Goal: Task Accomplishment & Management: Manage account settings

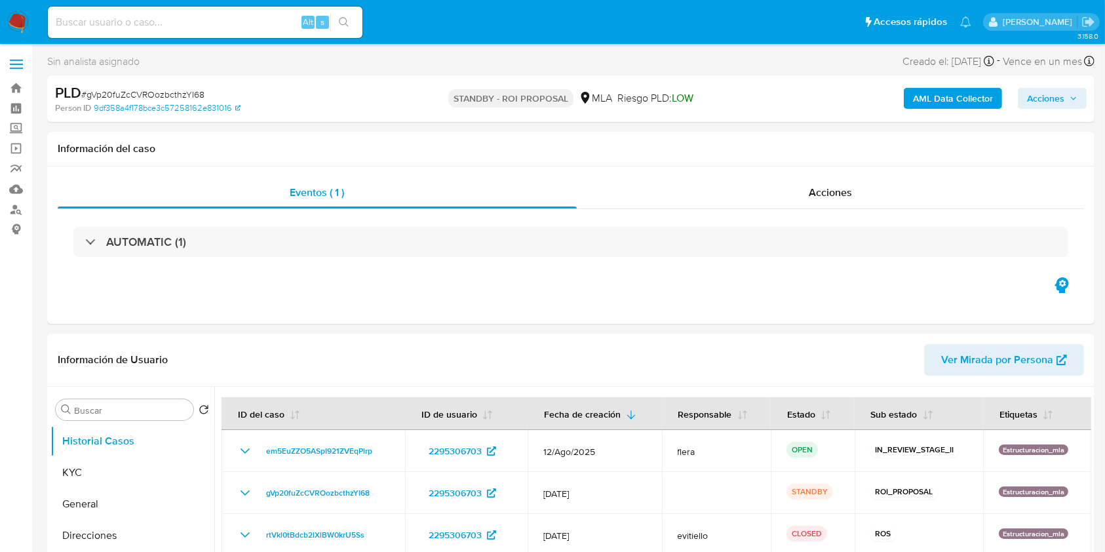
select select "10"
click at [570, 177] on div "Eventos ( 1 )" at bounding box center [317, 192] width 519 height 31
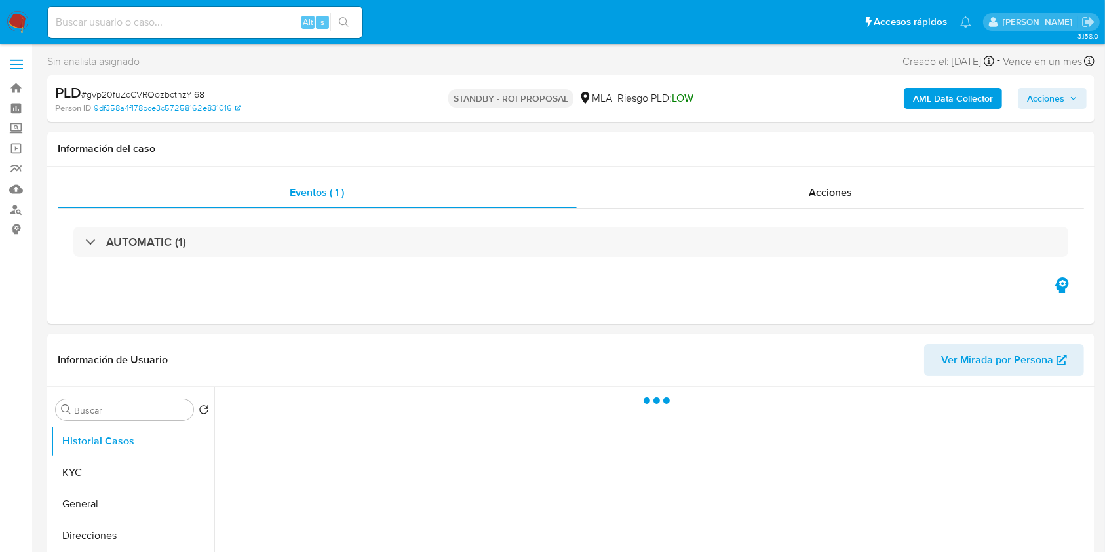
select select "10"
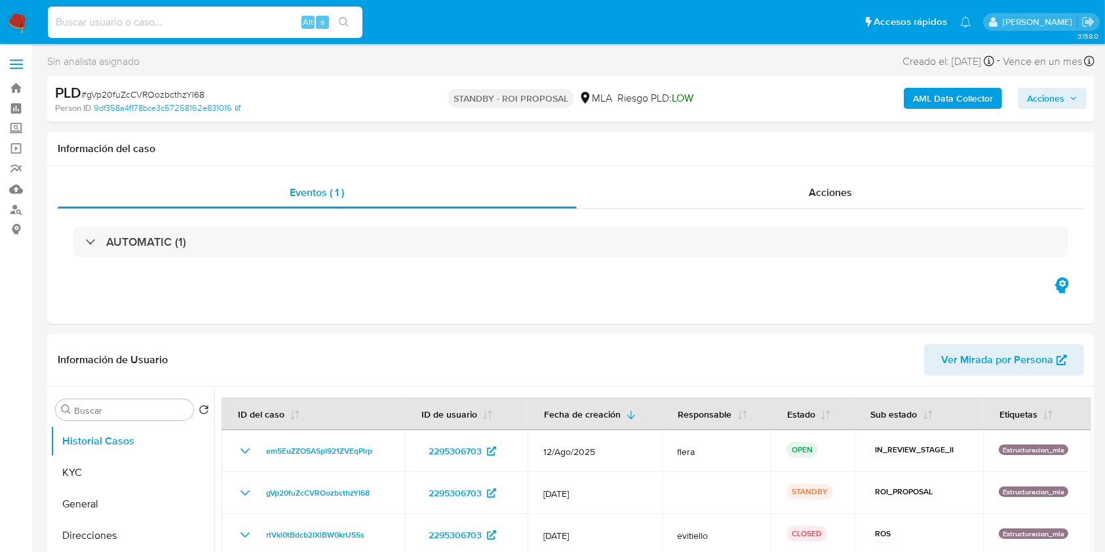
click at [198, 17] on input at bounding box center [205, 22] width 315 height 17
paste input "eLU5iudli5ymx41kVg6z4kHr"
type input "eLU5iudli5ymx41kVg6z4kHr"
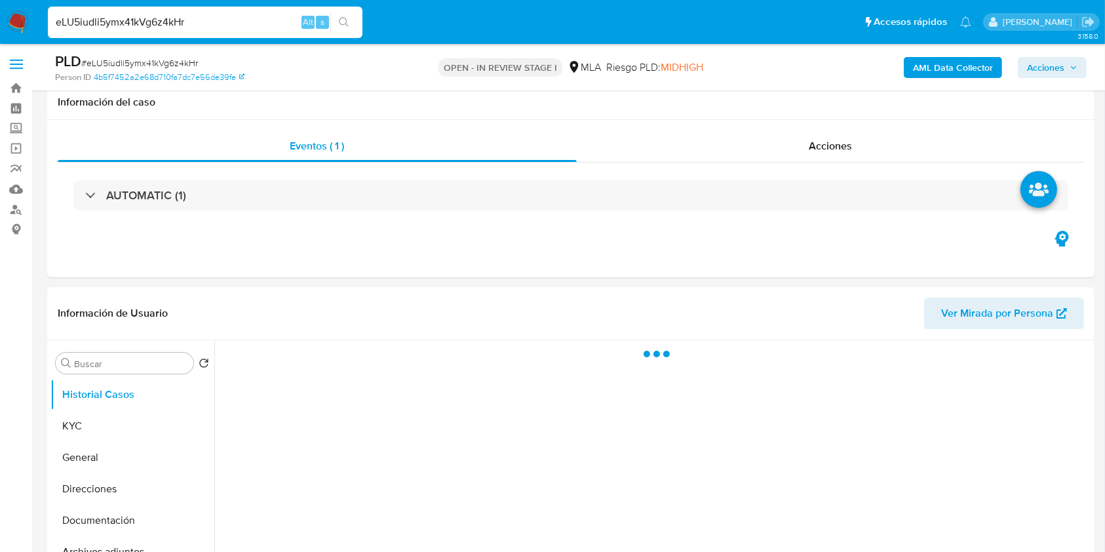
scroll to position [262, 0]
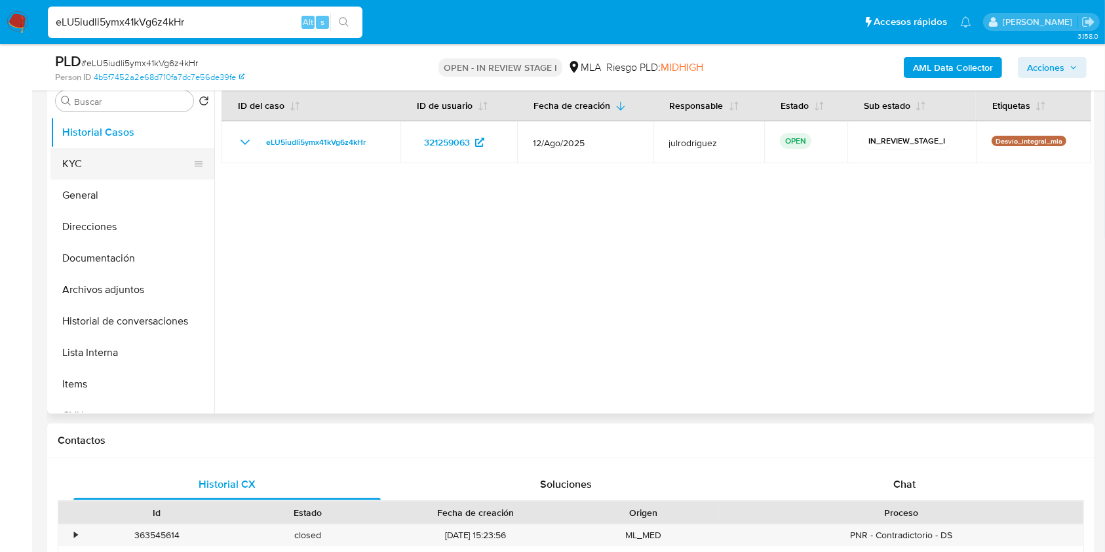
select select "10"
click at [94, 154] on button "KYC" at bounding box center [126, 163] width 153 height 31
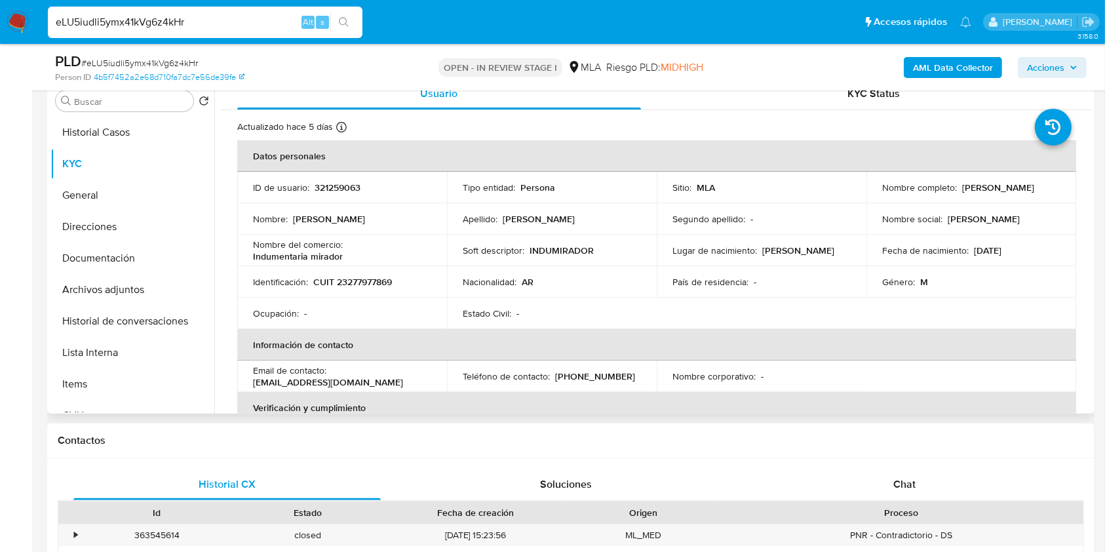
drag, startPoint x: 881, startPoint y: 191, endPoint x: 997, endPoint y: 191, distance: 116.1
click at [997, 191] on div "Nombre completo : Martin Armando Arrieta" at bounding box center [972, 188] width 178 height 12
copy p "Martin Armando Arrieta"
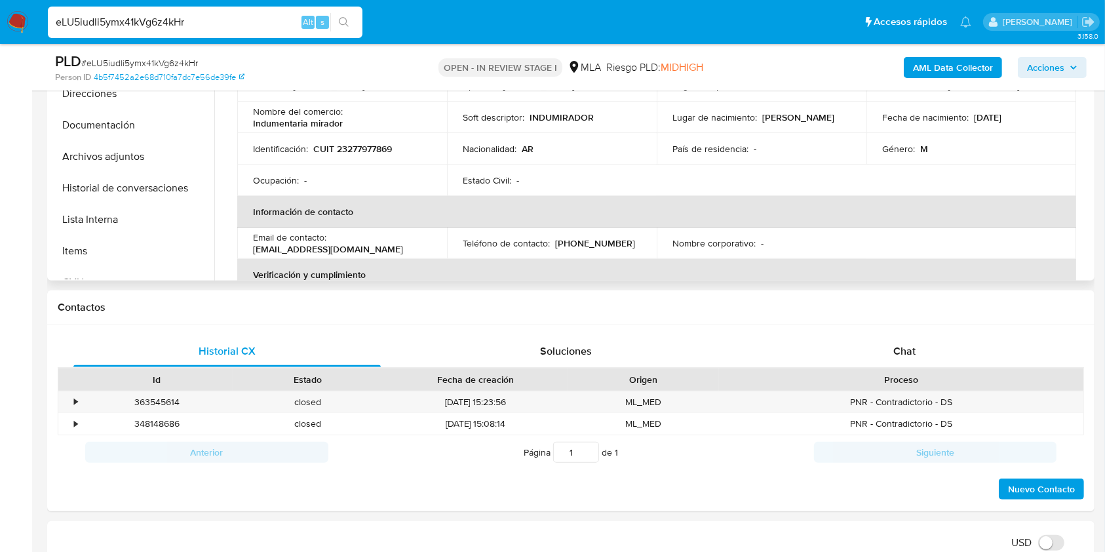
scroll to position [304, 0]
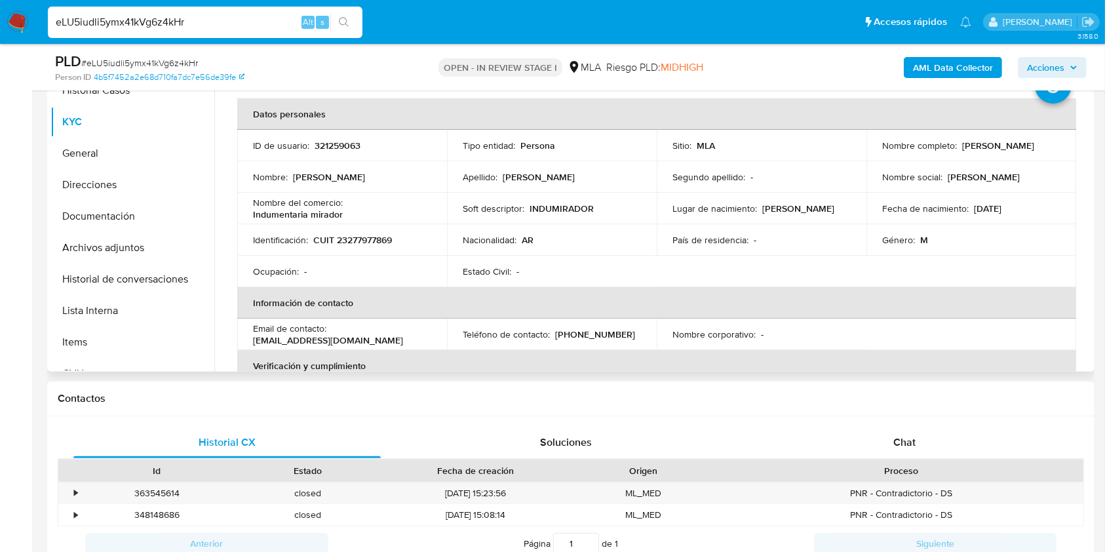
click at [342, 142] on p "321259063" at bounding box center [338, 146] width 46 height 12
copy p "321259063"
click at [151, 66] on span "# eLU5iudli5ymx41kVg6z4kHr" at bounding box center [139, 62] width 117 height 13
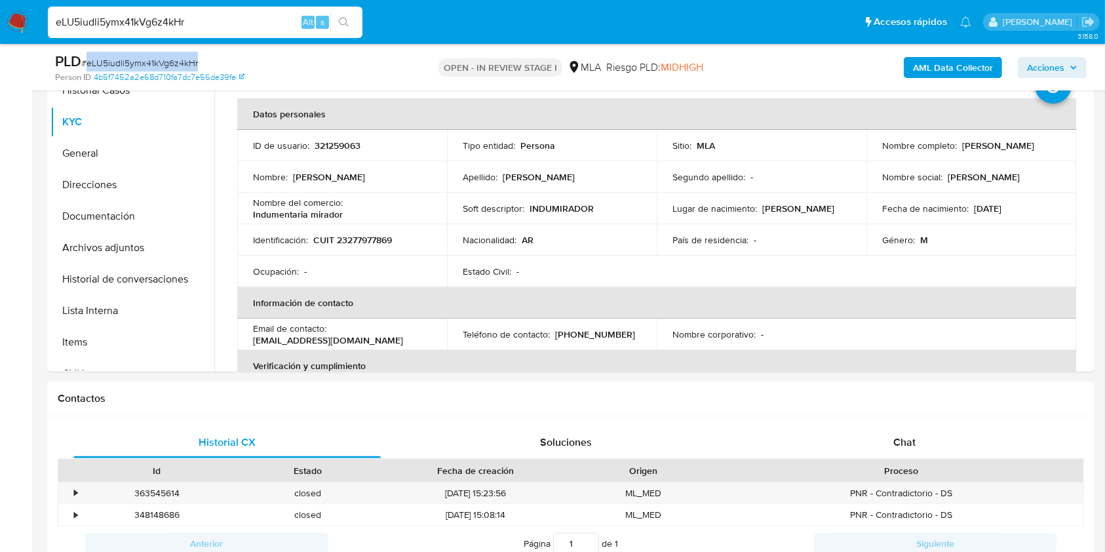
copy span "eLU5iudli5ymx41kVg6z4kHr"
click at [353, 234] on p "CUIT 23277977869" at bounding box center [352, 240] width 79 height 12
copy p "23277977869"
click at [332, 148] on p "321259063" at bounding box center [338, 146] width 46 height 12
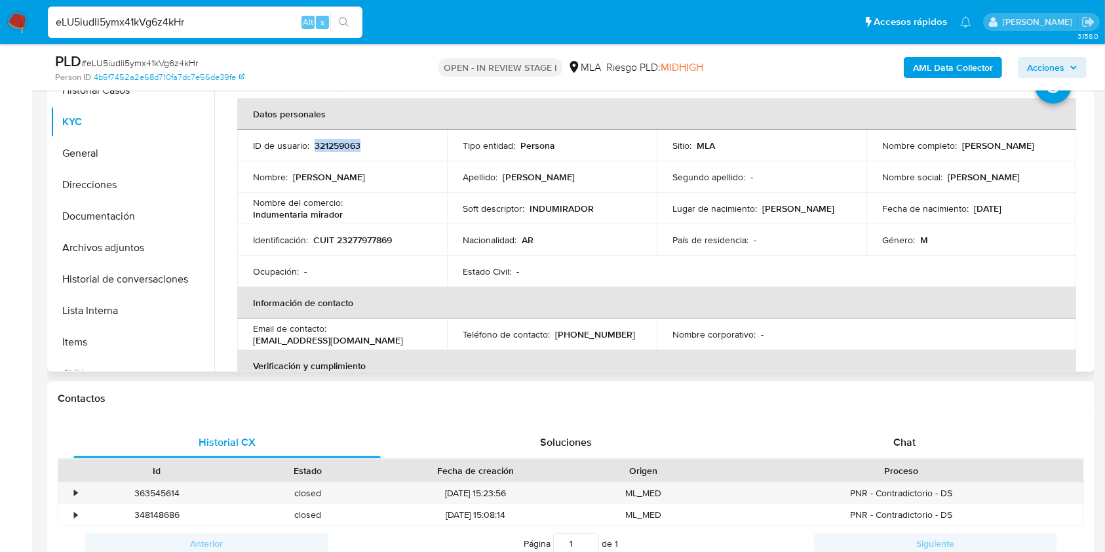
click at [332, 148] on p "321259063" at bounding box center [338, 146] width 46 height 12
copy p "321259063"
drag, startPoint x: 913, startPoint y: 148, endPoint x: 992, endPoint y: 148, distance: 79.3
click at [993, 148] on div "Nombre completo : Martin Armando Arrieta" at bounding box center [972, 146] width 178 height 12
copy p "Martin Armando Arrieta"
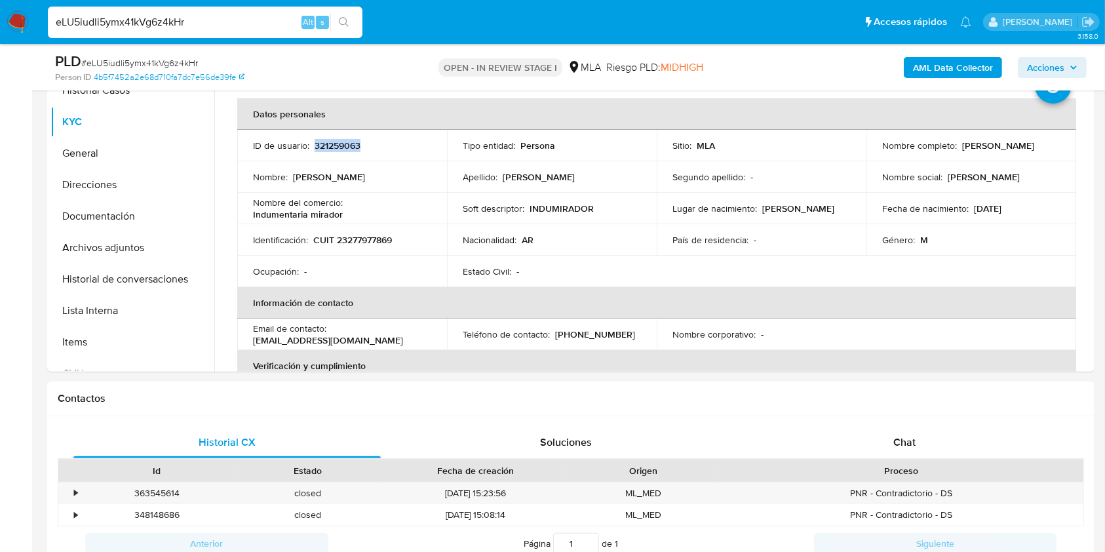
copy p "Martin Armando Arrieta"
click at [351, 237] on p "CUIT 23277977869" at bounding box center [352, 240] width 79 height 12
copy p "23277977869"
click at [387, 234] on p "CUIT 23277977869" at bounding box center [352, 240] width 79 height 12
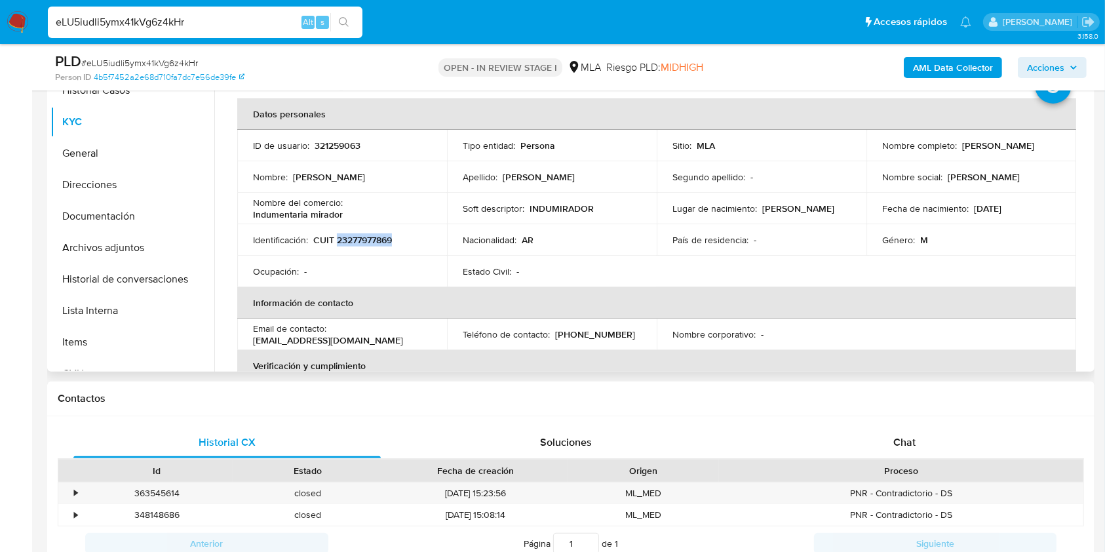
click at [387, 234] on p "CUIT 23277977869" at bounding box center [352, 240] width 79 height 12
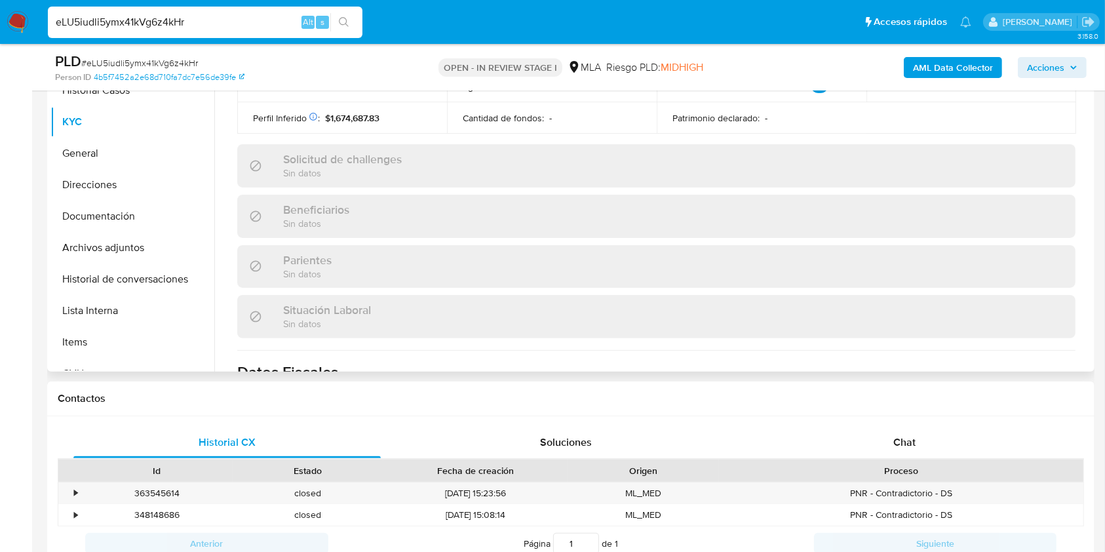
scroll to position [690, 0]
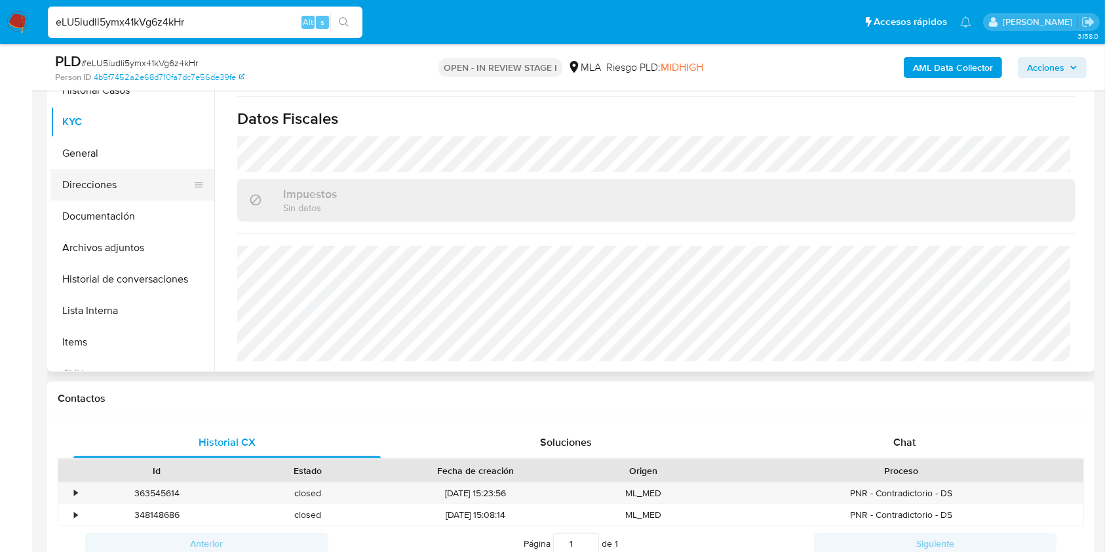
click at [98, 181] on button "Direcciones" at bounding box center [126, 184] width 153 height 31
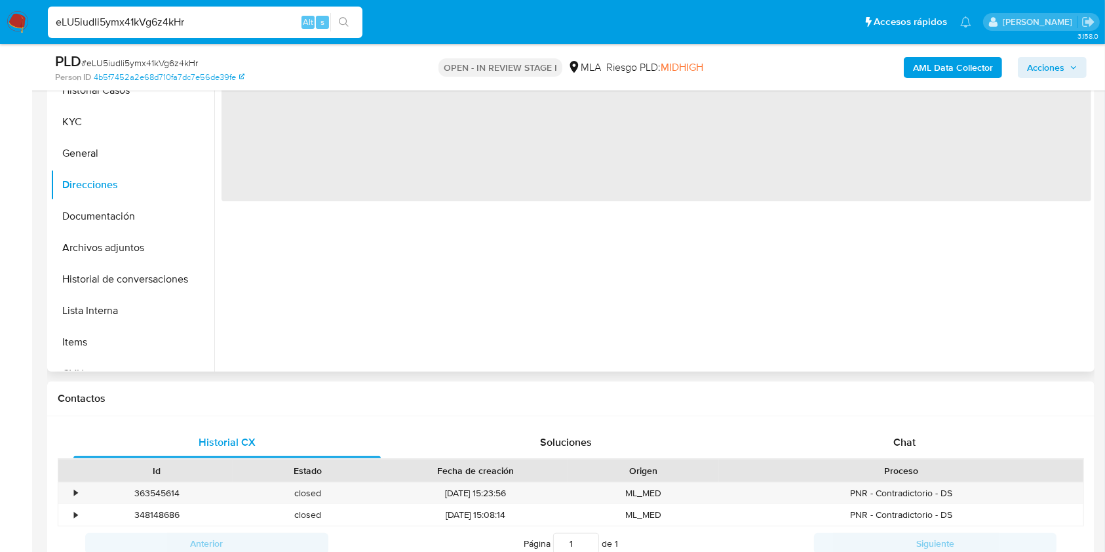
scroll to position [217, 0]
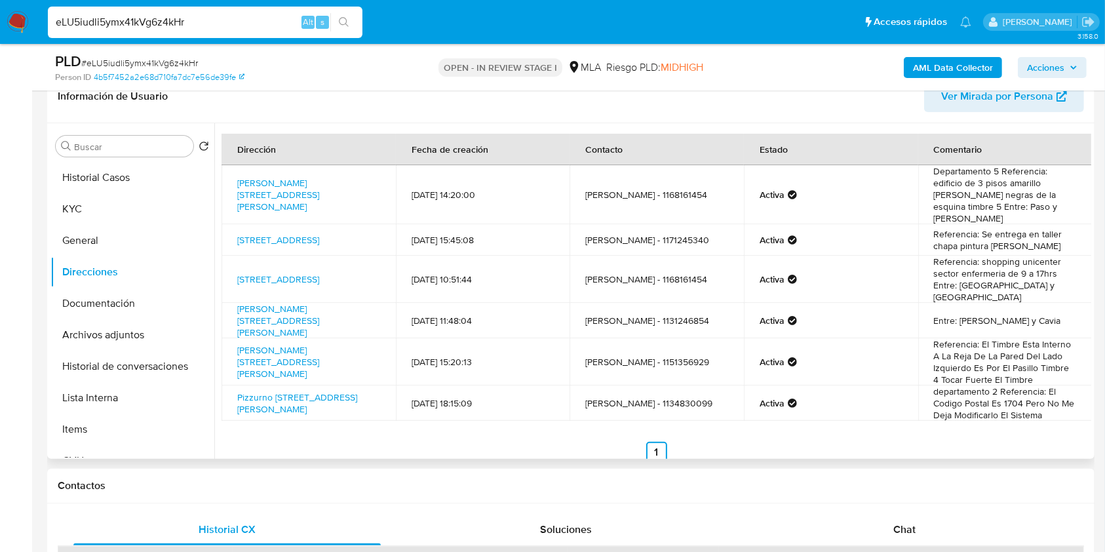
drag, startPoint x: 240, startPoint y: 290, endPoint x: 226, endPoint y: 290, distance: 14.4
click at [226, 303] on td "Roque Saenz Peña 2995, Lomas Del Mirador, Buenos Aires, 1752, Argentina 2995" at bounding box center [309, 320] width 174 height 35
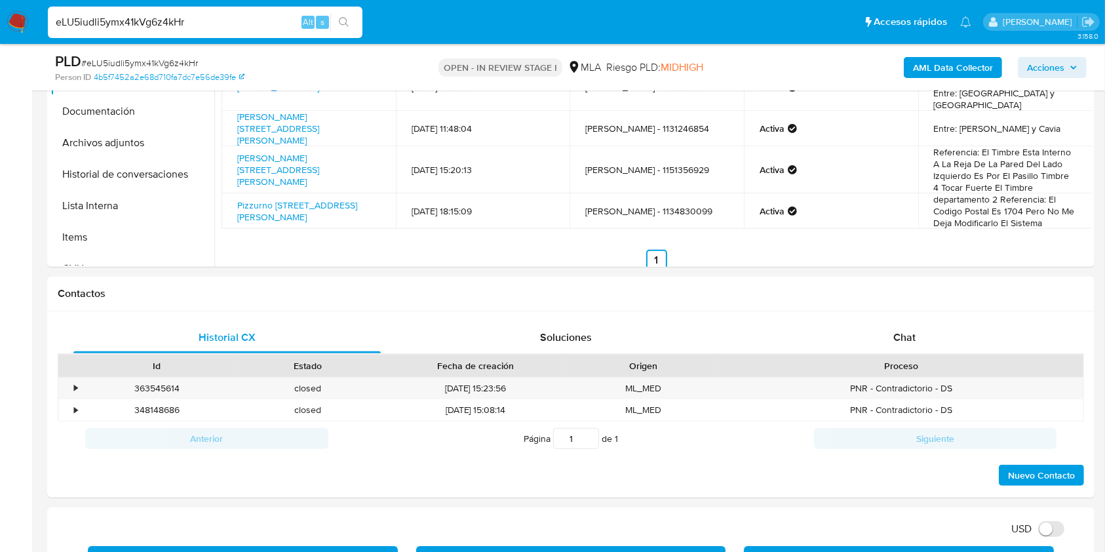
scroll to position [566, 0]
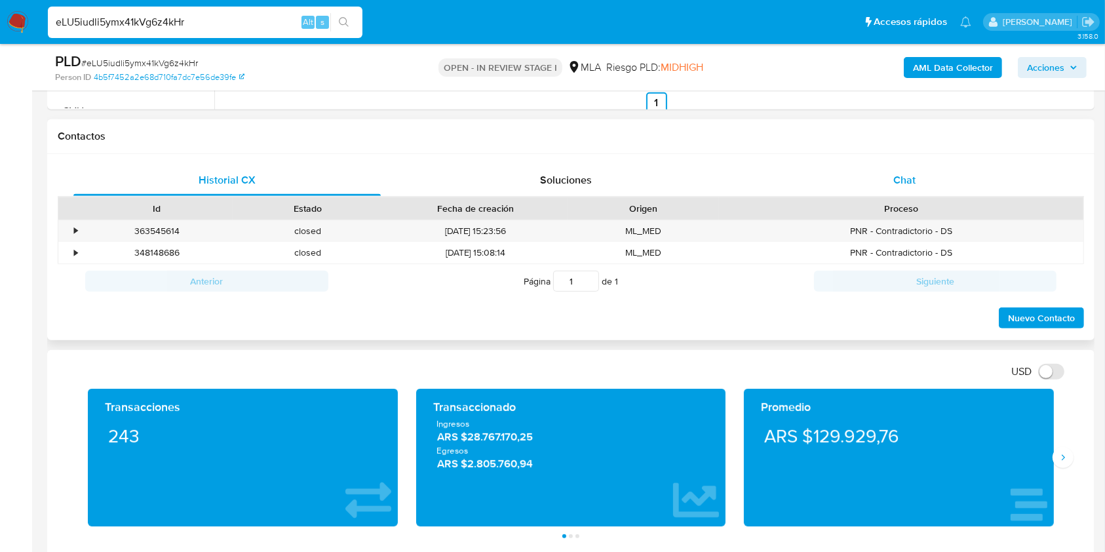
click at [915, 184] on span "Chat" at bounding box center [905, 179] width 22 height 15
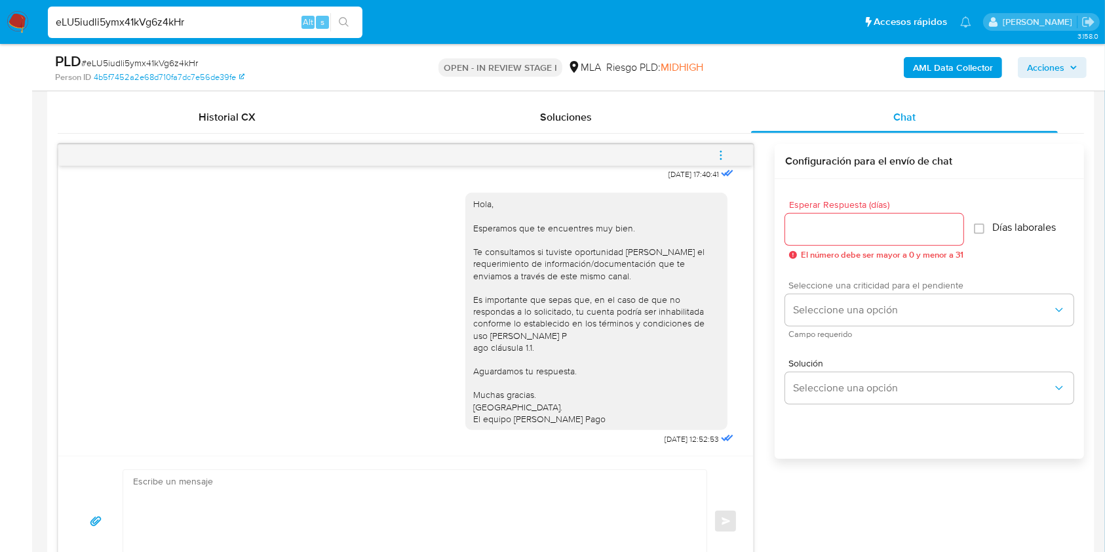
scroll to position [654, 0]
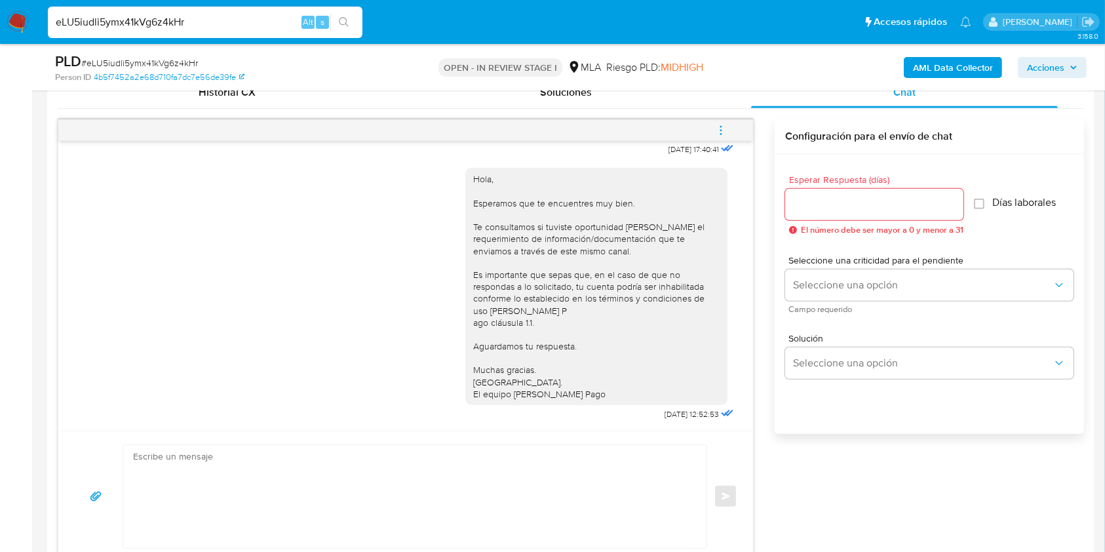
click at [812, 212] on div at bounding box center [874, 204] width 178 height 31
click at [812, 211] on input "Esperar Respuesta (días)" at bounding box center [874, 204] width 178 height 17
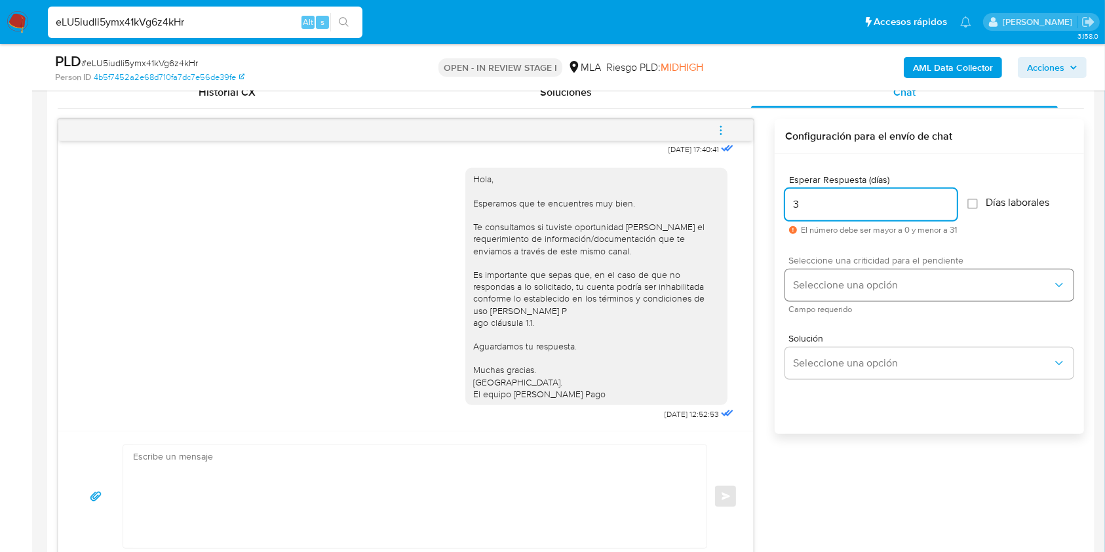
type input "3"
click at [818, 275] on button "Seleccione una opción" at bounding box center [929, 284] width 288 height 31
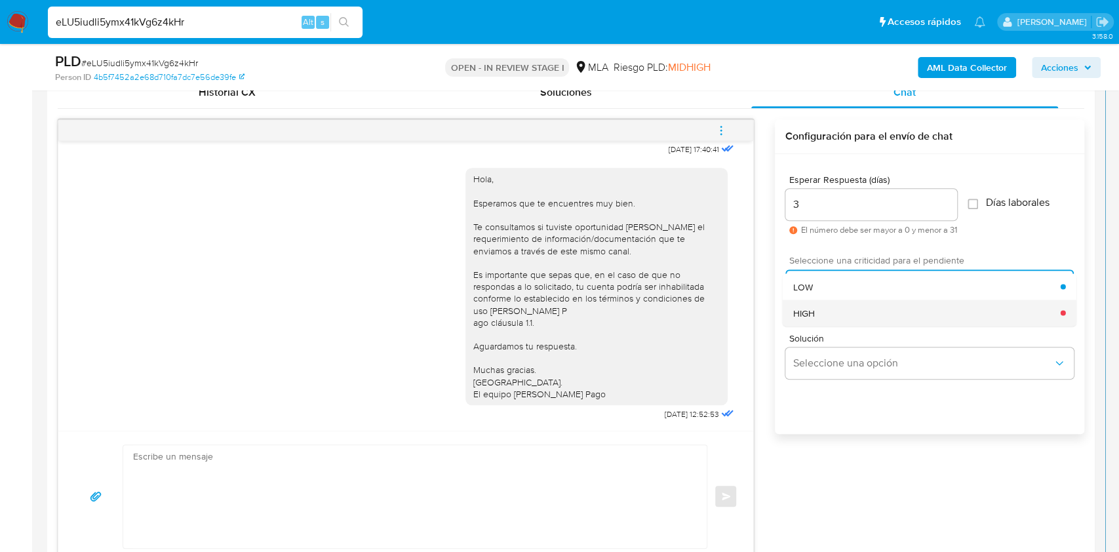
click at [816, 311] on div "HIGH" at bounding box center [927, 313] width 268 height 26
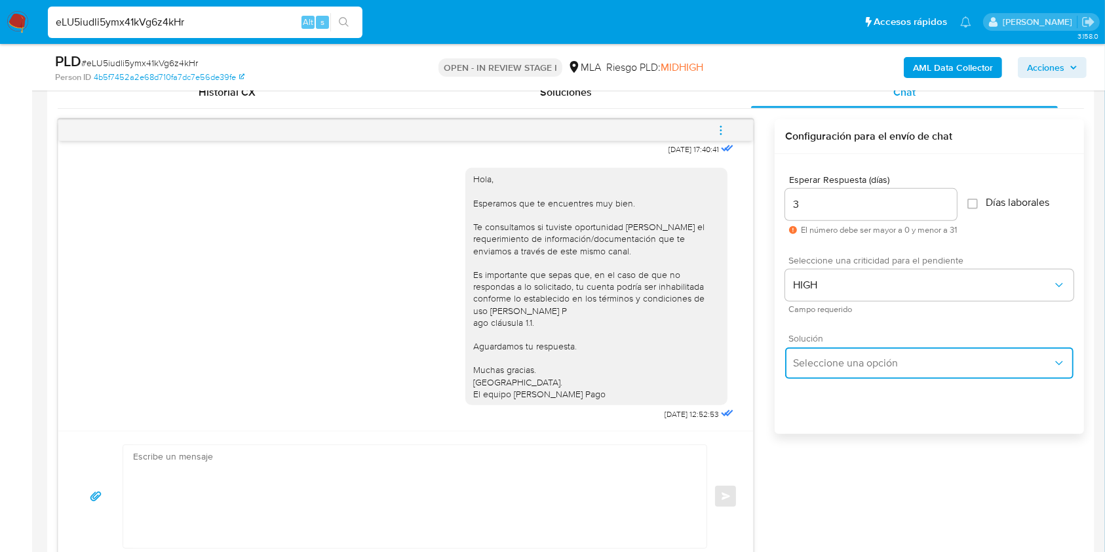
click at [829, 371] on button "Seleccione una opción" at bounding box center [929, 363] width 288 height 31
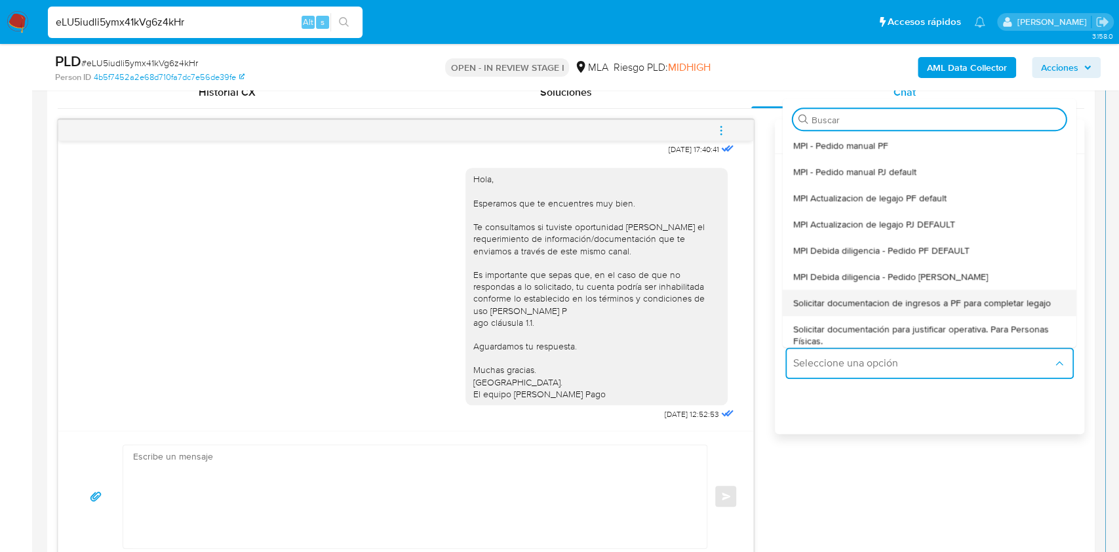
click at [846, 309] on div "Solicitar documentacion de ingresos a PF para completar legajo" at bounding box center [929, 303] width 273 height 26
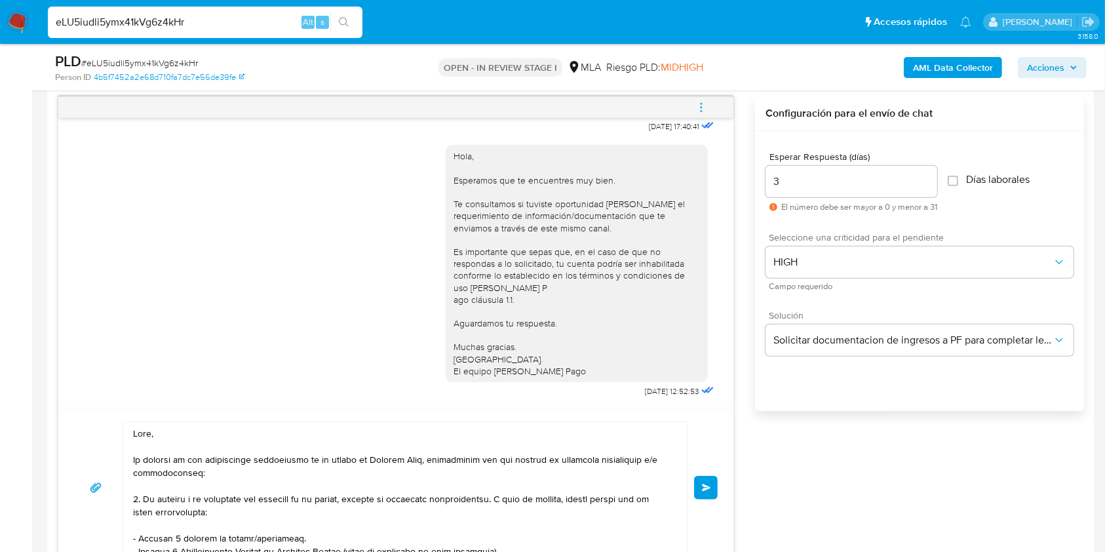
scroll to position [192, 0]
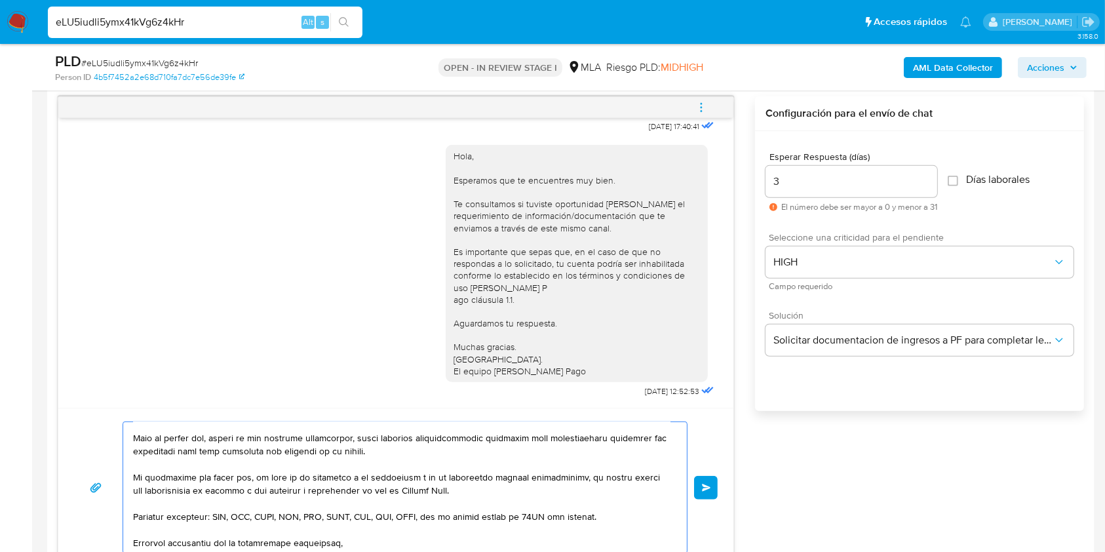
drag, startPoint x: 243, startPoint y: 473, endPoint x: 511, endPoint y: 483, distance: 268.3
type textarea "Hola, Saludos, Equipo de Mercado Pago."
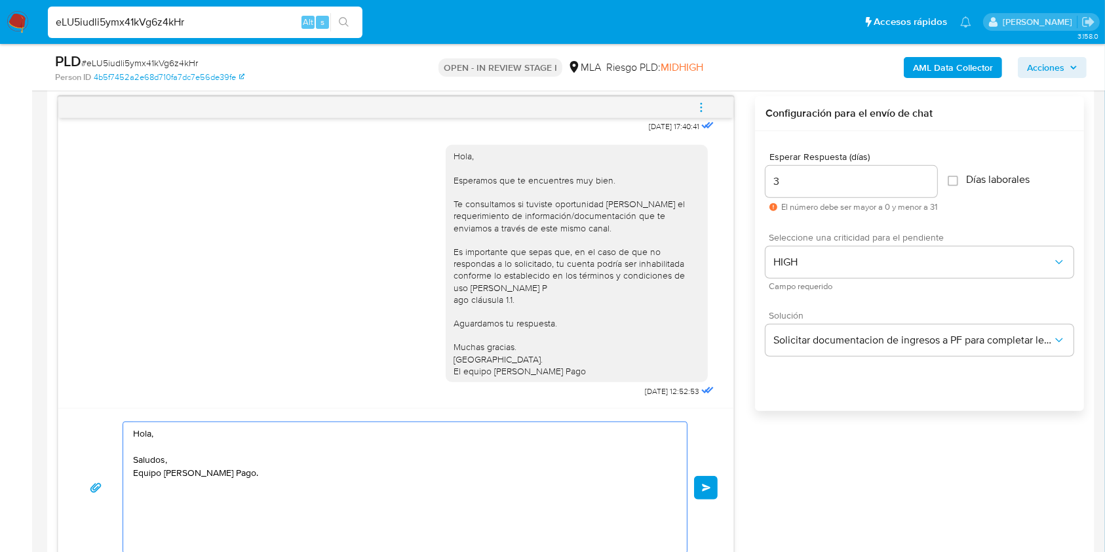
scroll to position [0, 0]
drag, startPoint x: 189, startPoint y: 429, endPoint x: 48, endPoint y: 394, distance: 146.0
paste textarea "Buenas tardes, Queremos aclararte que la Resolución General ARCA 5696/2025 indi…"
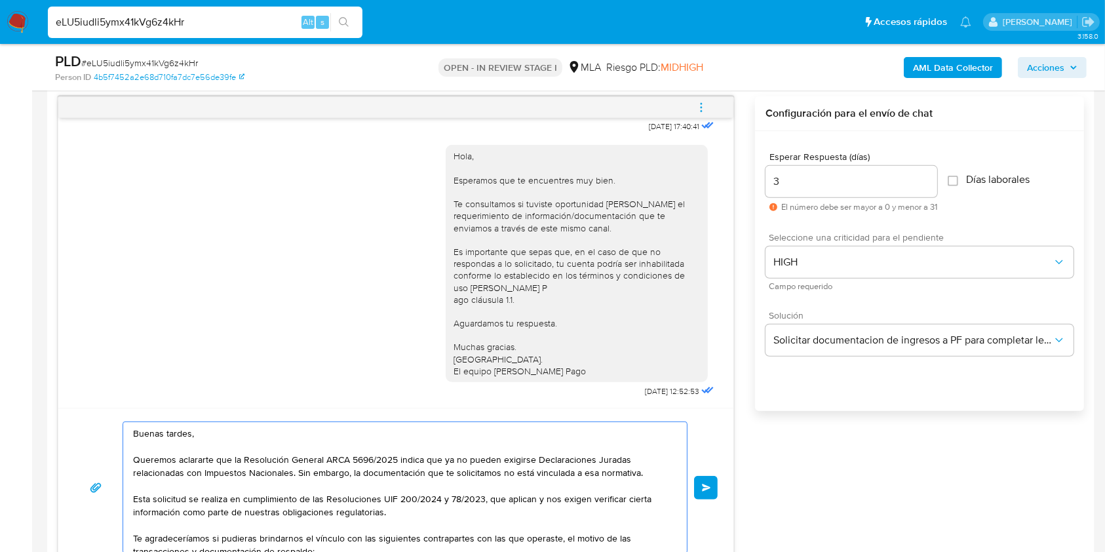
scroll to position [142, 0]
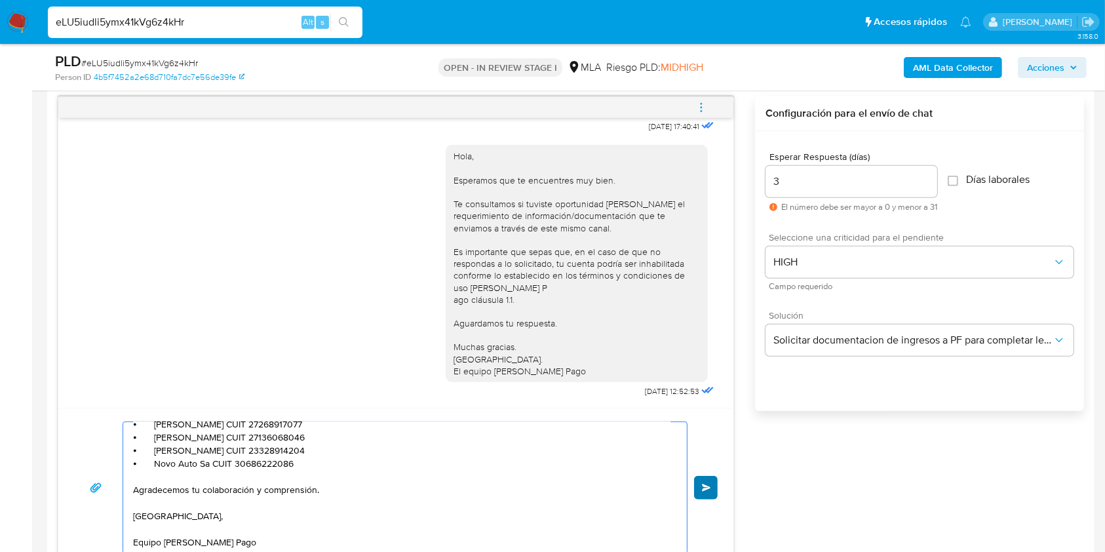
type textarea "Buenas tardes, Queremos aclararte que la Resolución General ARCA 5696/2025 indi…"
click at [711, 492] on button "Enviar" at bounding box center [706, 488] width 24 height 24
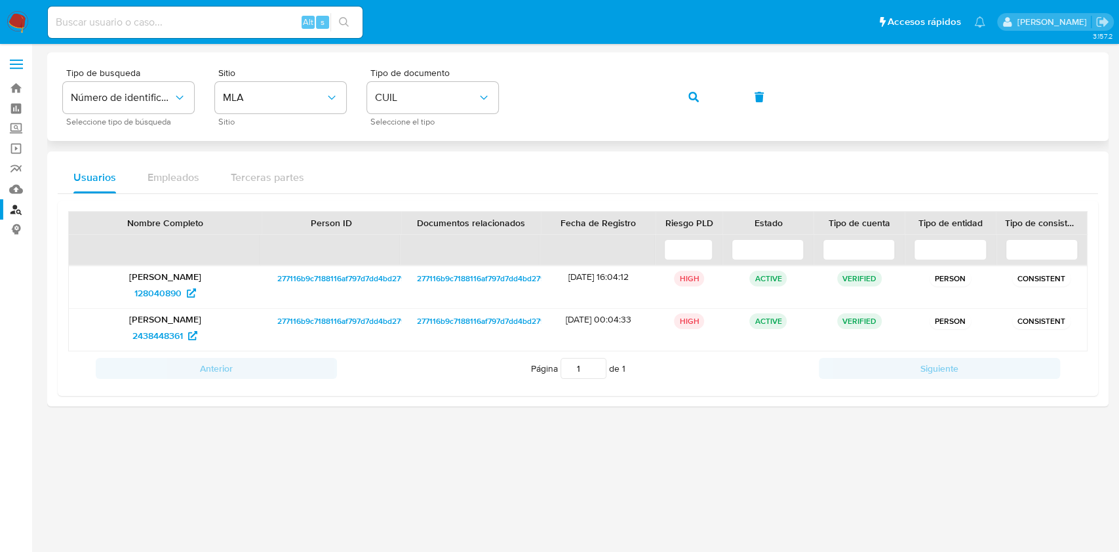
click at [685, 101] on button "button" at bounding box center [693, 96] width 45 height 31
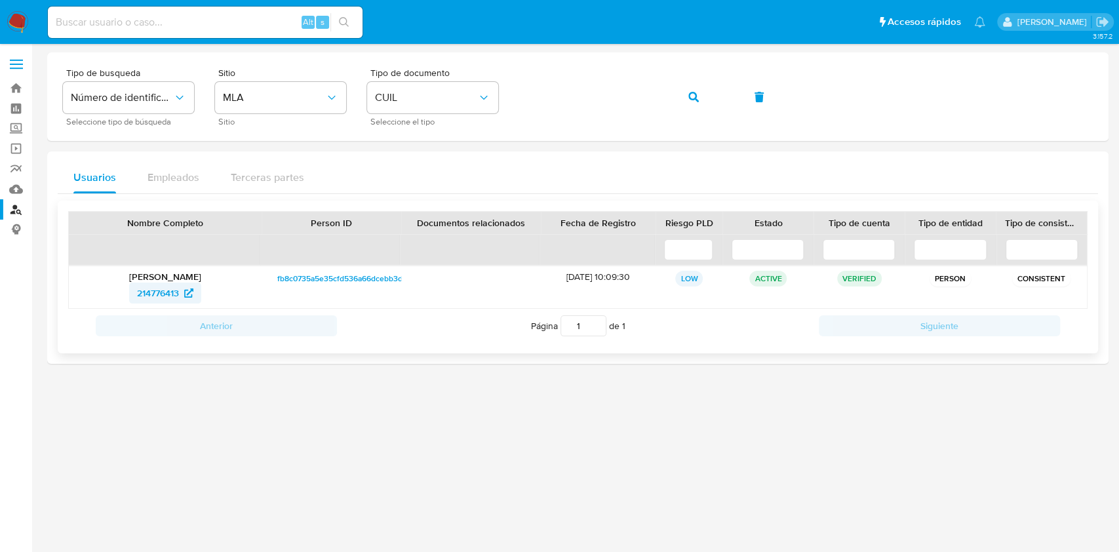
click at [166, 290] on span "214776413" at bounding box center [158, 293] width 42 height 21
click at [692, 106] on span "button" at bounding box center [693, 97] width 10 height 29
click at [194, 290] on icon at bounding box center [192, 292] width 9 height 9
click at [693, 96] on icon "button" at bounding box center [693, 97] width 10 height 10
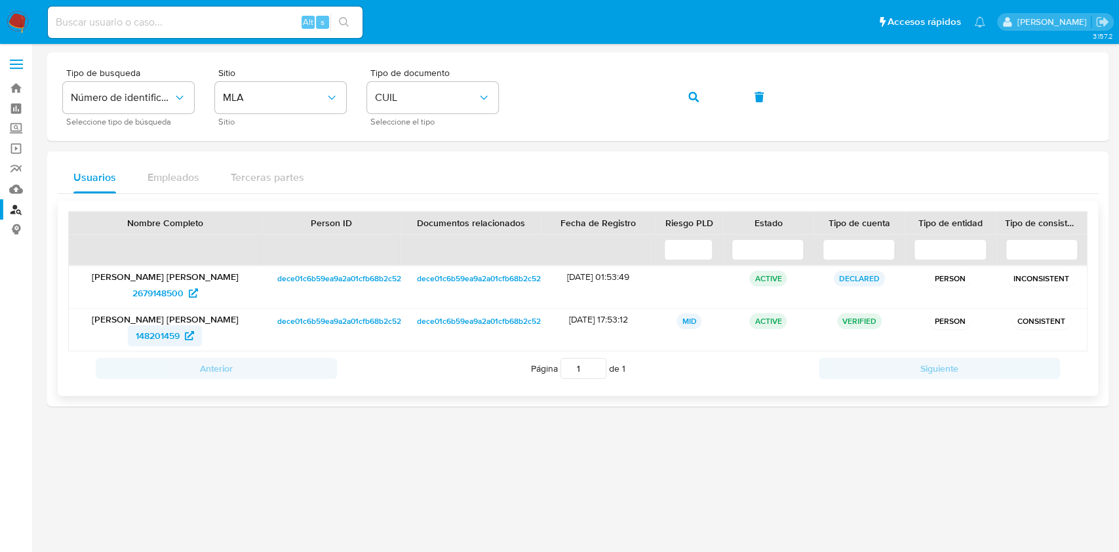
click at [161, 333] on span "148201459" at bounding box center [158, 335] width 44 height 21
click at [691, 98] on icon "button" at bounding box center [693, 97] width 10 height 10
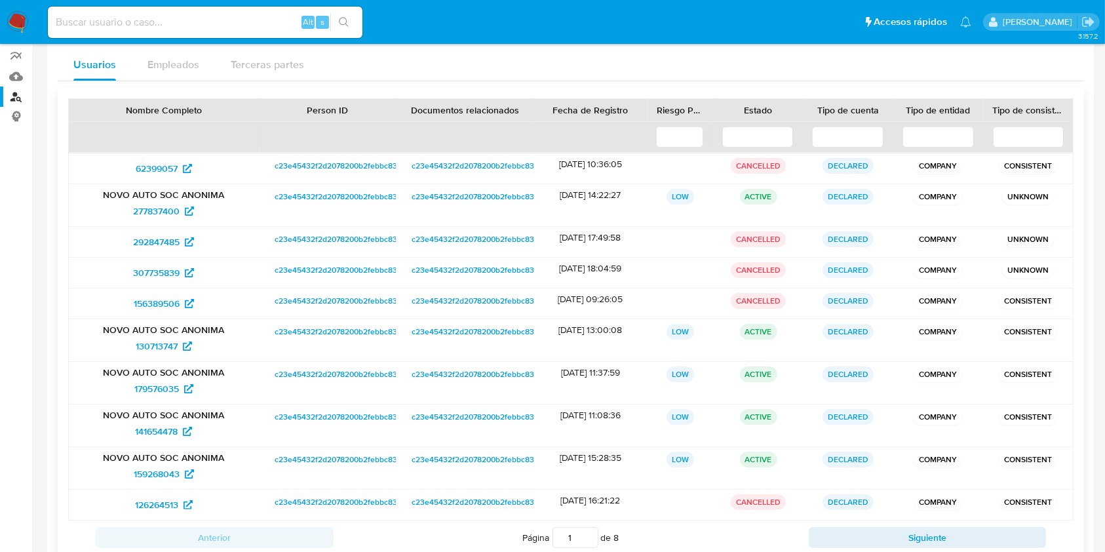
scroll to position [155, 0]
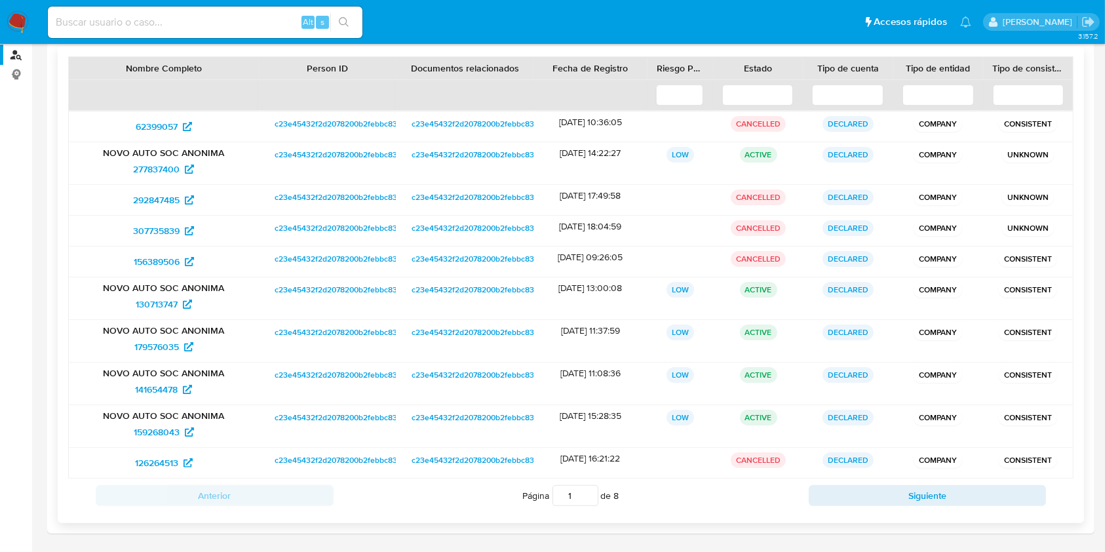
click at [876, 510] on div "Anterior Página 1 de 8 Siguiente" at bounding box center [571, 496] width 1006 height 34
click at [875, 500] on button "Siguiente" at bounding box center [928, 495] width 238 height 21
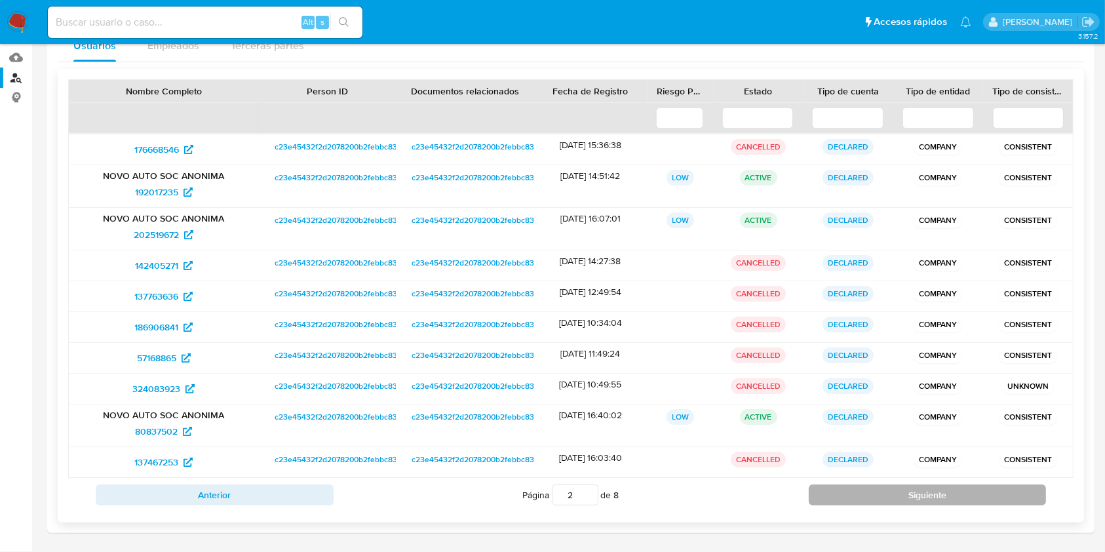
scroll to position [131, 0]
click at [875, 500] on button "Siguiente" at bounding box center [928, 495] width 238 height 21
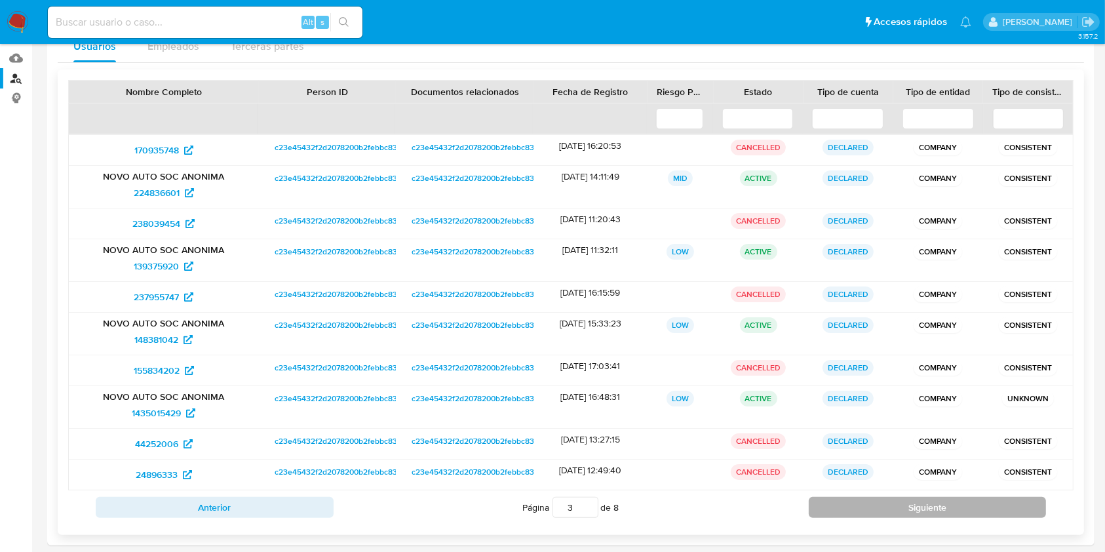
scroll to position [143, 0]
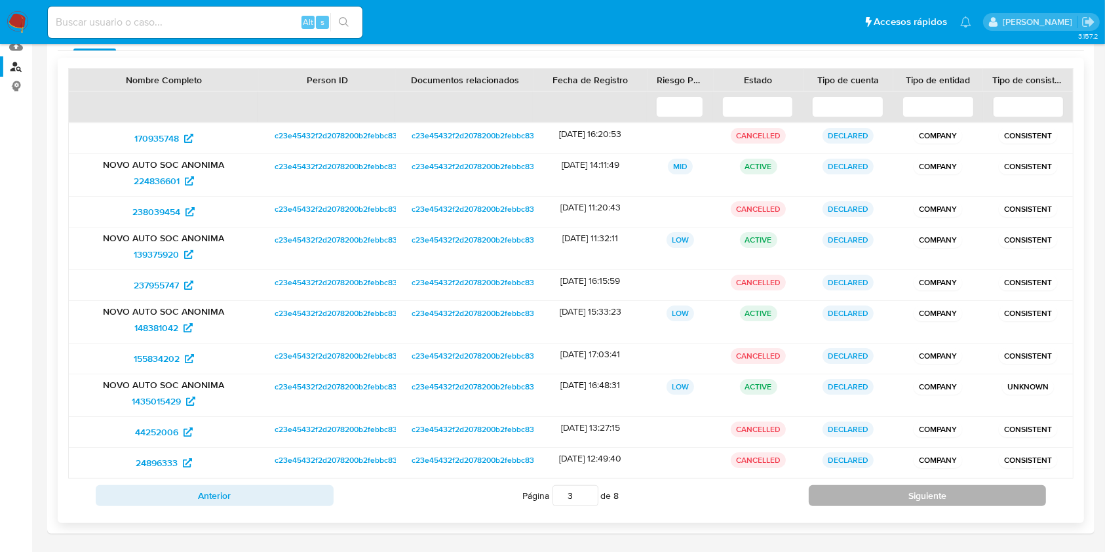
click at [875, 500] on button "Siguiente" at bounding box center [928, 495] width 238 height 21
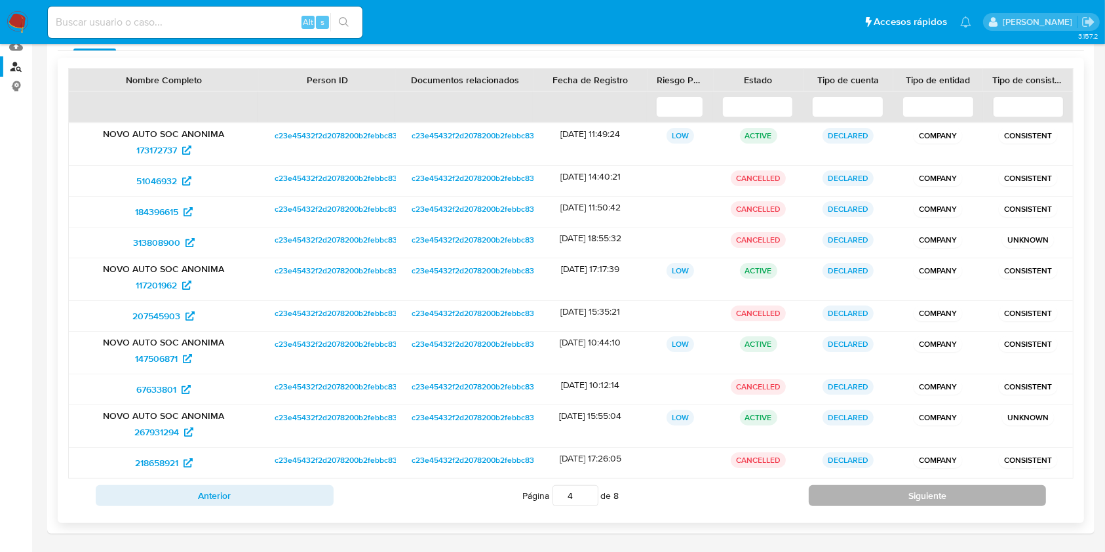
click at [875, 500] on button "Siguiente" at bounding box center [928, 495] width 238 height 21
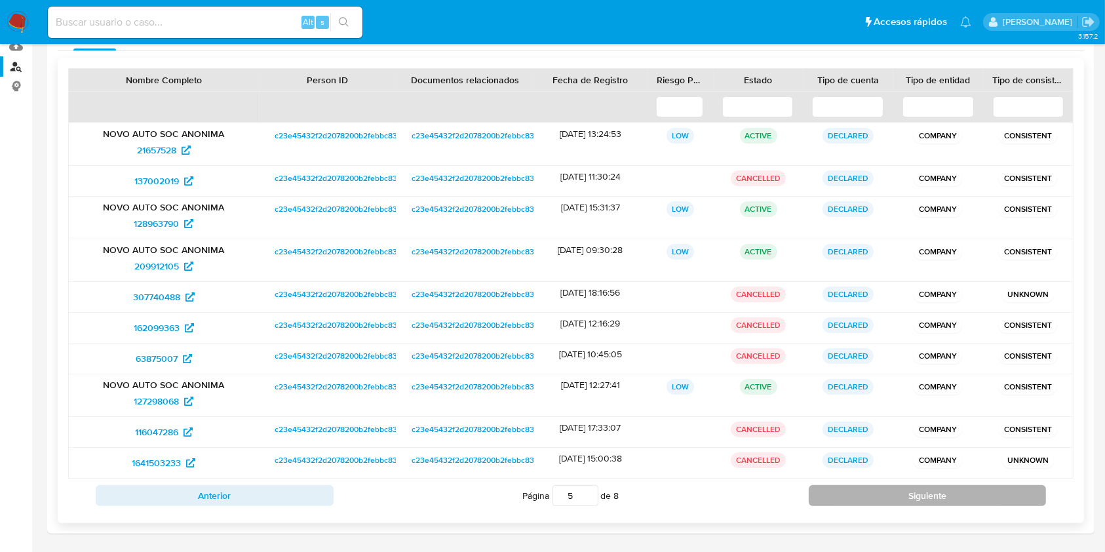
click at [875, 500] on button "Siguiente" at bounding box center [928, 495] width 238 height 21
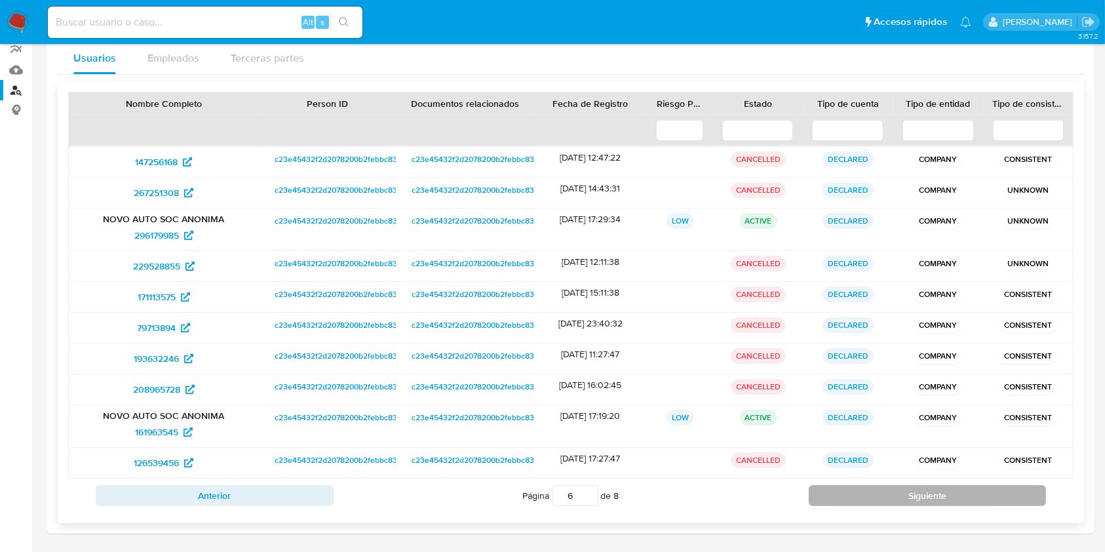
click at [875, 500] on button "Siguiente" at bounding box center [928, 495] width 238 height 21
type input "7"
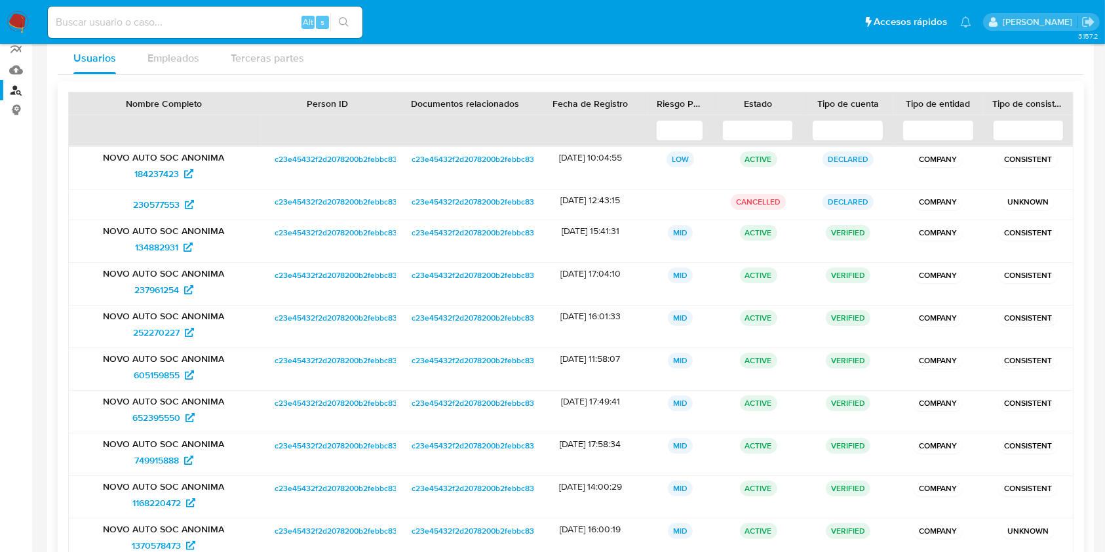
scroll to position [155, 0]
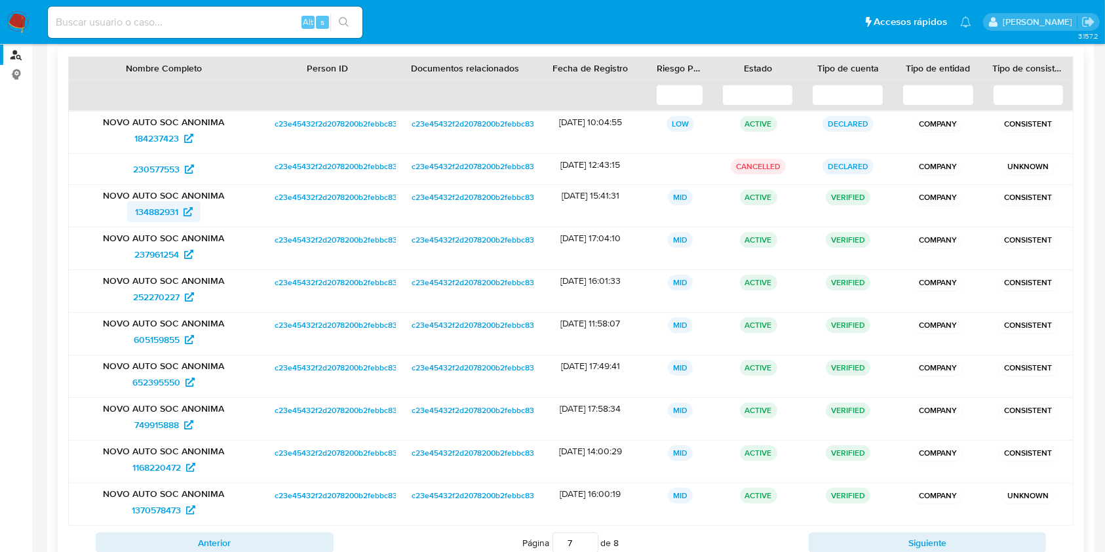
click at [174, 204] on span "134882931" at bounding box center [156, 211] width 43 height 21
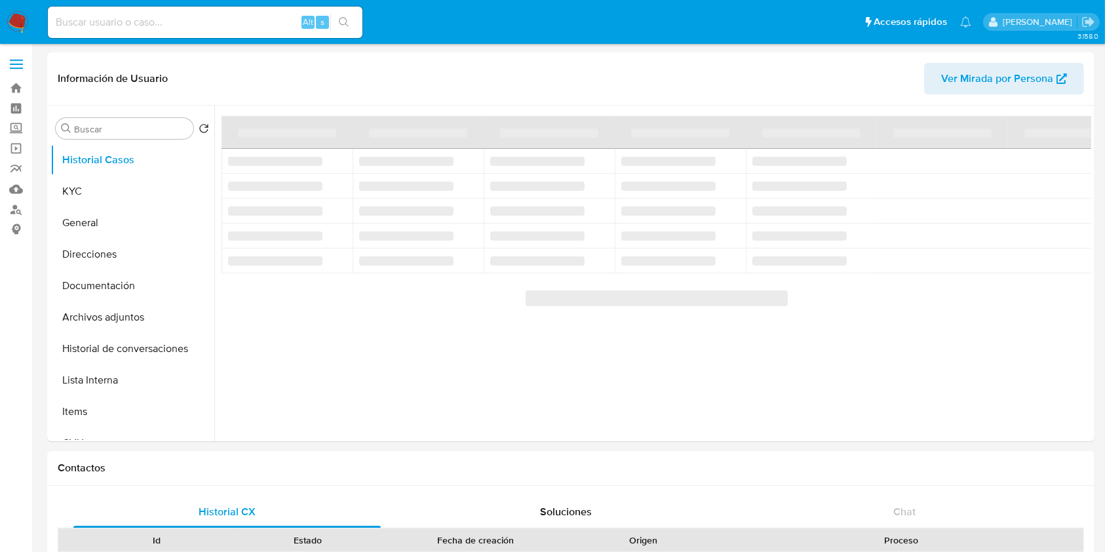
select select "10"
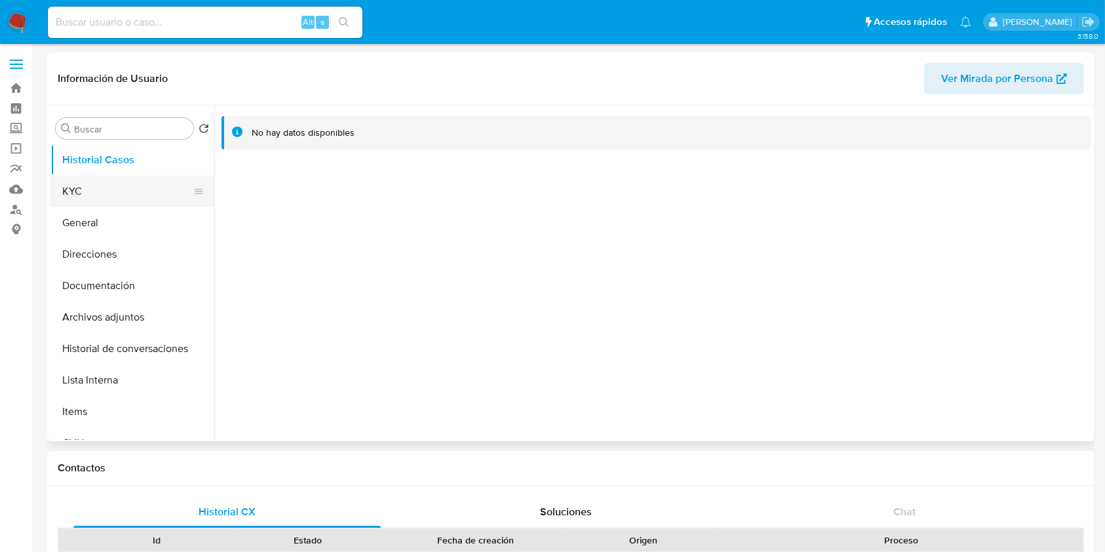
click at [120, 188] on button "KYC" at bounding box center [126, 191] width 153 height 31
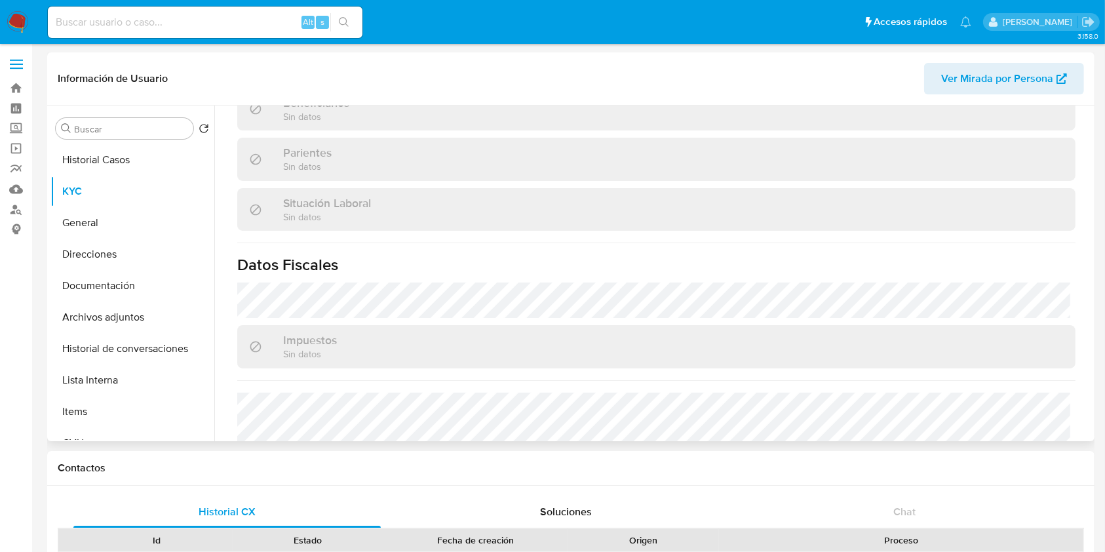
scroll to position [349, 0]
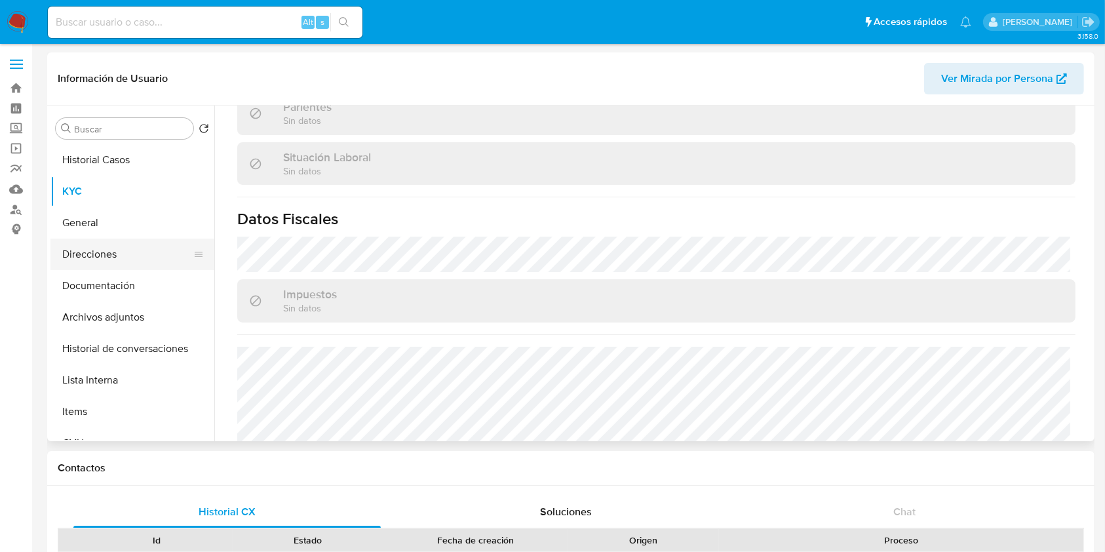
click at [120, 260] on button "Direcciones" at bounding box center [126, 254] width 153 height 31
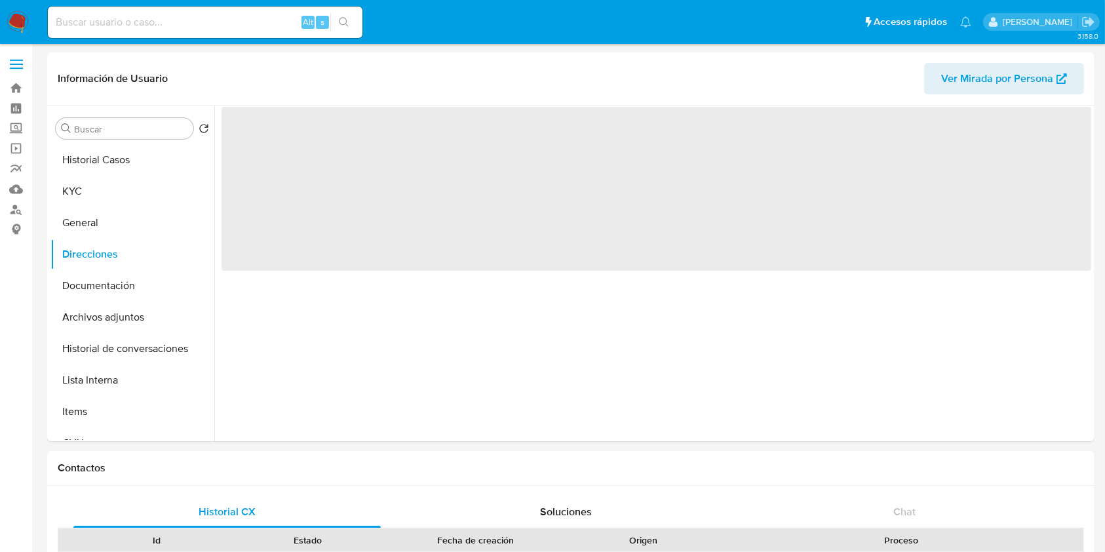
scroll to position [0, 0]
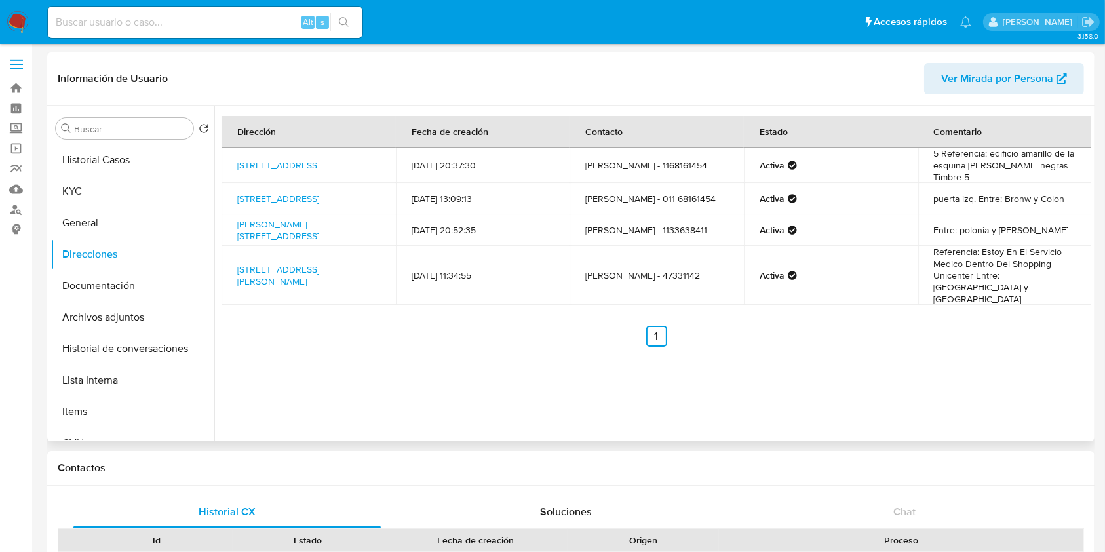
drag, startPoint x: 356, startPoint y: 274, endPoint x: 233, endPoint y: 267, distance: 123.5
click at [233, 267] on td "Parana 3745, Martínez, Buenos Aires, 1640, Argentina 3745" at bounding box center [309, 275] width 174 height 59
copy link "Parana 3745, Martínez, Buenos Aires, 1640, Argentina 3745"
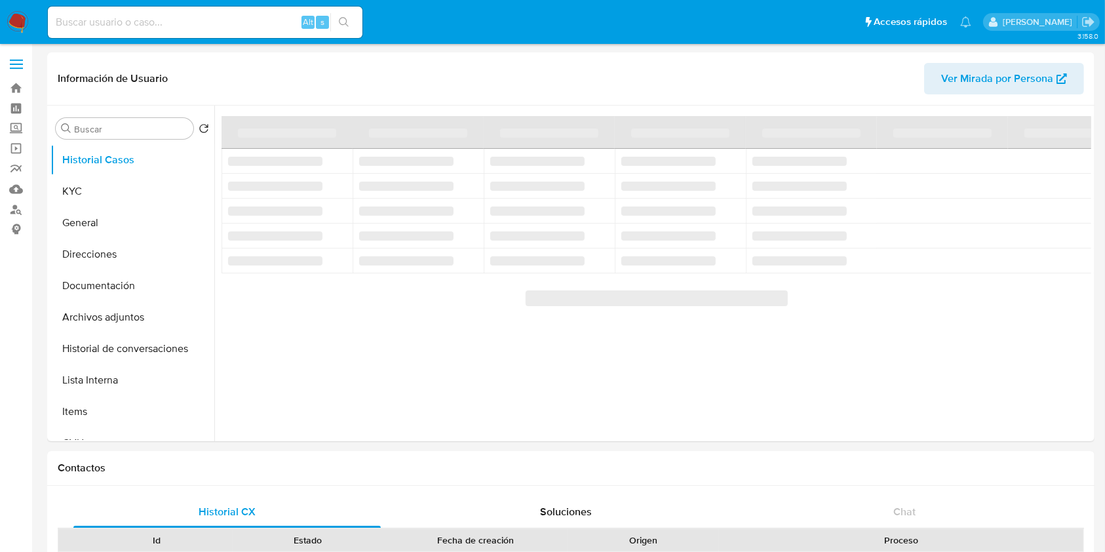
select select "10"
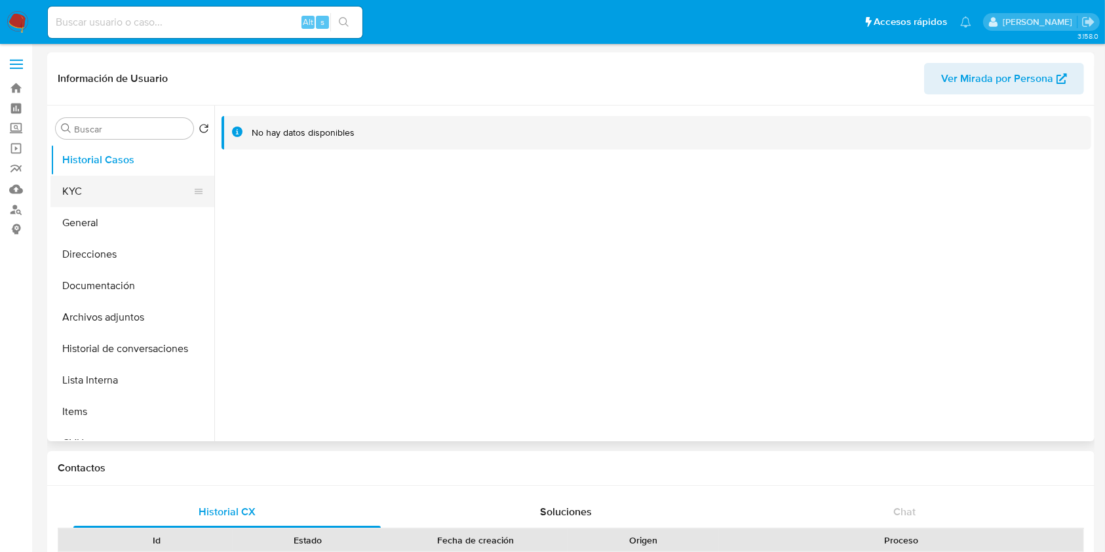
click at [105, 195] on button "KYC" at bounding box center [126, 191] width 153 height 31
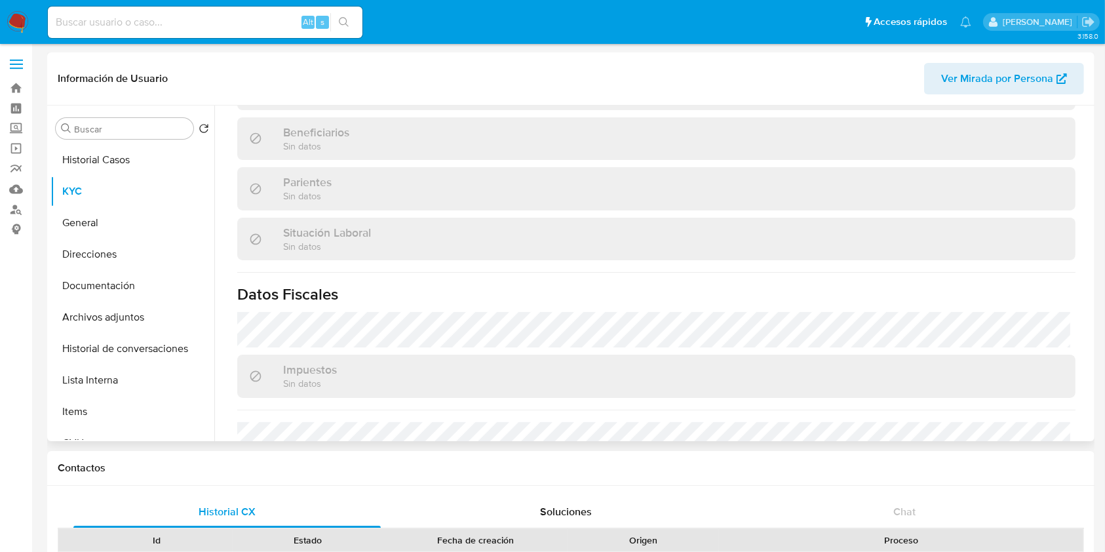
scroll to position [393, 0]
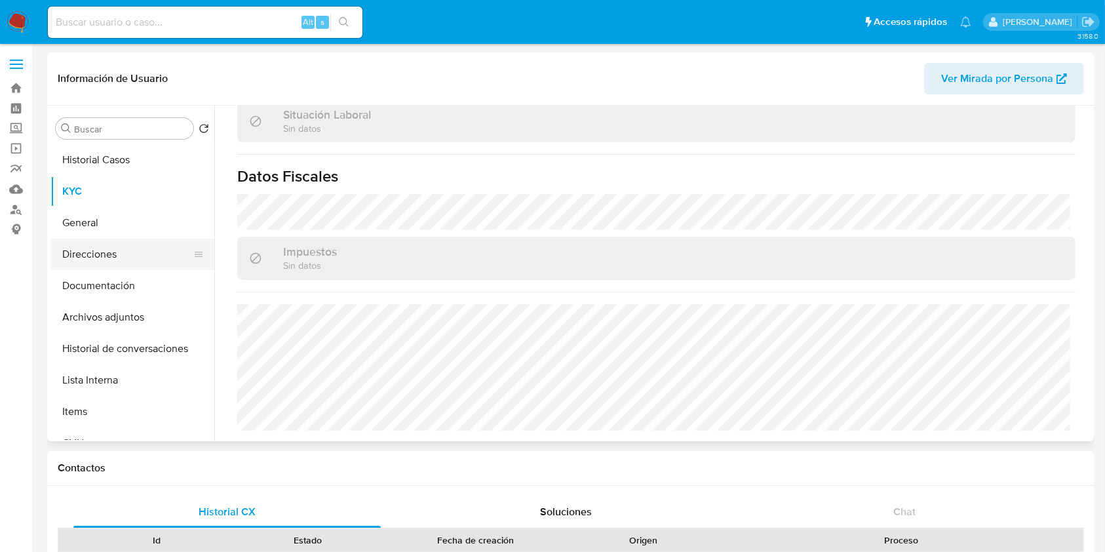
click at [117, 260] on button "Direcciones" at bounding box center [126, 254] width 153 height 31
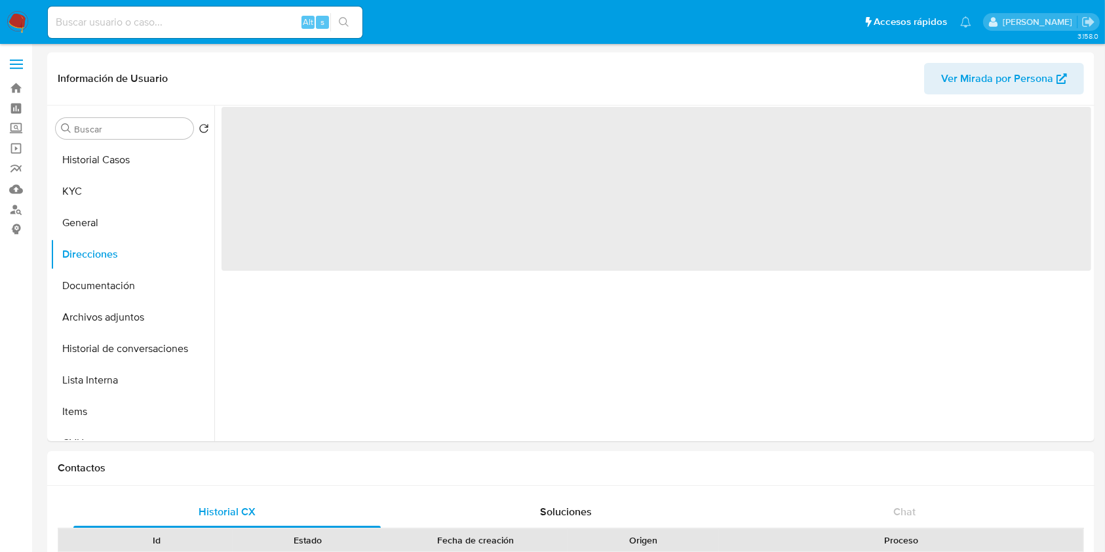
scroll to position [0, 0]
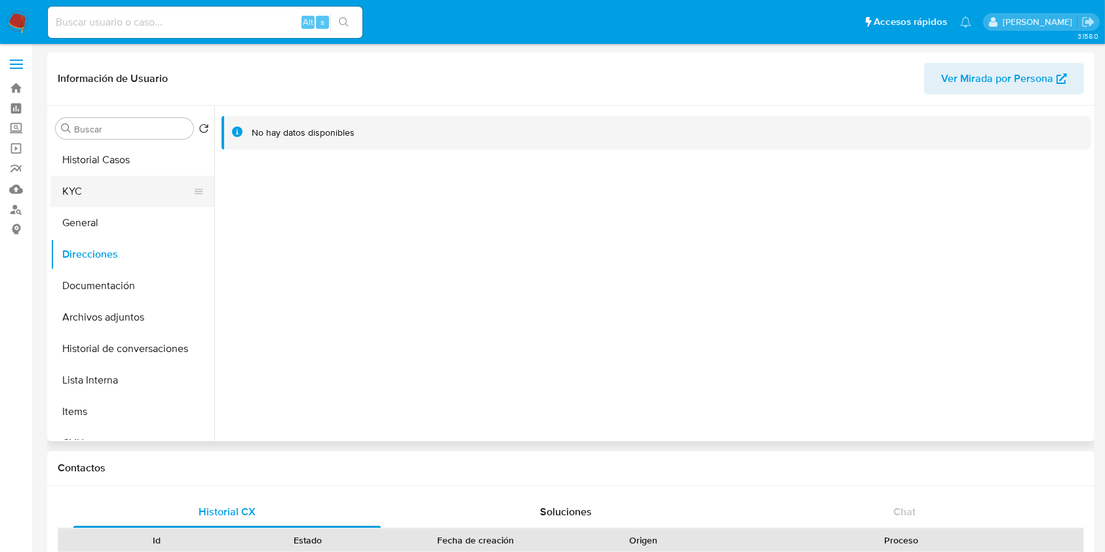
click at [54, 198] on button "KYC" at bounding box center [126, 191] width 153 height 31
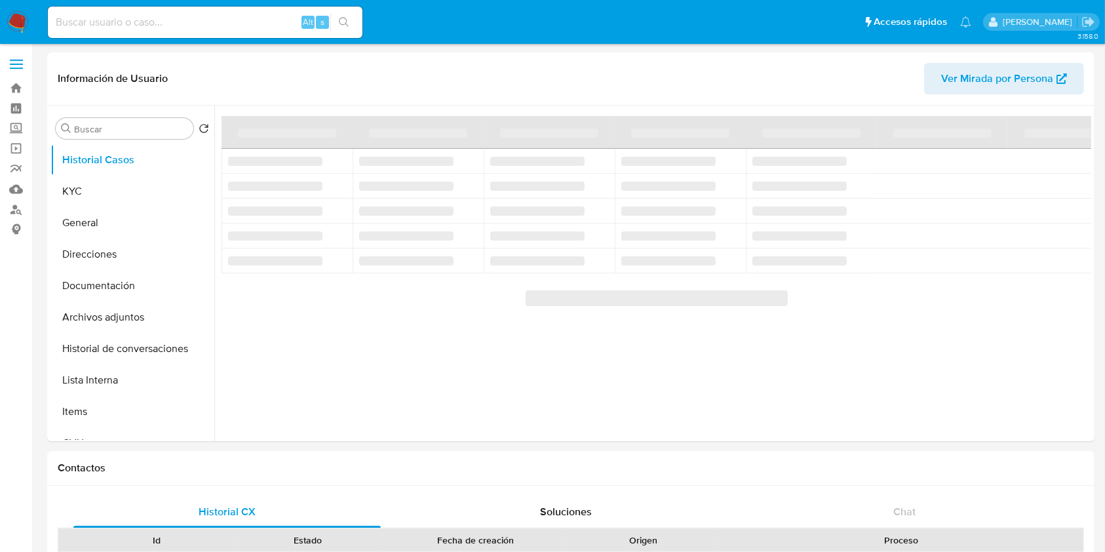
select select "10"
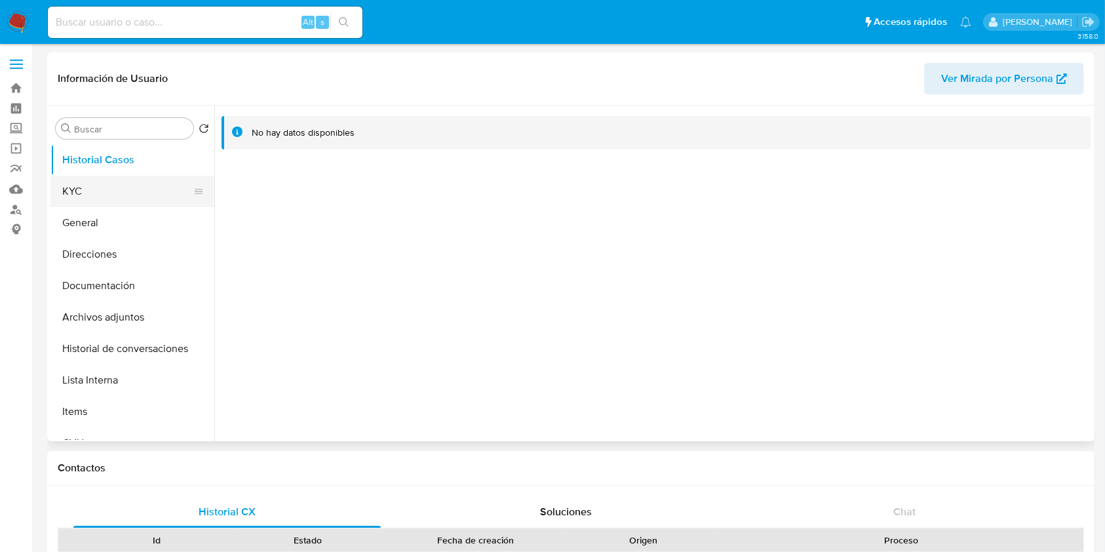
drag, startPoint x: 117, startPoint y: 182, endPoint x: 191, endPoint y: 176, distance: 74.3
click at [118, 182] on button "KYC" at bounding box center [126, 191] width 153 height 31
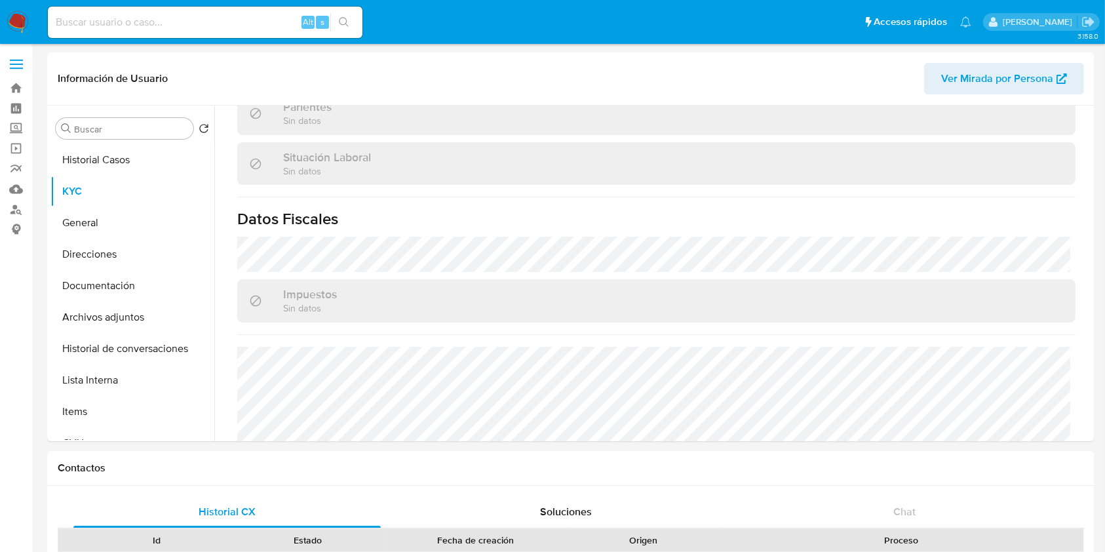
scroll to position [659, 0]
click at [115, 250] on button "Direcciones" at bounding box center [126, 254] width 153 height 31
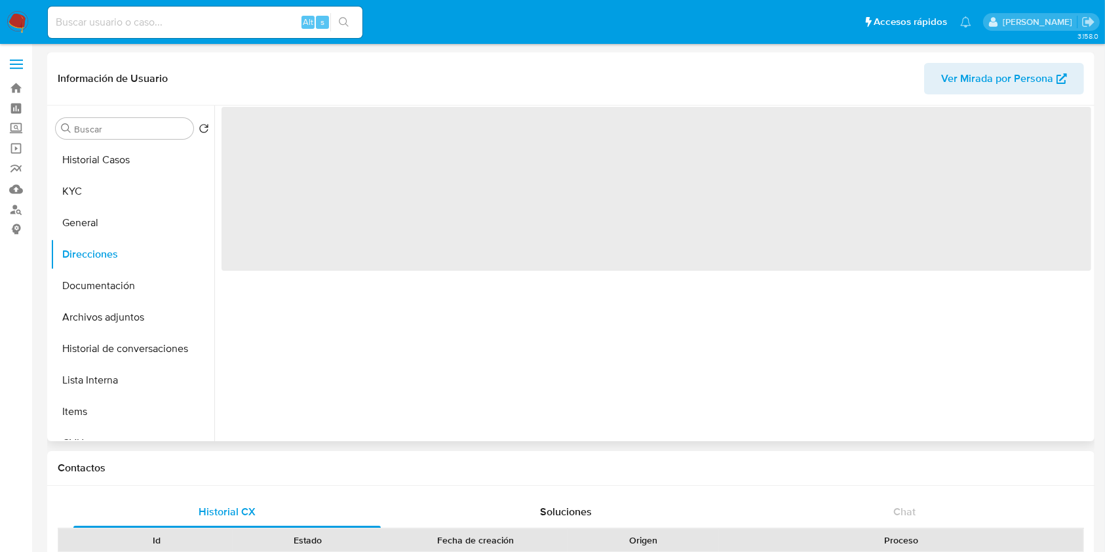
scroll to position [0, 0]
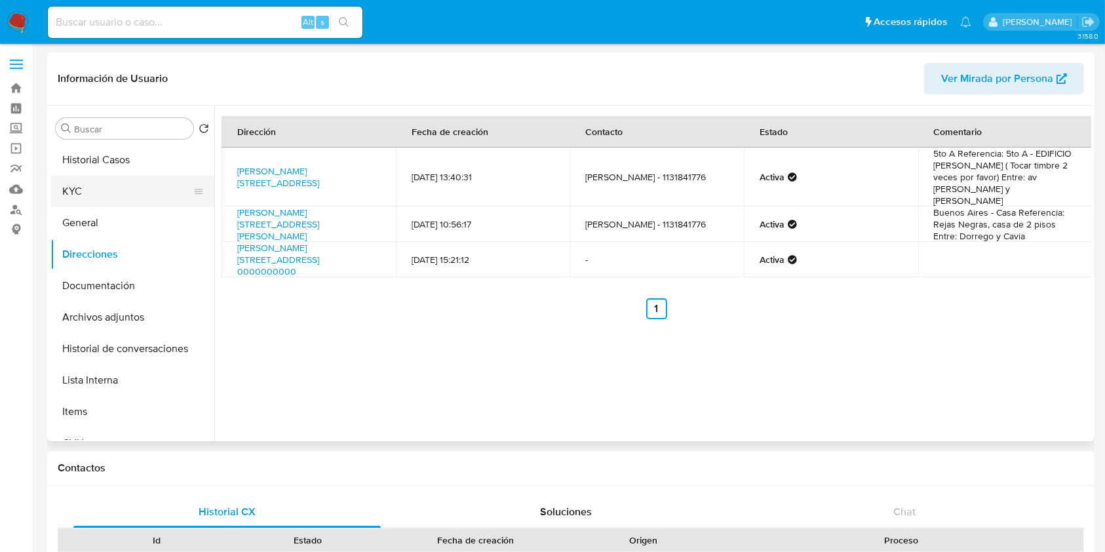
click at [127, 186] on button "KYC" at bounding box center [126, 191] width 153 height 31
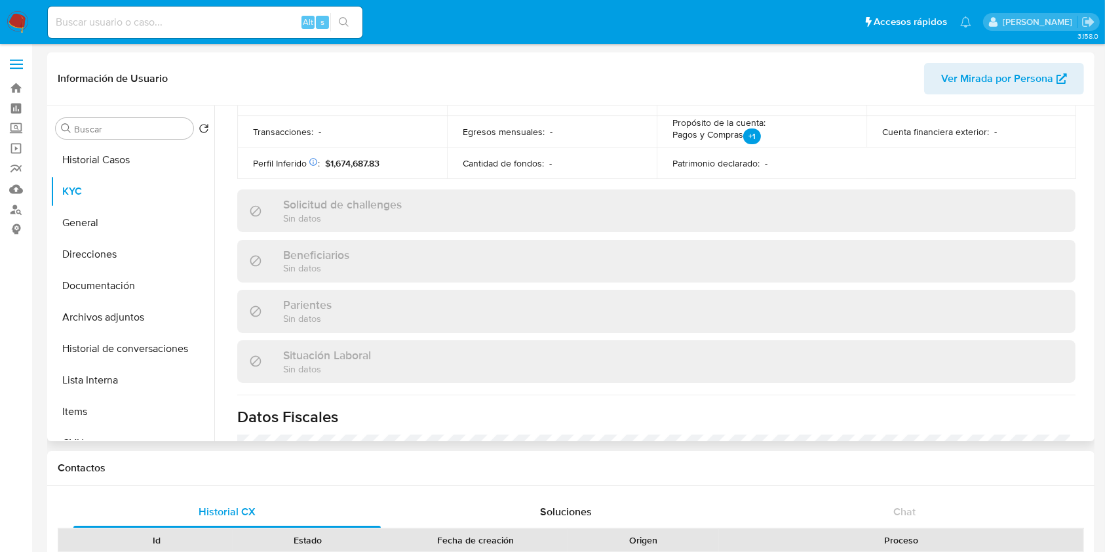
scroll to position [525, 0]
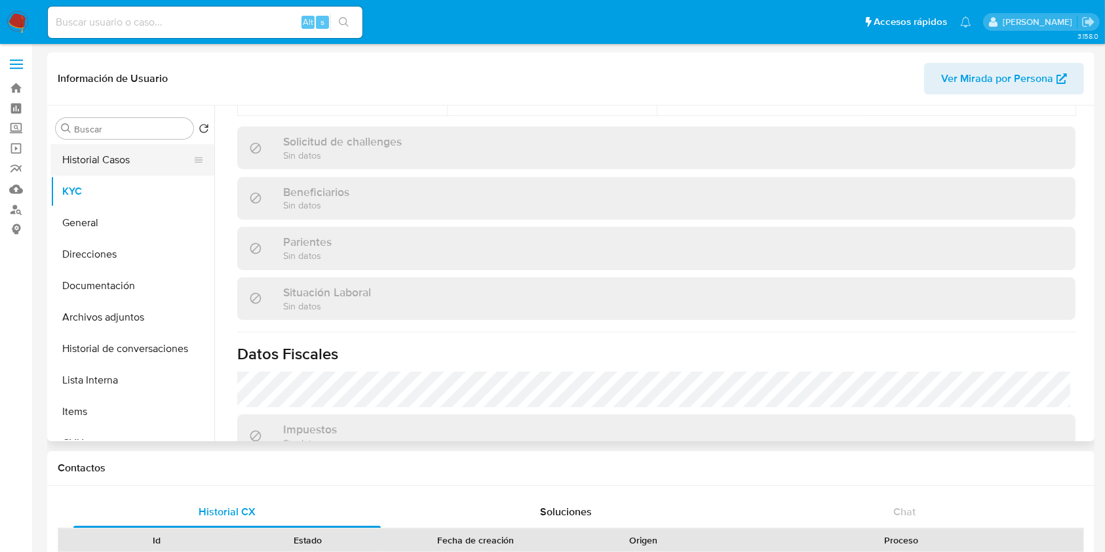
click at [139, 165] on button "Historial Casos" at bounding box center [126, 159] width 153 height 31
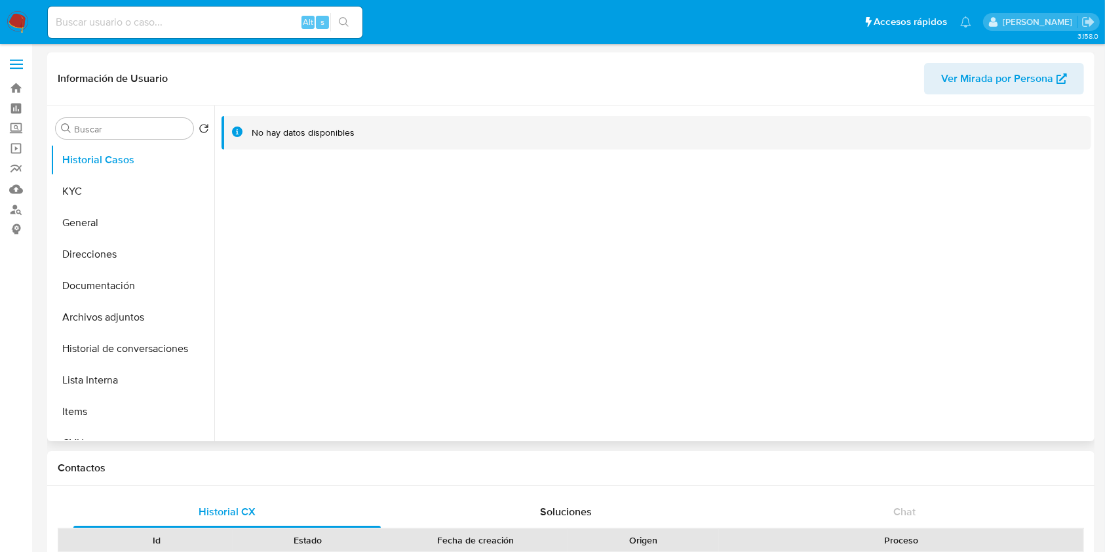
select select "10"
click at [114, 186] on button "KYC" at bounding box center [126, 191] width 153 height 31
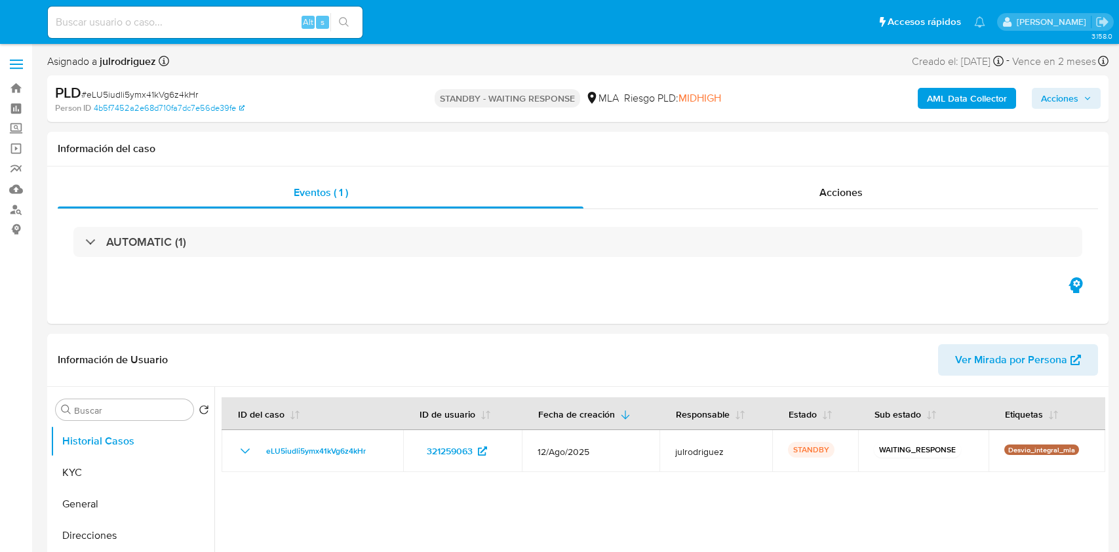
select select "10"
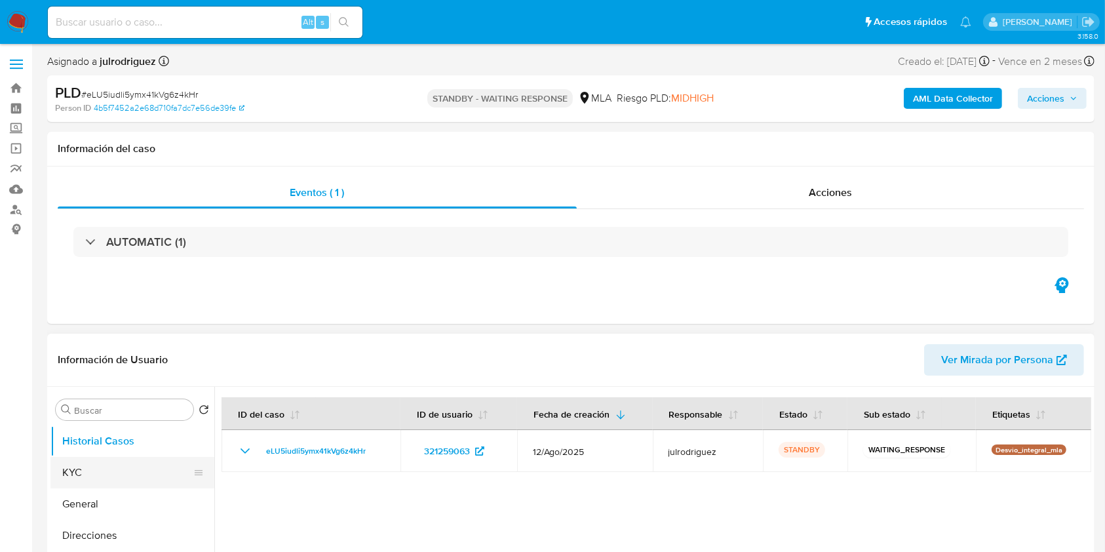
click at [105, 478] on button "KYC" at bounding box center [126, 472] width 153 height 31
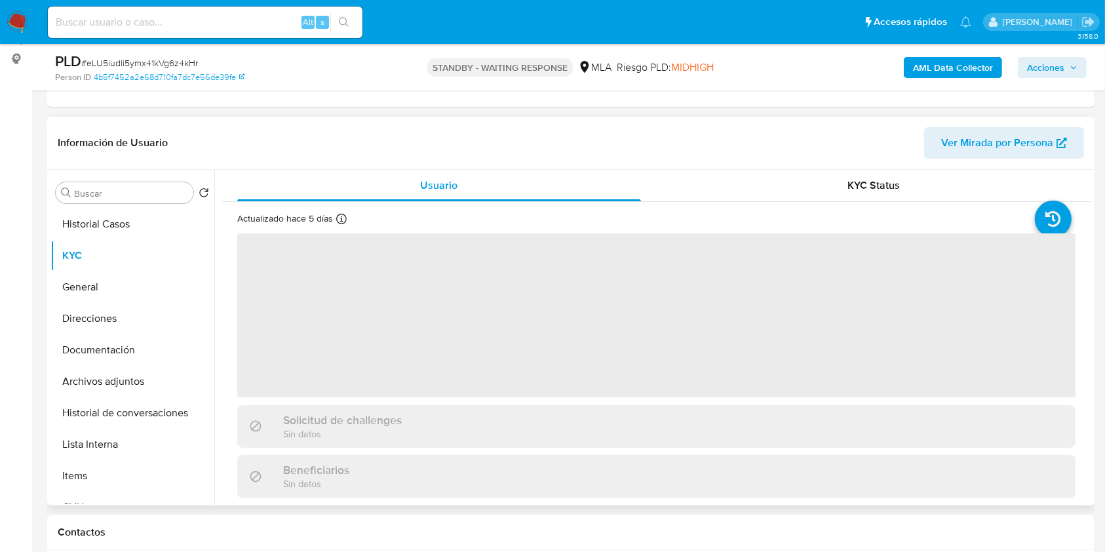
scroll to position [174, 0]
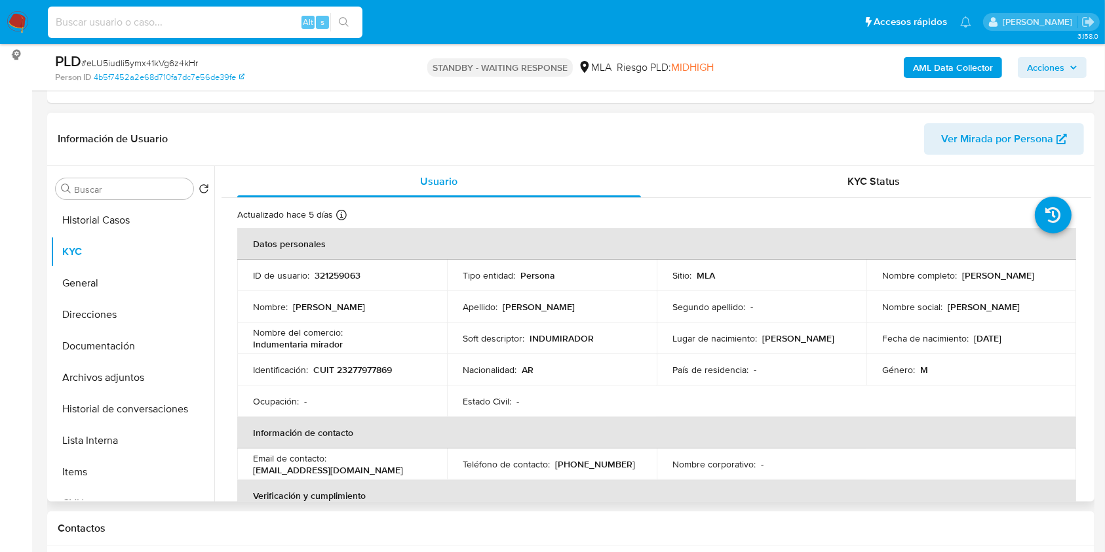
click at [188, 28] on input at bounding box center [205, 22] width 315 height 17
paste input "Q9ilyJuCsaoAJ4VOF2SP9CvE"
type input "Q9ilyJuCsaoAJ4VOF2SP9CvE"
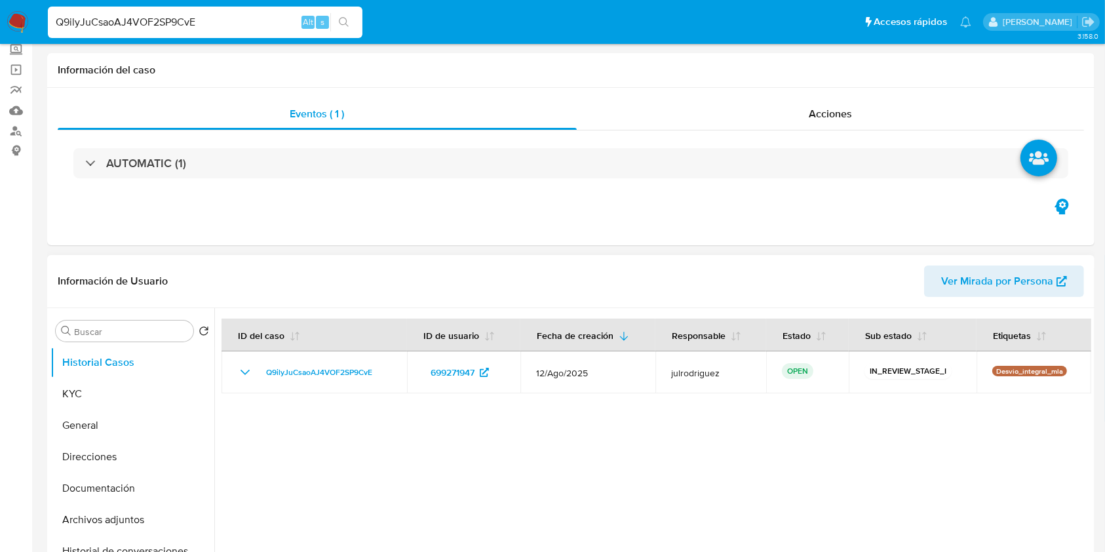
select select "10"
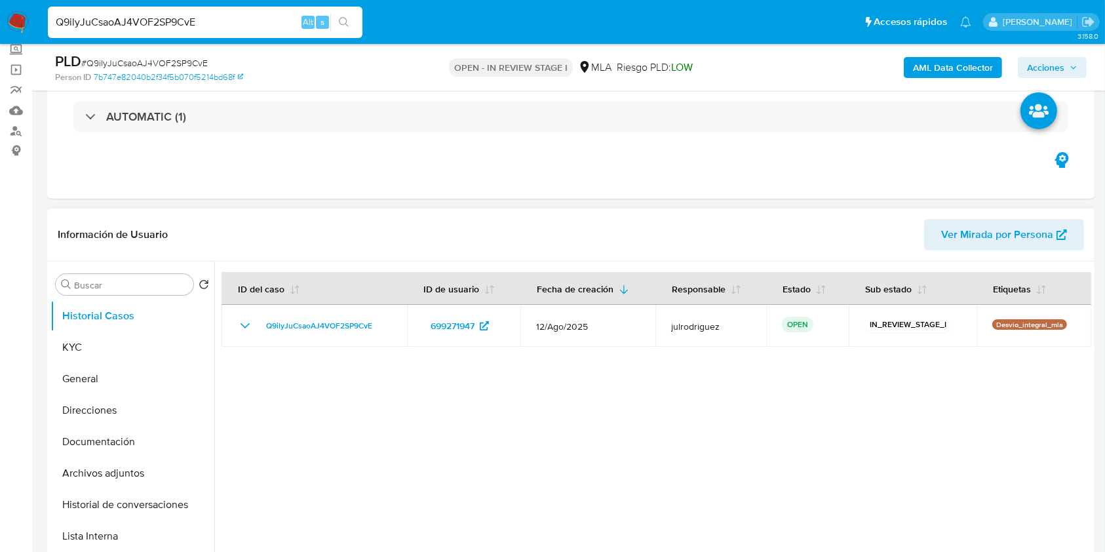
scroll to position [87, 0]
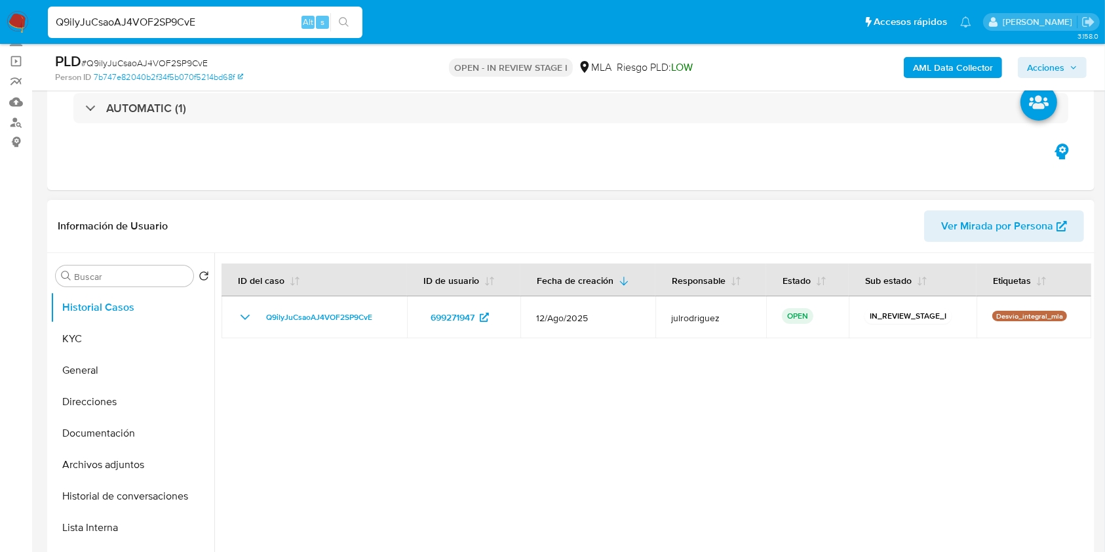
drag, startPoint x: 137, startPoint y: 334, endPoint x: 218, endPoint y: 346, distance: 81.5
click at [137, 334] on button "KYC" at bounding box center [132, 338] width 164 height 31
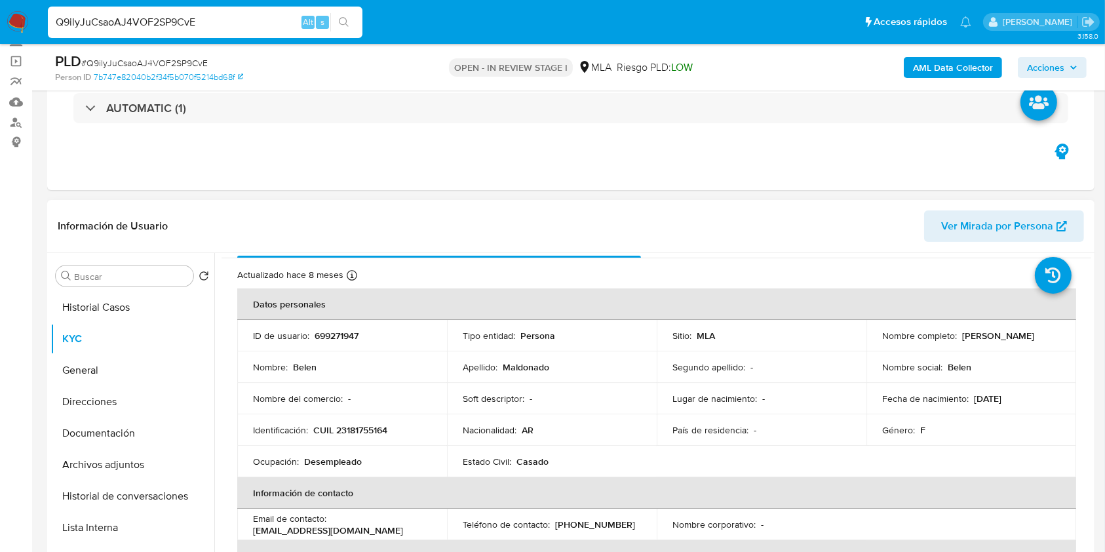
scroll to position [0, 0]
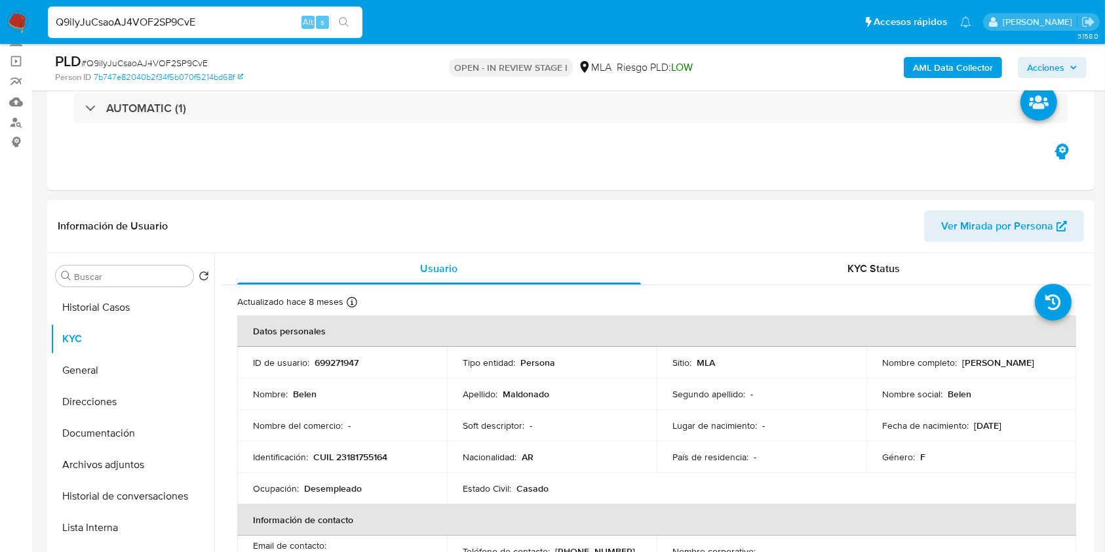
drag, startPoint x: 957, startPoint y: 359, endPoint x: 1048, endPoint y: 354, distance: 90.6
click at [1048, 354] on td "Nombre completo : [PERSON_NAME]" at bounding box center [972, 362] width 210 height 31
copy p "[PERSON_NAME]"
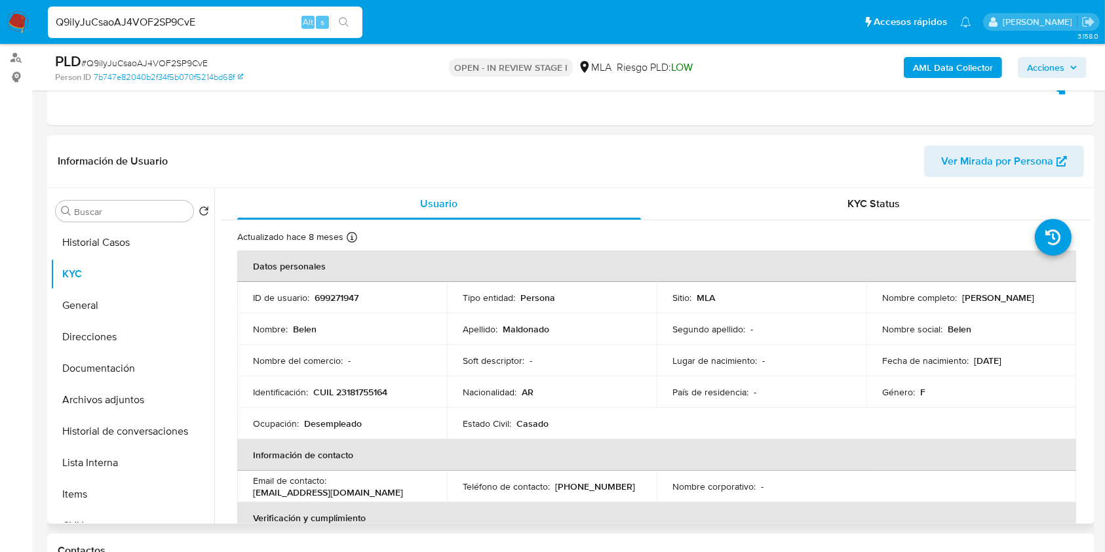
scroll to position [109, 0]
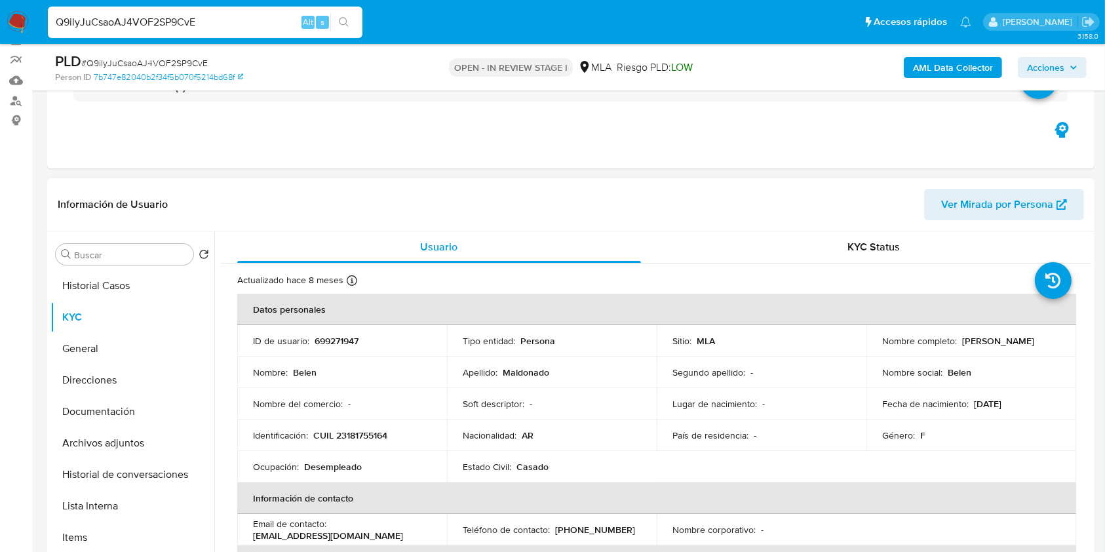
click at [346, 335] on p "699271947" at bounding box center [337, 341] width 44 height 12
copy p "699271947"
click at [186, 60] on span "# Q9ilyJuCsaoAJ4VOF2SP9CvE" at bounding box center [144, 62] width 127 height 13
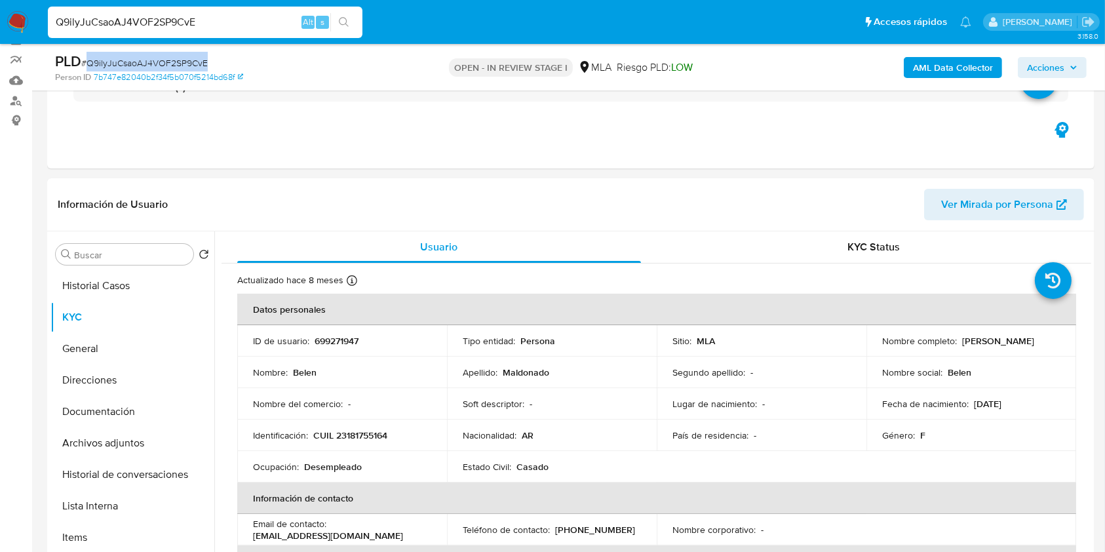
copy span "Q9ilyJuCsaoAJ4VOF2SP9CvE"
click at [349, 440] on p "CUIL 23181755164" at bounding box center [350, 435] width 74 height 12
copy p "23181755164"
click at [336, 337] on p "699271947" at bounding box center [337, 341] width 44 height 12
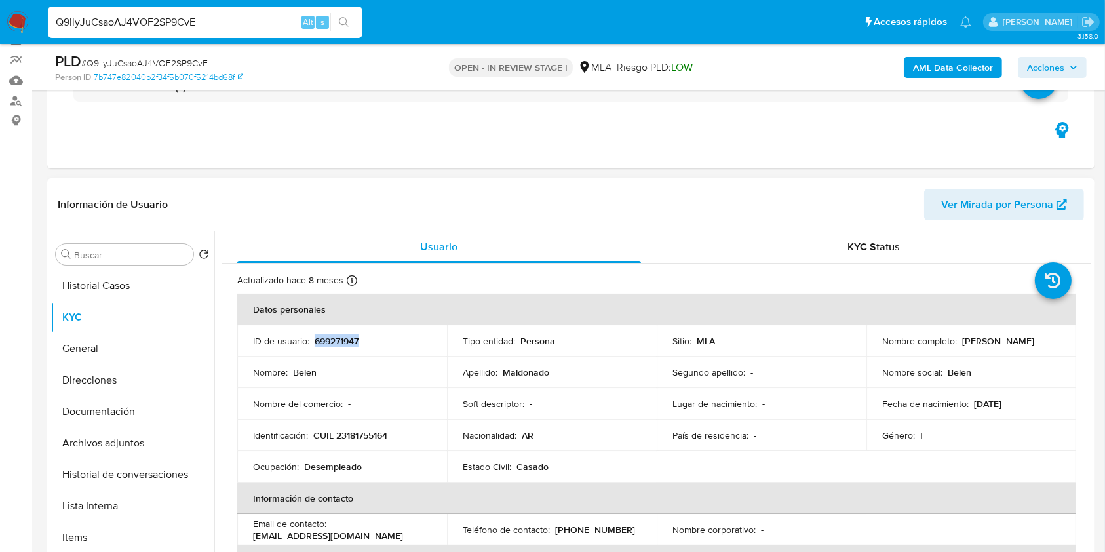
click at [336, 337] on p "699271947" at bounding box center [337, 341] width 44 height 12
copy p "699271947"
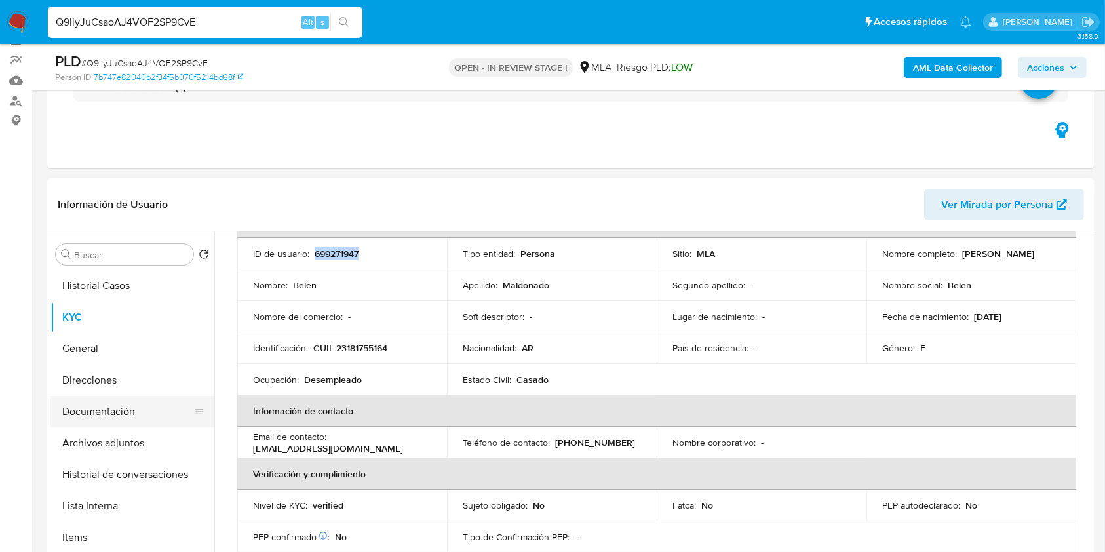
click at [101, 409] on button "Documentación" at bounding box center [126, 411] width 153 height 31
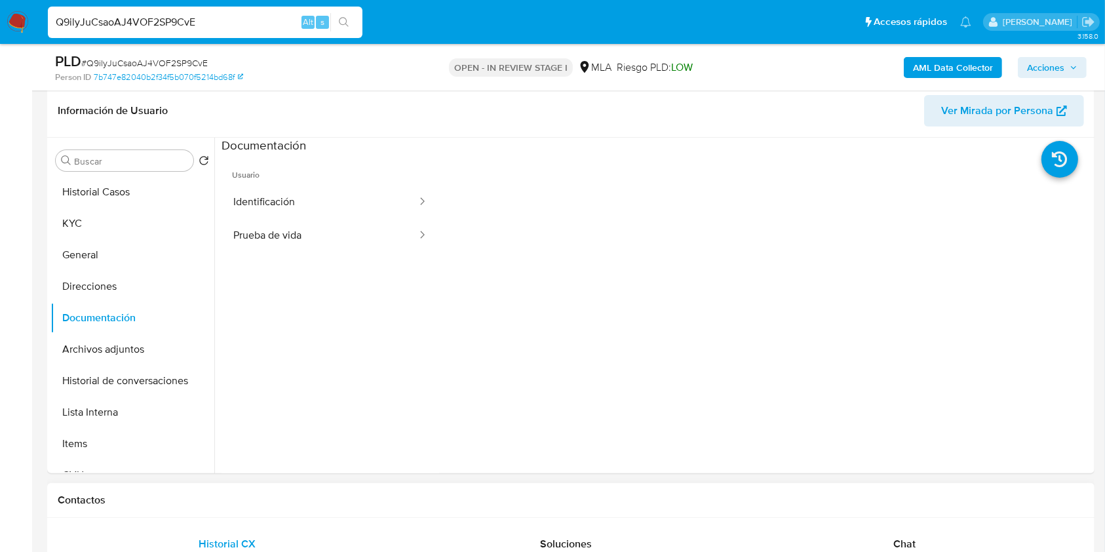
scroll to position [546, 0]
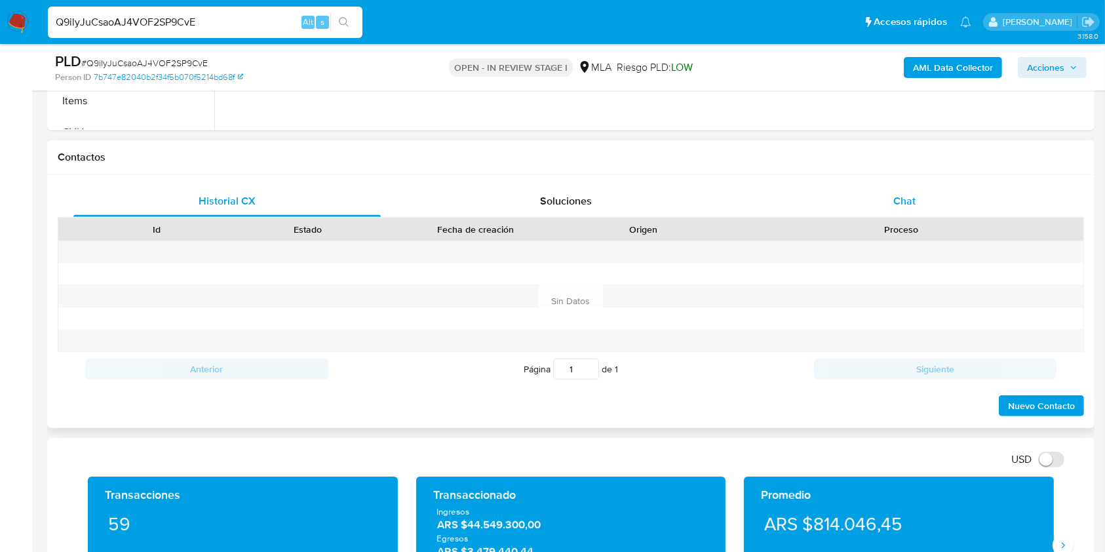
click at [929, 202] on div "Chat" at bounding box center [905, 201] width 308 height 31
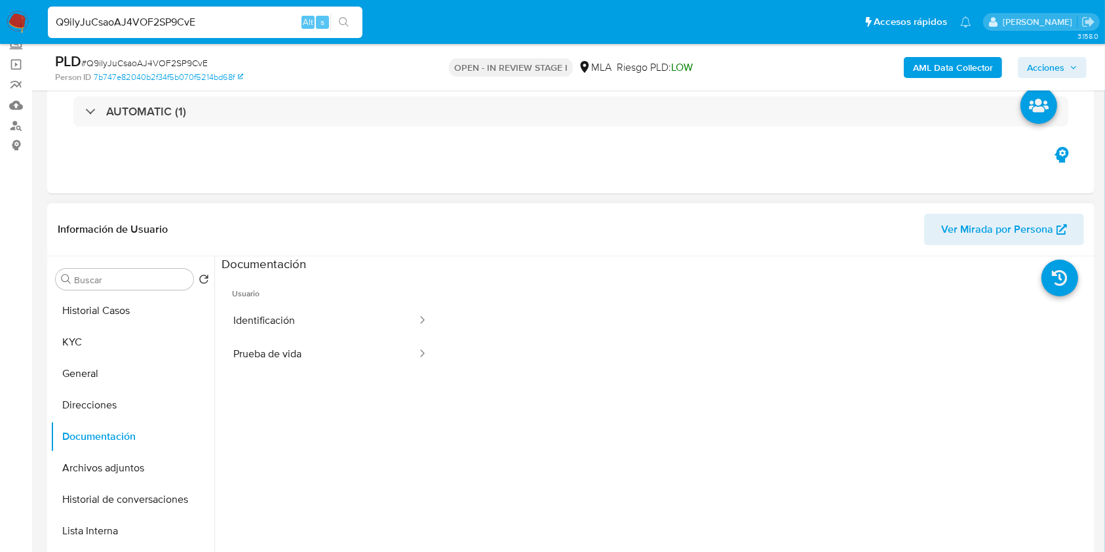
scroll to position [21, 0]
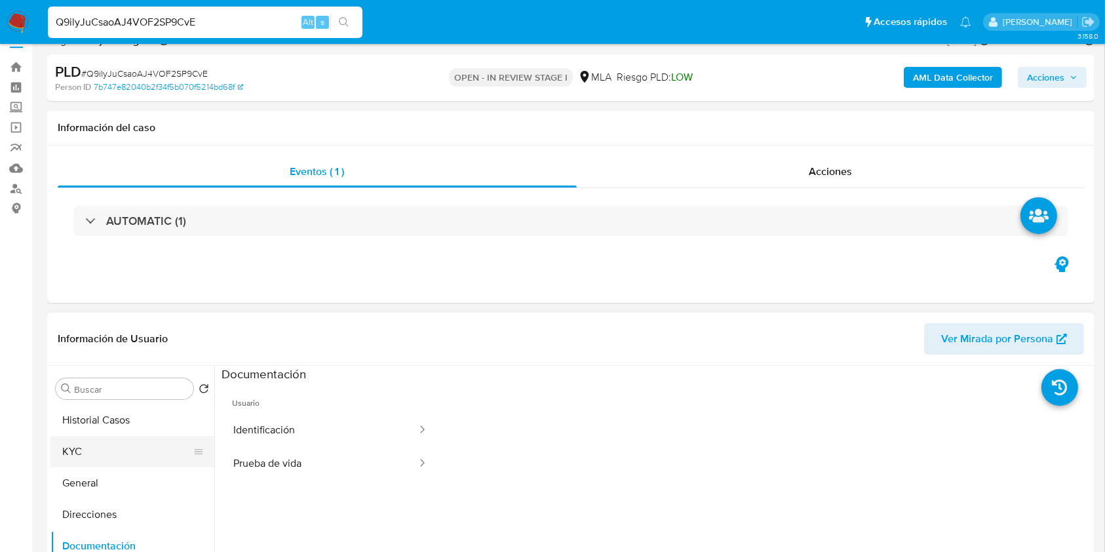
click at [110, 456] on button "KYC" at bounding box center [126, 451] width 153 height 31
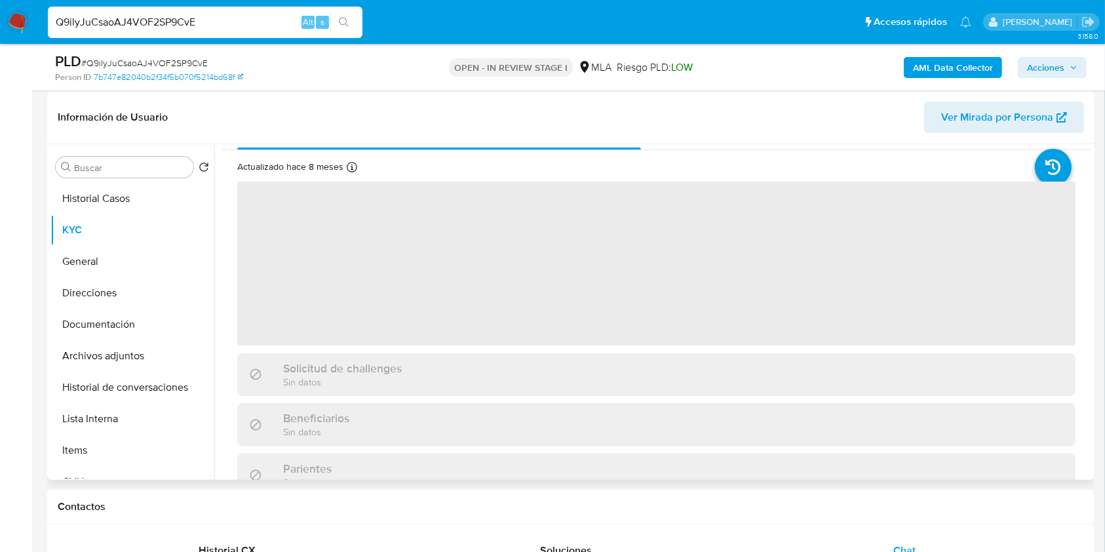
scroll to position [0, 0]
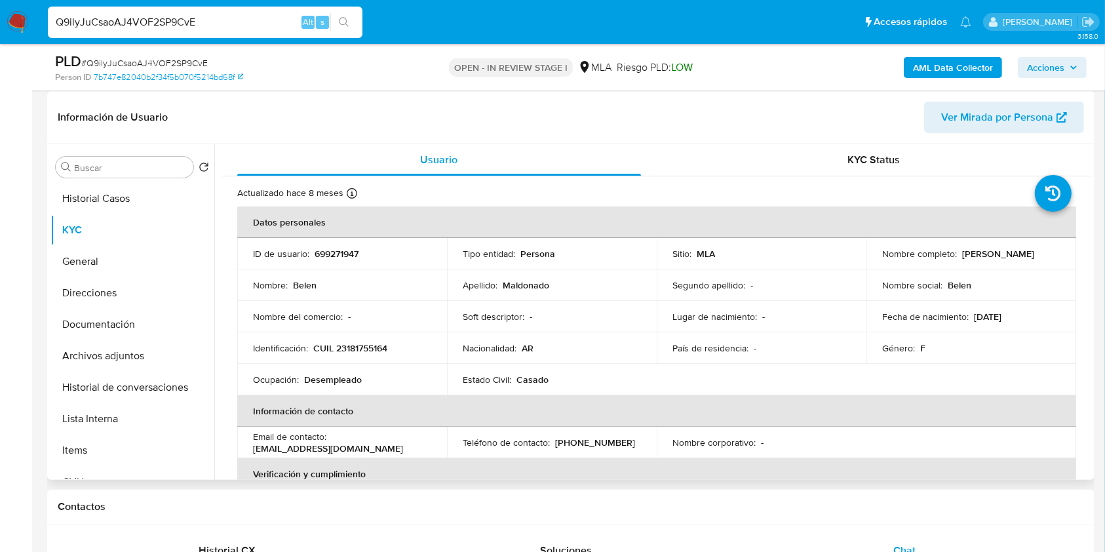
drag, startPoint x: 960, startPoint y: 250, endPoint x: 1031, endPoint y: 254, distance: 71.6
click at [1031, 254] on div "Nombre completo : Belen Maldonado" at bounding box center [972, 254] width 178 height 12
copy p "Belen Maldonado"
click at [148, 315] on button "Documentación" at bounding box center [126, 324] width 153 height 31
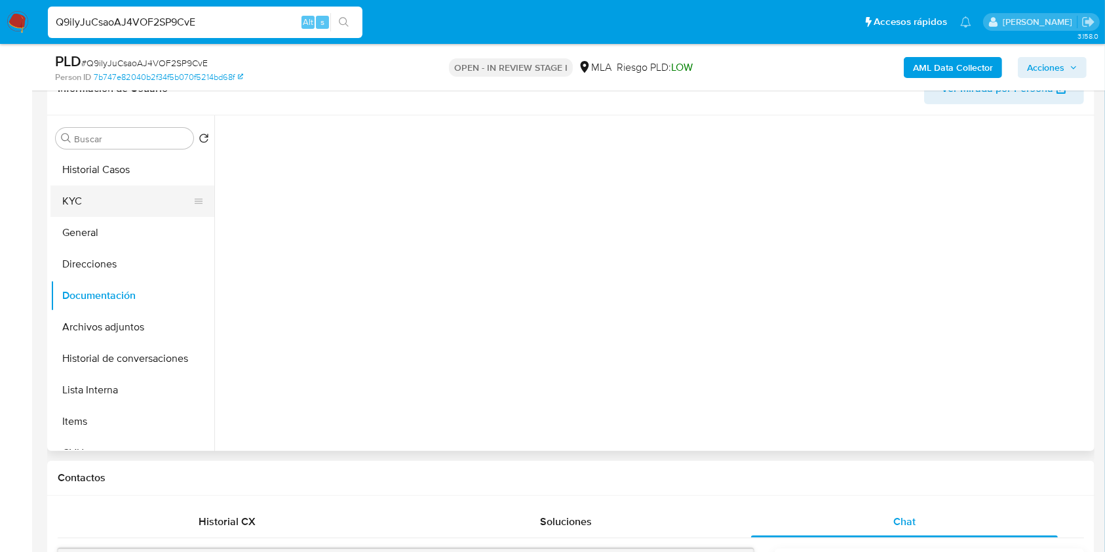
scroll to position [196, 0]
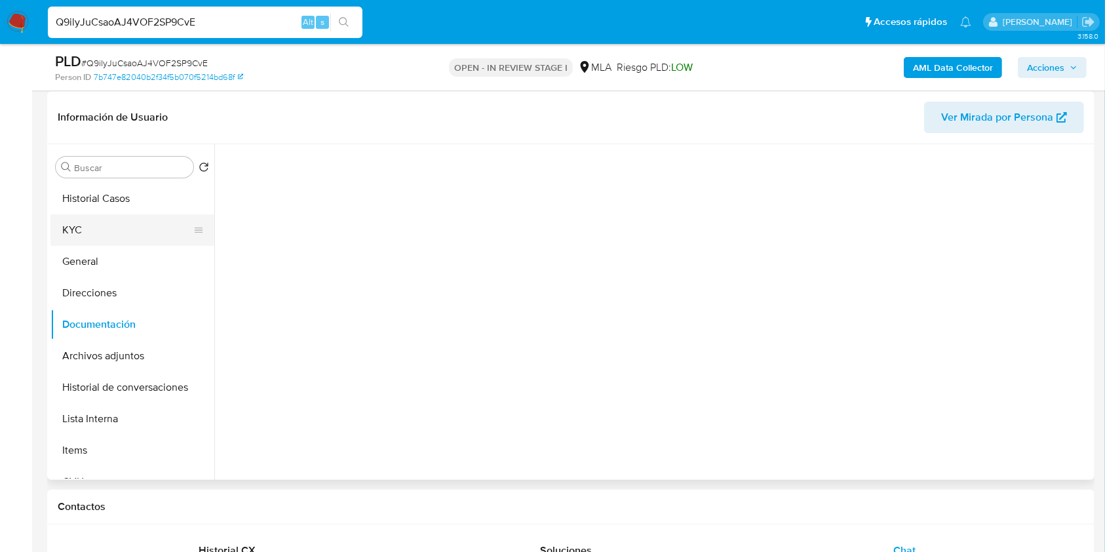
click at [94, 229] on button "KYC" at bounding box center [126, 229] width 153 height 31
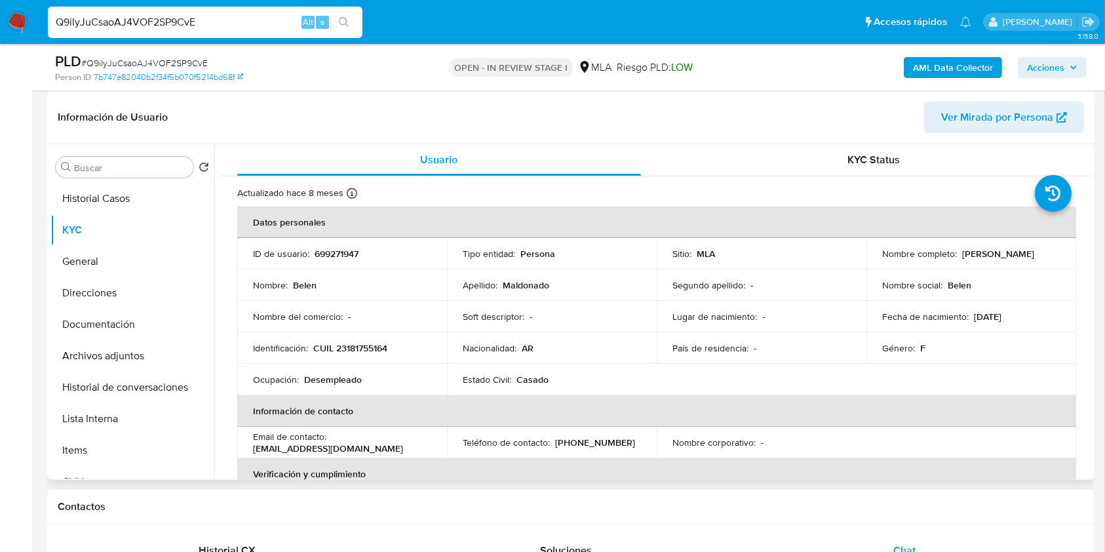
click at [361, 351] on p "CUIL 23181755164" at bounding box center [350, 348] width 74 height 12
copy p "23181755164"
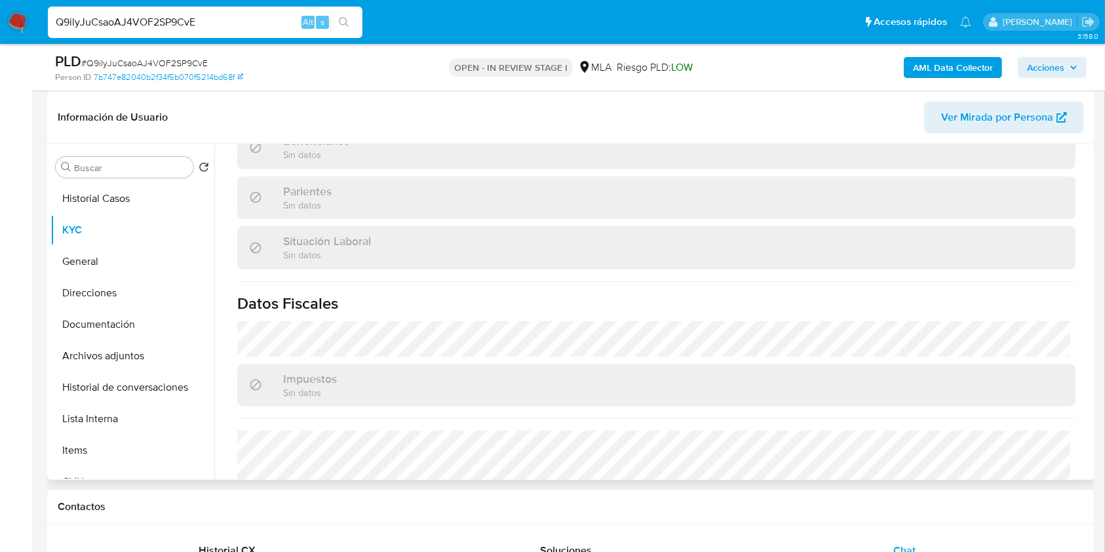
scroll to position [690, 0]
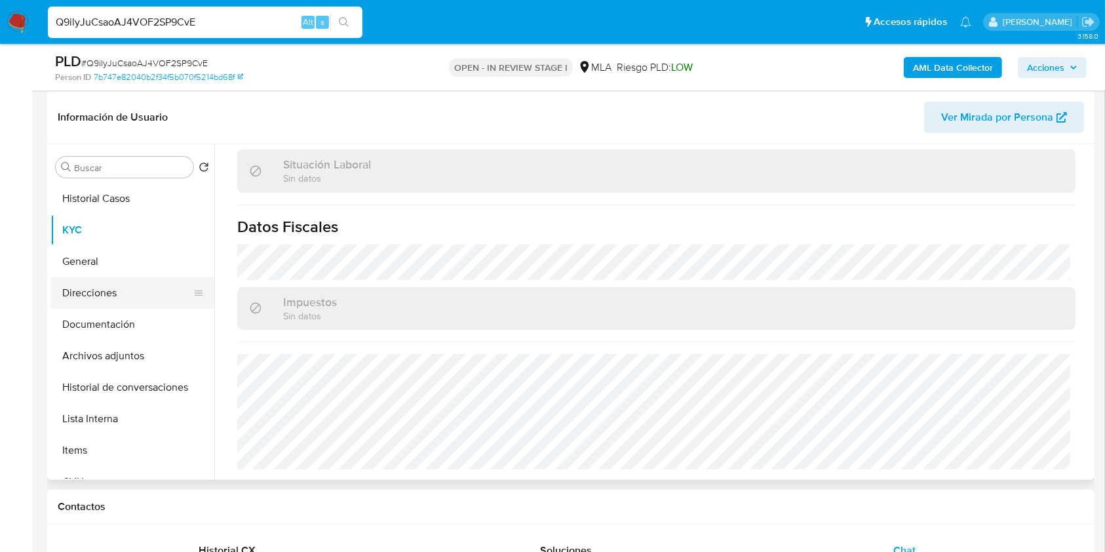
click at [96, 297] on button "Direcciones" at bounding box center [126, 292] width 153 height 31
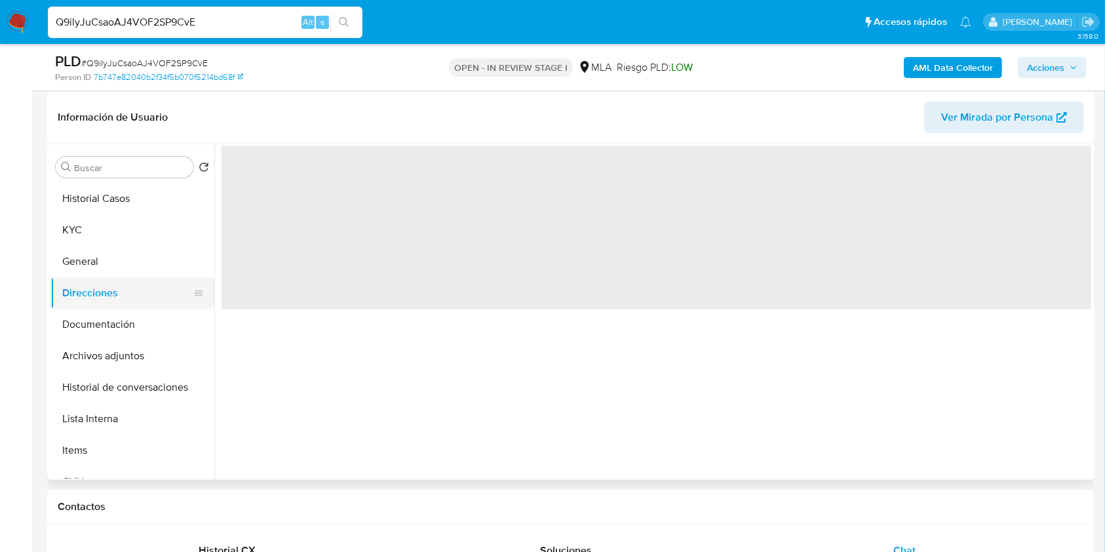
scroll to position [0, 0]
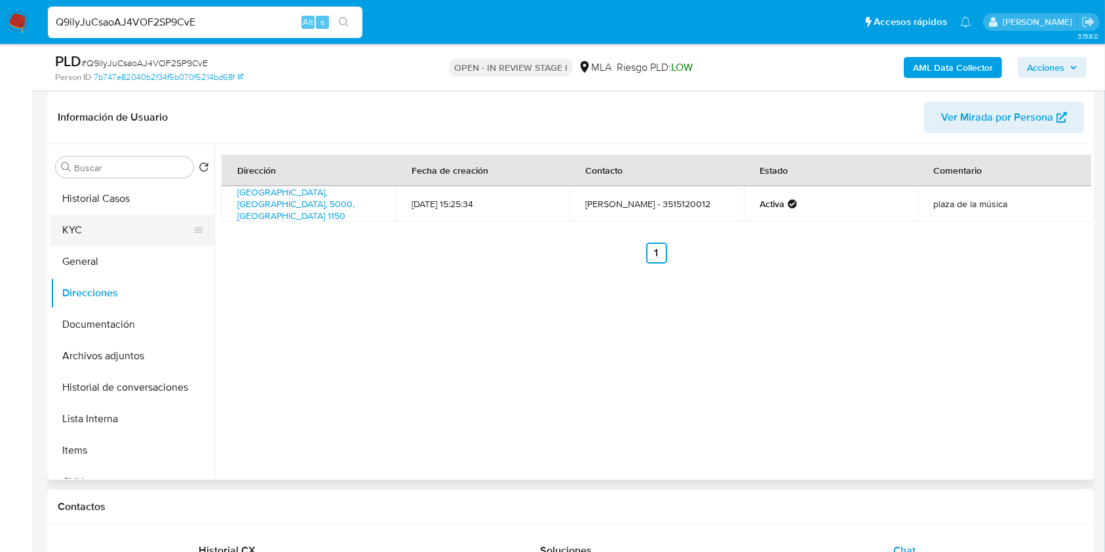
click at [105, 239] on button "KYC" at bounding box center [126, 229] width 153 height 31
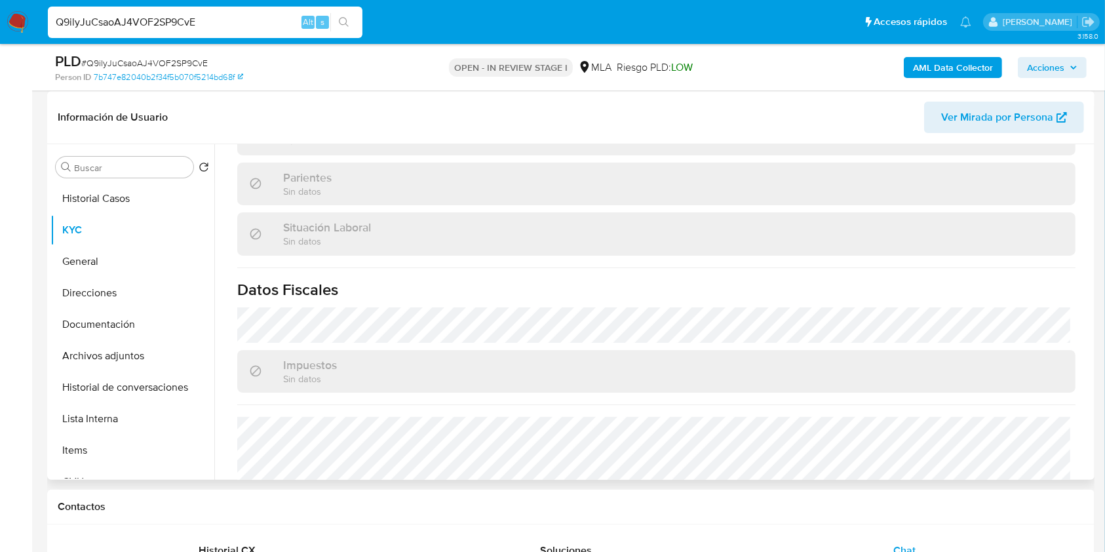
scroll to position [690, 0]
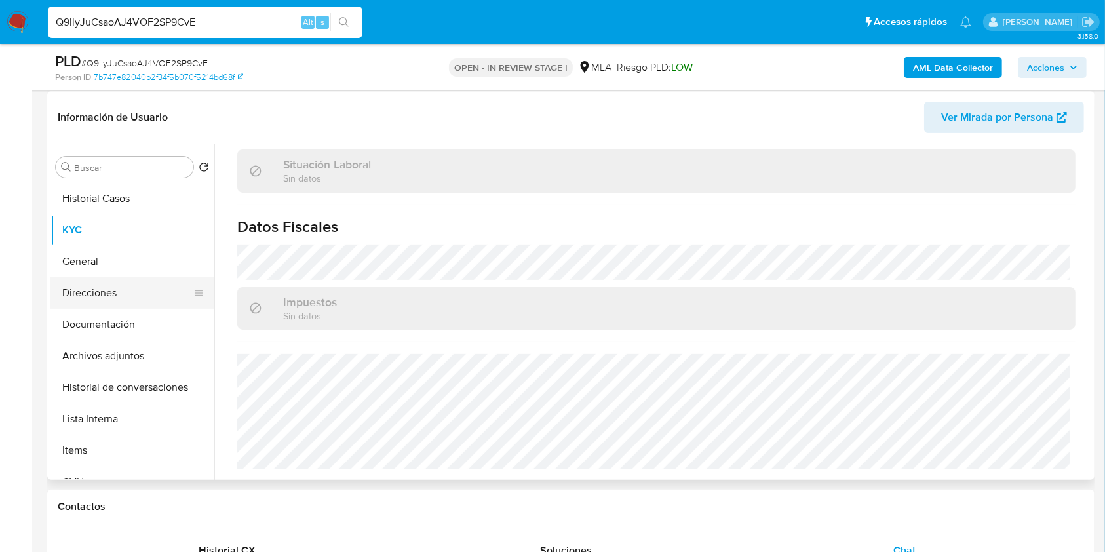
click at [125, 292] on button "Direcciones" at bounding box center [126, 292] width 153 height 31
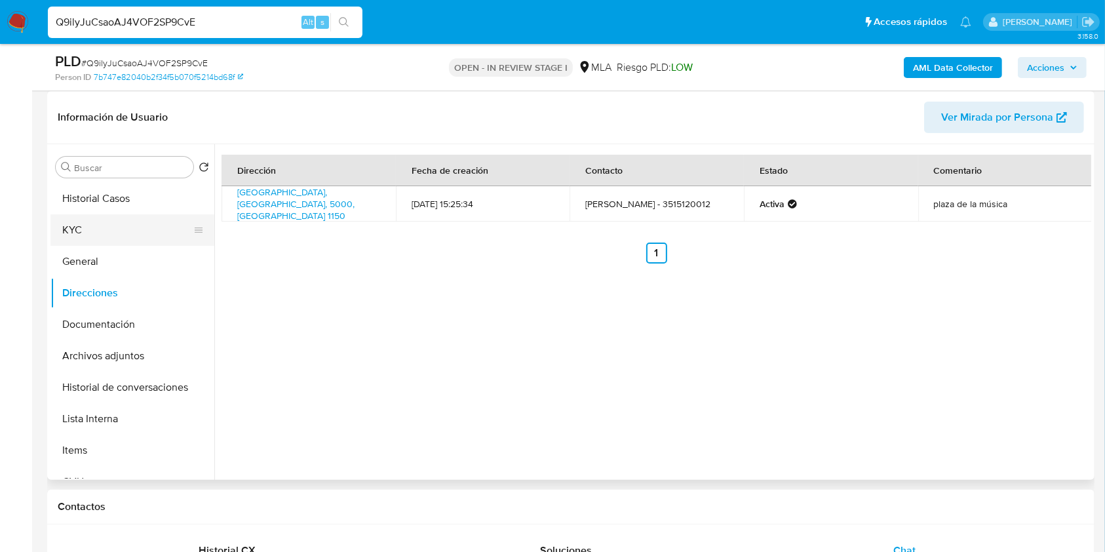
click at [109, 236] on button "KYC" at bounding box center [126, 229] width 153 height 31
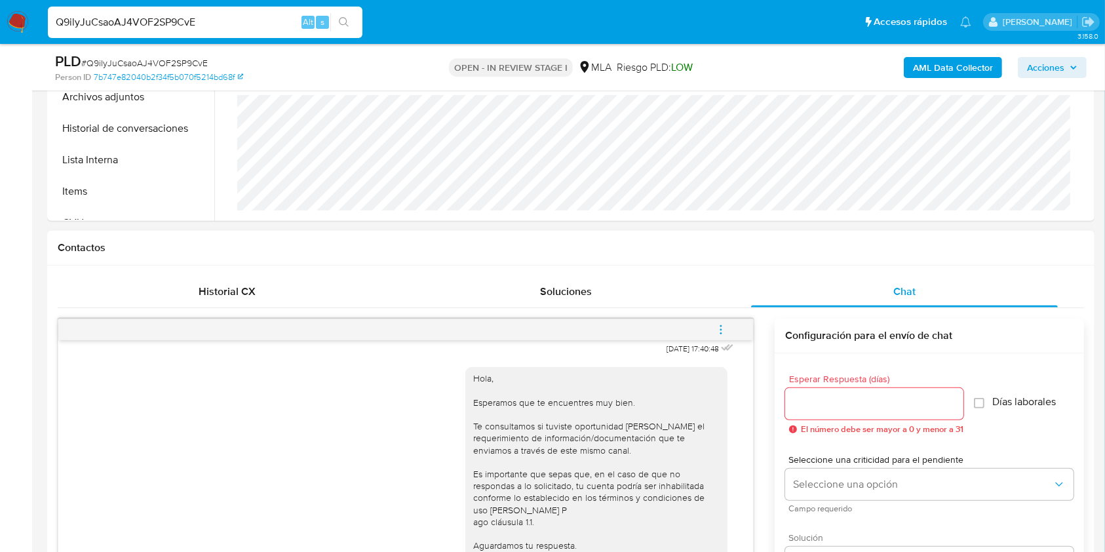
scroll to position [546, 0]
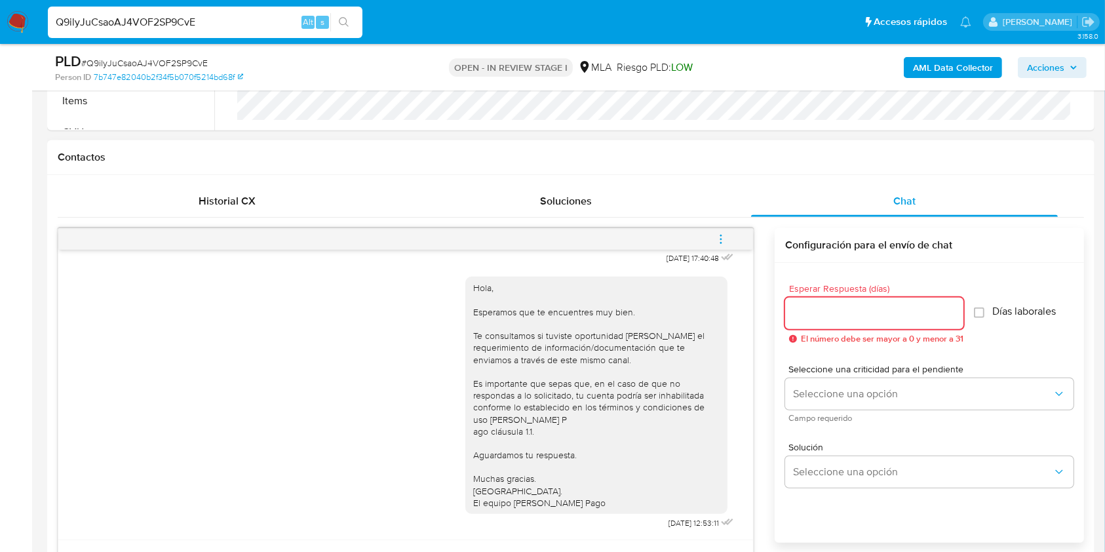
click at [836, 308] on input "Esperar Respuesta (días)" at bounding box center [874, 313] width 178 height 17
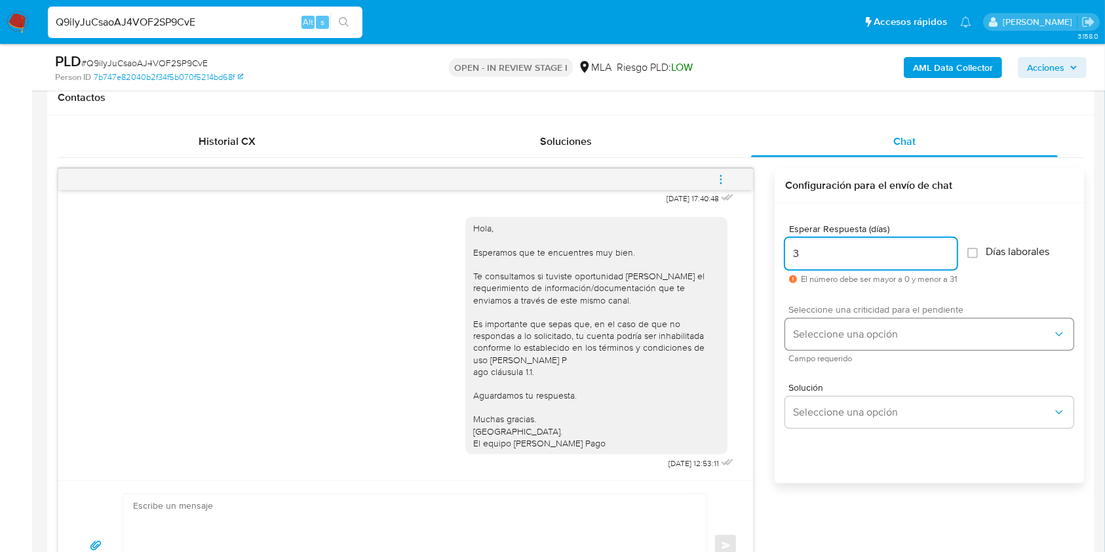
scroll to position [633, 0]
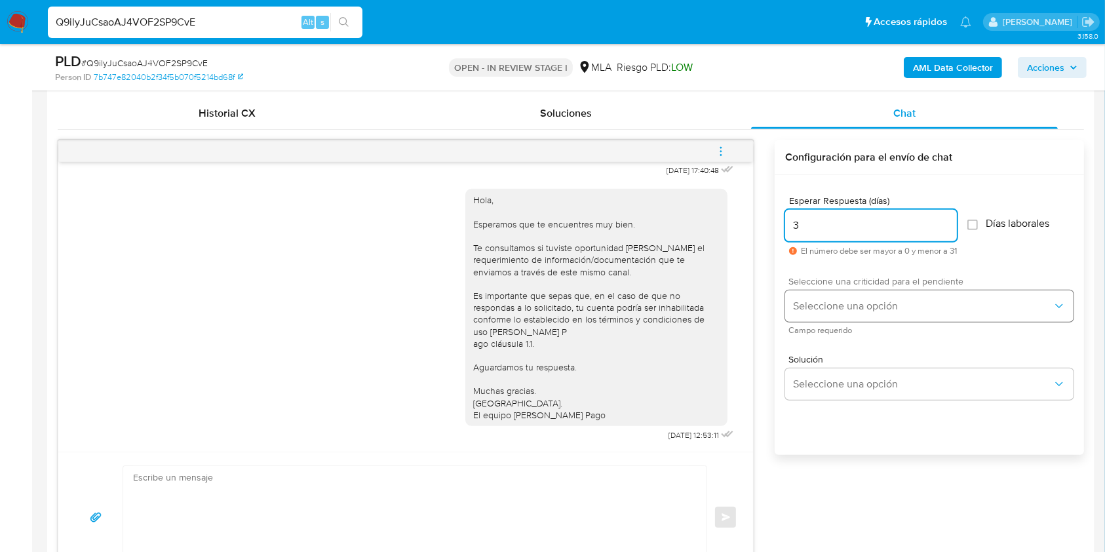
type input "3"
click at [831, 308] on span "Seleccione una opción" at bounding box center [923, 306] width 260 height 13
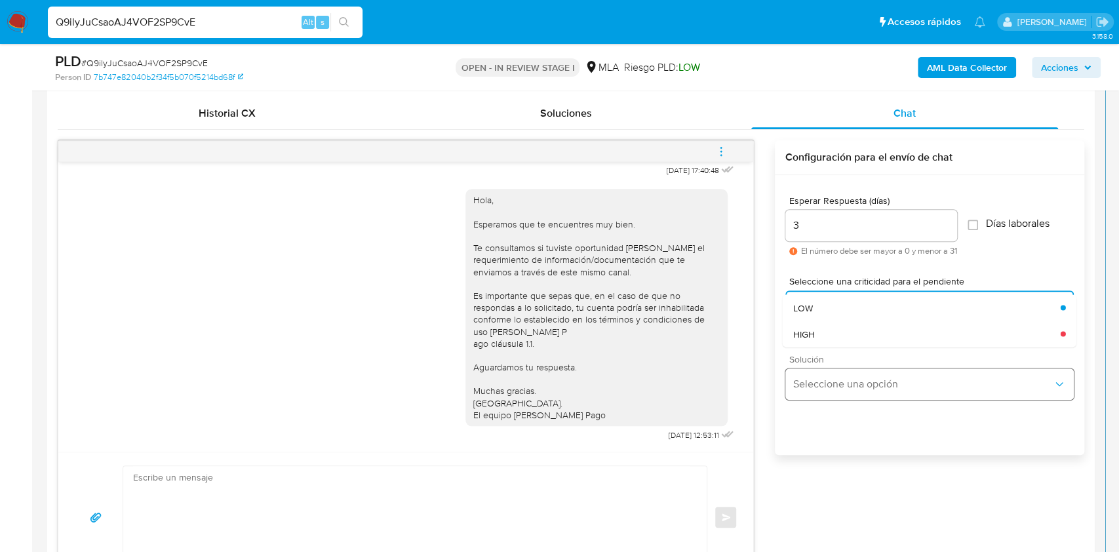
drag, startPoint x: 822, startPoint y: 336, endPoint x: 837, endPoint y: 390, distance: 56.3
click at [823, 337] on div "HIGH" at bounding box center [927, 334] width 268 height 26
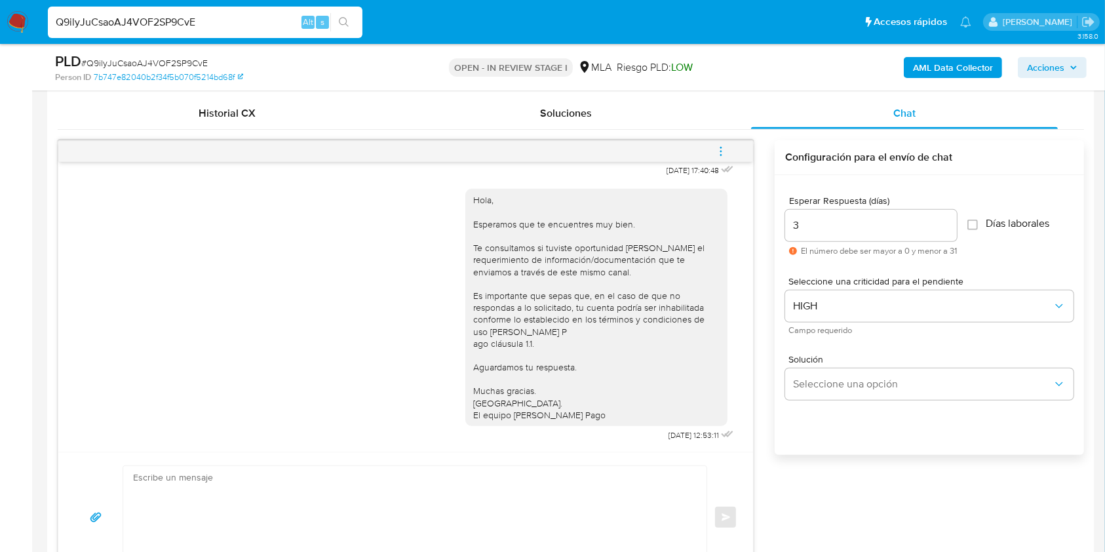
click at [841, 401] on div "Solución Seleccione una opción" at bounding box center [929, 379] width 288 height 71
click at [835, 386] on span "Seleccione una opción" at bounding box center [923, 384] width 260 height 13
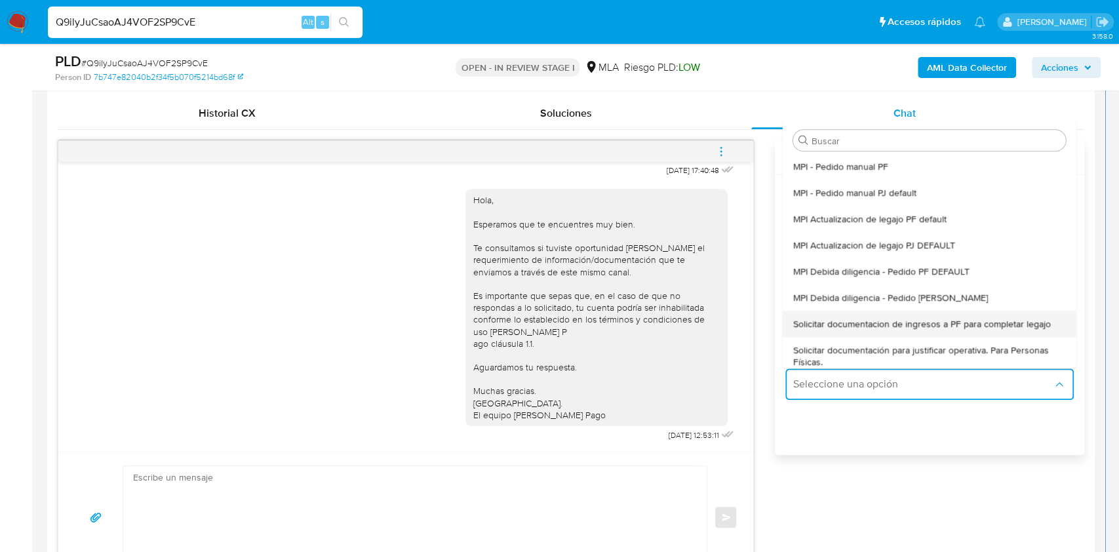
click at [897, 311] on div "Solicitar documentacion de ingresos a PF para completar legajo" at bounding box center [929, 324] width 273 height 26
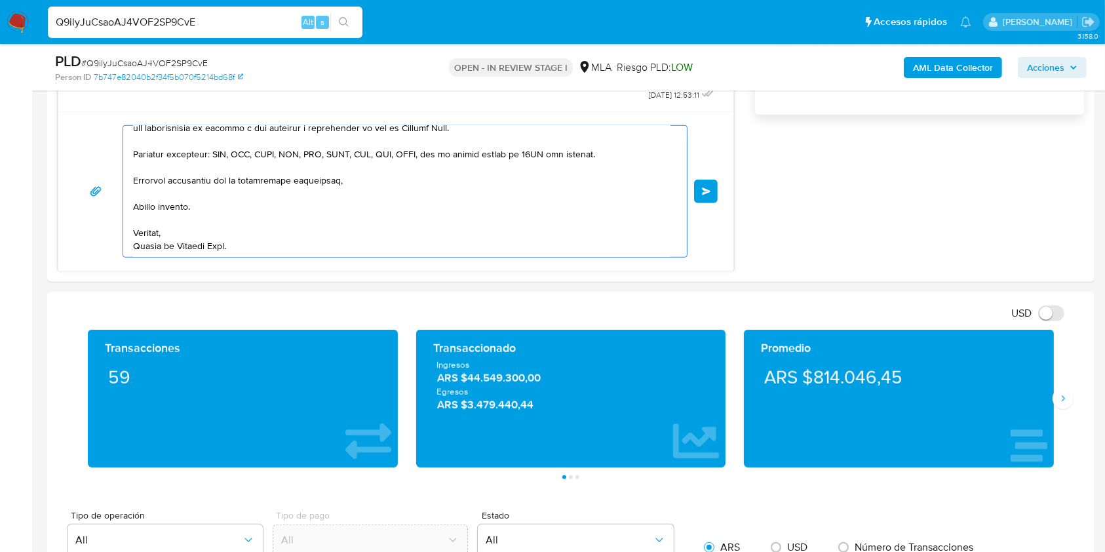
scroll to position [1080, 0]
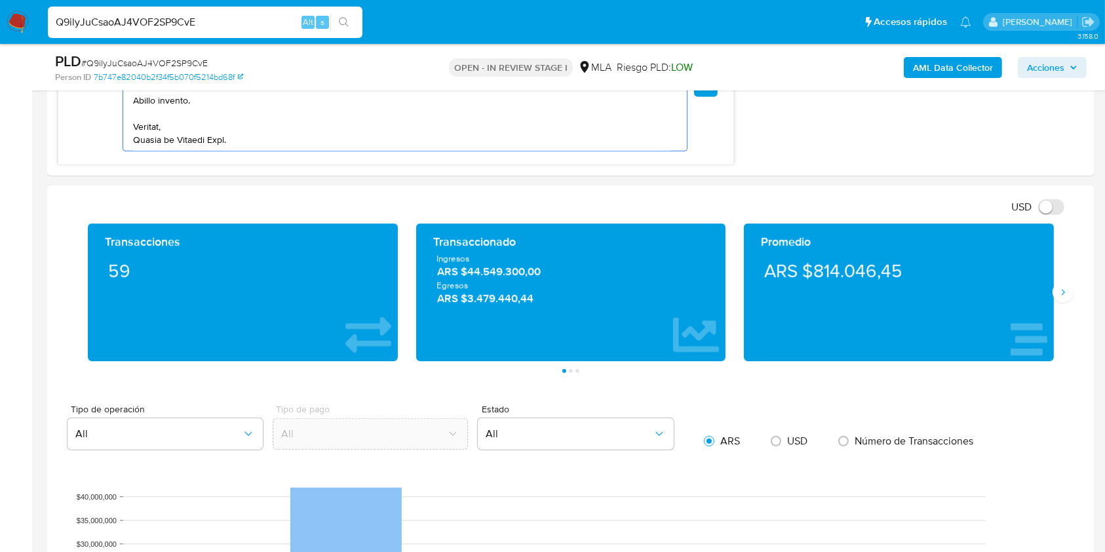
drag, startPoint x: 203, startPoint y: 281, endPoint x: 294, endPoint y: 312, distance: 95.8
click at [639, 551] on html "Pausado Ver notificaciones Q9ilyJuCsaoAJ4VOF2SP9CvE Alt s Accesos rápidos Presi…" at bounding box center [552, 370] width 1105 height 2901
type textarea "Hola, En función de las operaciones registradas en tu cuenta de Mercado Pago, n…"
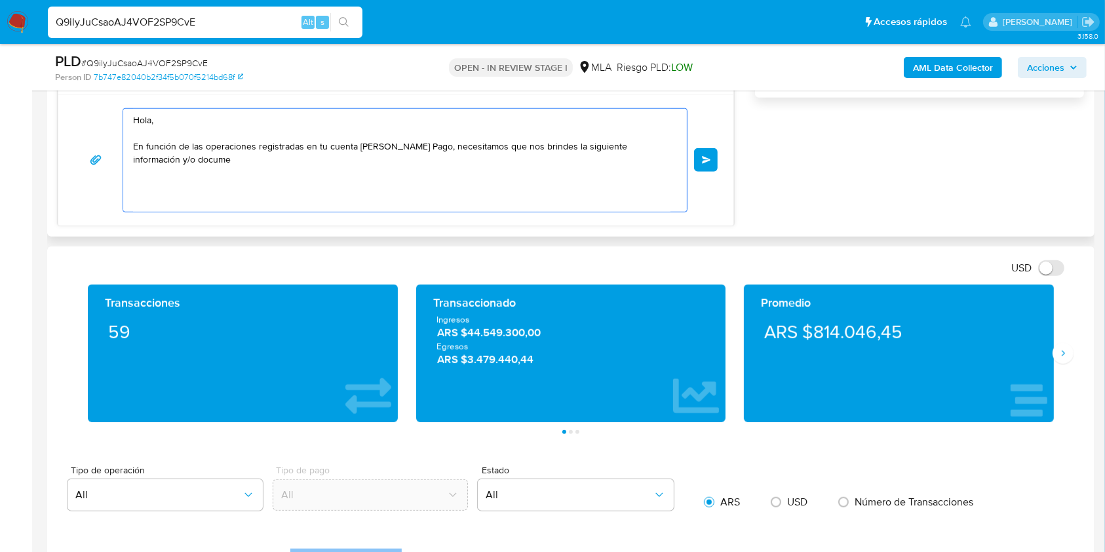
scroll to position [905, 0]
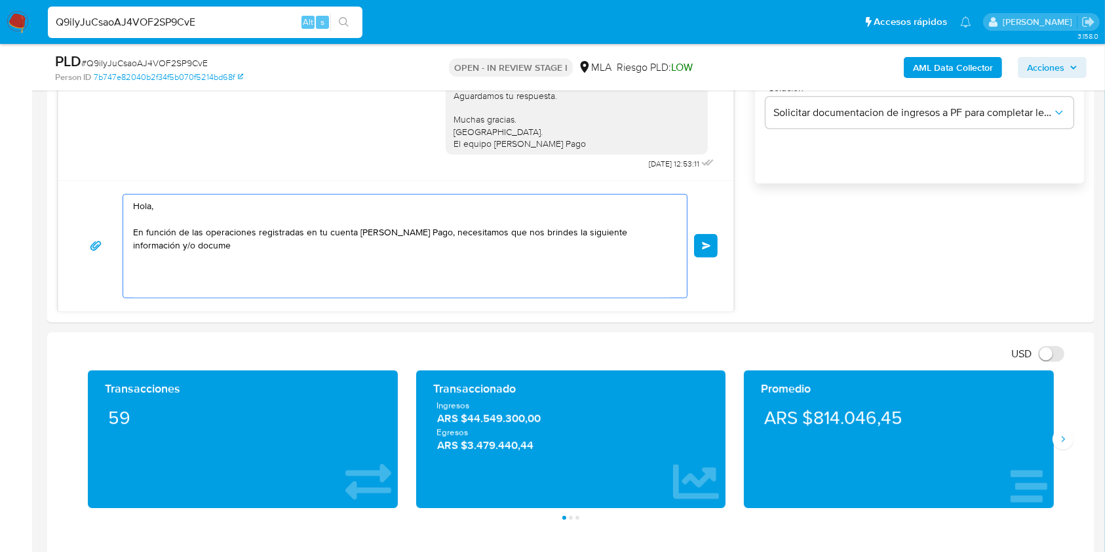
drag, startPoint x: 207, startPoint y: 257, endPoint x: 0, endPoint y: 152, distance: 231.7
click at [0, 152] on section "Bandeja Tablero Screening Búsqueda en Listas Watchlist Herramientas Operaciones…" at bounding box center [552, 531] width 1105 height 2872
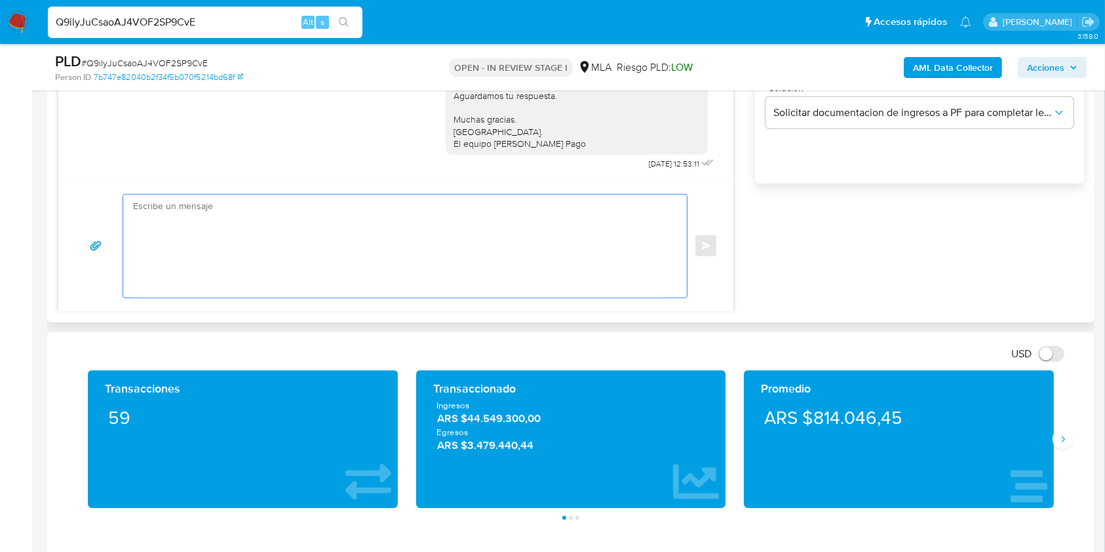
paste textarea "Buenas tardes, Queremos aclararte que la Resolución General ARCA 5696/2025 indi…"
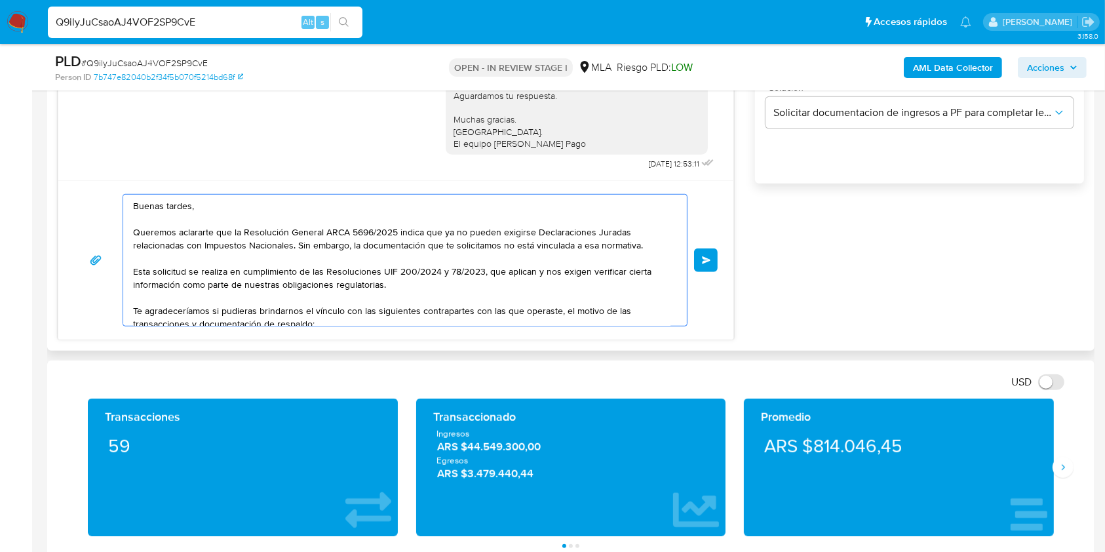
scroll to position [142, 0]
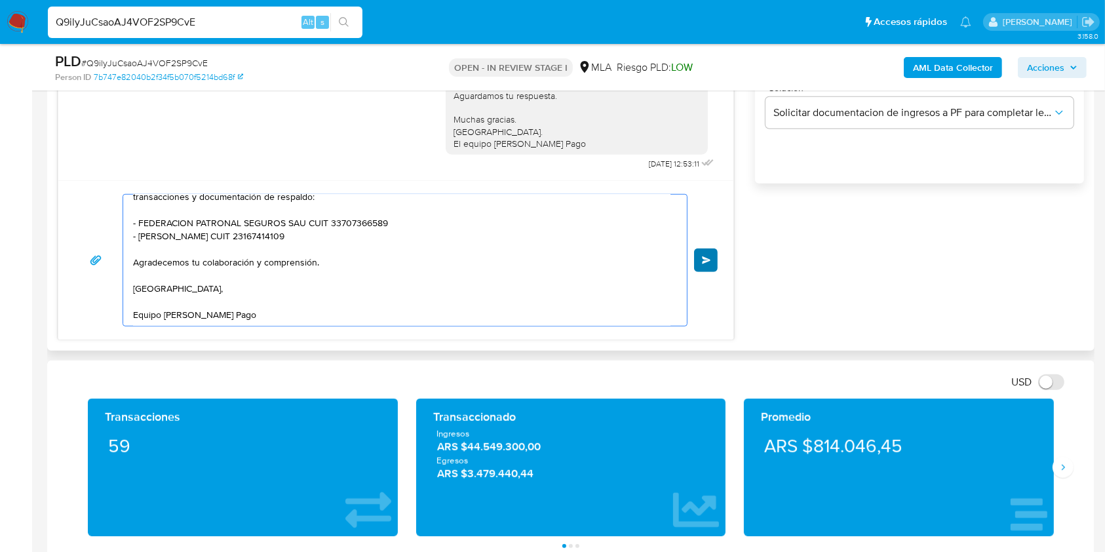
type textarea "Buenas tardes, Queremos aclararte que la Resolución General ARCA 5696/2025 indi…"
click at [709, 256] on span "Enviar" at bounding box center [706, 260] width 9 height 8
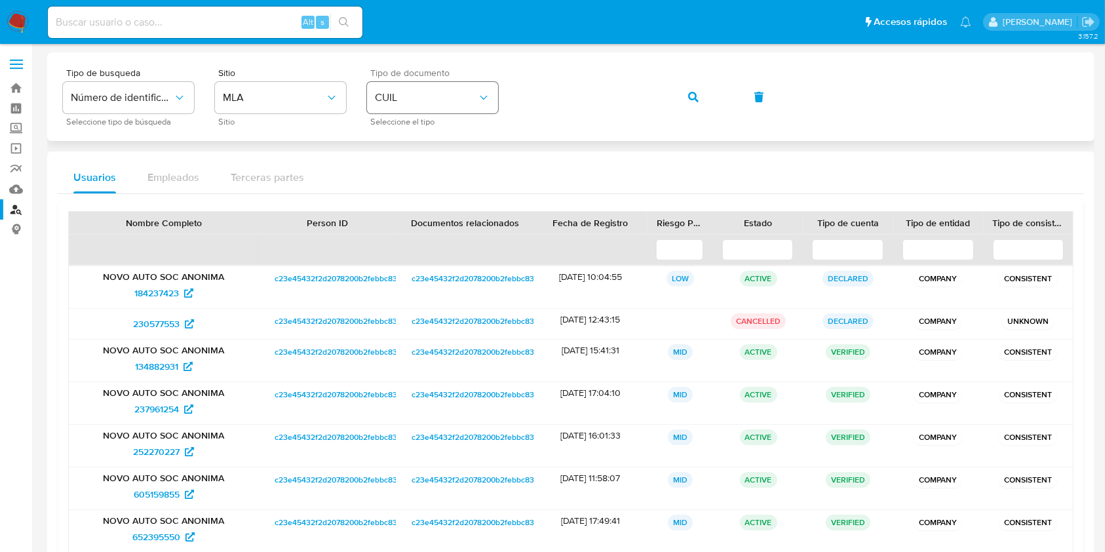
click at [376, 92] on span "CUIL" at bounding box center [426, 97] width 102 height 13
click at [691, 96] on icon "button" at bounding box center [693, 97] width 10 height 10
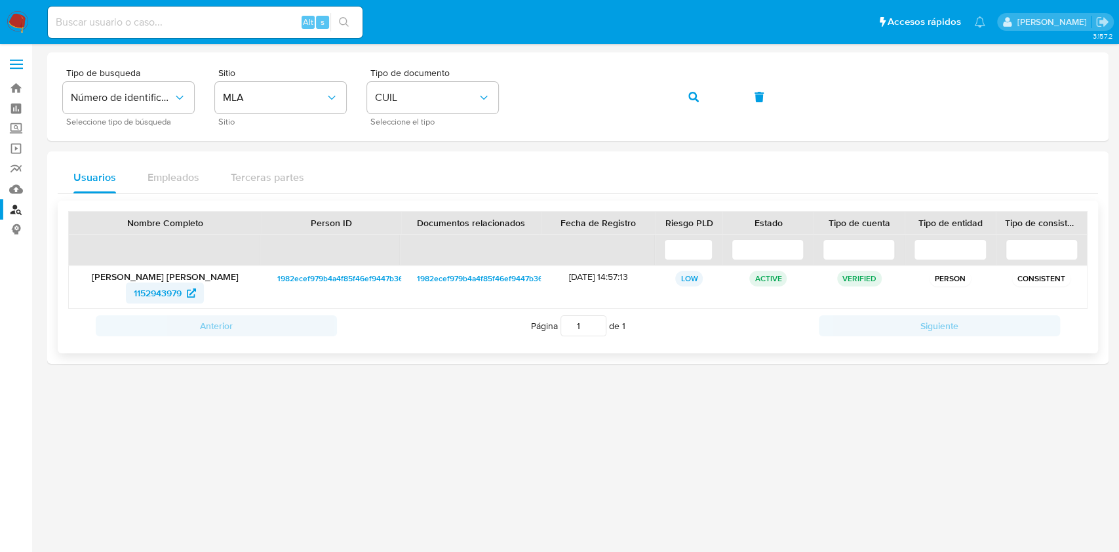
click at [153, 290] on span "1152943979" at bounding box center [158, 293] width 48 height 21
click at [704, 96] on button "button" at bounding box center [693, 96] width 45 height 31
click at [170, 288] on span "1152943979" at bounding box center [158, 293] width 48 height 21
click at [671, 95] on button "button" at bounding box center [693, 96] width 45 height 31
click at [160, 295] on span "48155616" at bounding box center [158, 293] width 38 height 21
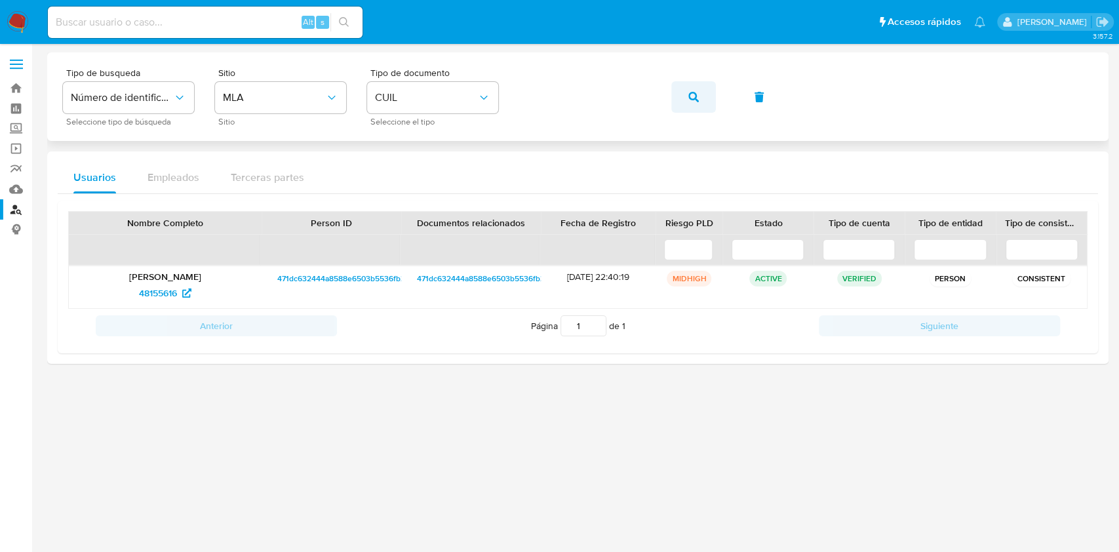
click at [687, 94] on button "button" at bounding box center [693, 96] width 45 height 31
click at [182, 294] on span "1335081066" at bounding box center [158, 293] width 50 height 21
click at [697, 98] on icon "button" at bounding box center [693, 97] width 10 height 10
click at [153, 292] on span "1117069082" at bounding box center [157, 293] width 47 height 21
click at [687, 93] on button "button" at bounding box center [693, 96] width 45 height 31
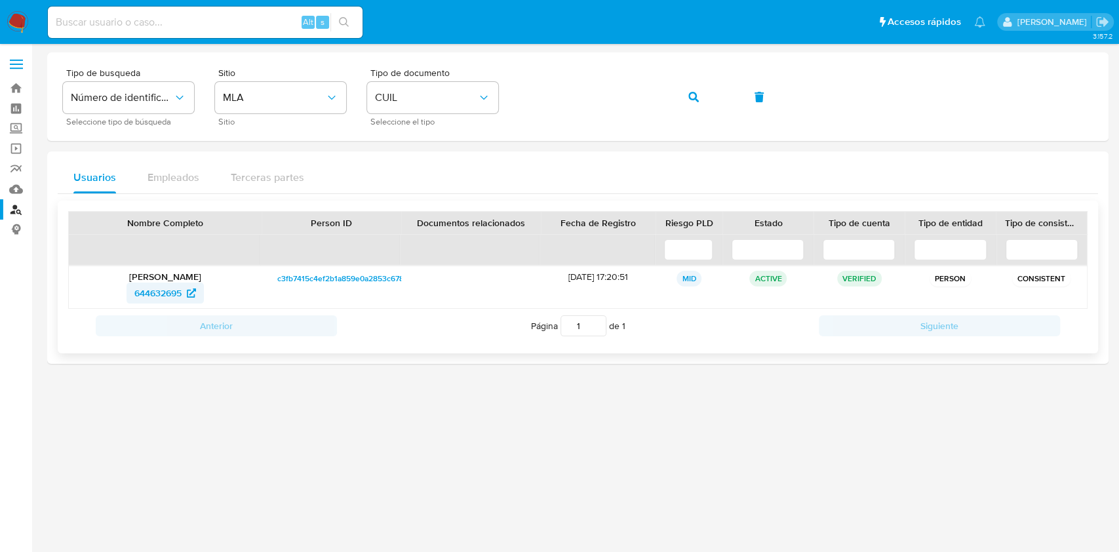
click at [184, 288] on span "644632695" at bounding box center [165, 293] width 62 height 21
click at [712, 102] on button "button" at bounding box center [693, 96] width 45 height 31
click at [184, 295] on icon at bounding box center [186, 292] width 9 height 9
click at [682, 97] on button "button" at bounding box center [693, 96] width 45 height 31
click at [169, 294] on span "130252045" at bounding box center [157, 293] width 47 height 21
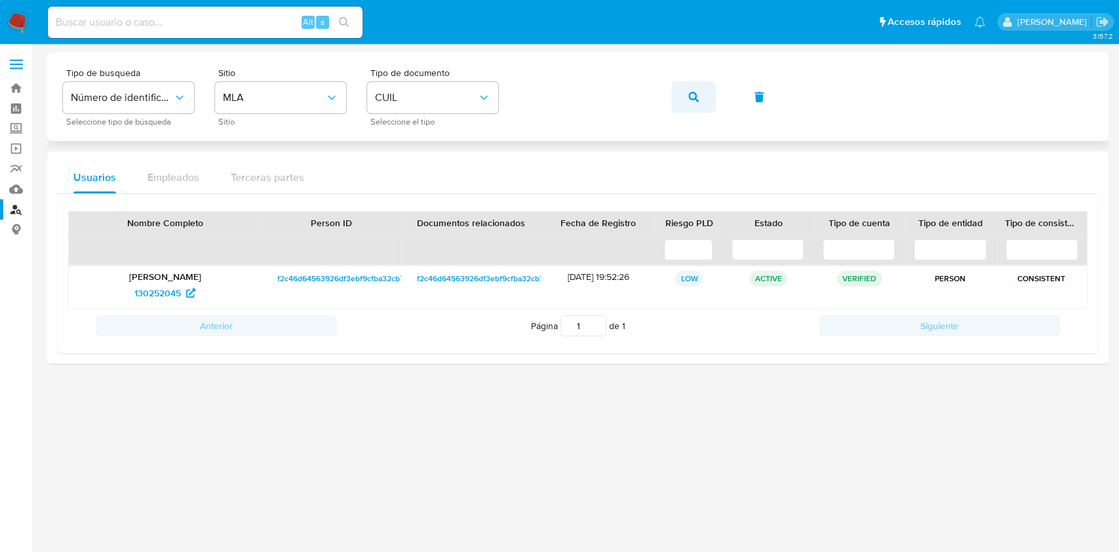
click at [683, 96] on button "button" at bounding box center [693, 96] width 45 height 31
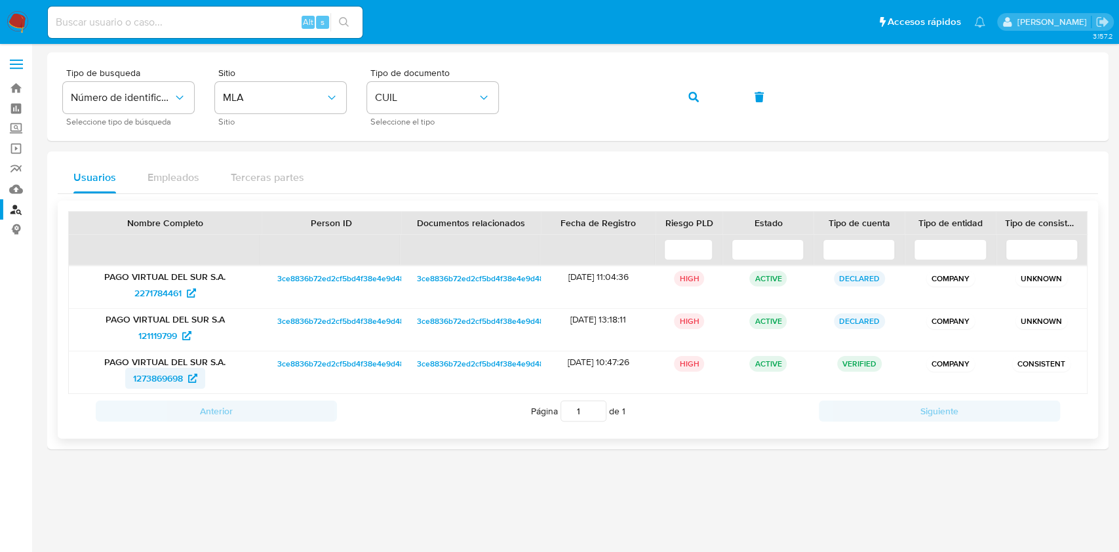
click at [154, 376] on span "1273869698" at bounding box center [158, 378] width 50 height 21
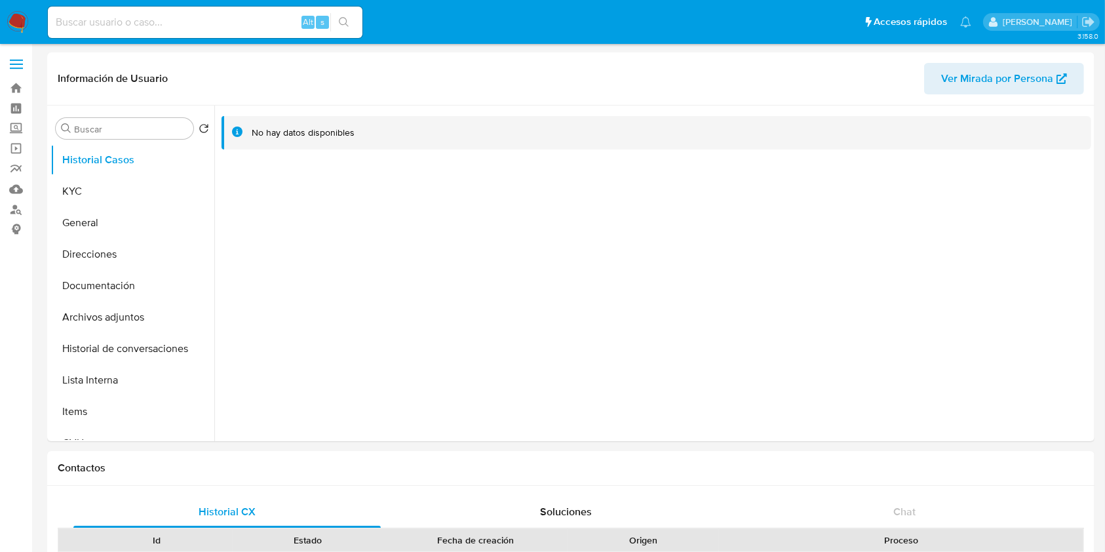
select select "10"
click at [111, 202] on button "KYC" at bounding box center [126, 191] width 153 height 31
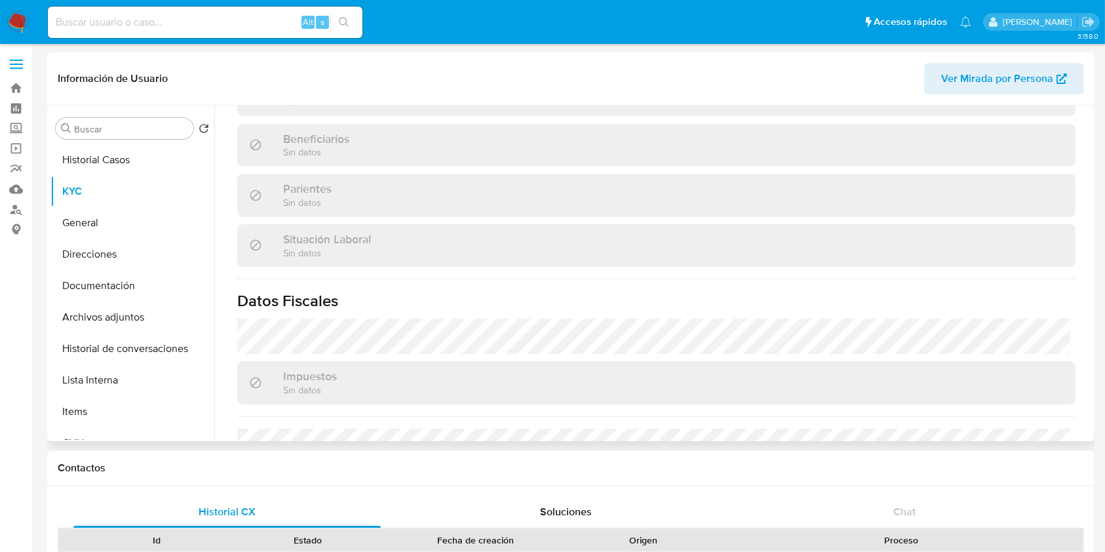
scroll to position [711, 0]
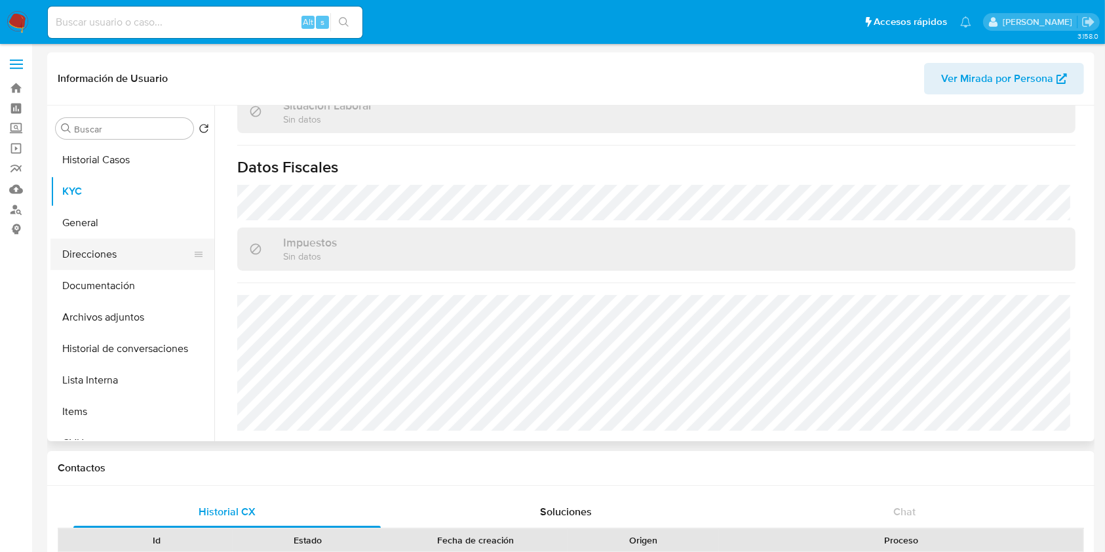
click at [84, 251] on button "Direcciones" at bounding box center [126, 254] width 153 height 31
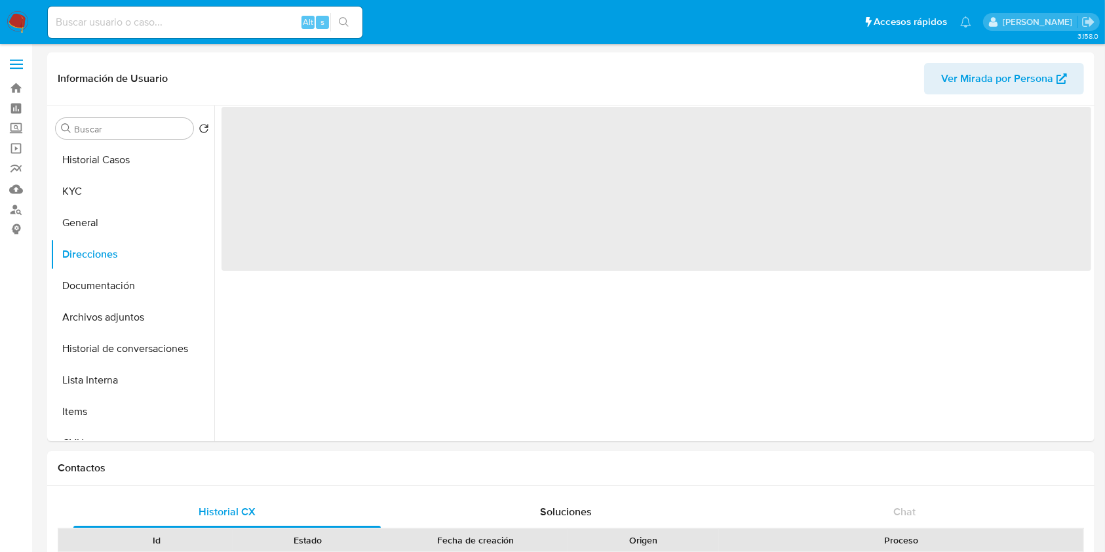
scroll to position [0, 0]
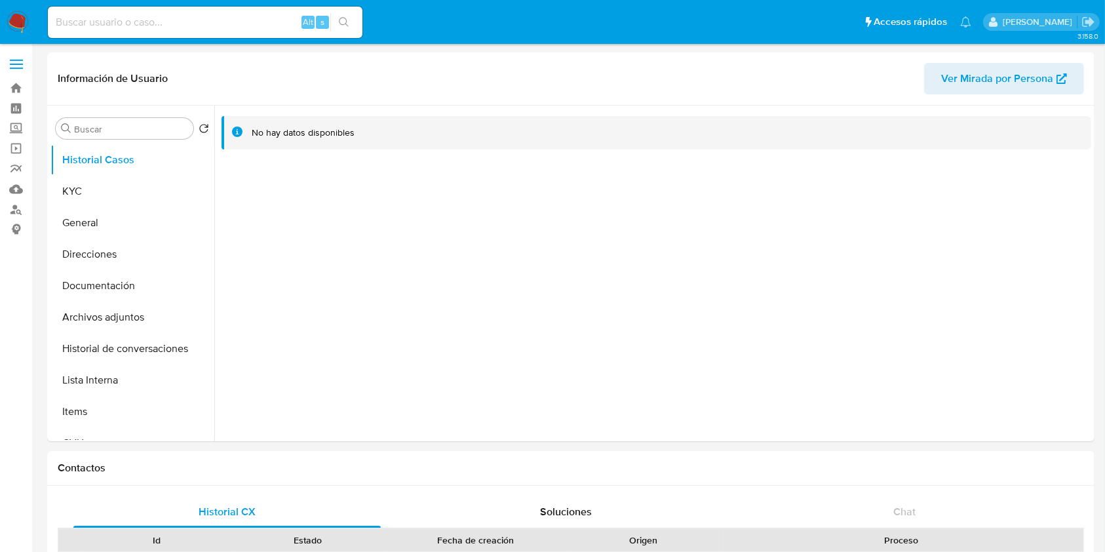
select select "10"
click at [96, 186] on button "KYC" at bounding box center [126, 191] width 153 height 31
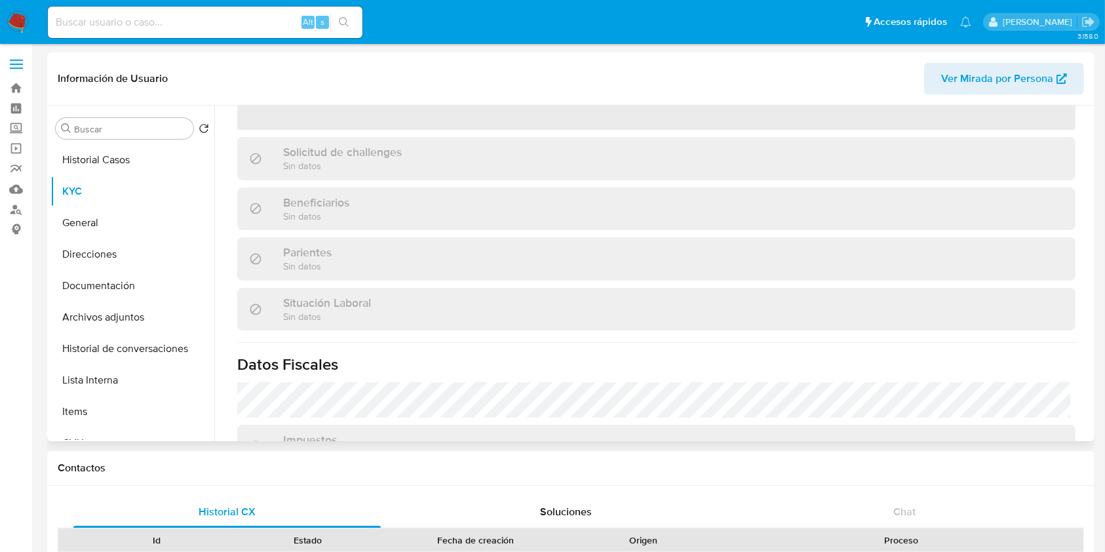
scroll to position [414, 0]
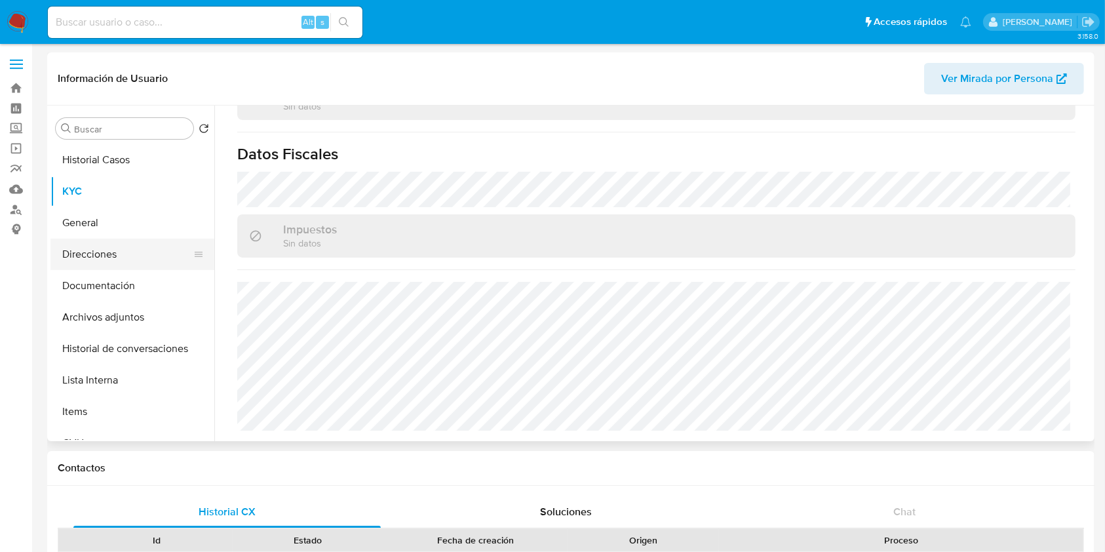
click at [81, 250] on button "Direcciones" at bounding box center [126, 254] width 153 height 31
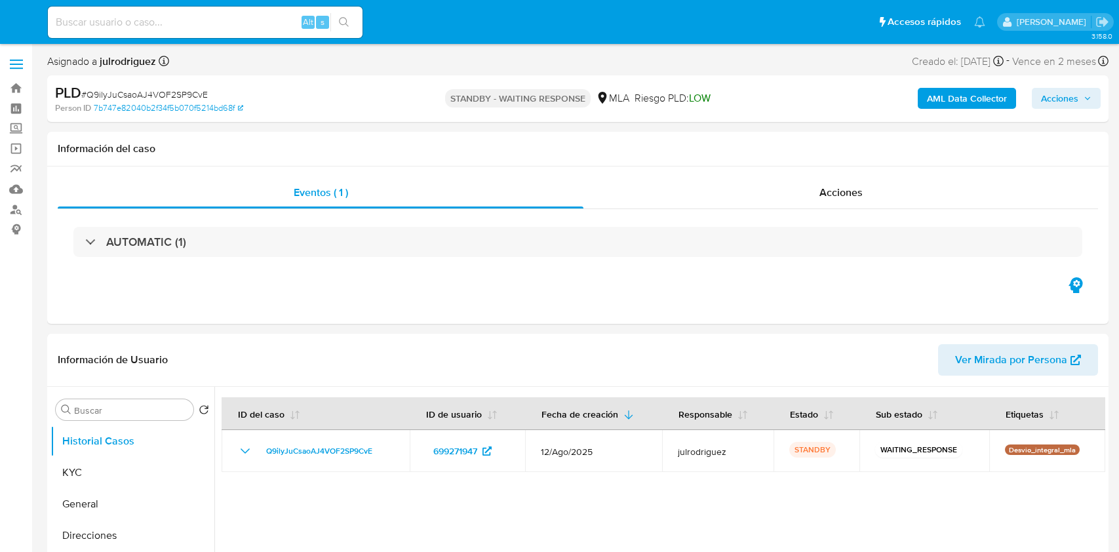
select select "10"
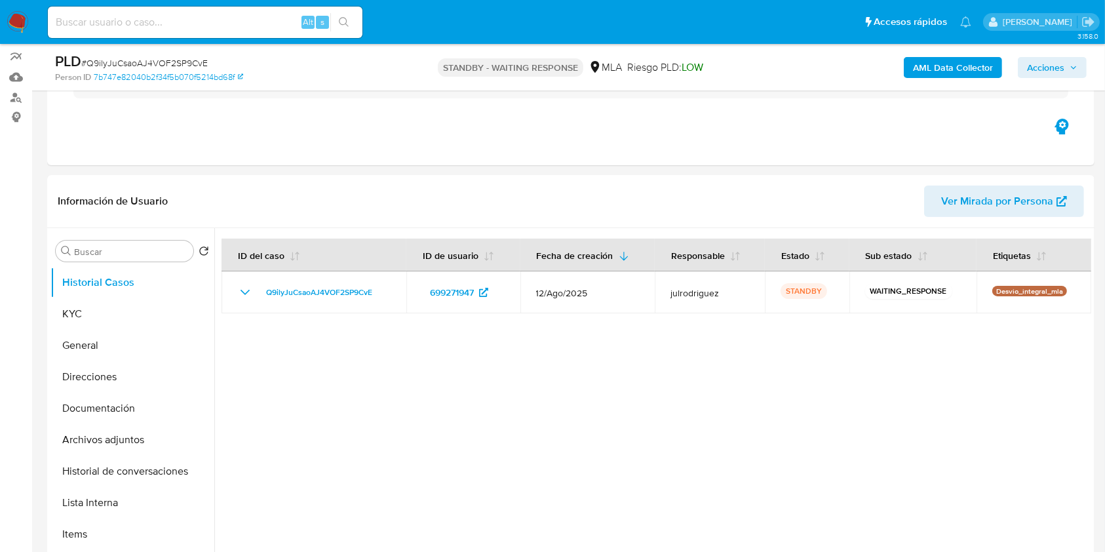
scroll to position [174, 0]
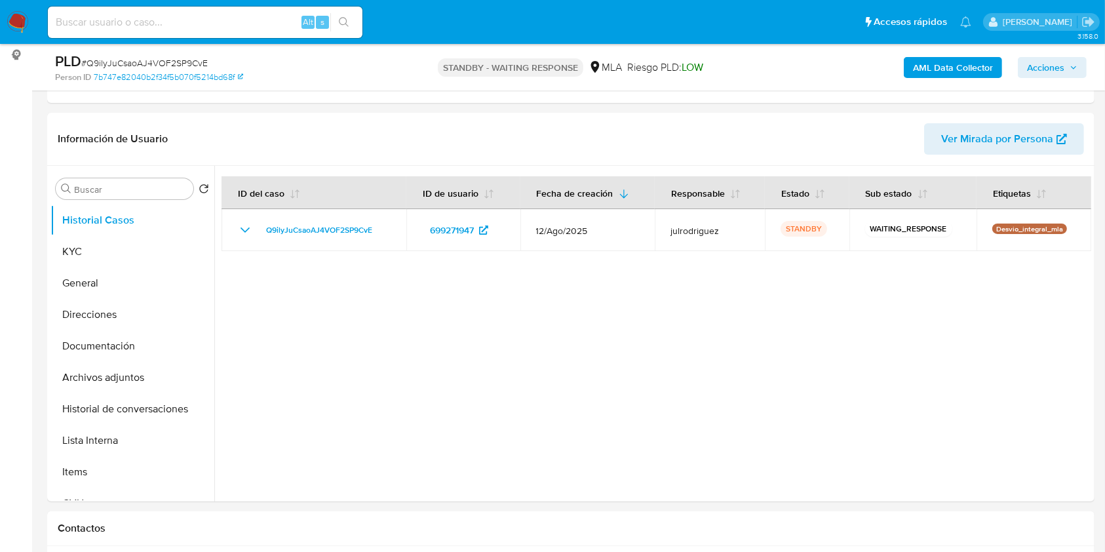
click at [205, 32] on div "Alt s" at bounding box center [205, 22] width 315 height 31
click at [204, 28] on input at bounding box center [205, 22] width 315 height 17
paste input "HsGN47iZaUZL57Afrkv0jyYM"
type input "HsGN47iZaUZL57Afrkv0jyYM"
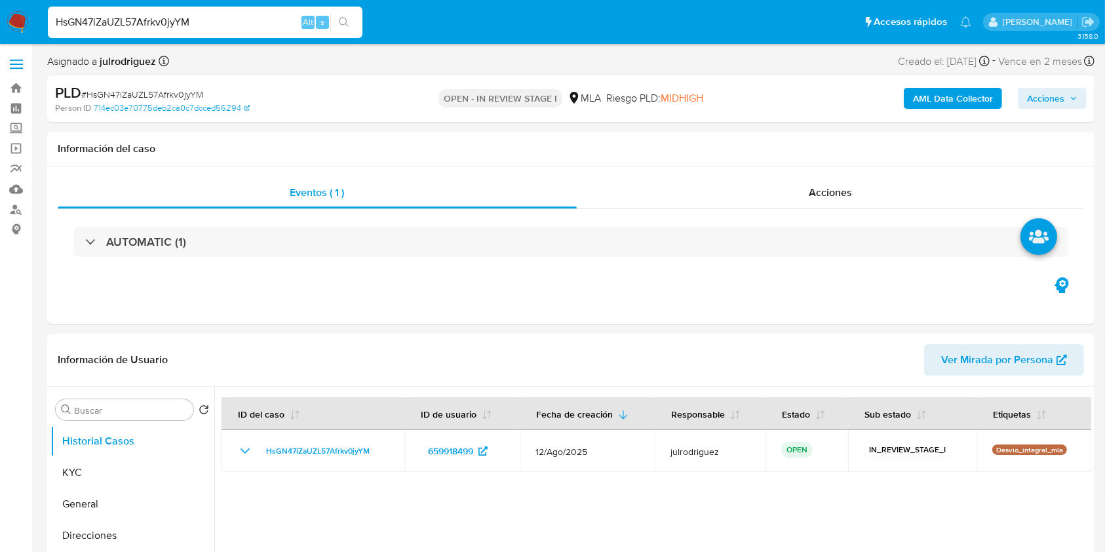
select select "10"
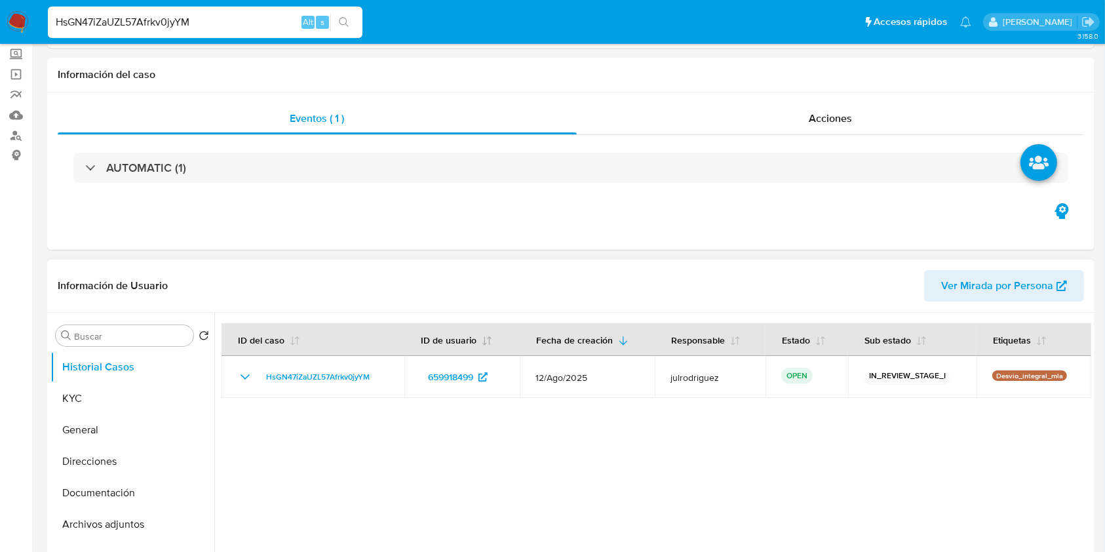
scroll to position [262, 0]
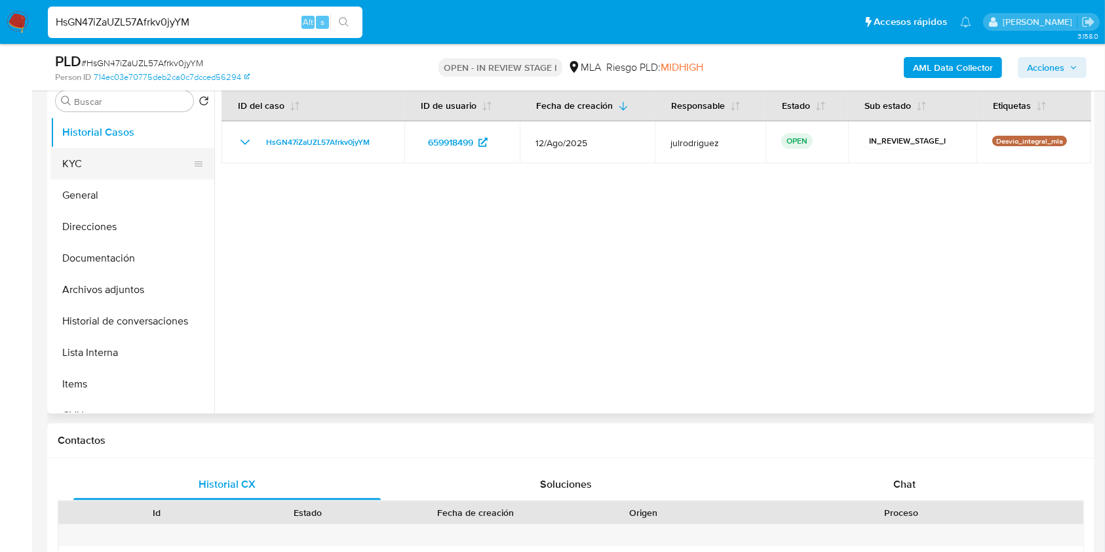
click at [139, 163] on button "KYC" at bounding box center [126, 163] width 153 height 31
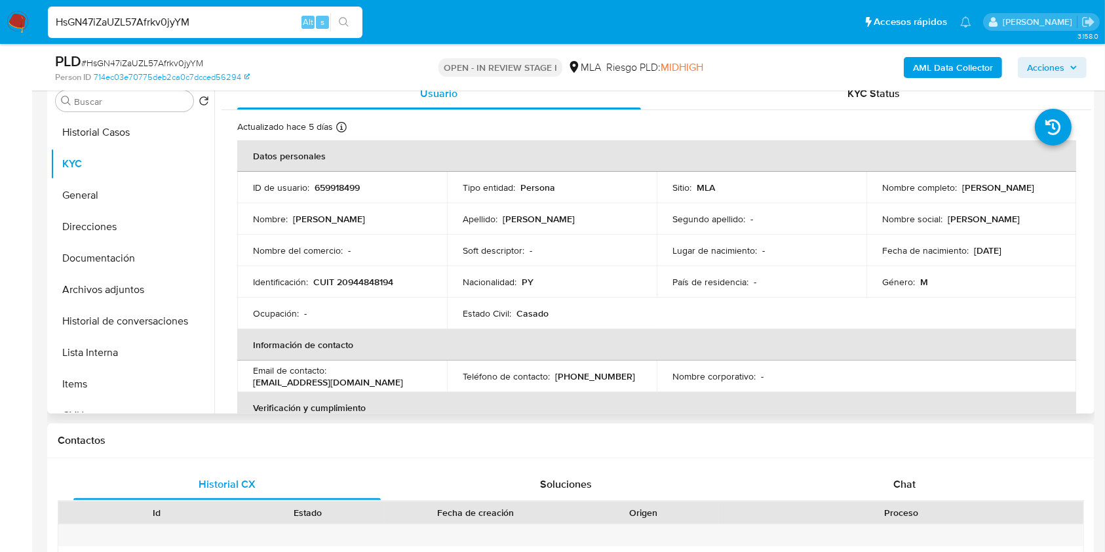
drag, startPoint x: 881, startPoint y: 196, endPoint x: 1006, endPoint y: 191, distance: 125.3
click at [1006, 191] on div "Nombre completo : Hugo Javier Vergara Ibañez" at bounding box center [972, 188] width 178 height 12
copy p "Hugo Javier Vergara Ibañez"
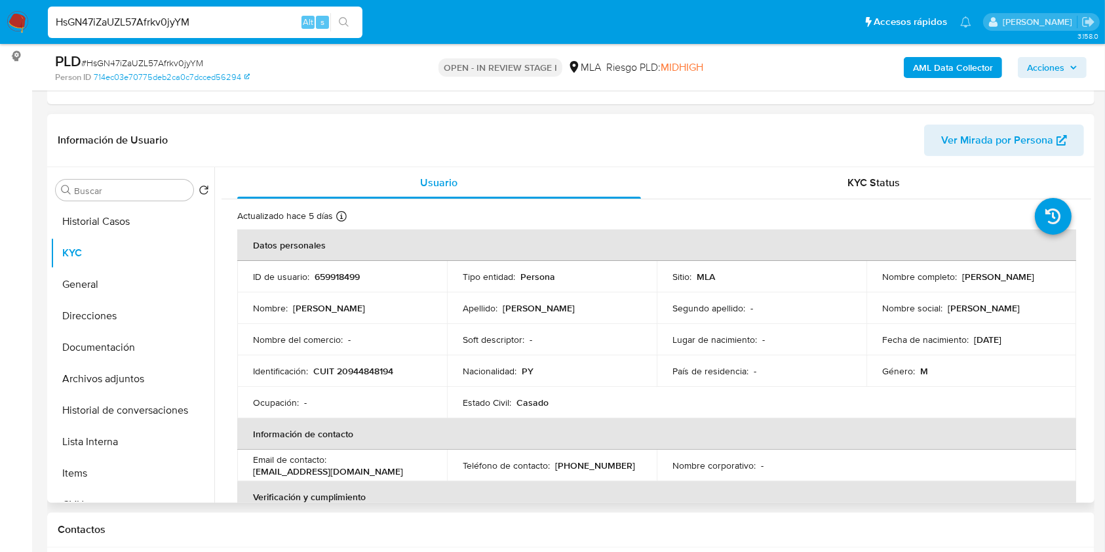
scroll to position [109, 0]
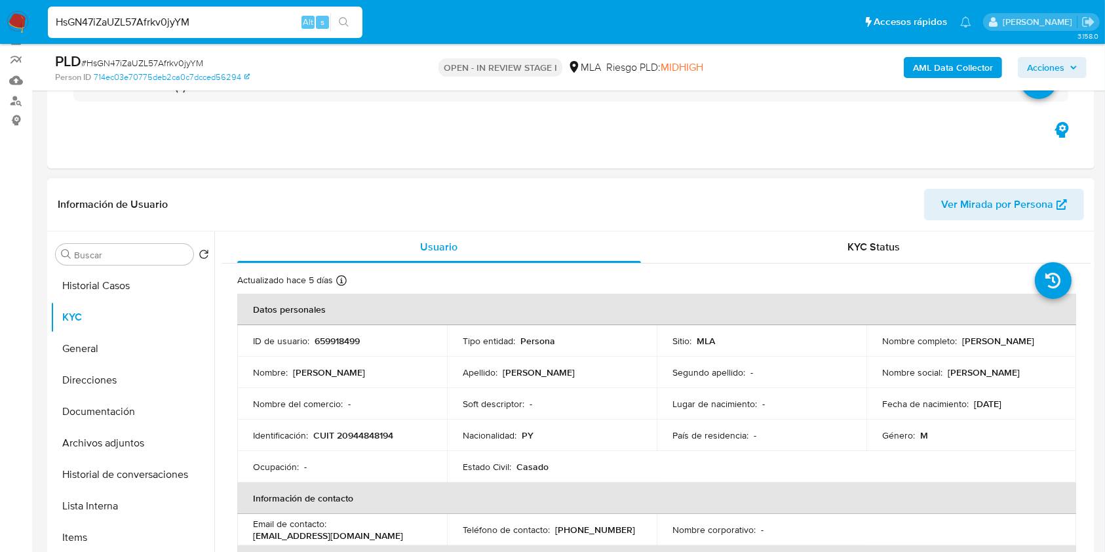
click at [333, 332] on td "ID de usuario : 659918499" at bounding box center [342, 340] width 210 height 31
copy p "659918499"
click at [168, 60] on span "# HsGN47iZaUZL57Afrkv0jyYM" at bounding box center [142, 62] width 122 height 13
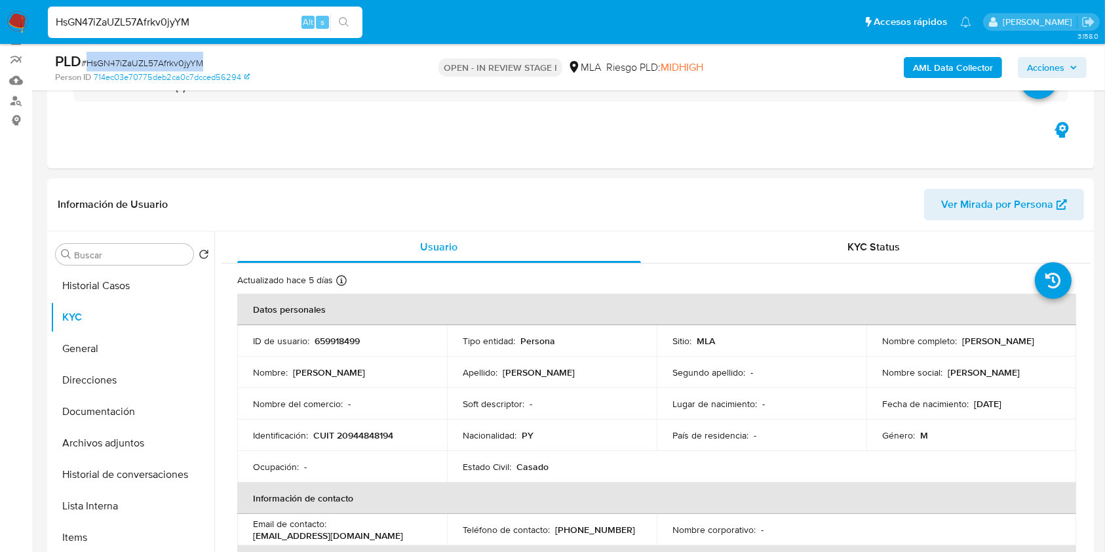
copy span "HsGN47iZaUZL57Afrkv0jyYM"
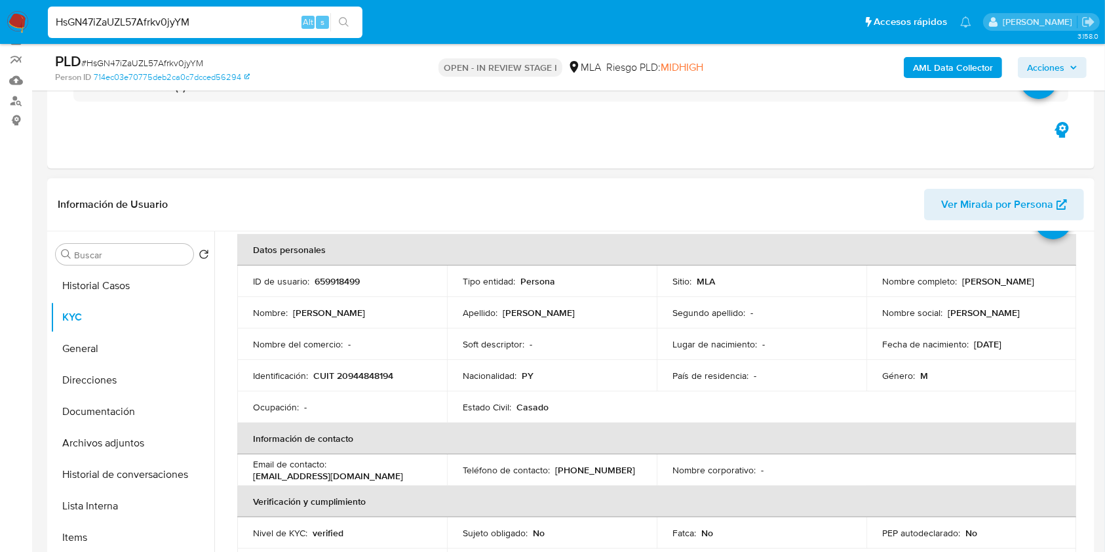
scroll to position [87, 0]
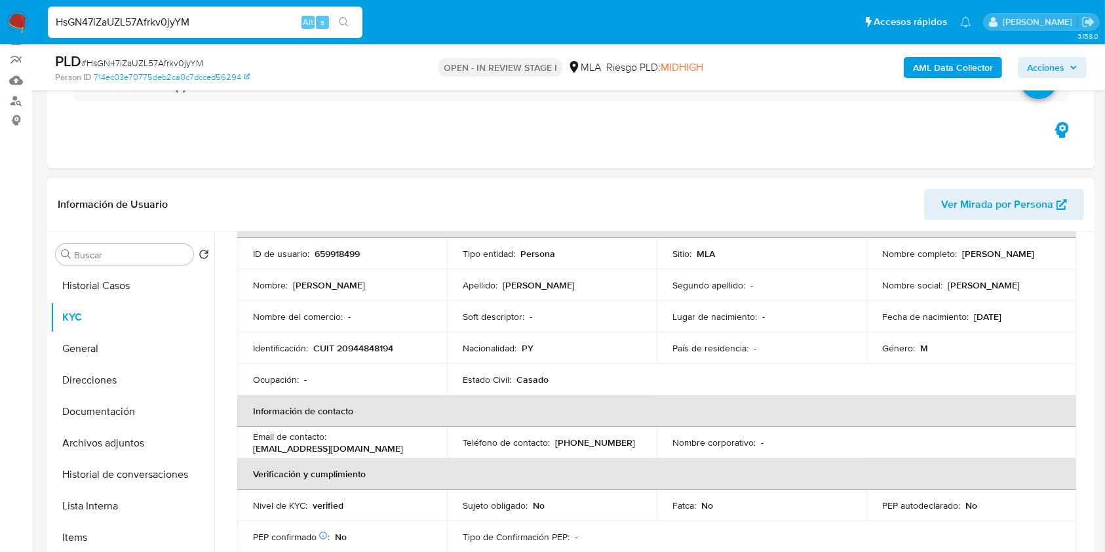
click at [351, 351] on p "CUIT 20944848194" at bounding box center [353, 348] width 80 height 12
copy p "20944848194"
click at [326, 245] on td "ID de usuario : 659918499" at bounding box center [342, 253] width 210 height 31
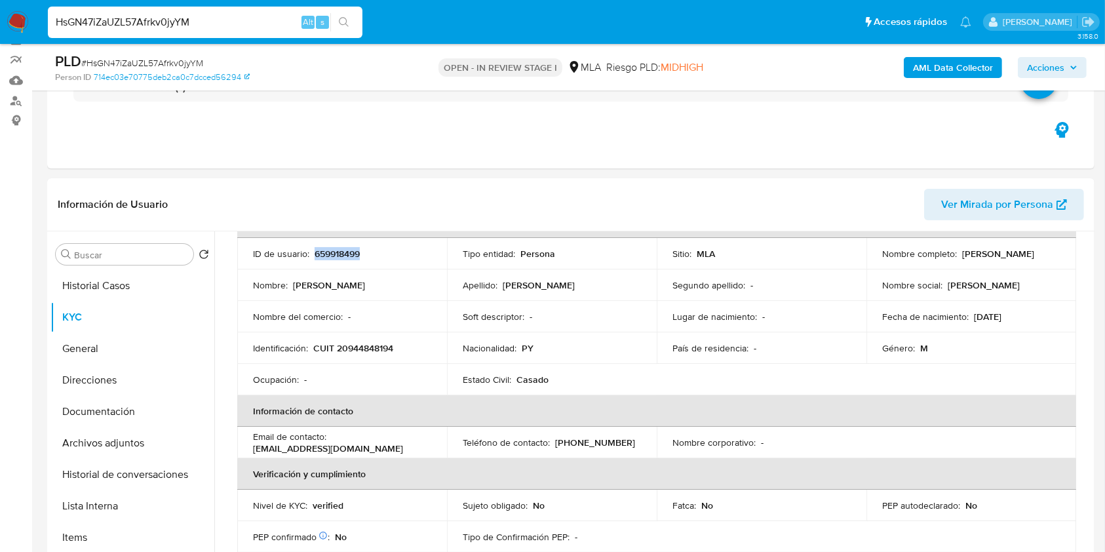
copy p "659918499"
drag, startPoint x: 947, startPoint y: 261, endPoint x: 1028, endPoint y: 257, distance: 81.4
click at [1028, 257] on td "Nombre completo : Hugo Javier Vergara Ibañez" at bounding box center [972, 253] width 210 height 31
copy p "Hugo Javier Vergara Ibañez"
click at [378, 343] on p "CUIT 20944848194" at bounding box center [353, 348] width 80 height 12
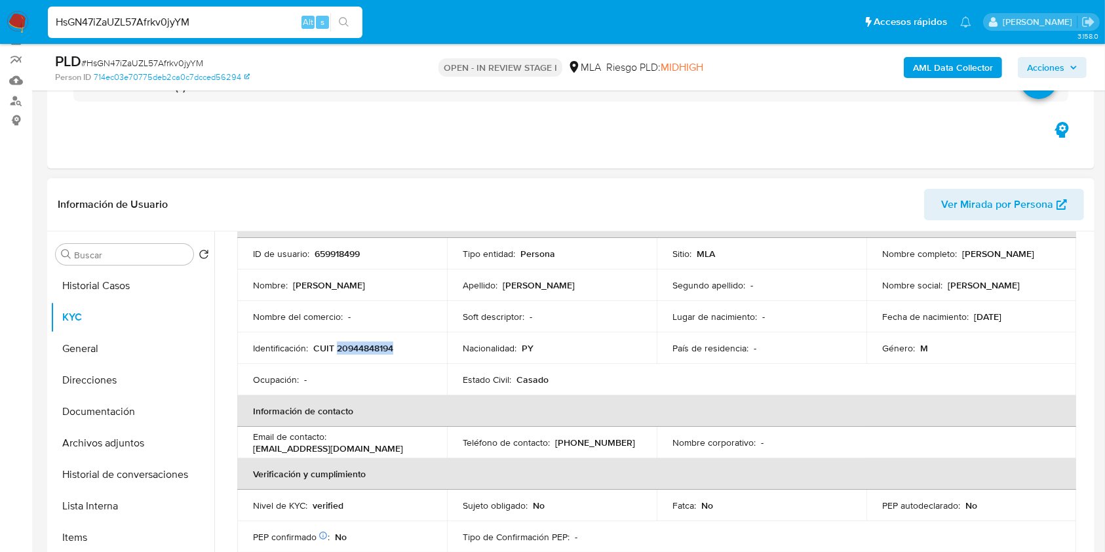
click at [378, 343] on p "CUIT 20944848194" at bounding box center [353, 348] width 80 height 12
copy p "20944848194"
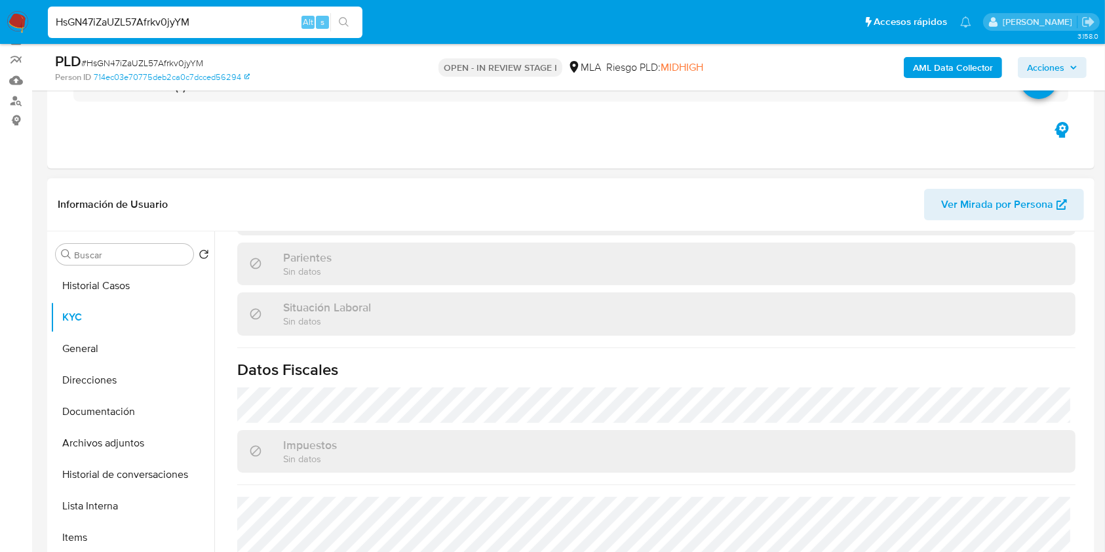
scroll to position [690, 0]
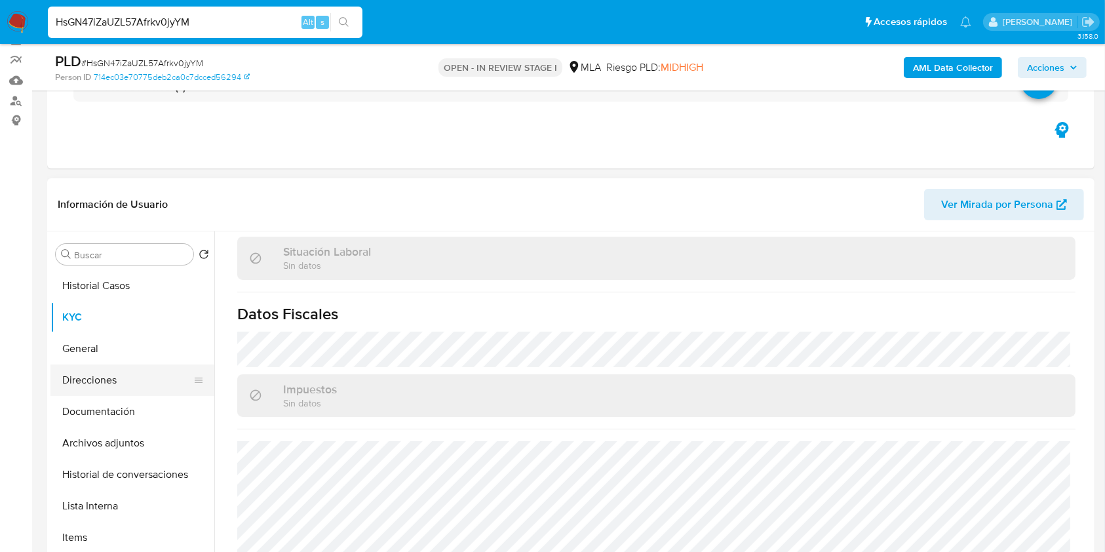
click at [111, 380] on button "Direcciones" at bounding box center [126, 380] width 153 height 31
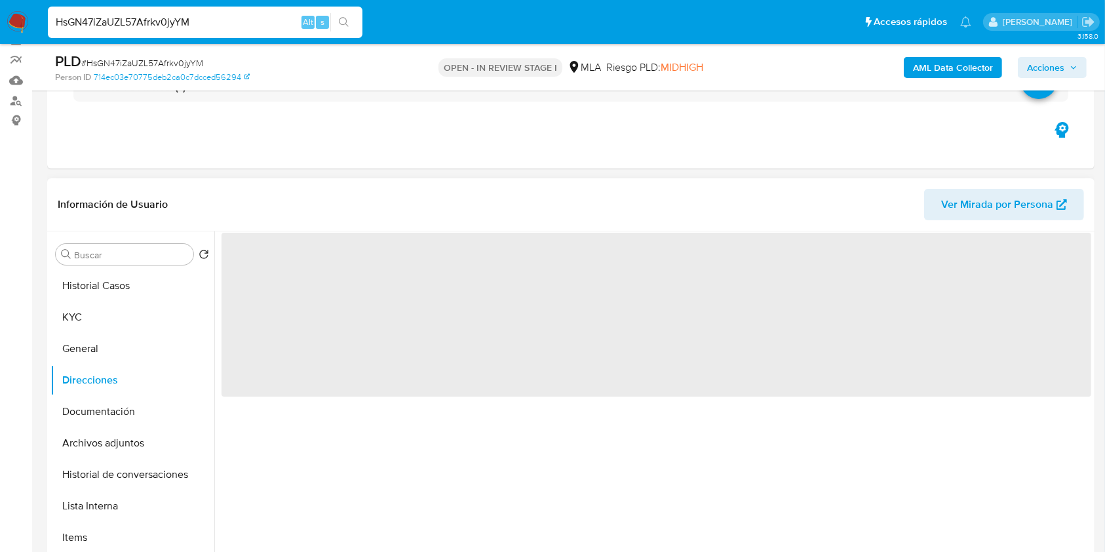
scroll to position [0, 0]
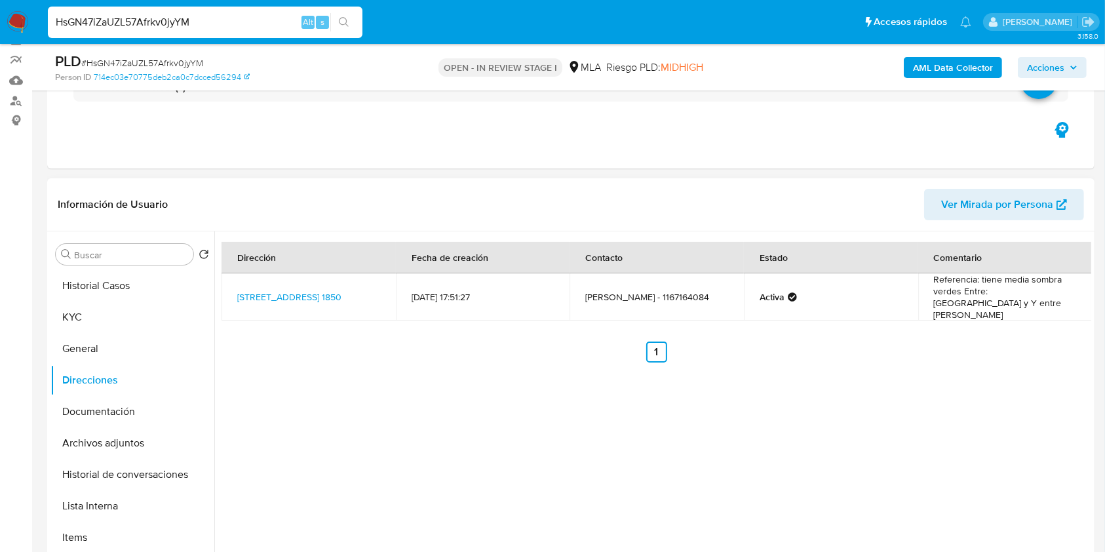
drag, startPoint x: 315, startPoint y: 306, endPoint x: 233, endPoint y: 277, distance: 86.1
click at [233, 277] on td "Calle Tucuman 1850, Presidente Derqui, Buenos Aires, 1635, Argentina 1850" at bounding box center [309, 296] width 174 height 47
copy link "Calle Tucuman 1850, Presidente Derqui, Buenos Aires, 1635, Argentina 1850"
click at [100, 314] on button "KYC" at bounding box center [126, 317] width 153 height 31
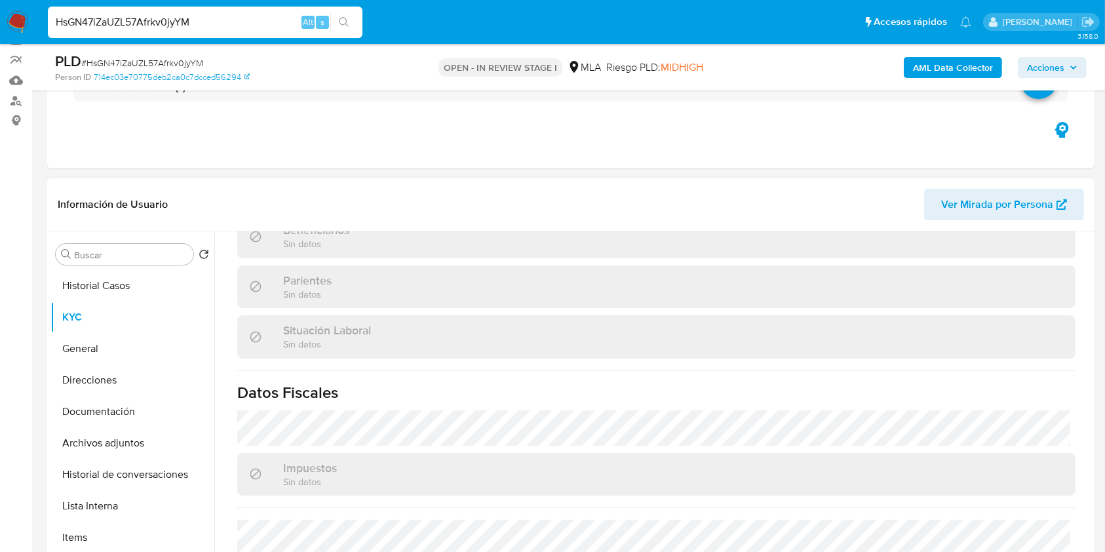
scroll to position [690, 0]
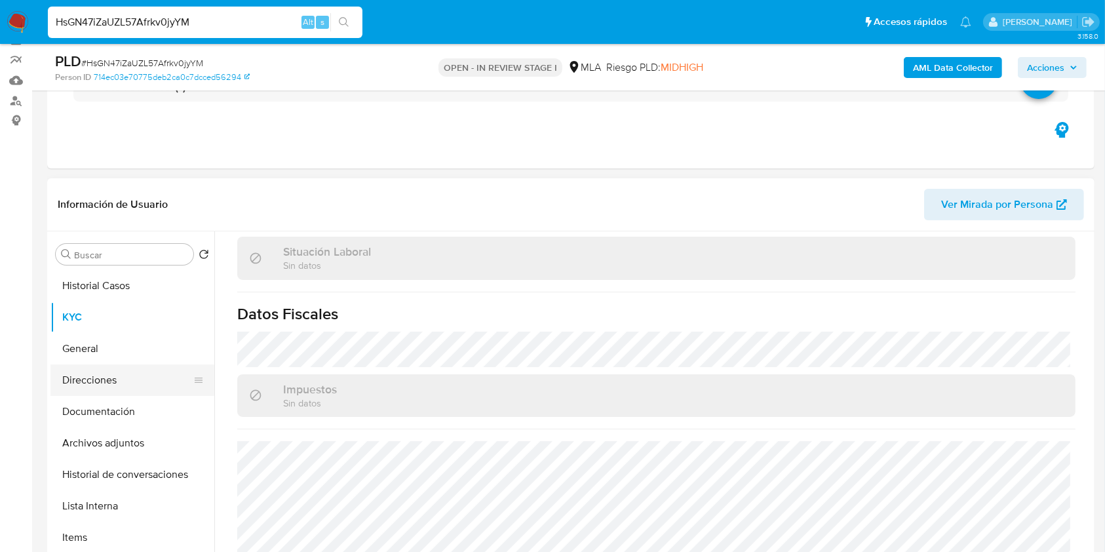
click at [96, 374] on button "Direcciones" at bounding box center [126, 380] width 153 height 31
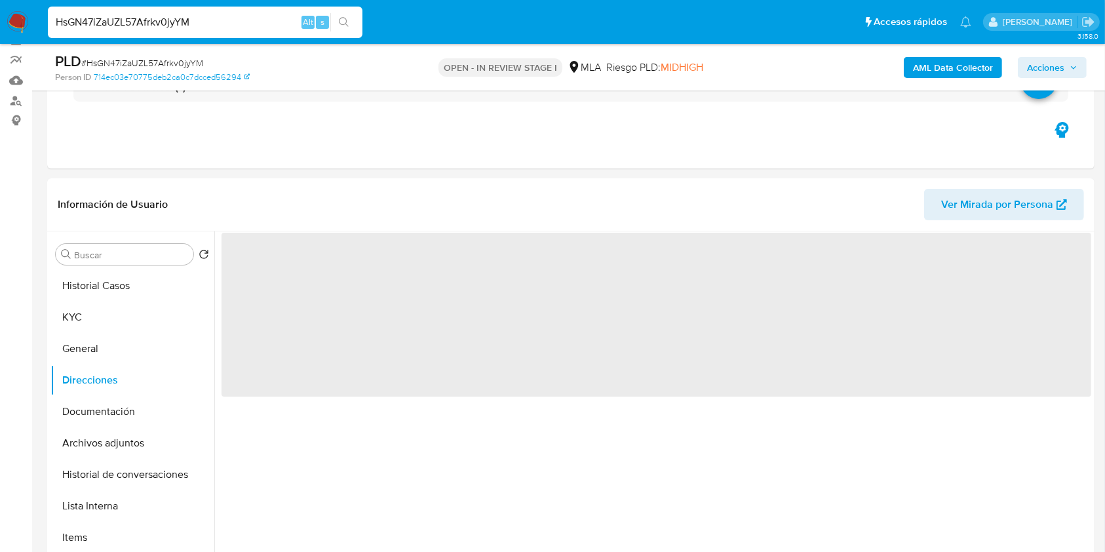
scroll to position [0, 0]
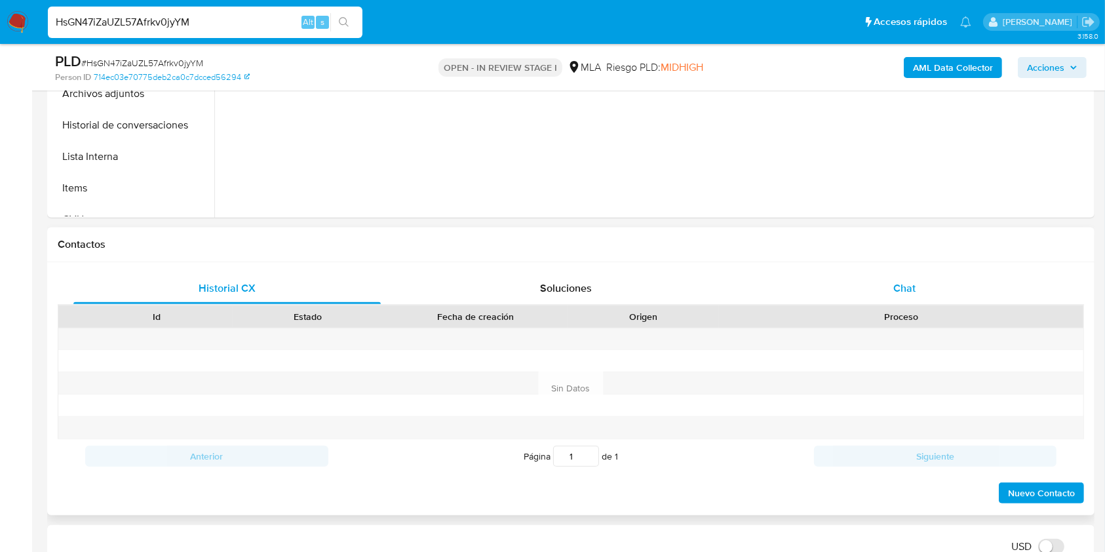
click at [913, 292] on span "Chat" at bounding box center [905, 288] width 22 height 15
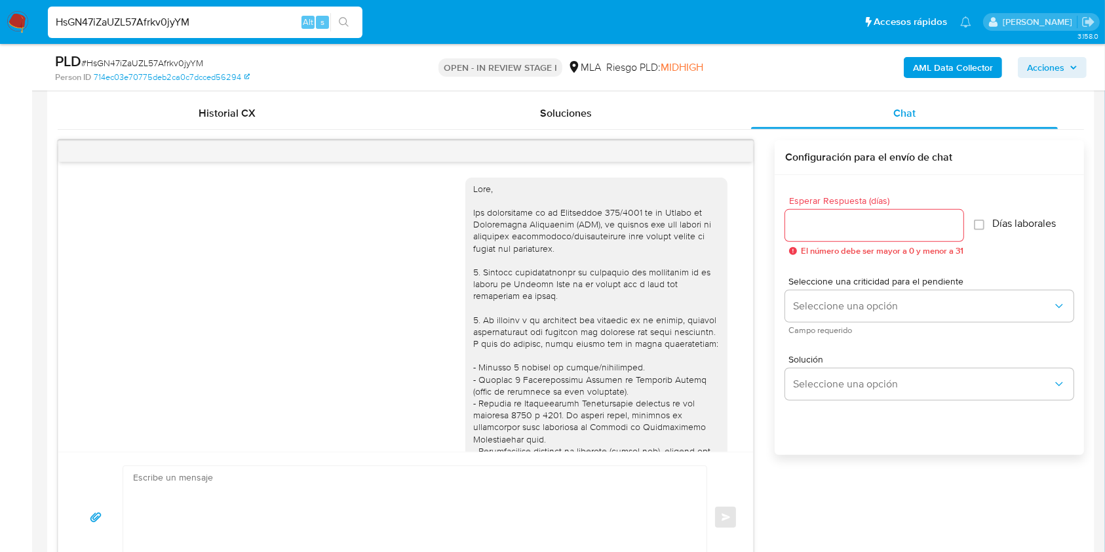
scroll to position [741, 0]
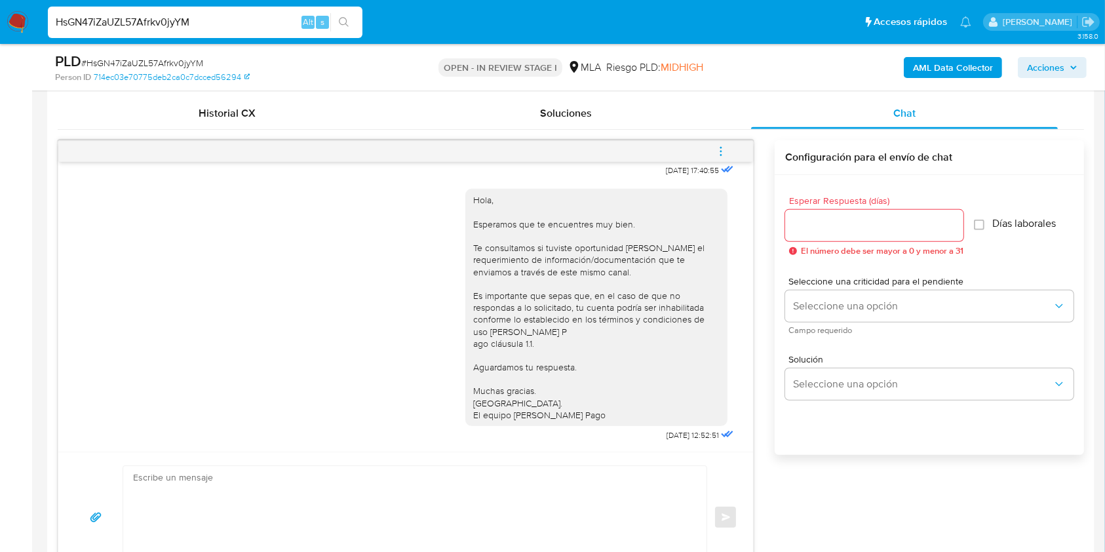
click at [809, 231] on input "Esperar Respuesta (días)" at bounding box center [874, 225] width 178 height 17
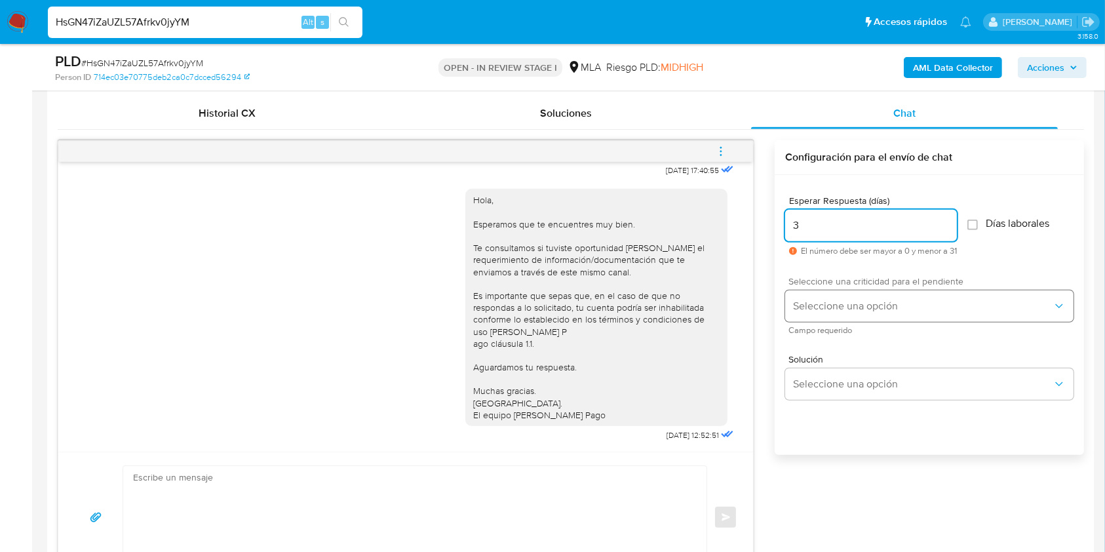
type input "3"
click at [819, 312] on button "Seleccione una opción" at bounding box center [929, 305] width 288 height 31
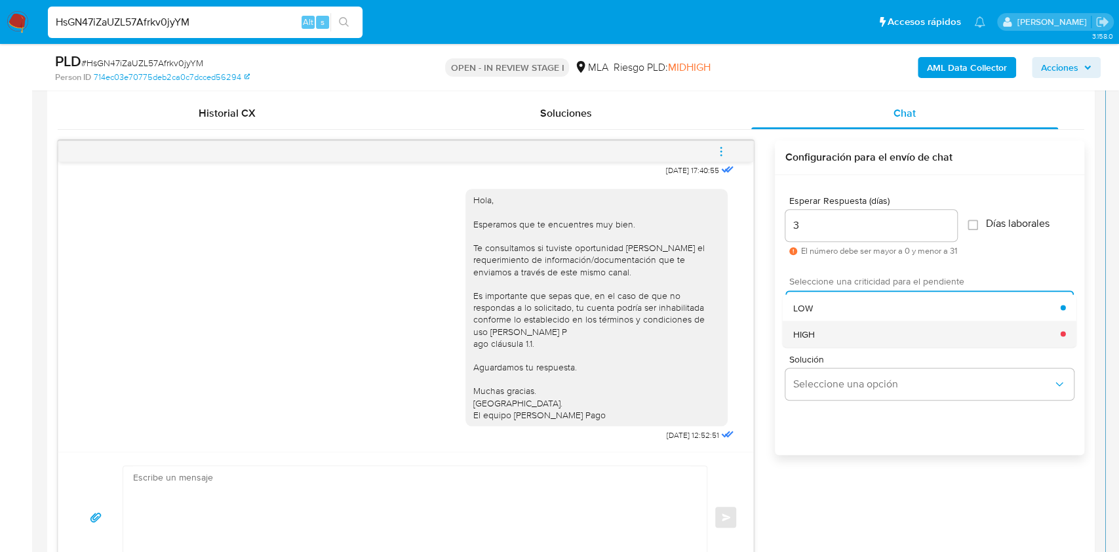
click at [819, 338] on div "HIGH" at bounding box center [927, 334] width 268 height 26
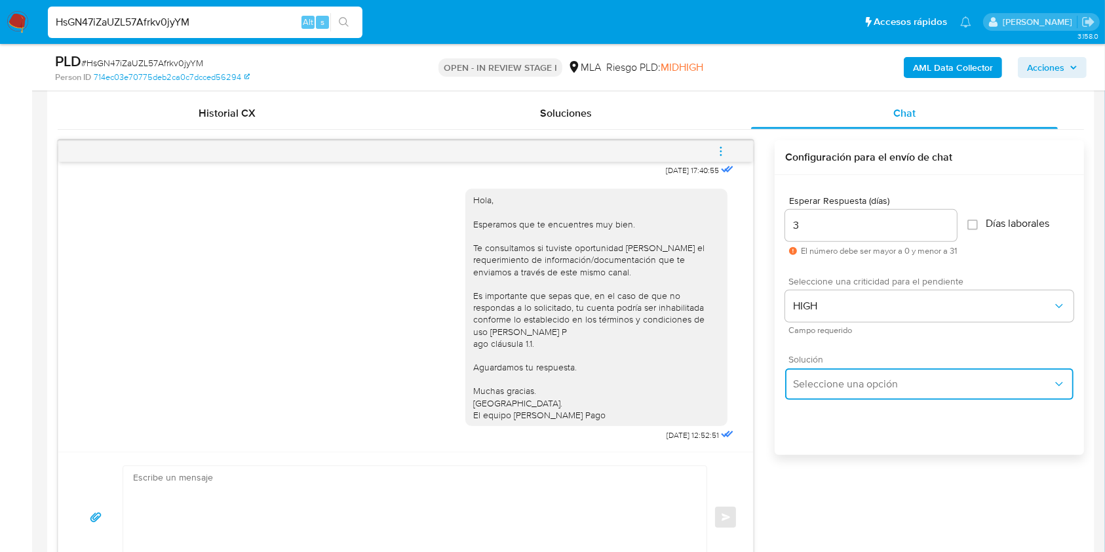
click at [841, 387] on span "Seleccione una opción" at bounding box center [923, 384] width 260 height 13
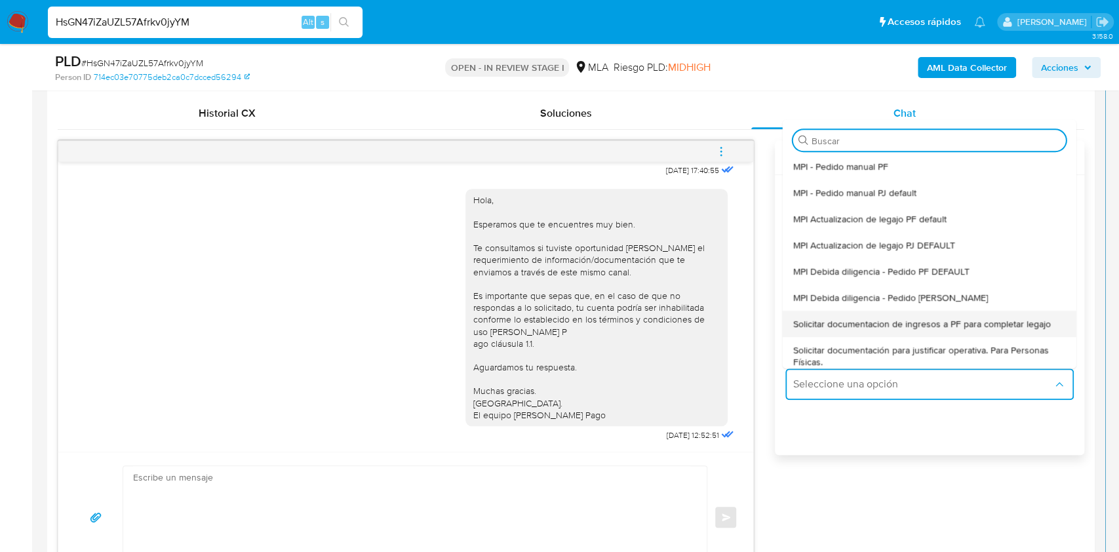
click at [893, 328] on span "Solicitar documentacion de ingresos a PF para completar legajo" at bounding box center [922, 324] width 258 height 12
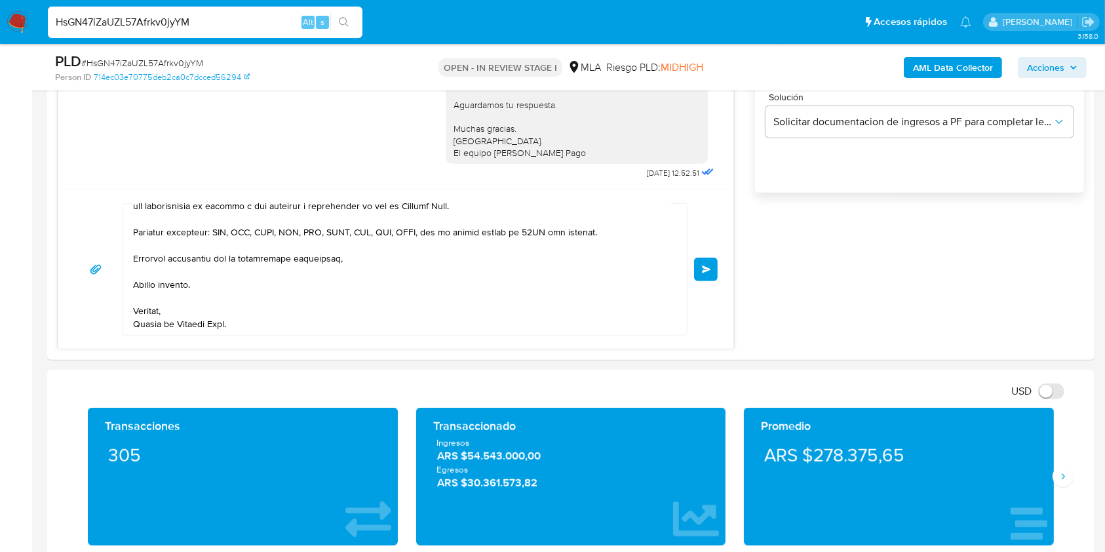
scroll to position [906, 0]
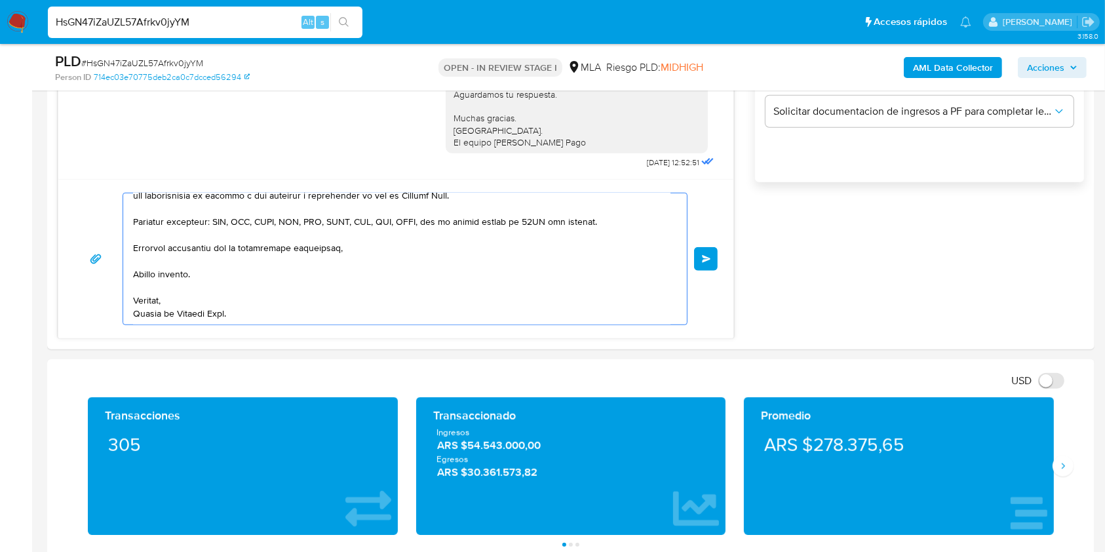
drag, startPoint x: 180, startPoint y: 244, endPoint x: 499, endPoint y: 477, distance: 395.0
click at [595, 551] on html "Pausado Ver notificaciones HsGN47iZaUZL57Afrkv0jyYM Alt s Accesos rápidos Presi…" at bounding box center [552, 544] width 1105 height 2901
type textarea "Hola, En función d"
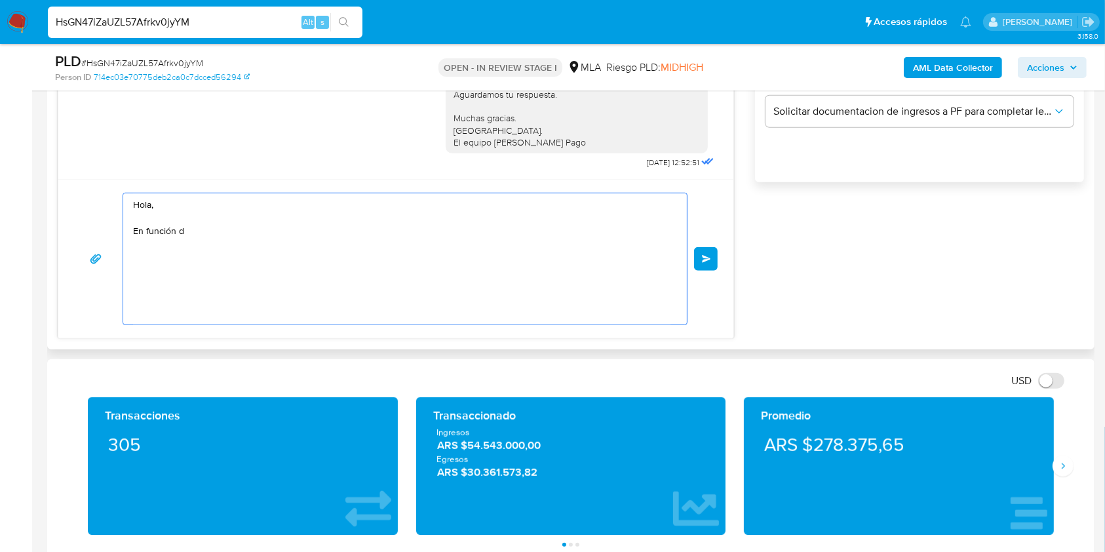
scroll to position [0, 0]
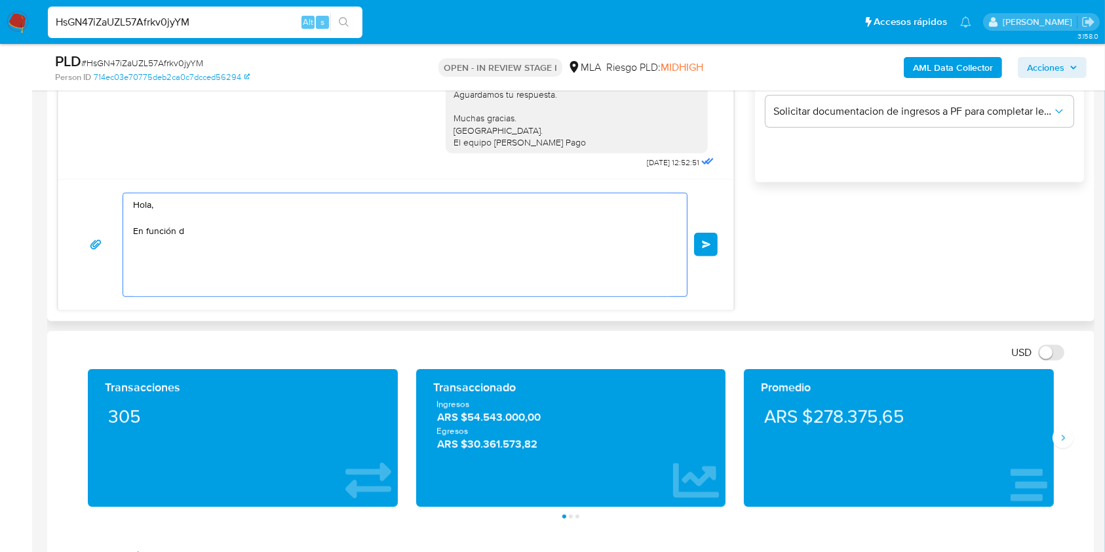
drag, startPoint x: 220, startPoint y: 250, endPoint x: 102, endPoint y: 201, distance: 127.5
click at [18, 146] on section "Bandeja Tablero Screening Búsqueda en Listas Watchlist Herramientas Operaciones…" at bounding box center [552, 530] width 1105 height 2872
paste textarea "Buenas tardes, Queremos aclararte que la Resolución General ARCA 5696/2025 indi…"
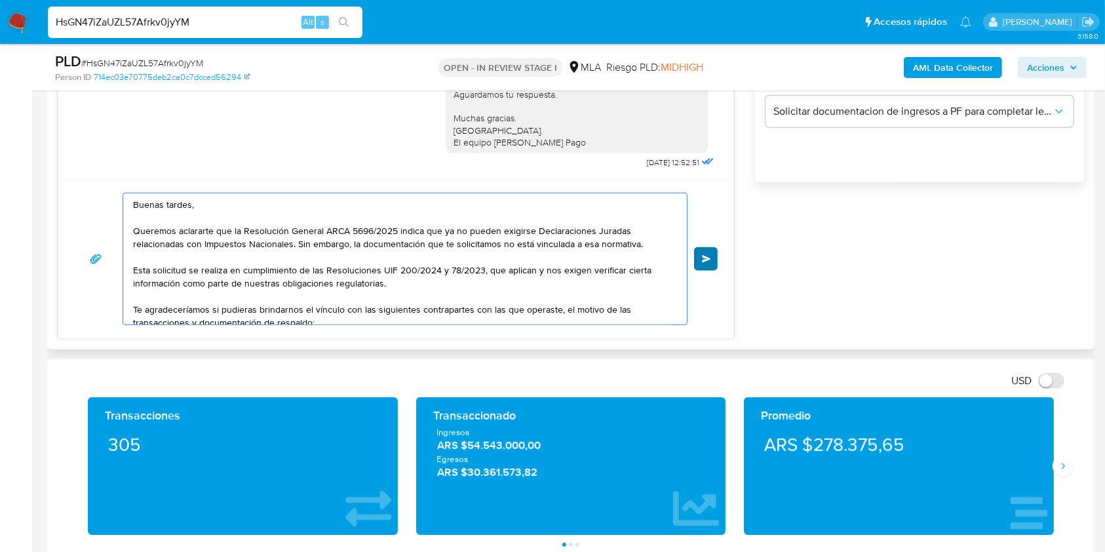
type textarea "Buenas tardes, Queremos aclararte que la Resolución General ARCA 5696/2025 indi…"
click at [703, 256] on span "Enviar" at bounding box center [706, 259] width 9 height 8
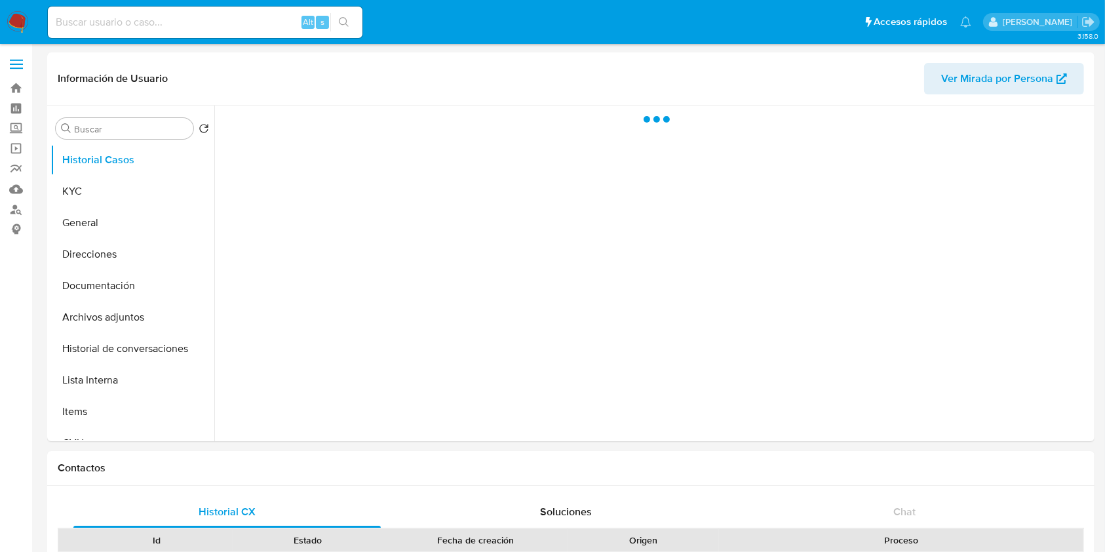
select select "10"
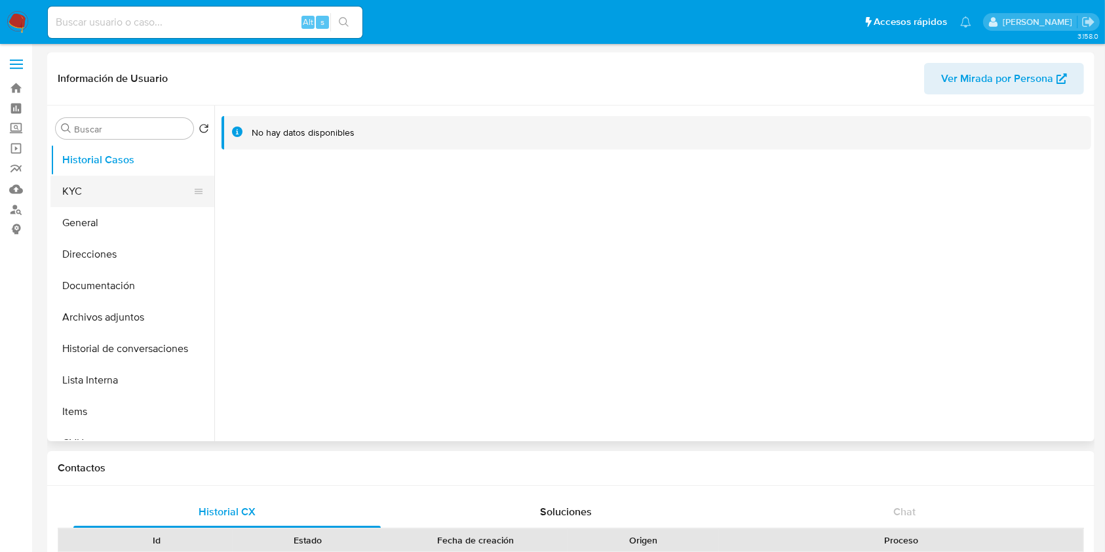
click at [117, 199] on button "KYC" at bounding box center [126, 191] width 153 height 31
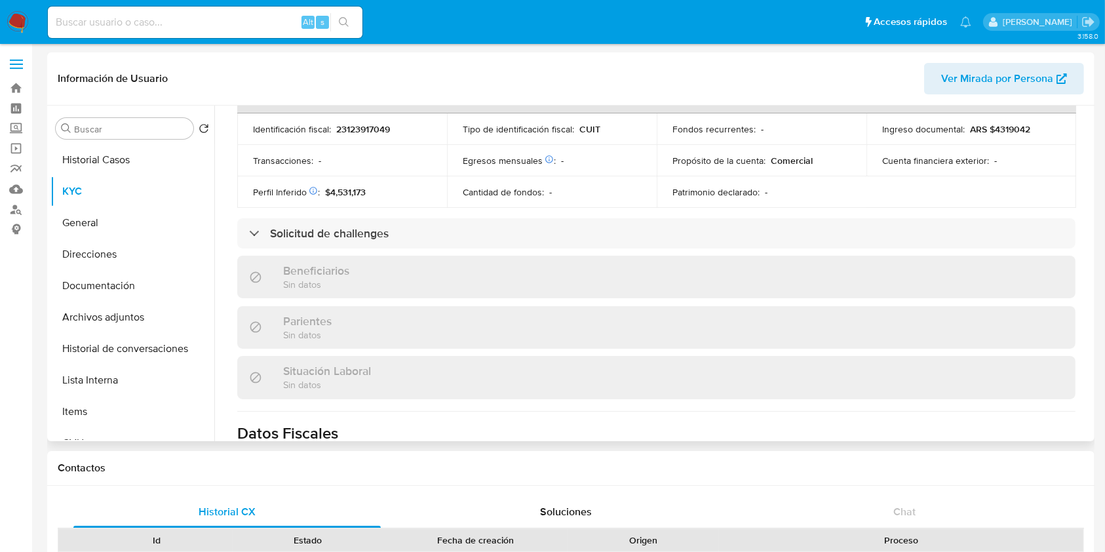
scroll to position [714, 0]
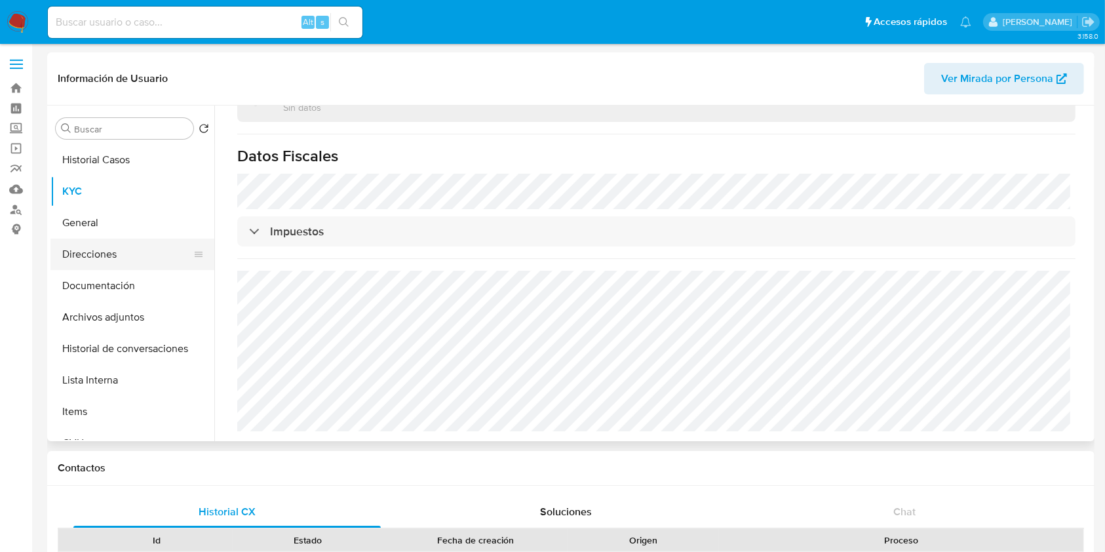
click at [121, 244] on button "Direcciones" at bounding box center [126, 254] width 153 height 31
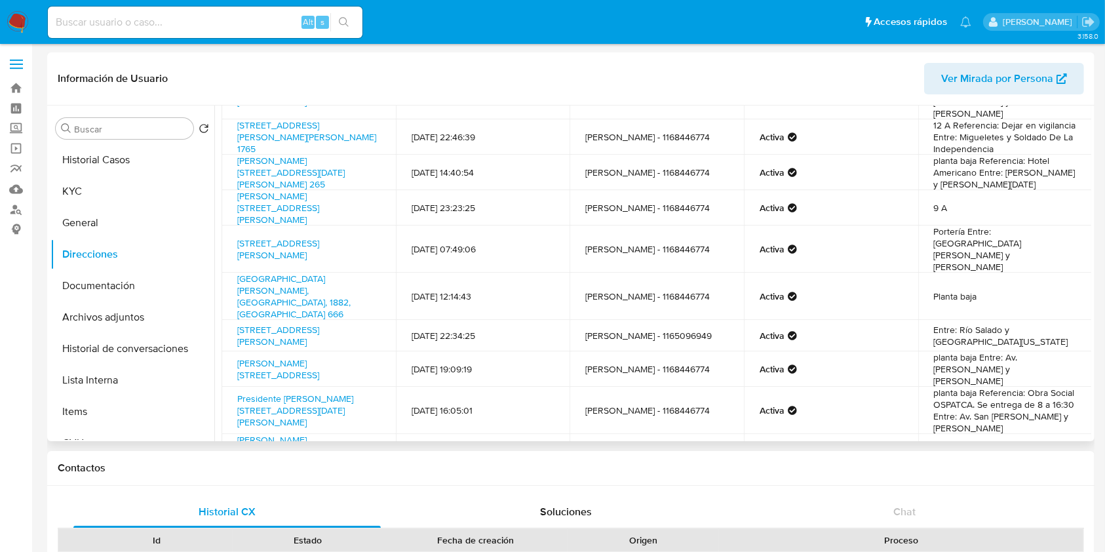
scroll to position [127, 0]
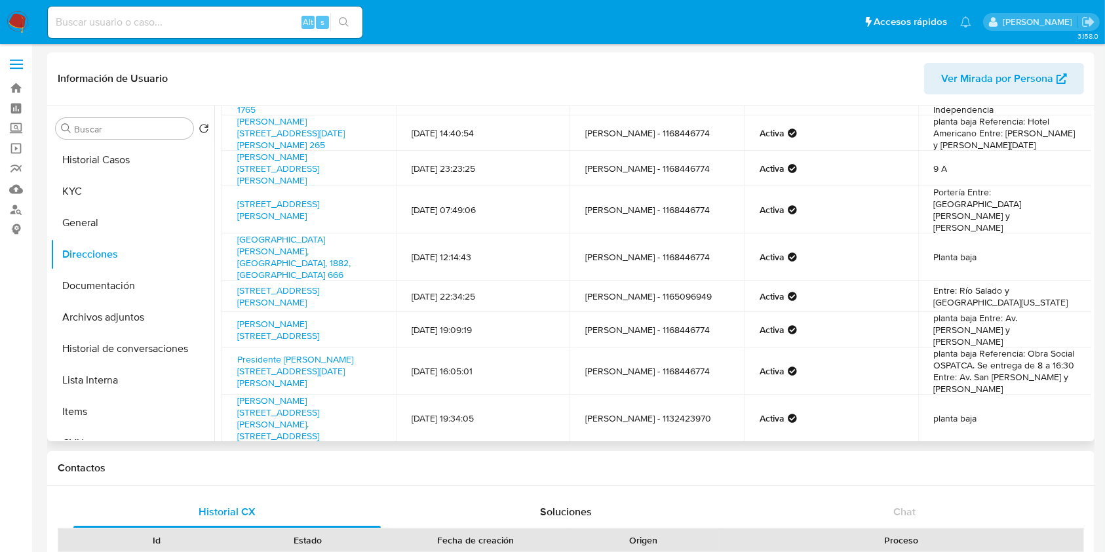
click at [705, 468] on span "Siguiente" at bounding box center [687, 473] width 44 height 10
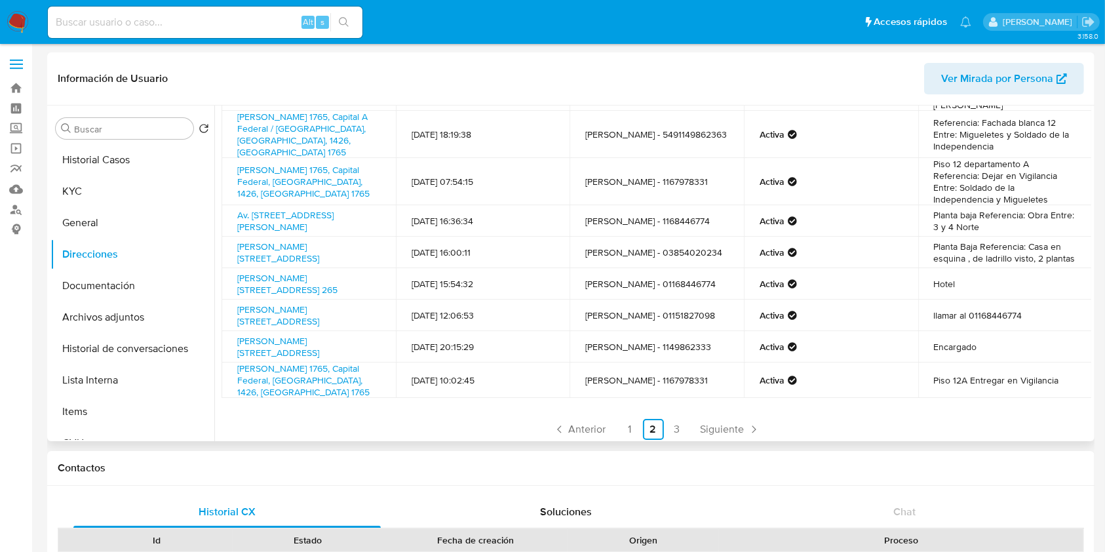
scroll to position [131, 0]
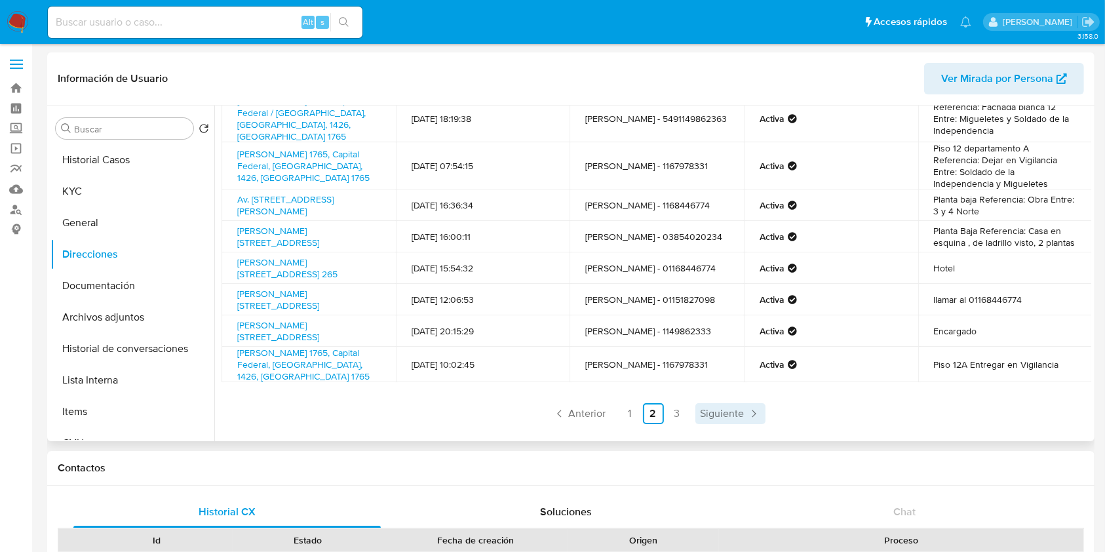
click at [701, 417] on span "Siguiente" at bounding box center [723, 413] width 44 height 10
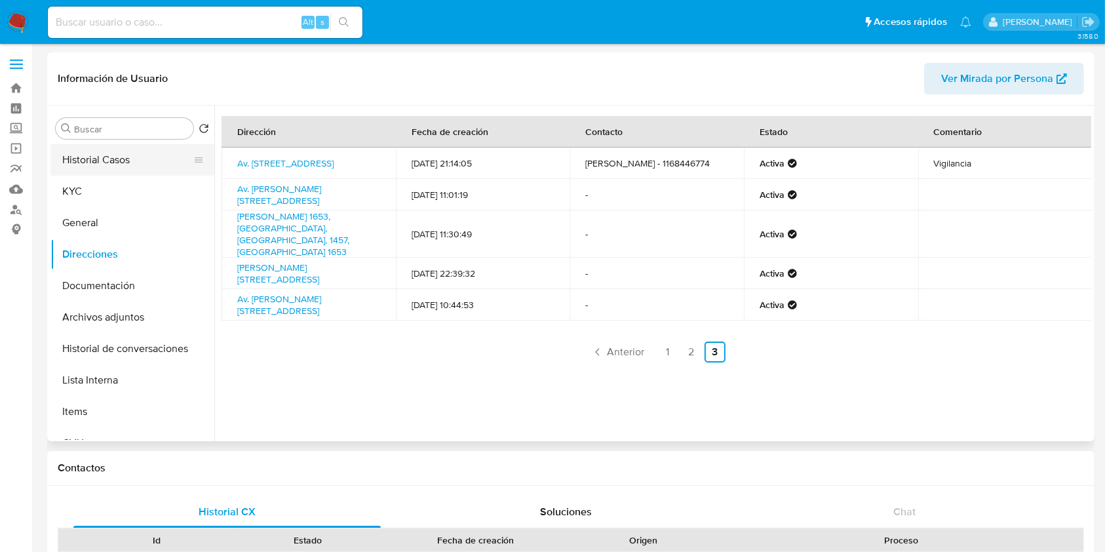
click at [113, 165] on button "Historial Casos" at bounding box center [126, 159] width 153 height 31
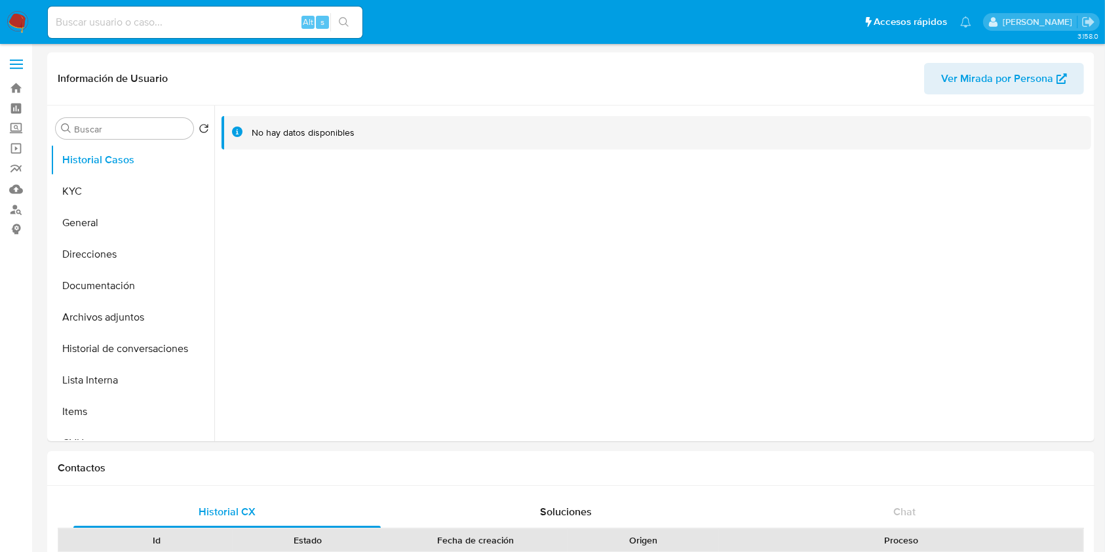
select select "10"
click at [119, 190] on button "KYC" at bounding box center [126, 191] width 153 height 31
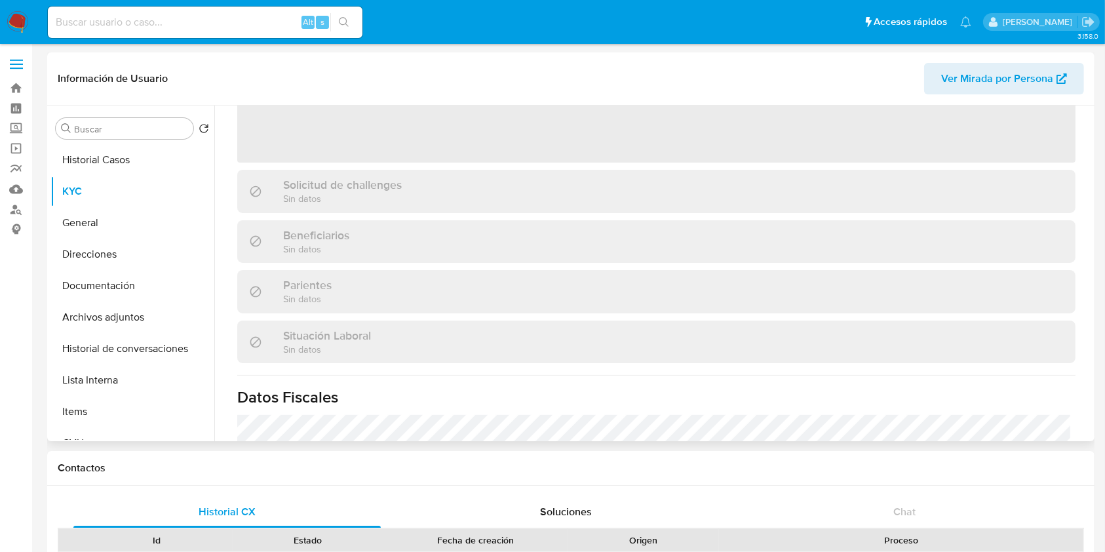
scroll to position [349, 0]
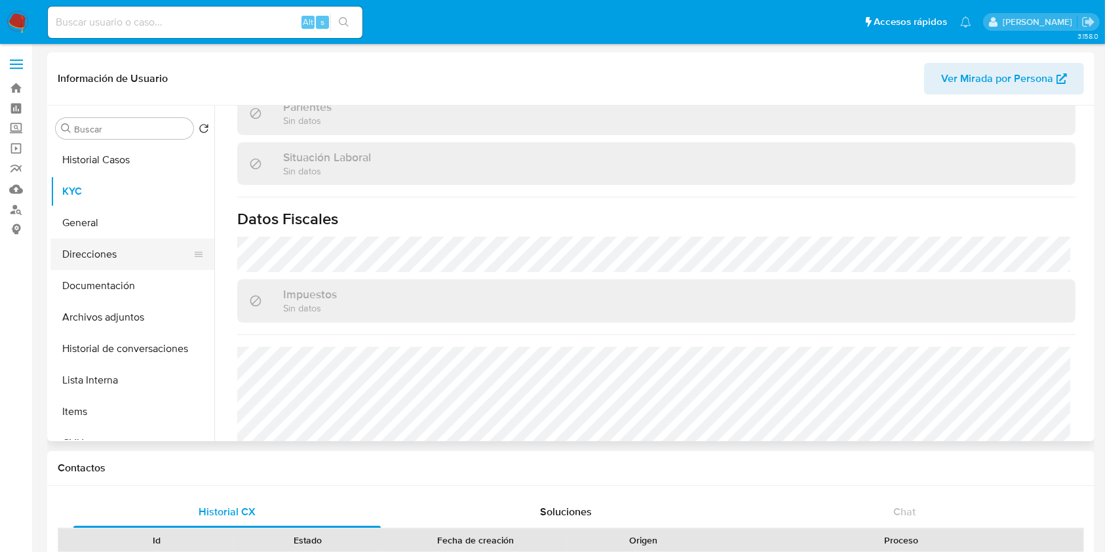
click at [127, 252] on button "Direcciones" at bounding box center [126, 254] width 153 height 31
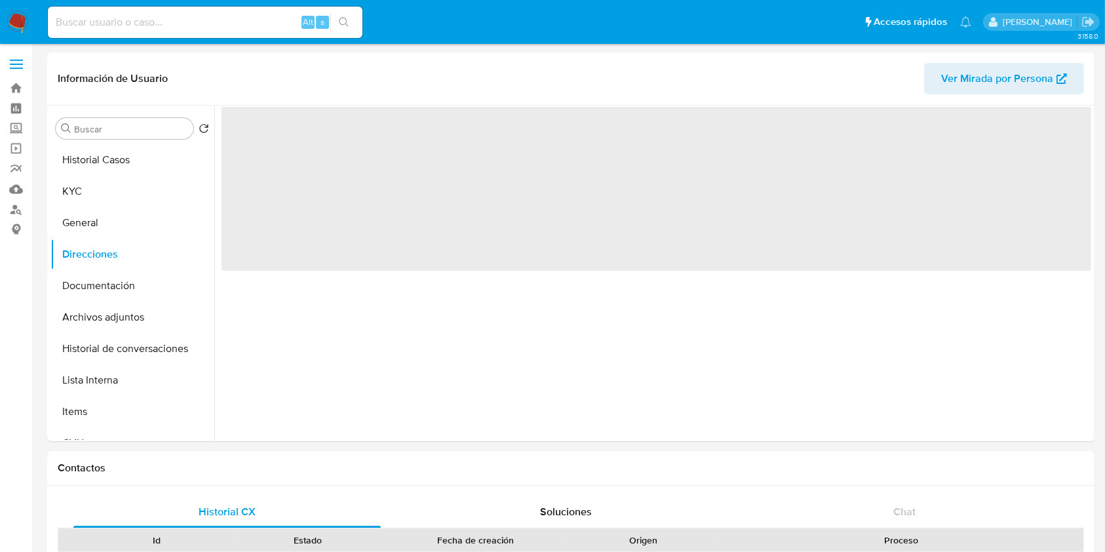
scroll to position [0, 0]
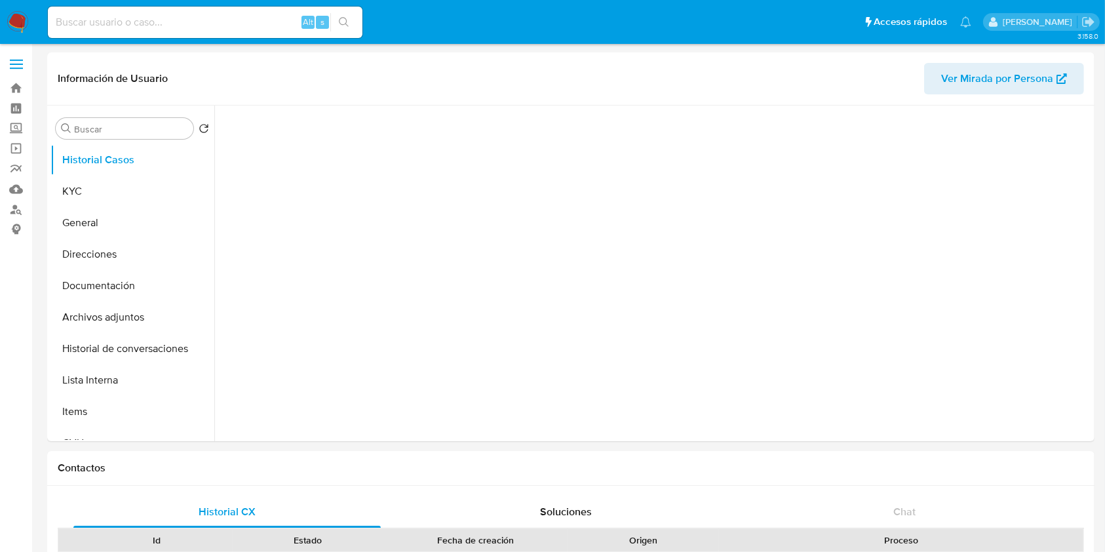
select select "10"
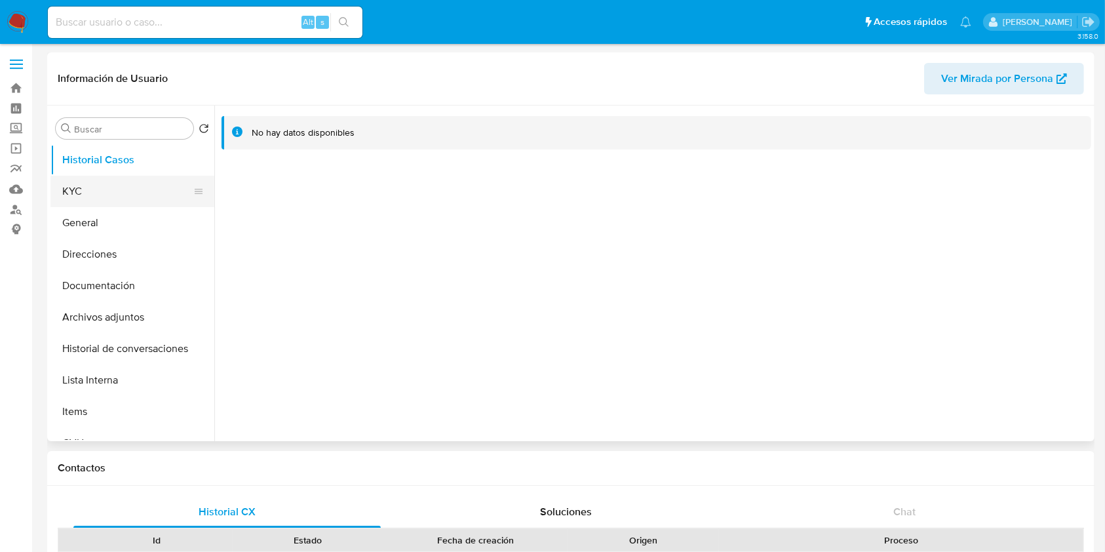
click at [98, 185] on button "KYC" at bounding box center [126, 191] width 153 height 31
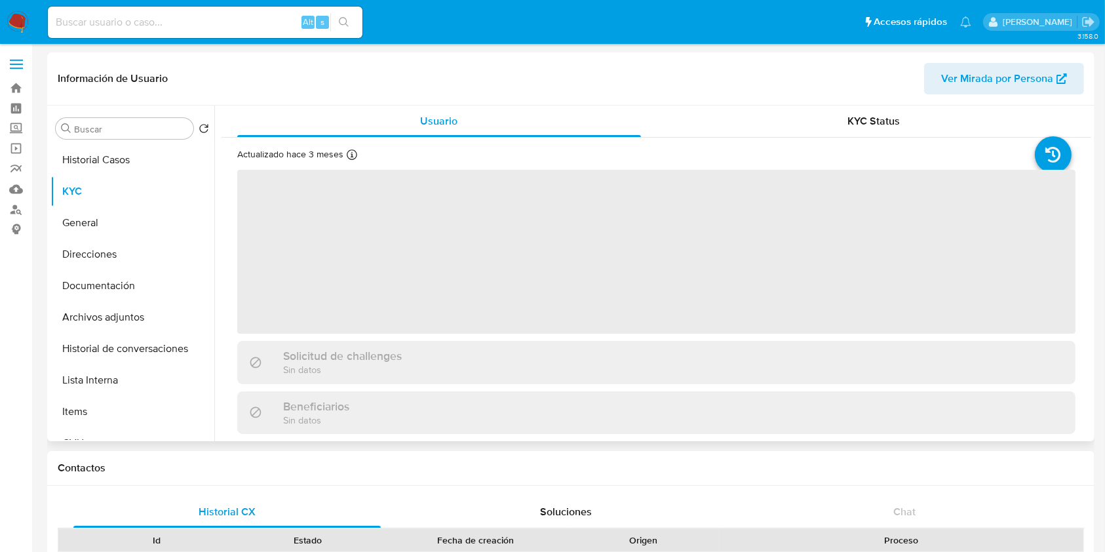
scroll to position [349, 0]
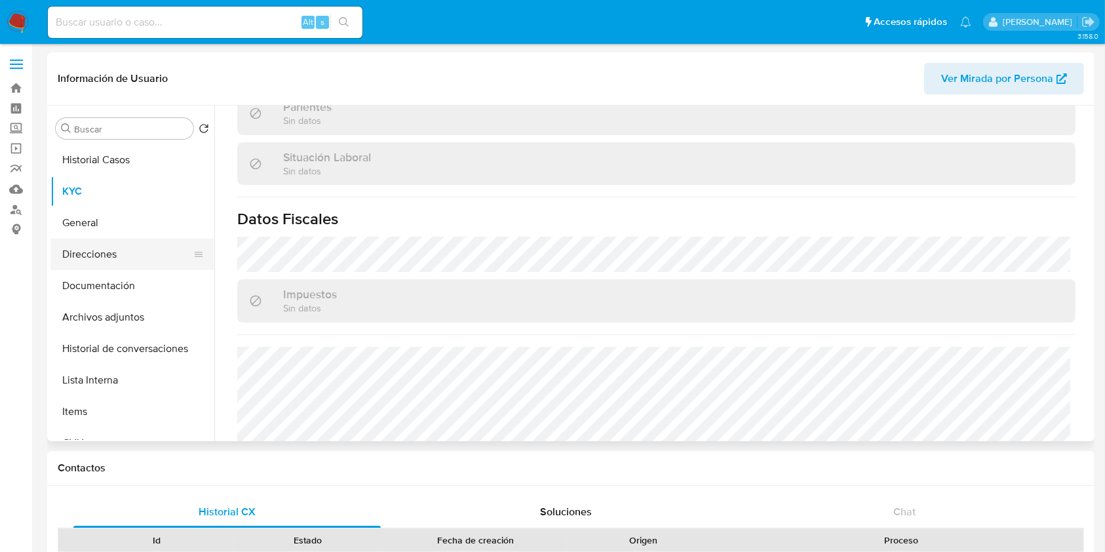
click at [125, 243] on button "Direcciones" at bounding box center [126, 254] width 153 height 31
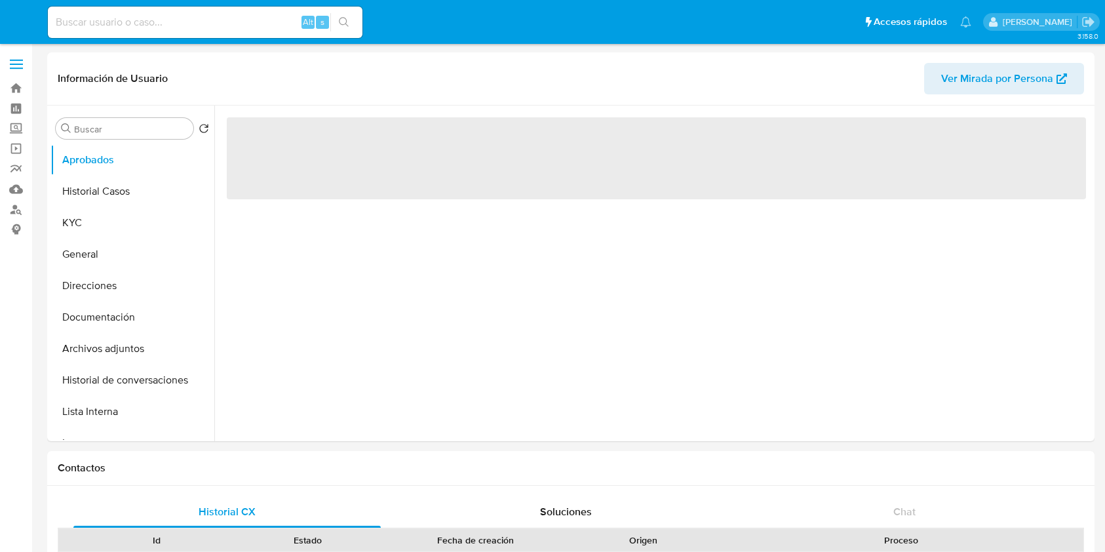
select select "10"
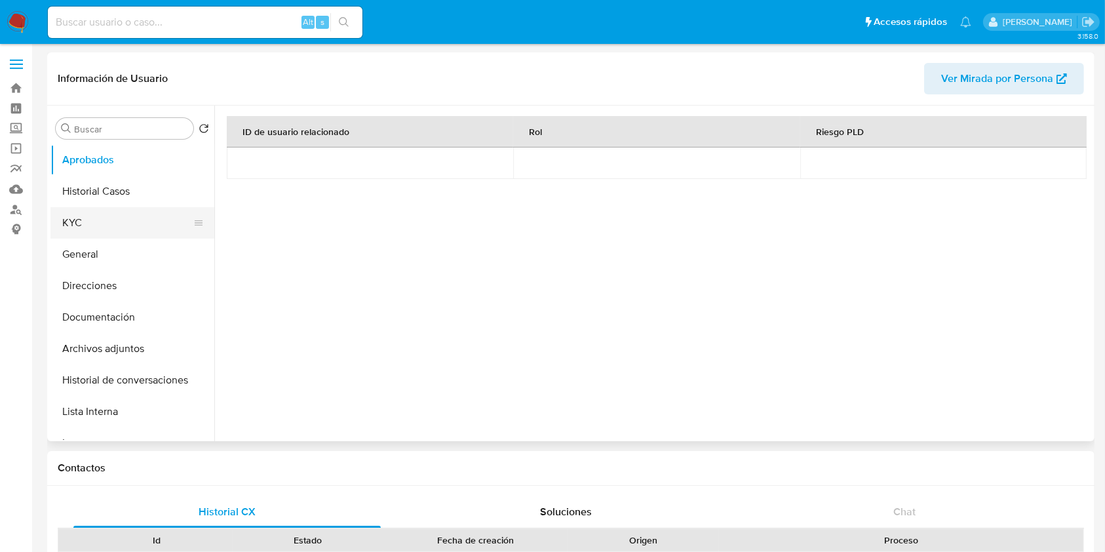
click at [99, 211] on button "KYC" at bounding box center [126, 222] width 153 height 31
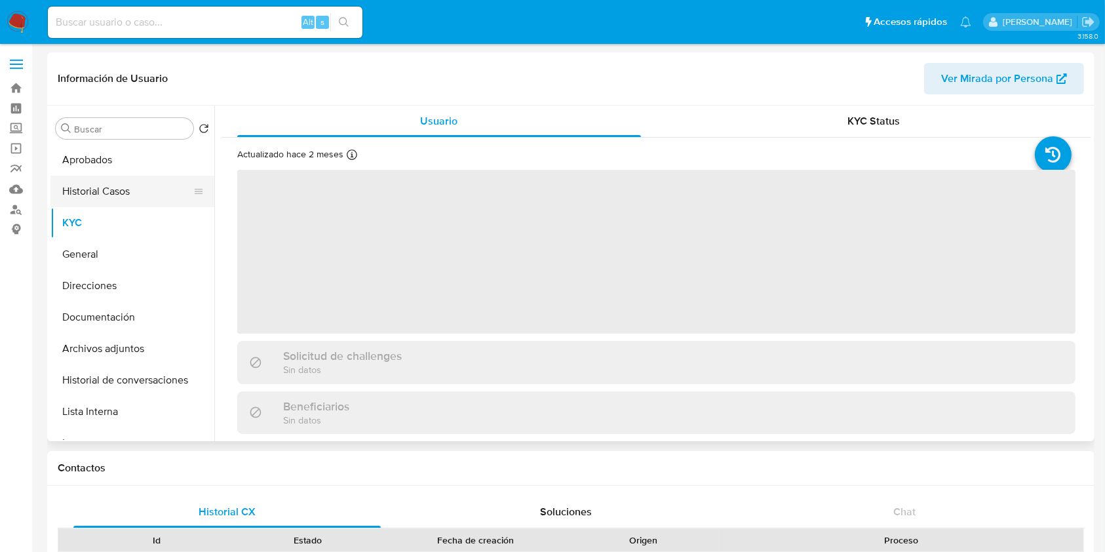
click at [134, 176] on button "Historial Casos" at bounding box center [126, 191] width 153 height 31
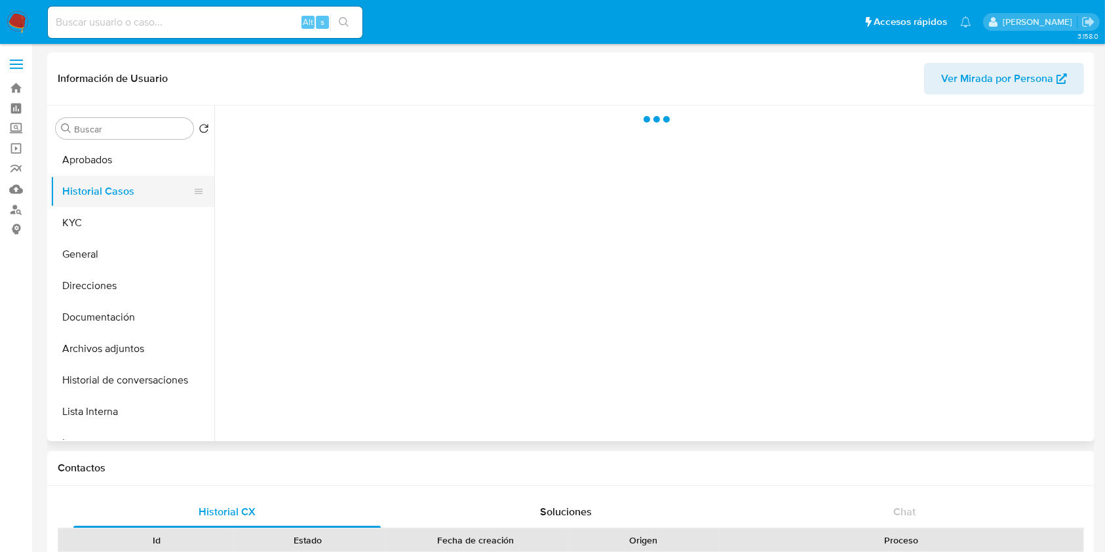
click at [132, 181] on button "Historial Casos" at bounding box center [126, 191] width 153 height 31
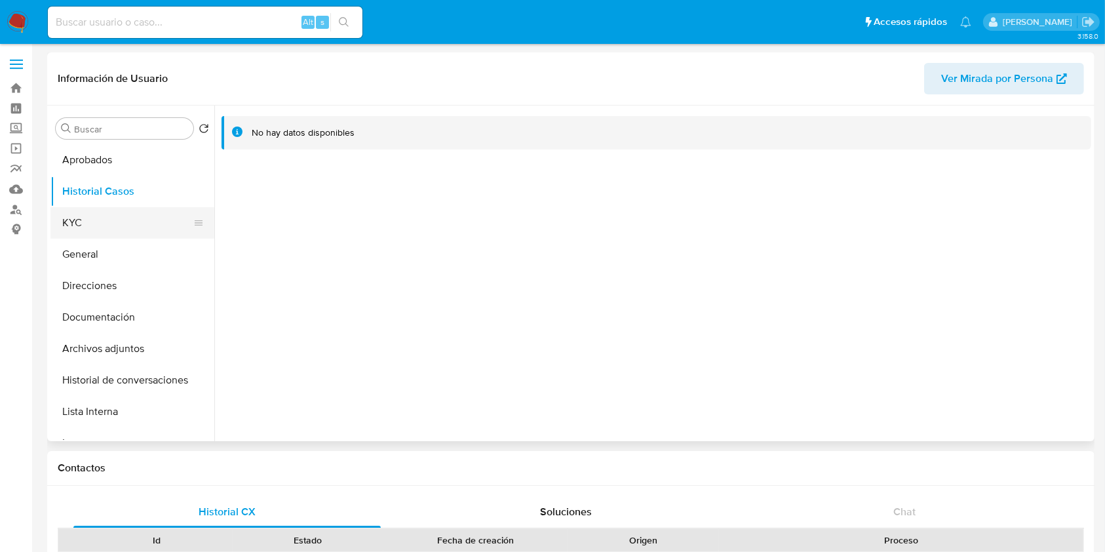
click at [104, 219] on button "KYC" at bounding box center [126, 222] width 153 height 31
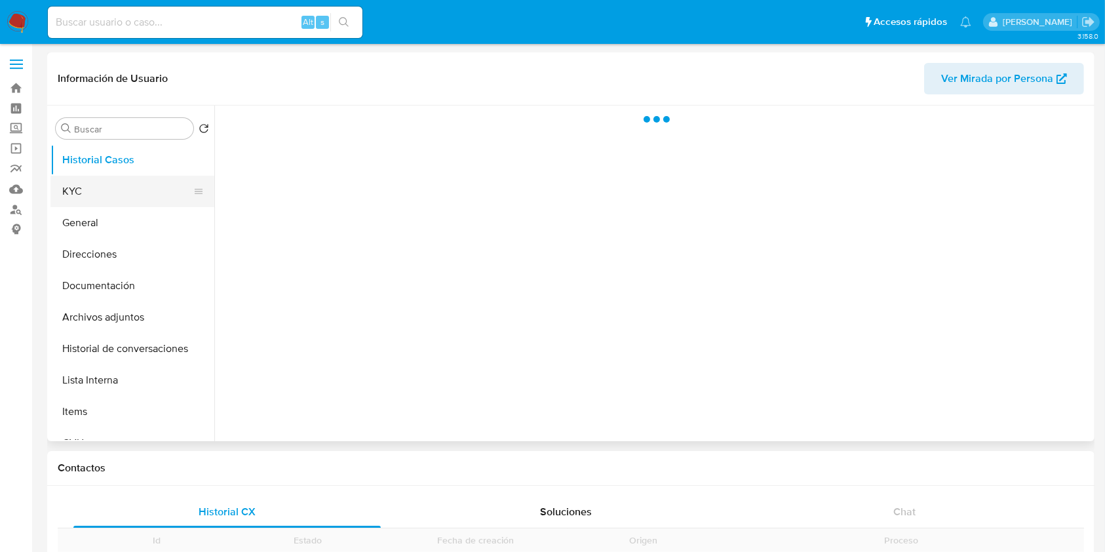
click at [164, 191] on button "KYC" at bounding box center [126, 191] width 153 height 31
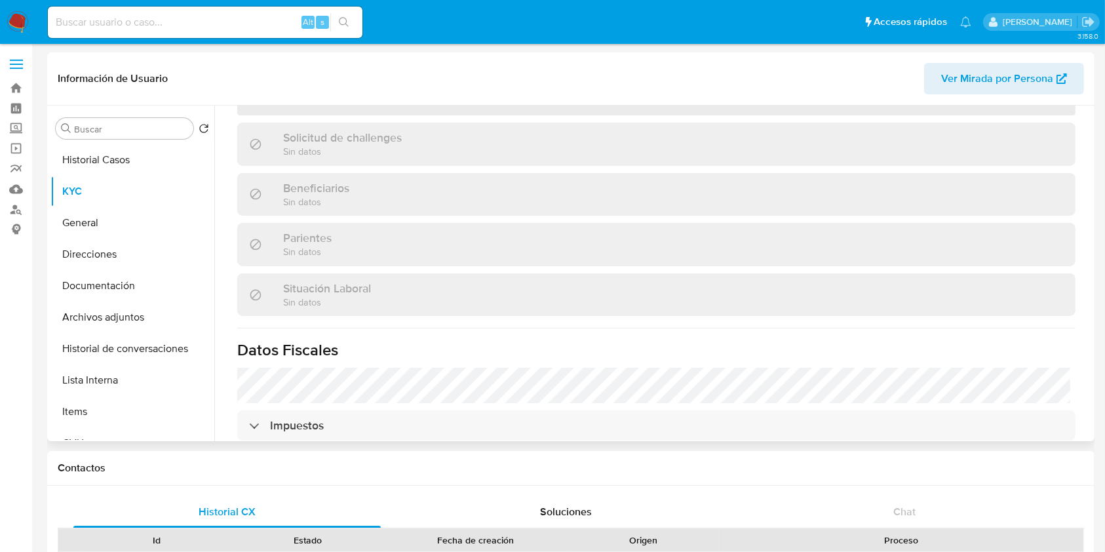
scroll to position [401, 0]
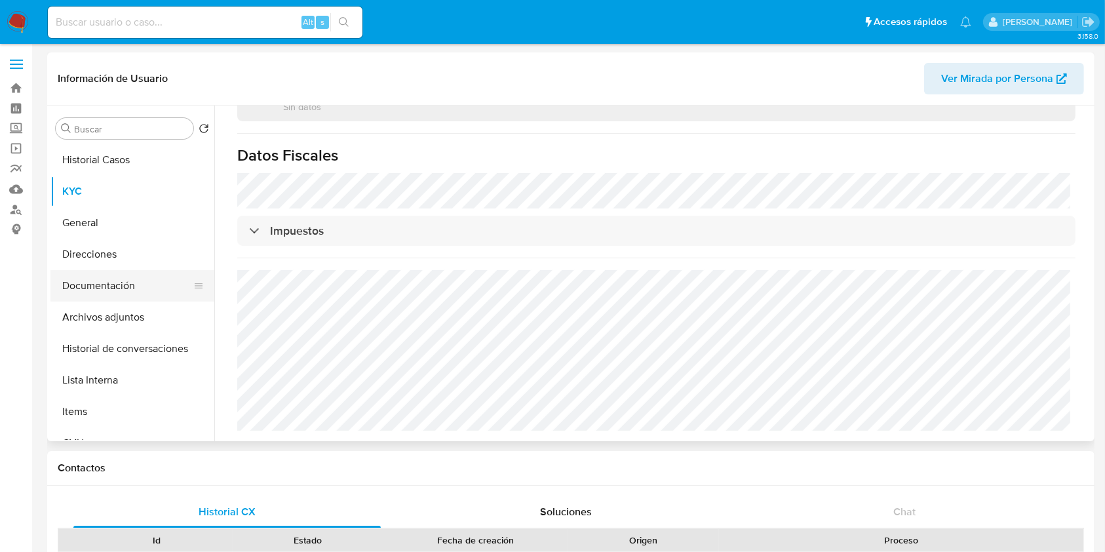
click at [121, 281] on button "Documentación" at bounding box center [126, 285] width 153 height 31
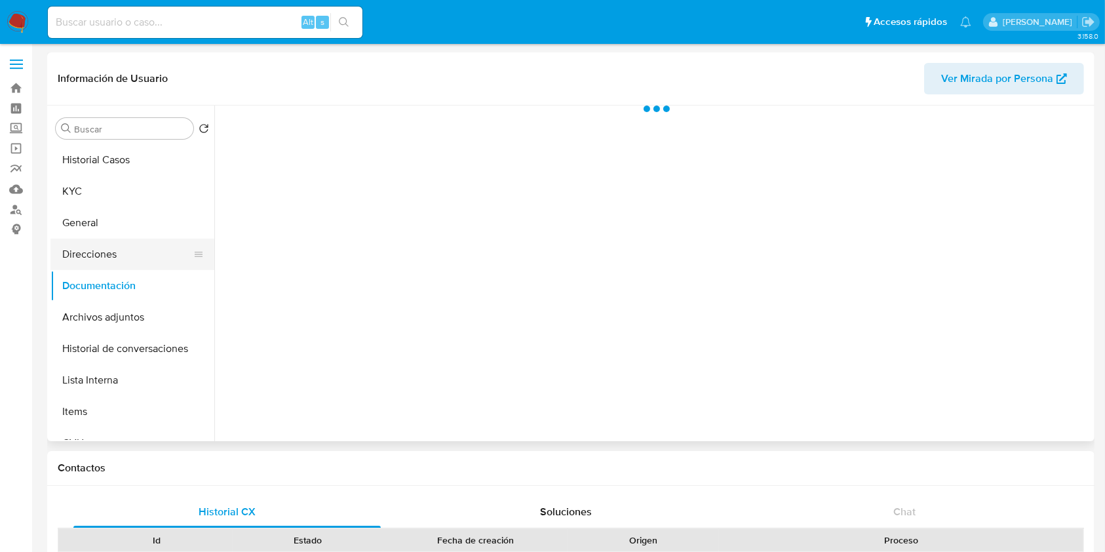
scroll to position [0, 0]
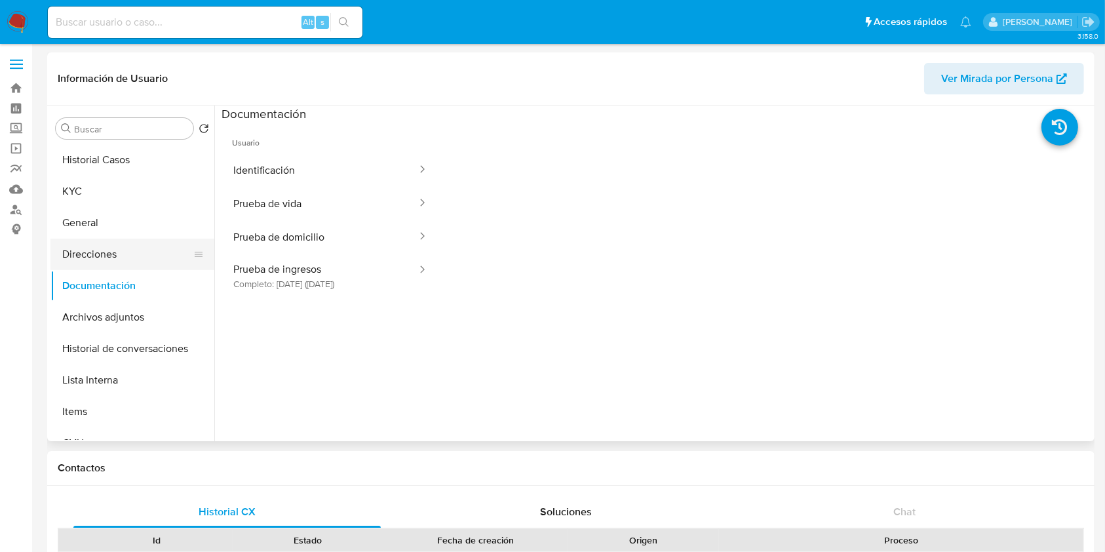
click at [120, 260] on button "Direcciones" at bounding box center [126, 254] width 153 height 31
select select "10"
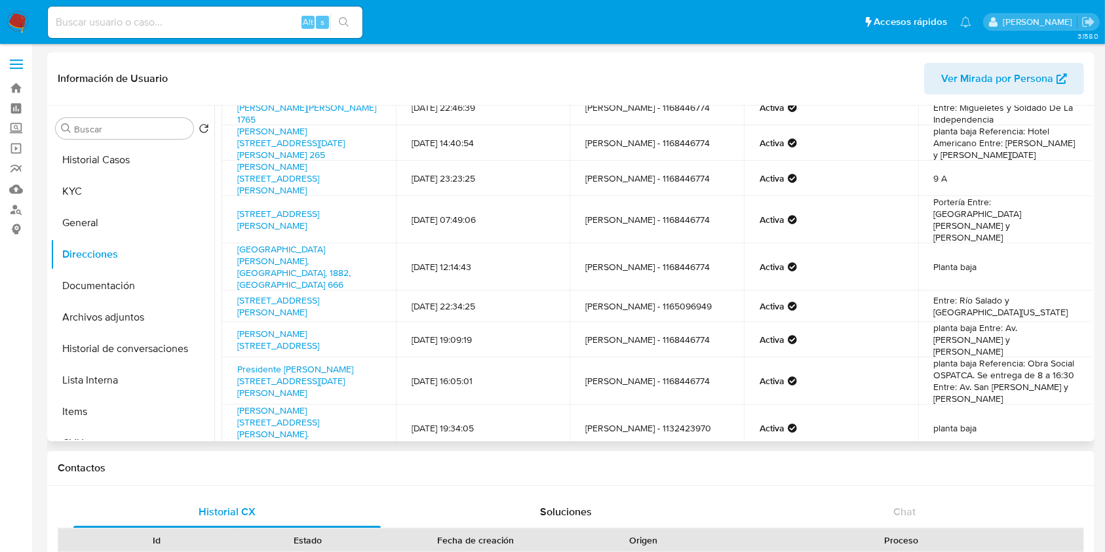
scroll to position [127, 0]
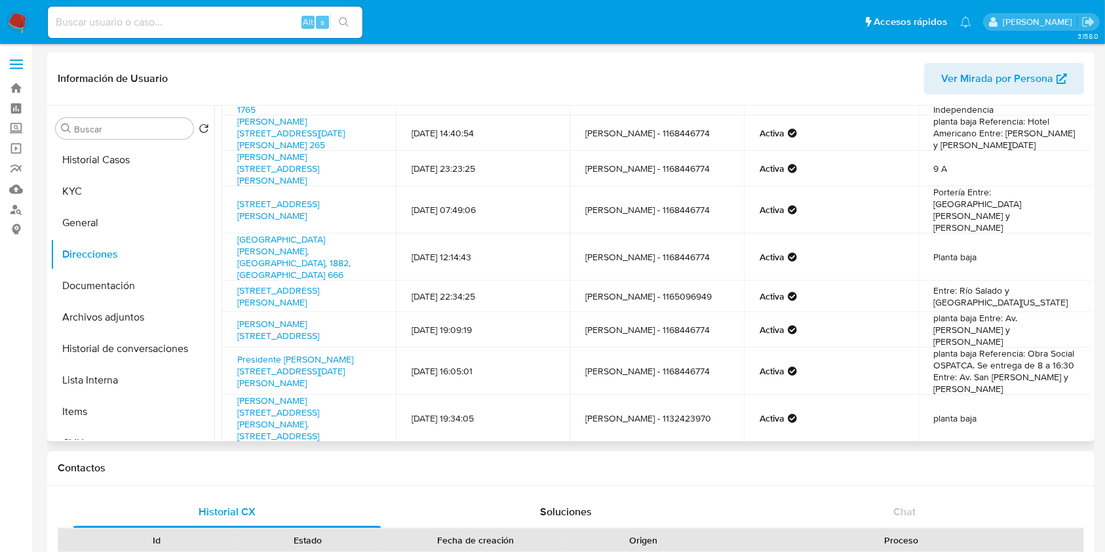
click at [667, 468] on span "Siguiente" at bounding box center [687, 473] width 44 height 10
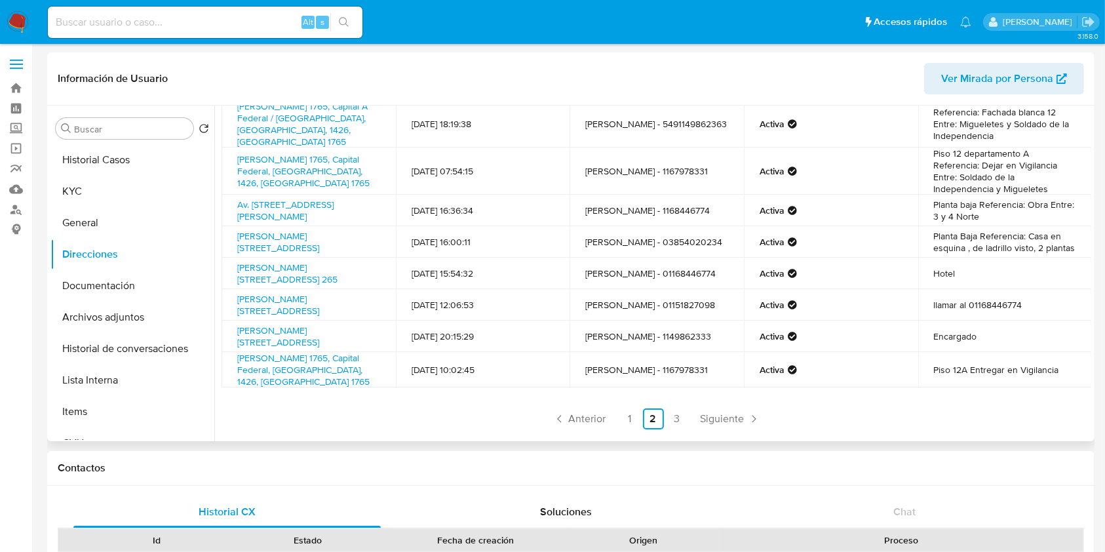
scroll to position [131, 0]
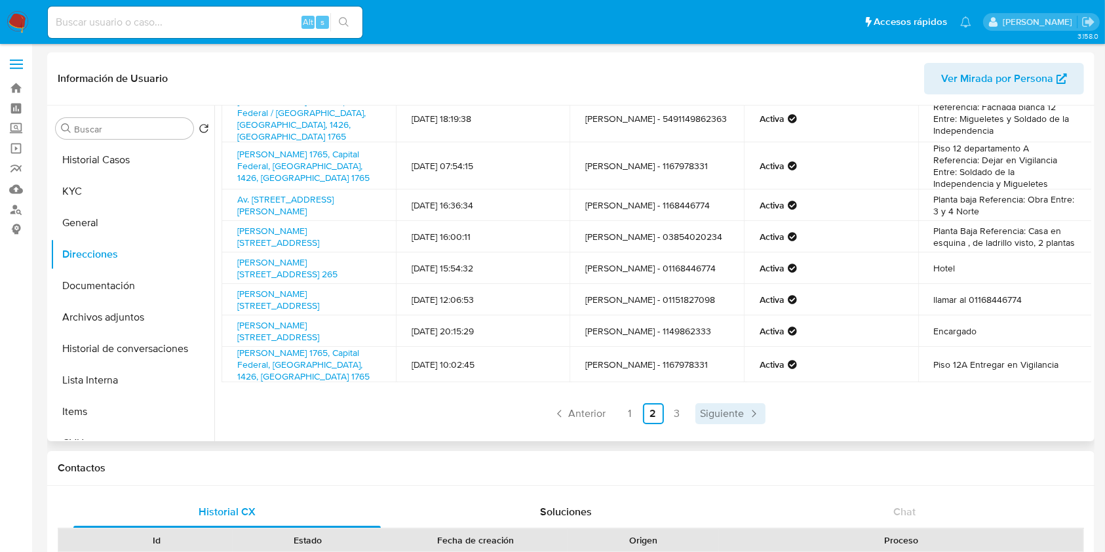
click at [740, 410] on span "Siguiente" at bounding box center [723, 413] width 44 height 10
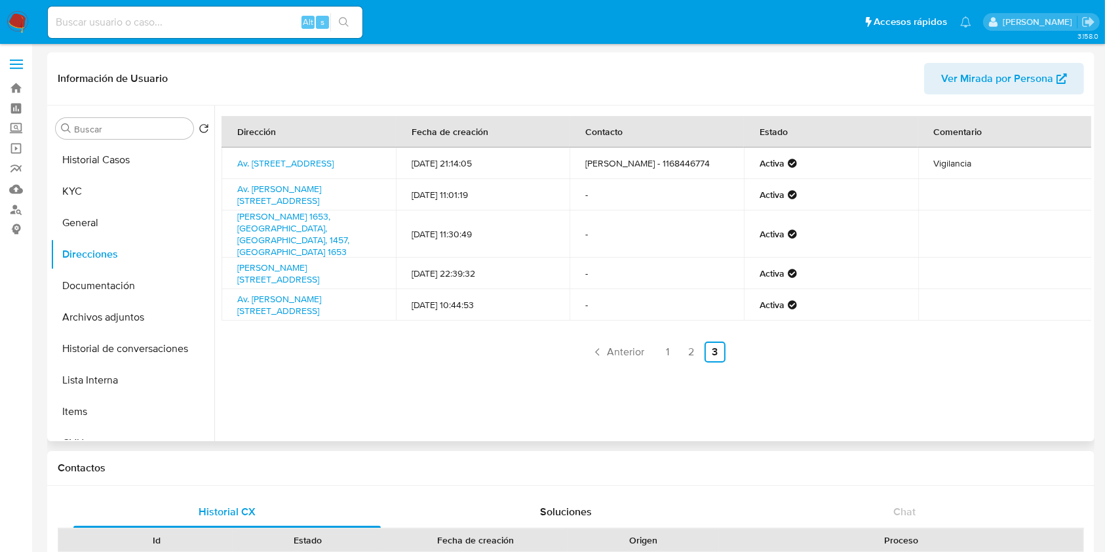
scroll to position [0, 0]
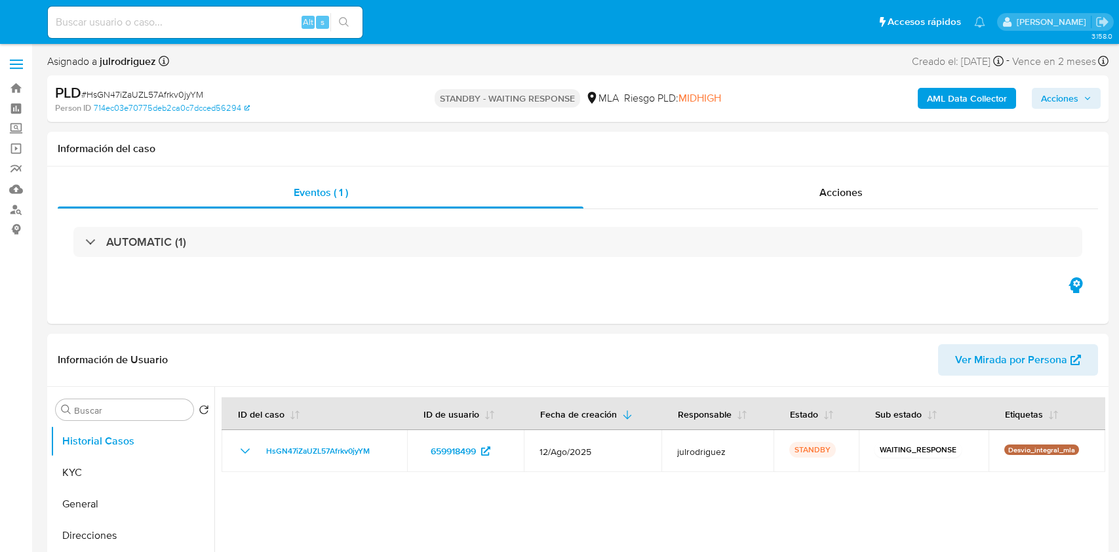
select select "10"
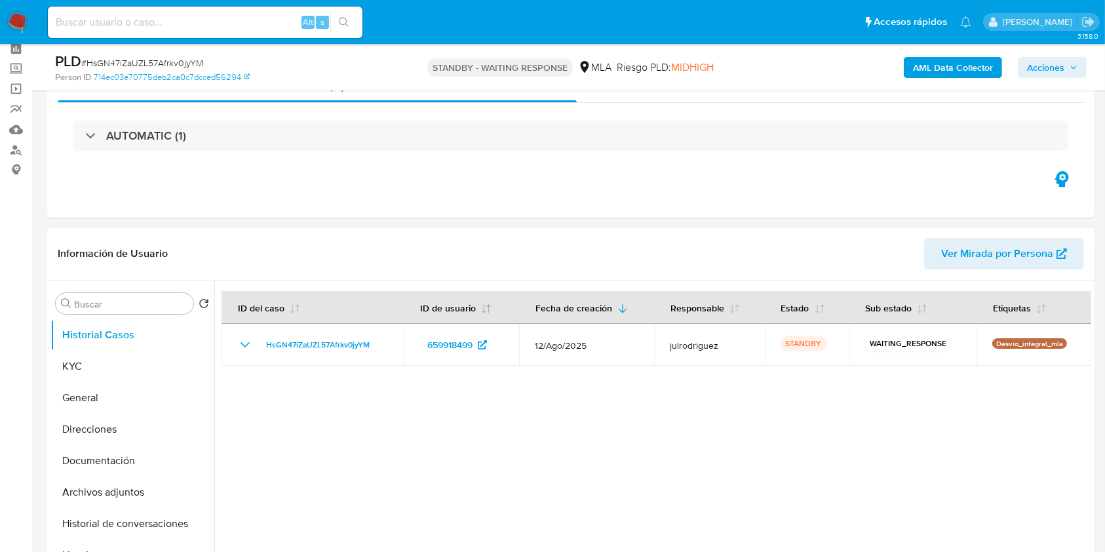
scroll to position [87, 0]
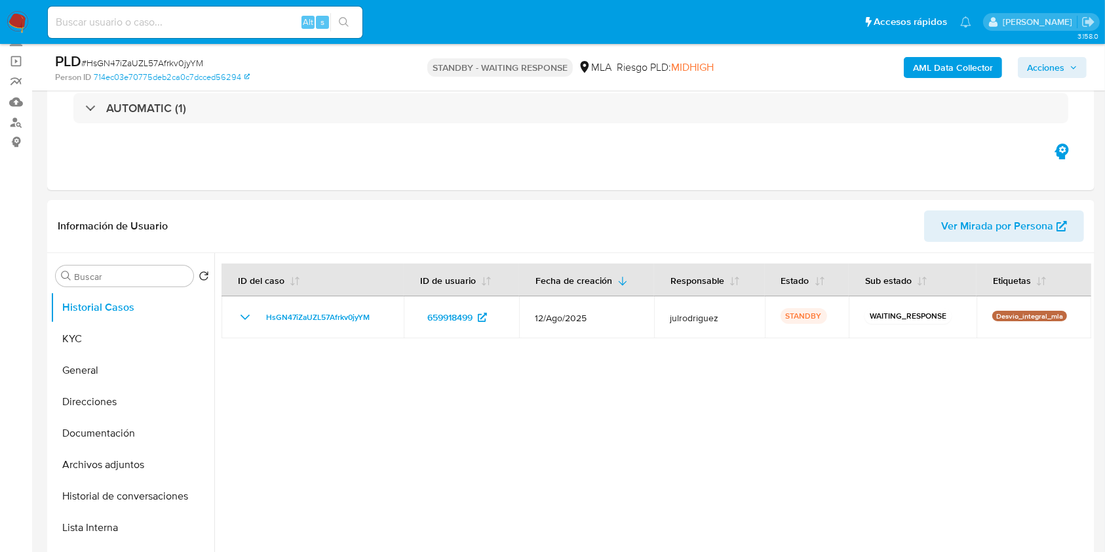
click at [193, 33] on div "Alt s" at bounding box center [205, 22] width 315 height 31
click at [193, 29] on input at bounding box center [205, 22] width 315 height 17
paste input "AWm7NLYVAVTofB65hN5DYe3g"
type input "AWm7NLYVAVTofB65hN5DYe3g"
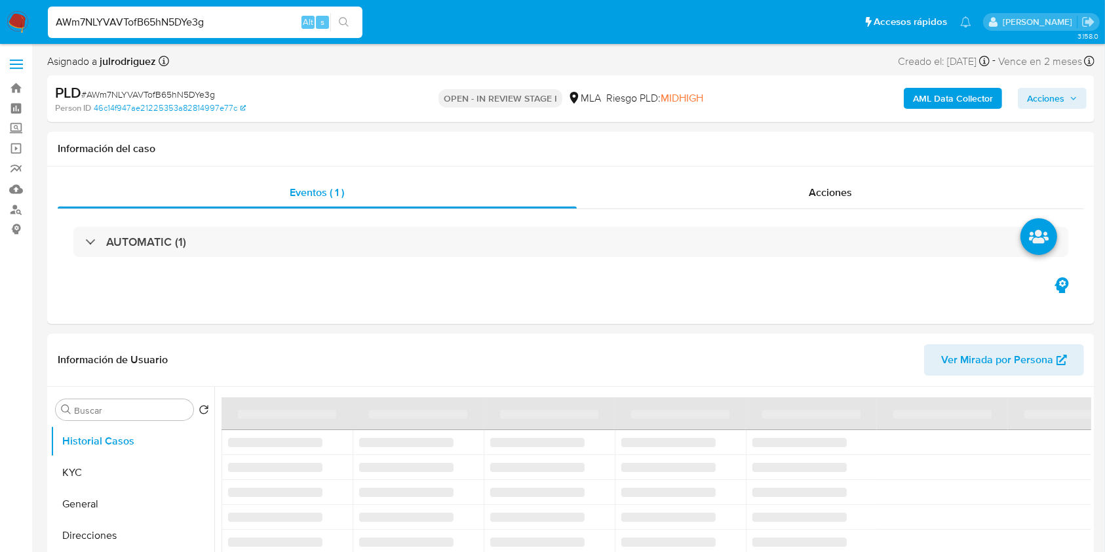
select select "10"
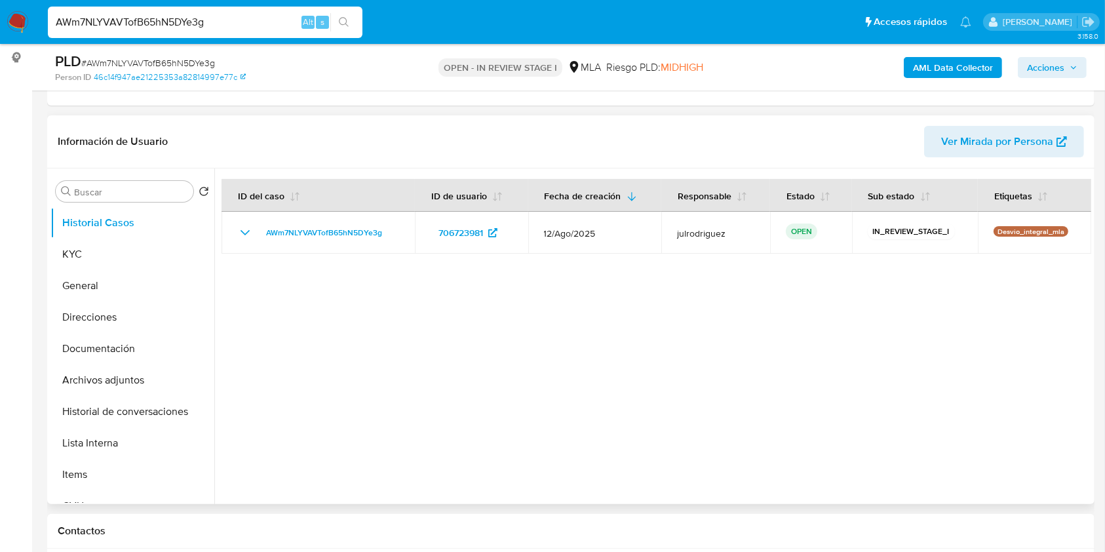
scroll to position [174, 0]
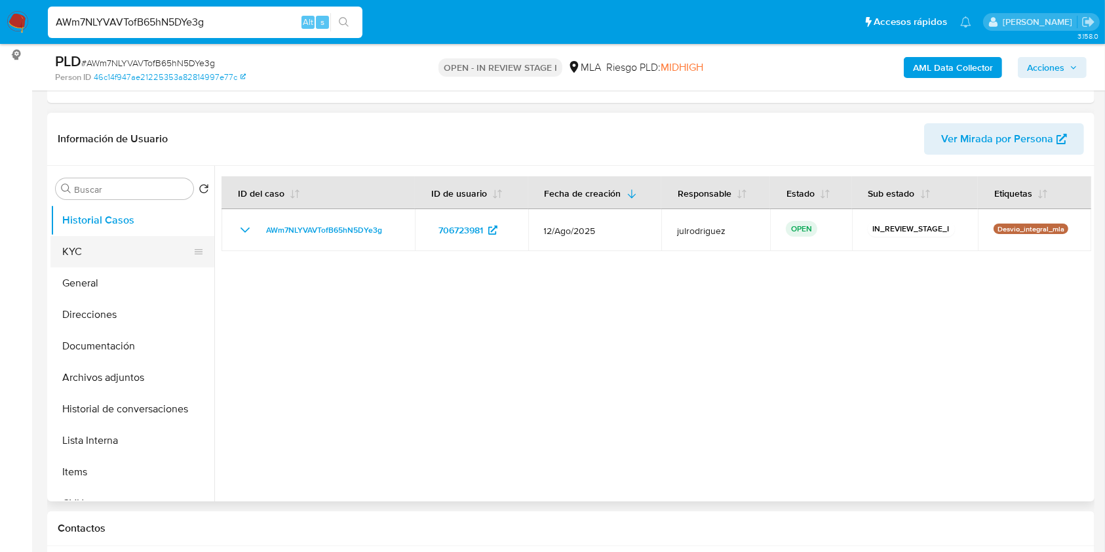
click at [165, 249] on button "KYC" at bounding box center [126, 251] width 153 height 31
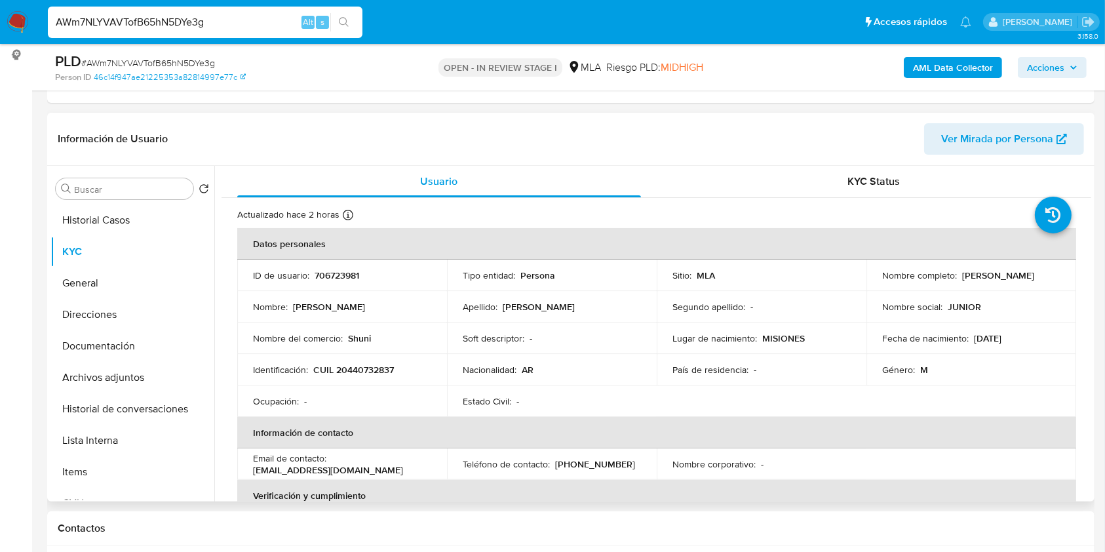
drag, startPoint x: 878, startPoint y: 275, endPoint x: 983, endPoint y: 279, distance: 105.6
click at [985, 277] on td "Nombre completo : Junior Alexander Vasquez" at bounding box center [972, 275] width 210 height 31
click at [978, 281] on p "Junior Alexander Vasquez" at bounding box center [999, 275] width 72 height 12
drag, startPoint x: 878, startPoint y: 281, endPoint x: 997, endPoint y: 278, distance: 118.7
click at [997, 278] on div "Nombre completo : Junior Alexander Vasquez" at bounding box center [972, 275] width 178 height 12
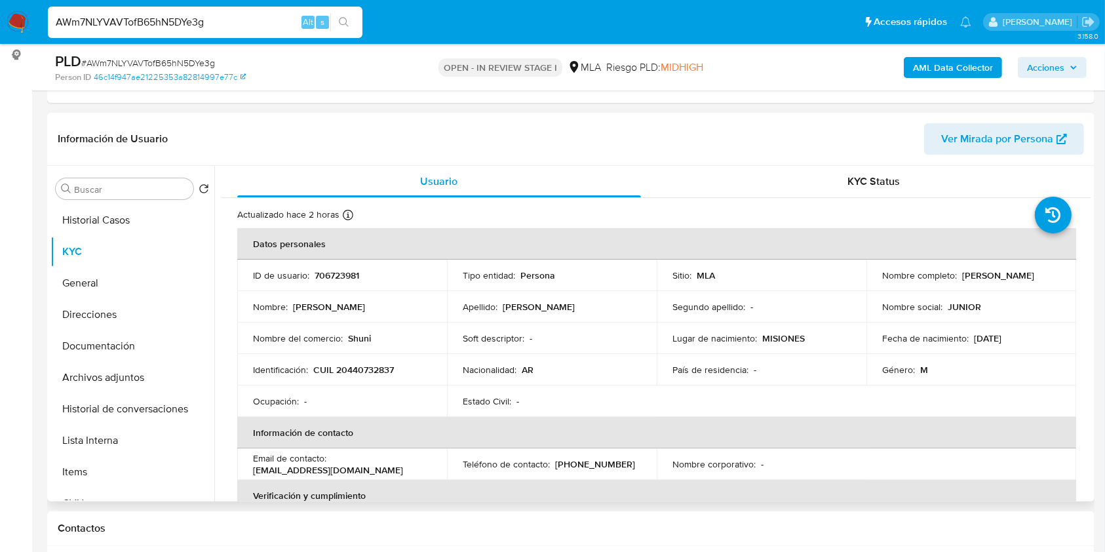
copy p "Junior Alexander Vasquez"
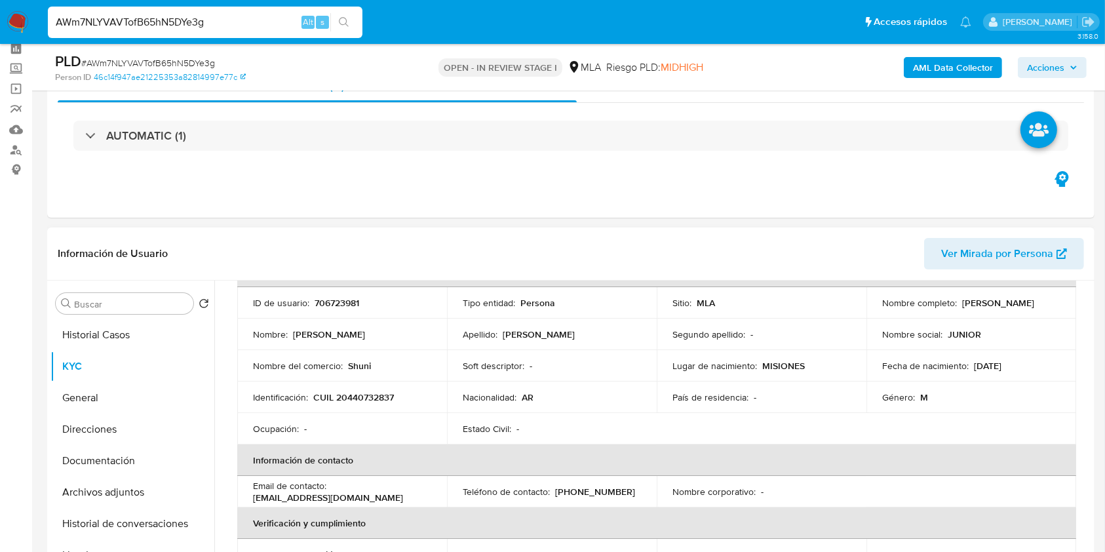
scroll to position [87, 0]
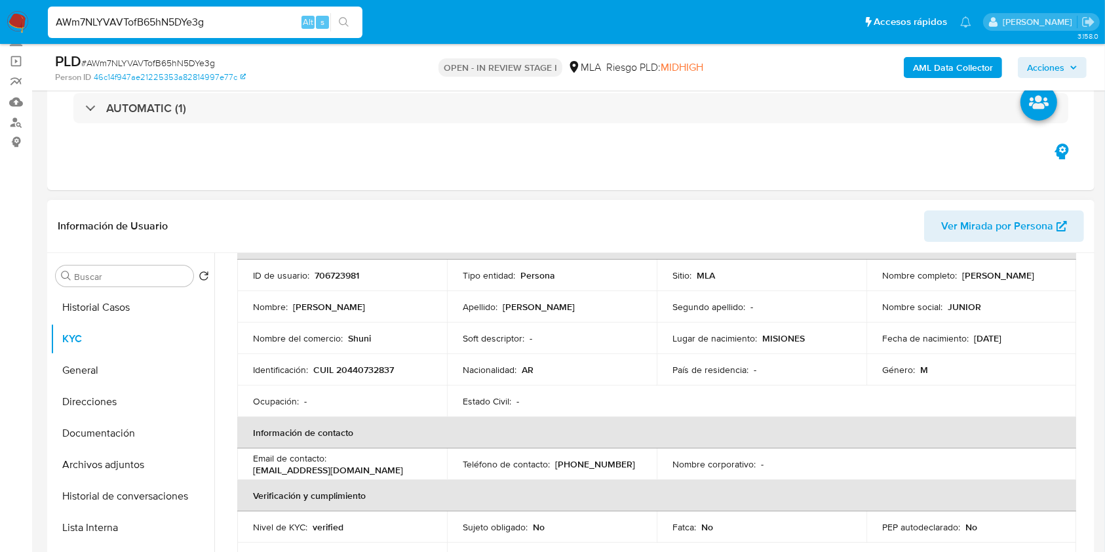
click at [329, 279] on p "706723981" at bounding box center [337, 275] width 45 height 12
copy p "706723981"
click at [207, 55] on div "PLD # AWm7NLYVAVTofB65hN5DYe3g" at bounding box center [224, 62] width 339 height 20
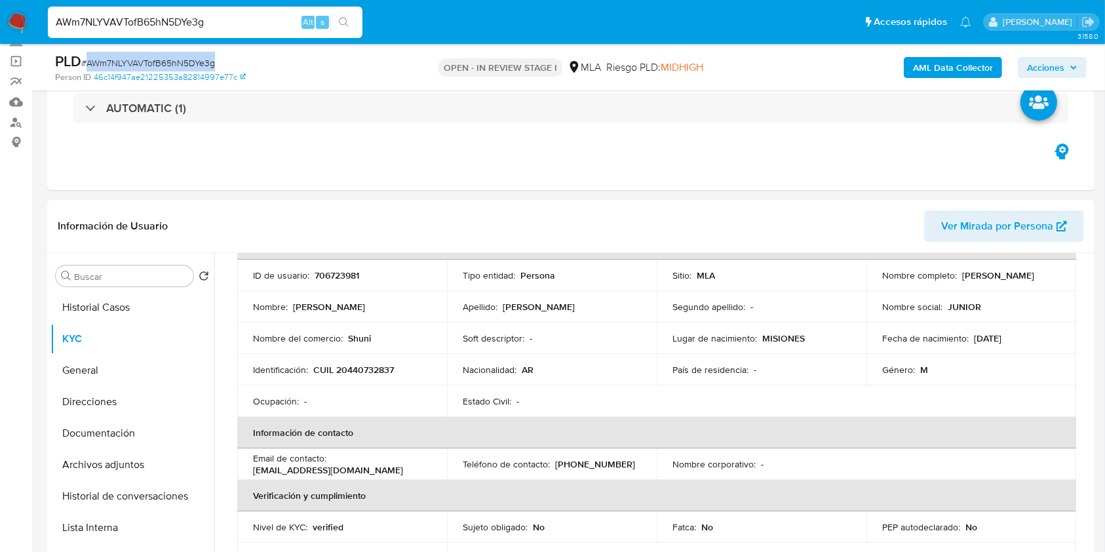
copy span "AWm7NLYVAVTofB65hN5DYe3g"
click at [362, 378] on td "Identificación : CUIL 20440732837" at bounding box center [342, 369] width 210 height 31
click at [361, 376] on td "Identificación : CUIL 20440732837" at bounding box center [342, 369] width 210 height 31
click at [359, 370] on p "CUIL 20440732837" at bounding box center [353, 370] width 81 height 12
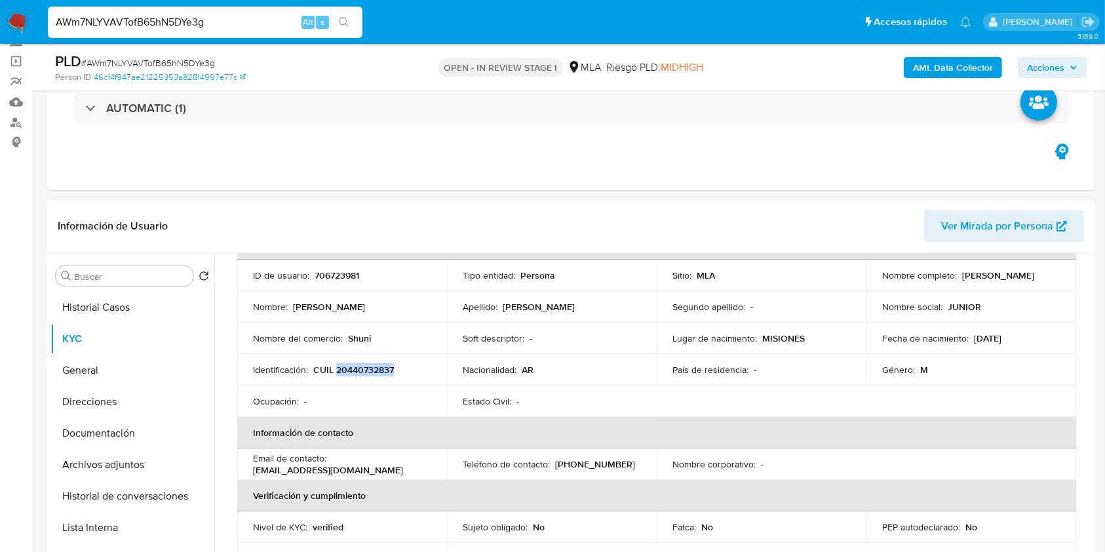
click at [359, 370] on p "CUIL 20440732837" at bounding box center [353, 370] width 81 height 12
copy p "20440732837"
click at [339, 281] on p "706723981" at bounding box center [337, 275] width 45 height 12
copy p "706723981"
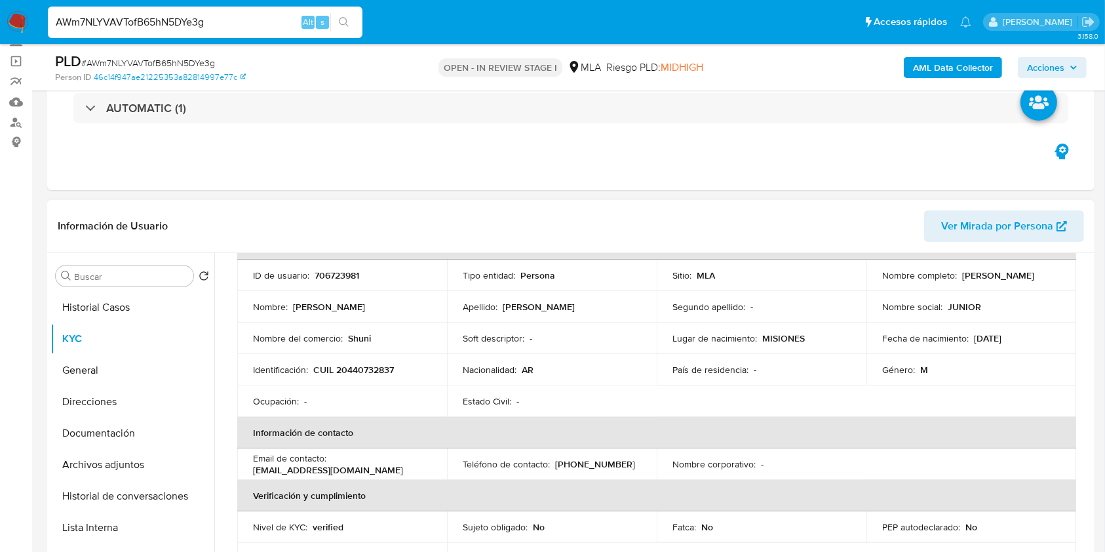
click at [354, 369] on p "CUIL 20440732837" at bounding box center [353, 370] width 81 height 12
copy p "20440732837"
click at [115, 427] on button "Documentación" at bounding box center [126, 433] width 153 height 31
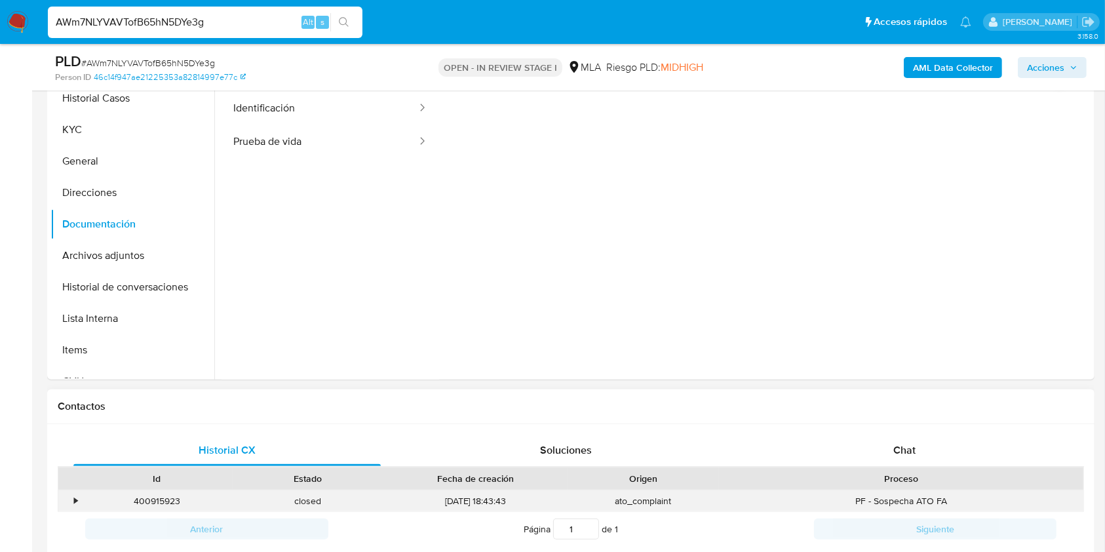
scroll to position [349, 0]
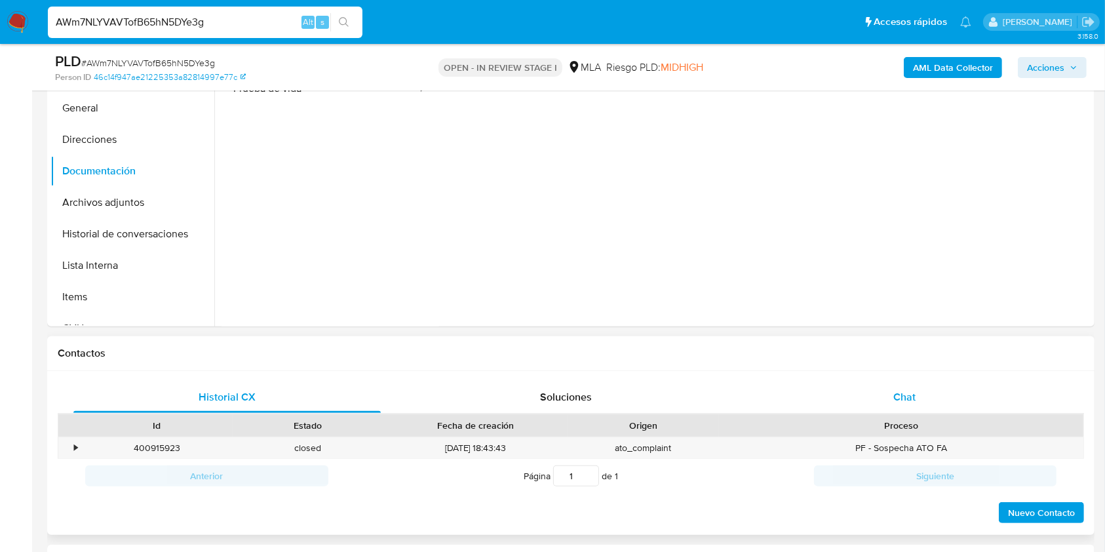
drag, startPoint x: 916, startPoint y: 391, endPoint x: 787, endPoint y: 388, distance: 129.2
click at [917, 391] on div "Chat" at bounding box center [905, 397] width 308 height 31
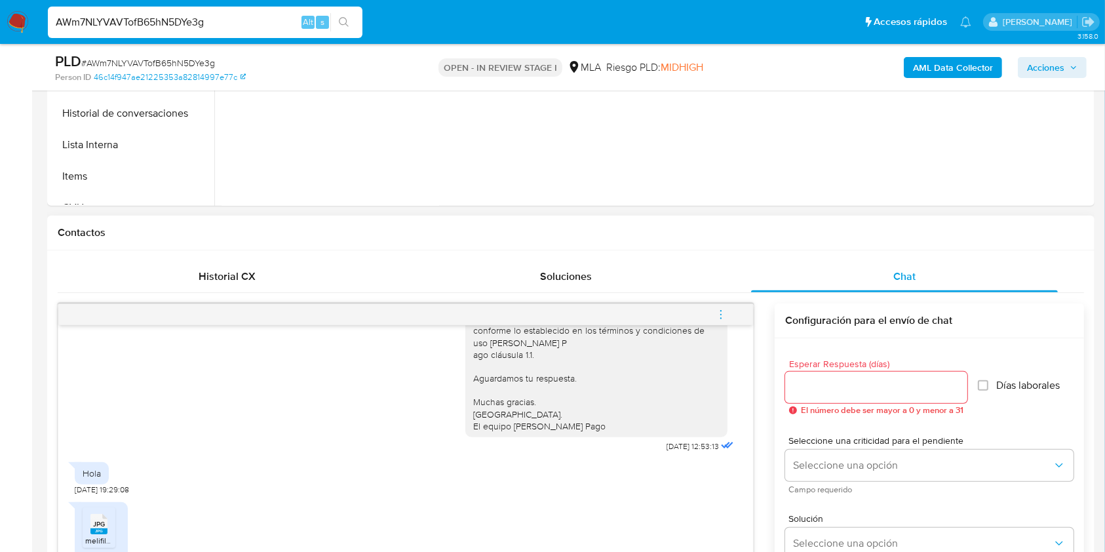
scroll to position [262, 0]
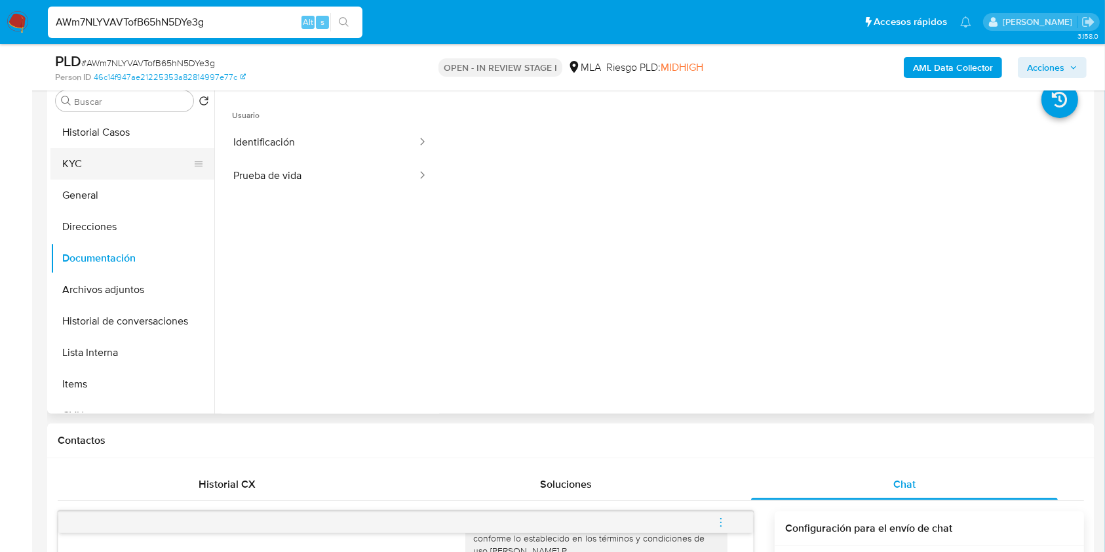
click at [130, 150] on button "KYC" at bounding box center [126, 163] width 153 height 31
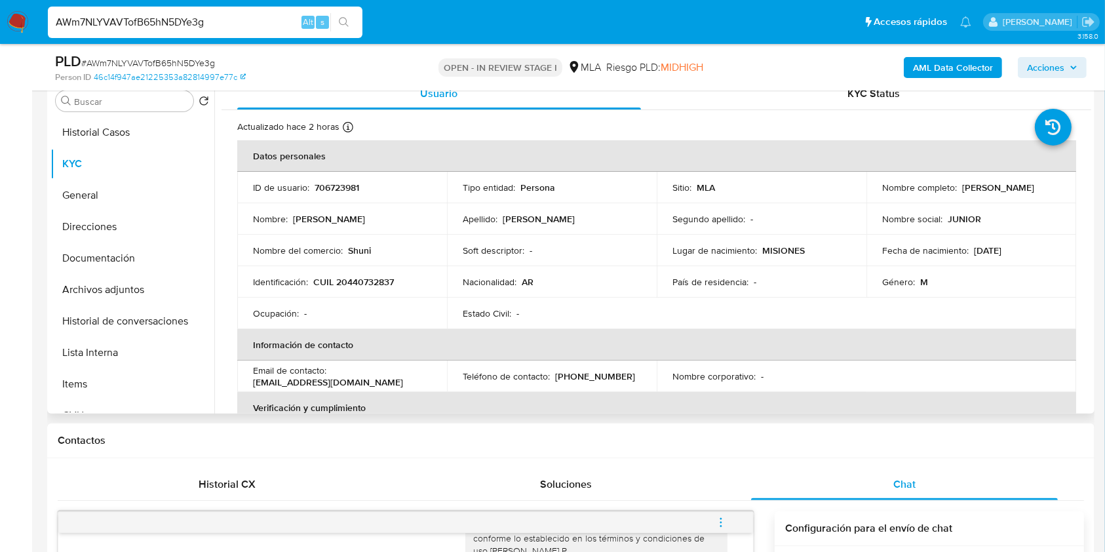
drag, startPoint x: 879, startPoint y: 192, endPoint x: 1006, endPoint y: 191, distance: 127.2
click at [1006, 191] on div "Nombre completo : Junior Alexander Vasquez" at bounding box center [972, 188] width 178 height 12
copy p "Junior Alexander Vasquez"
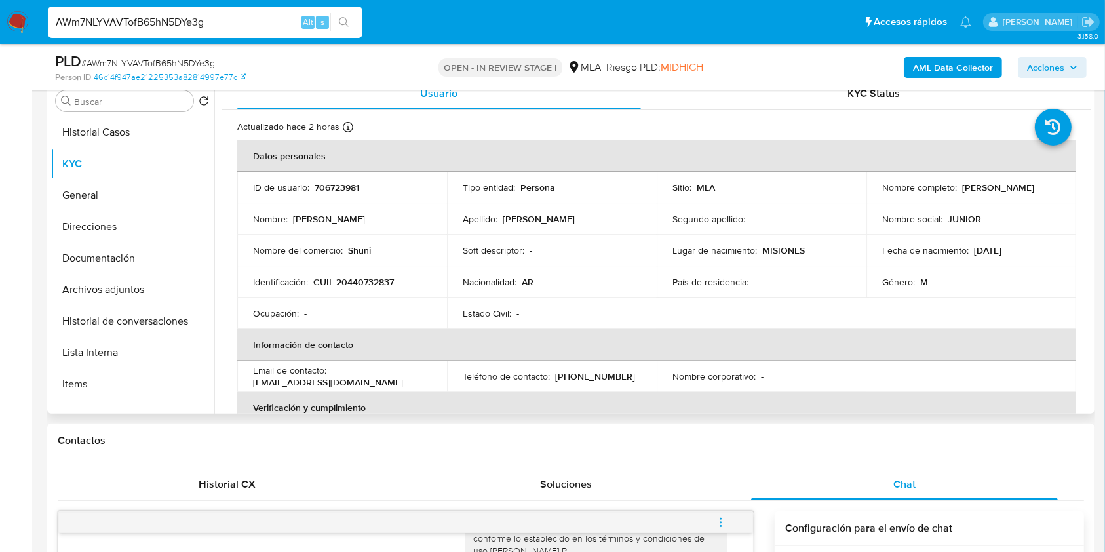
click at [350, 276] on p "CUIL 20440732837" at bounding box center [353, 282] width 81 height 12
copy p "20440732837"
click at [371, 282] on p "CUIL 20440732837" at bounding box center [353, 282] width 81 height 12
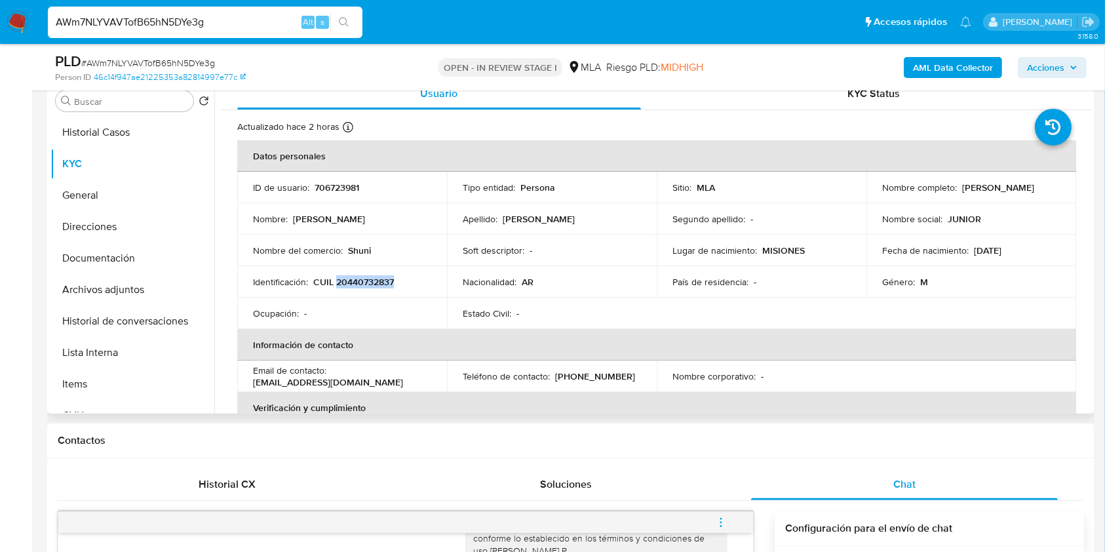
click at [386, 282] on p "CUIL 20440732837" at bounding box center [353, 282] width 81 height 12
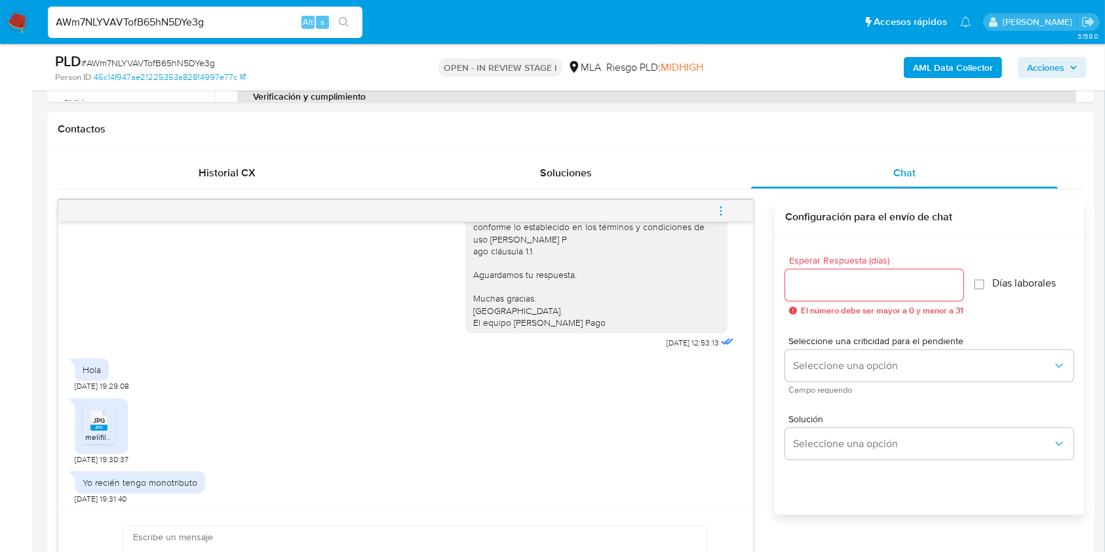
scroll to position [612, 0]
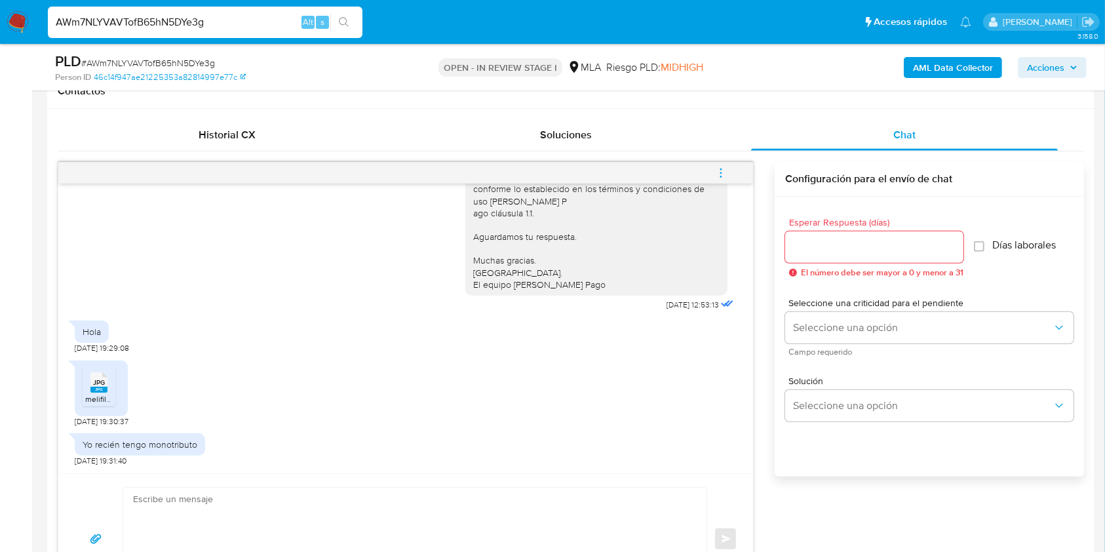
click at [104, 382] on span "JPG" at bounding box center [99, 382] width 12 height 9
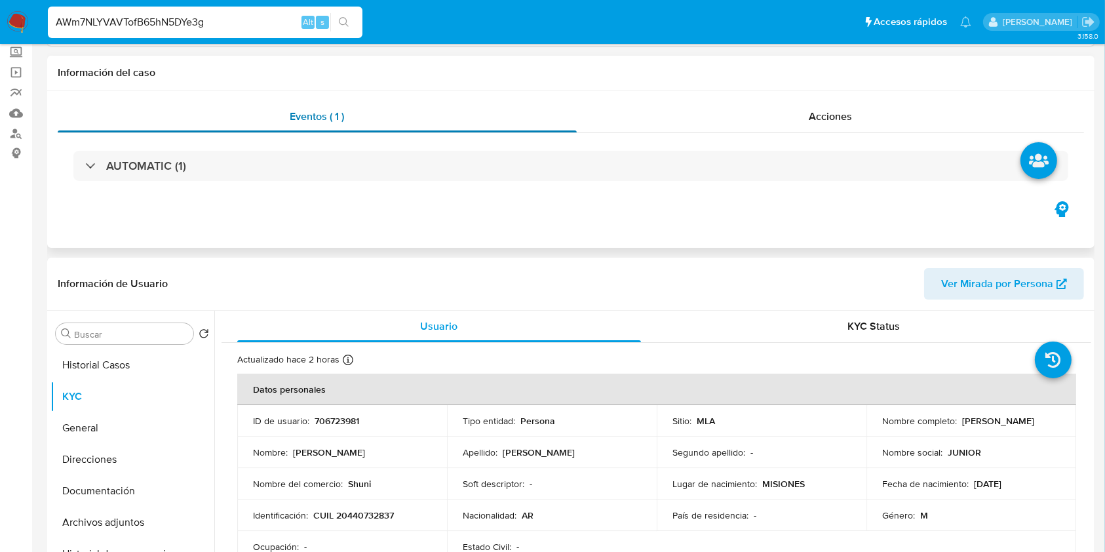
scroll to position [0, 0]
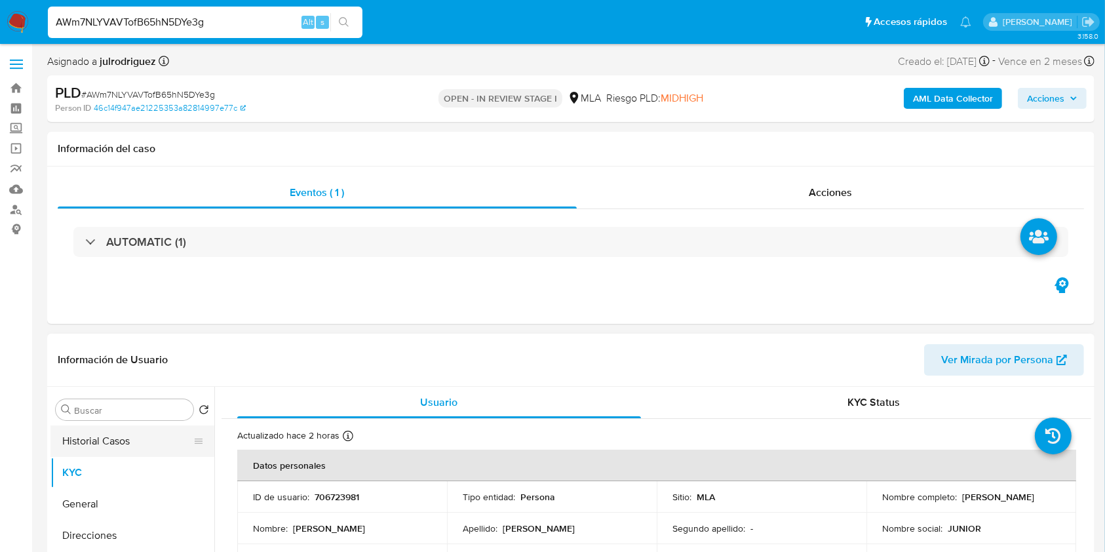
click at [82, 448] on button "Historial Casos" at bounding box center [126, 441] width 153 height 31
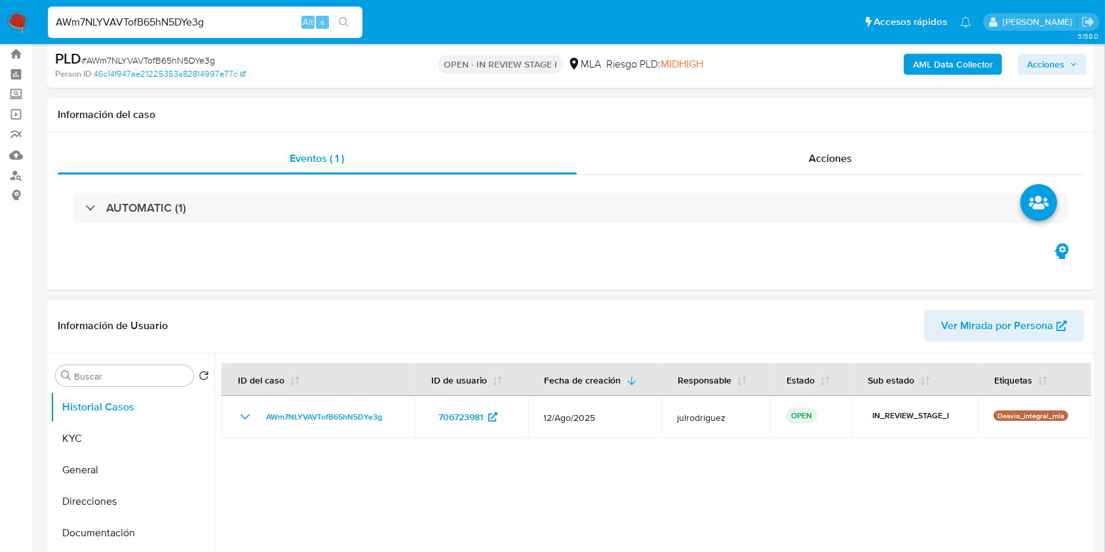
scroll to position [87, 0]
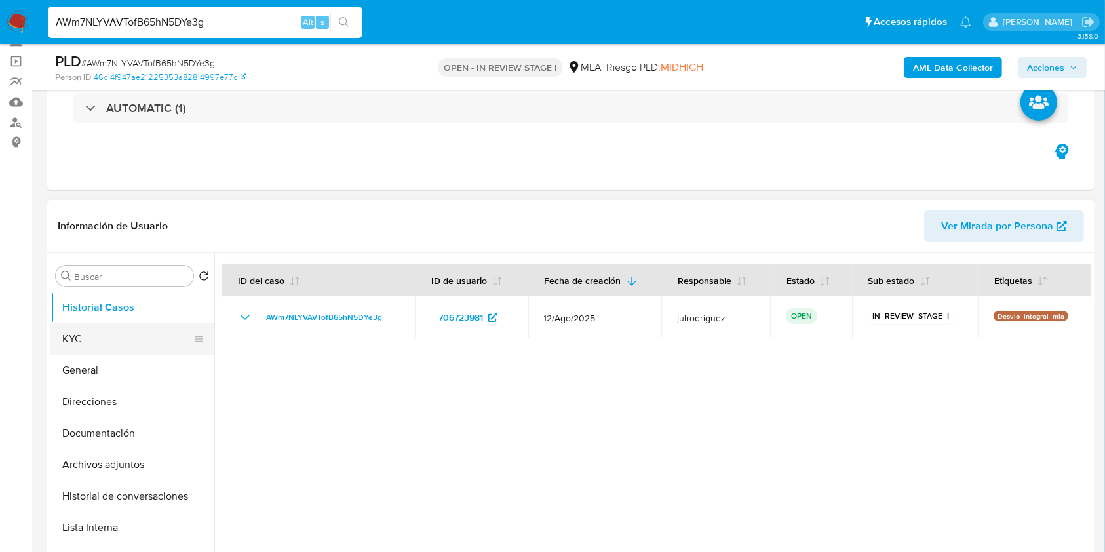
click at [130, 333] on button "KYC" at bounding box center [126, 338] width 153 height 31
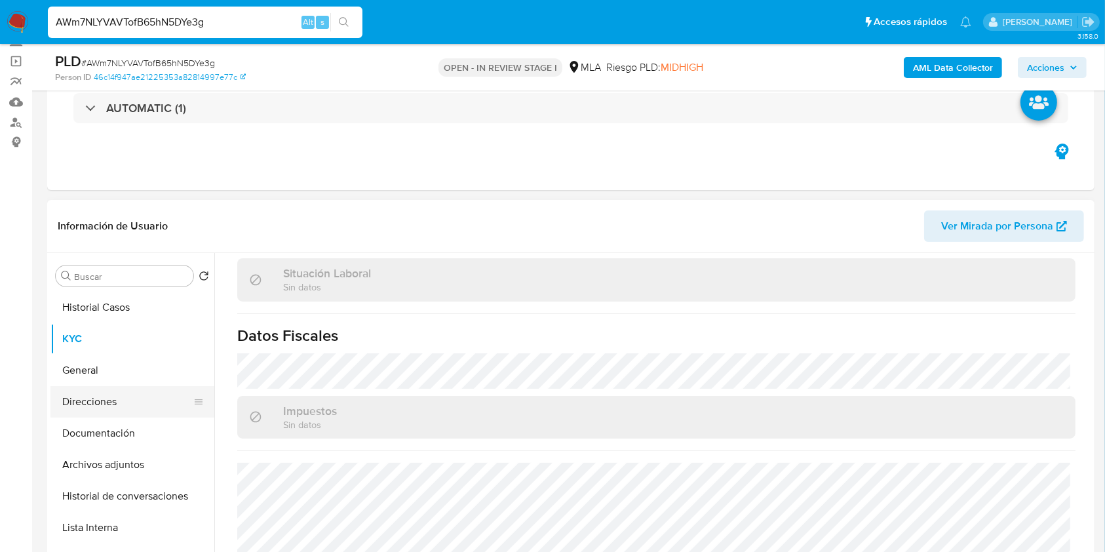
click at [110, 399] on button "Direcciones" at bounding box center [126, 401] width 153 height 31
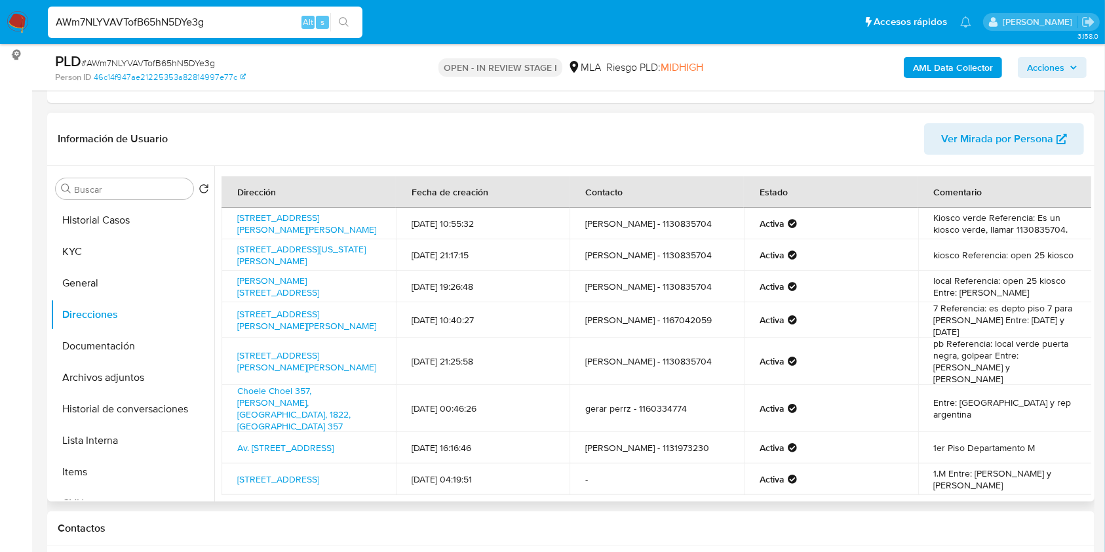
scroll to position [41, 0]
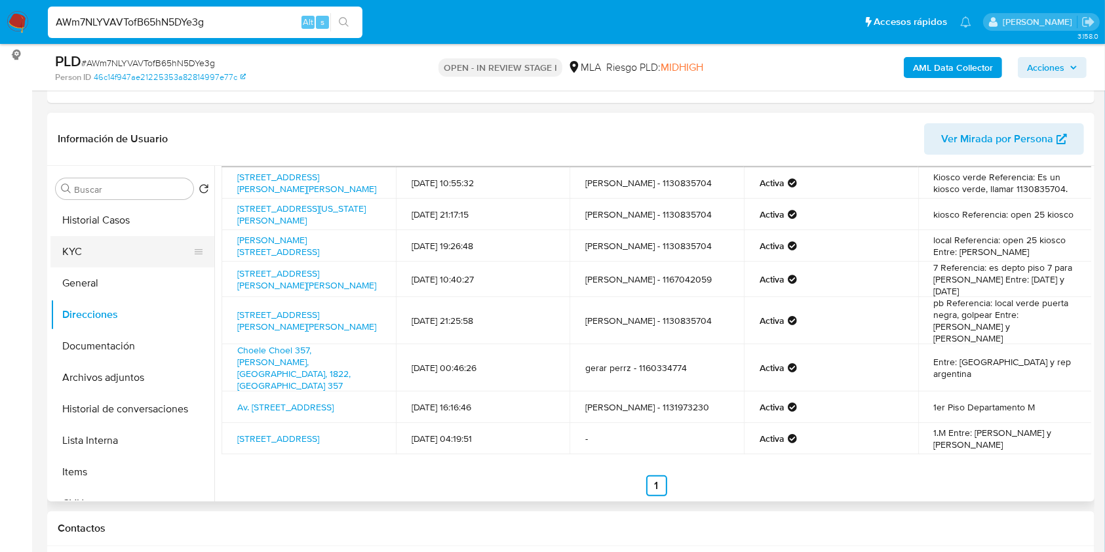
click at [106, 250] on button "KYC" at bounding box center [126, 251] width 153 height 31
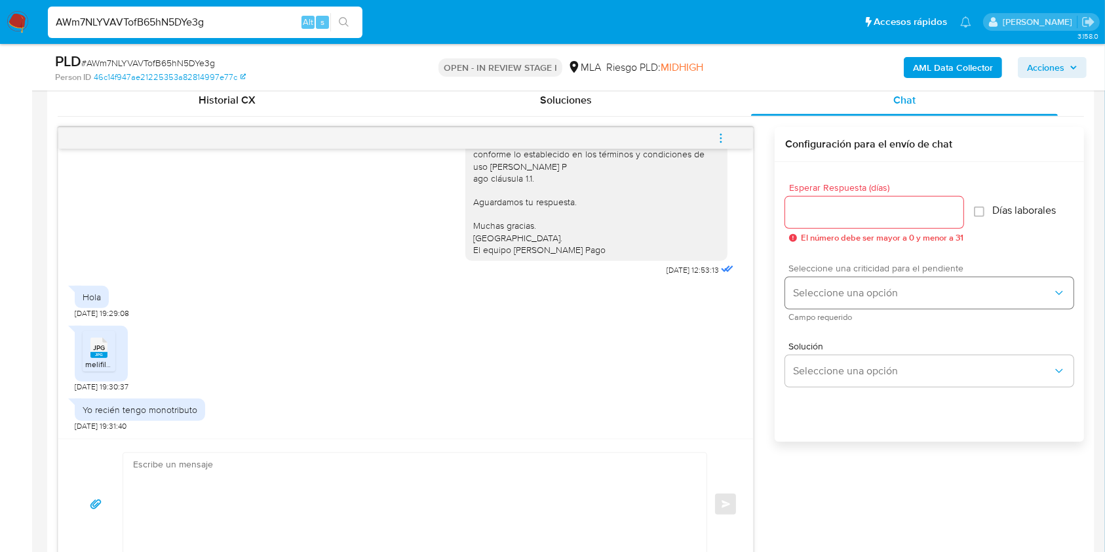
scroll to position [699, 0]
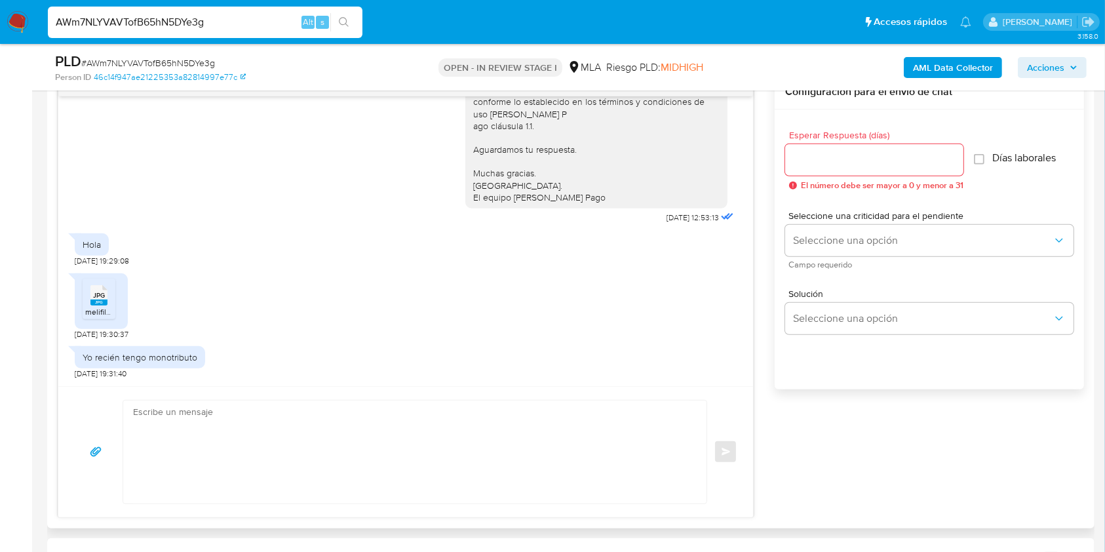
click at [867, 155] on input "Esperar Respuesta (días)" at bounding box center [874, 159] width 178 height 17
type input "3"
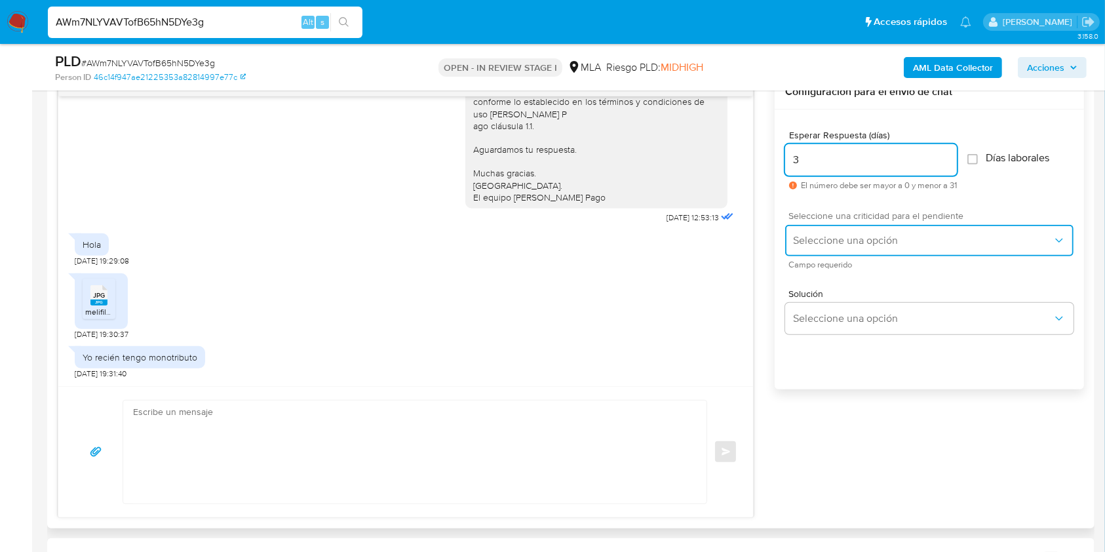
click at [839, 236] on span "Seleccione una opción" at bounding box center [923, 240] width 260 height 13
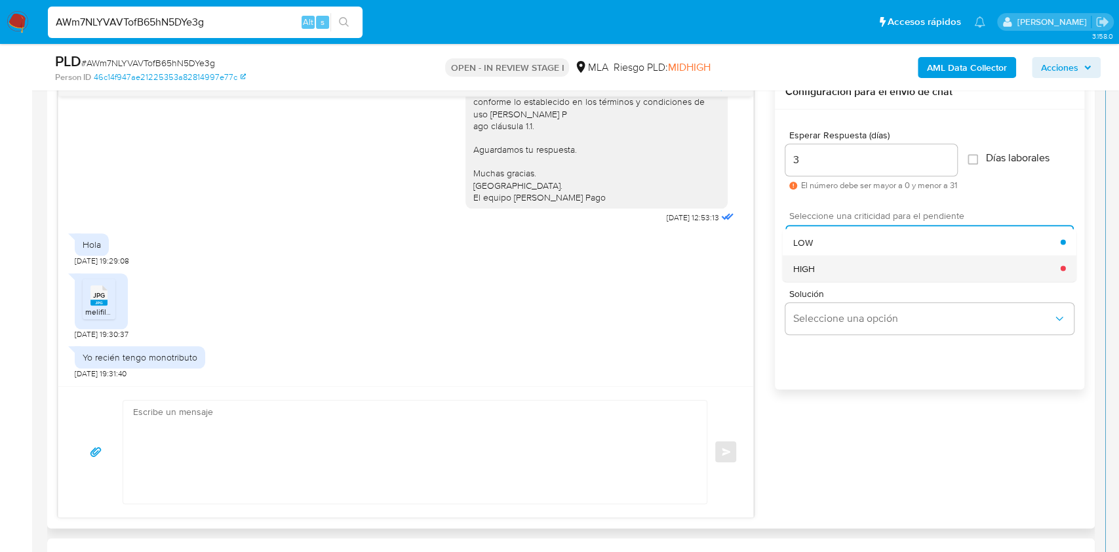
click at [830, 266] on div "HIGH" at bounding box center [927, 268] width 268 height 26
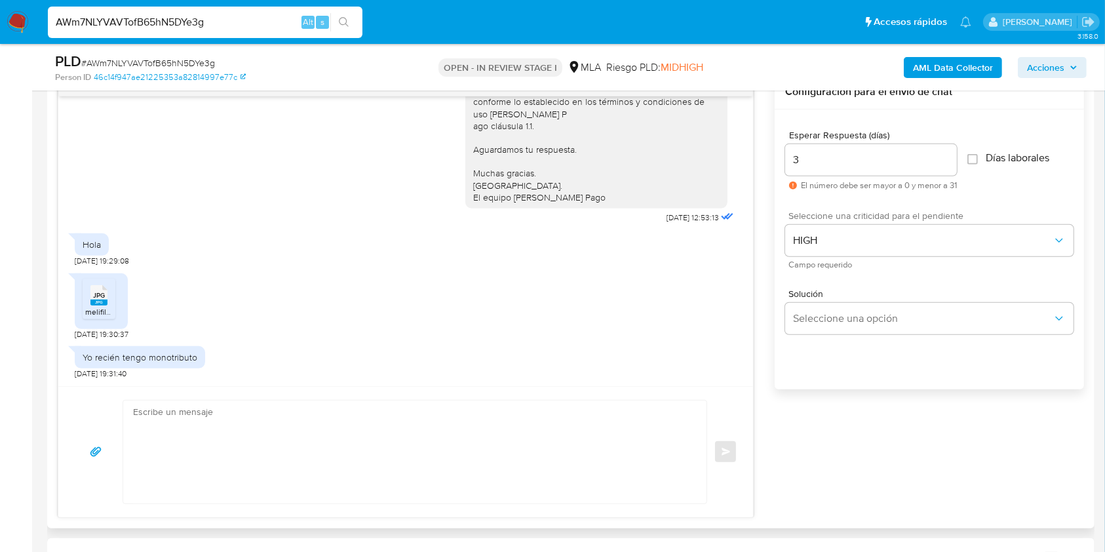
click at [830, 268] on span "Campo requerido" at bounding box center [933, 265] width 288 height 7
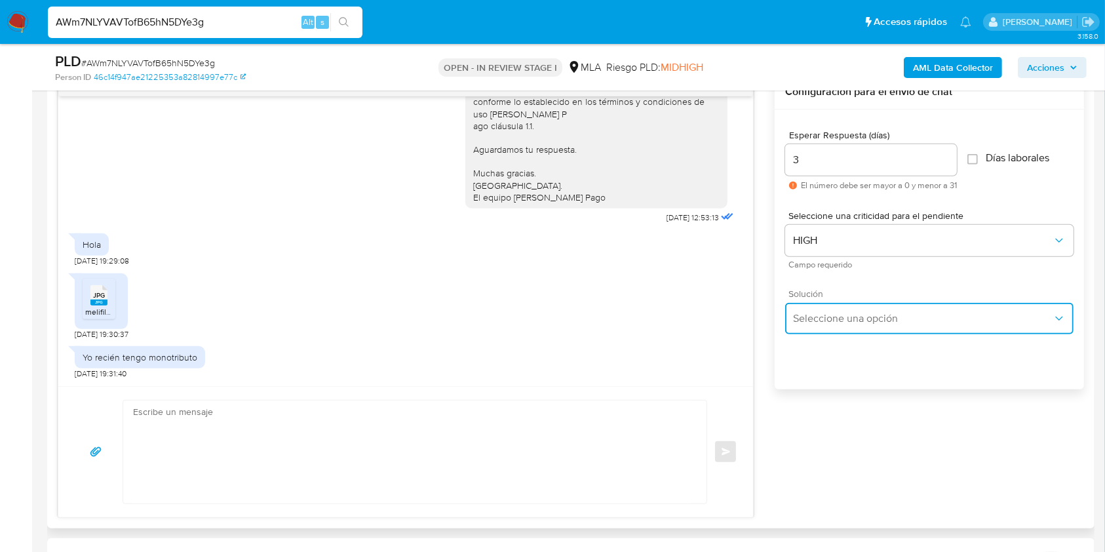
click at [838, 317] on span "Seleccione una opción" at bounding box center [923, 318] width 260 height 13
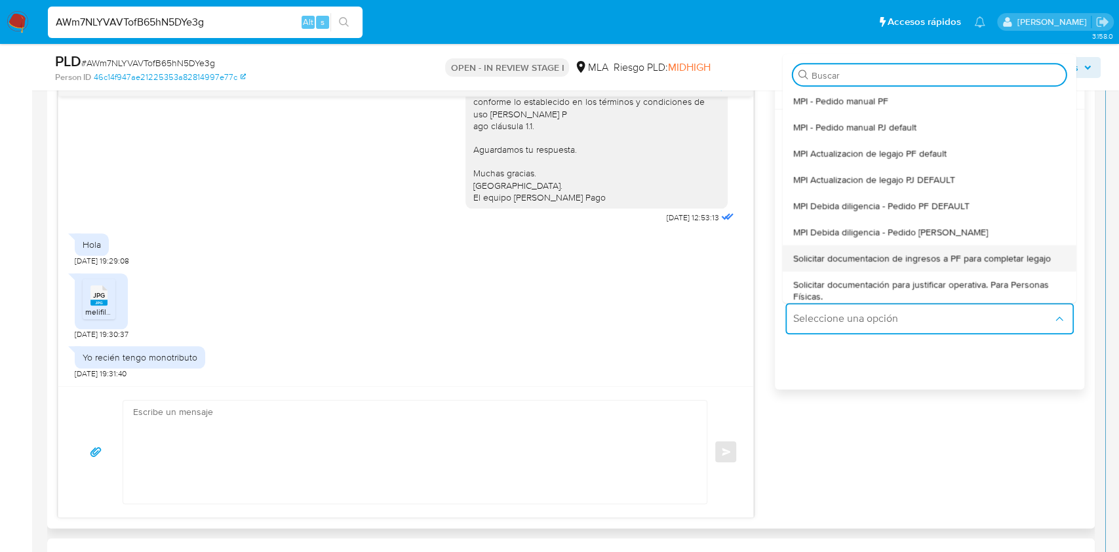
click at [911, 248] on div "Solicitar documentacion de ingresos a PF para completar legajo" at bounding box center [929, 258] width 273 height 26
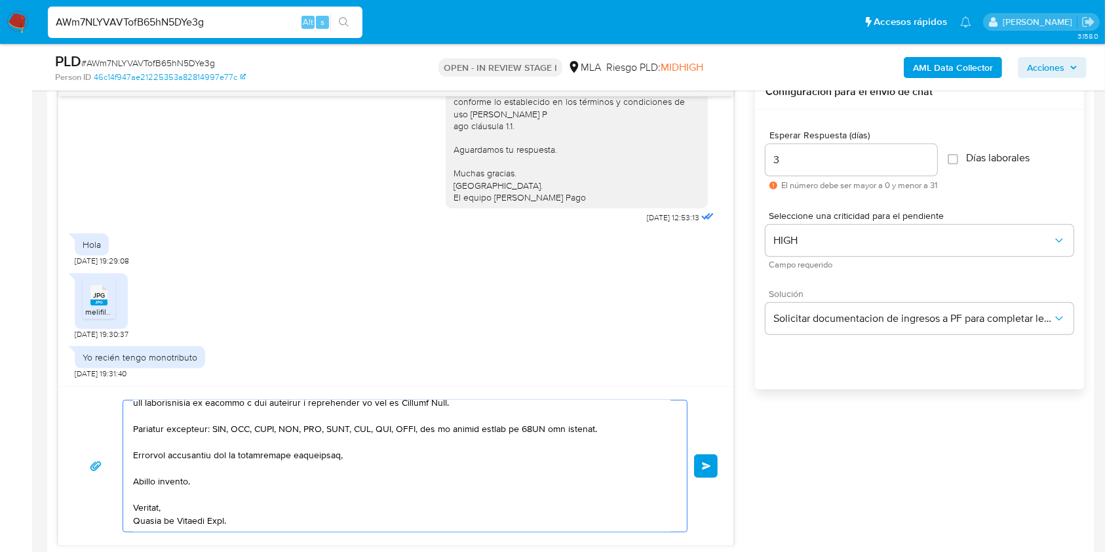
scroll to position [860, 0]
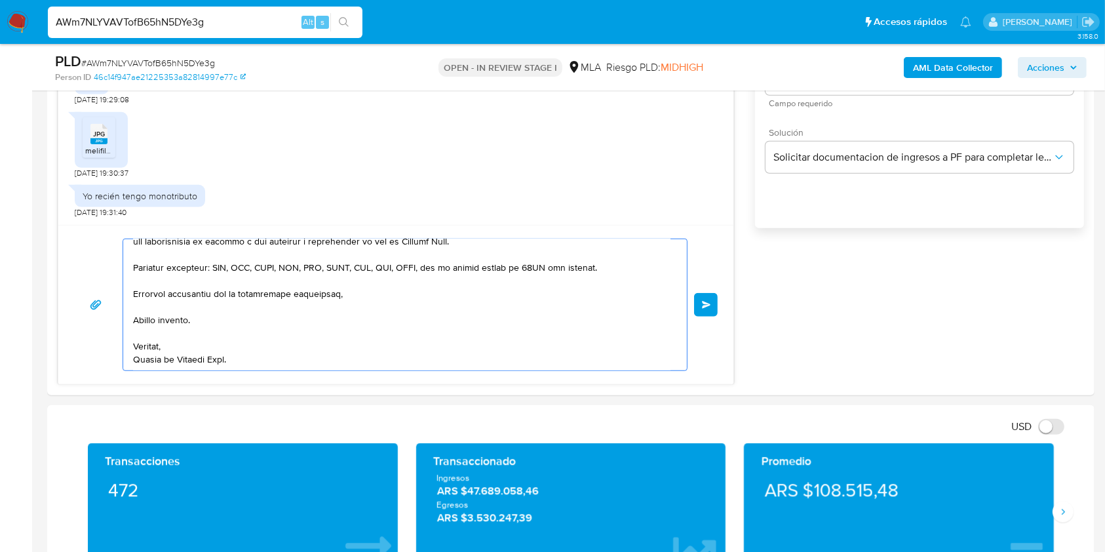
drag, startPoint x: 199, startPoint y: 456, endPoint x: 420, endPoint y: 501, distance: 225.5
type textarea "Hola, En función"
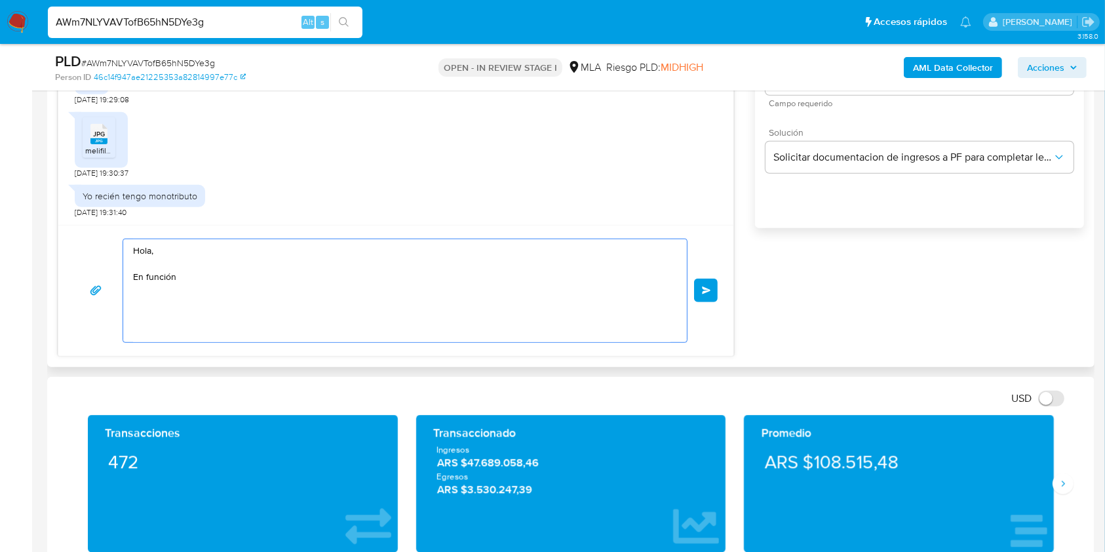
scroll to position [0, 0]
drag, startPoint x: 84, startPoint y: 217, endPoint x: 157, endPoint y: 254, distance: 82.1
click at [60, 212] on div "18/08/2025 17:41:12 Hola, Esperamos que te encuentres muy bien. Te consultamos …" at bounding box center [396, 134] width 677 height 443
paste textarea "Buenas tardes, Queremos aclararte que la Resolución General ARCA 5696/2025 indi…"
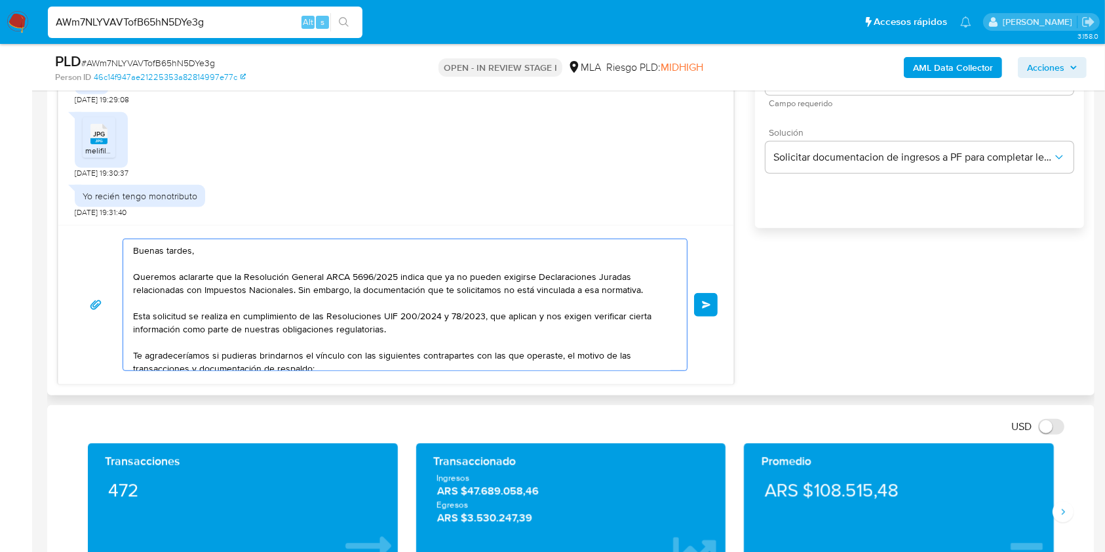
scroll to position [142, 0]
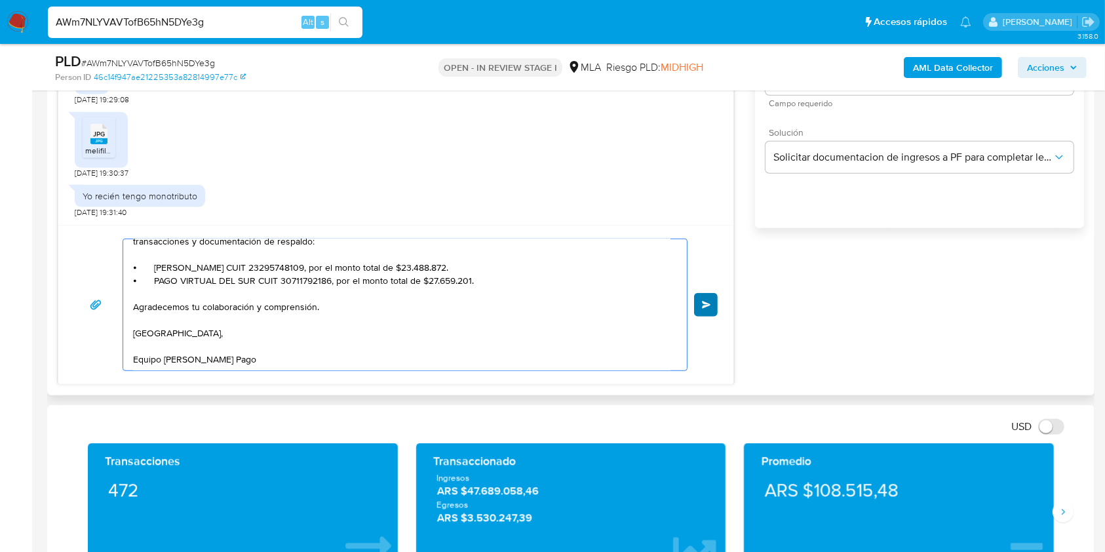
type textarea "Buenas tardes, Queremos aclararte que la Resolución General ARCA 5696/2025 indi…"
click at [701, 306] on button "Enviar" at bounding box center [706, 305] width 24 height 24
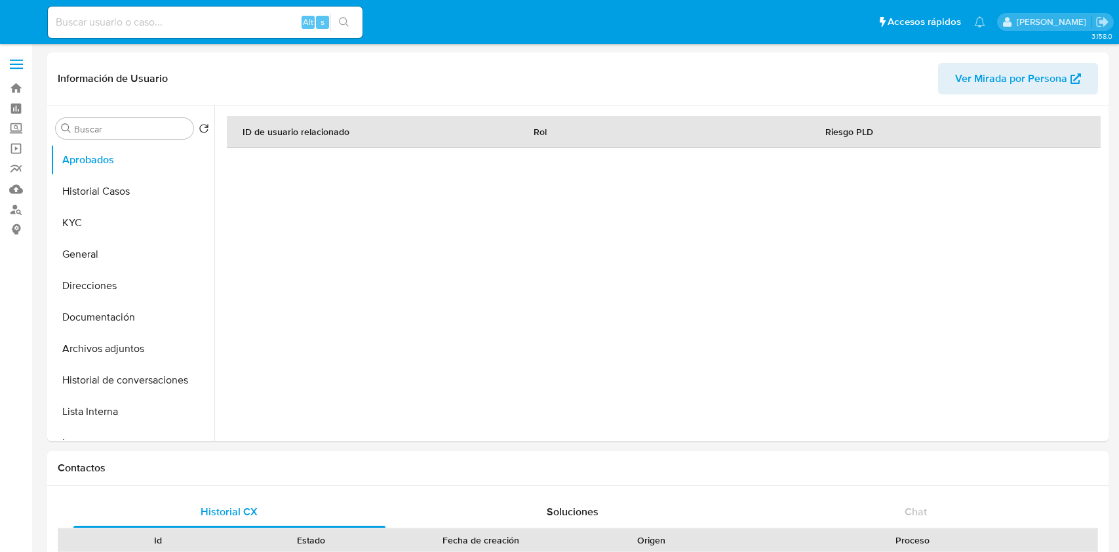
select select "10"
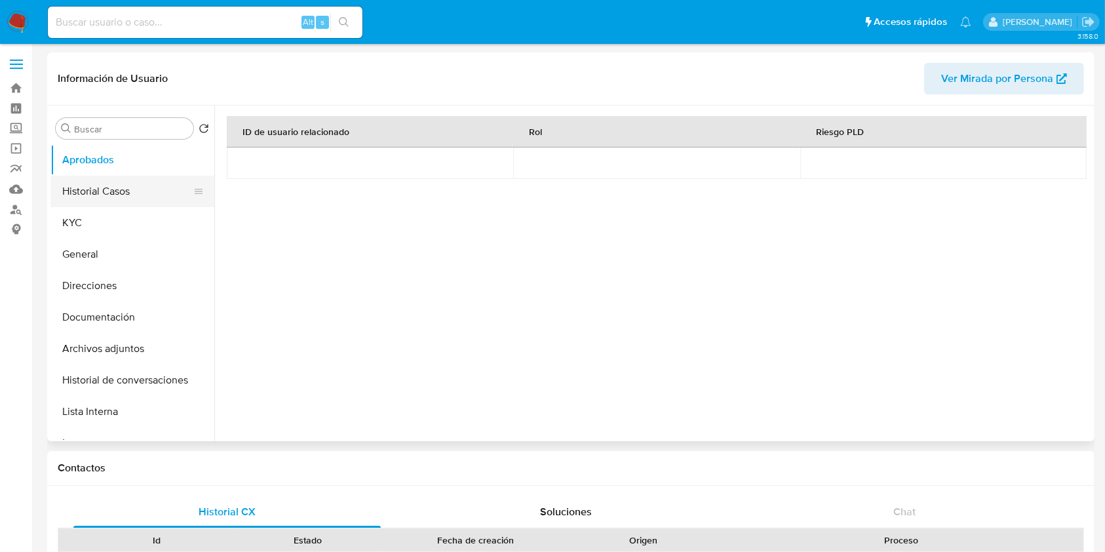
click at [150, 186] on button "Historial Casos" at bounding box center [126, 191] width 153 height 31
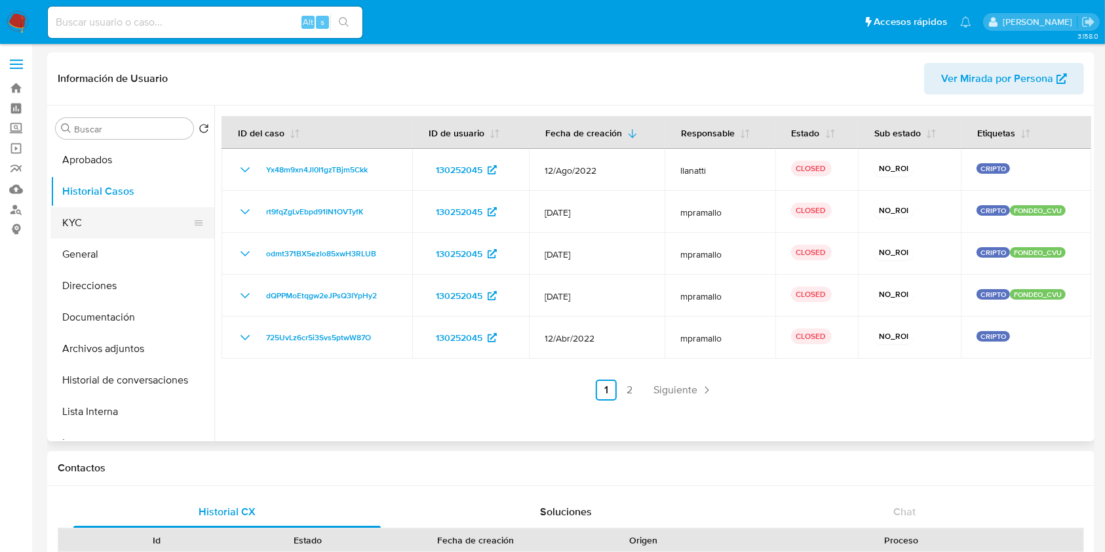
click at [120, 218] on button "KYC" at bounding box center [126, 222] width 153 height 31
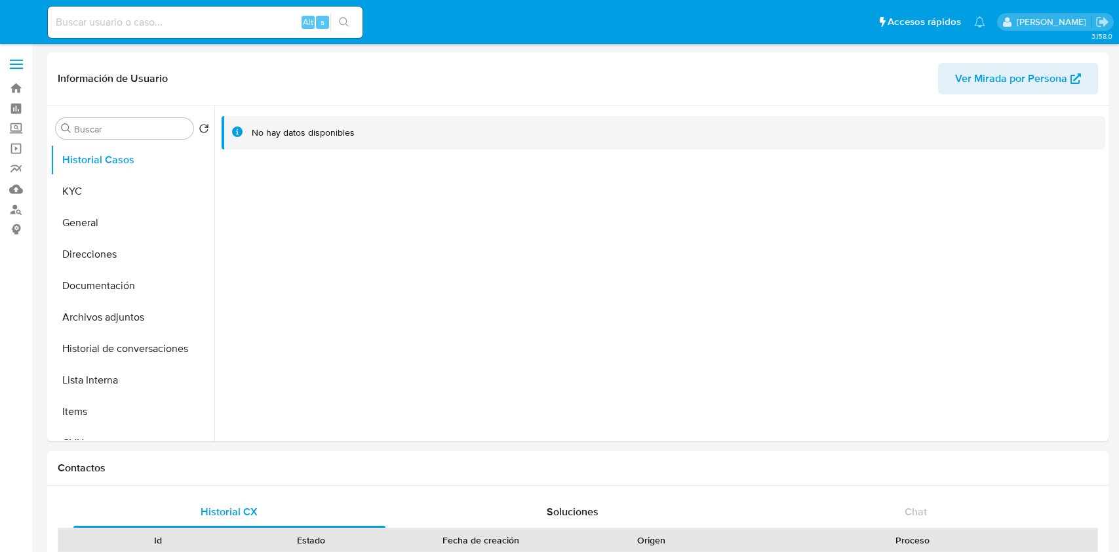
select select "10"
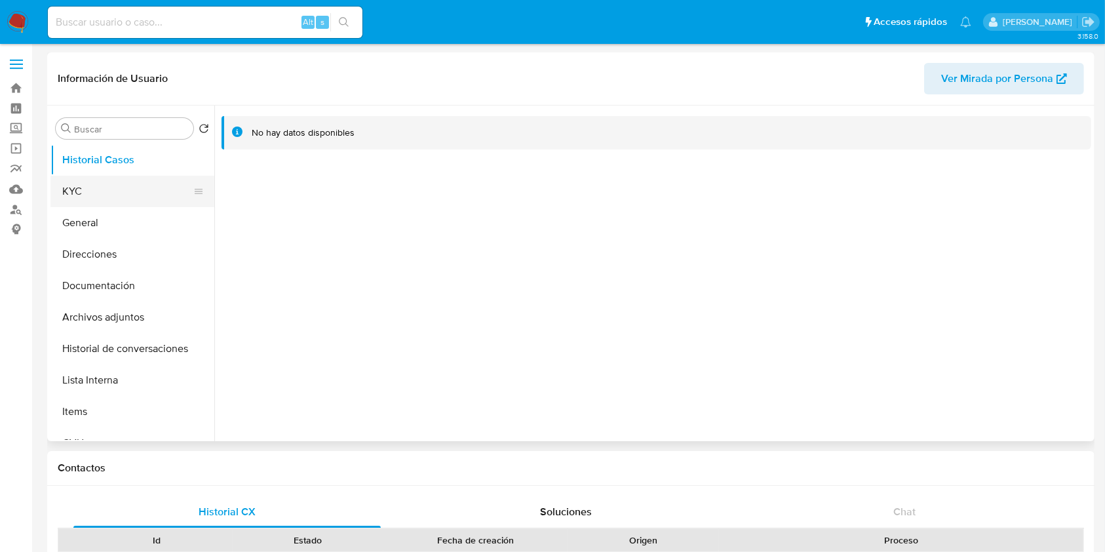
click at [111, 197] on button "KYC" at bounding box center [126, 191] width 153 height 31
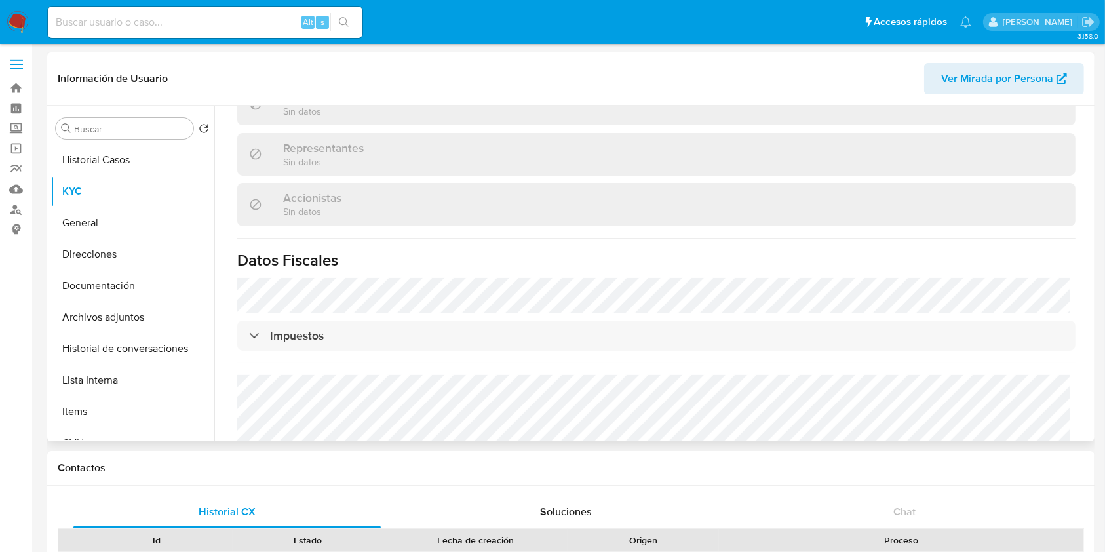
scroll to position [876, 0]
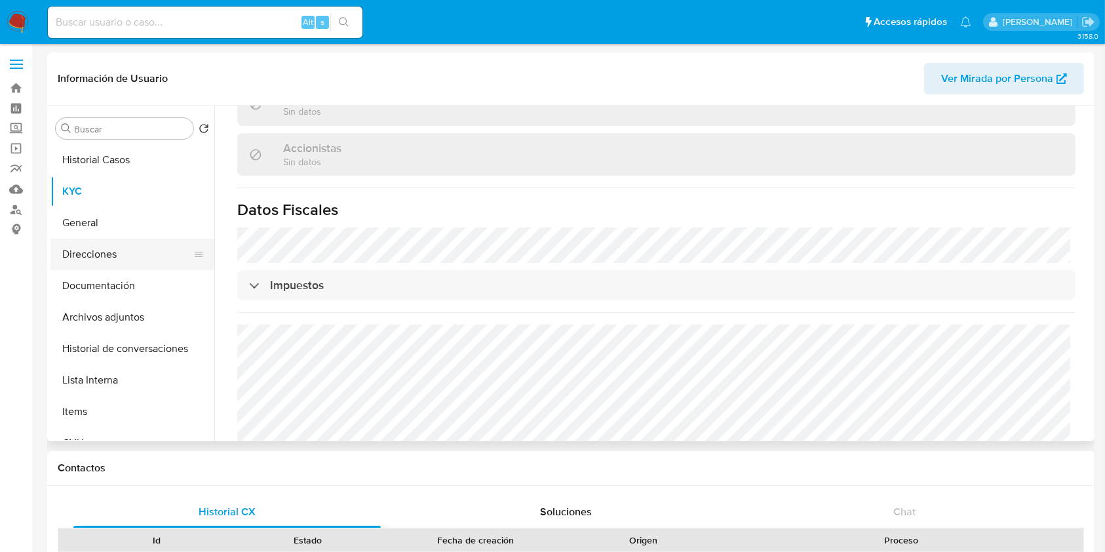
click at [114, 245] on button "Direcciones" at bounding box center [126, 254] width 153 height 31
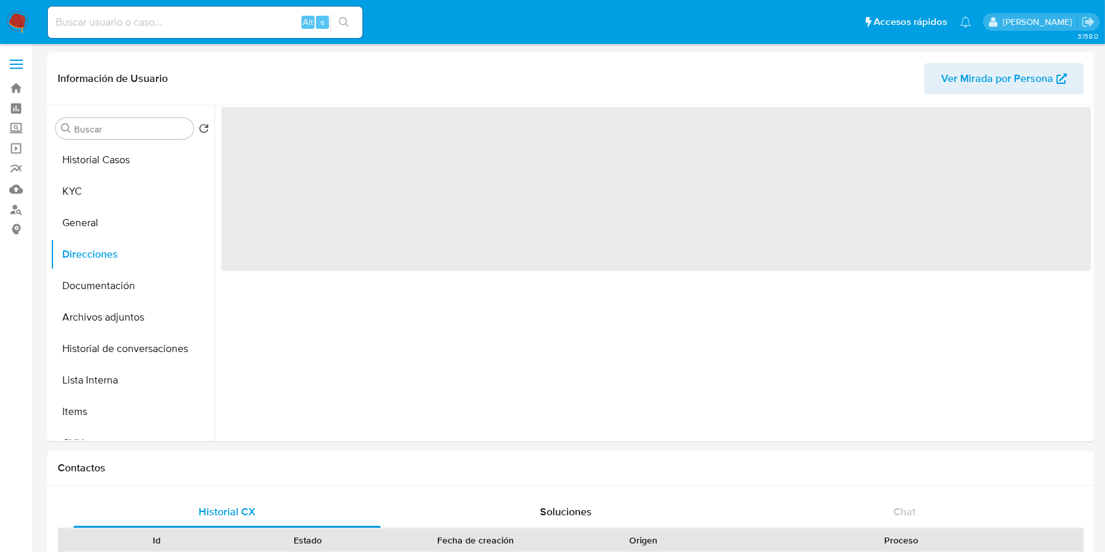
scroll to position [0, 0]
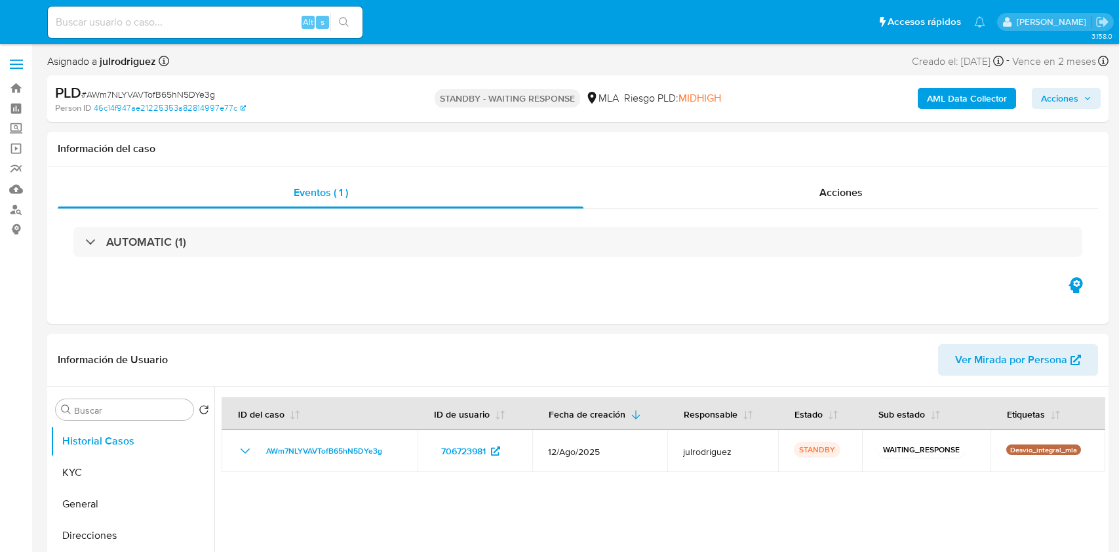
select select "10"
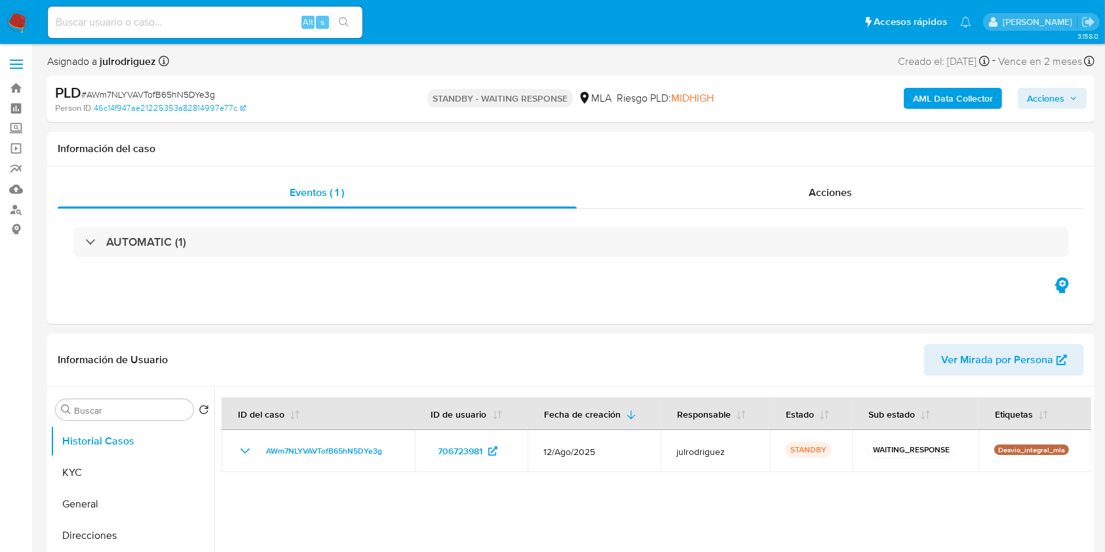
click at [189, 21] on input at bounding box center [205, 22] width 315 height 17
paste input "8NbsHoARGonrTyQeEopvEOmt"
type input "8NbsHoARGonrTyQeEopvEOmt"
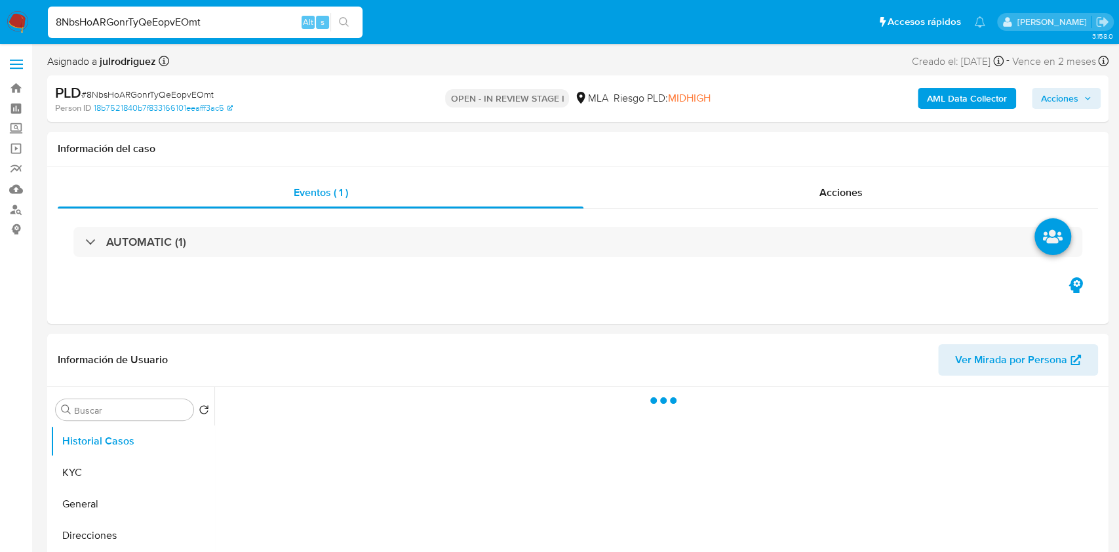
select select "10"
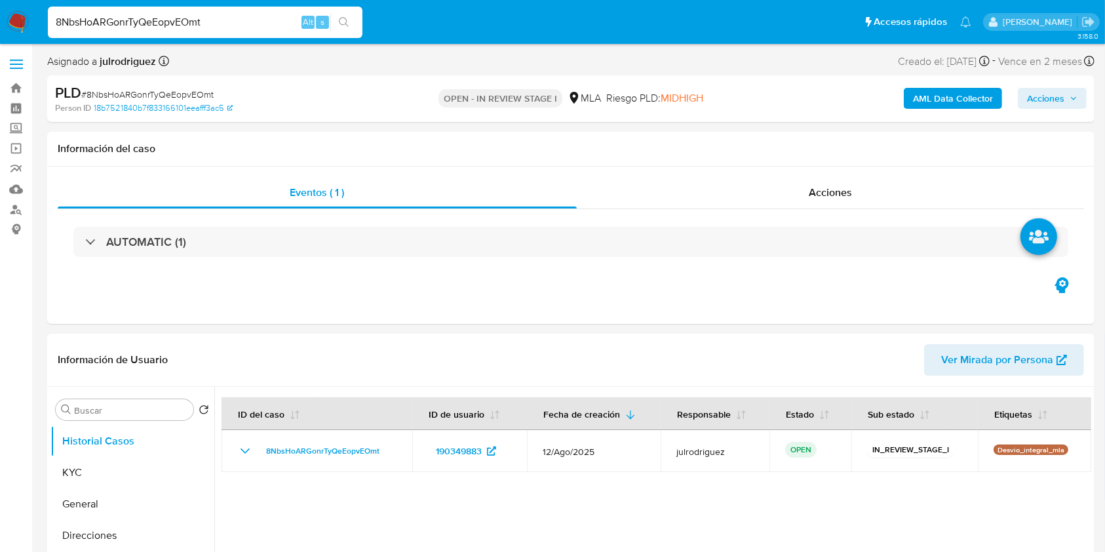
drag, startPoint x: 207, startPoint y: 21, endPoint x: 0, endPoint y: 18, distance: 207.2
click at [0, 18] on nav "Pausado Ver notificaciones 8NbsHoARGonrTyQeEopvEOmt Alt s Accesos rápidos Presi…" at bounding box center [552, 22] width 1105 height 44
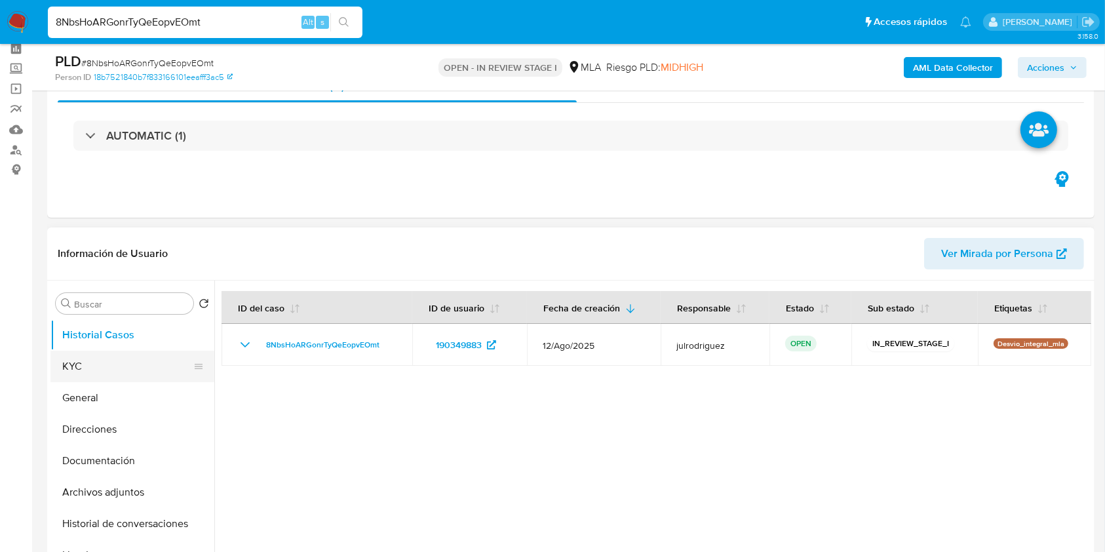
scroll to position [87, 0]
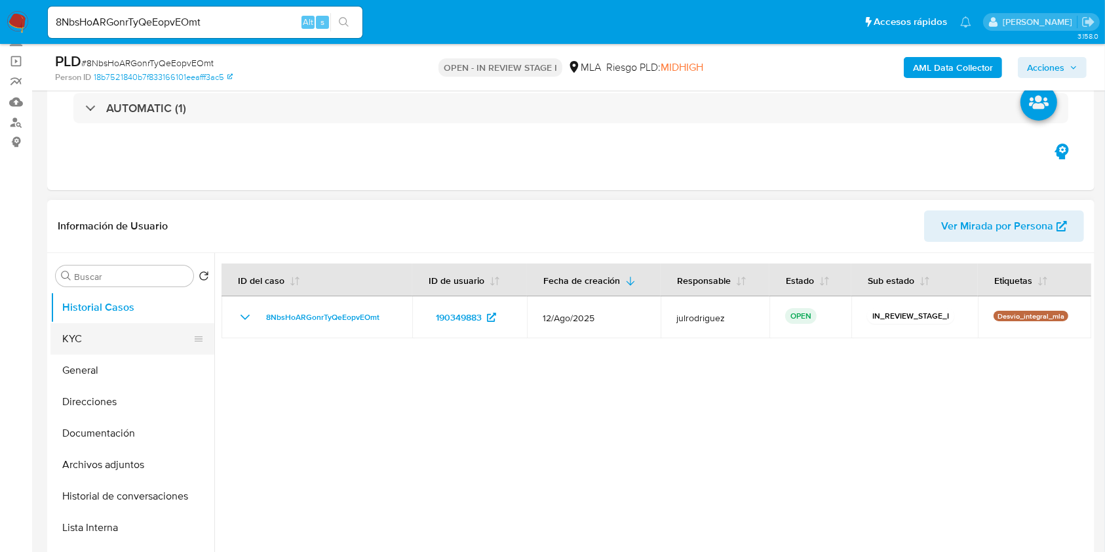
click at [161, 332] on button "KYC" at bounding box center [126, 338] width 153 height 31
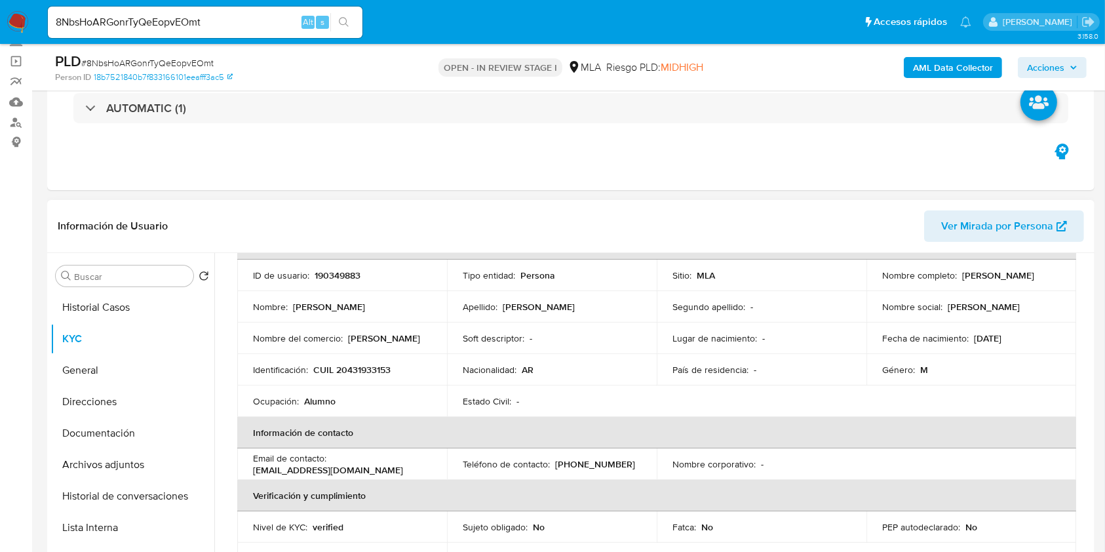
drag, startPoint x: 957, startPoint y: 274, endPoint x: 1057, endPoint y: 279, distance: 99.8
click at [1057, 279] on td "Nombre completo : Juan Ignacio Briones" at bounding box center [972, 275] width 210 height 31
copy p "Juan Ignacio Briones"
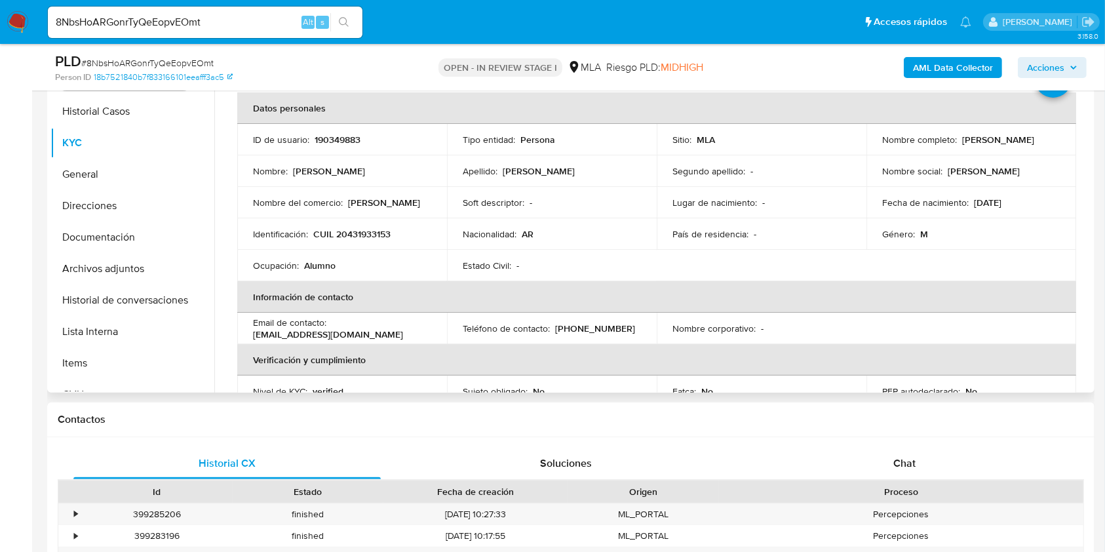
scroll to position [0, 0]
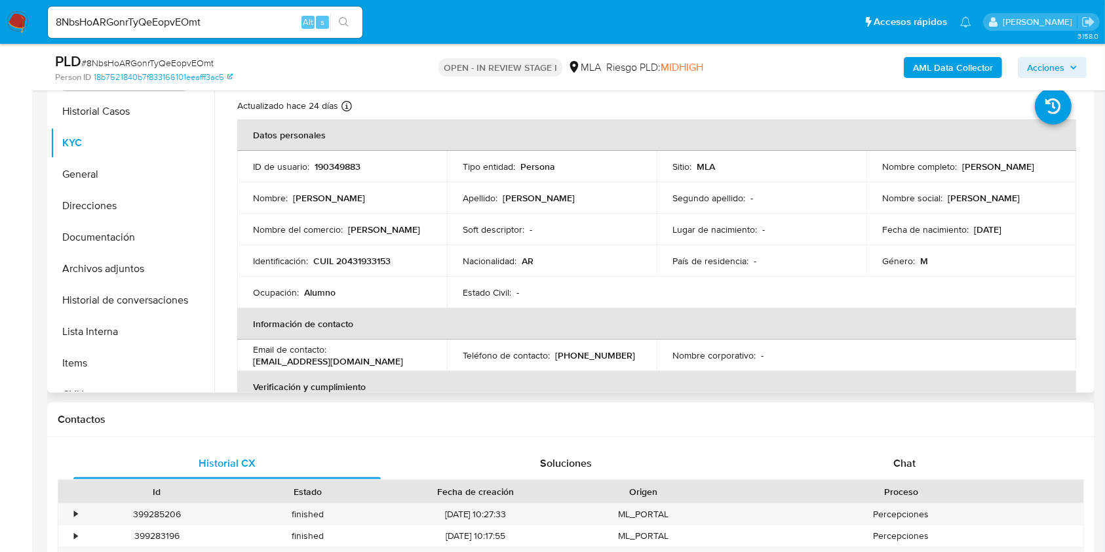
click at [330, 157] on td "ID de usuario : 190349883" at bounding box center [342, 166] width 210 height 31
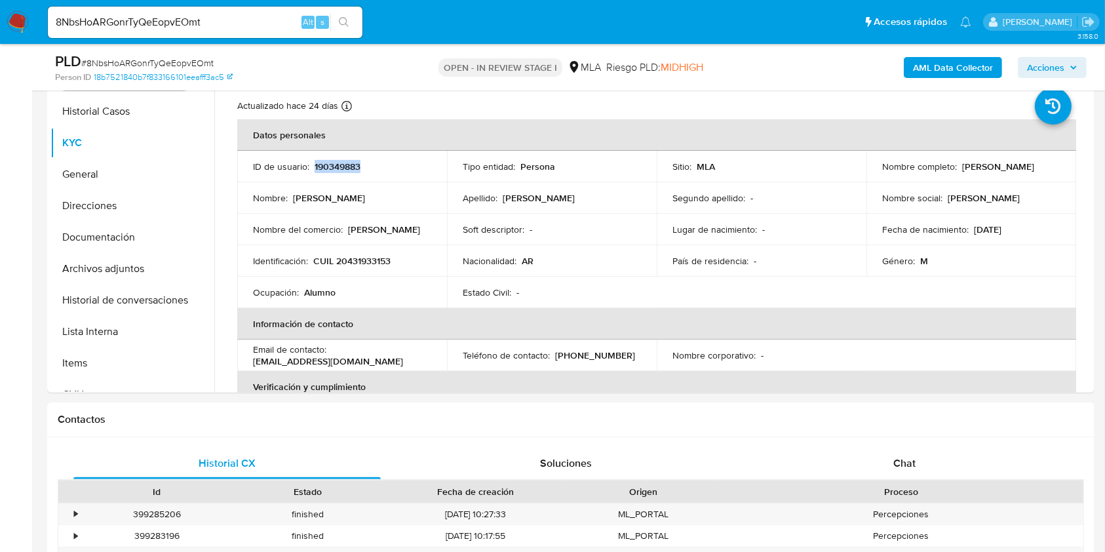
copy p "190349883"
click at [203, 65] on span "# 8NbsHoARGonrTyQeEopvEOmt" at bounding box center [147, 62] width 132 height 13
copy span "8NbsHoARGonrTyQeEopvEOmt"
drag, startPoint x: 258, startPoint y: 14, endPoint x: 0, endPoint y: 20, distance: 257.7
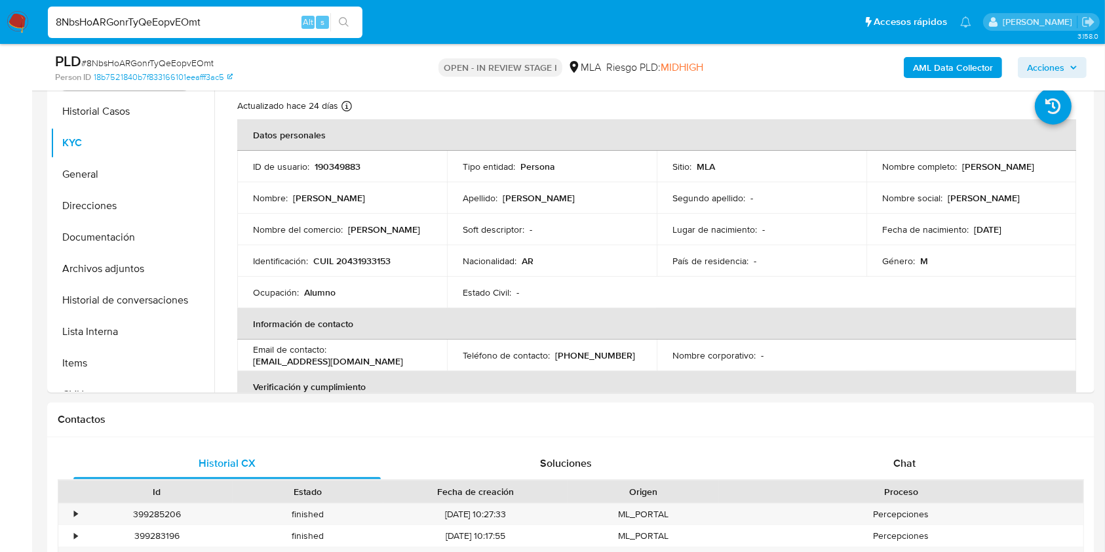
click at [0, 20] on nav "Pausado Ver notificaciones 8NbsHoARGonrTyQeEopvEOmt Alt s Accesos rápidos Presi…" at bounding box center [552, 22] width 1105 height 44
click at [367, 263] on p "CUIL 20431933153" at bounding box center [351, 261] width 77 height 12
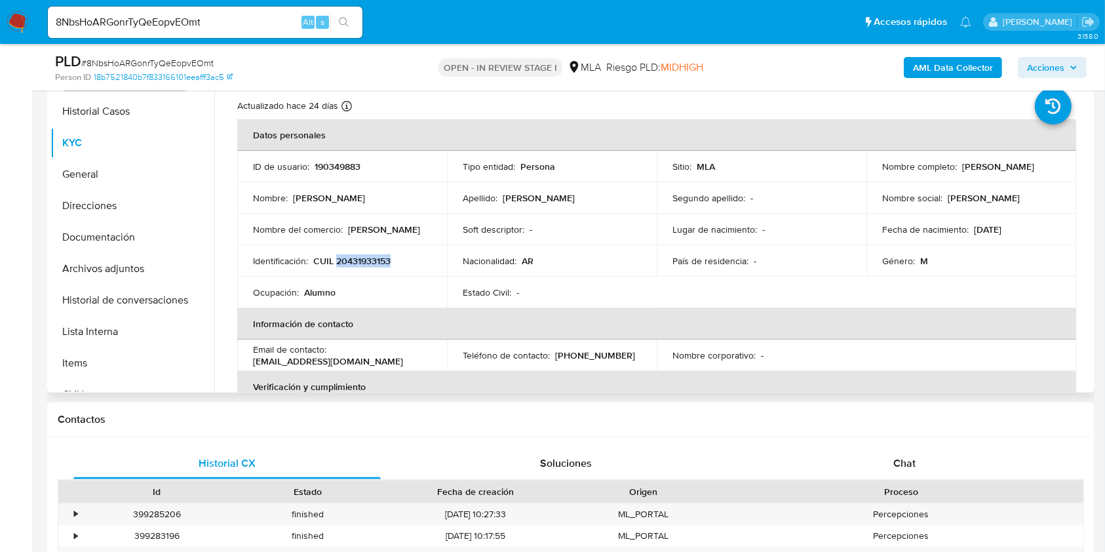
click at [367, 263] on p "CUIL 20431933153" at bounding box center [351, 261] width 77 height 12
copy p "20431933153"
click at [325, 168] on p "190349883" at bounding box center [338, 167] width 46 height 12
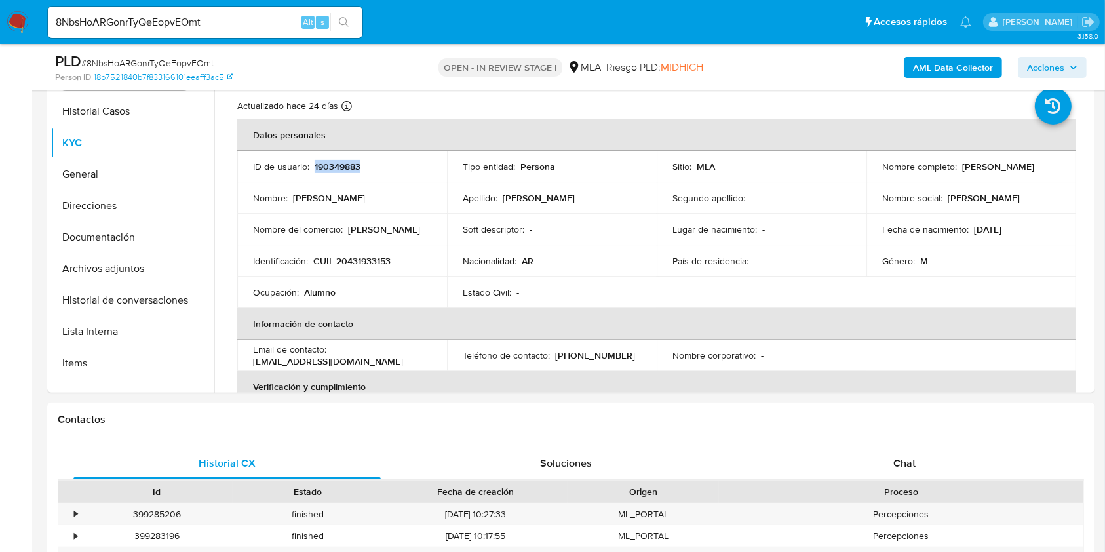
copy p "190349883"
drag, startPoint x: 955, startPoint y: 169, endPoint x: 1046, endPoint y: 161, distance: 91.4
click at [1046, 161] on div "Nombre completo : Juan Ignacio Briones" at bounding box center [972, 167] width 178 height 12
copy div "Juan Ignacio Briones"
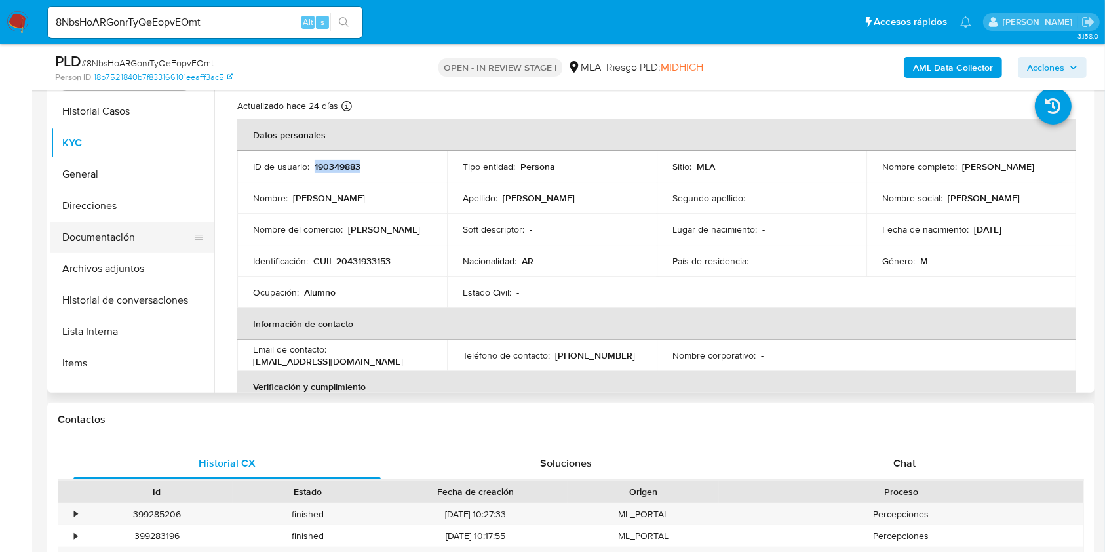
click at [111, 239] on button "Documentación" at bounding box center [126, 237] width 153 height 31
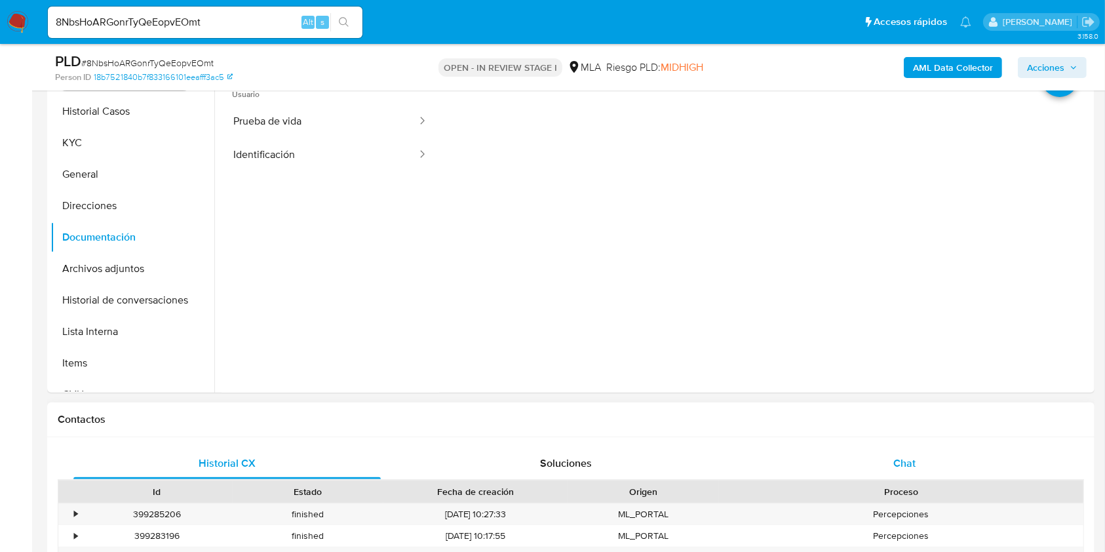
click at [908, 457] on span "Chat" at bounding box center [905, 463] width 22 height 15
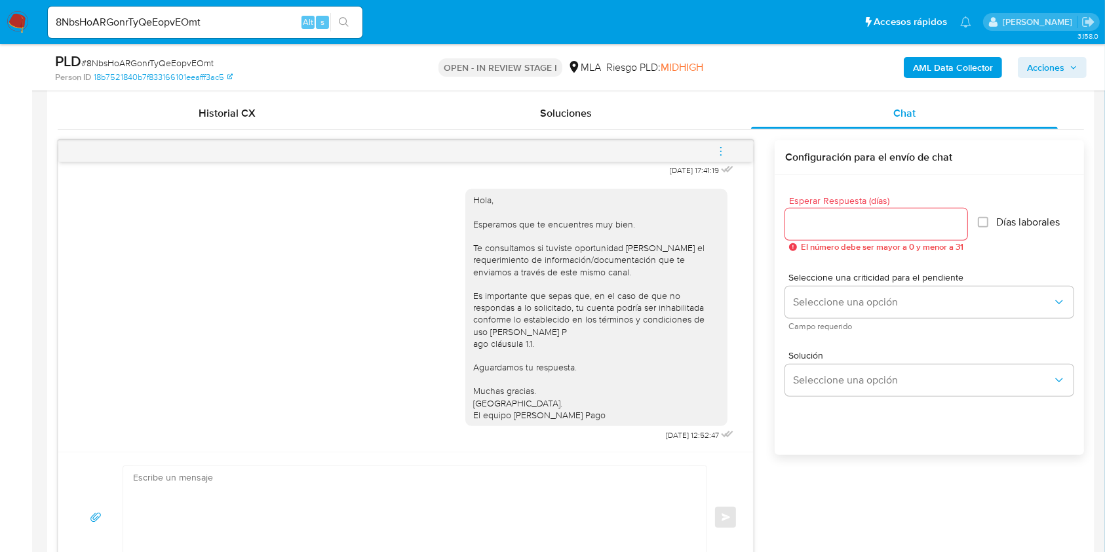
scroll to position [283, 0]
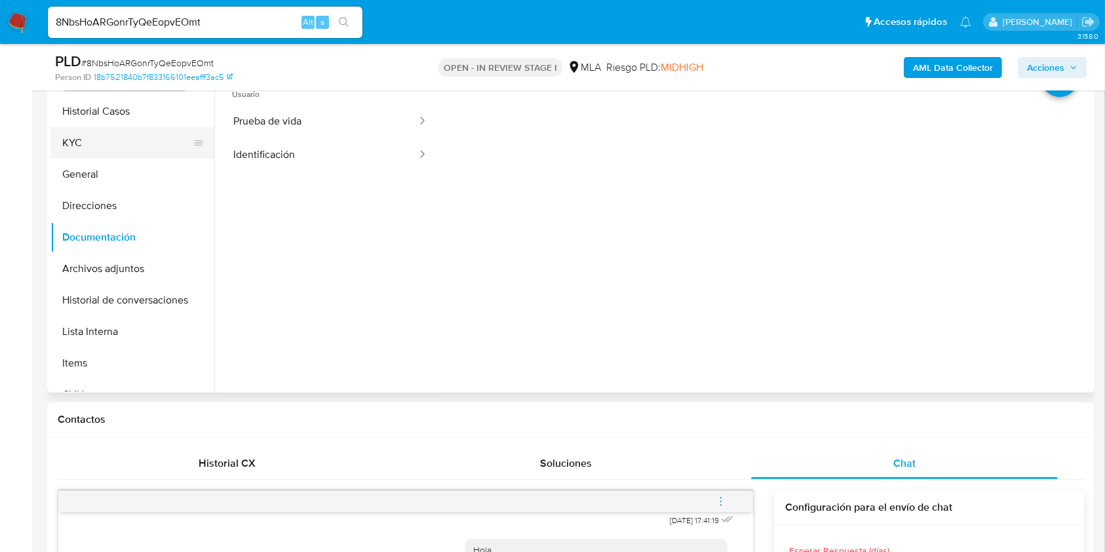
click at [121, 140] on button "KYC" at bounding box center [126, 142] width 153 height 31
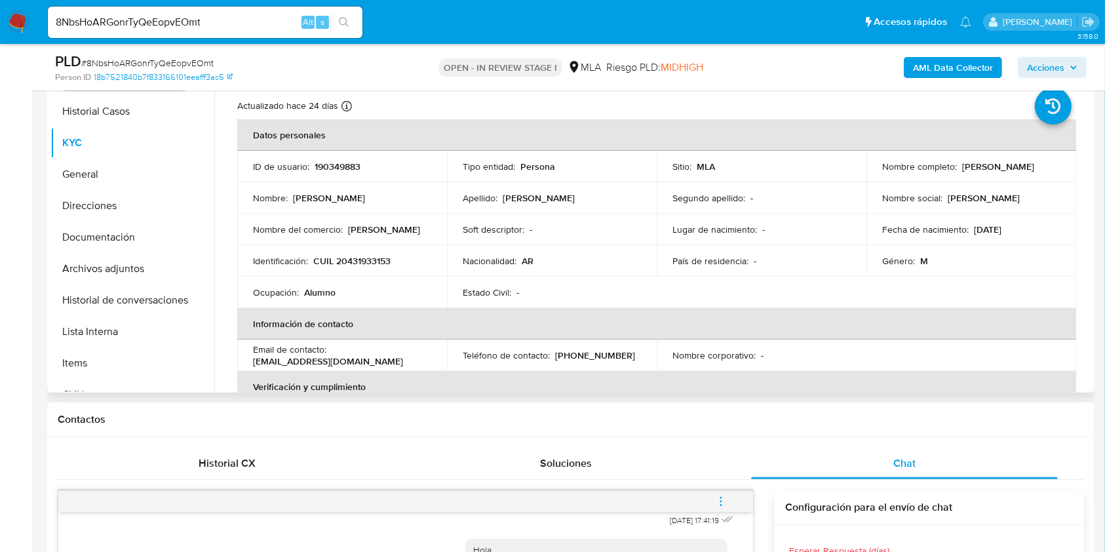
click at [963, 164] on p "Juan Ignacio Briones" at bounding box center [999, 167] width 72 height 12
drag, startPoint x: 959, startPoint y: 164, endPoint x: 1044, endPoint y: 163, distance: 85.2
click at [1044, 163] on div "Nombre completo : Juan Ignacio Briones" at bounding box center [972, 167] width 178 height 12
copy p "Juan Ignacio Briones"
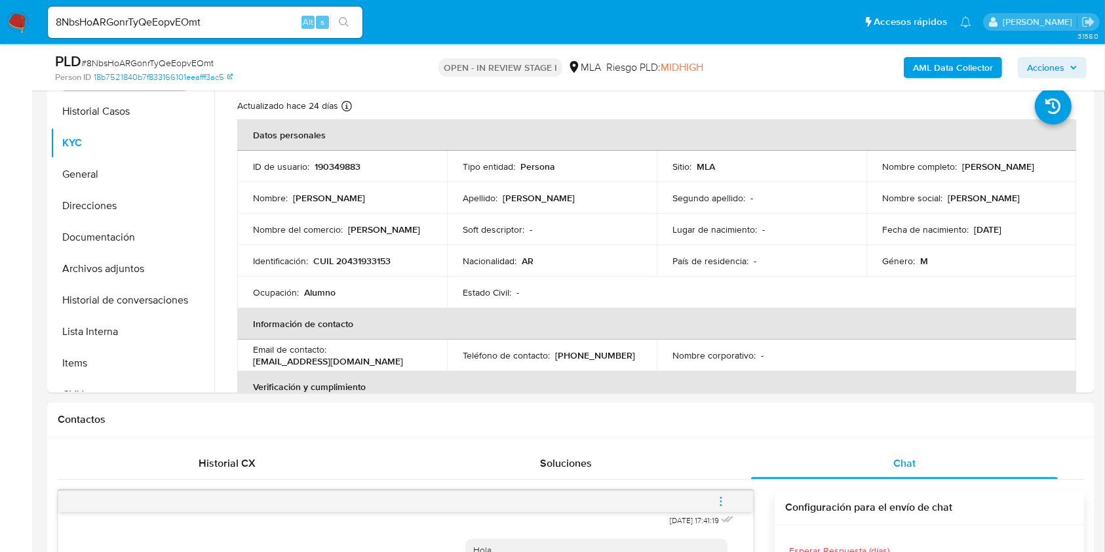
copy p "Juan Ignacio Briones"
click at [359, 251] on td "Identificación : CUIL 20431933153" at bounding box center [342, 260] width 210 height 31
click at [363, 260] on p "CUIL 20431933153" at bounding box center [351, 261] width 77 height 12
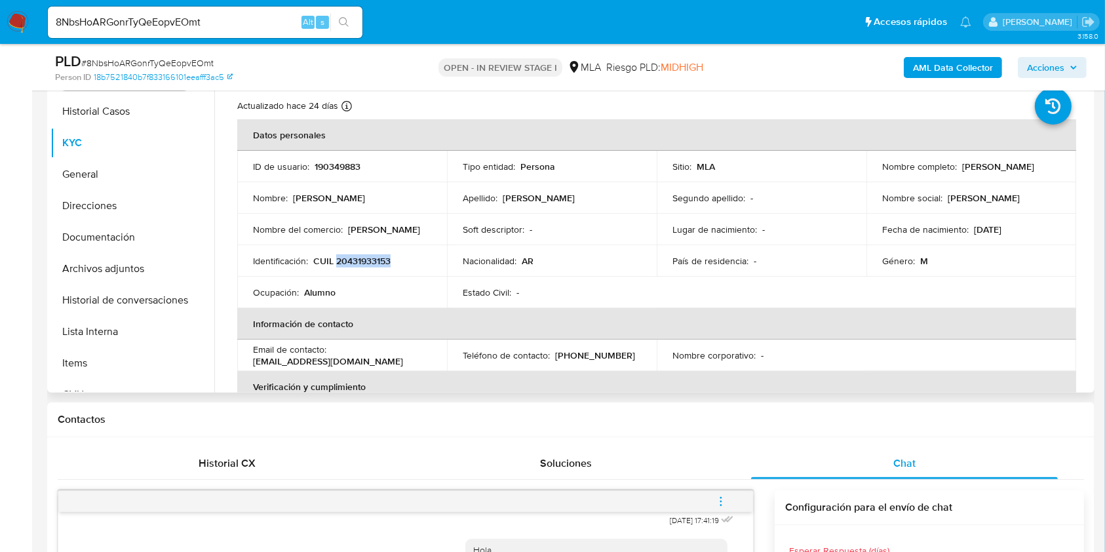
click at [363, 260] on p "CUIL 20431933153" at bounding box center [351, 261] width 77 height 12
drag, startPoint x: 346, startPoint y: 228, endPoint x: 396, endPoint y: 231, distance: 49.9
click at [396, 231] on div "Nombre del comercio : Zarski" at bounding box center [342, 230] width 178 height 12
copy p "Zarski"
click at [386, 262] on p "CUIL 20431933153" at bounding box center [351, 261] width 77 height 12
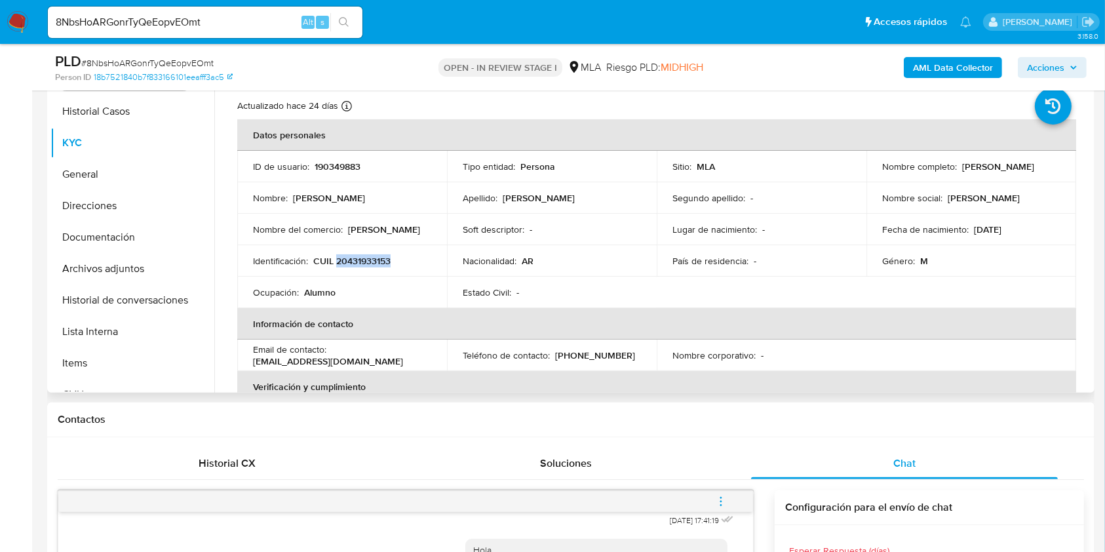
click at [386, 262] on p "CUIL 20431933153" at bounding box center [351, 261] width 77 height 12
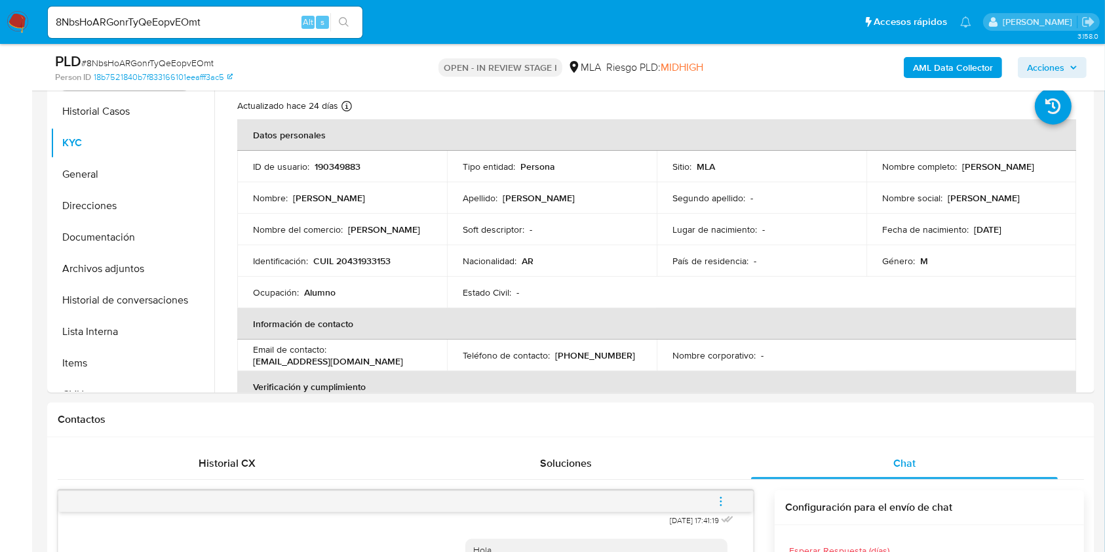
click at [415, 18] on ul "Pausado Ver notificaciones 8NbsHoARGonrTyQeEopvEOmt Alt s Accesos rápidos Presi…" at bounding box center [509, 21] width 937 height 33
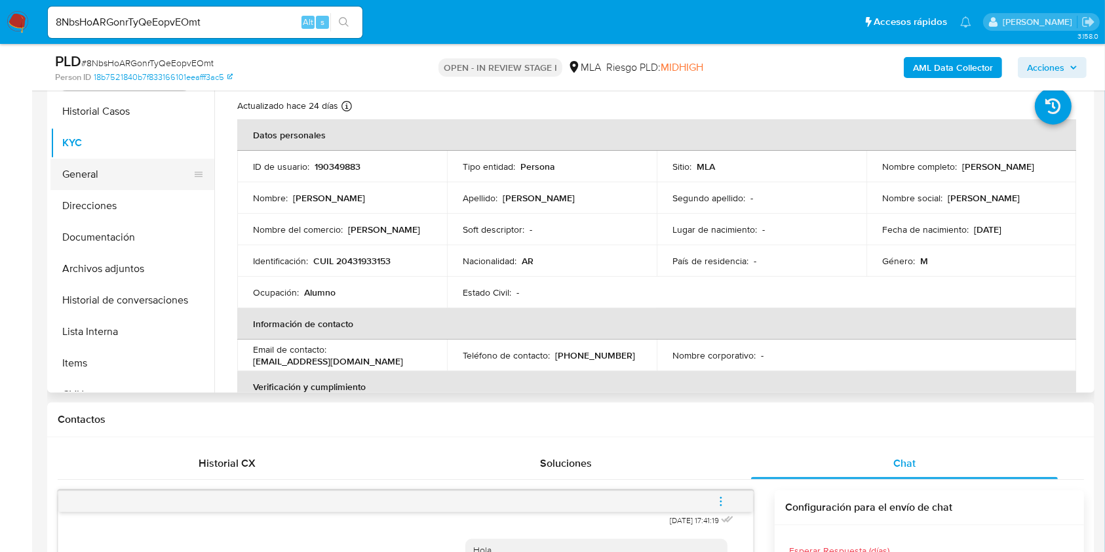
click at [153, 179] on button "General" at bounding box center [126, 174] width 153 height 31
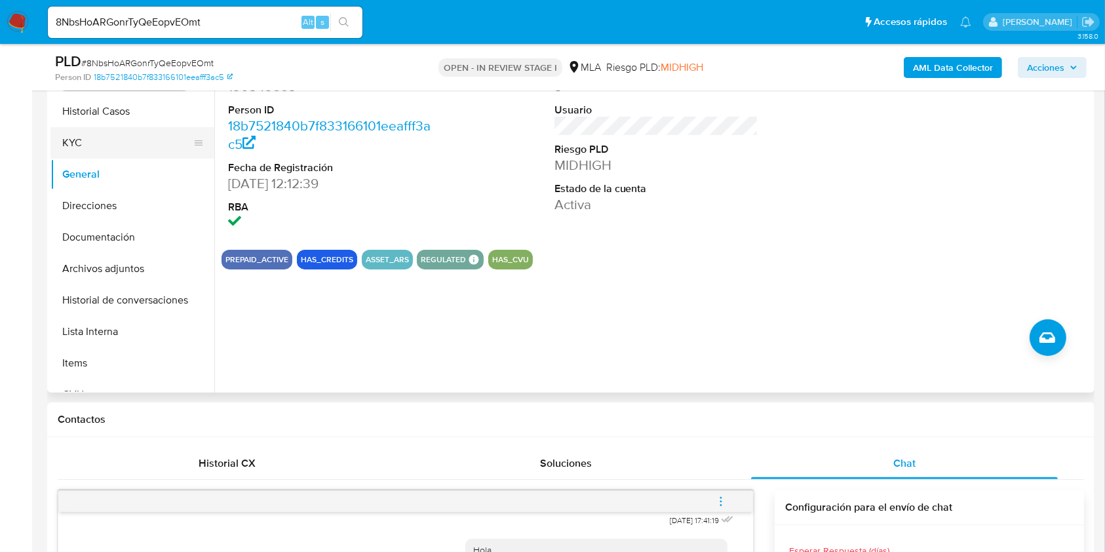
click at [145, 149] on button "KYC" at bounding box center [126, 142] width 153 height 31
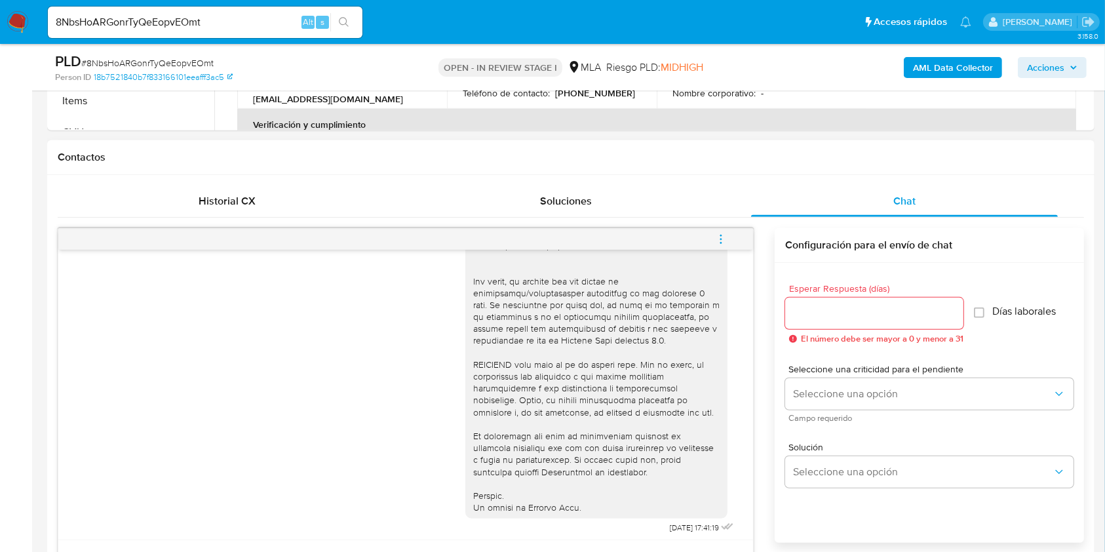
scroll to position [741, 0]
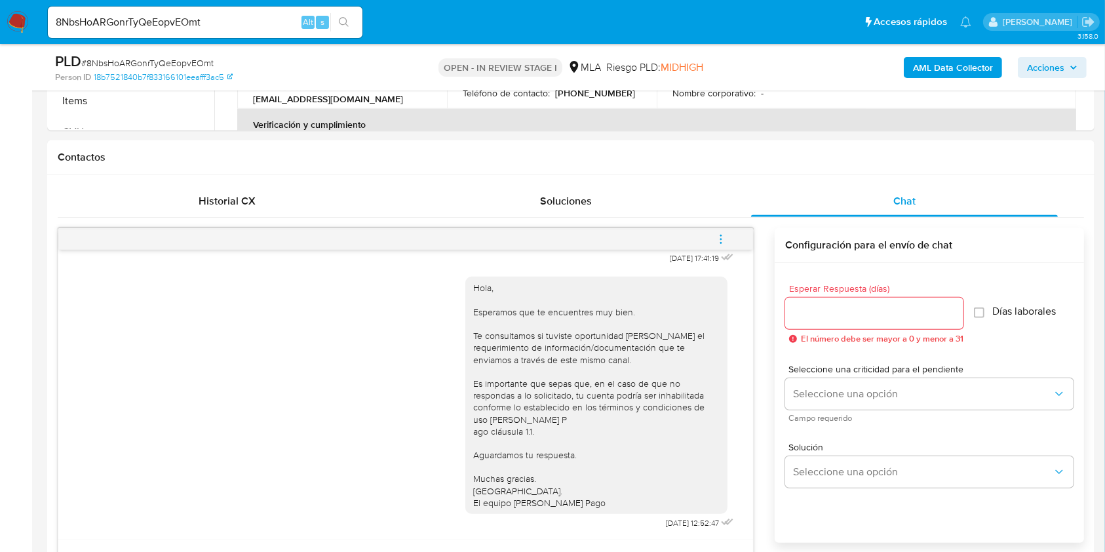
click at [186, 22] on input "8NbsHoARGonrTyQeEopvEOmt" at bounding box center [205, 22] width 315 height 17
paste input "175312446"
type input "175312446"
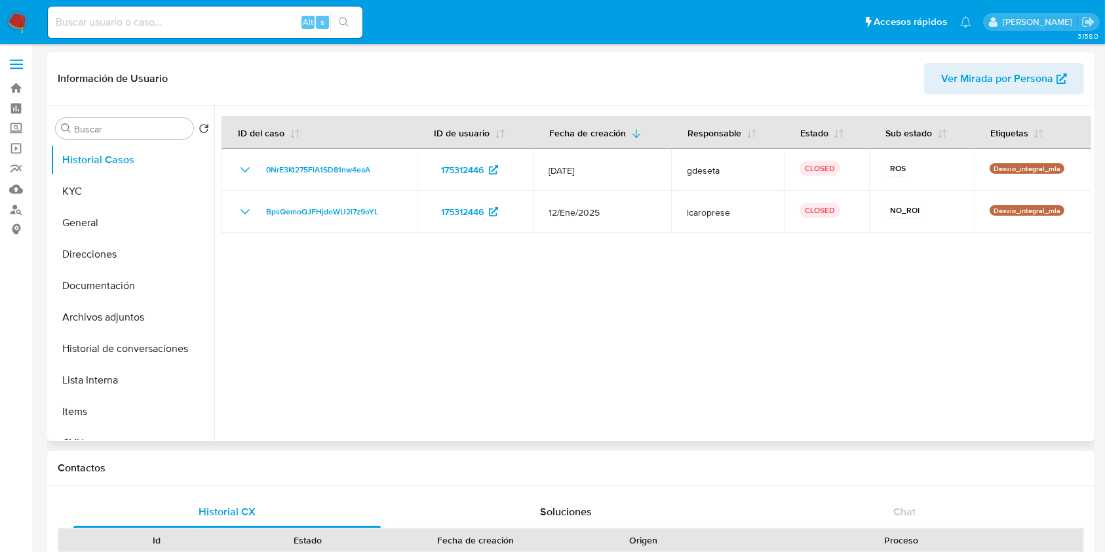
select select "10"
click at [144, 285] on button "Documentación" at bounding box center [126, 285] width 153 height 31
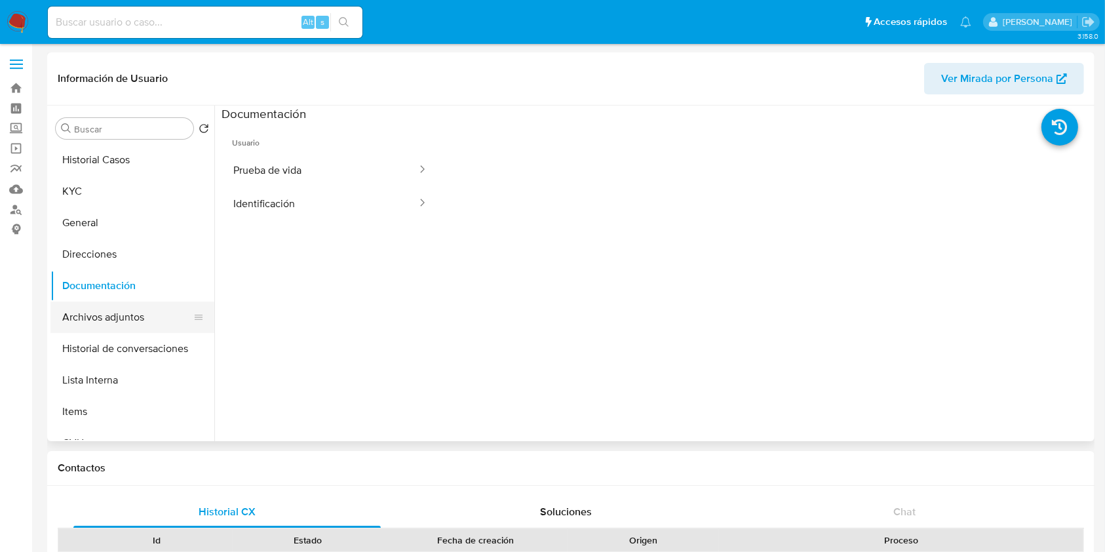
click at [161, 307] on button "Archivos adjuntos" at bounding box center [126, 317] width 153 height 31
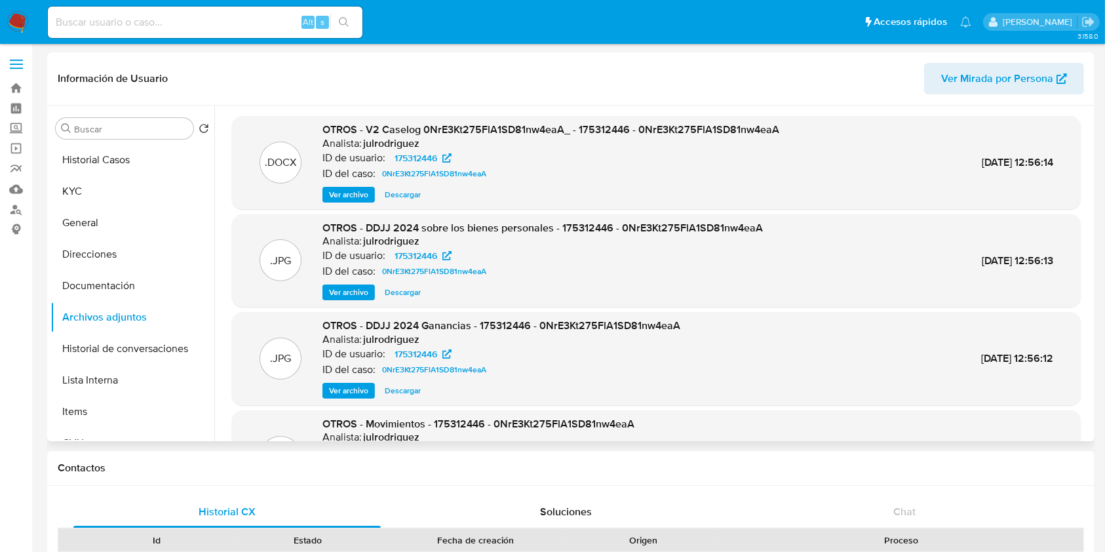
click at [354, 198] on span "Ver archivo" at bounding box center [348, 194] width 39 height 13
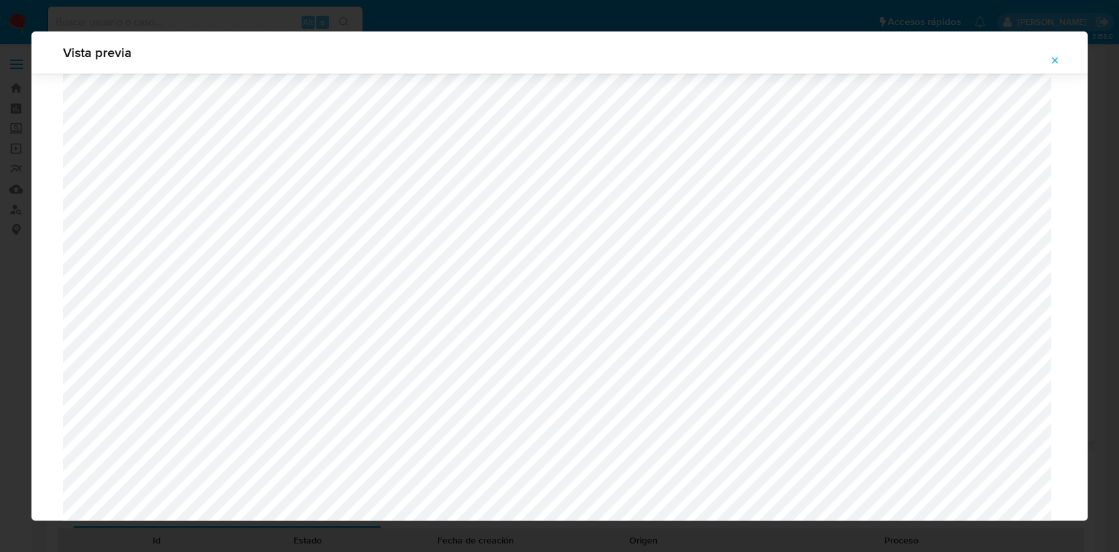
scroll to position [1372, 0]
click at [1058, 58] on icon "Attachment preview" at bounding box center [1055, 60] width 10 height 10
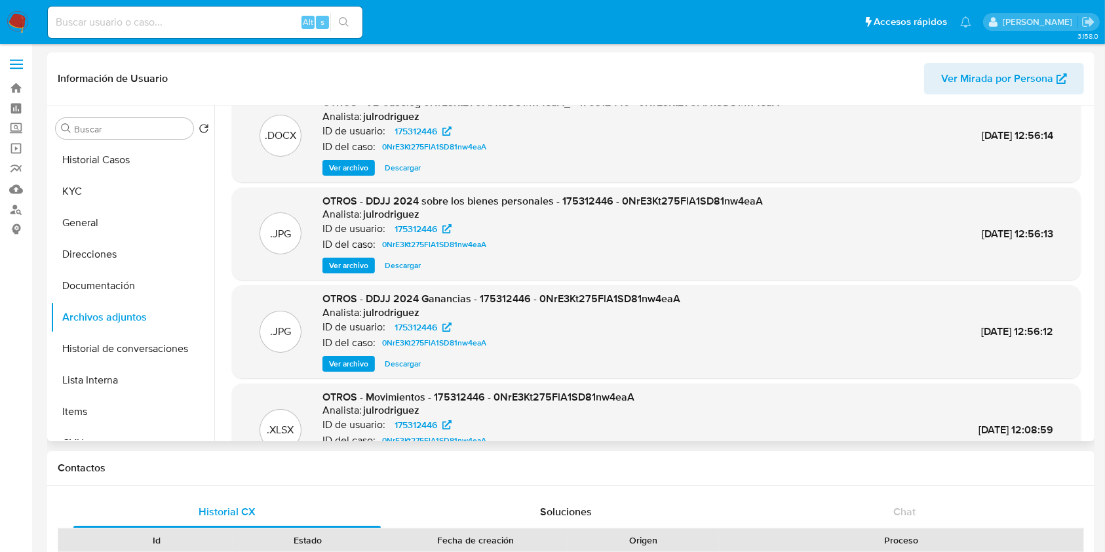
scroll to position [0, 0]
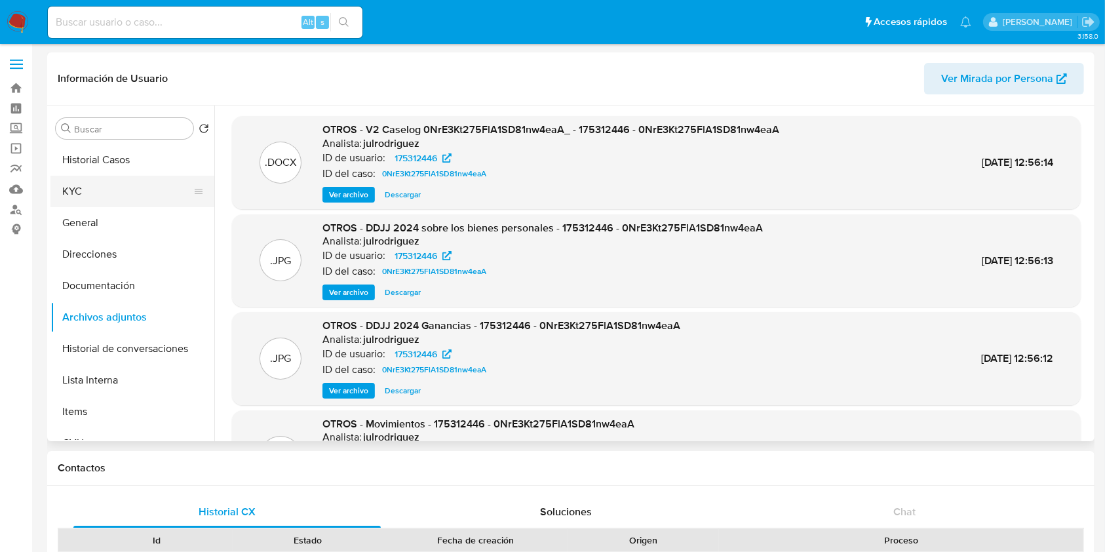
click at [142, 191] on button "KYC" at bounding box center [126, 191] width 153 height 31
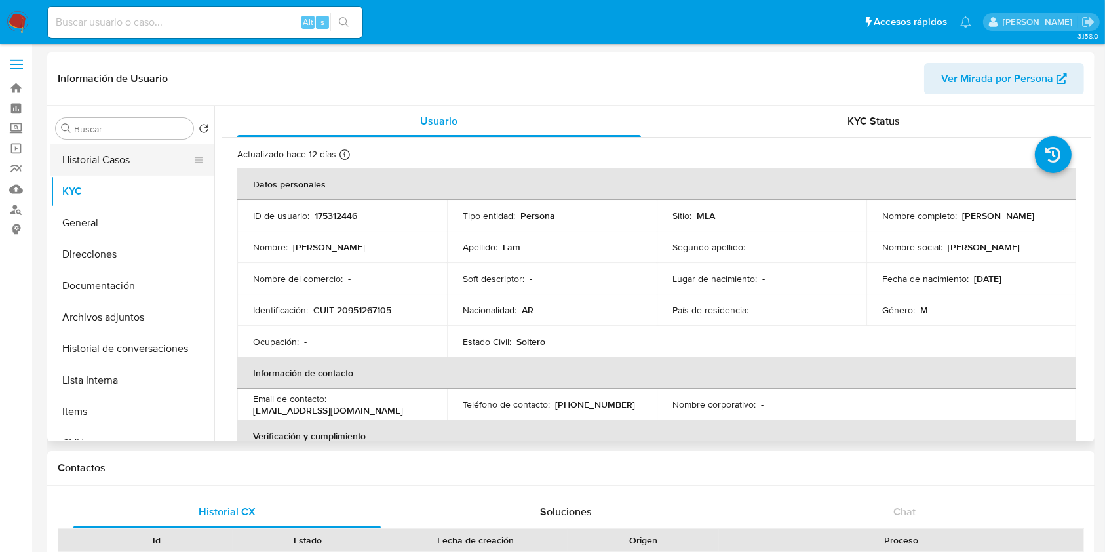
click at [123, 172] on button "Historial Casos" at bounding box center [126, 159] width 153 height 31
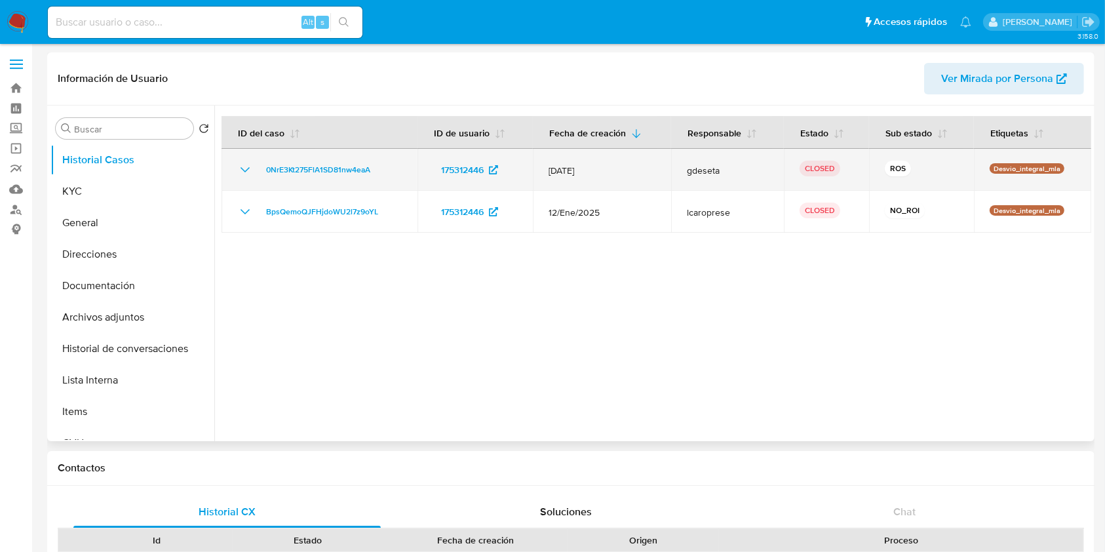
drag, startPoint x: 399, startPoint y: 168, endPoint x: 257, endPoint y: 162, distance: 141.7
click at [257, 162] on div "0NrE3Kt275FlA1SD81nw4eaA" at bounding box center [319, 170] width 165 height 16
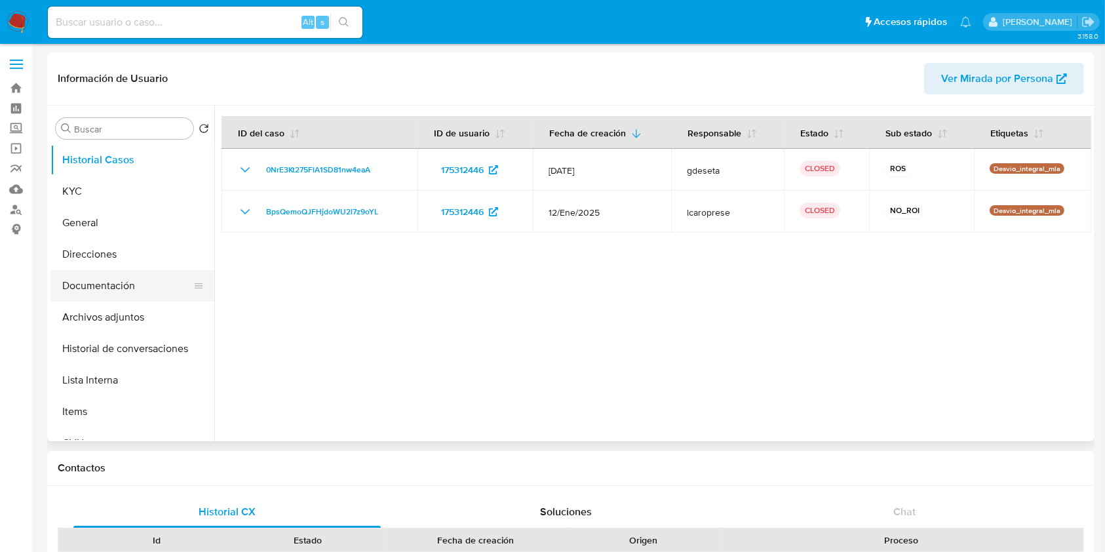
click at [123, 281] on button "Documentación" at bounding box center [126, 285] width 153 height 31
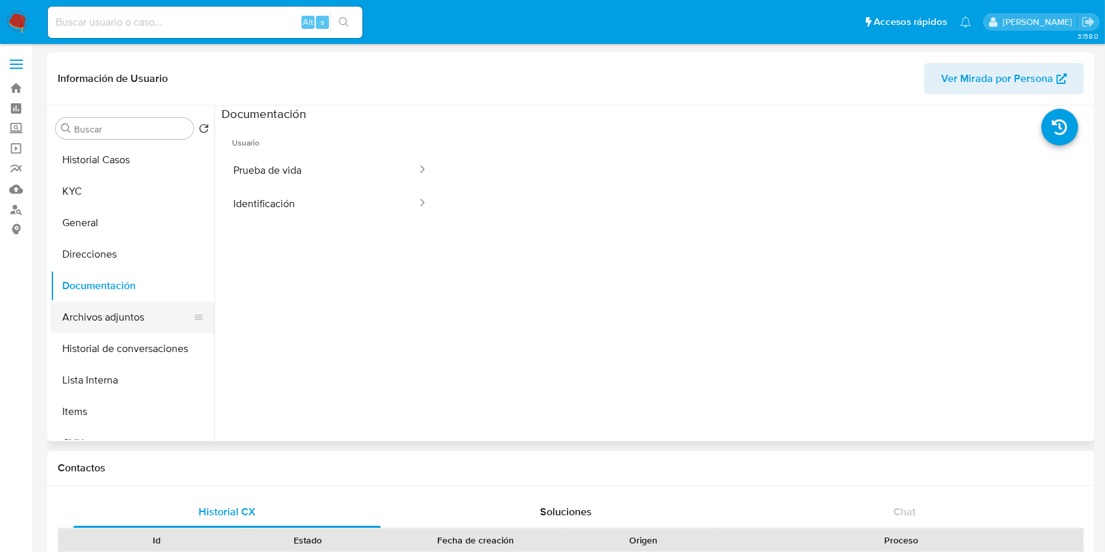
click at [136, 322] on button "Archivos adjuntos" at bounding box center [126, 317] width 153 height 31
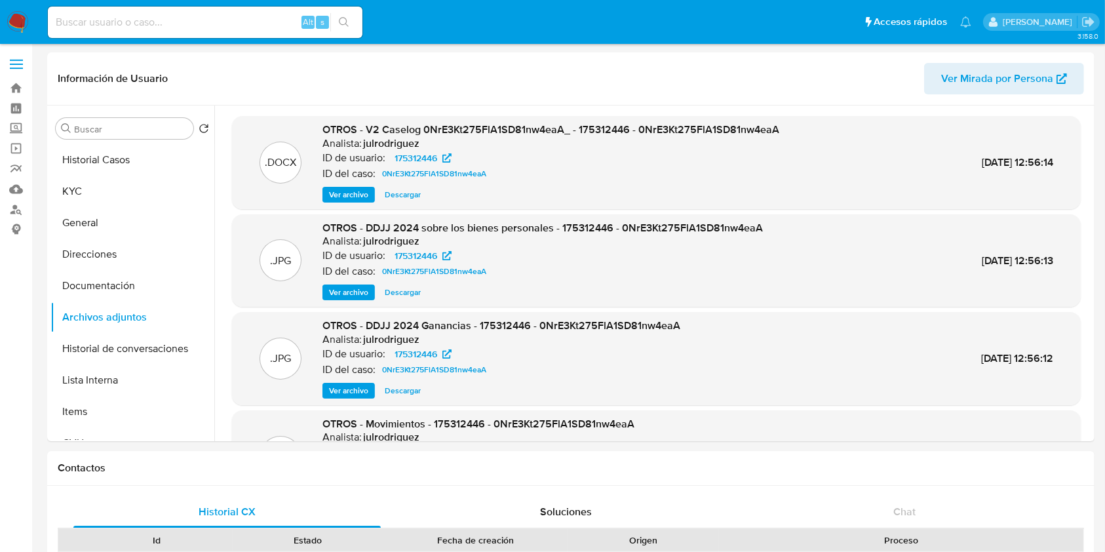
click at [117, 20] on input at bounding box center [205, 22] width 315 height 17
paste input "238523166"
type input "238523166"
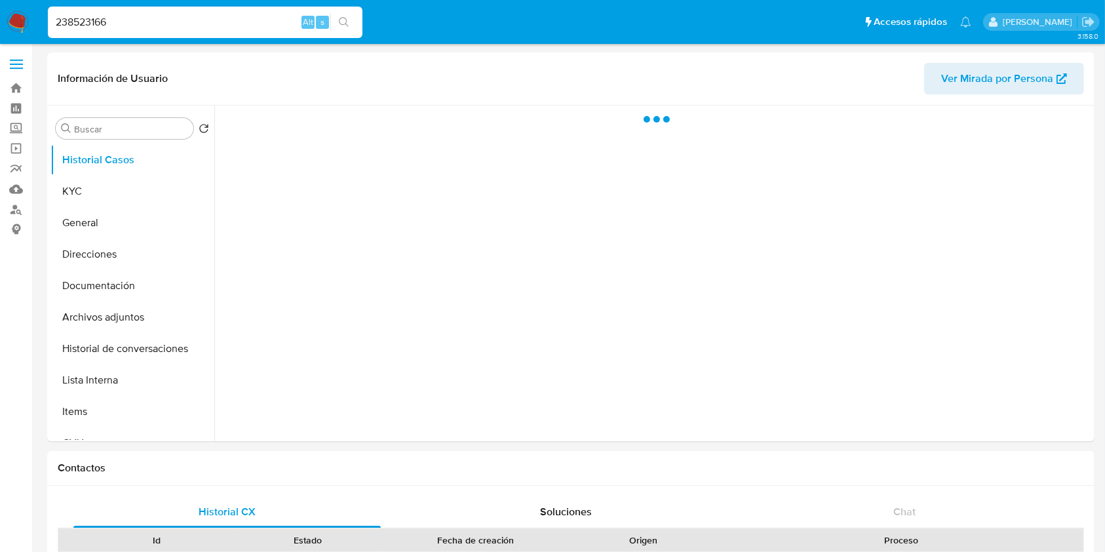
select select "10"
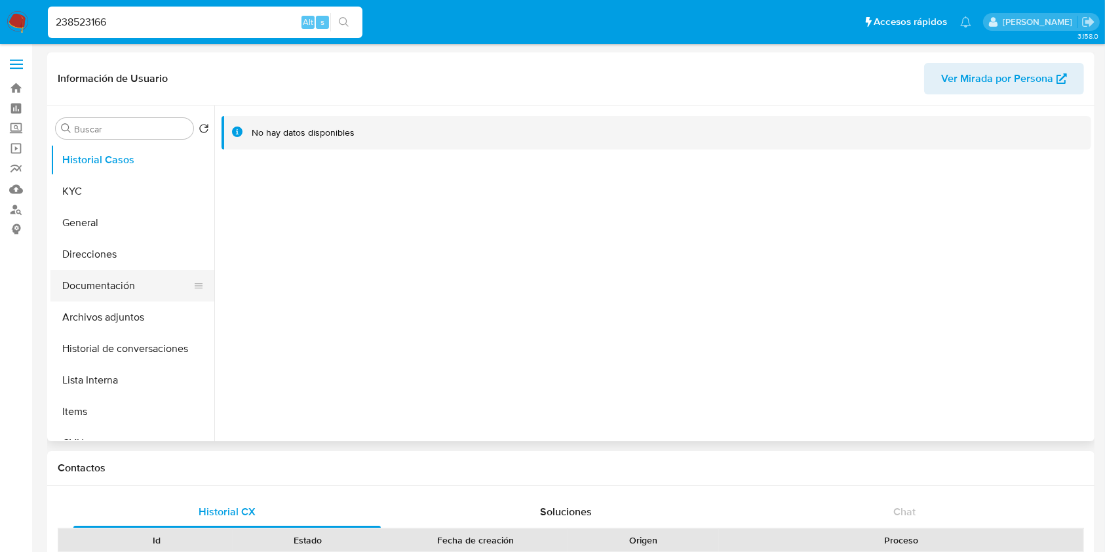
click at [138, 275] on button "Documentación" at bounding box center [126, 285] width 153 height 31
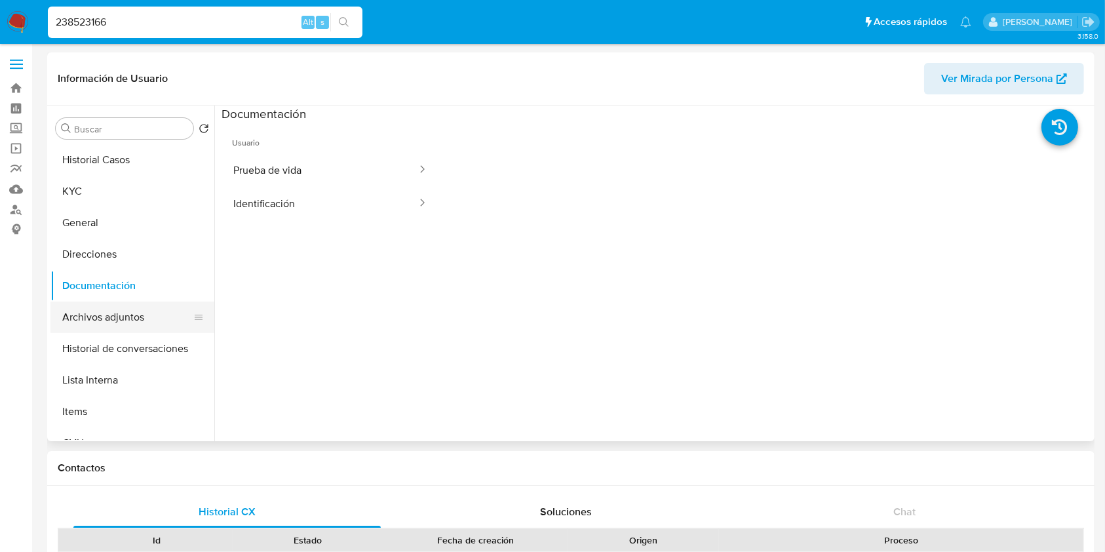
click at [138, 307] on button "Archivos adjuntos" at bounding box center [126, 317] width 153 height 31
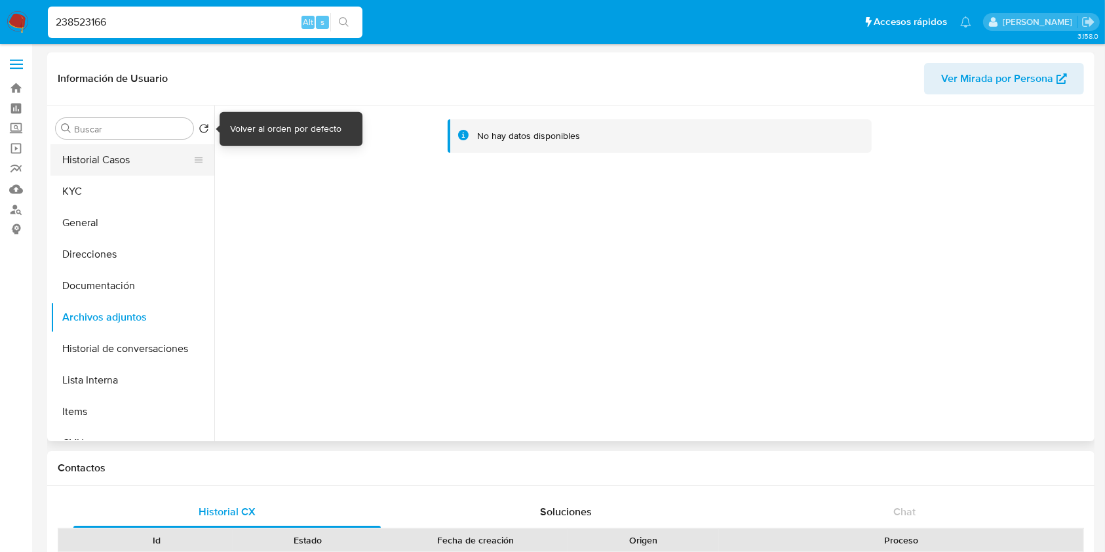
click at [151, 155] on button "Historial Casos" at bounding box center [126, 159] width 153 height 31
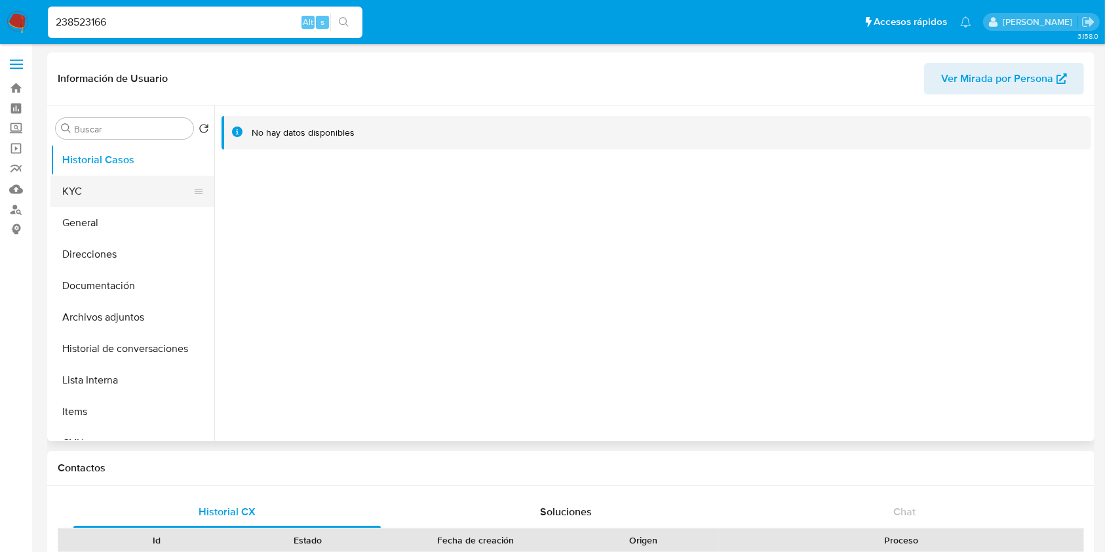
click at [123, 193] on button "KYC" at bounding box center [126, 191] width 153 height 31
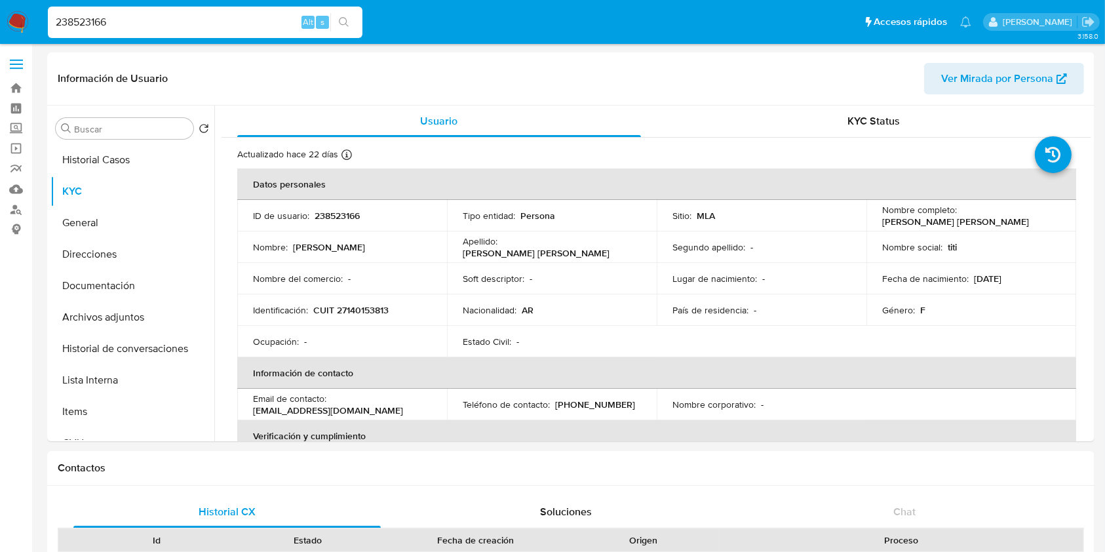
drag, startPoint x: 169, startPoint y: 24, endPoint x: 0, endPoint y: 24, distance: 169.2
click at [0, 24] on nav "Pausado Ver notificaciones 238523166 Alt s Accesos rápidos Presiona las siguien…" at bounding box center [552, 22] width 1105 height 44
paste input "610376528"
type input "610376528"
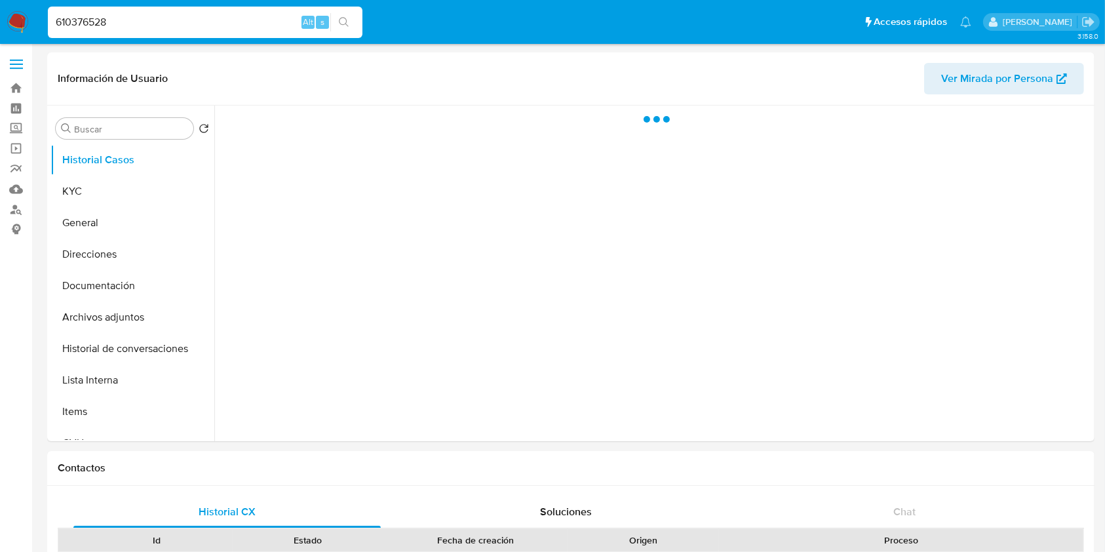
select select "10"
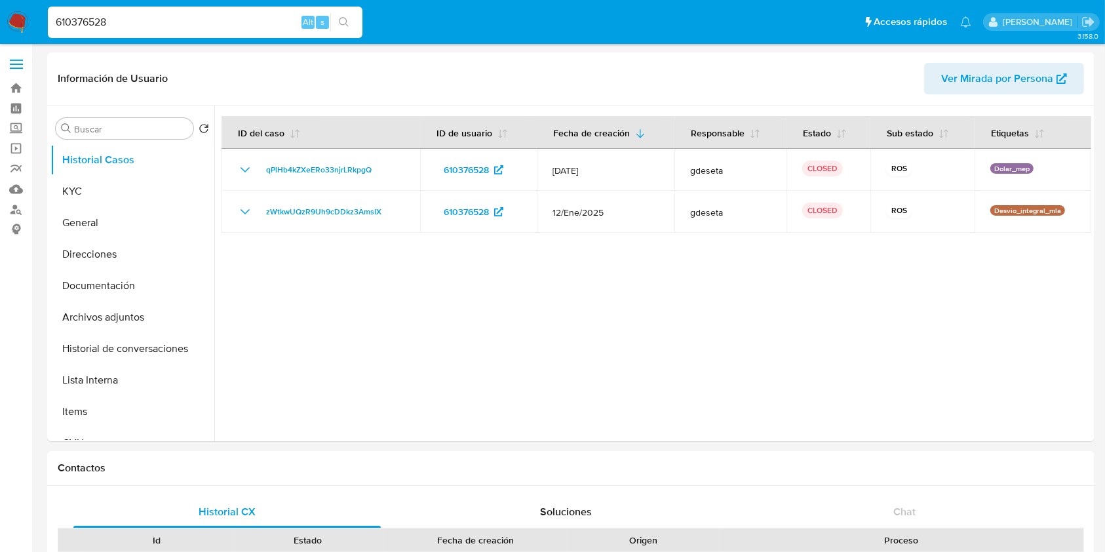
drag, startPoint x: 155, startPoint y: 19, endPoint x: 4, endPoint y: 8, distance: 151.2
click at [1, 9] on nav "Pausado Ver notificaciones 610376528 Alt s Accesos rápidos Presiona las siguien…" at bounding box center [552, 22] width 1105 height 44
paste input "wrOiQDs2V1CzACAIpijbDxoN"
type input "wrOiQDs2V1CzACAIpijbDxoN"
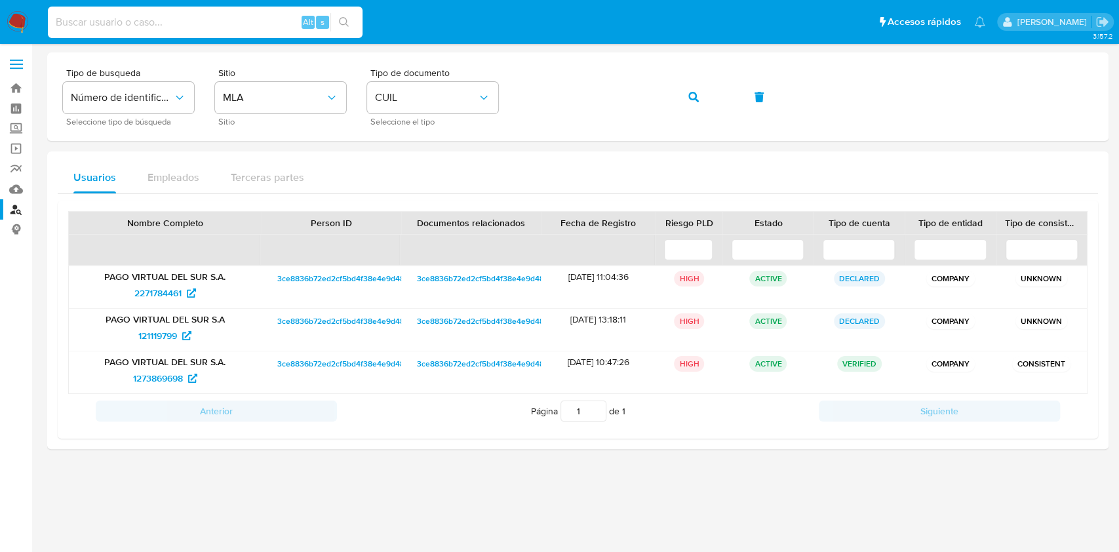
click at [257, 26] on input at bounding box center [205, 22] width 315 height 17
paste input "238523166"
type input "238523166"
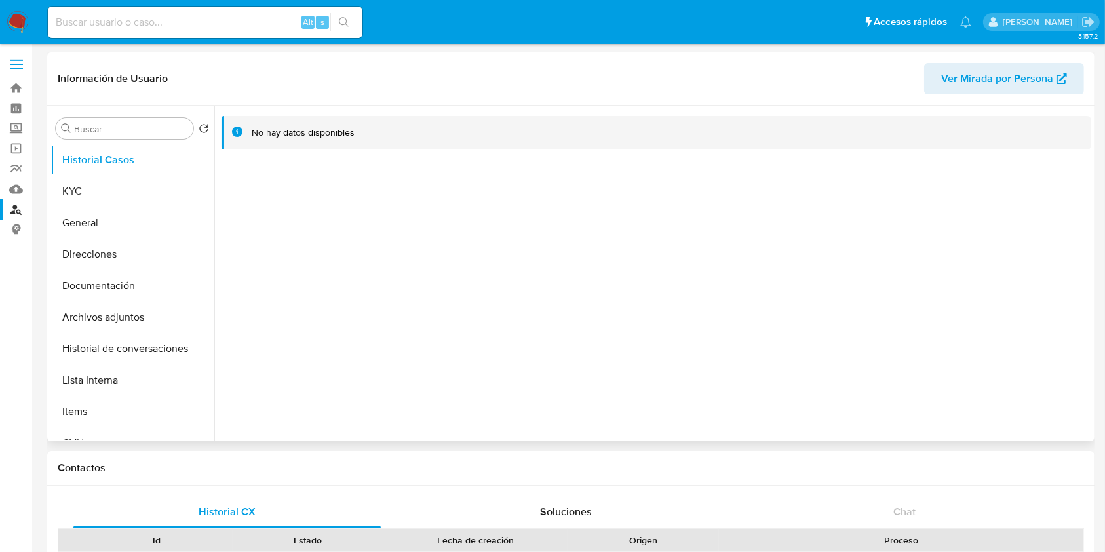
select select "10"
click at [1025, 78] on span "Ver Mirada por Persona" at bounding box center [998, 78] width 112 height 31
click at [108, 186] on button "KYC" at bounding box center [126, 191] width 153 height 31
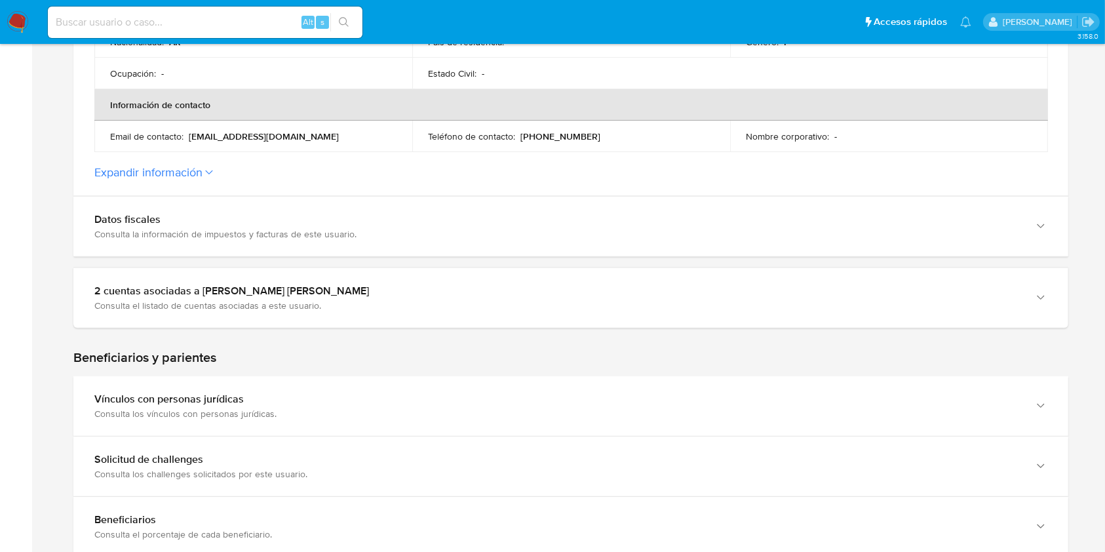
scroll to position [349, 0]
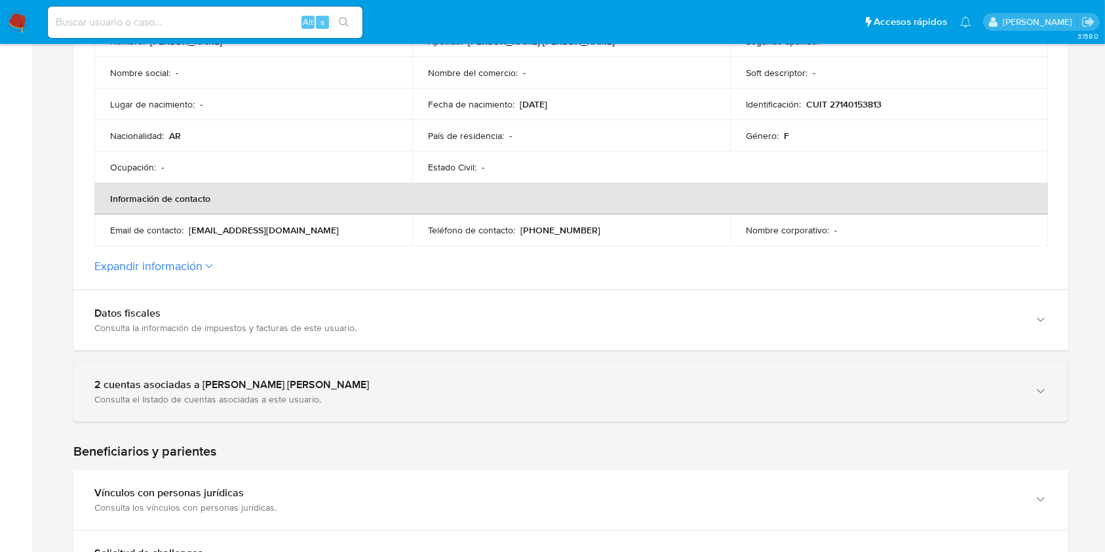
click at [231, 393] on div "Consulta el listado de cuentas asociadas a este usuario." at bounding box center [557, 399] width 927 height 12
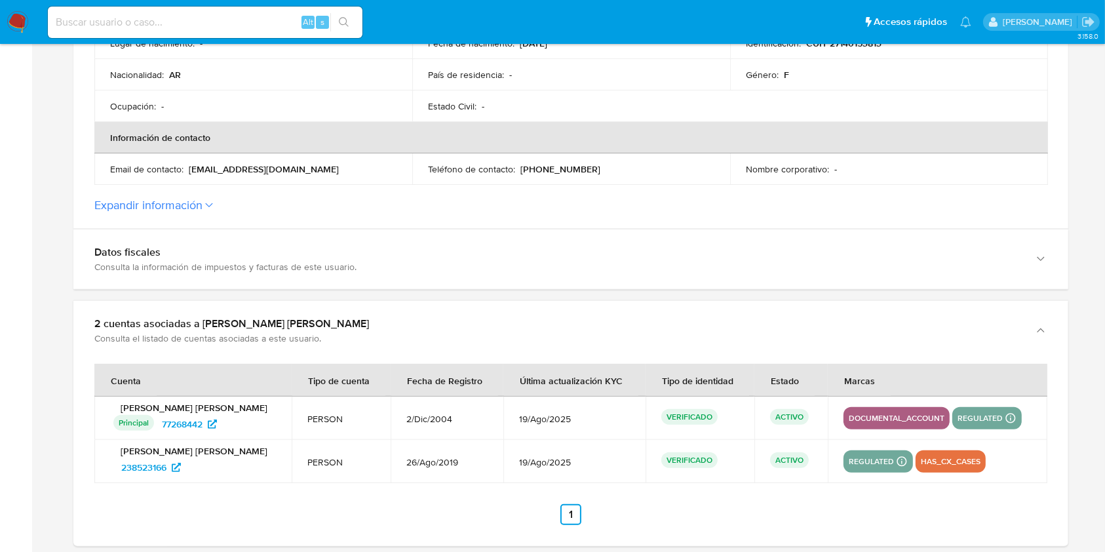
scroll to position [437, 0]
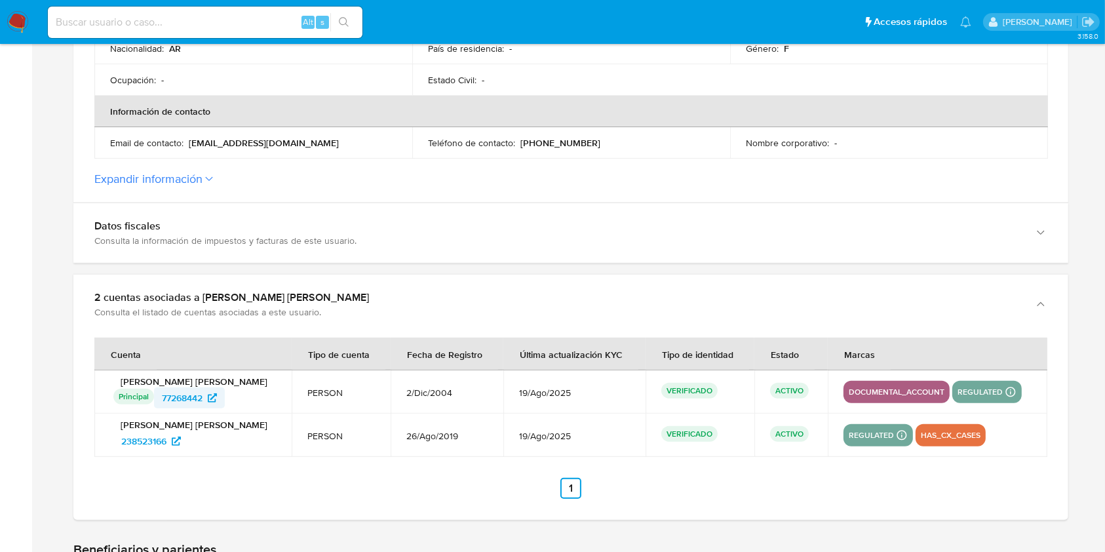
click at [197, 392] on span "77268442" at bounding box center [182, 397] width 41 height 21
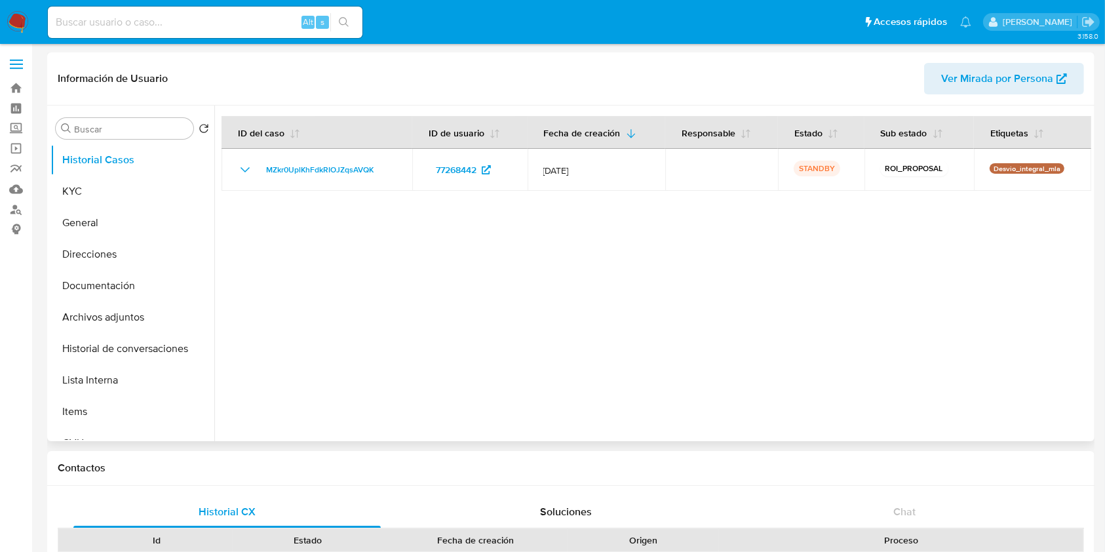
select select "10"
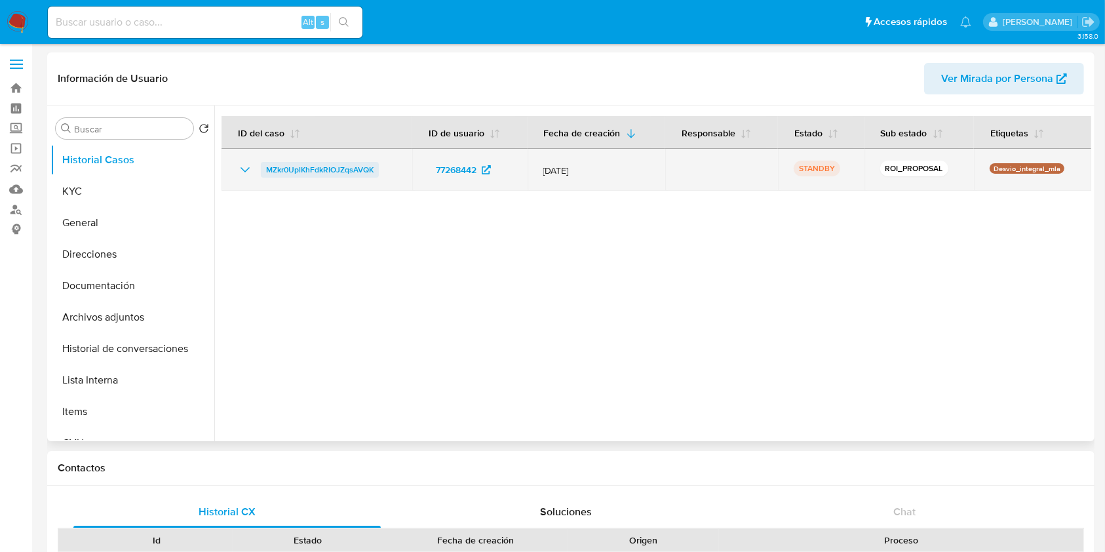
click at [273, 169] on span "MZkr0UplKhFdkRIOJZqsAVQK" at bounding box center [320, 170] width 108 height 16
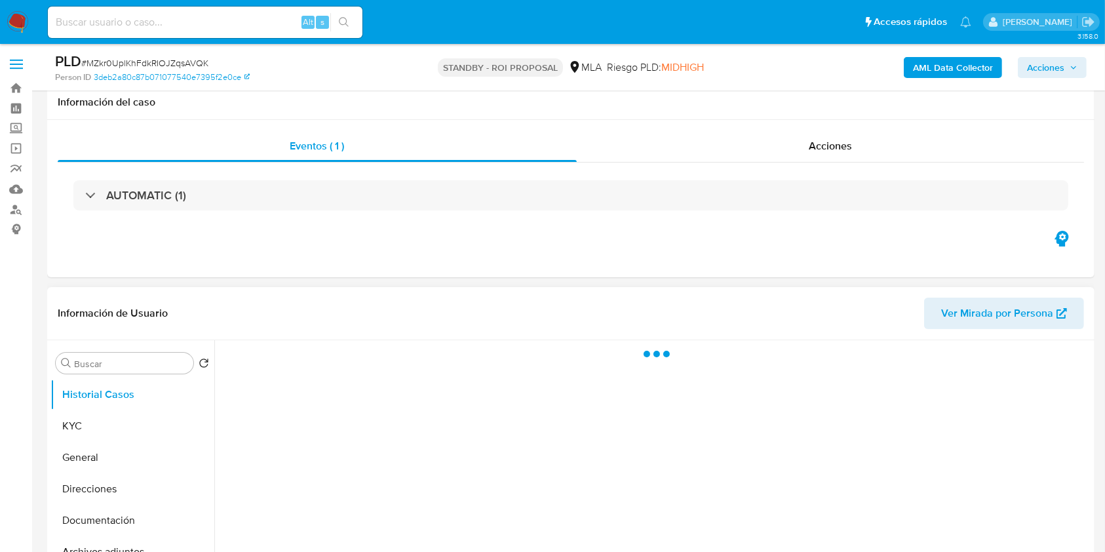
scroll to position [174, 0]
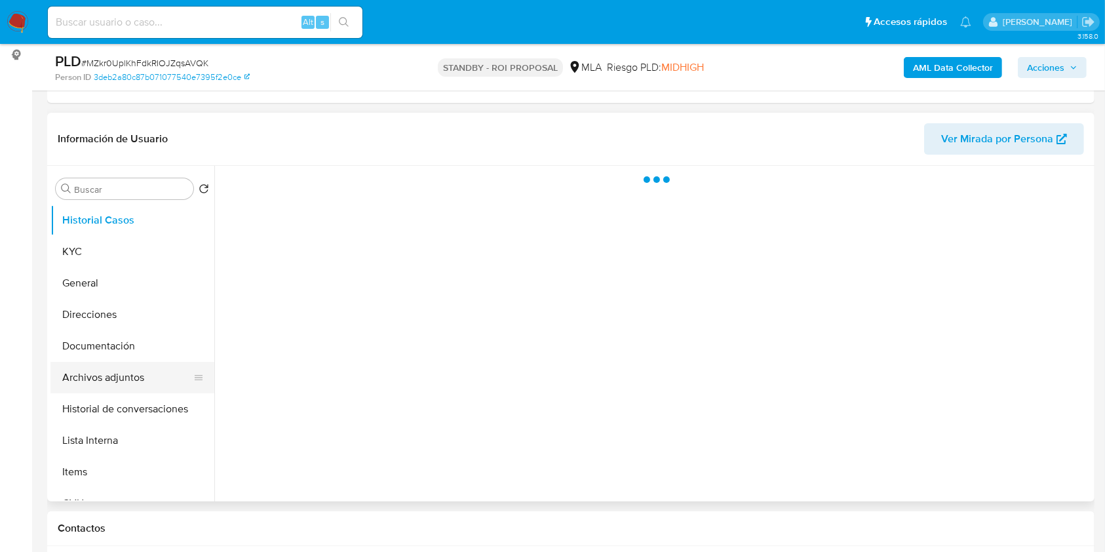
click at [126, 370] on button "Archivos adjuntos" at bounding box center [126, 377] width 153 height 31
select select "10"
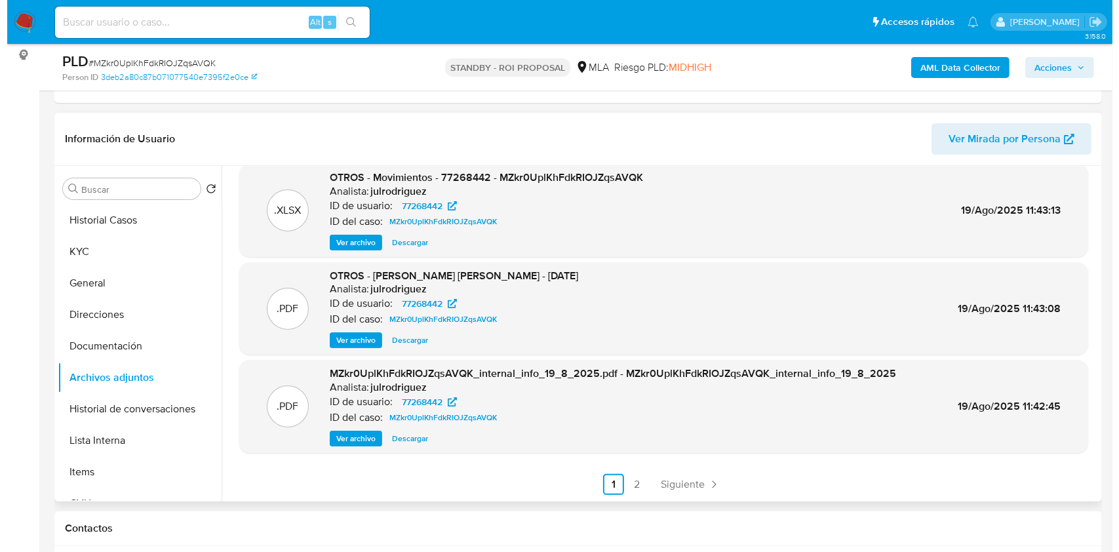
scroll to position [0, 0]
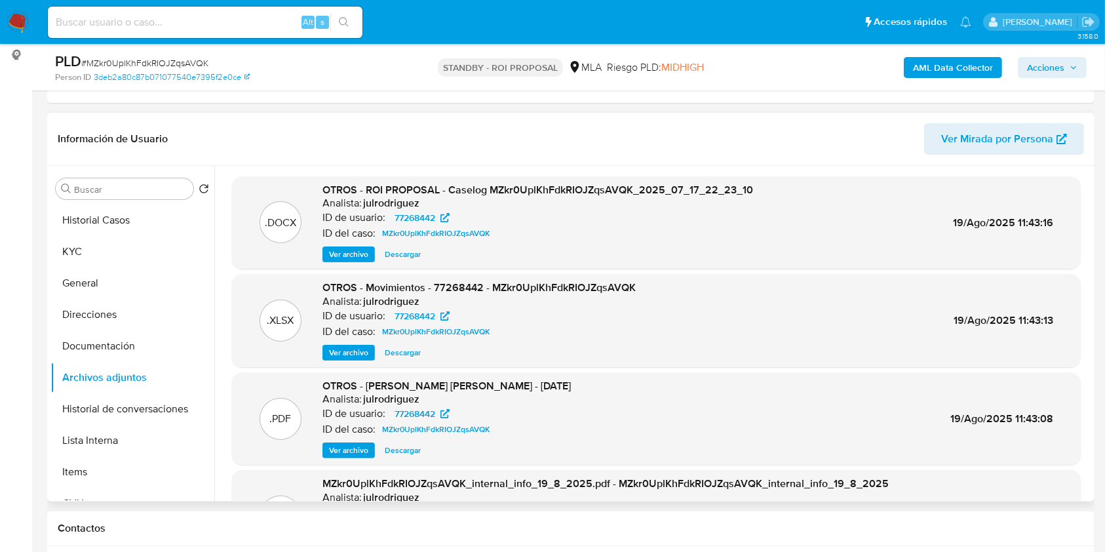
click at [359, 251] on span "Ver archivo" at bounding box center [348, 254] width 39 height 13
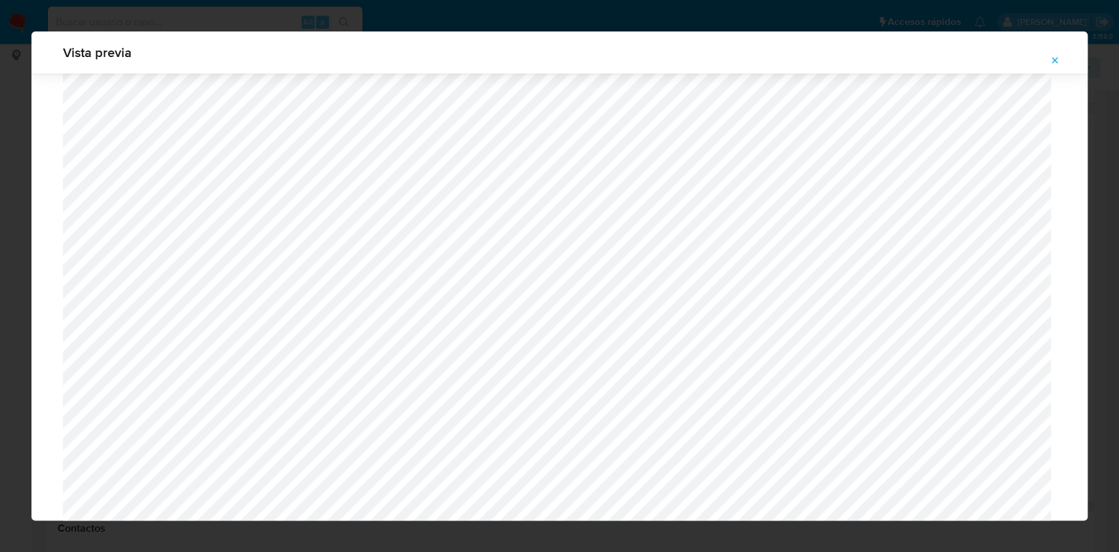
scroll to position [1197, 0]
click at [1054, 60] on icon "Attachment preview" at bounding box center [1055, 60] width 10 height 10
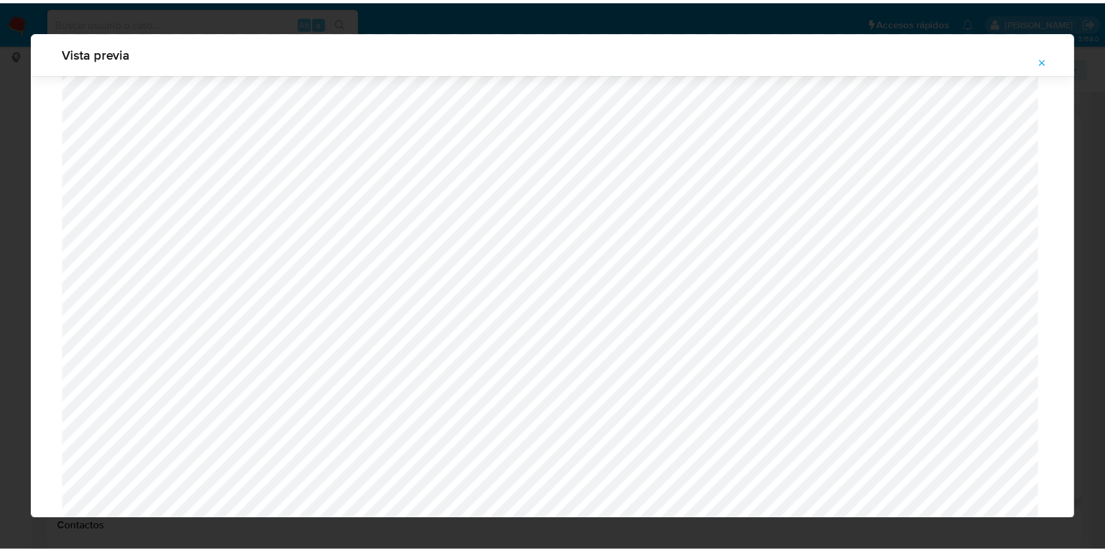
scroll to position [0, 0]
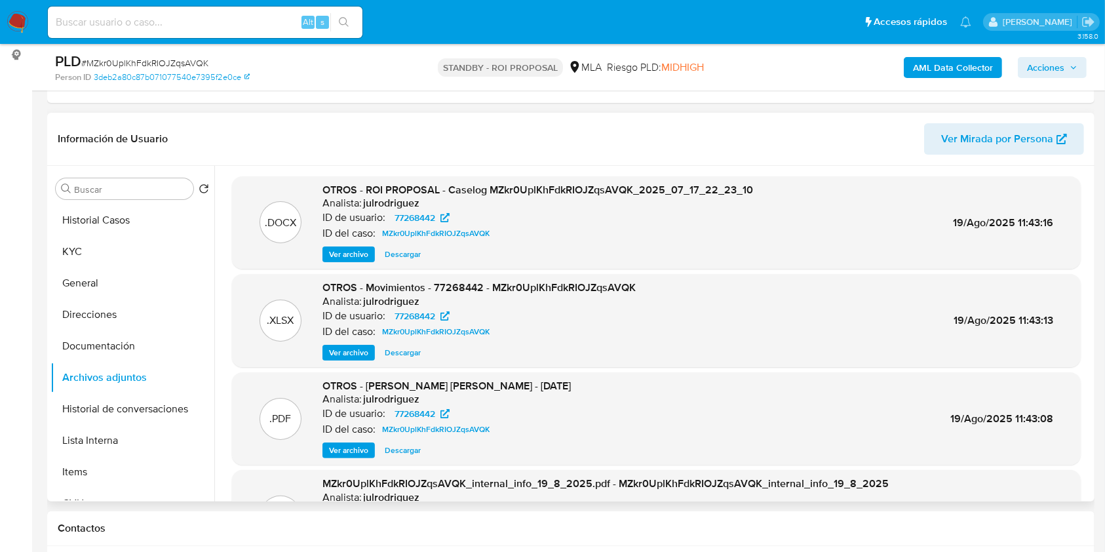
click at [390, 349] on span "Descargar" at bounding box center [403, 352] width 36 height 13
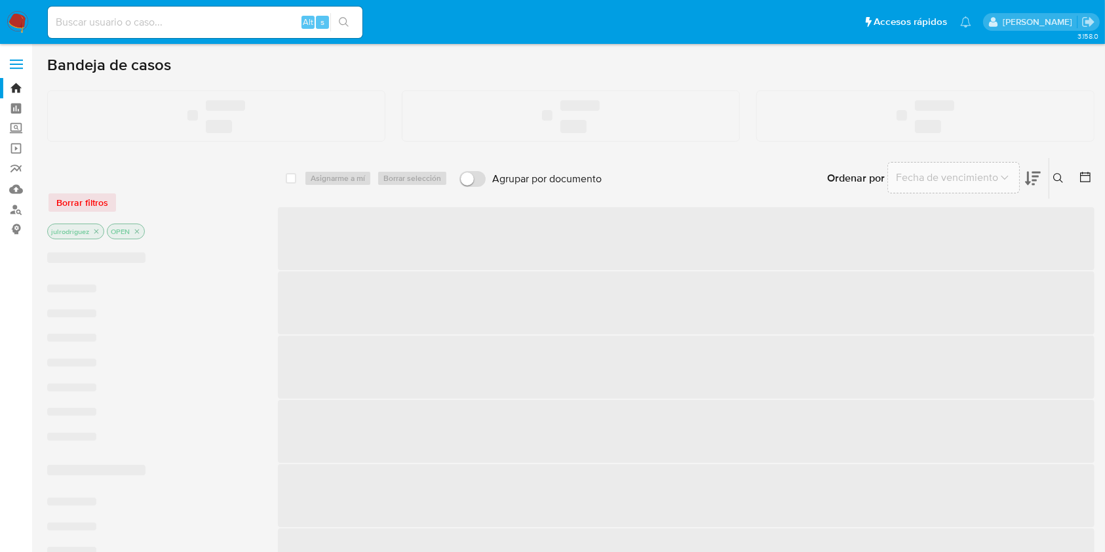
click at [178, 24] on input at bounding box center [205, 22] width 315 height 17
paste input "wrOiQDs2V1CzACAIpijbDxoN"
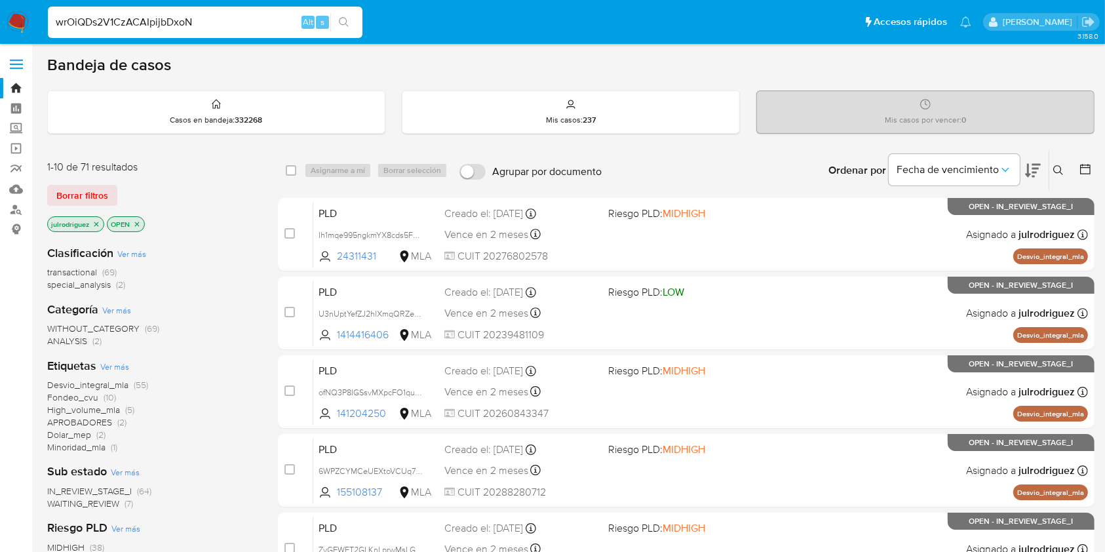
type input "wrOiQDs2V1CzACAIpijbDxoN"
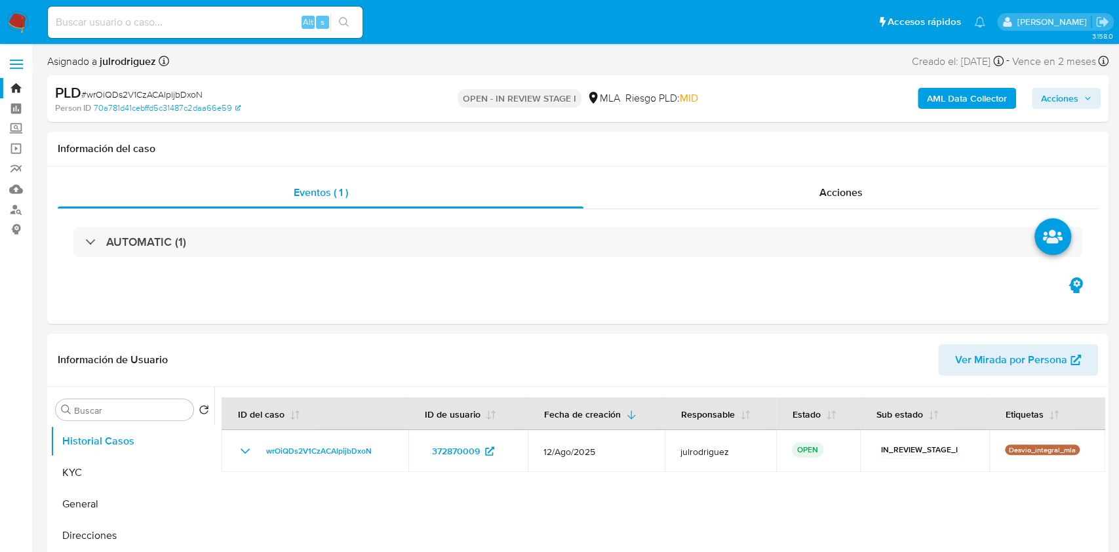
select select "10"
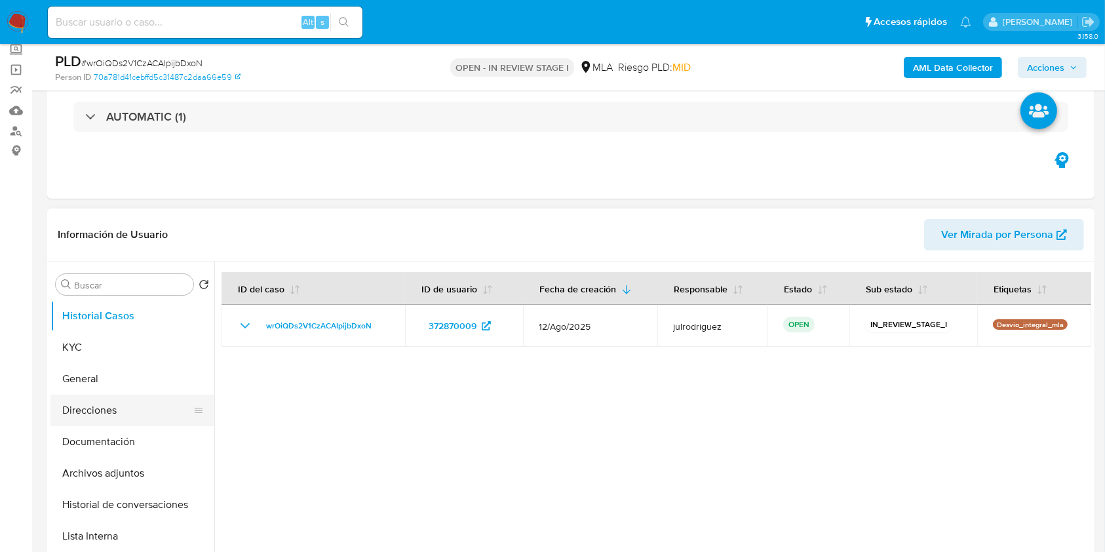
scroll to position [174, 0]
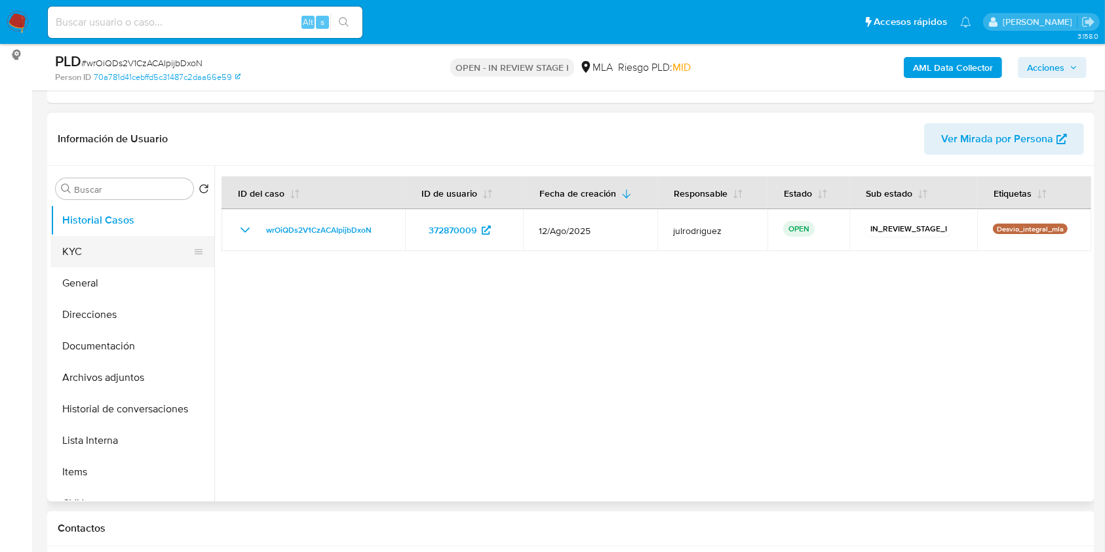
click at [146, 246] on button "KYC" at bounding box center [126, 251] width 153 height 31
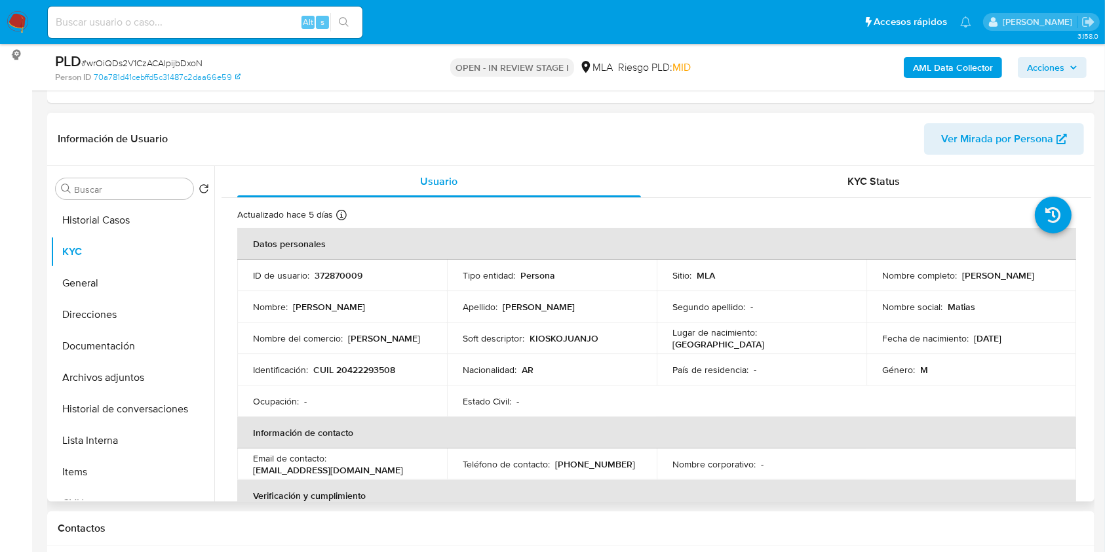
drag, startPoint x: 957, startPoint y: 274, endPoint x: 1063, endPoint y: 276, distance: 106.9
click at [1063, 276] on td "Nombre completo : Jose Matias Otarola" at bounding box center [972, 275] width 210 height 31
copy div "Jose Matias Otarola"
click at [337, 271] on p "372870009" at bounding box center [339, 275] width 48 height 12
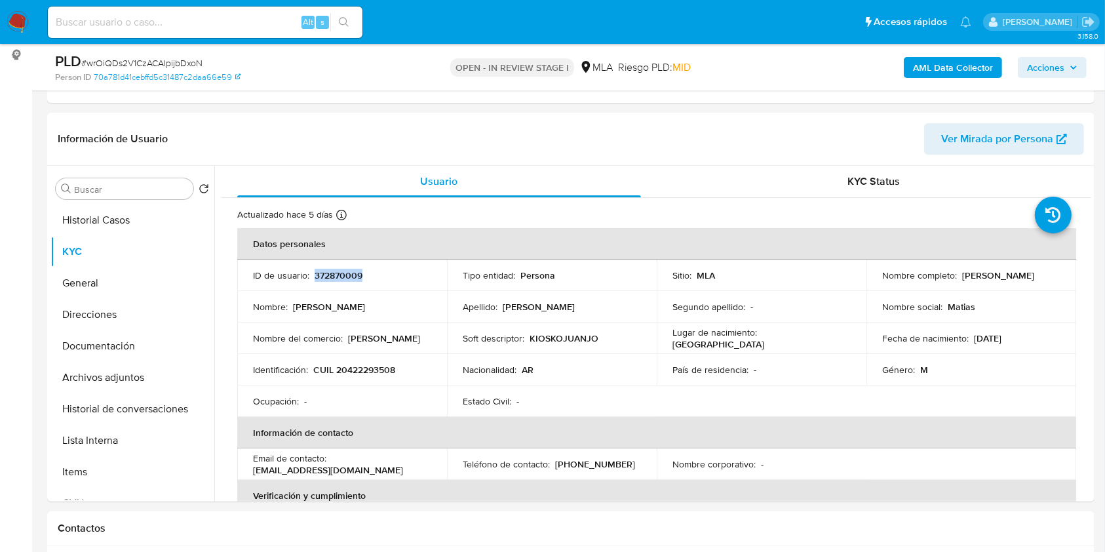
copy p "372870009"
click at [185, 64] on span "# wrOiQDs2V1CzACAIpijbDxoN" at bounding box center [141, 62] width 121 height 13
copy span "wrOiQDs2V1CzACAIpijbDxoN"
click at [365, 378] on td "Identificación : CUIL 20422293508" at bounding box center [342, 369] width 210 height 31
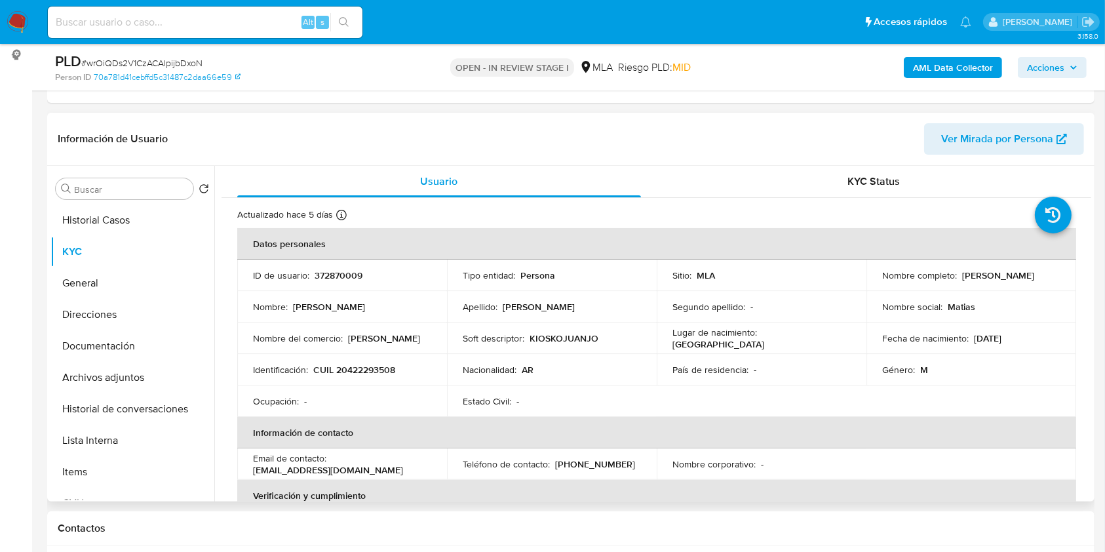
click at [365, 366] on p "CUIL 20422293508" at bounding box center [354, 370] width 82 height 12
copy p "20422293508"
click at [340, 269] on p "372870009" at bounding box center [339, 275] width 48 height 12
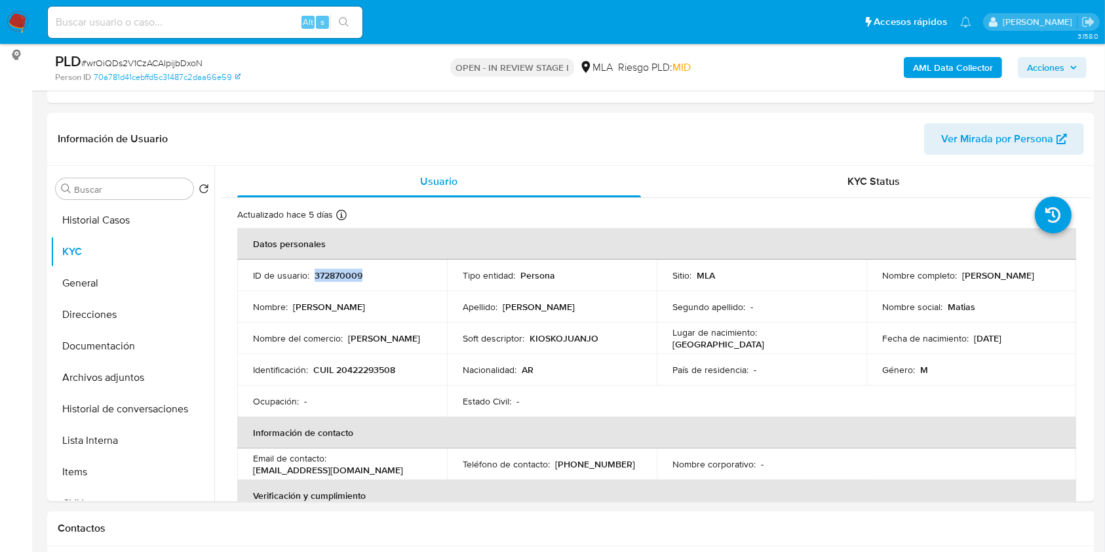
copy p "372870009"
drag, startPoint x: 962, startPoint y: 277, endPoint x: 1070, endPoint y: 274, distance: 108.2
click at [1070, 274] on td "Nombre completo : Jose Matias Otarola" at bounding box center [972, 275] width 210 height 31
copy div "Jose Matias Otarola"
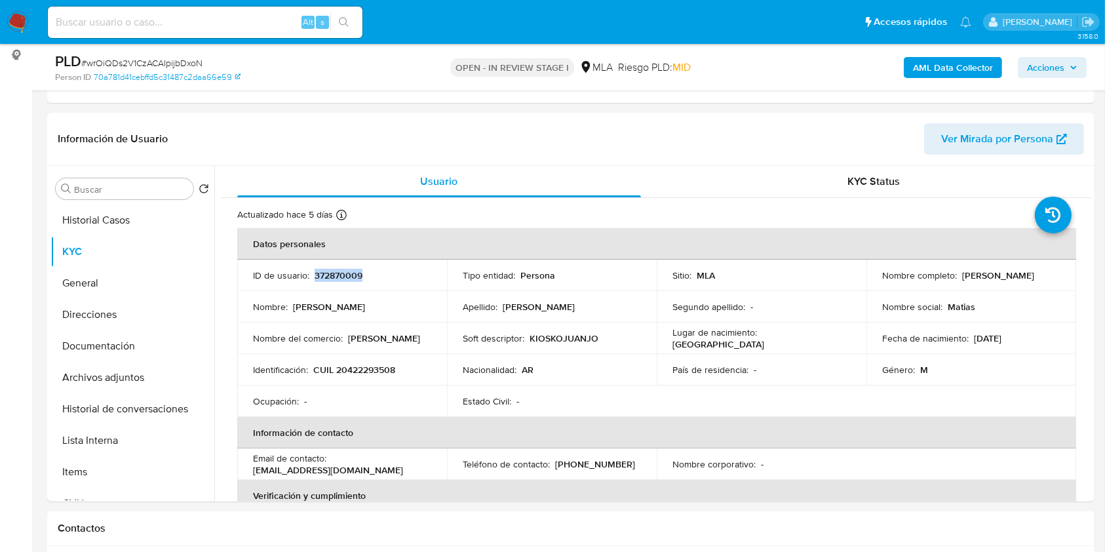
copy div "Jose Matias Otarola"
click at [379, 365] on p "CUIL 20422293508" at bounding box center [354, 370] width 82 height 12
copy p "20422293508"
drag, startPoint x: 108, startPoint y: 353, endPoint x: 608, endPoint y: 269, distance: 506.6
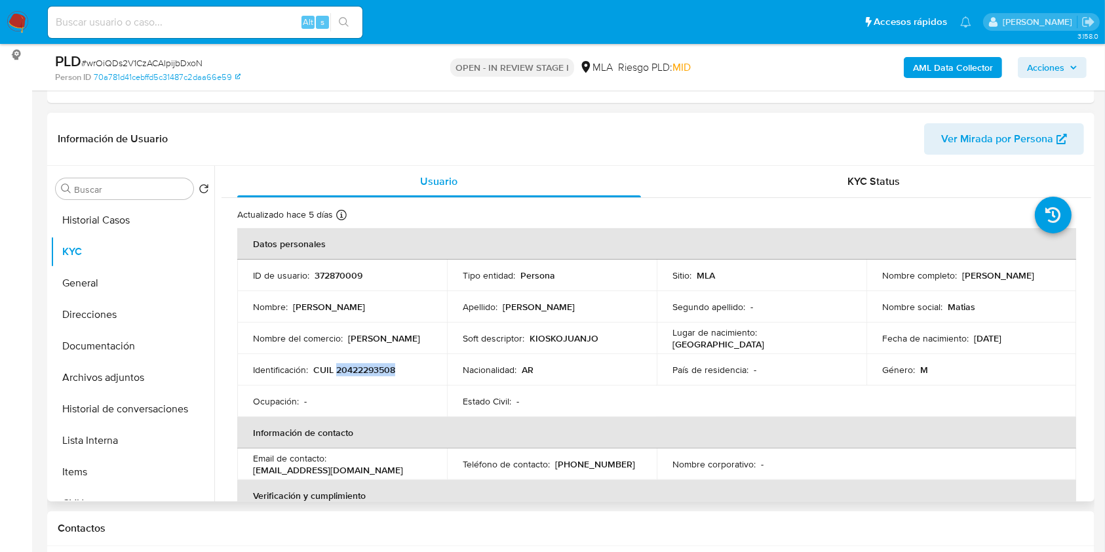
click at [109, 353] on button "Documentación" at bounding box center [132, 345] width 164 height 31
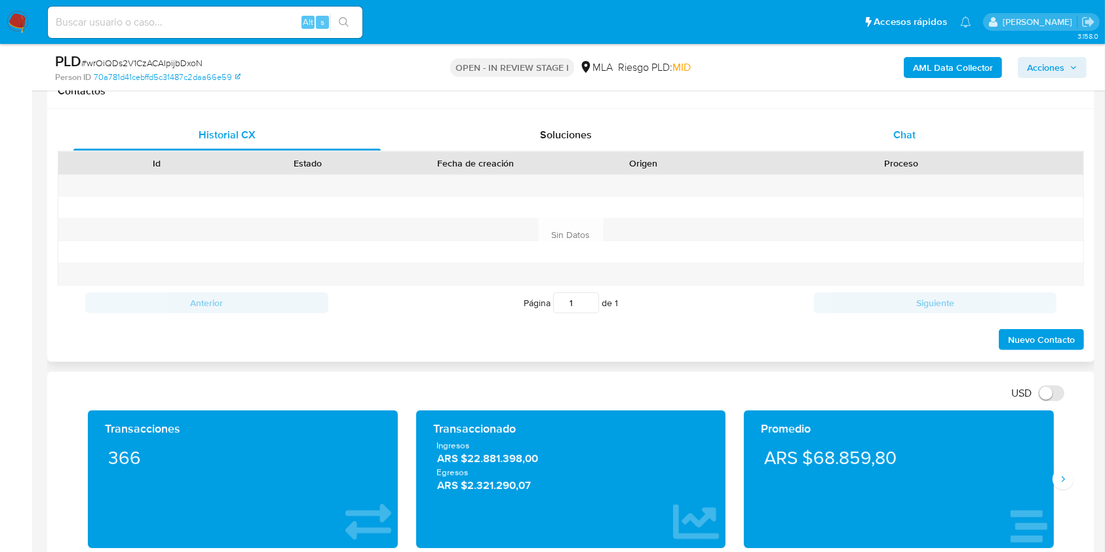
click at [908, 136] on span "Chat" at bounding box center [905, 134] width 22 height 15
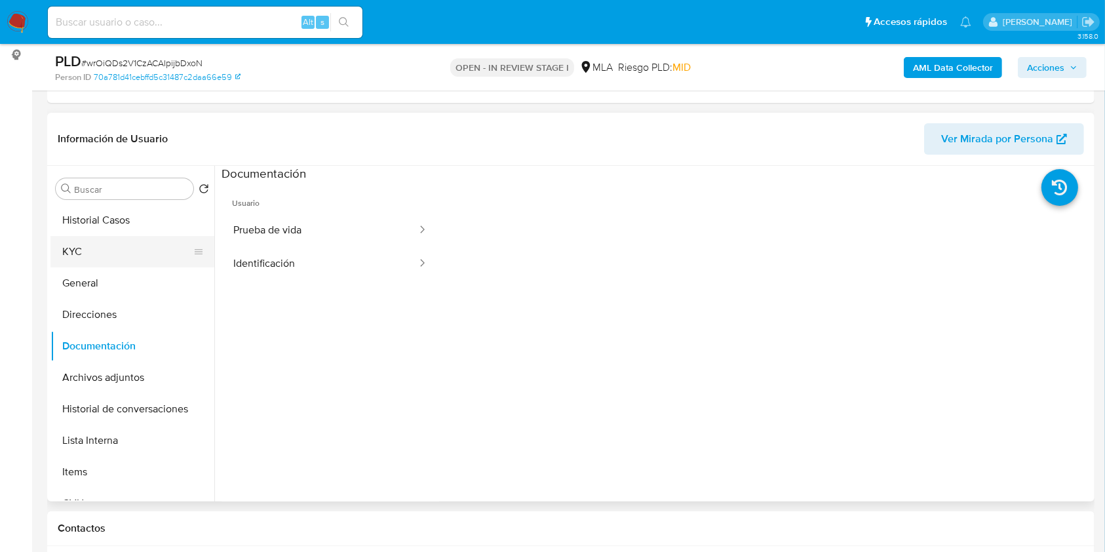
click at [75, 246] on button "KYC" at bounding box center [126, 251] width 153 height 31
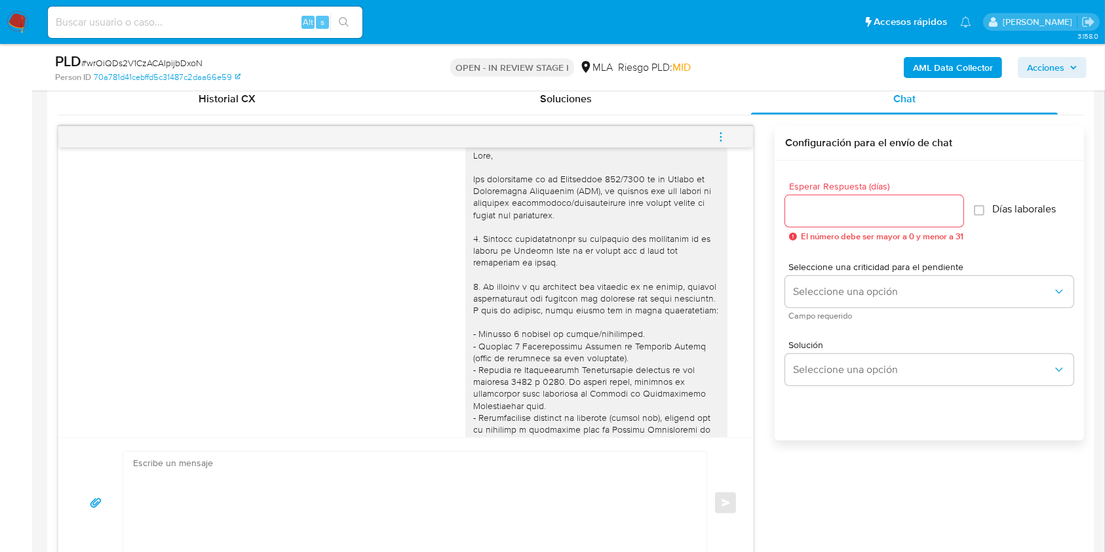
scroll to position [0, 0]
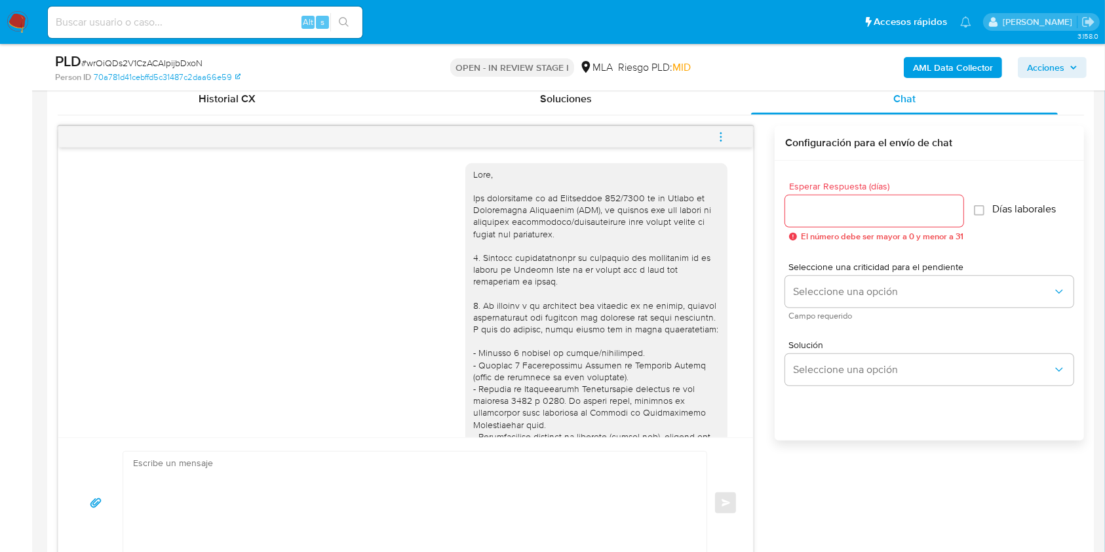
click at [724, 132] on icon "menu-action" at bounding box center [721, 137] width 12 height 12
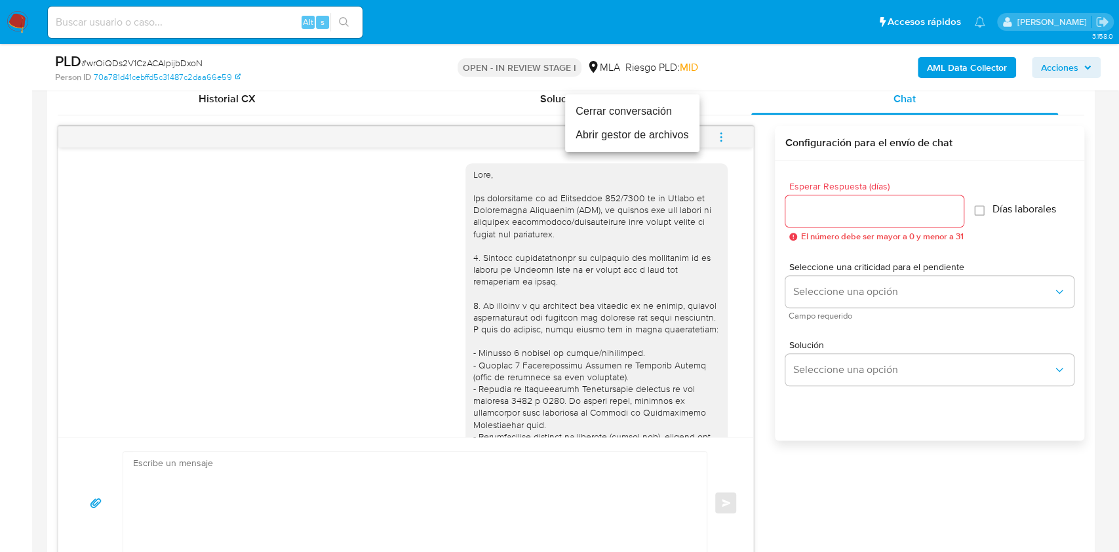
click at [587, 115] on li "Cerrar conversación" at bounding box center [632, 112] width 134 height 24
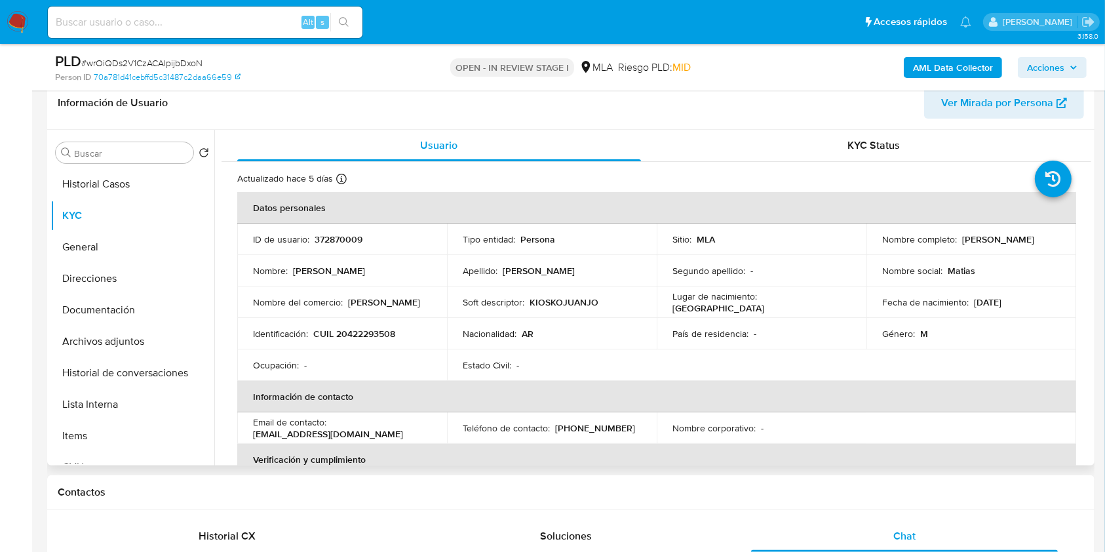
click at [346, 239] on p "372870009" at bounding box center [339, 239] width 48 height 12
copy p "372870009"
click at [144, 64] on span "# wrOiQDs2V1CzACAIpijbDxoN" at bounding box center [141, 62] width 121 height 13
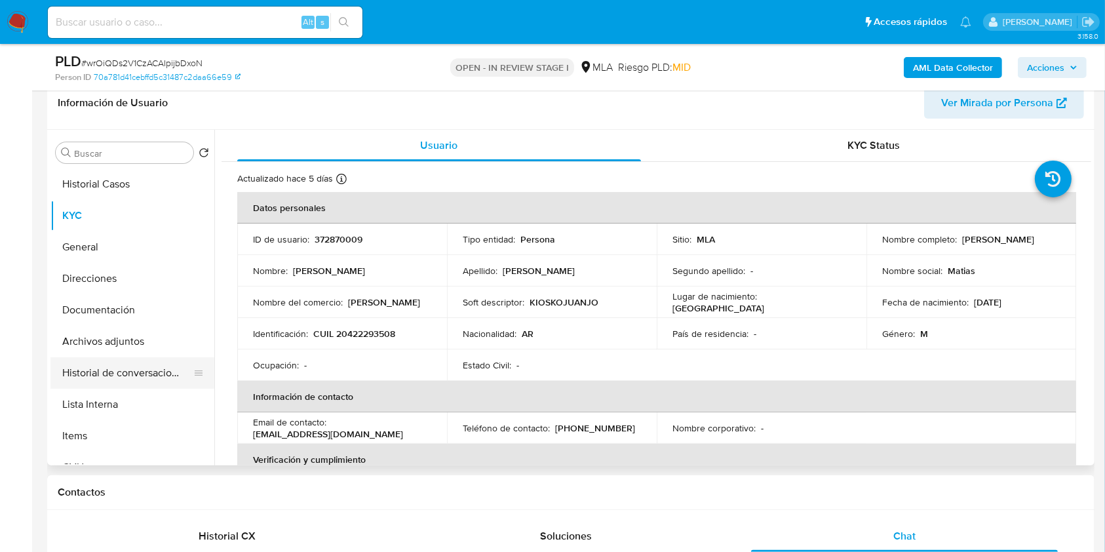
click at [169, 360] on button "Historial de conversaciones" at bounding box center [126, 372] width 153 height 31
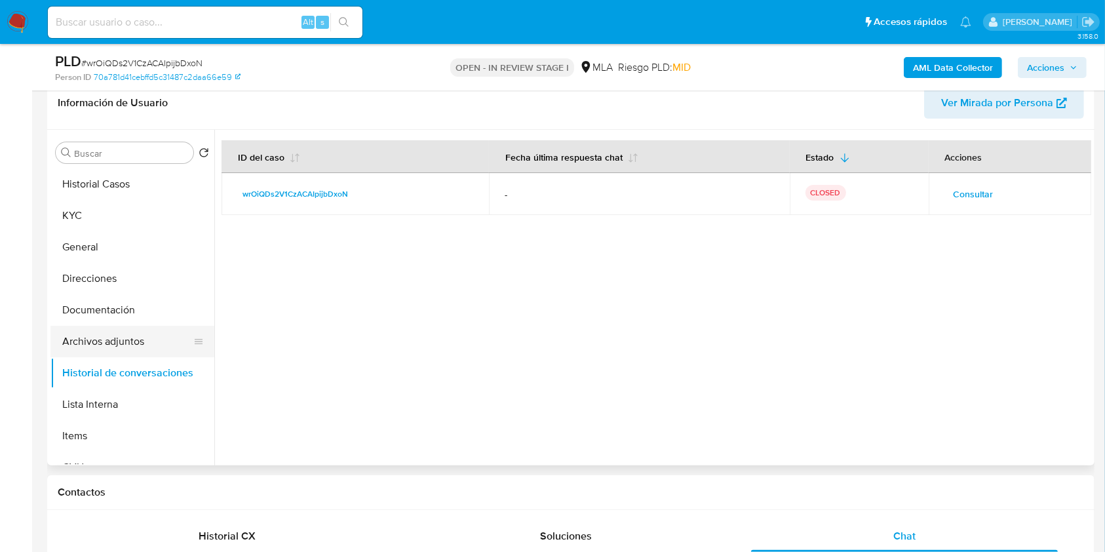
click at [100, 330] on button "Archivos adjuntos" at bounding box center [126, 341] width 153 height 31
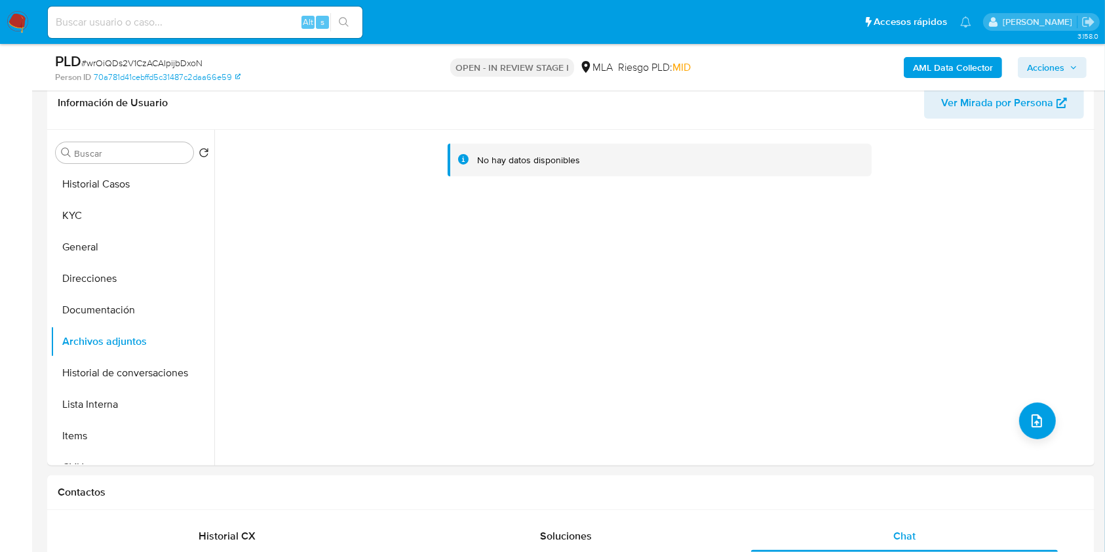
click at [955, 67] on b "AML Data Collector" at bounding box center [953, 67] width 80 height 21
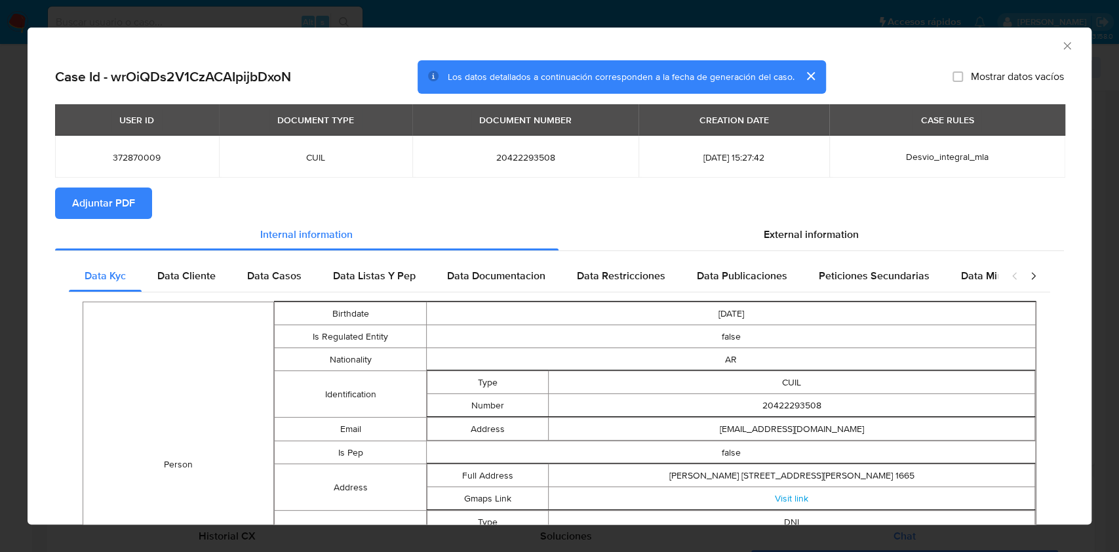
click at [66, 201] on button "Adjuntar PDF" at bounding box center [103, 203] width 97 height 31
click at [1061, 46] on icon "Cerrar ventana" at bounding box center [1067, 45] width 13 height 13
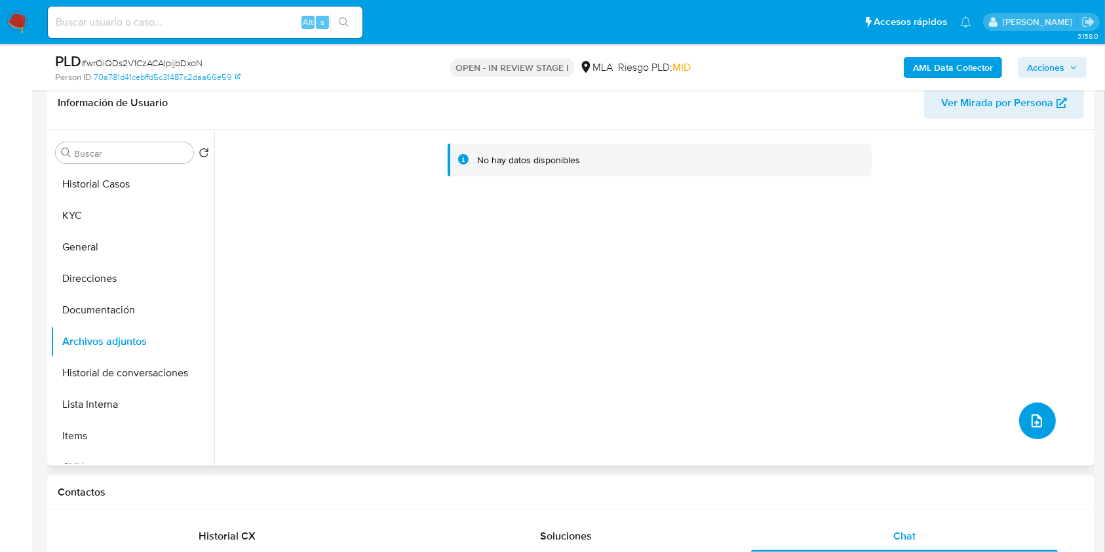
click at [1025, 427] on button "upload-file" at bounding box center [1038, 421] width 37 height 37
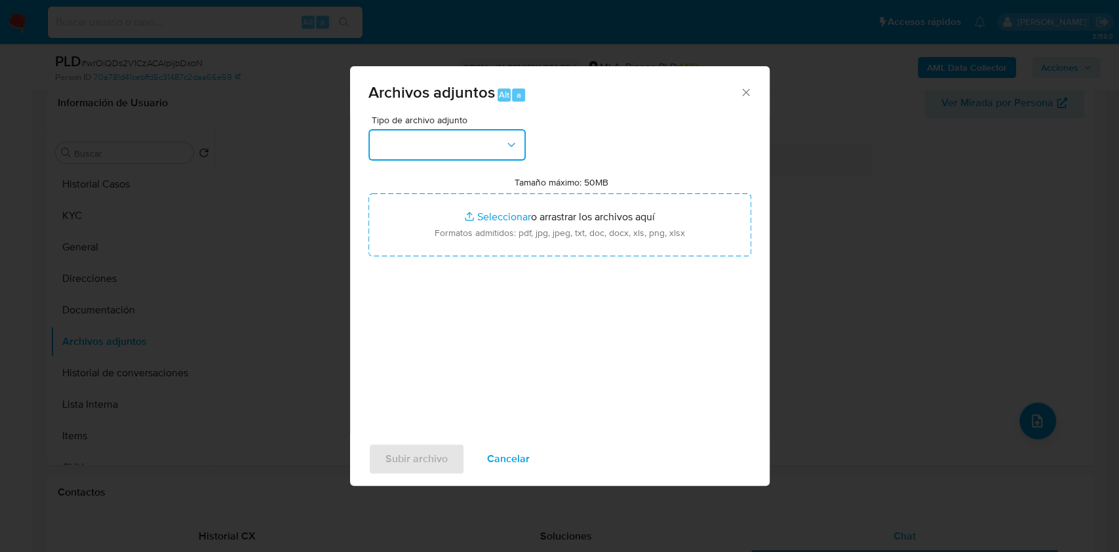
click at [494, 140] on button "button" at bounding box center [446, 144] width 157 height 31
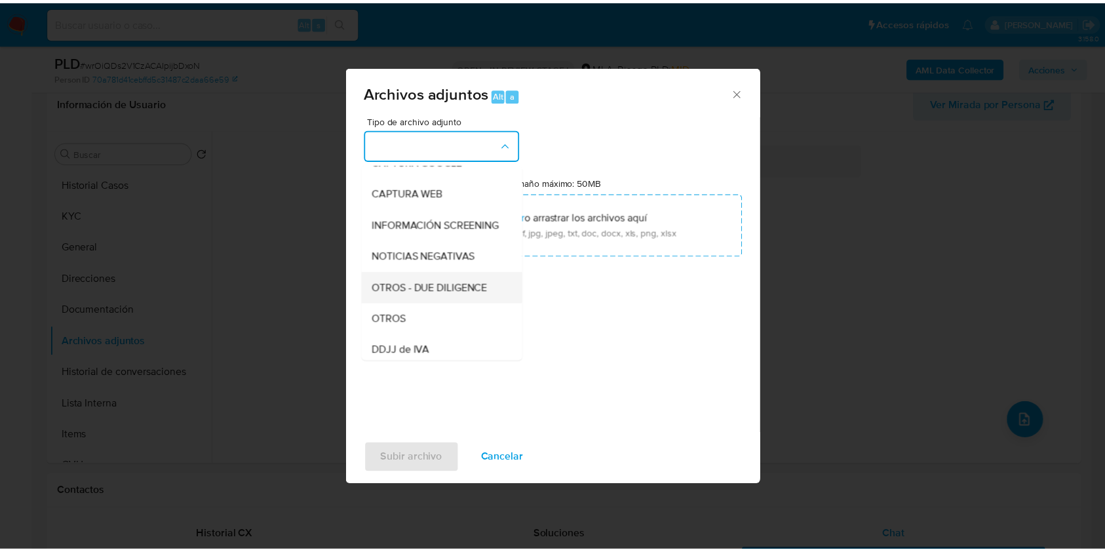
scroll to position [262, 0]
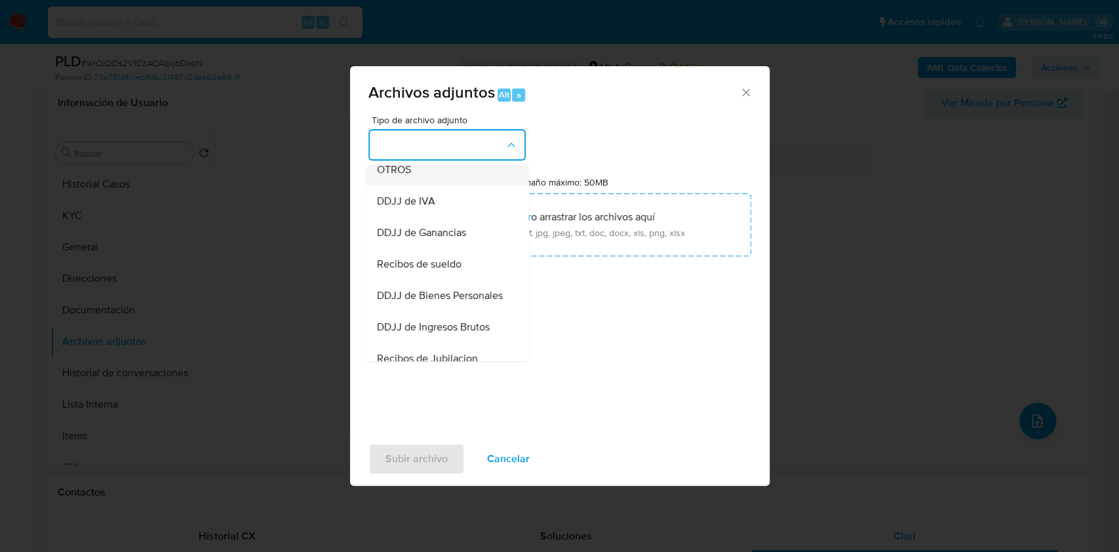
click at [412, 184] on div "OTROS" at bounding box center [443, 169] width 134 height 31
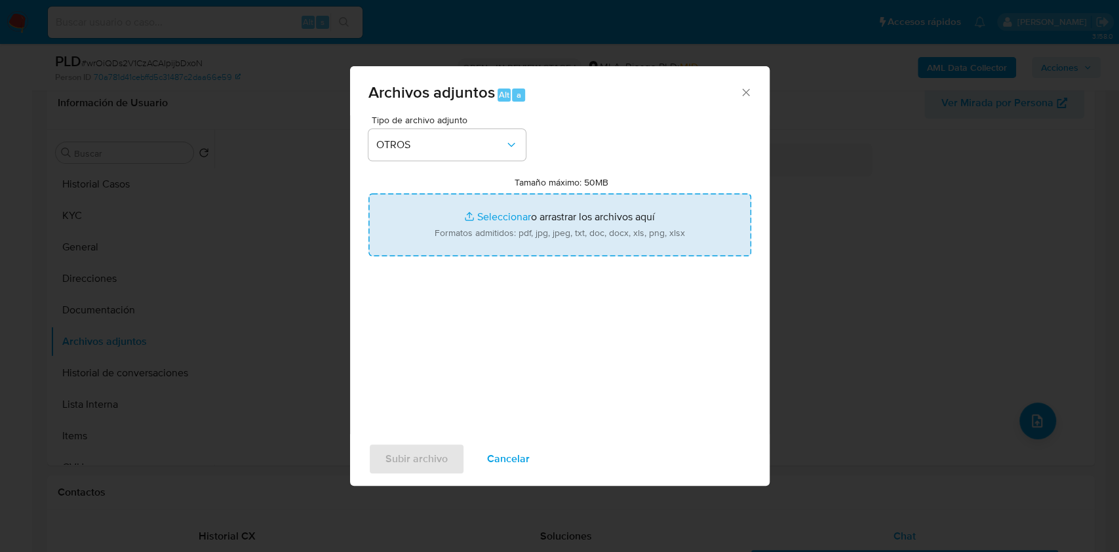
click at [488, 207] on input "Tamaño máximo: 50MB Seleccionar archivos" at bounding box center [559, 224] width 383 height 63
type input "C:\fakepath\Jose Matias Otarola - NOSIS - AGOSTO 2025.pdf"
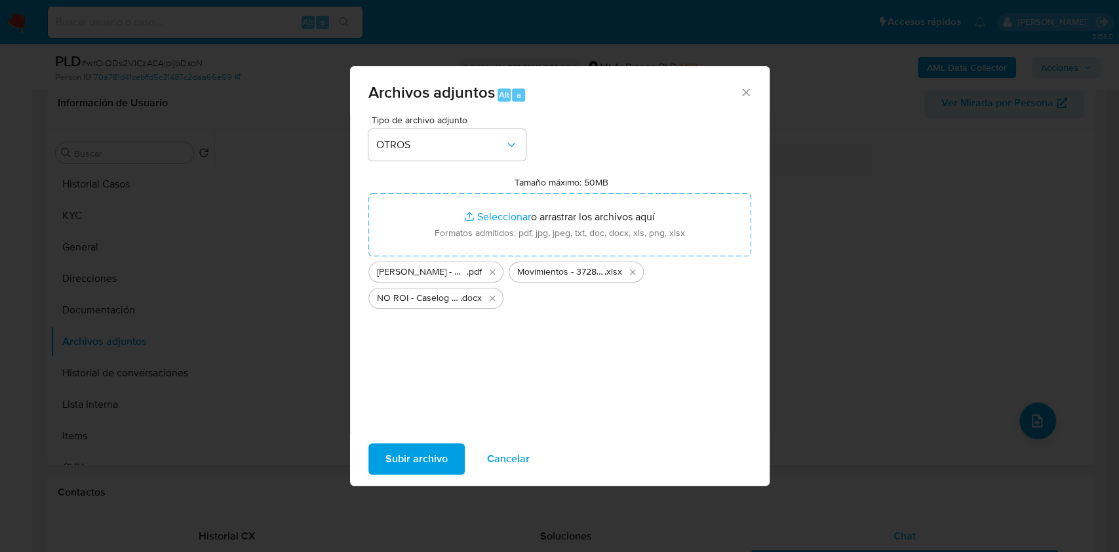
click at [399, 454] on span "Subir archivo" at bounding box center [417, 459] width 62 height 29
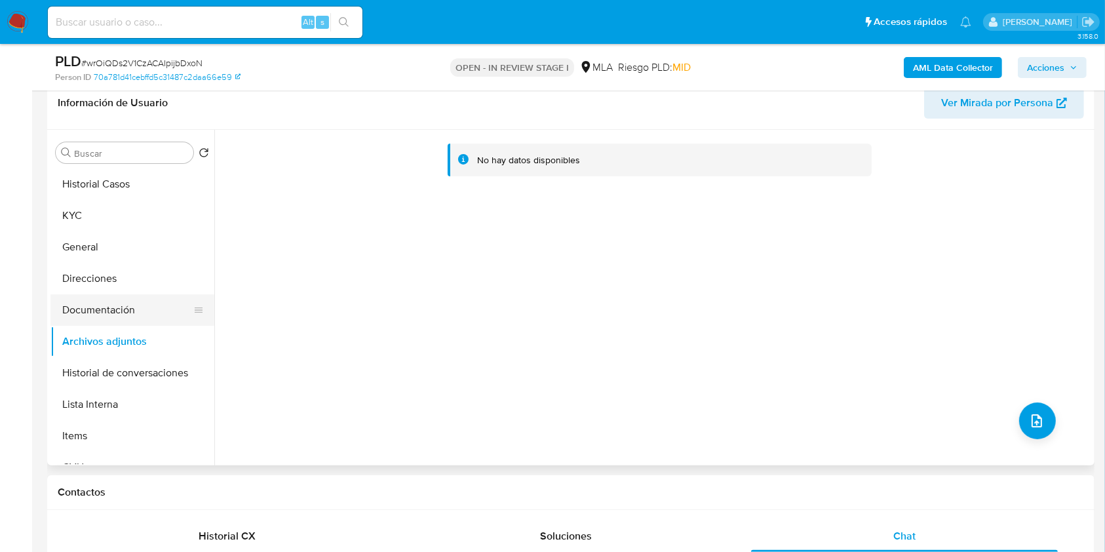
click at [155, 308] on button "Documentación" at bounding box center [126, 309] width 153 height 31
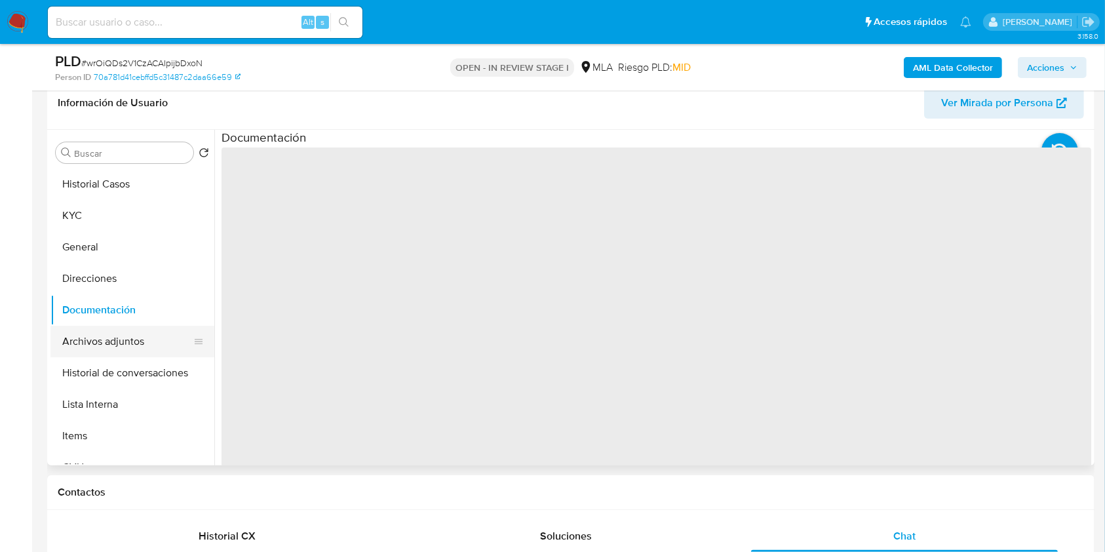
click at [136, 334] on button "Archivos adjuntos" at bounding box center [126, 341] width 153 height 31
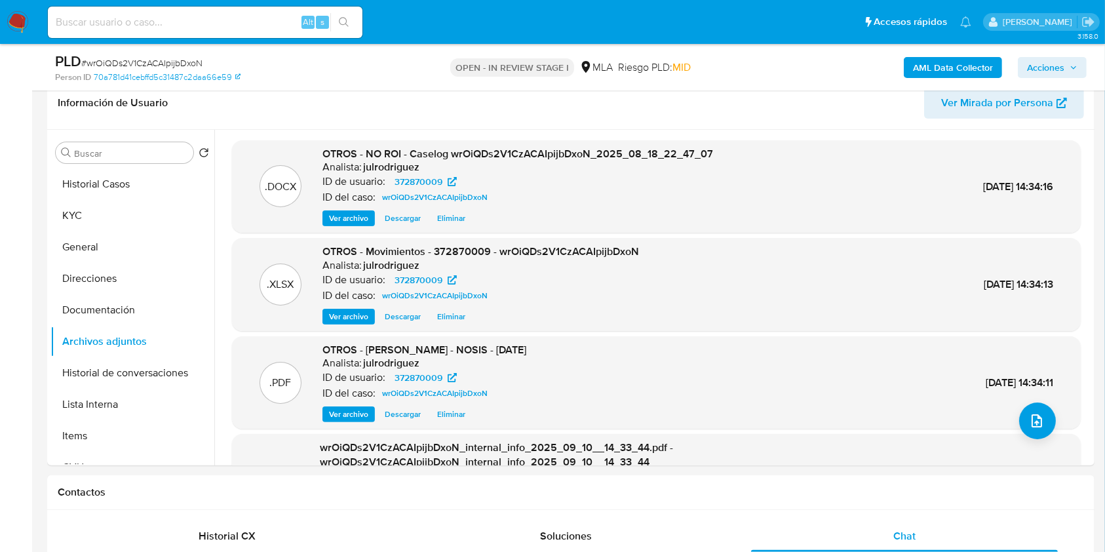
click at [1057, 60] on span "Acciones" at bounding box center [1045, 67] width 37 height 21
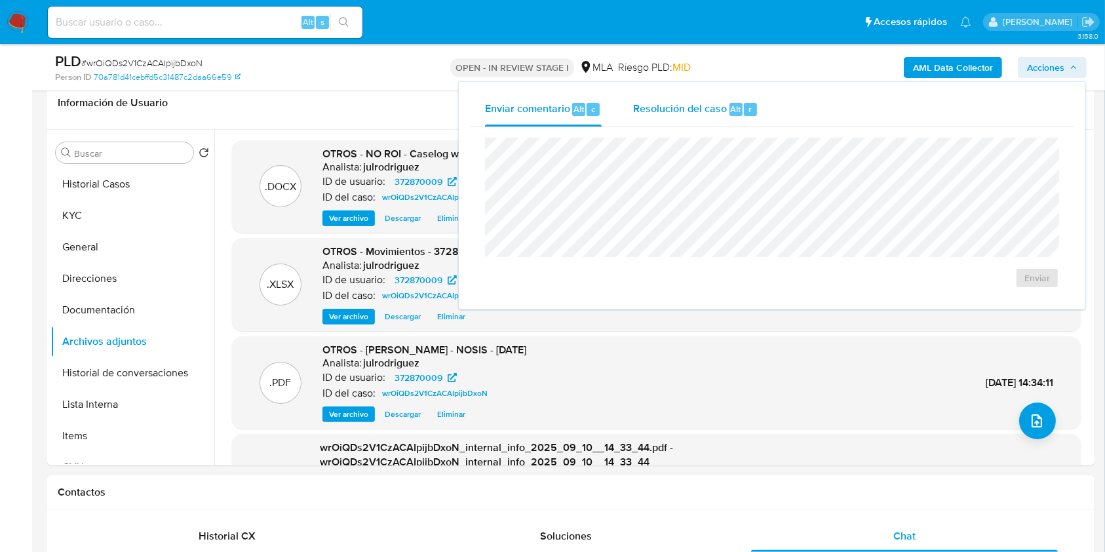
click div "Resolución del caso Alt r"
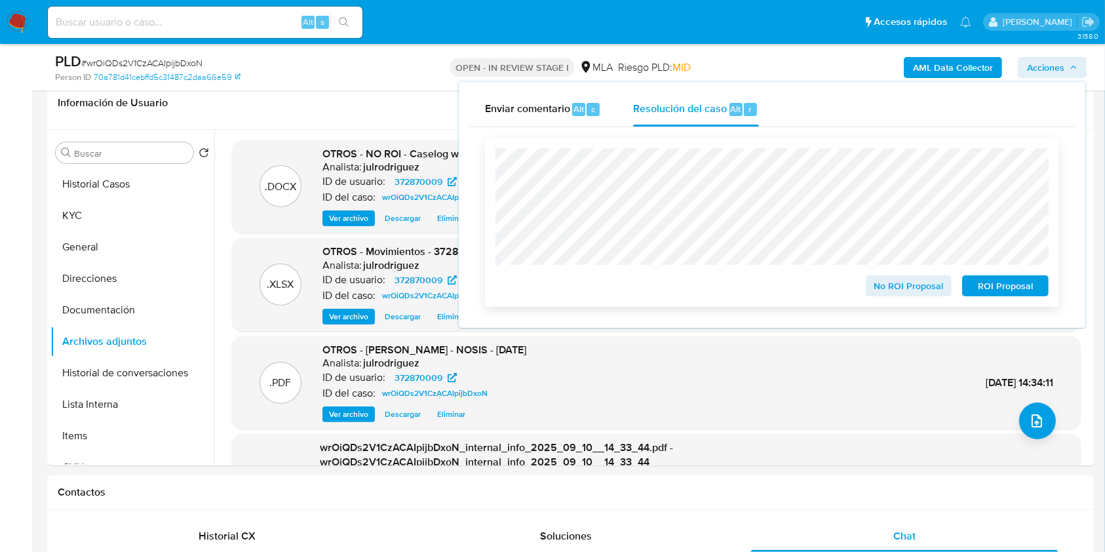
click span "No ROI Proposal"
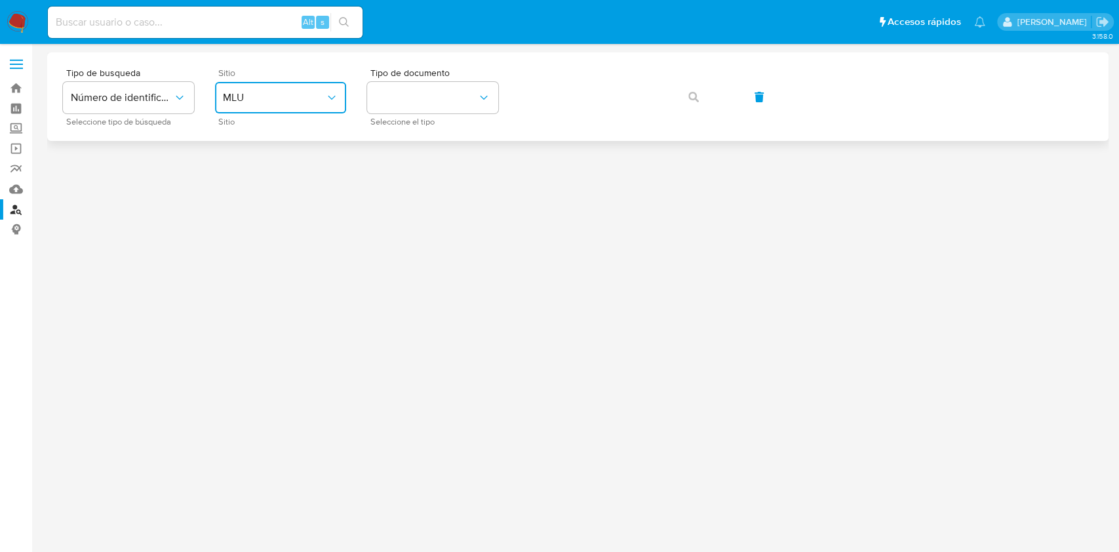
click at [317, 101] on span "MLU" at bounding box center [274, 97] width 102 height 13
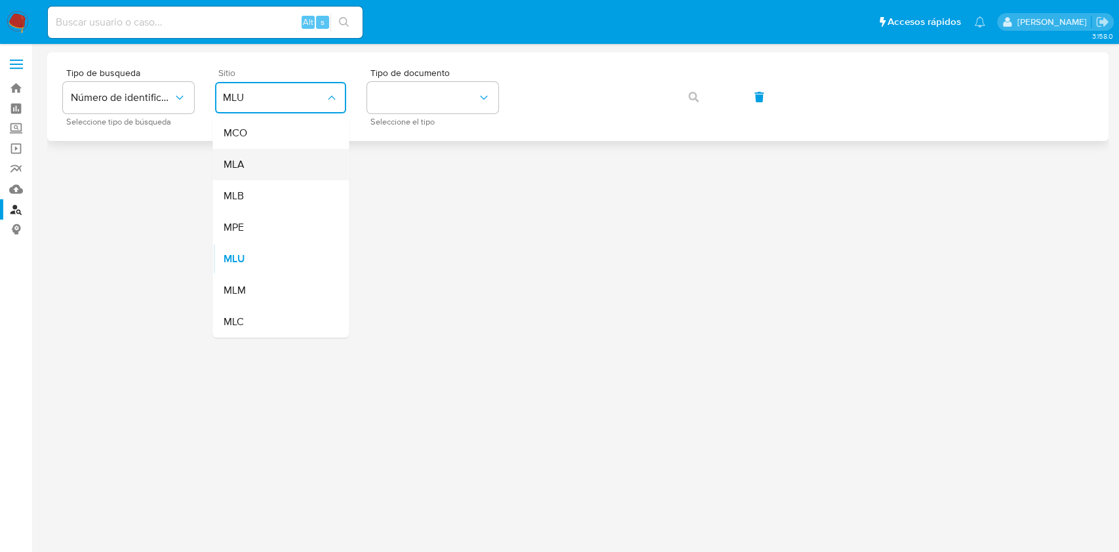
click at [271, 153] on div "MLA" at bounding box center [277, 164] width 108 height 31
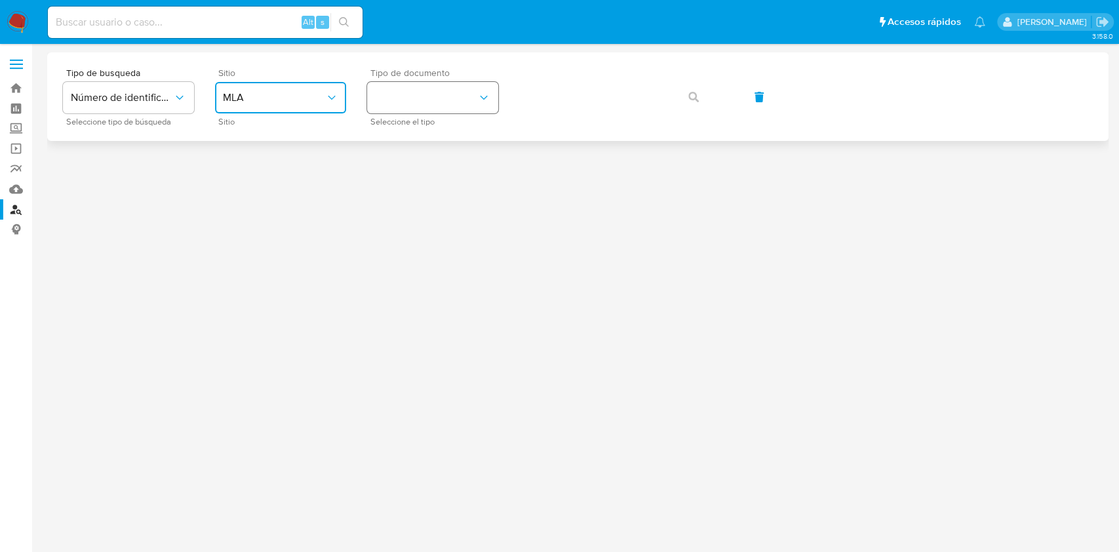
click at [439, 100] on button "identificationType" at bounding box center [432, 97] width 131 height 31
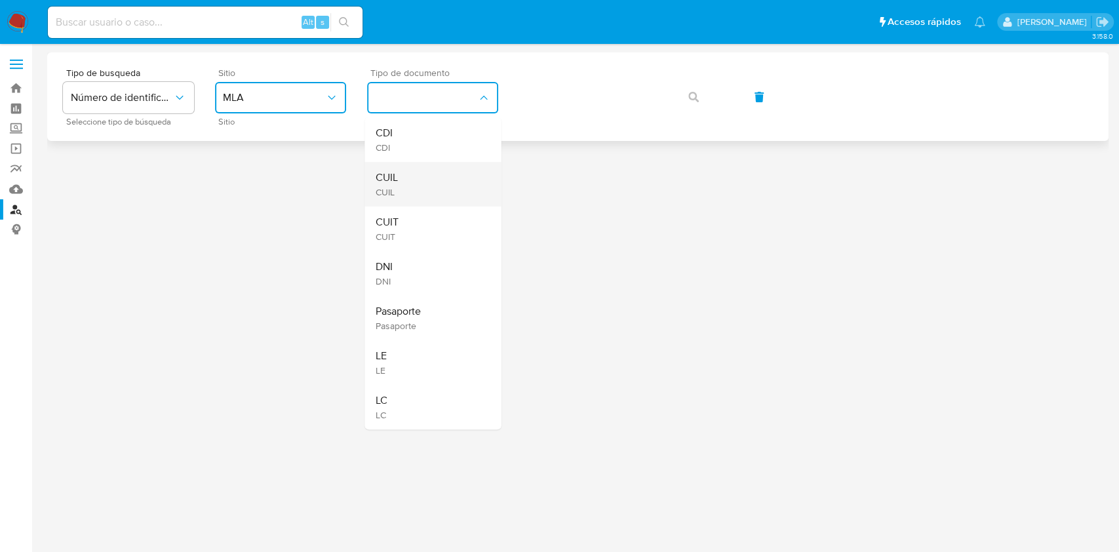
click at [402, 170] on div "CUIL CUIL" at bounding box center [429, 184] width 108 height 45
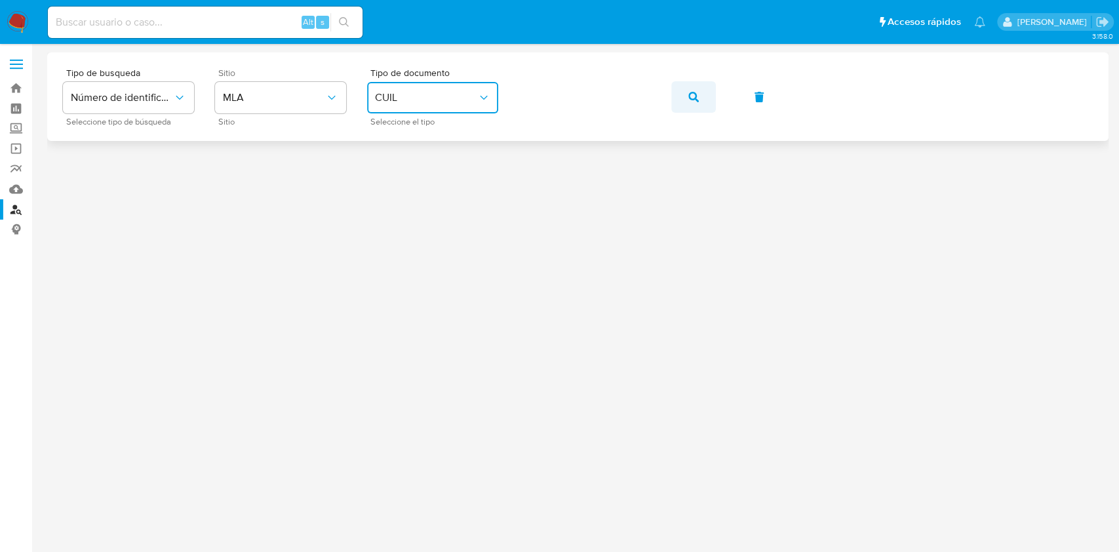
click at [692, 99] on icon "button" at bounding box center [693, 97] width 10 height 10
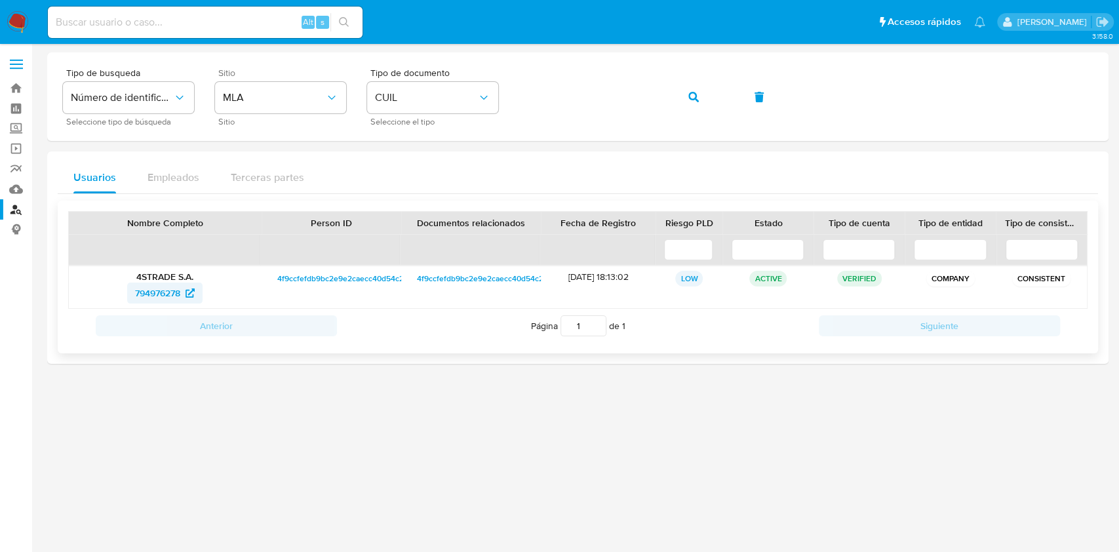
click at [151, 293] on span "794976278" at bounding box center [157, 293] width 45 height 21
click at [696, 94] on icon "button" at bounding box center [693, 97] width 10 height 10
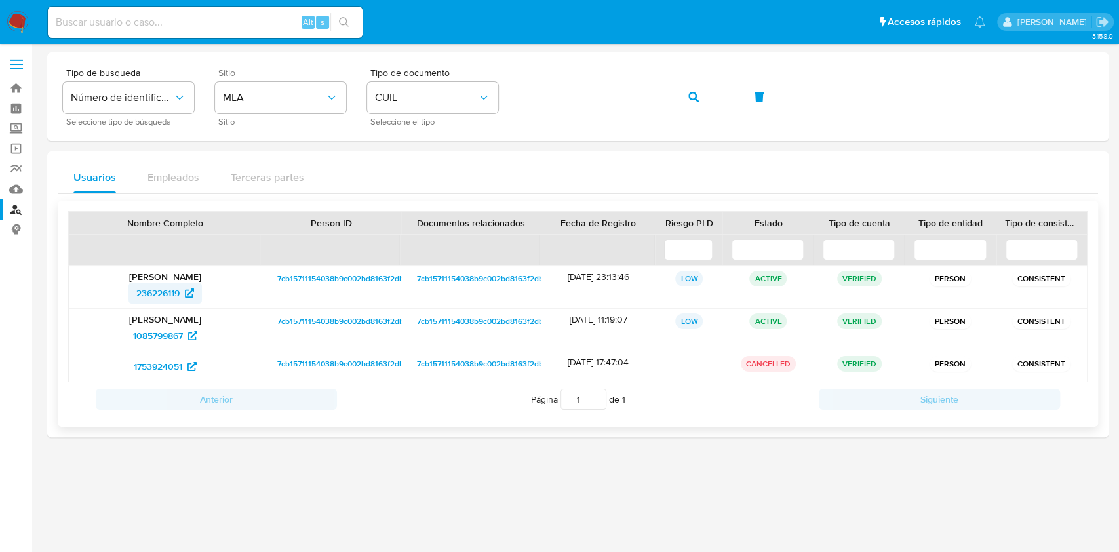
click at [167, 292] on span "236226119" at bounding box center [157, 293] width 43 height 21
click at [684, 91] on button "button" at bounding box center [693, 96] width 45 height 31
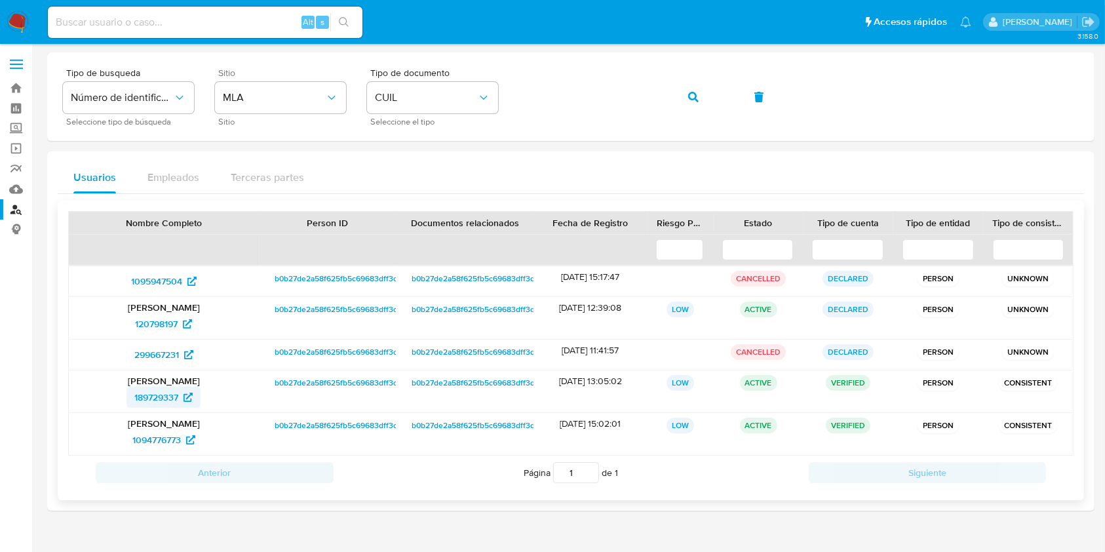
click at [157, 387] on span "189729337" at bounding box center [156, 397] width 44 height 21
click at [690, 99] on icon "button" at bounding box center [693, 97] width 10 height 10
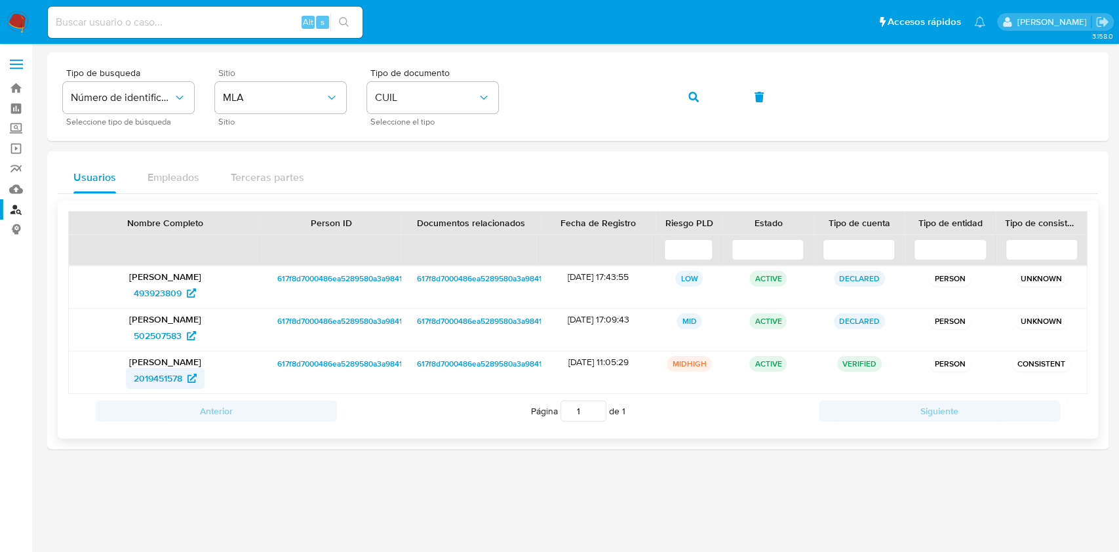
click at [155, 379] on span "2019451578" at bounding box center [158, 378] width 49 height 21
click at [681, 92] on button "button" at bounding box center [693, 96] width 45 height 31
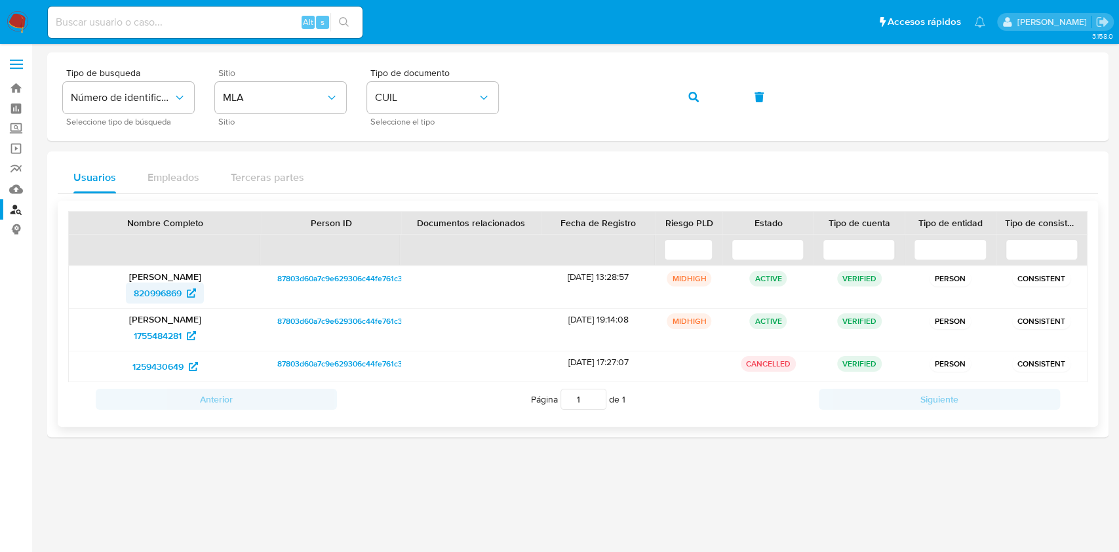
click at [132, 298] on link "820996869" at bounding box center [165, 293] width 78 height 21
click at [692, 102] on icon "button" at bounding box center [693, 97] width 10 height 10
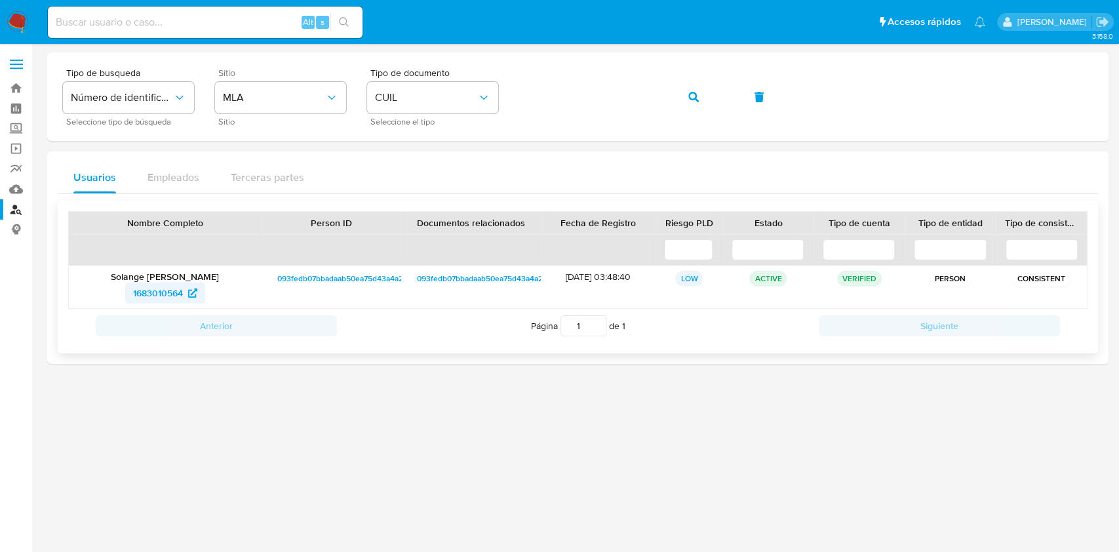
click at [163, 299] on span "1683010564" at bounding box center [158, 293] width 50 height 21
click at [688, 100] on icon "button" at bounding box center [693, 97] width 10 height 10
click at [172, 291] on span "631848181" at bounding box center [157, 293] width 41 height 21
click at [670, 100] on div "Tipo de busqueda Número de identificación Seleccione tipo de búsqueda Sitio MLA…" at bounding box center [578, 96] width 1030 height 57
click at [689, 98] on icon "button" at bounding box center [693, 97] width 10 height 10
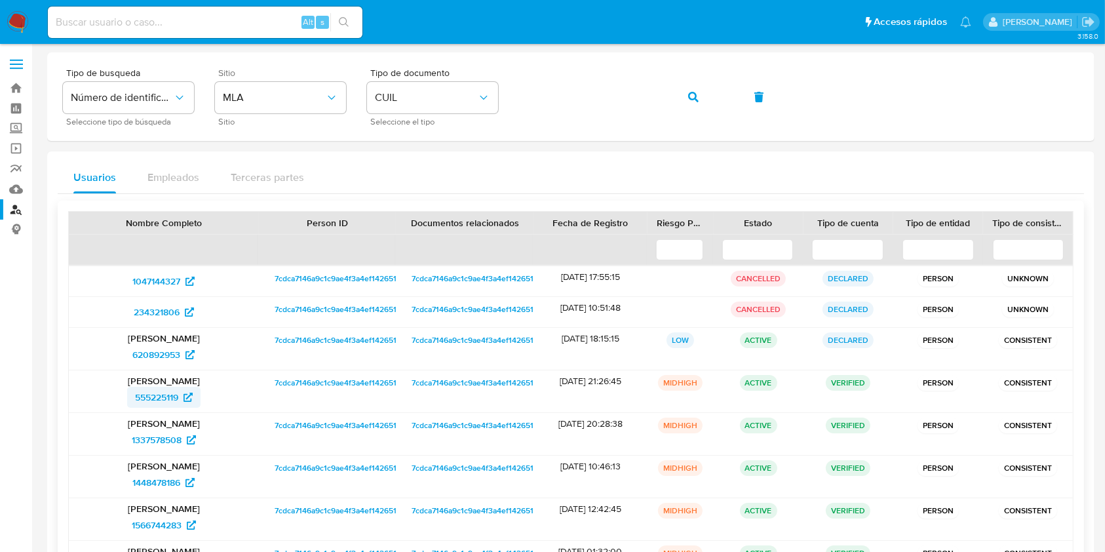
click at [166, 396] on span "555225119" at bounding box center [156, 397] width 43 height 21
click at [673, 101] on button "button" at bounding box center [693, 96] width 45 height 31
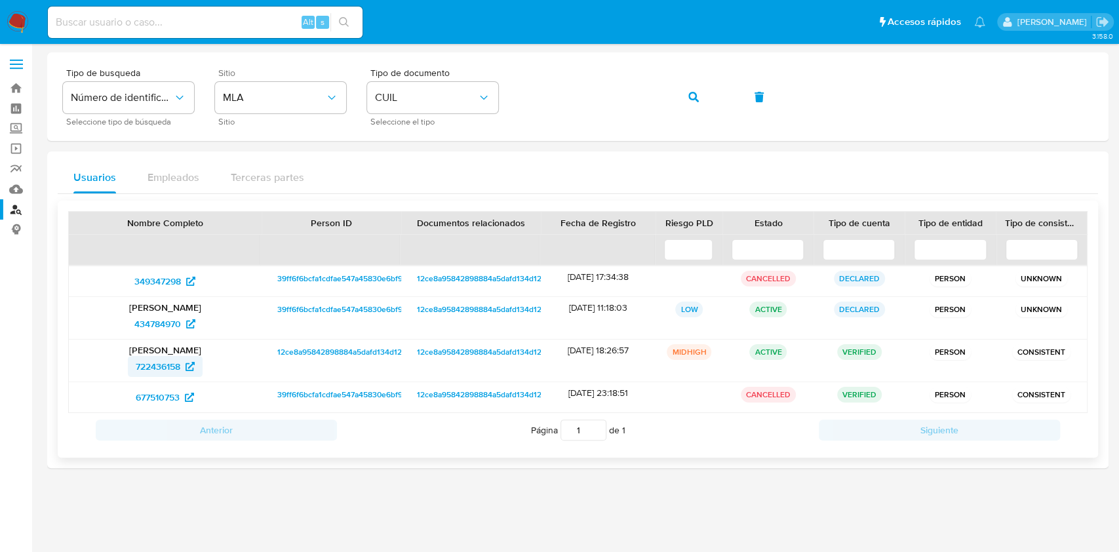
click at [176, 364] on span "722436158" at bounding box center [158, 366] width 45 height 21
click at [696, 102] on span "button" at bounding box center [693, 97] width 10 height 29
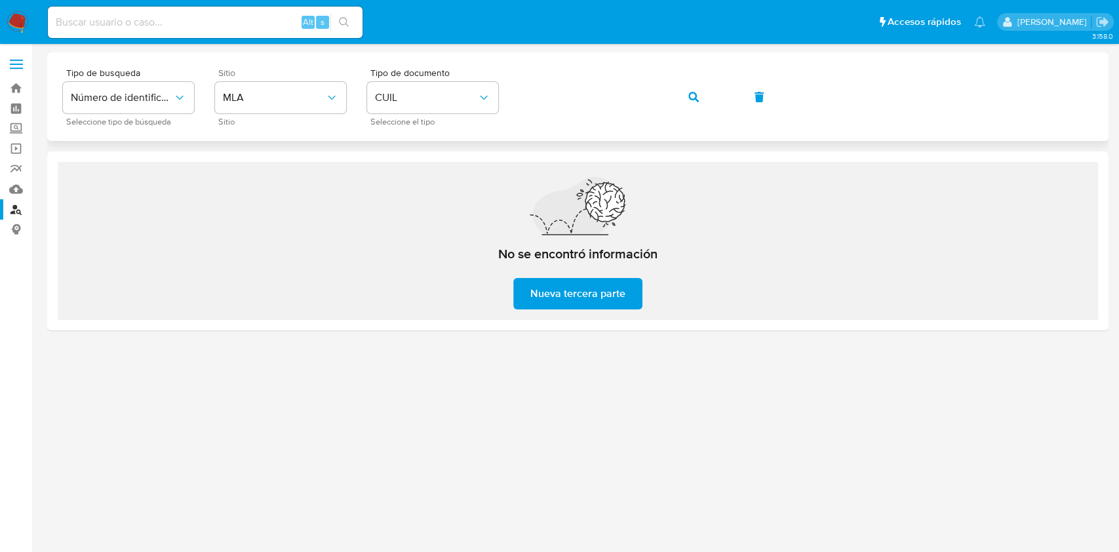
click at [717, 97] on div "Tipo de busqueda Número de identificación Seleccione tipo de búsqueda Sitio MLA…" at bounding box center [578, 96] width 1030 height 57
click at [696, 92] on icon "button" at bounding box center [693, 97] width 10 height 10
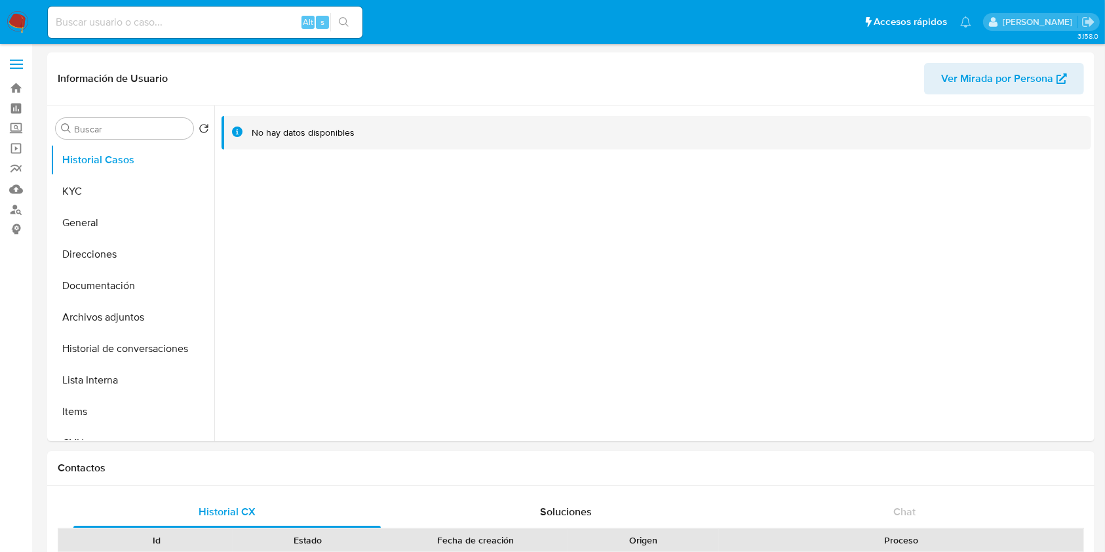
select select "10"
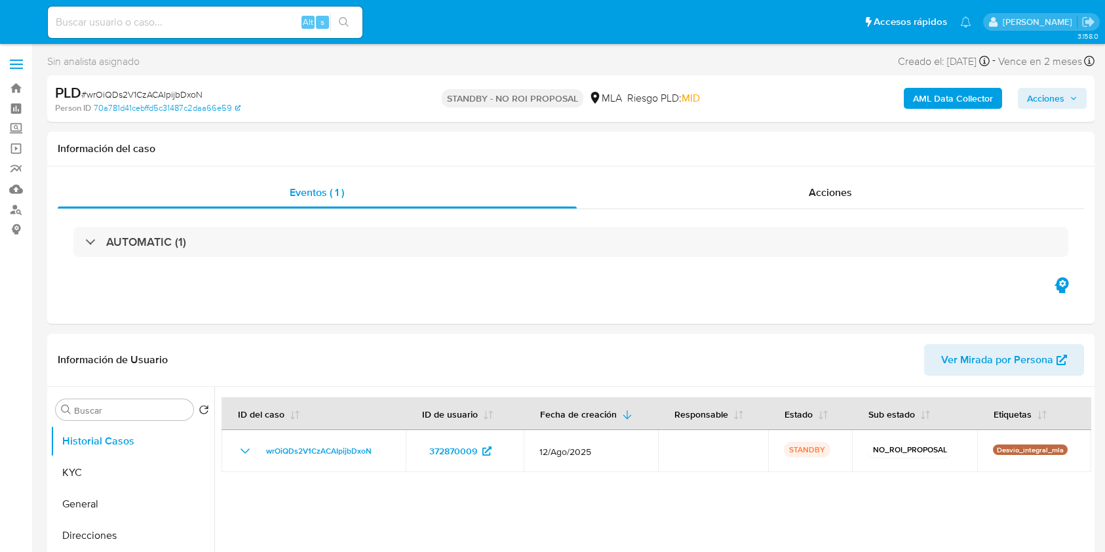
select select "10"
click at [214, 22] on input at bounding box center [205, 22] width 315 height 17
paste input "8NbsHoARGonrTyQeEopvEOmt"
type input "8NbsHoARGonrTyQeEopvEOmt"
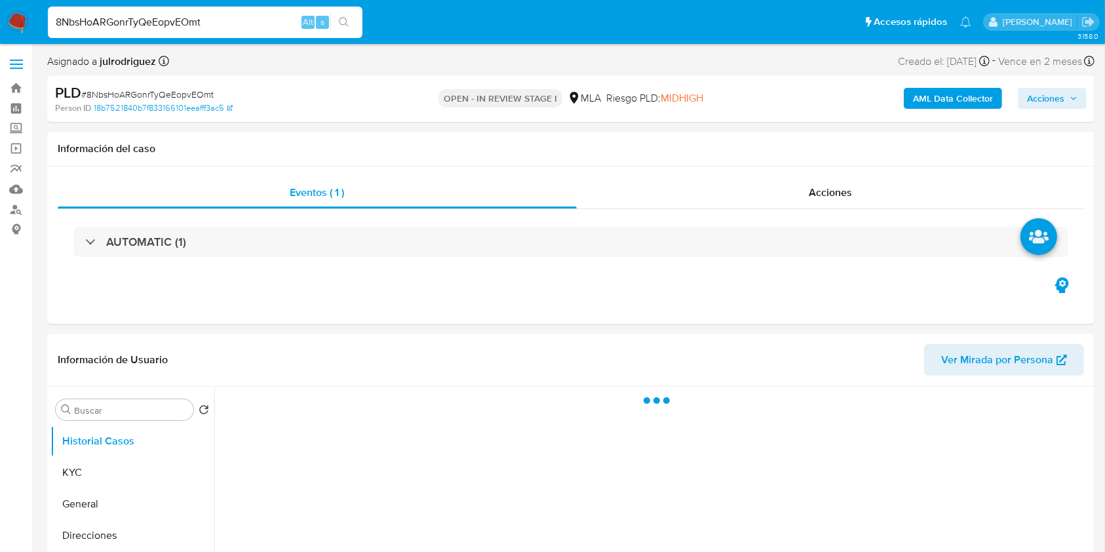
select select "10"
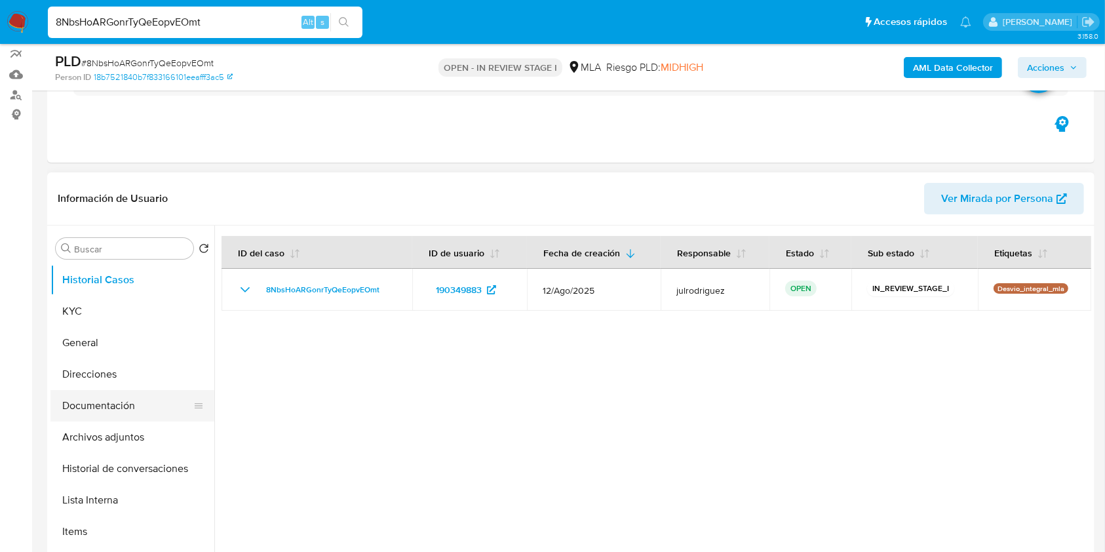
scroll to position [174, 0]
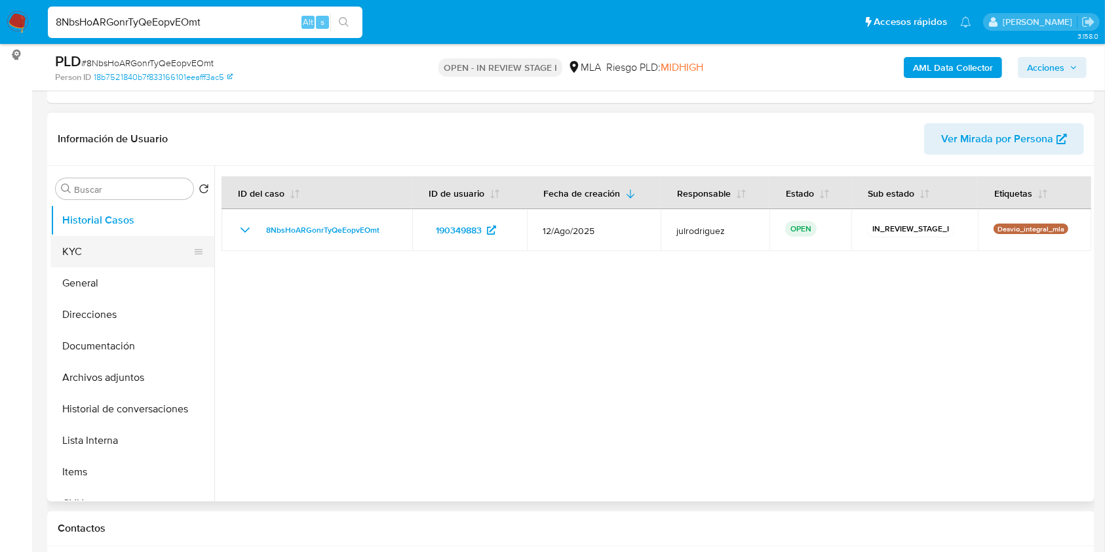
click at [91, 248] on button "KYC" at bounding box center [126, 251] width 153 height 31
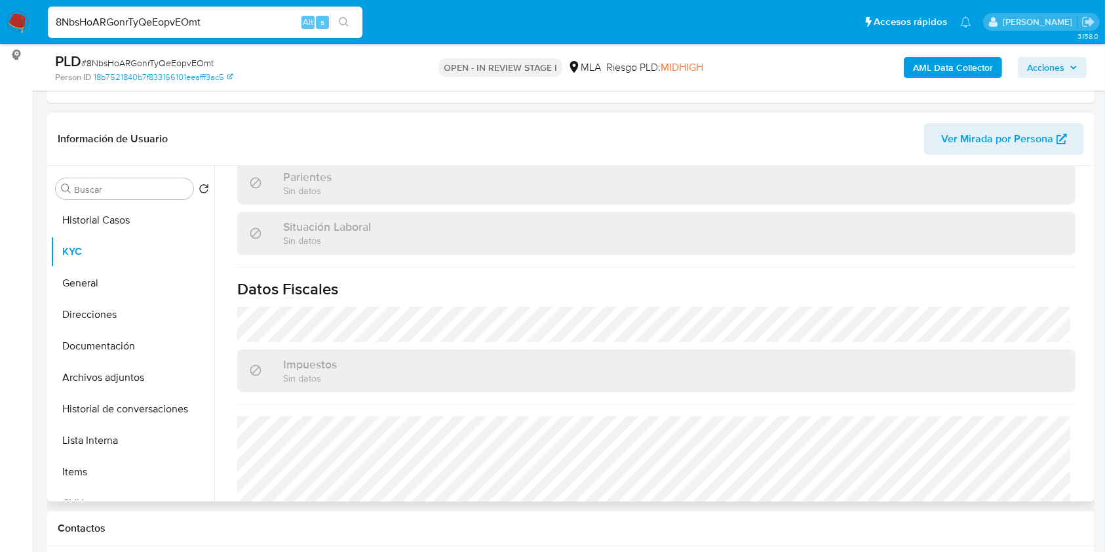
scroll to position [690, 0]
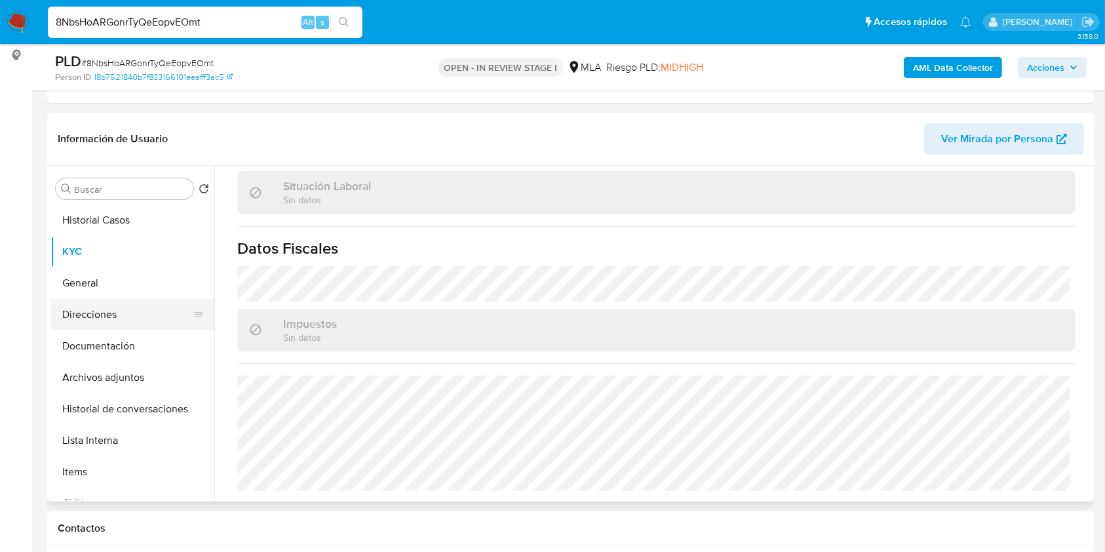
click at [100, 317] on button "Direcciones" at bounding box center [126, 314] width 153 height 31
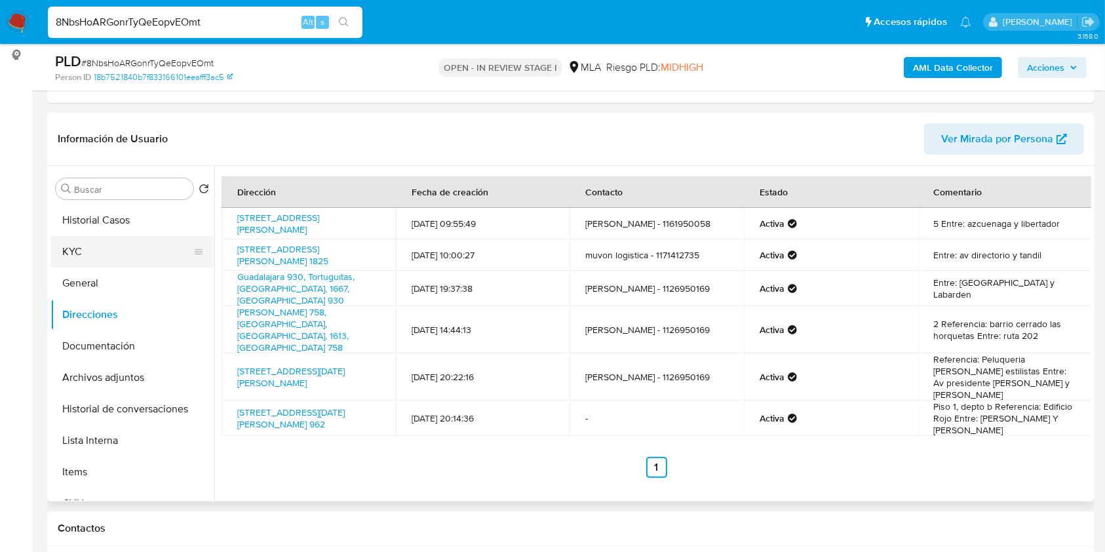
click at [108, 262] on button "KYC" at bounding box center [126, 251] width 153 height 31
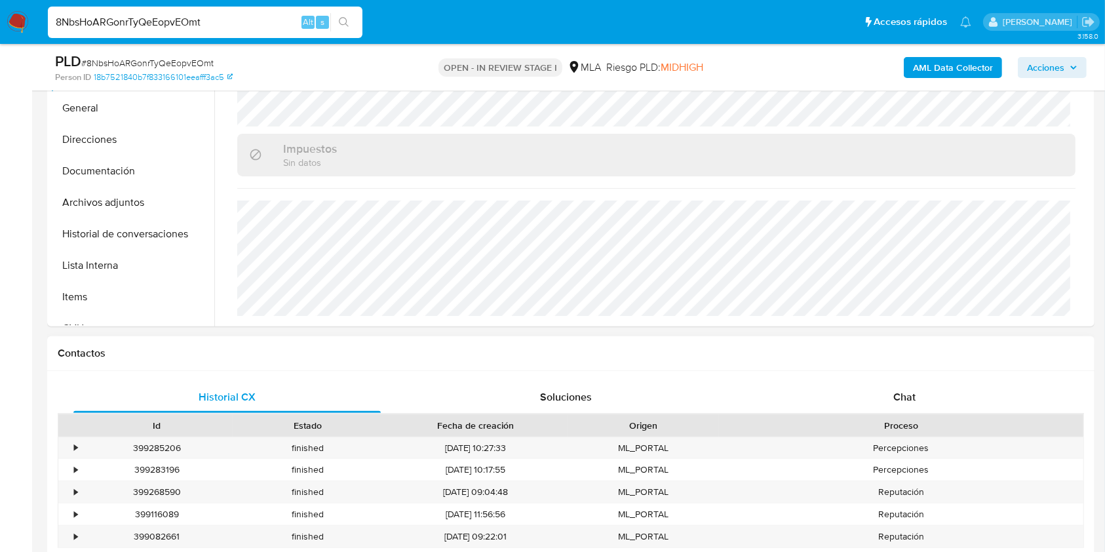
scroll to position [612, 0]
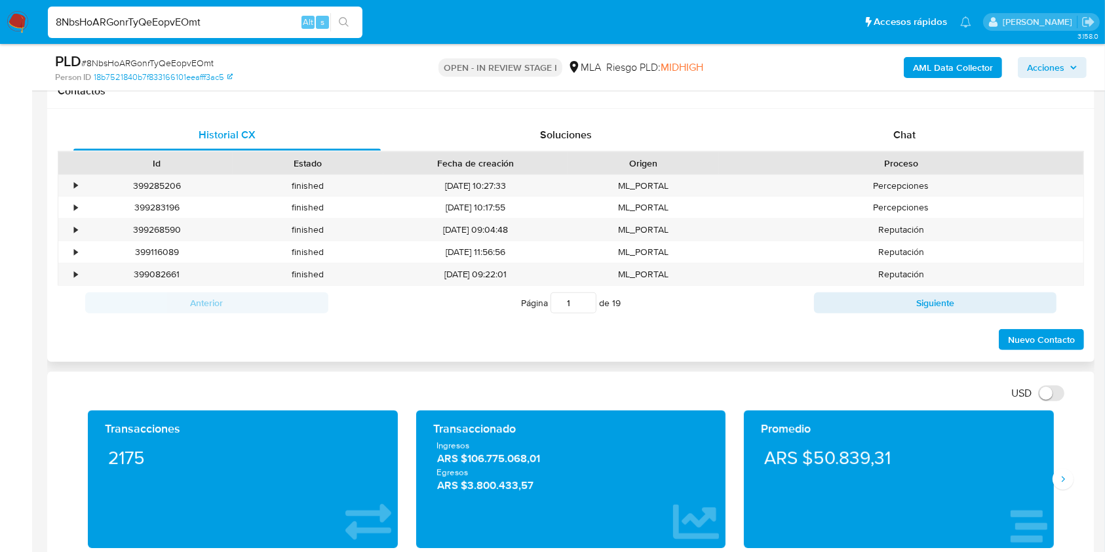
click at [912, 106] on div "Contactos" at bounding box center [571, 91] width 1048 height 35
click at [908, 129] on span "Chat" at bounding box center [905, 134] width 22 height 15
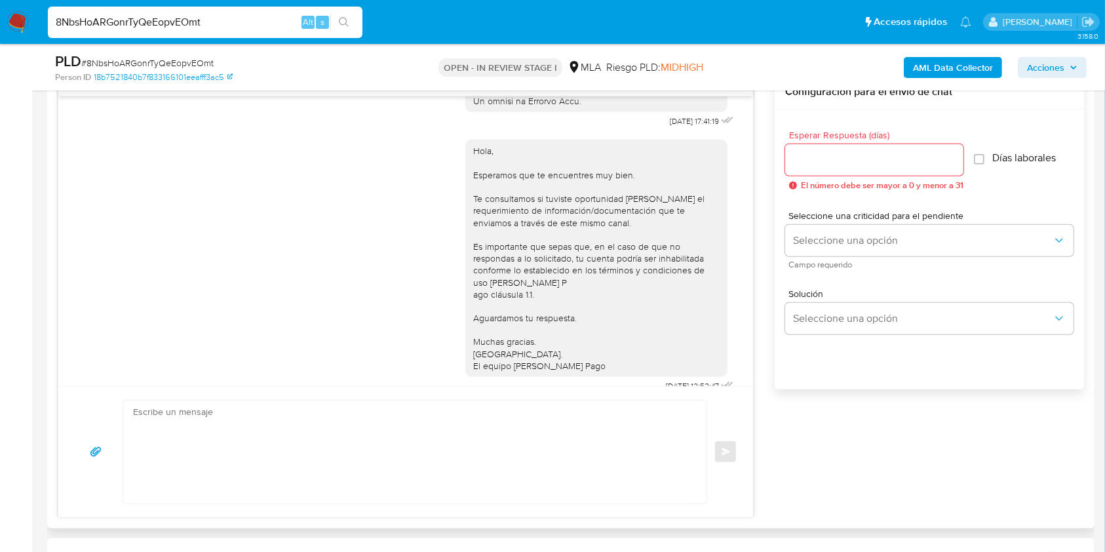
scroll to position [654, 0]
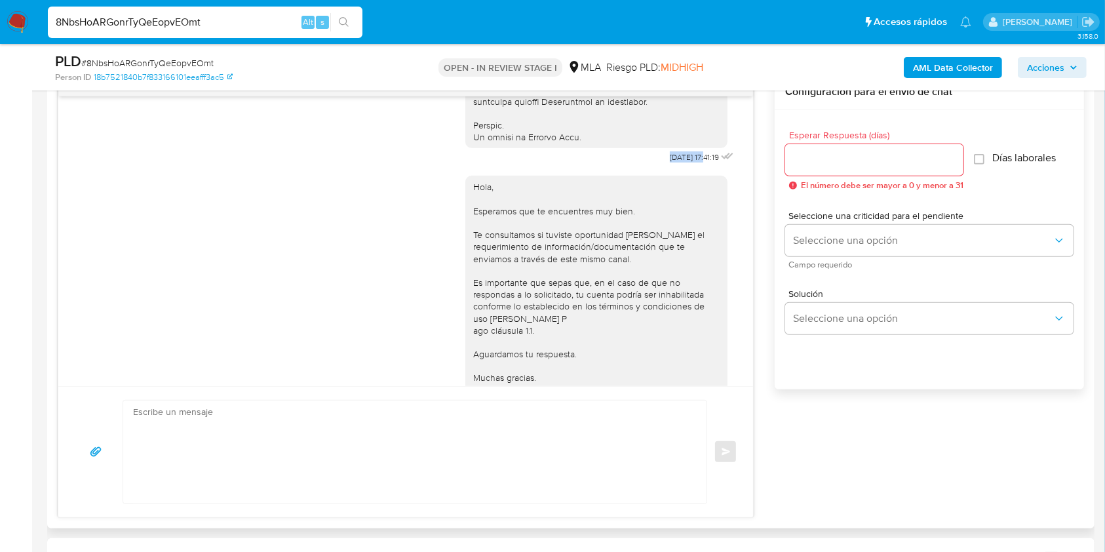
drag, startPoint x: 640, startPoint y: 175, endPoint x: 679, endPoint y: 177, distance: 39.4
copy span "18/08/2025"
drag, startPoint x: 71, startPoint y: 304, endPoint x: 314, endPoint y: 330, distance: 244.7
click at [71, 304] on div "18/08/2025 17:41:19 Hola, Esperamos que te encuentres muy bien. Te consultamos …" at bounding box center [405, 241] width 695 height 290
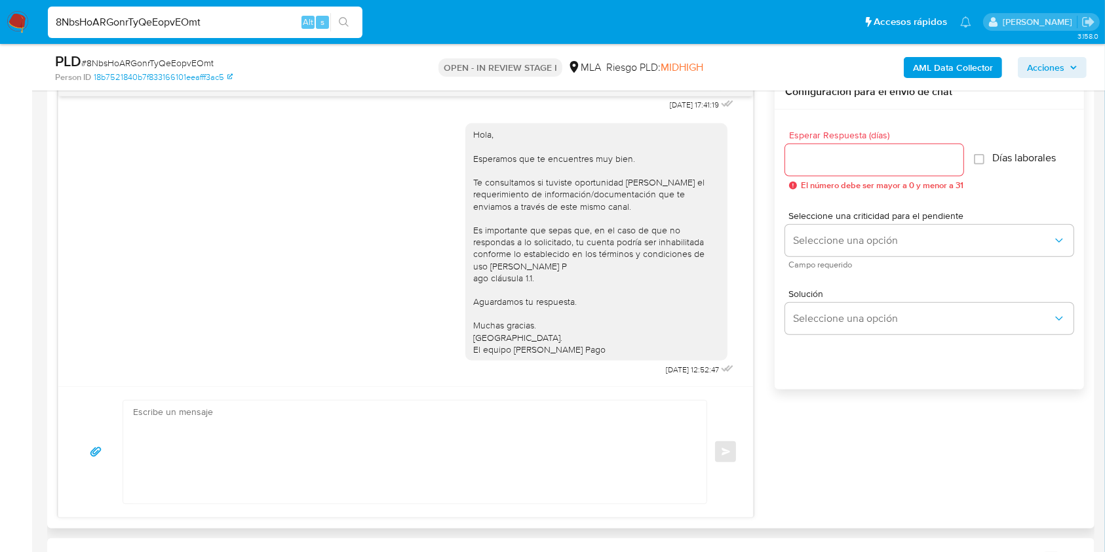
scroll to position [741, 0]
drag, startPoint x: 642, startPoint y: 374, endPoint x: 678, endPoint y: 370, distance: 36.2
click at [678, 370] on div "Hola, Esperamos que te encuentres muy bien. Te consultamos si tuviste oportunid…" at bounding box center [601, 246] width 271 height 265
copy span "22/08/2025"
click at [75, 331] on div "Hola, Esperamos que te encuentres muy bien. Te consultamos si tuviste oportunid…" at bounding box center [406, 246] width 662 height 265
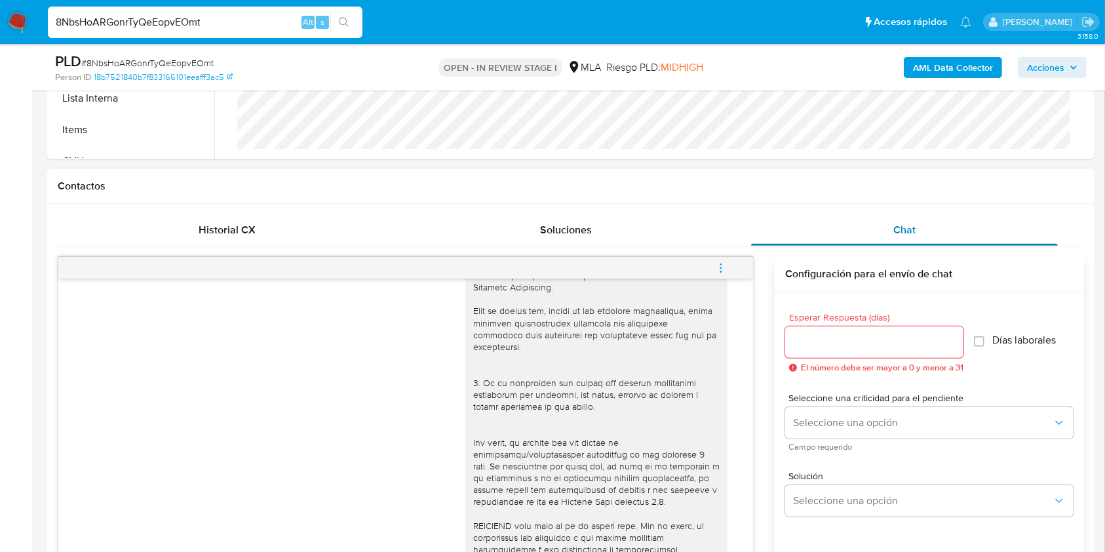
scroll to position [349, 0]
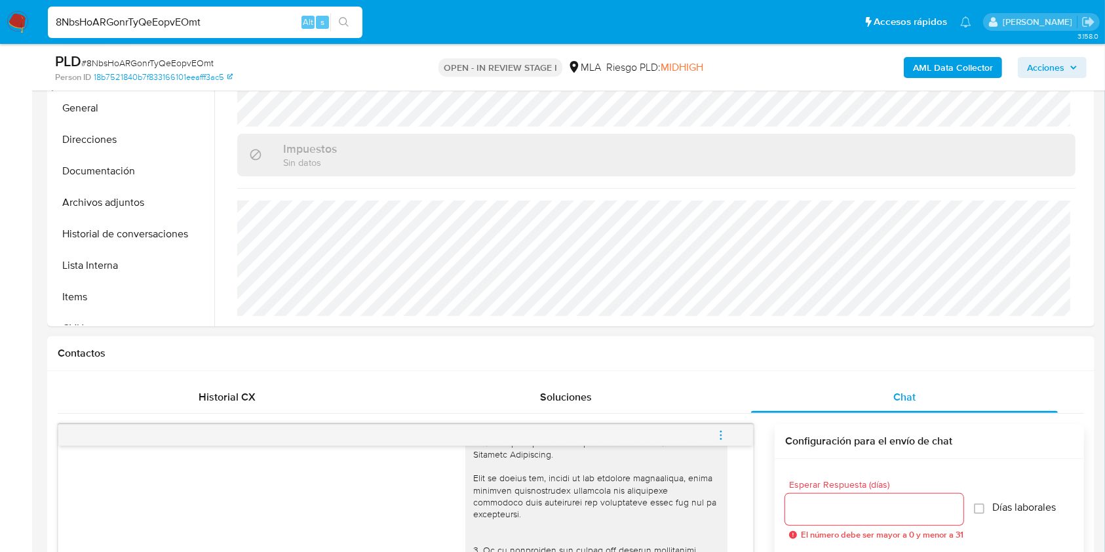
click at [720, 427] on span "menu-action" at bounding box center [721, 435] width 12 height 31
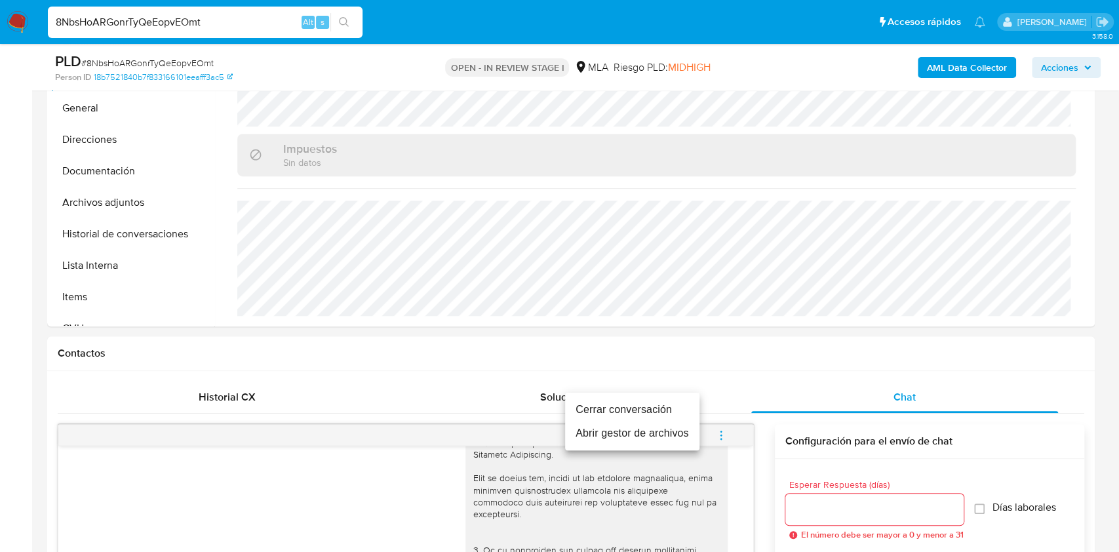
click at [600, 407] on li "Cerrar conversación" at bounding box center [632, 410] width 134 height 24
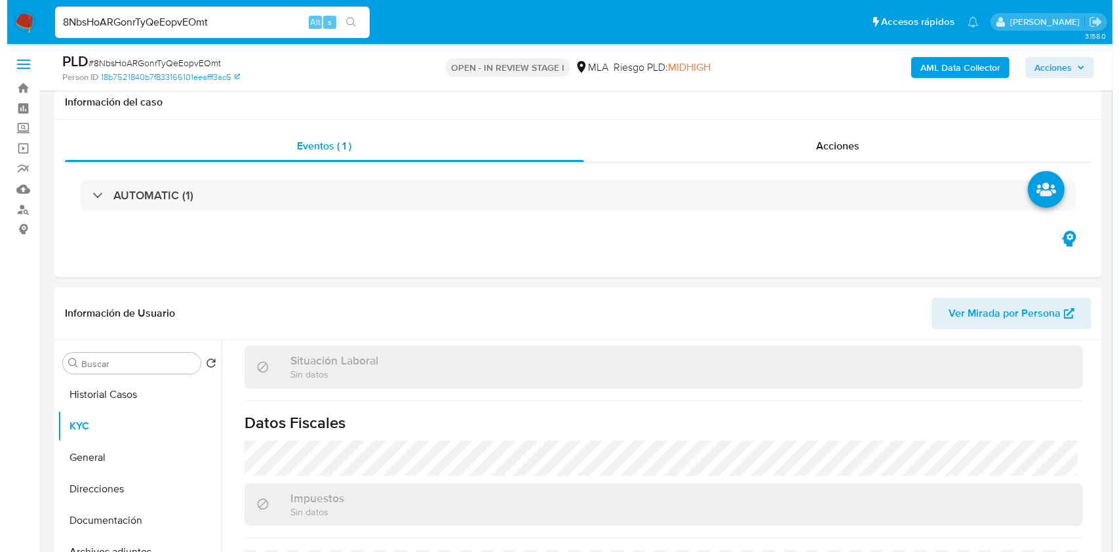
scroll to position [2318, 0]
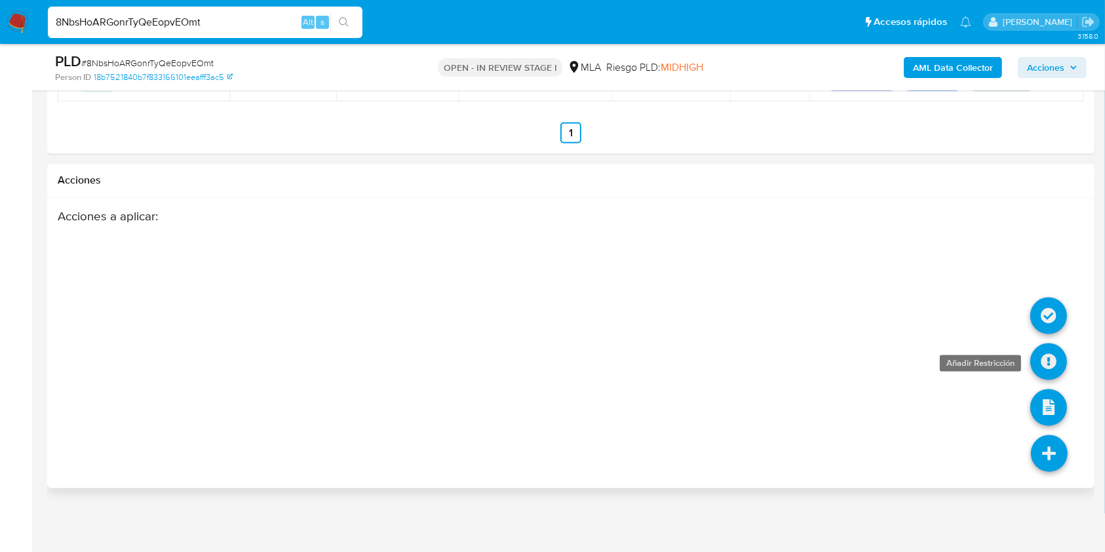
click at [1048, 358] on icon at bounding box center [1049, 362] width 37 height 37
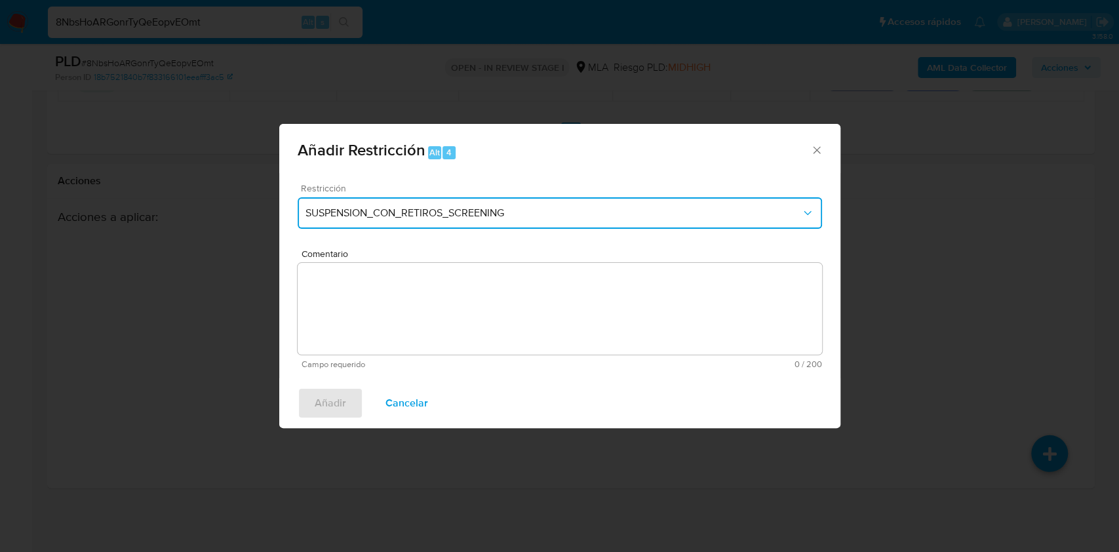
click at [386, 208] on span "SUSPENSION_CON_RETIROS_SCREENING" at bounding box center [554, 213] width 496 height 13
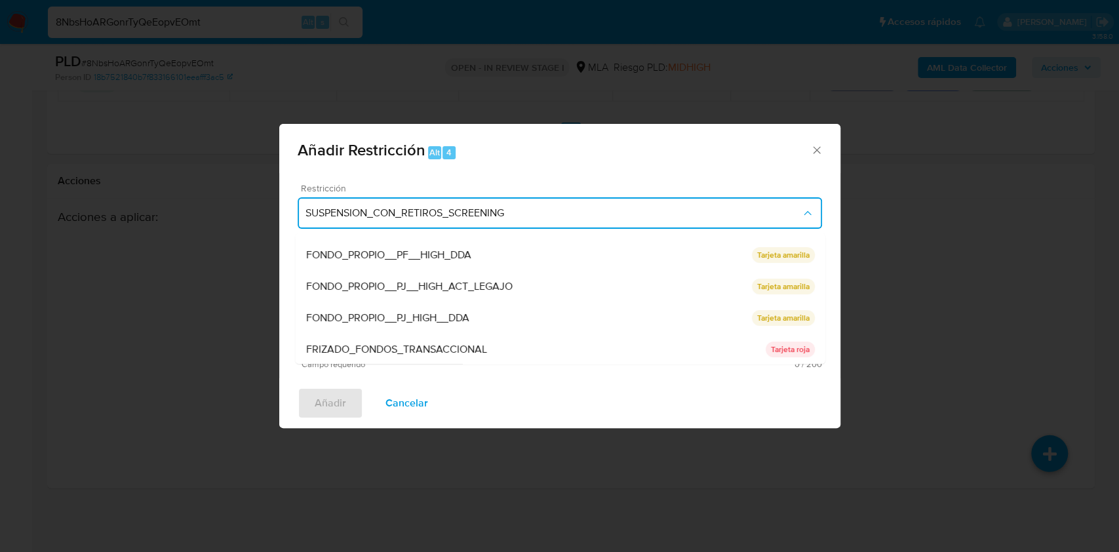
scroll to position [278, 0]
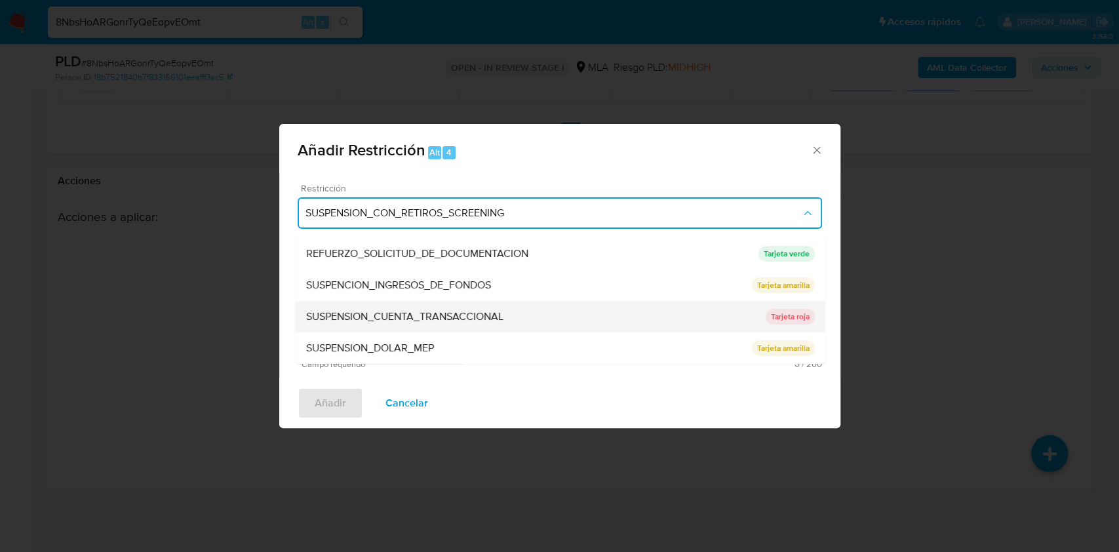
click at [402, 321] on span "SUSPENSION_CUENTA_TRANSACCIONAL" at bounding box center [404, 316] width 197 height 13
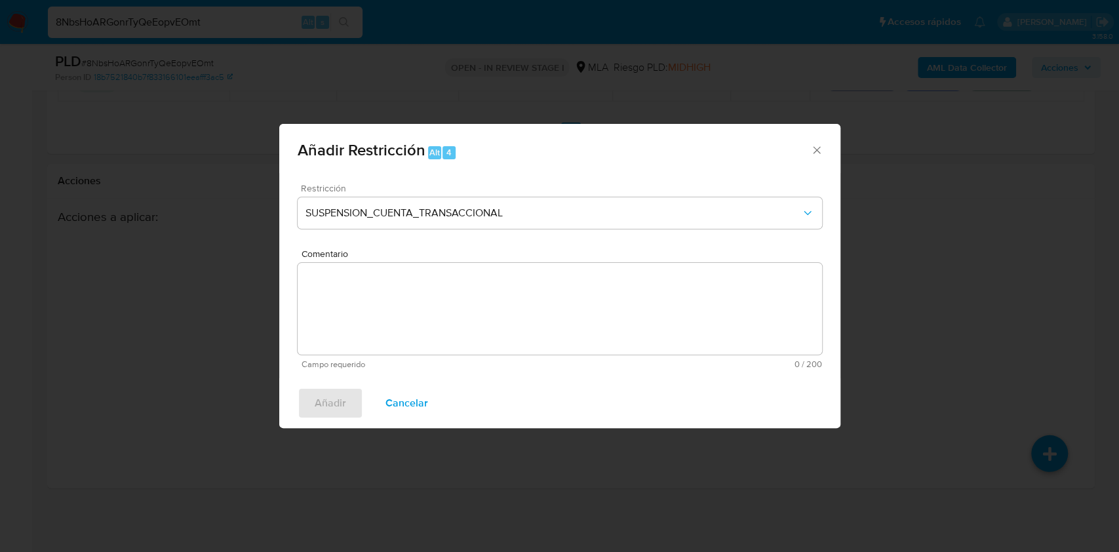
click at [458, 291] on textarea "Comentario" at bounding box center [560, 309] width 525 height 92
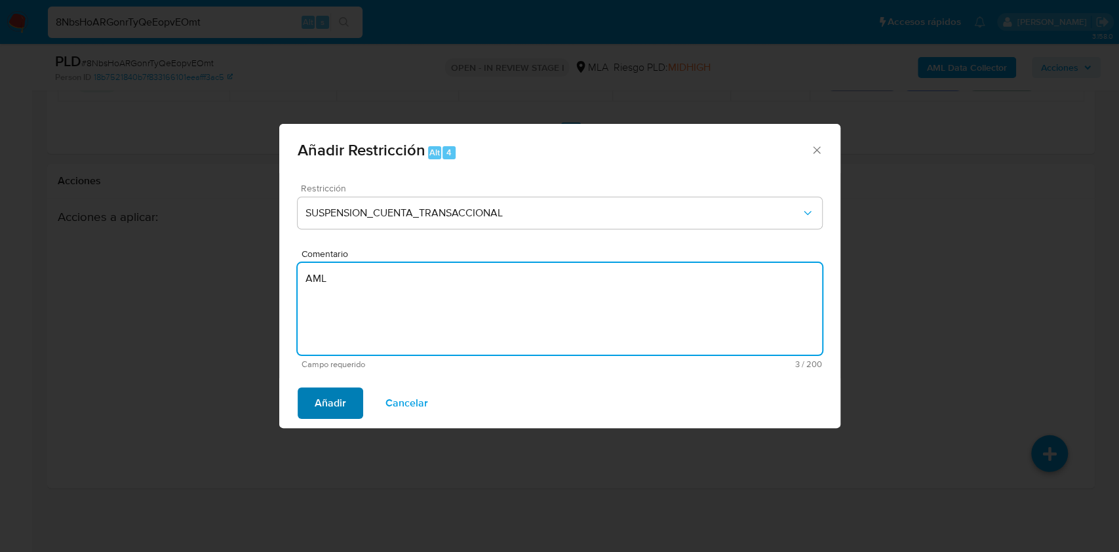
type textarea "AML"
click at [354, 390] on button "Añadir" at bounding box center [331, 402] width 66 height 31
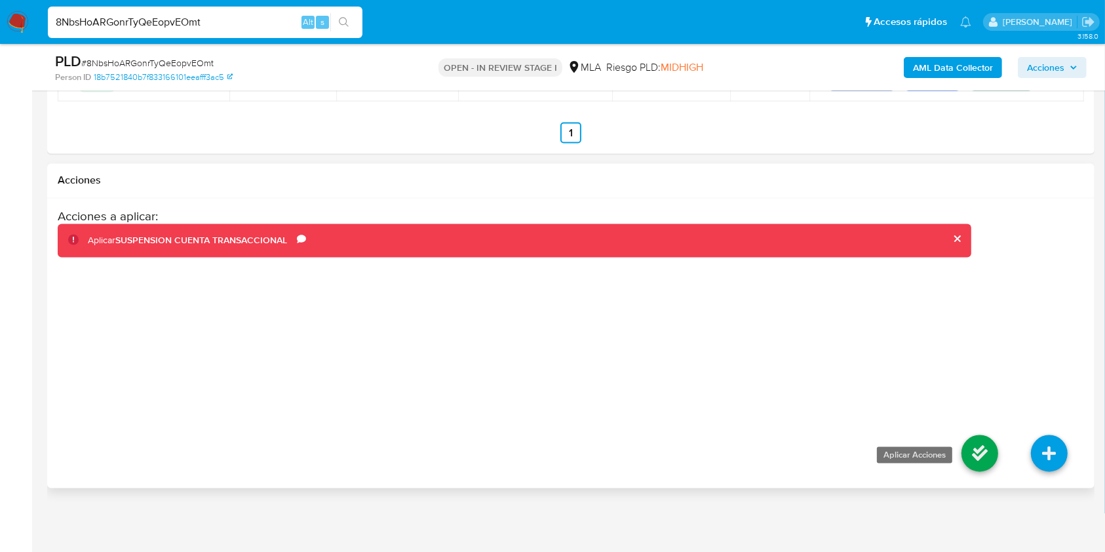
click at [989, 441] on icon at bounding box center [980, 453] width 37 height 37
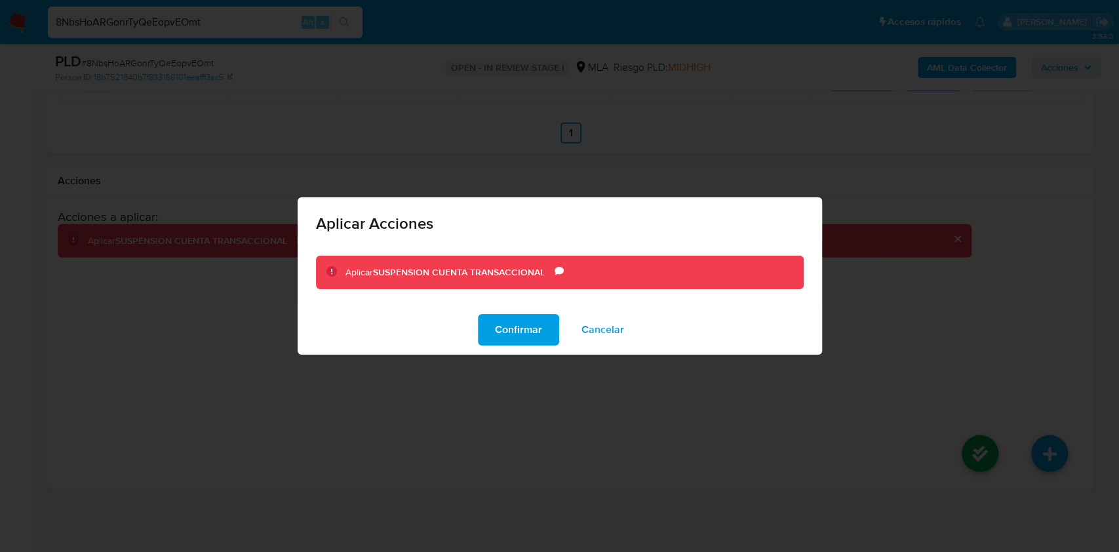
click at [504, 319] on span "Confirmar" at bounding box center [518, 329] width 47 height 29
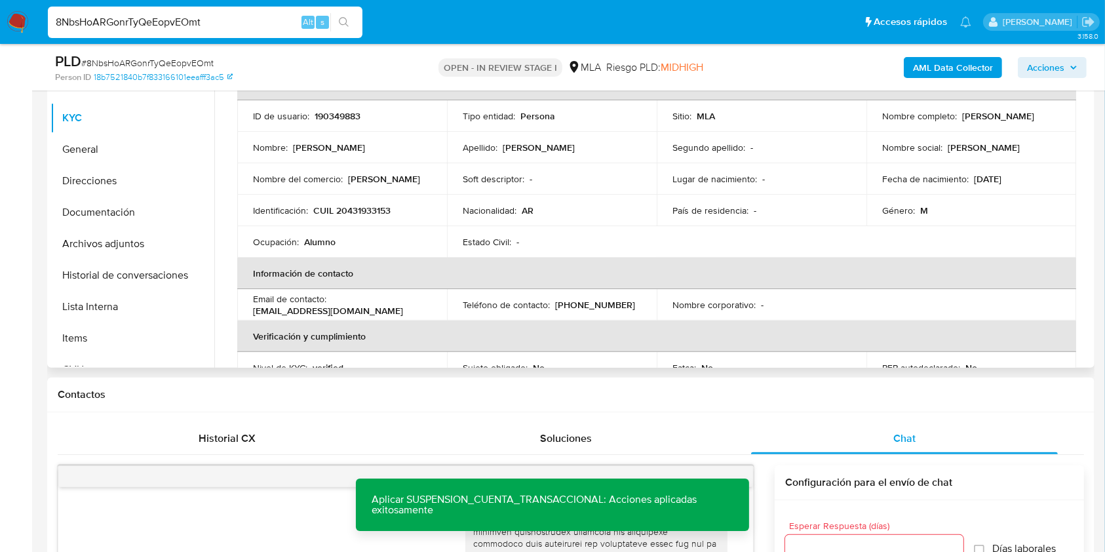
scroll to position [0, 0]
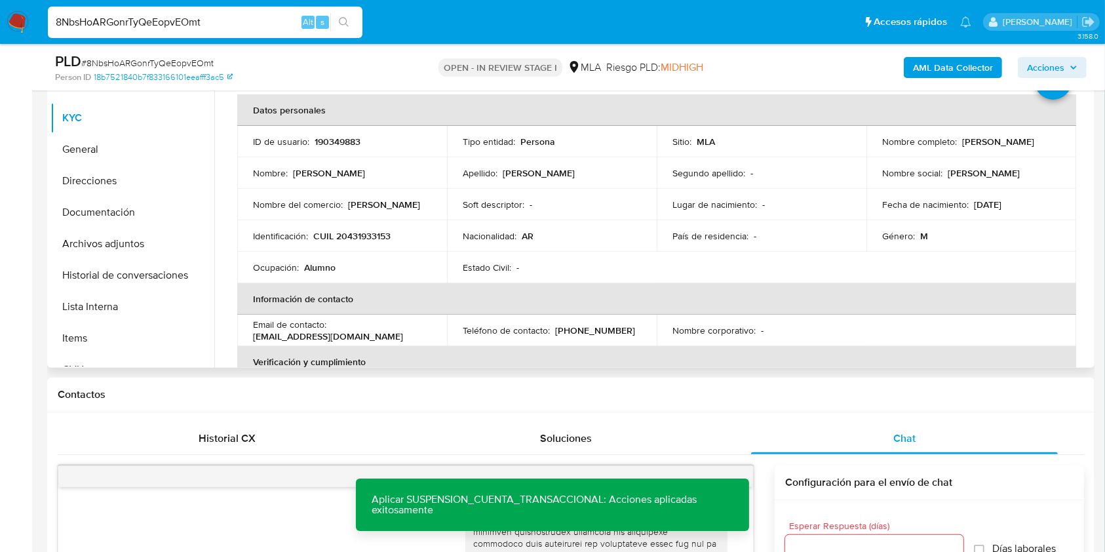
click at [341, 132] on td "ID de usuario : 190349883" at bounding box center [342, 141] width 210 height 31
copy p "190349883"
click at [159, 60] on span "# 8NbsHoARGonrTyQeEopvEOmt" at bounding box center [147, 62] width 132 height 13
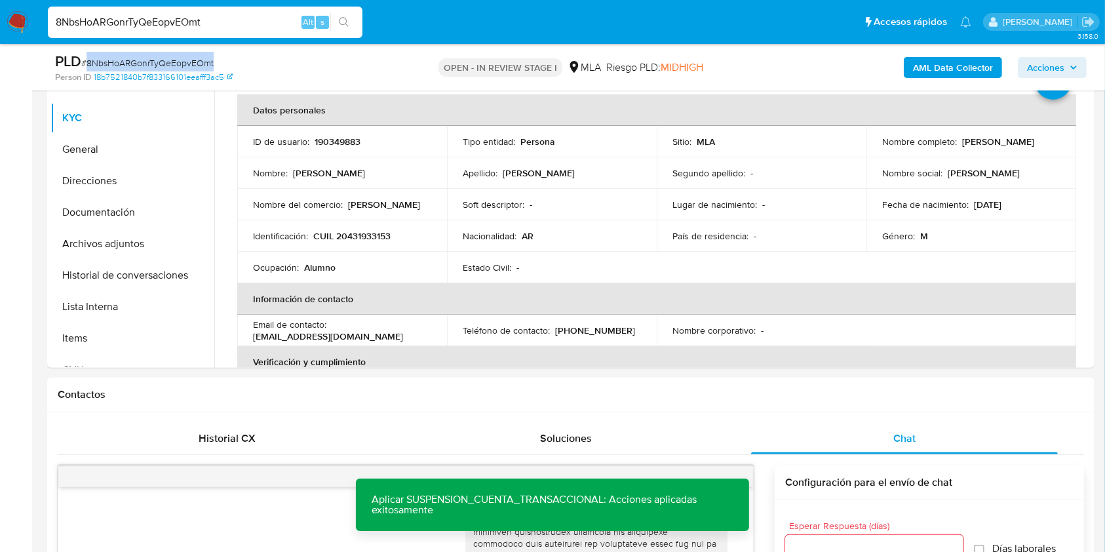
copy span "8NbsHoARGonrTyQeEopvEOmt"
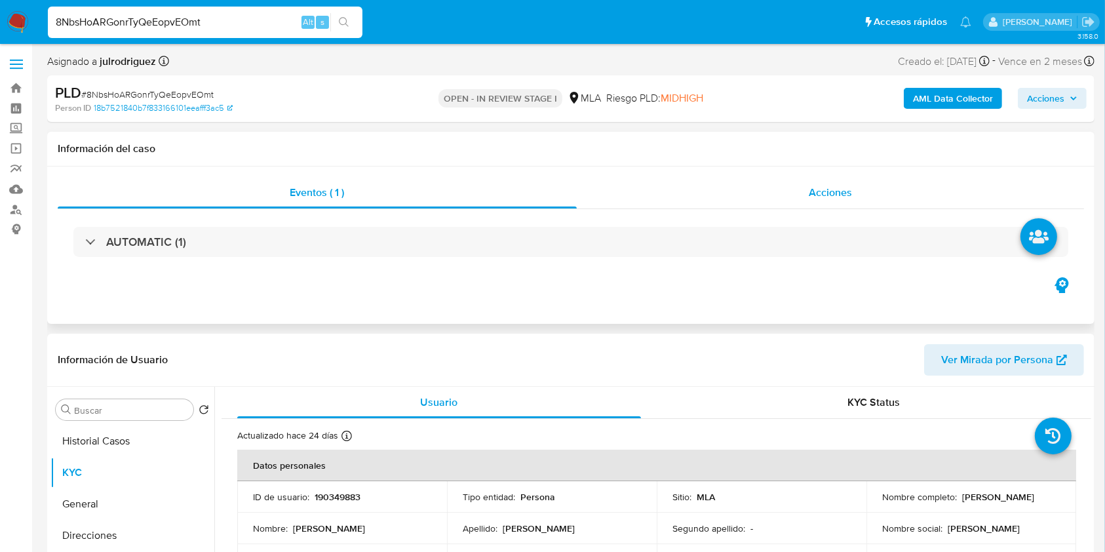
click at [834, 192] on span "Acciones" at bounding box center [830, 192] width 43 height 15
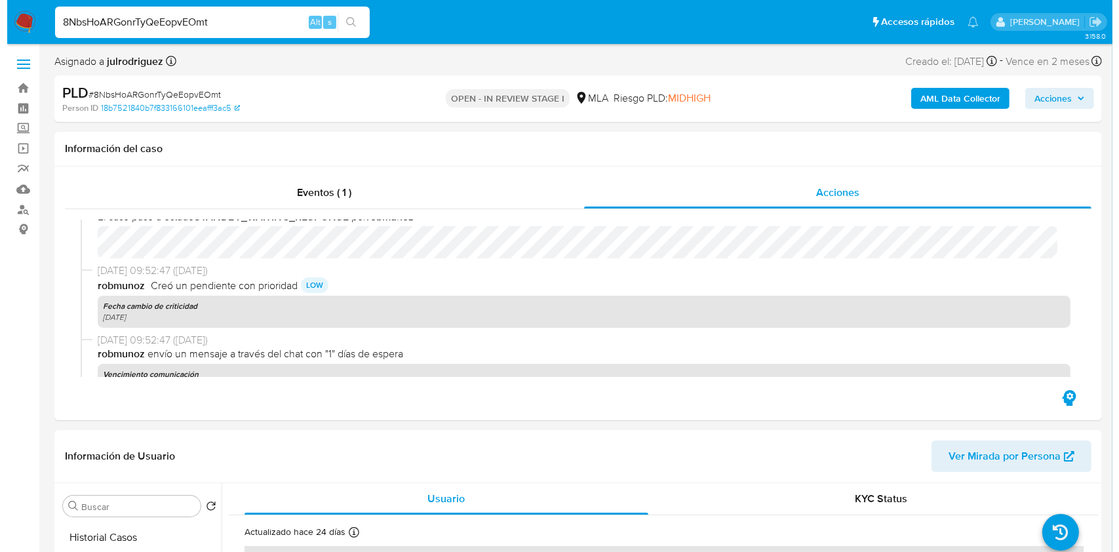
scroll to position [349, 0]
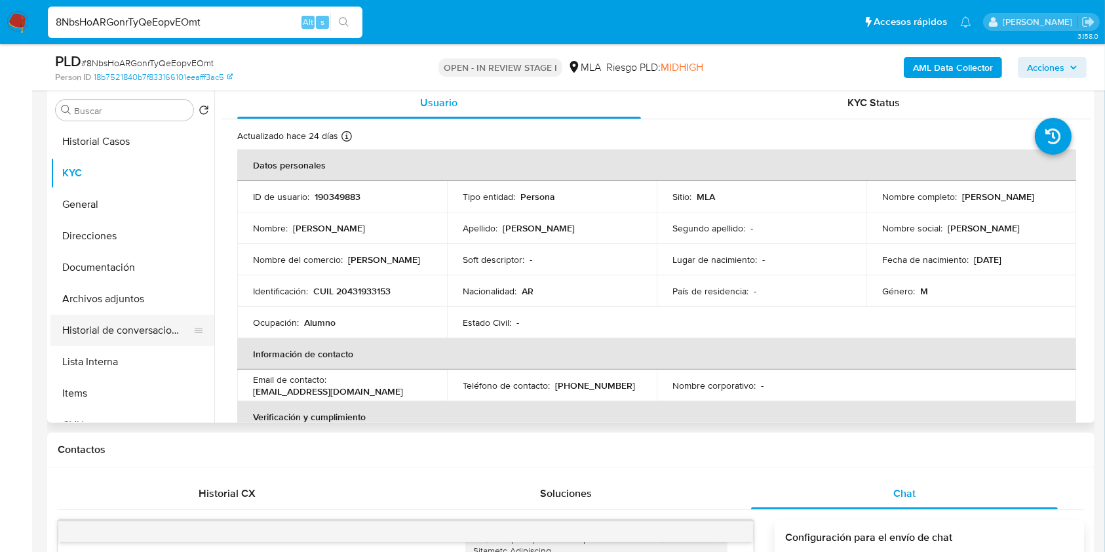
click at [117, 329] on button "Historial de conversaciones" at bounding box center [126, 330] width 153 height 31
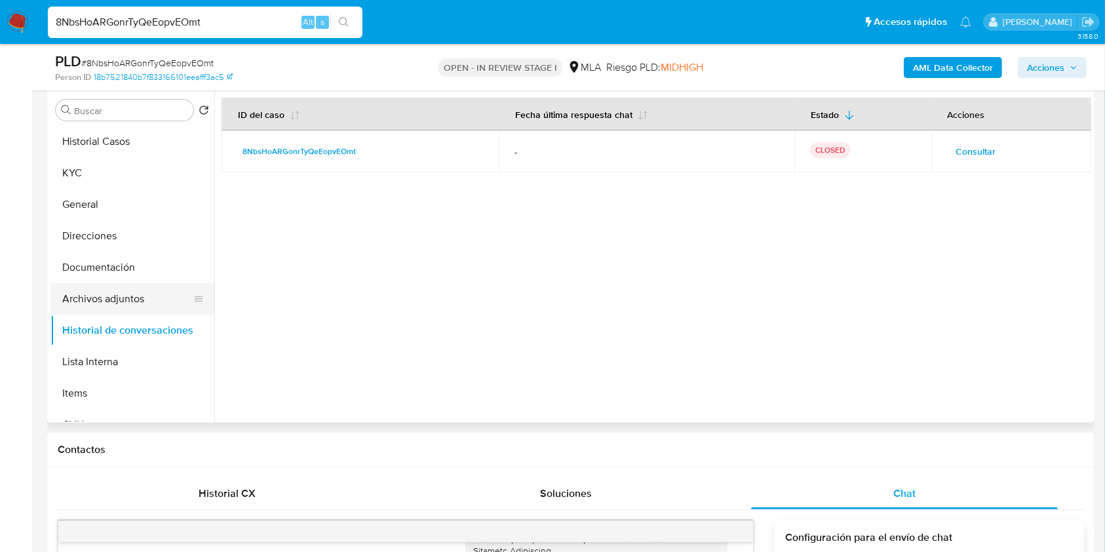
click at [110, 292] on button "Archivos adjuntos" at bounding box center [126, 298] width 153 height 31
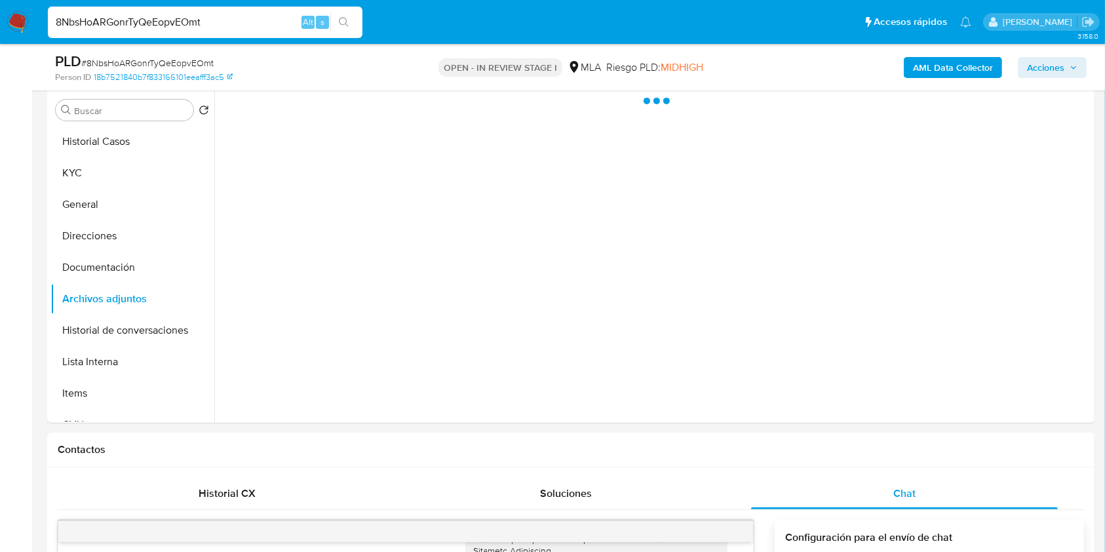
click at [932, 71] on b "AML Data Collector" at bounding box center [953, 67] width 80 height 21
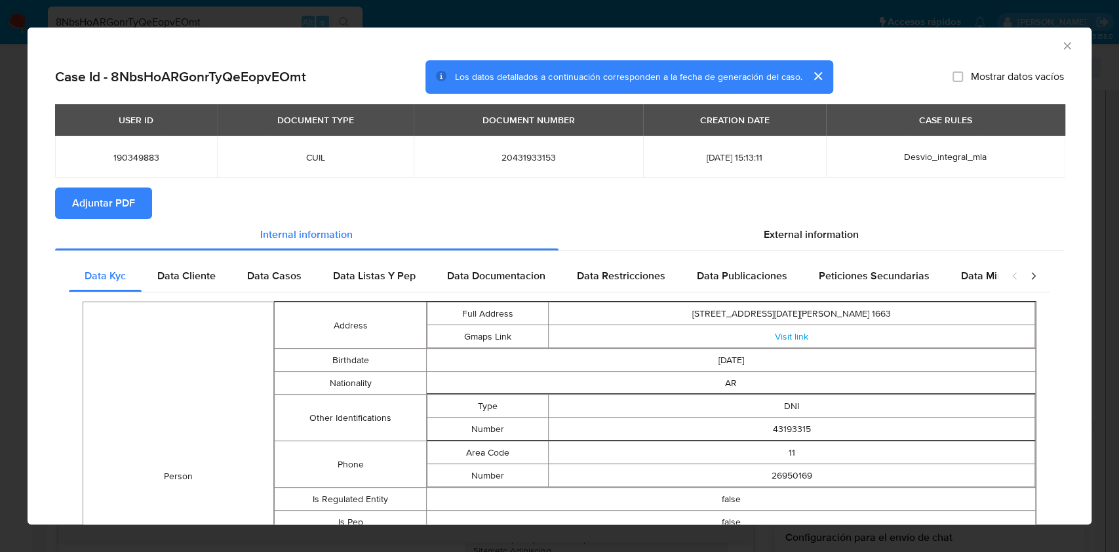
click at [142, 206] on button "Adjuntar PDF" at bounding box center [103, 203] width 97 height 31
click at [1047, 50] on div "AML Data Collector" at bounding box center [560, 44] width 1064 height 33
click at [1061, 50] on icon "Cerrar ventana" at bounding box center [1067, 45] width 13 height 13
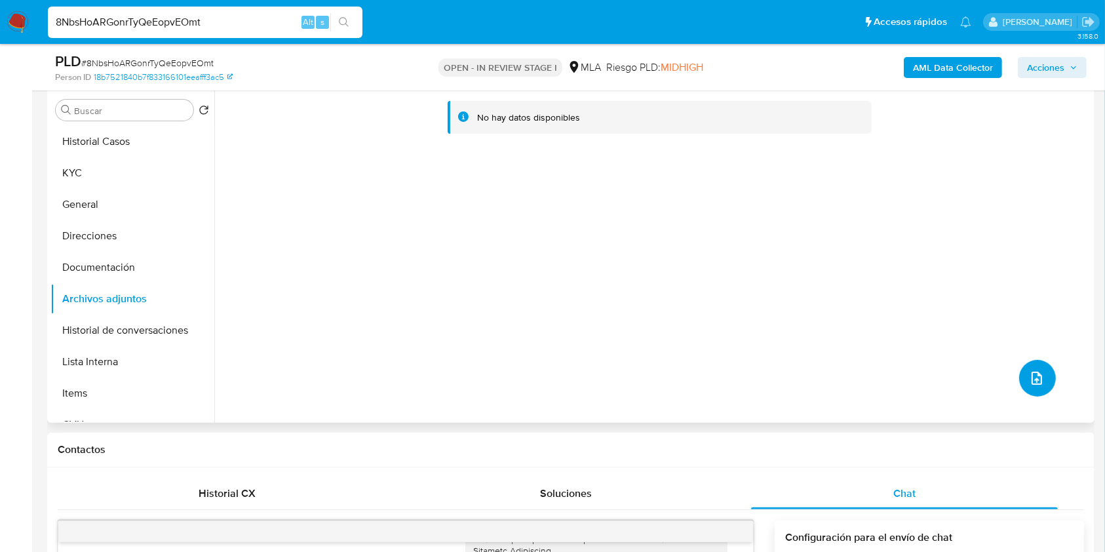
click at [1029, 370] on icon "upload-file" at bounding box center [1037, 378] width 16 height 16
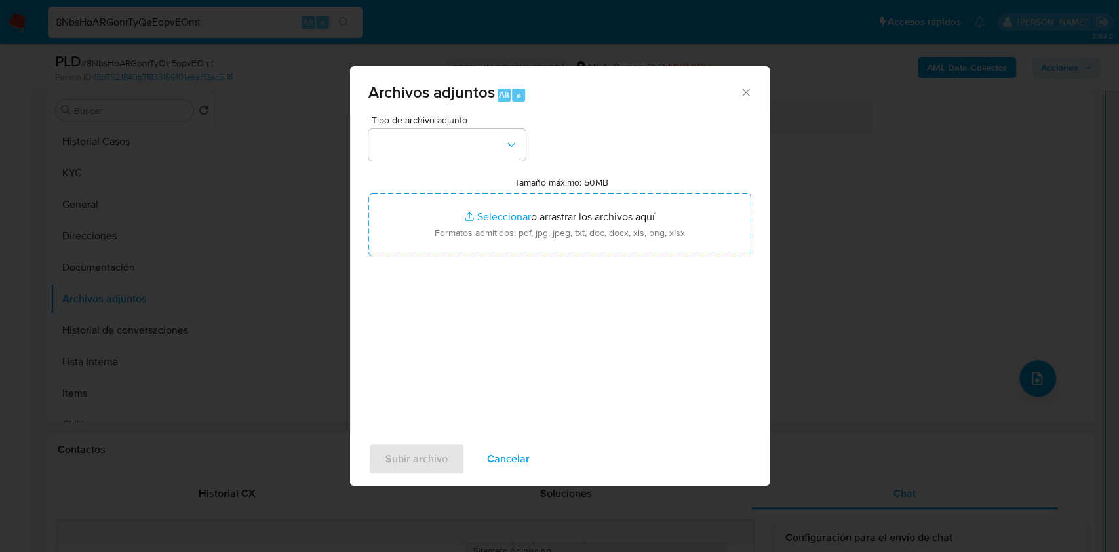
click at [482, 161] on div "Tipo de archivo adjunto Tamaño máximo: 50MB Seleccionar archivos Seleccionar o …" at bounding box center [559, 269] width 383 height 309
click at [469, 138] on button "button" at bounding box center [446, 144] width 157 height 31
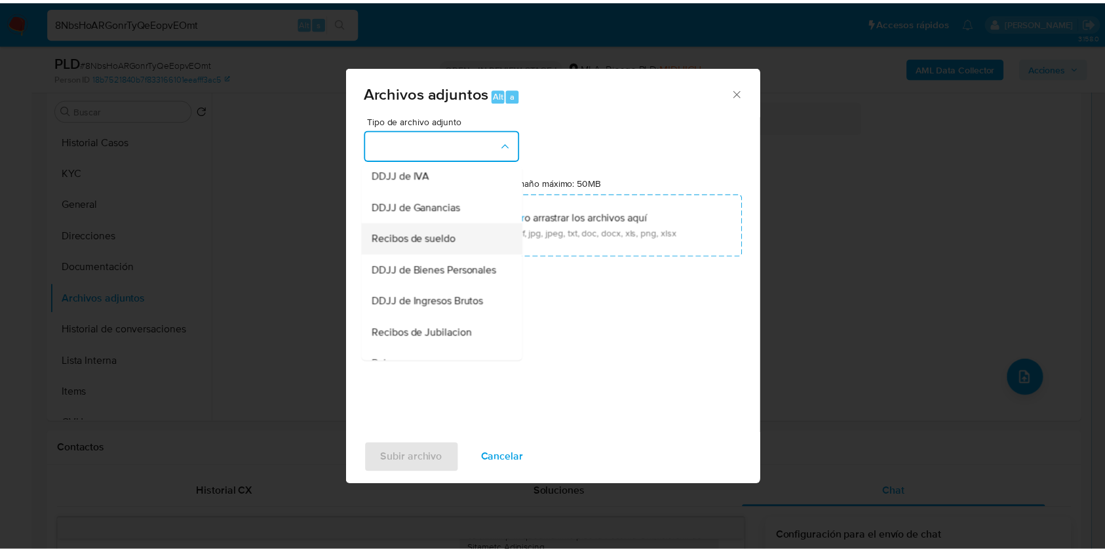
scroll to position [262, 0]
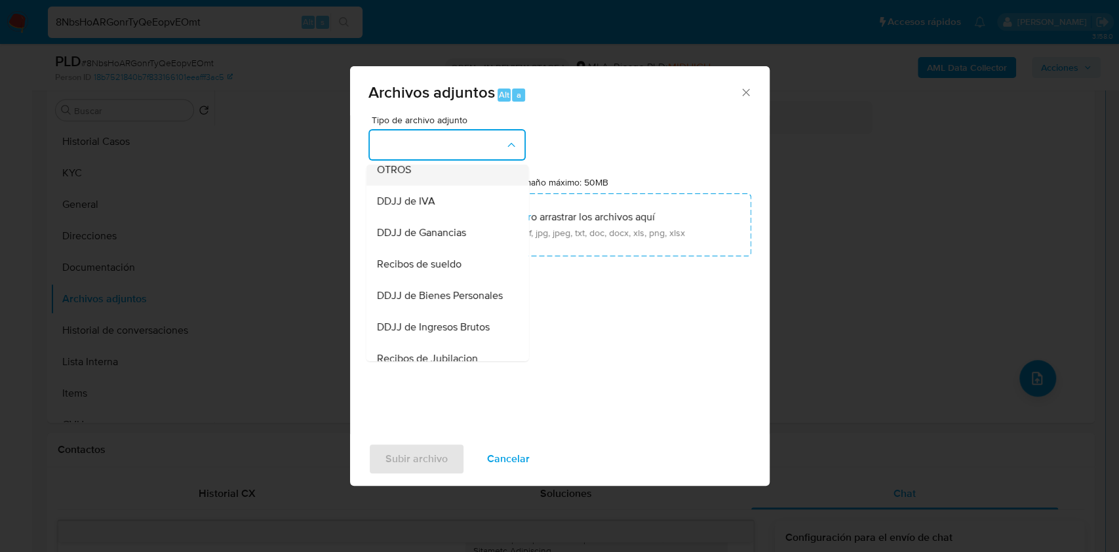
click at [409, 176] on span "OTROS" at bounding box center [393, 169] width 34 height 13
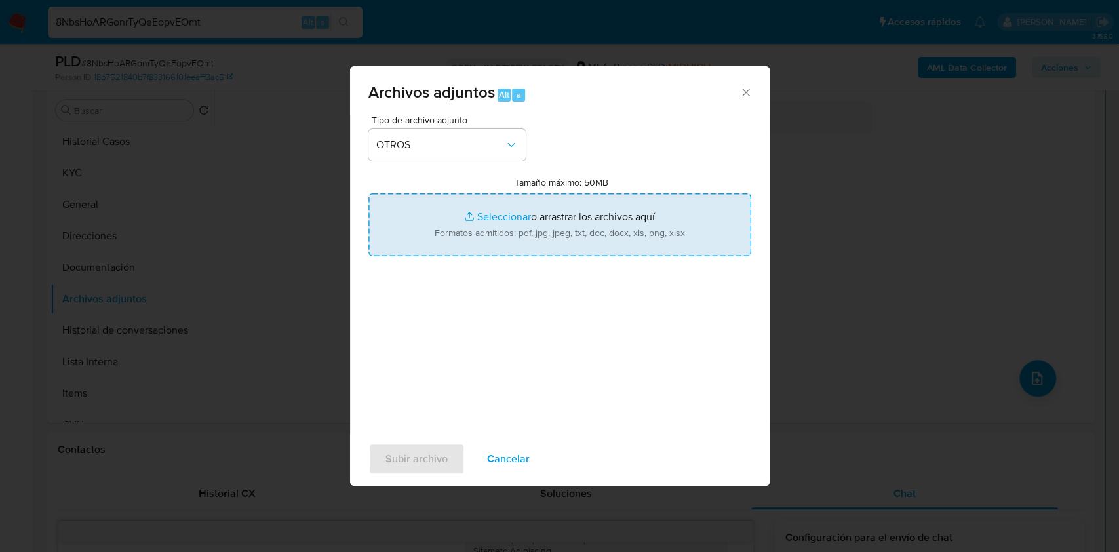
click at [473, 212] on input "Tamaño máximo: 50MB Seleccionar archivos" at bounding box center [559, 224] width 383 height 63
type input "C:\fakepath\Juan Ignacio Briones - NOSIS - AGOSTO 2025.pdf"
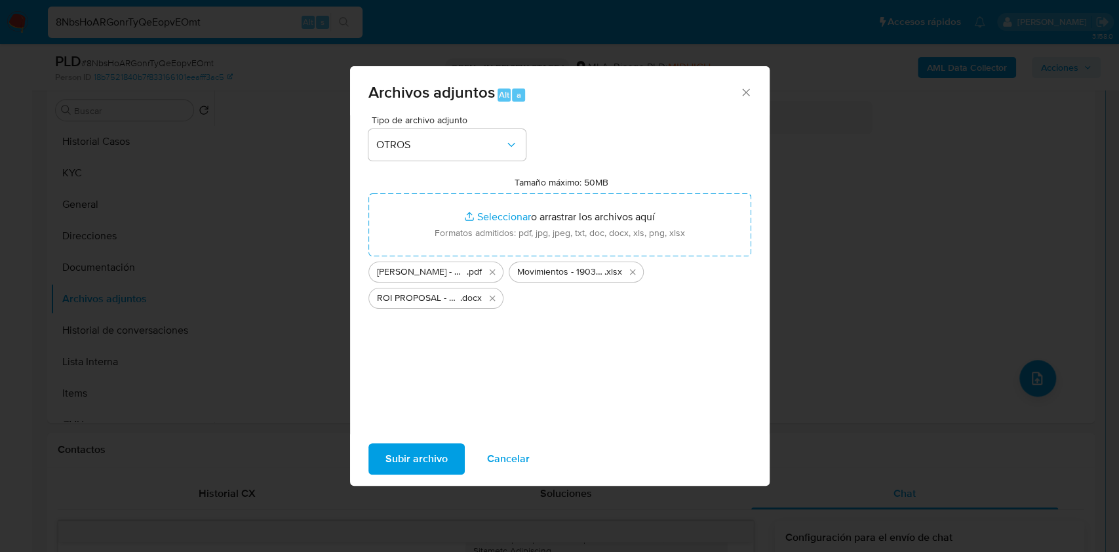
click at [391, 459] on span "Subir archivo" at bounding box center [417, 459] width 62 height 29
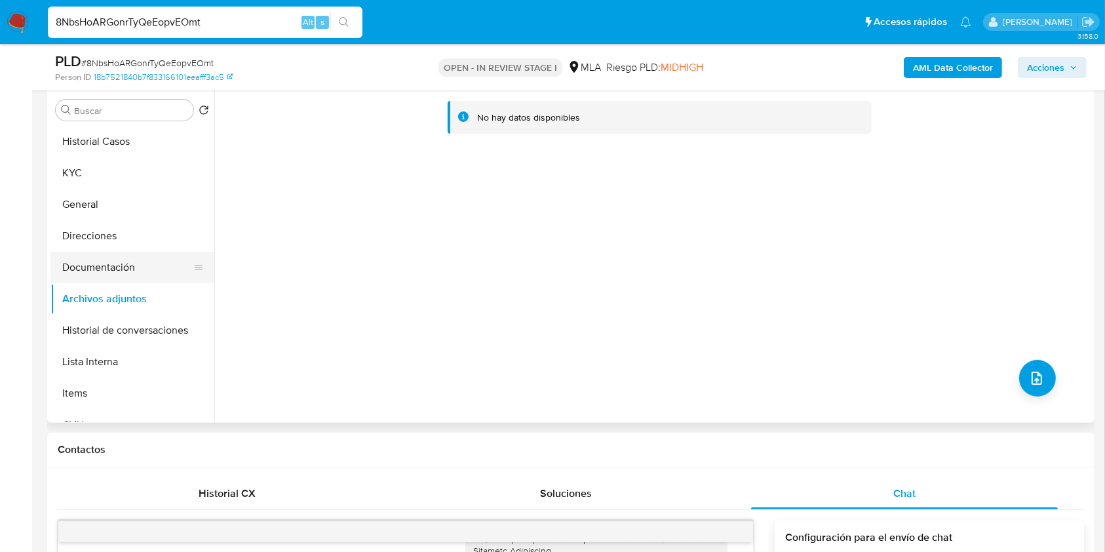
click at [123, 270] on button "Documentación" at bounding box center [126, 267] width 153 height 31
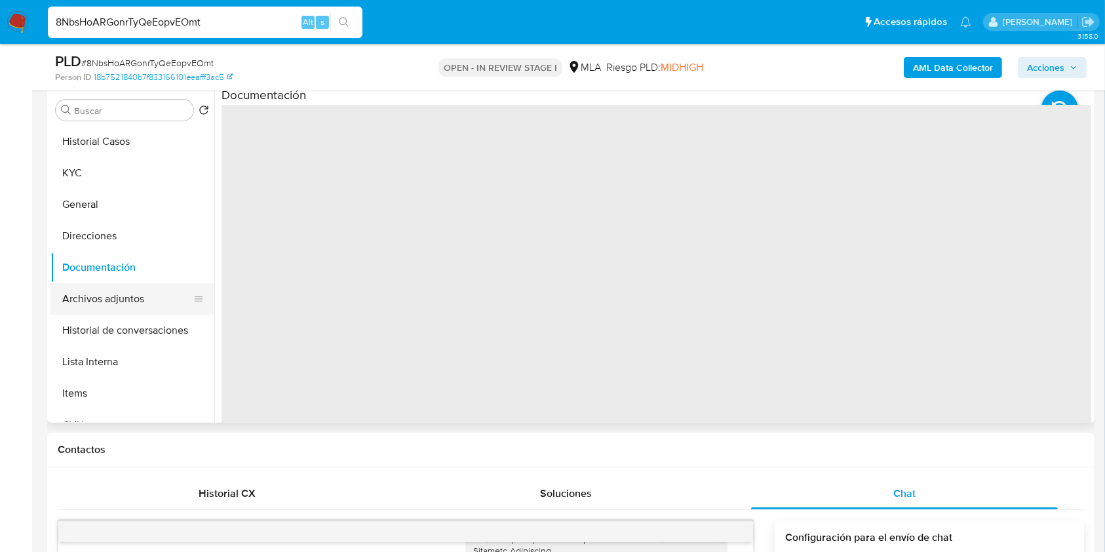
click at [122, 292] on button "Archivos adjuntos" at bounding box center [126, 298] width 153 height 31
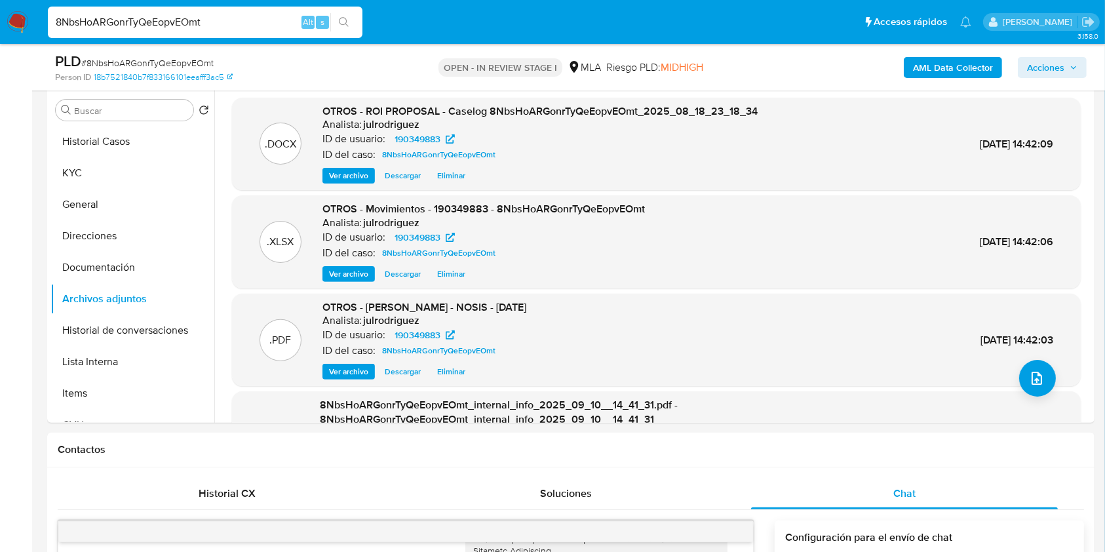
click at [1033, 67] on span "Acciones" at bounding box center [1045, 67] width 37 height 21
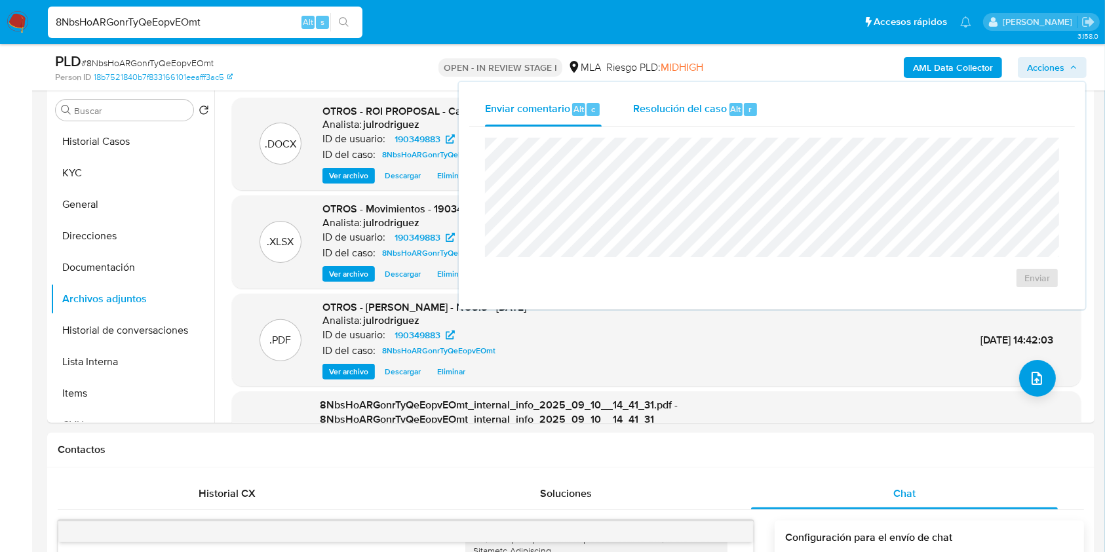
click at [755, 108] on div "r" at bounding box center [750, 109] width 13 height 13
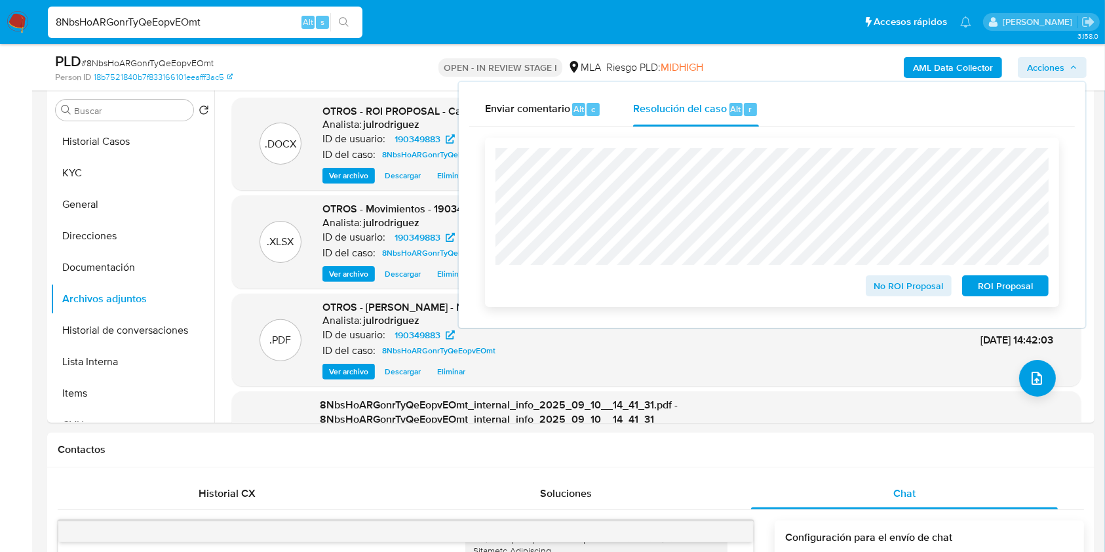
click at [972, 283] on span "ROI Proposal" at bounding box center [1006, 286] width 68 height 18
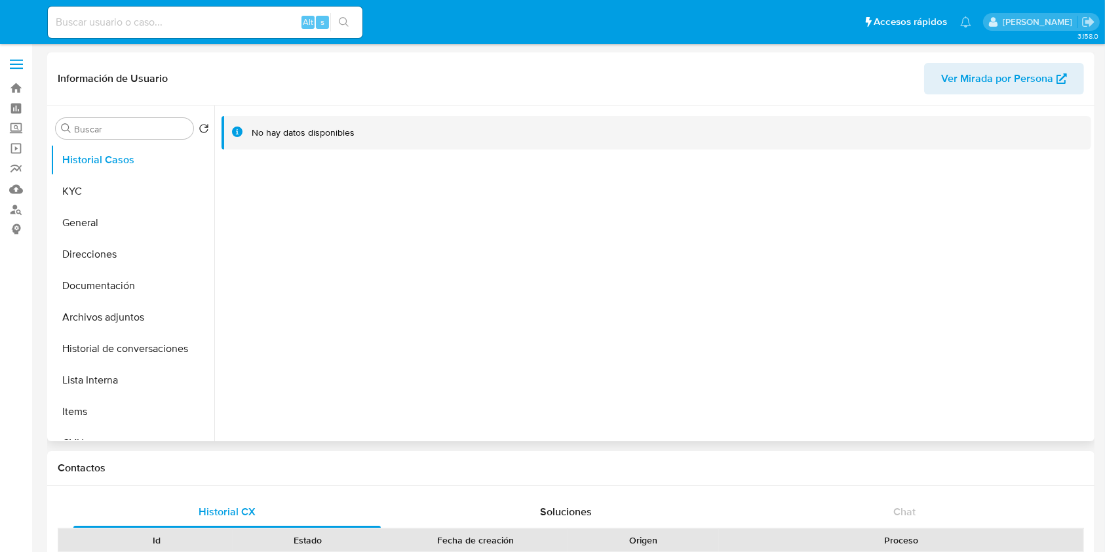
select select "10"
click at [109, 191] on button "KYC" at bounding box center [126, 191] width 153 height 31
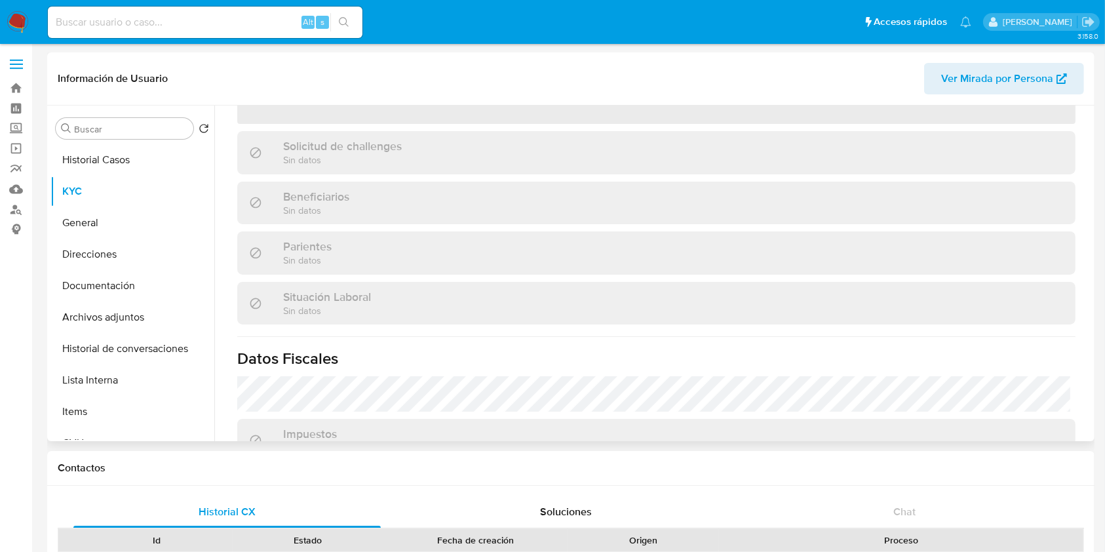
scroll to position [380, 0]
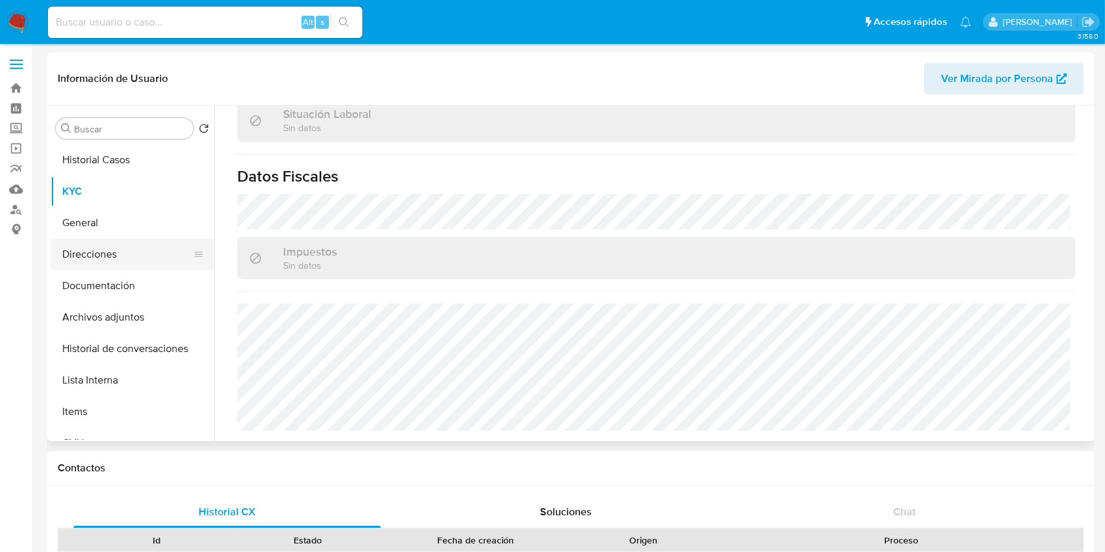
click at [125, 265] on button "Direcciones" at bounding box center [126, 254] width 153 height 31
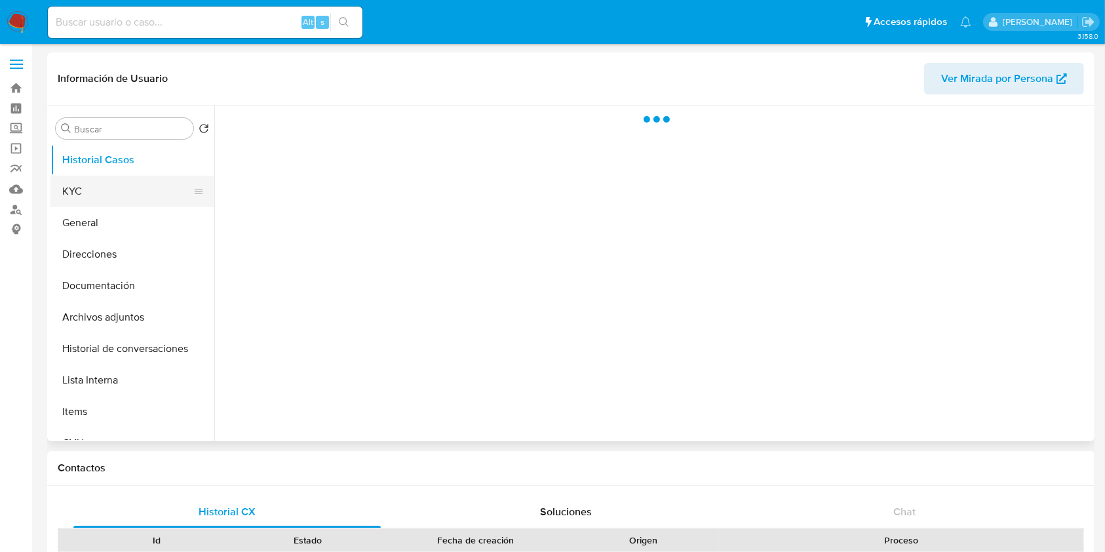
click at [108, 195] on button "KYC" at bounding box center [126, 191] width 153 height 31
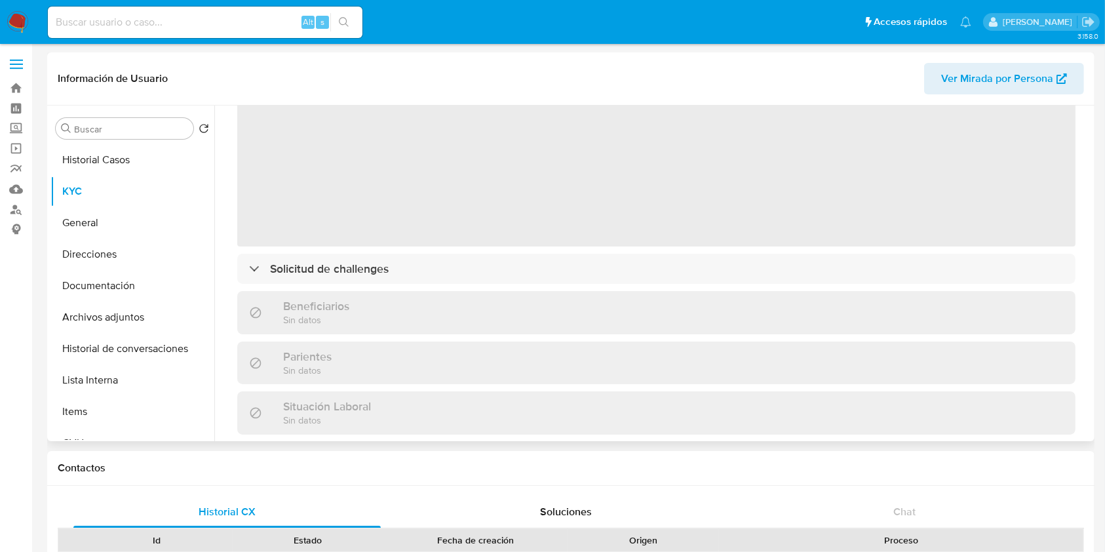
select select "10"
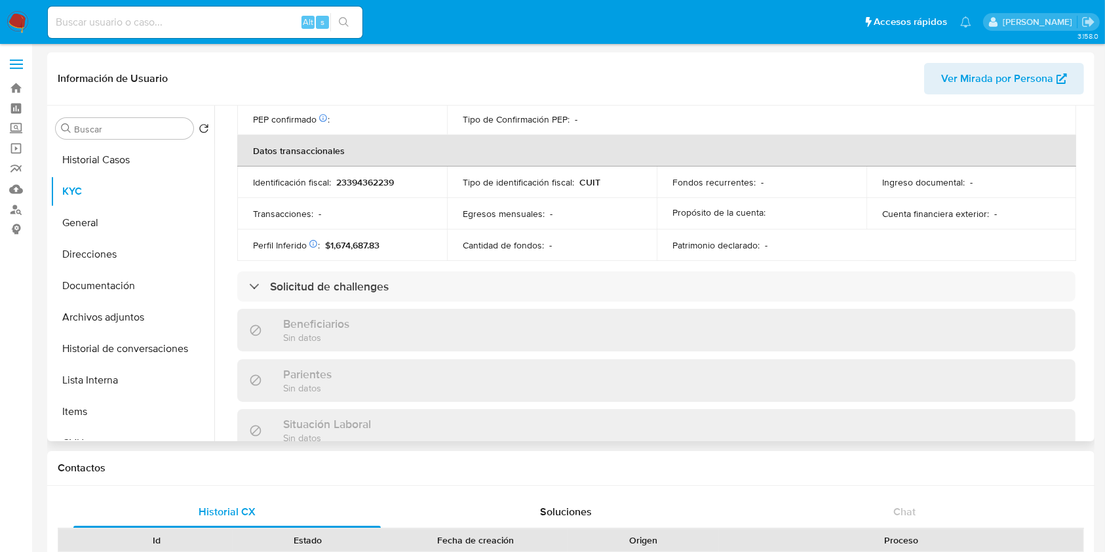
scroll to position [677, 0]
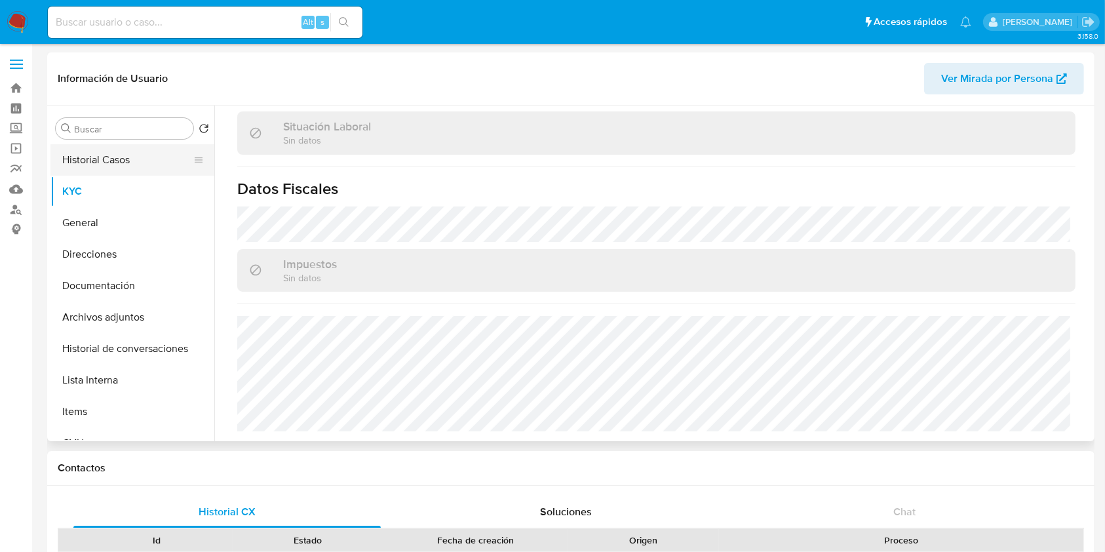
click at [118, 160] on button "Historial Casos" at bounding box center [126, 159] width 153 height 31
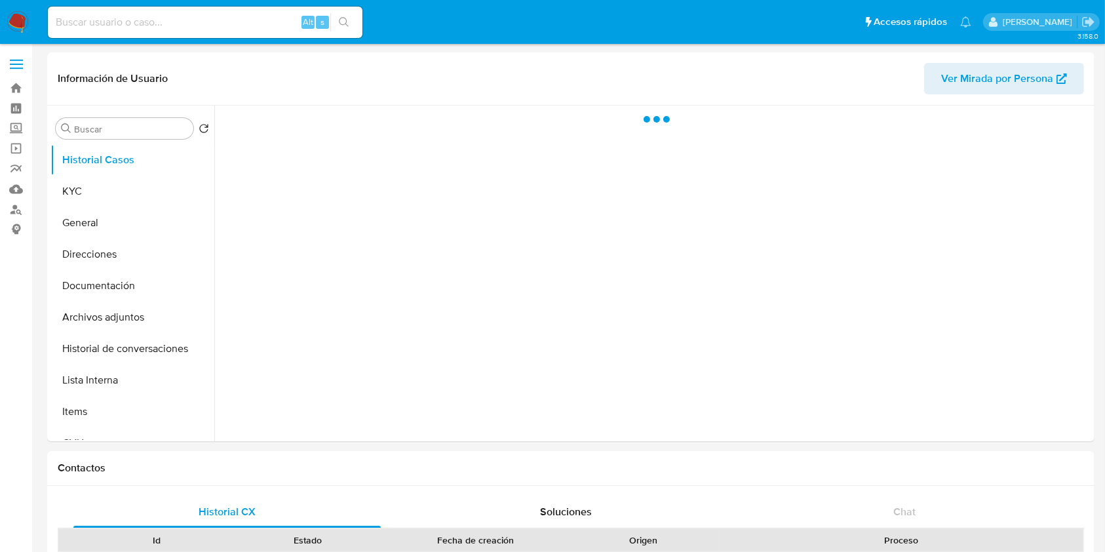
scroll to position [0, 0]
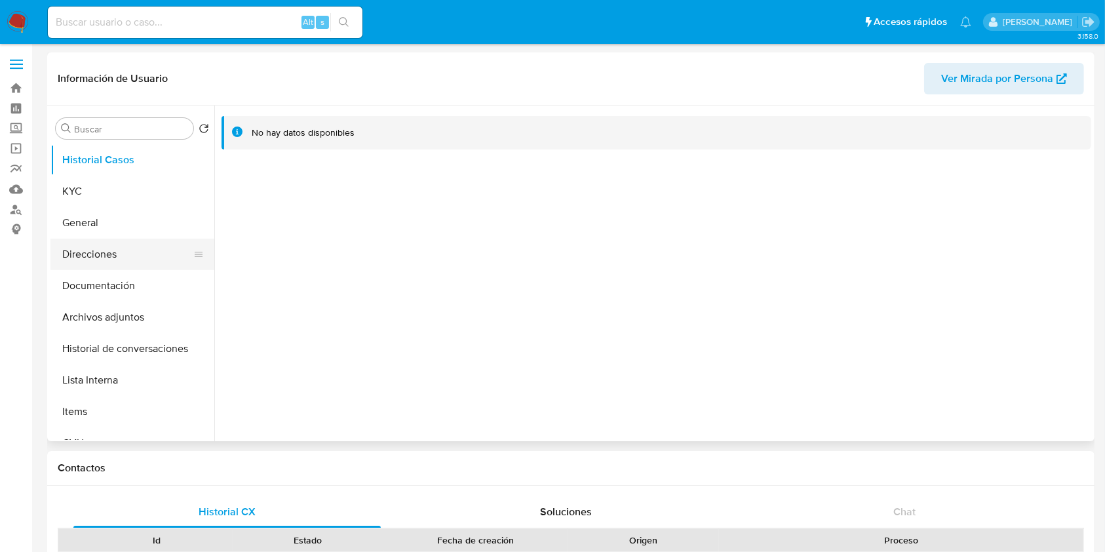
click at [115, 248] on button "Direcciones" at bounding box center [126, 254] width 153 height 31
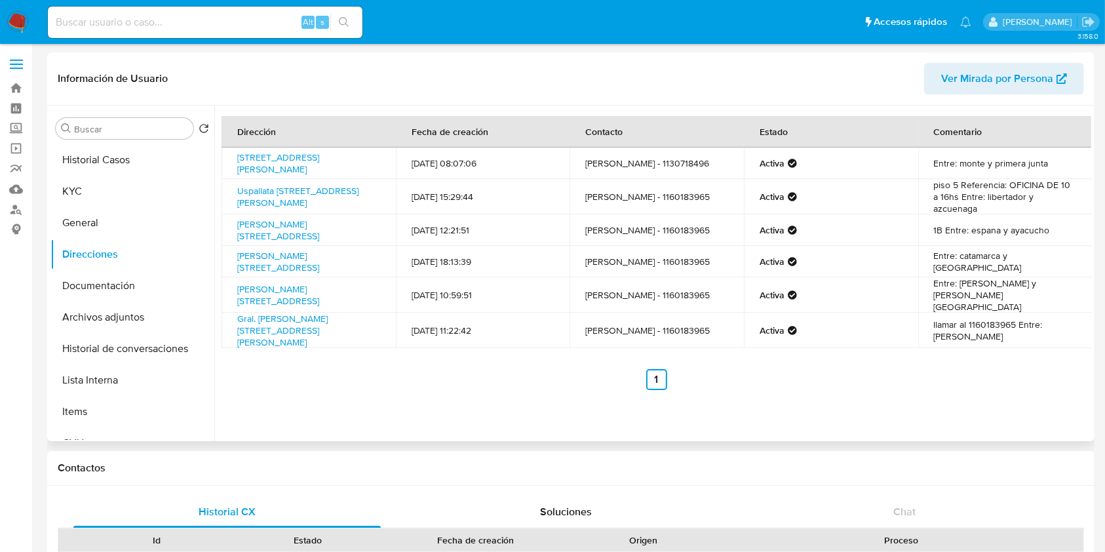
drag, startPoint x: 383, startPoint y: 207, endPoint x: 231, endPoint y: 197, distance: 151.7
click at [231, 197] on td "Uspallata [STREET_ADDRESS][PERSON_NAME]" at bounding box center [309, 196] width 174 height 35
copy link "Uspallata [STREET_ADDRESS][PERSON_NAME]"
click at [123, 184] on button "KYC" at bounding box center [126, 191] width 153 height 31
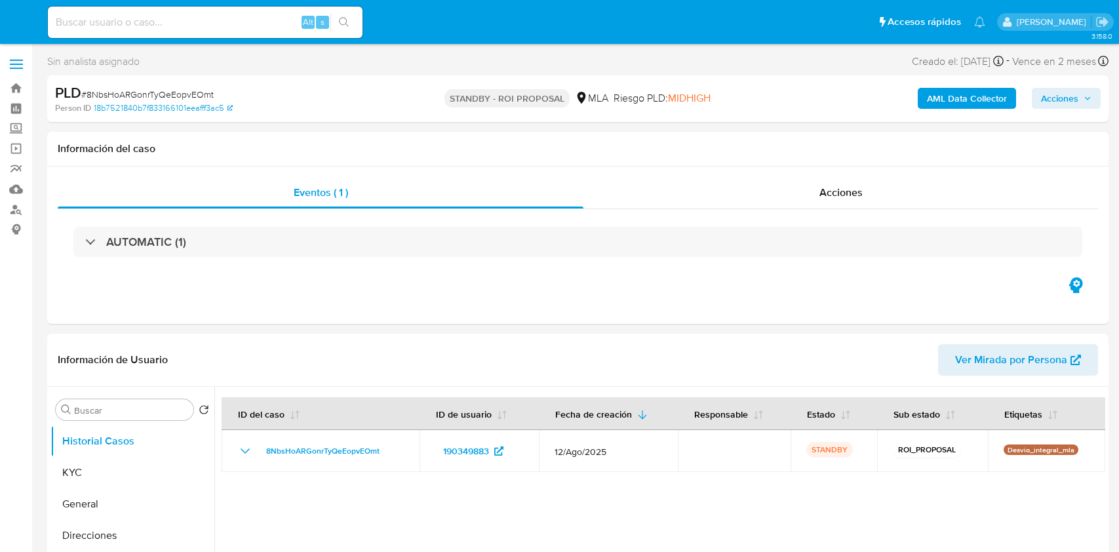
select select "10"
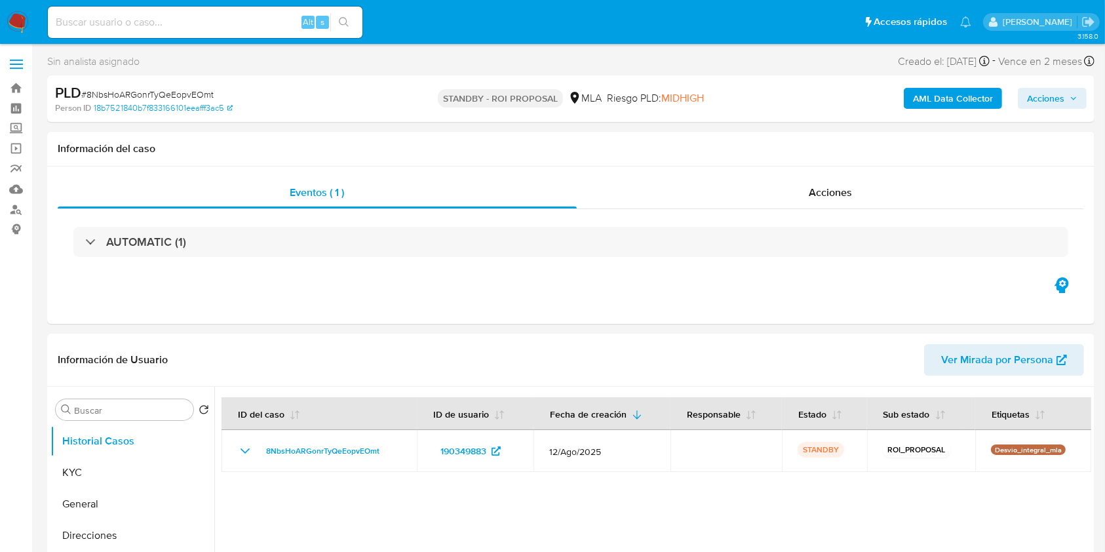
click at [248, 9] on div "Alt s" at bounding box center [205, 22] width 315 height 31
click at [247, 14] on input at bounding box center [205, 22] width 315 height 17
paste input "x7WuZibHuin02sE9DKxvfNYZ"
type input "x7WuZibHuin02sE9DKxvfNYZ"
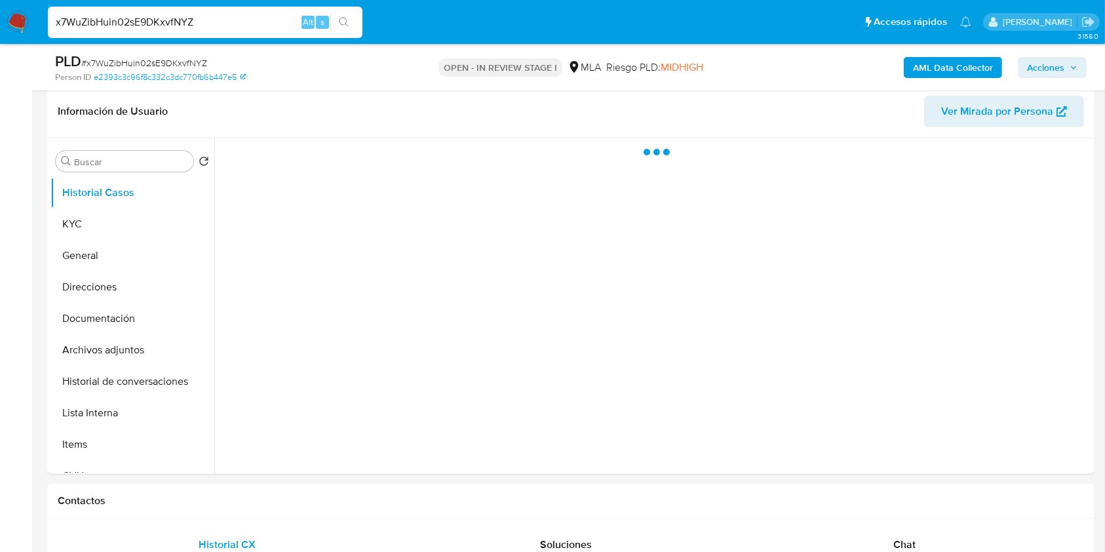
scroll to position [174, 0]
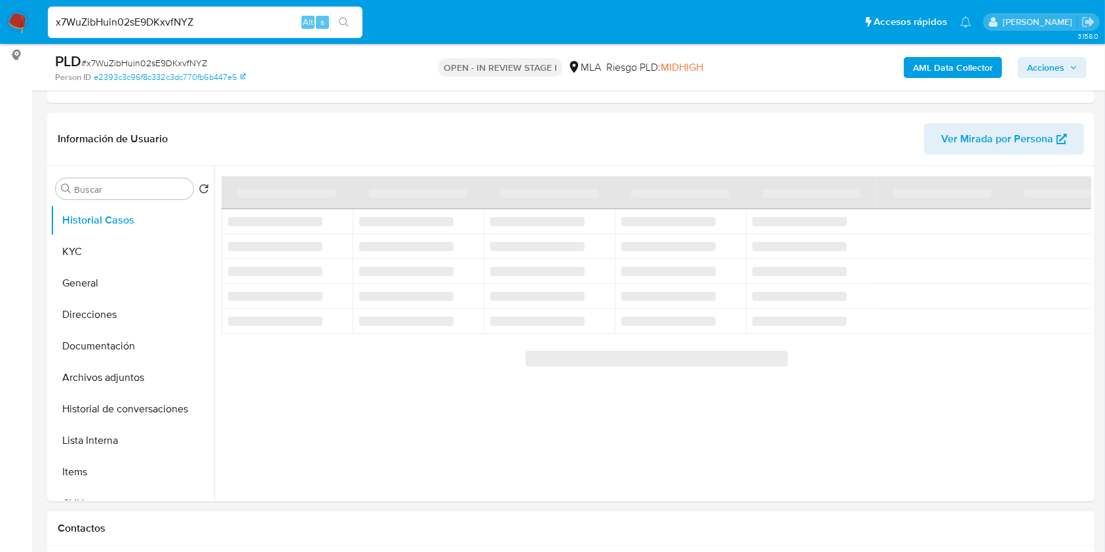
select select "10"
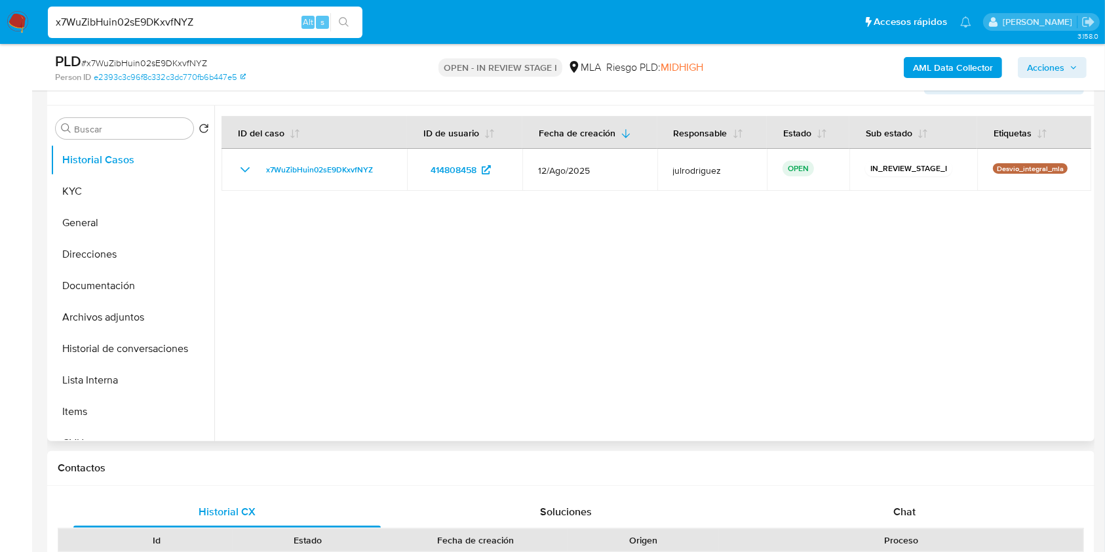
scroll to position [262, 0]
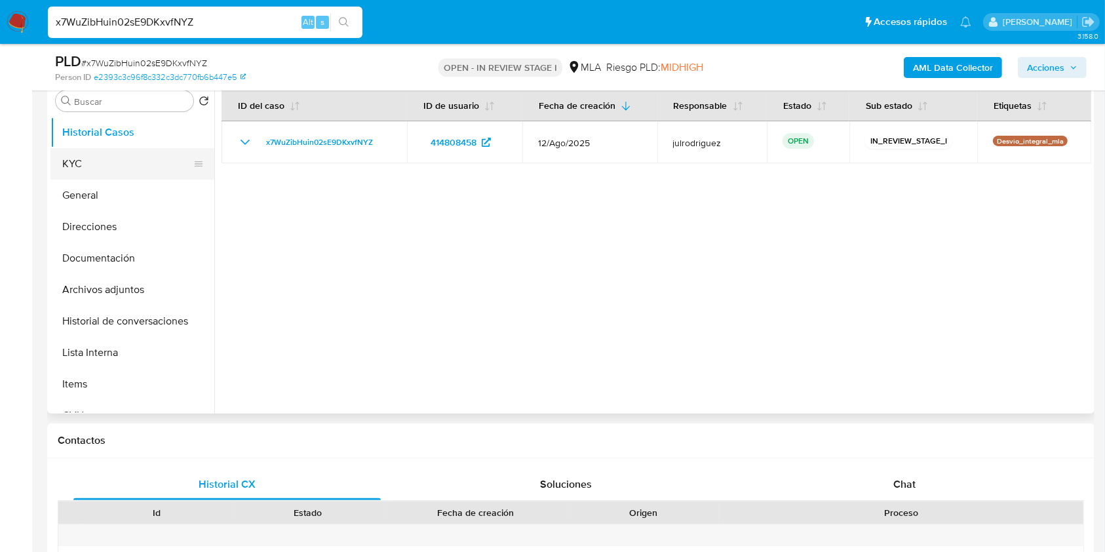
click at [133, 157] on button "KYC" at bounding box center [126, 163] width 153 height 31
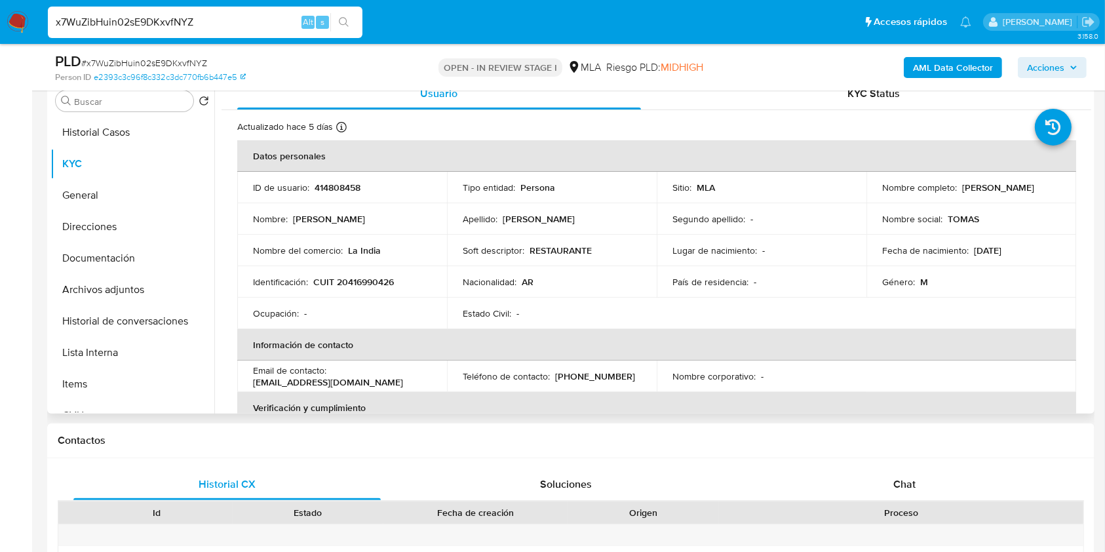
drag, startPoint x: 957, startPoint y: 184, endPoint x: 1044, endPoint y: 194, distance: 87.2
click at [1044, 194] on td "Nombre completo : [PERSON_NAME]" at bounding box center [972, 187] width 210 height 31
copy p "[PERSON_NAME]"
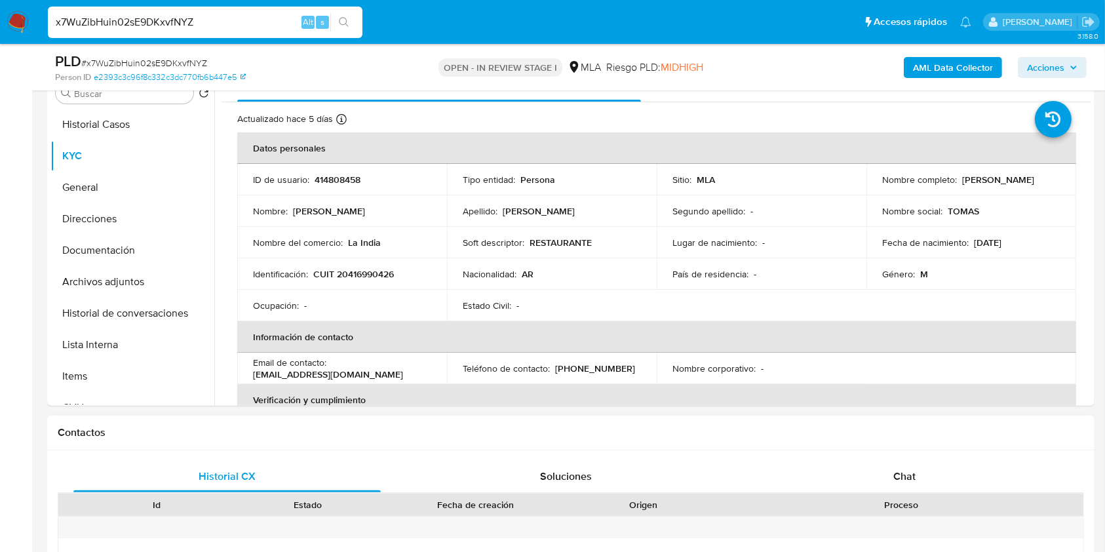
scroll to position [95, 0]
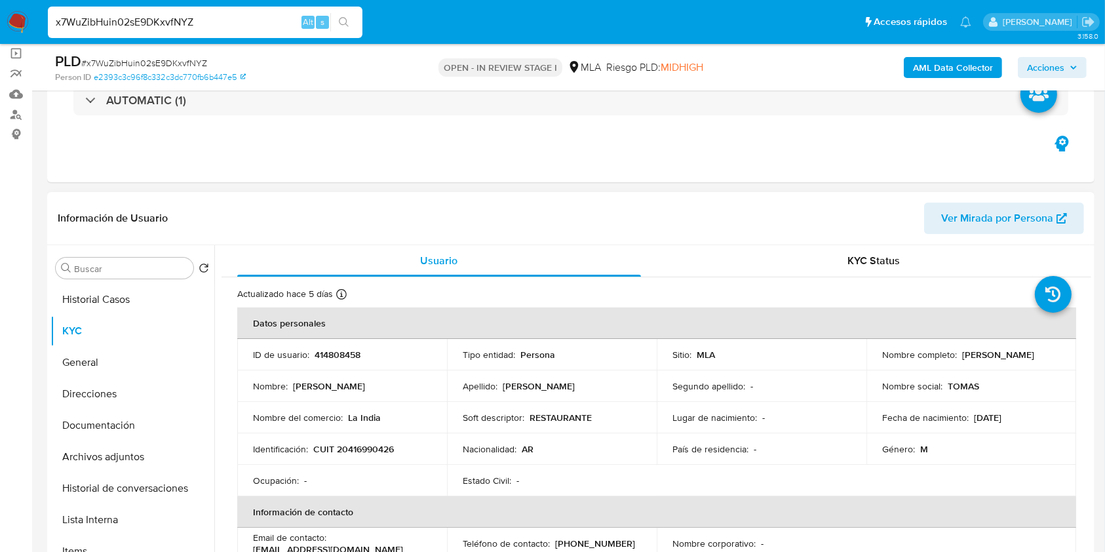
click at [332, 355] on p "414808458" at bounding box center [338, 355] width 46 height 12
copy p "414808458"
click at [170, 58] on span "# x7WuZibHuin02sE9DKxvfNYZ" at bounding box center [144, 62] width 126 height 13
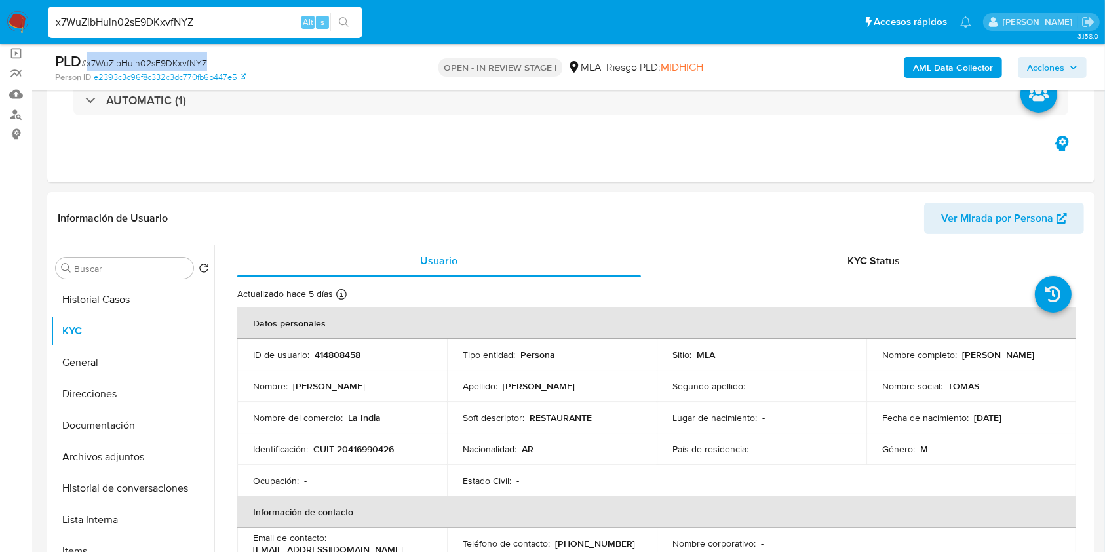
copy span "x7WuZibHuin02sE9DKxvfNYZ"
click at [360, 445] on p "CUIT 20416990426" at bounding box center [353, 449] width 81 height 12
copy p "20416990426"
click at [335, 349] on p "414808458" at bounding box center [338, 355] width 46 height 12
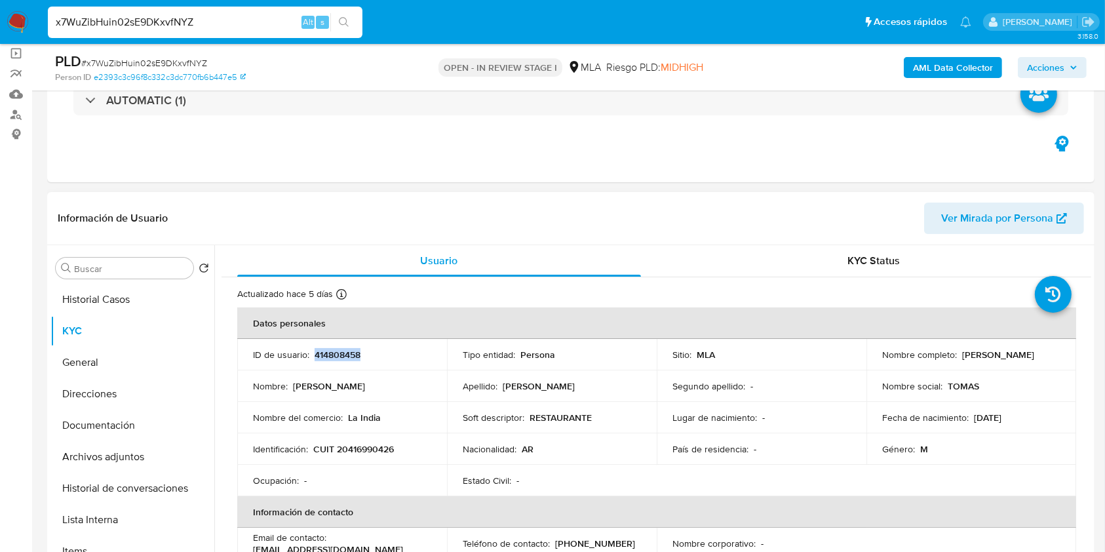
click at [335, 349] on p "414808458" at bounding box center [338, 355] width 46 height 12
copy p "414808458"
click at [96, 425] on button "Documentación" at bounding box center [126, 425] width 153 height 31
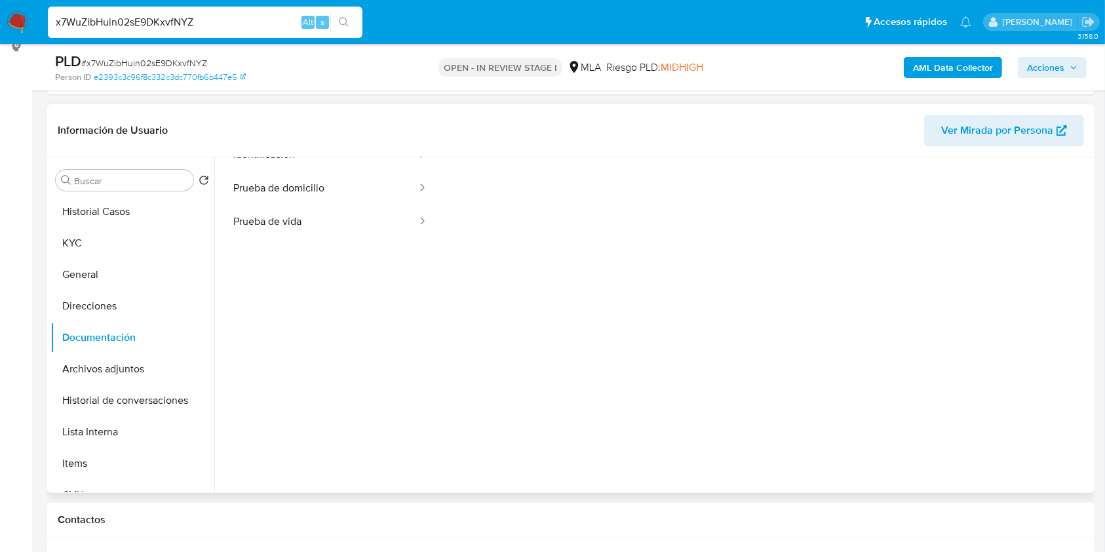
scroll to position [106, 0]
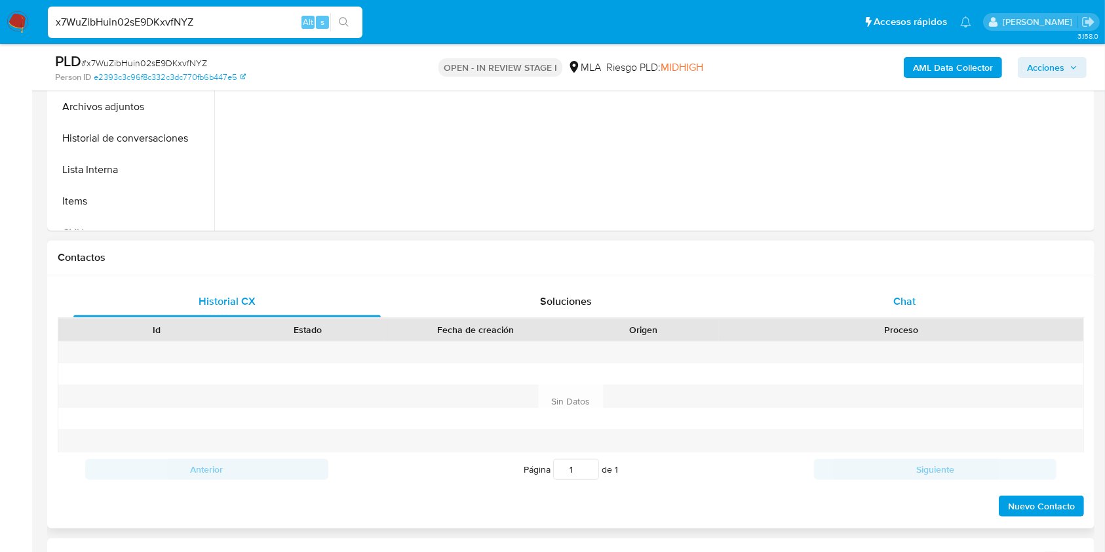
click at [917, 291] on div "Chat" at bounding box center [905, 301] width 308 height 31
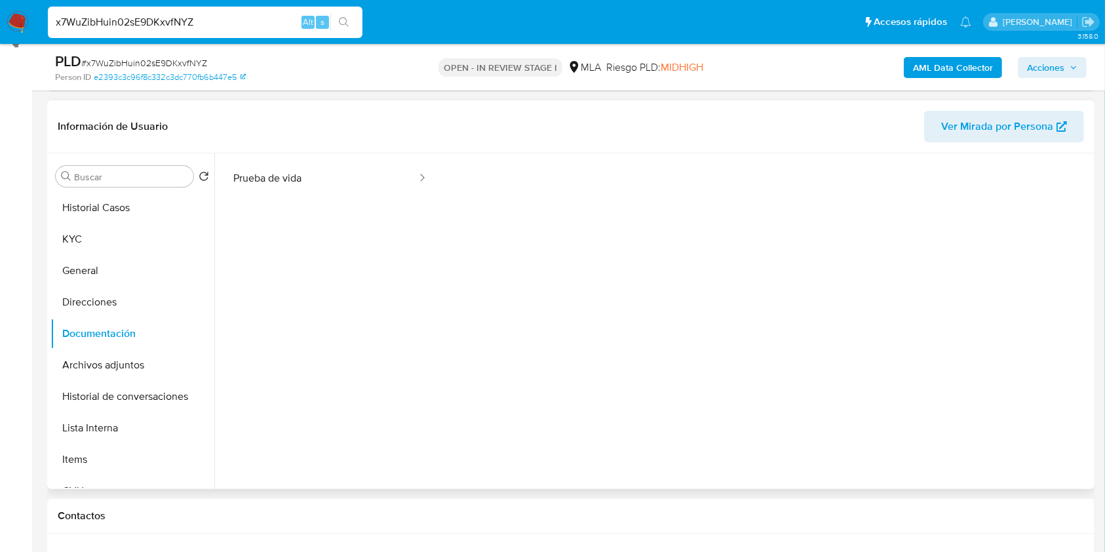
scroll to position [183, 0]
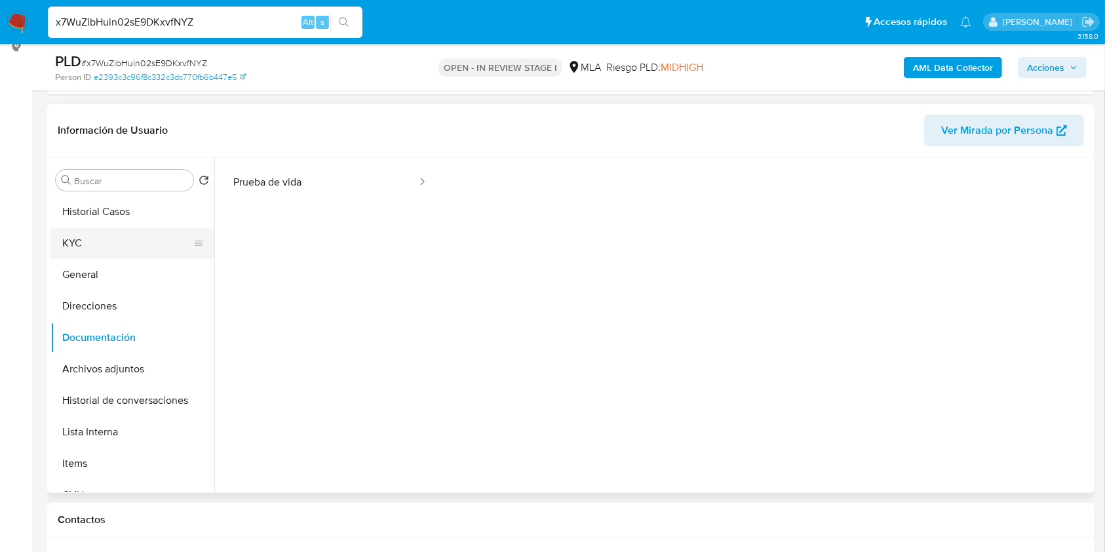
click at [89, 251] on button "KYC" at bounding box center [126, 243] width 153 height 31
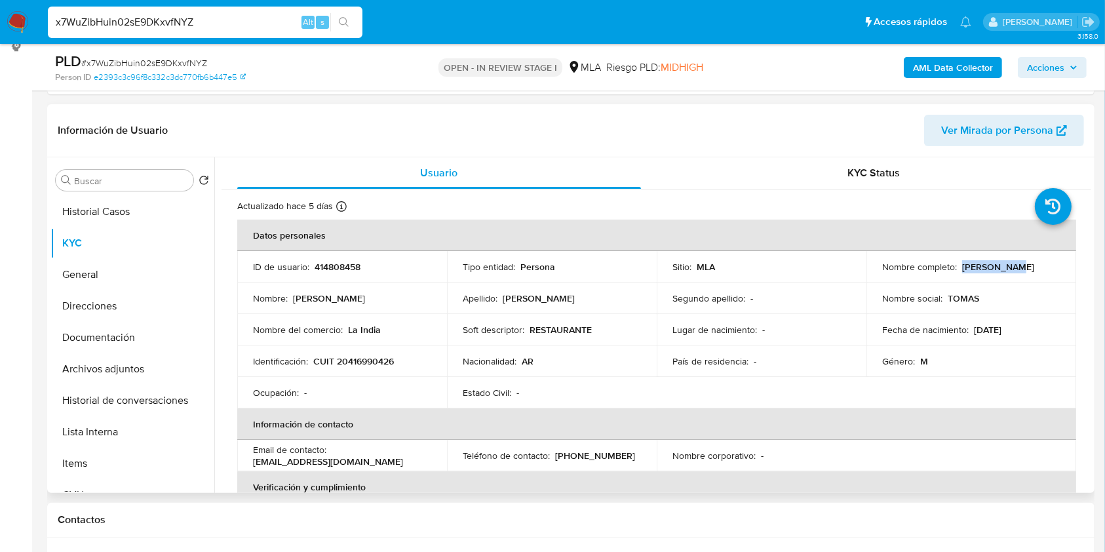
click at [979, 252] on td "Nombre completo : [PERSON_NAME]" at bounding box center [972, 266] width 210 height 31
click at [965, 278] on td "Nombre completo : [PERSON_NAME]" at bounding box center [972, 266] width 210 height 31
drag, startPoint x: 959, startPoint y: 266, endPoint x: 1039, endPoint y: 266, distance: 80.0
click at [1039, 266] on div "Nombre completo : [PERSON_NAME]" at bounding box center [972, 267] width 178 height 12
copy p "[PERSON_NAME]"
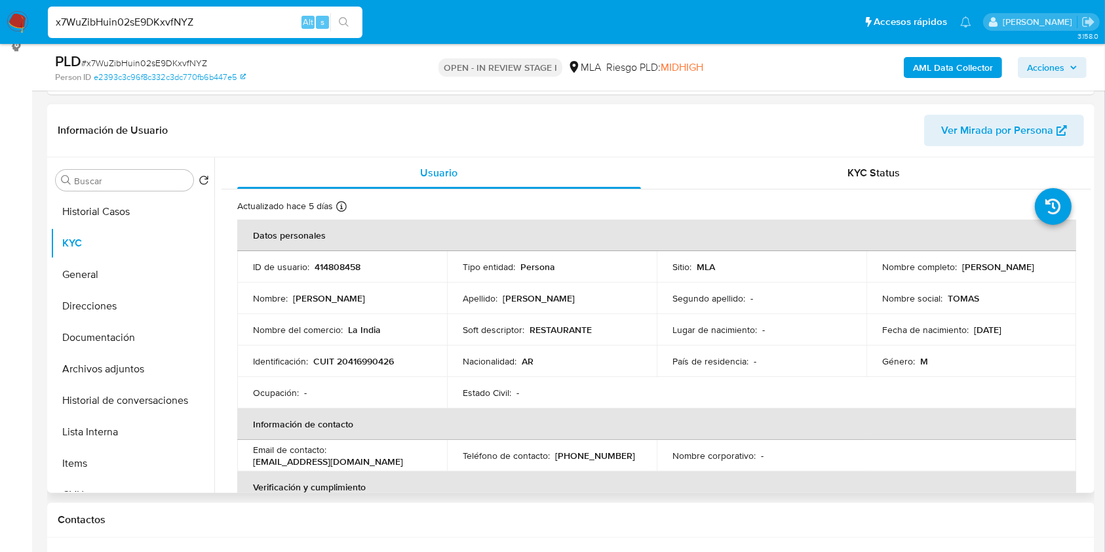
copy p "[PERSON_NAME]"
click at [355, 367] on td "Identificación : CUIT 20416990426" at bounding box center [342, 361] width 210 height 31
click at [348, 348] on td "Identificación : CUIT 20416990426" at bounding box center [342, 361] width 210 height 31
click at [349, 357] on p "CUIT 20416990426" at bounding box center [353, 361] width 81 height 12
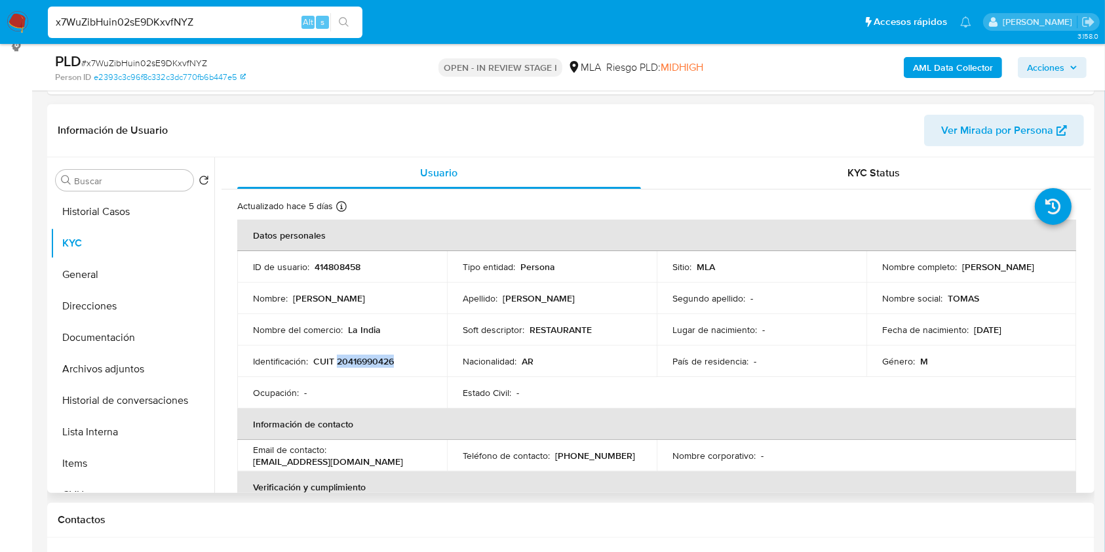
copy p "20416990426"
click at [91, 350] on button "Documentación" at bounding box center [126, 337] width 153 height 31
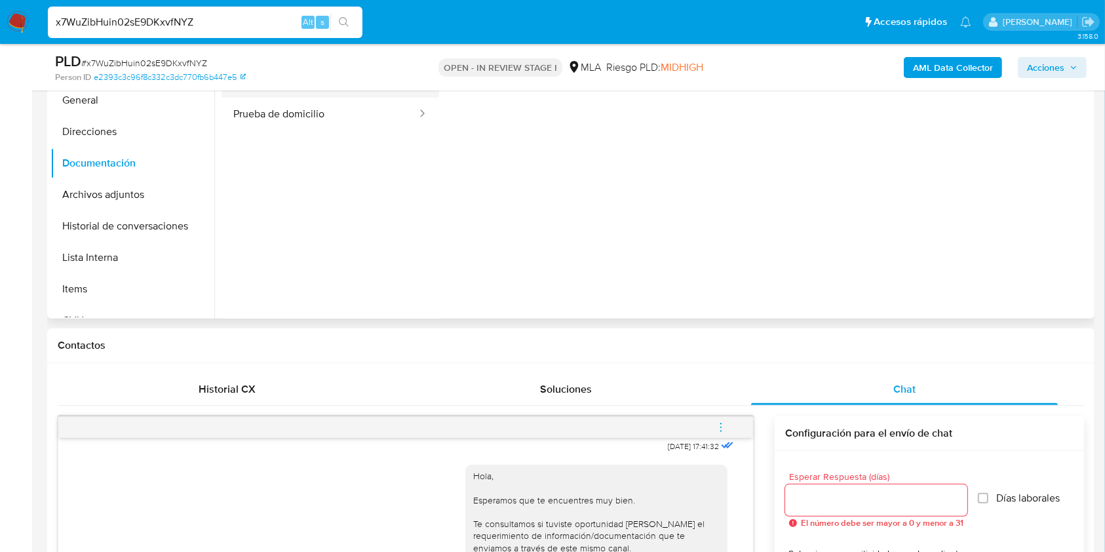
scroll to position [183, 0]
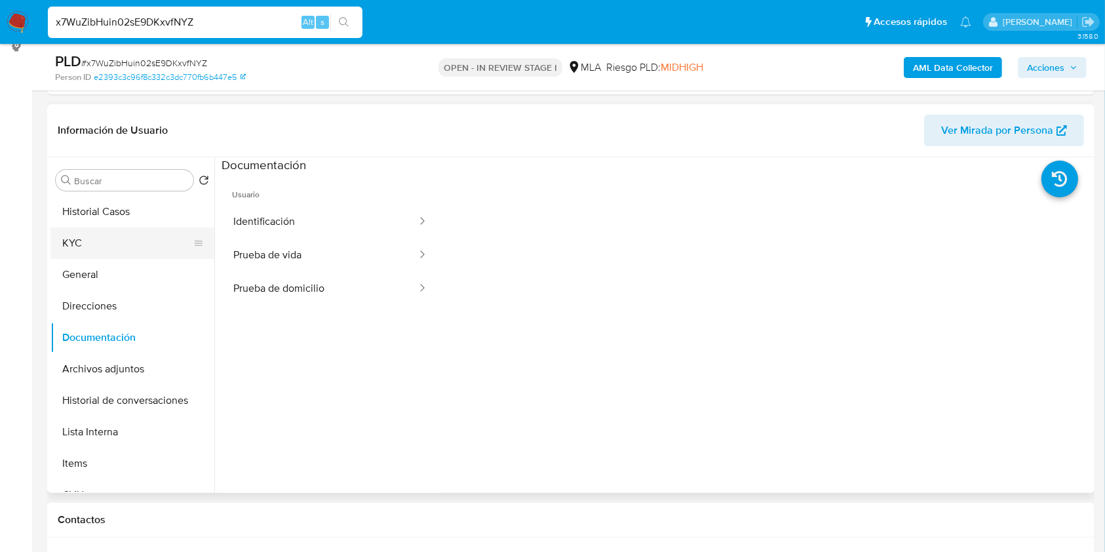
click at [120, 239] on button "KYC" at bounding box center [126, 243] width 153 height 31
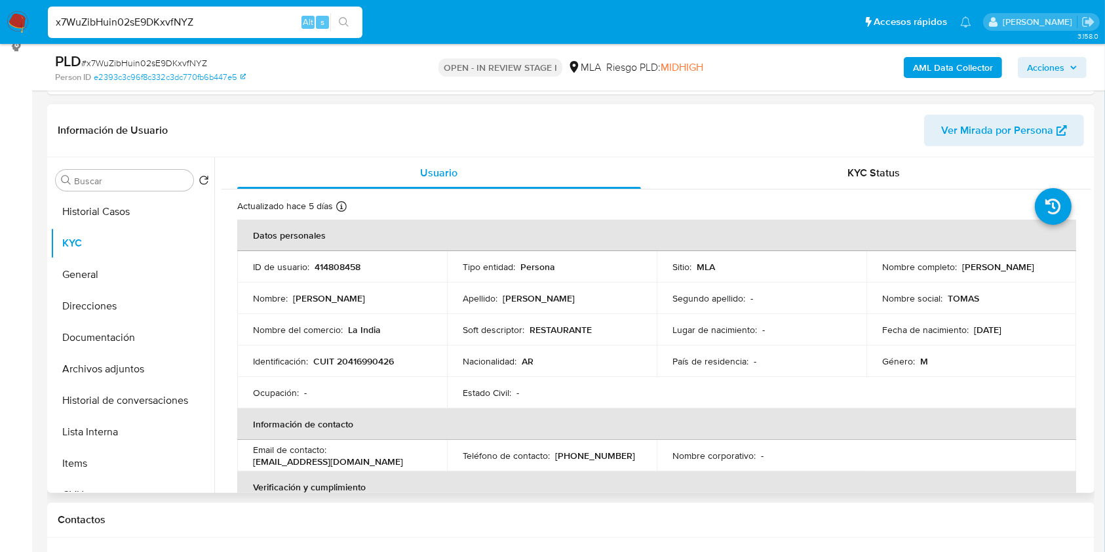
click at [372, 361] on p "CUIT 20416990426" at bounding box center [353, 361] width 81 height 12
copy p "20416990426"
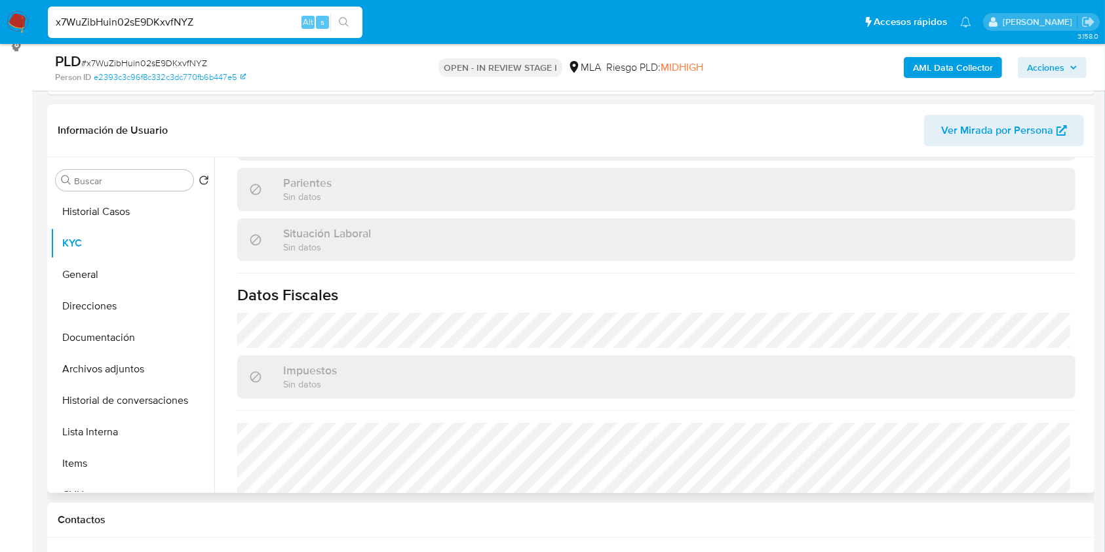
scroll to position [689, 0]
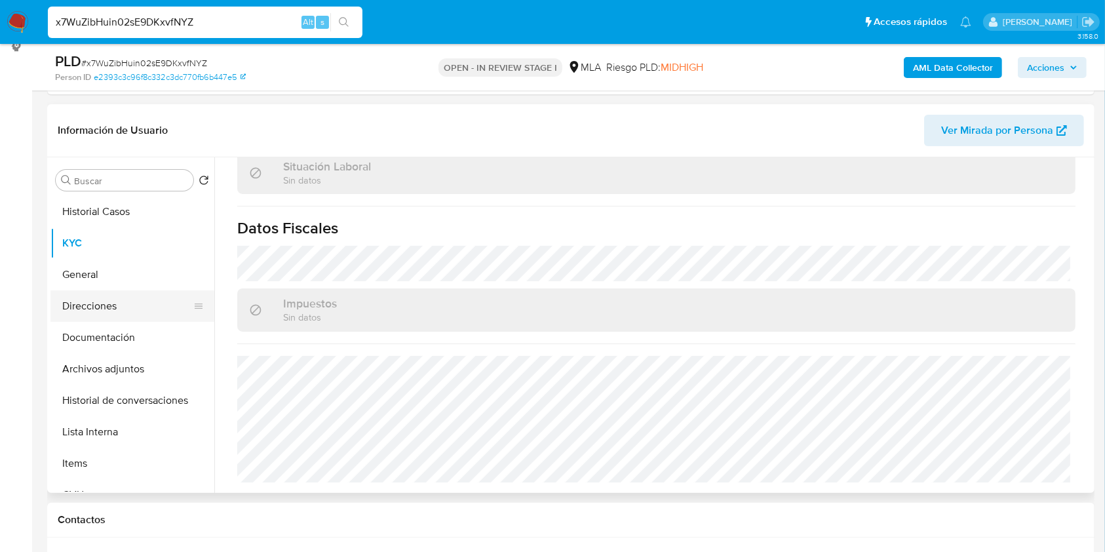
click at [102, 305] on button "Direcciones" at bounding box center [126, 305] width 153 height 31
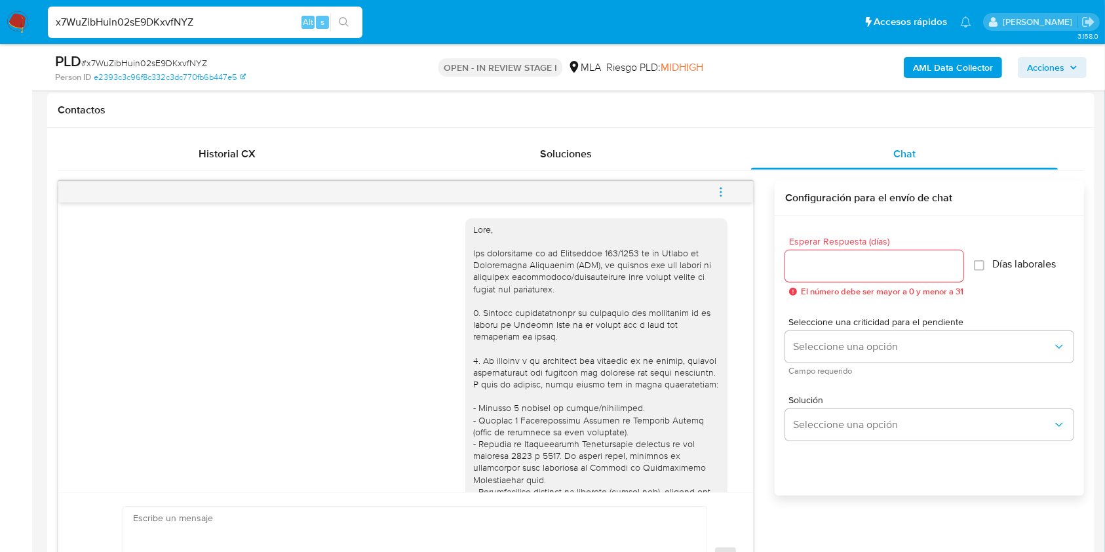
scroll to position [620, 0]
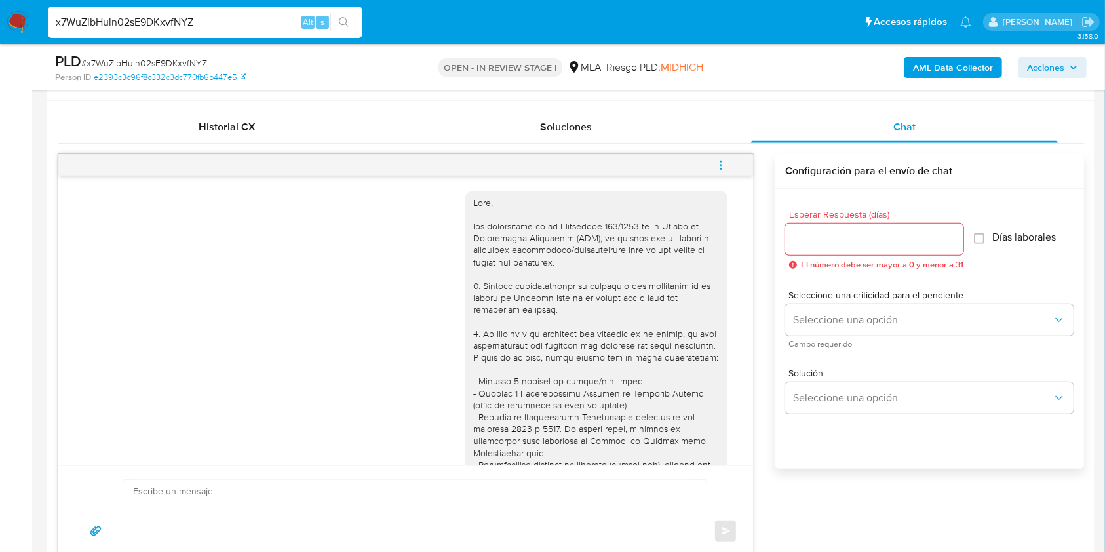
click at [829, 231] on input "Esperar Respuesta (días)" at bounding box center [874, 239] width 178 height 17
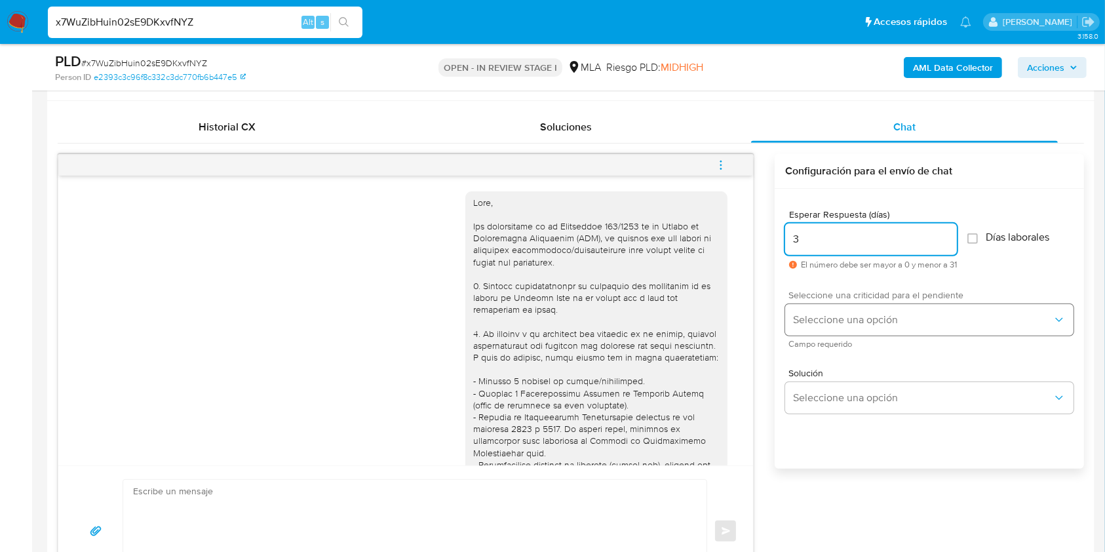
type input "3"
click at [881, 311] on button "Seleccione una opción" at bounding box center [929, 319] width 288 height 31
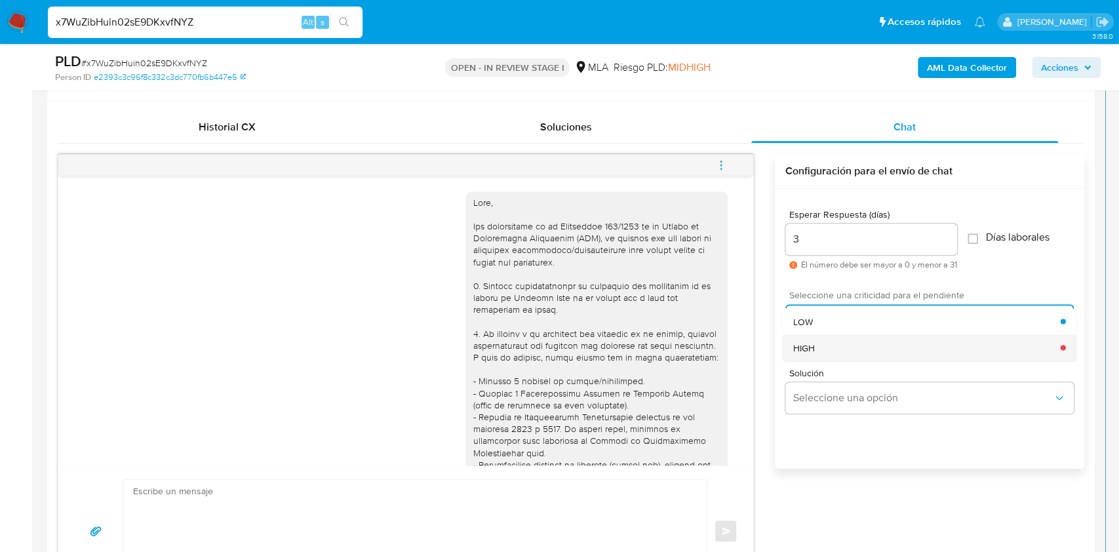
click at [846, 346] on div "HIGH" at bounding box center [927, 347] width 268 height 26
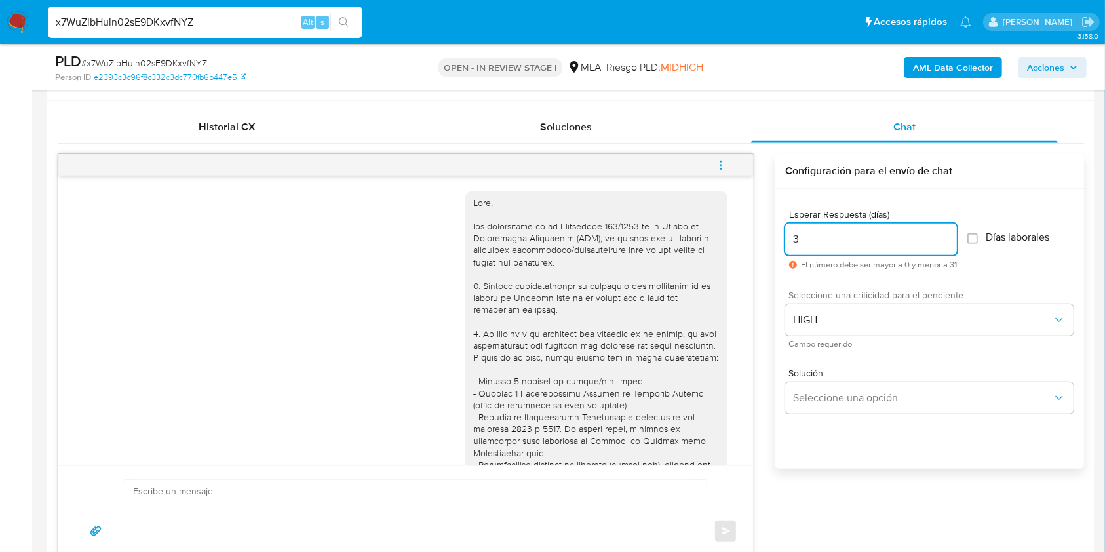
click at [839, 244] on input "3" at bounding box center [871, 239] width 172 height 17
type input "2"
click at [834, 404] on button "Seleccione una opción" at bounding box center [929, 397] width 288 height 31
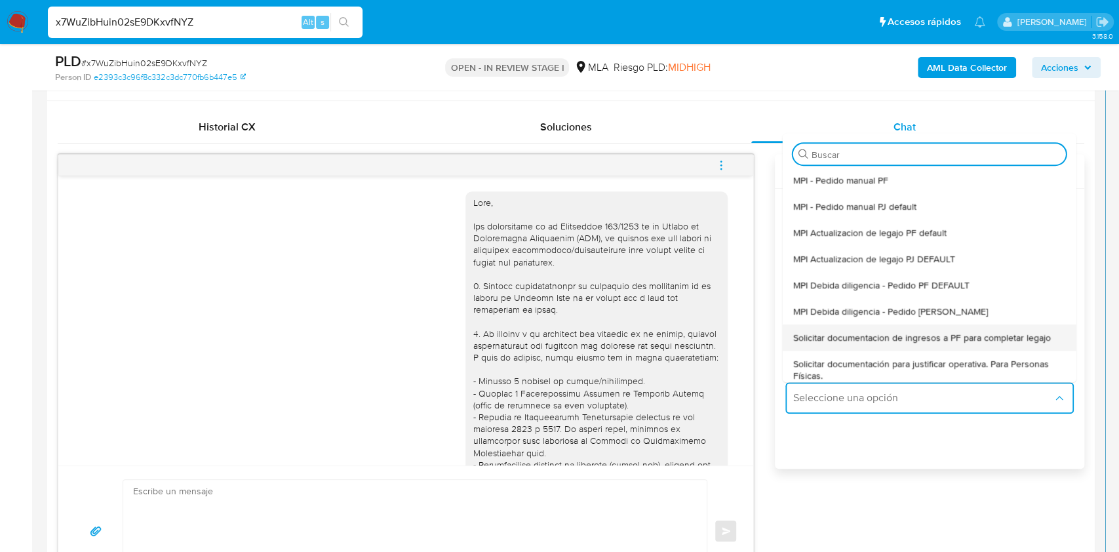
click at [877, 343] on div "Solicitar documentacion de ingresos a PF para completar legajo" at bounding box center [929, 338] width 273 height 26
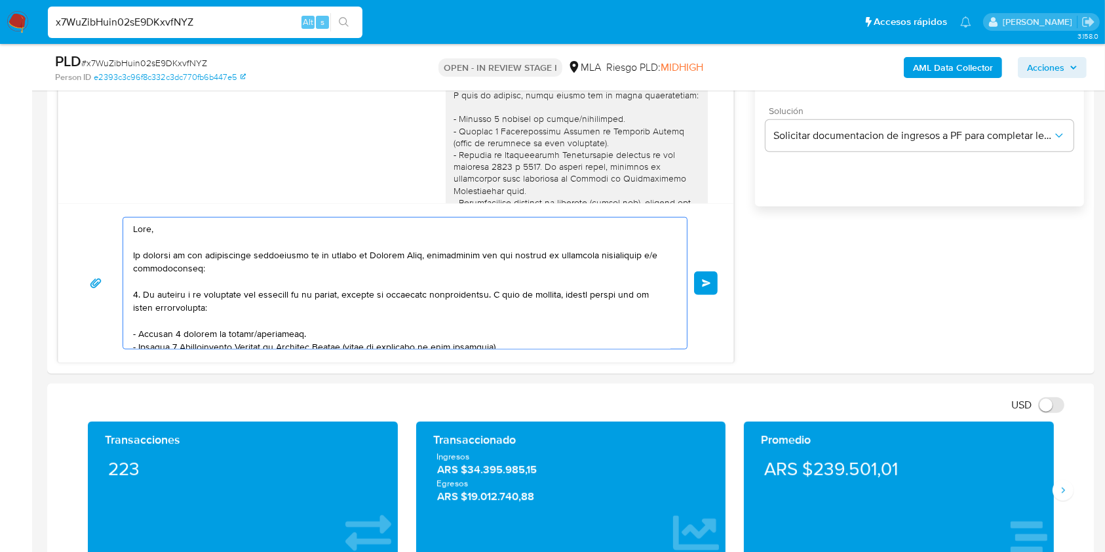
scroll to position [267, 0]
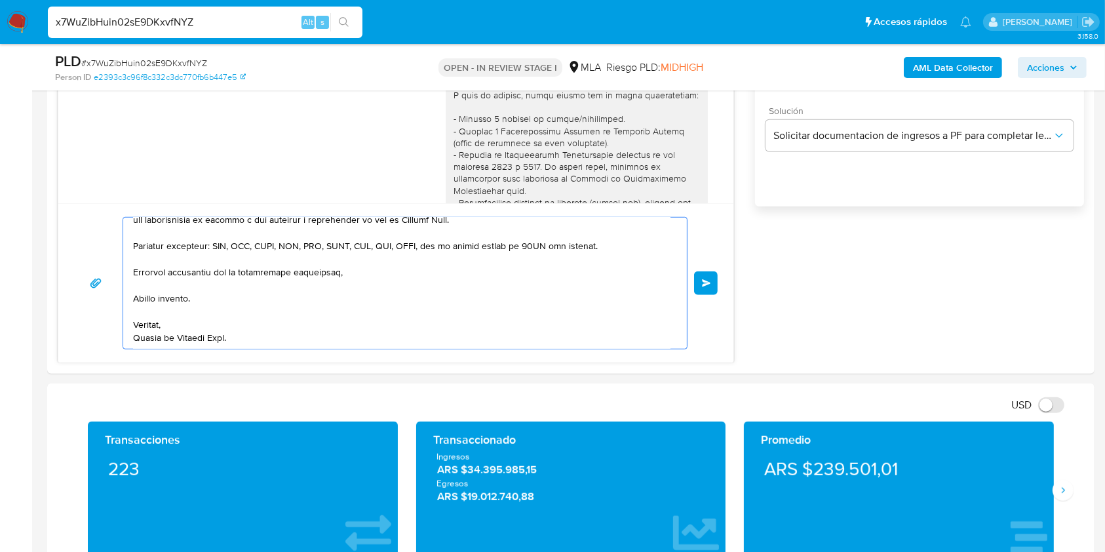
drag, startPoint x: 280, startPoint y: 267, endPoint x: 553, endPoint y: 503, distance: 360.7
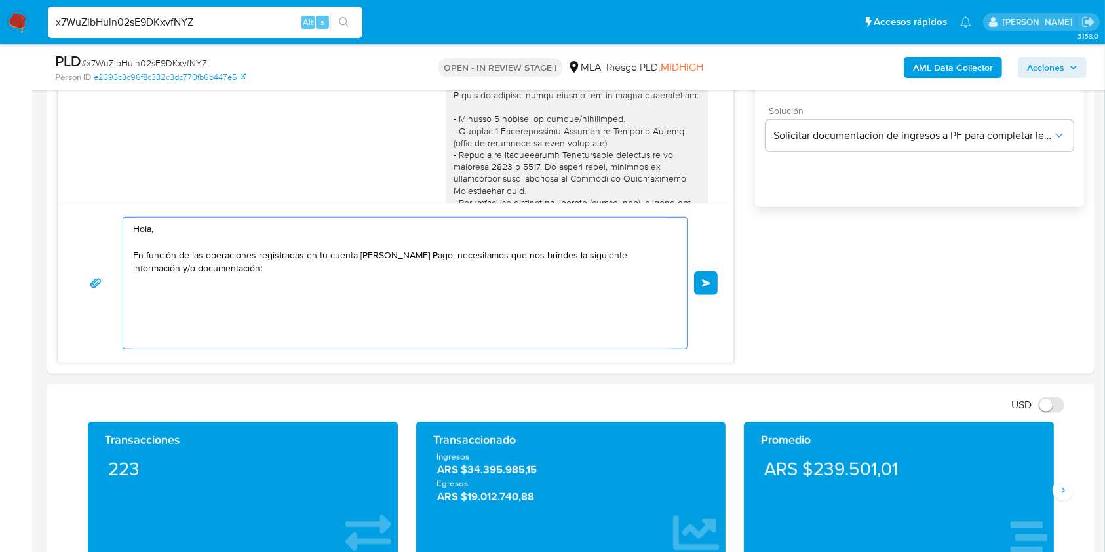
scroll to position [0, 0]
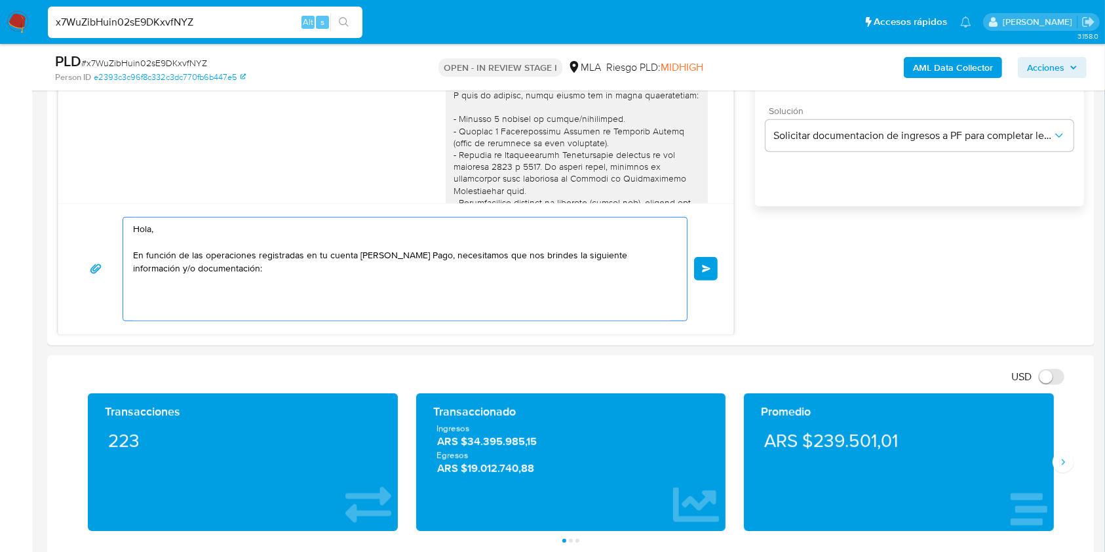
drag, startPoint x: 246, startPoint y: 264, endPoint x: 37, endPoint y: 160, distance: 233.7
paste textarea "Buenas tardes, Queremos aclararte que la Resolución General ARCA 5696/2025 indi…"
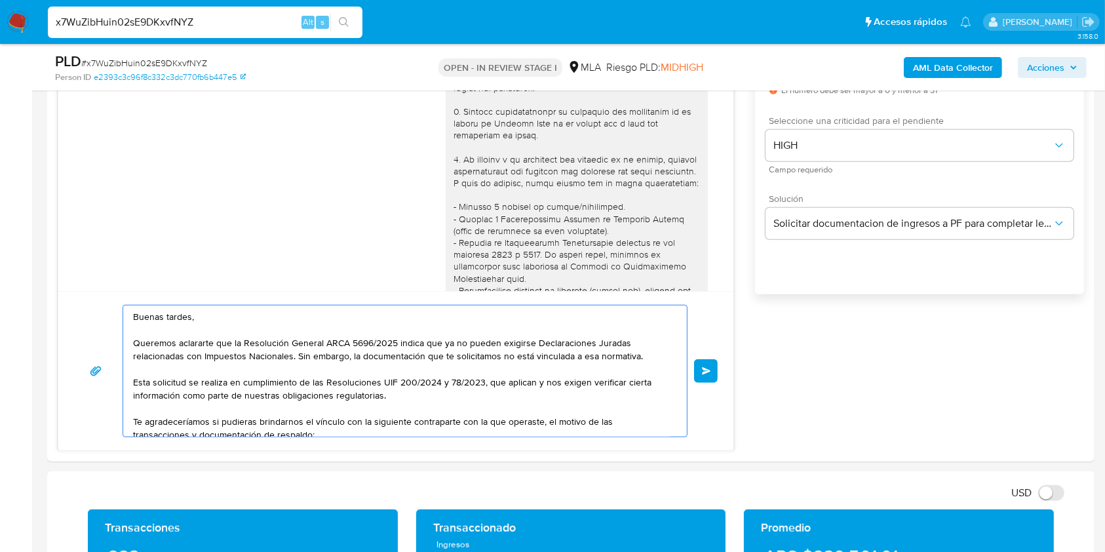
scroll to position [707, 0]
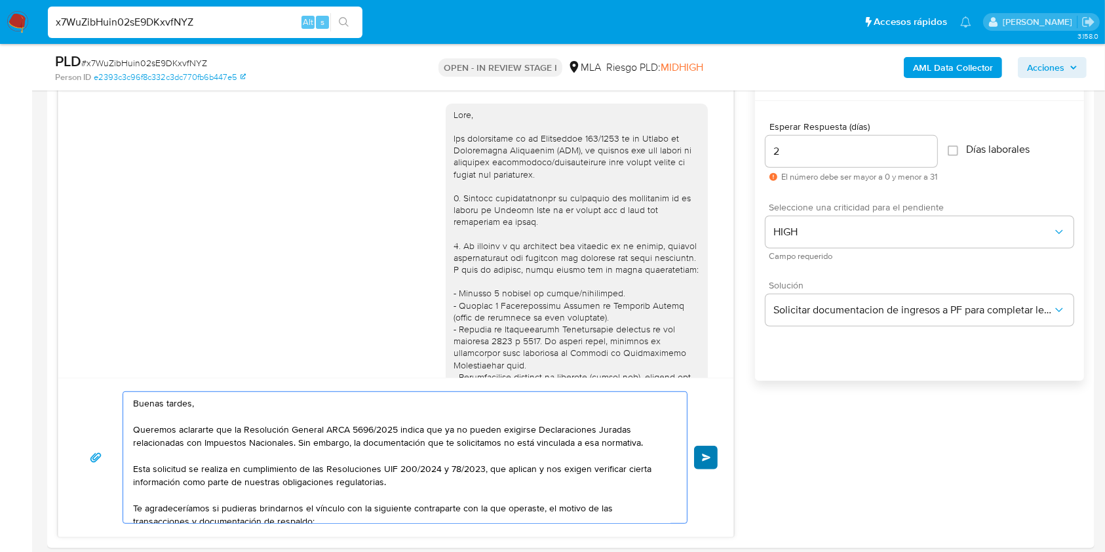
type textarea "Buenas tardes, Queremos aclararte que la Resolución General ARCA 5696/2025 indi…"
click at [710, 454] on span "Enviar" at bounding box center [706, 458] width 9 height 8
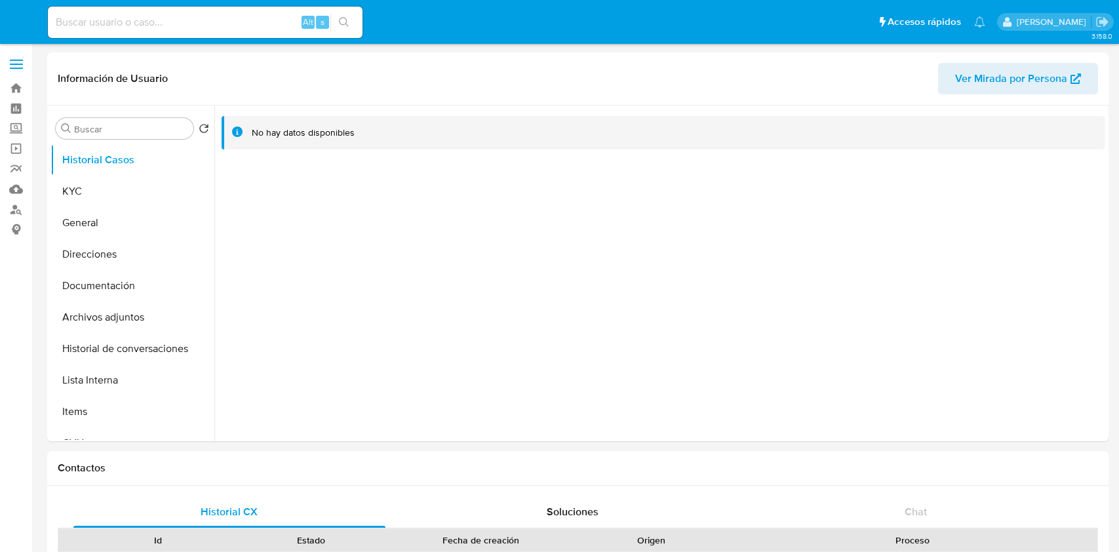
select select "10"
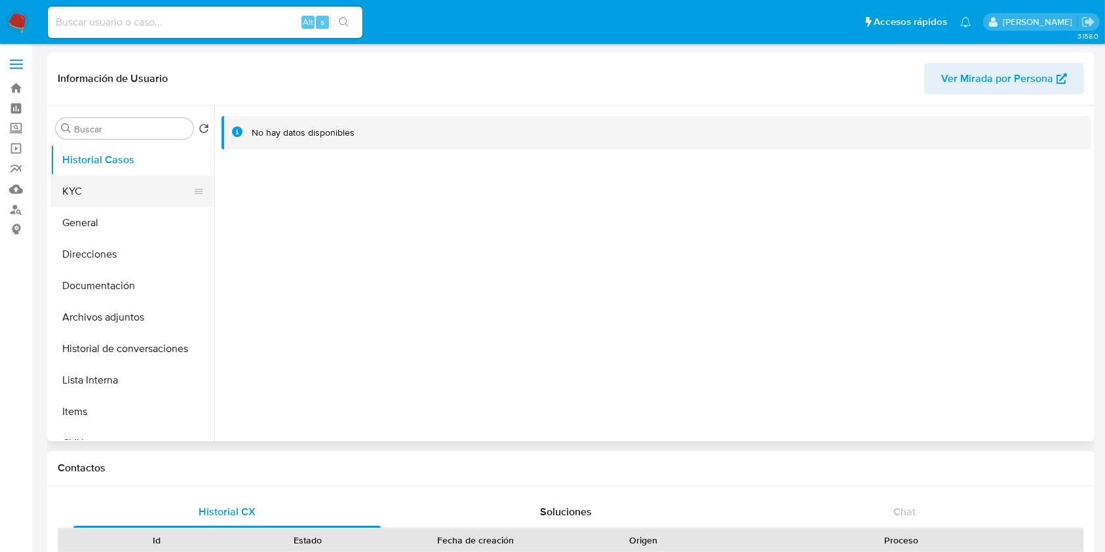
click at [129, 176] on button "KYC" at bounding box center [126, 191] width 153 height 31
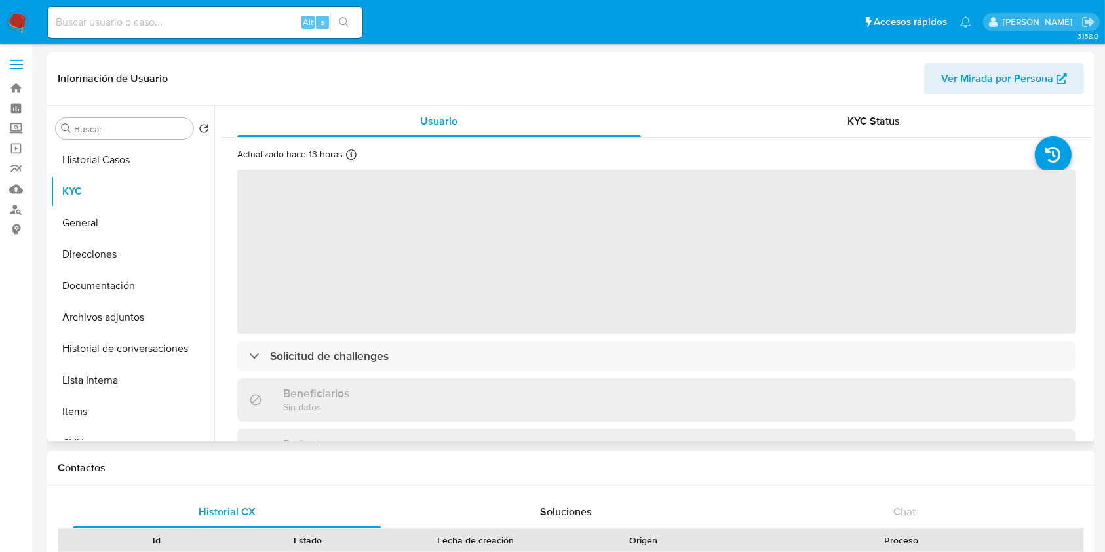
scroll to position [393, 0]
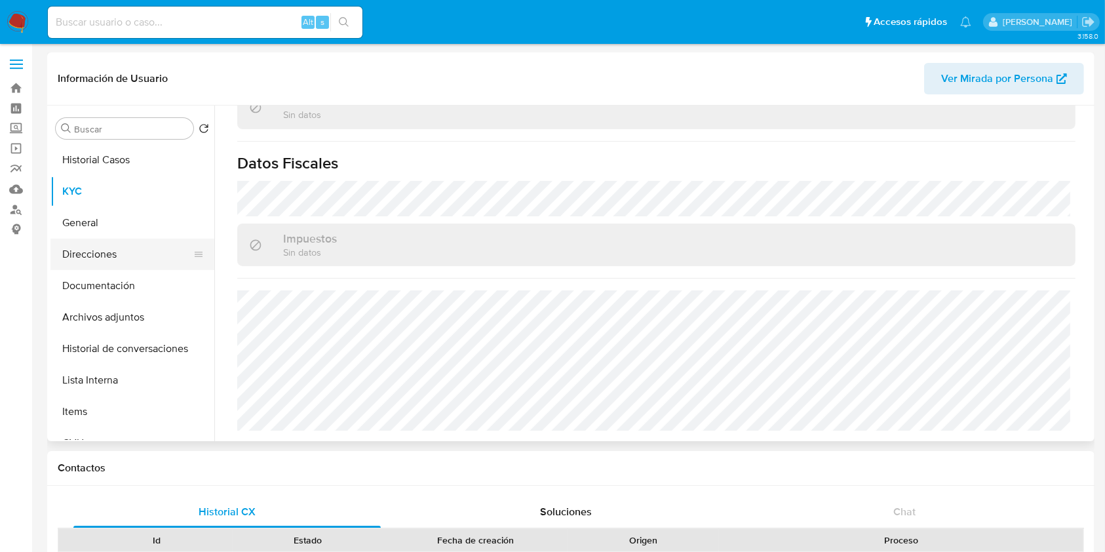
click at [115, 258] on button "Direcciones" at bounding box center [126, 254] width 153 height 31
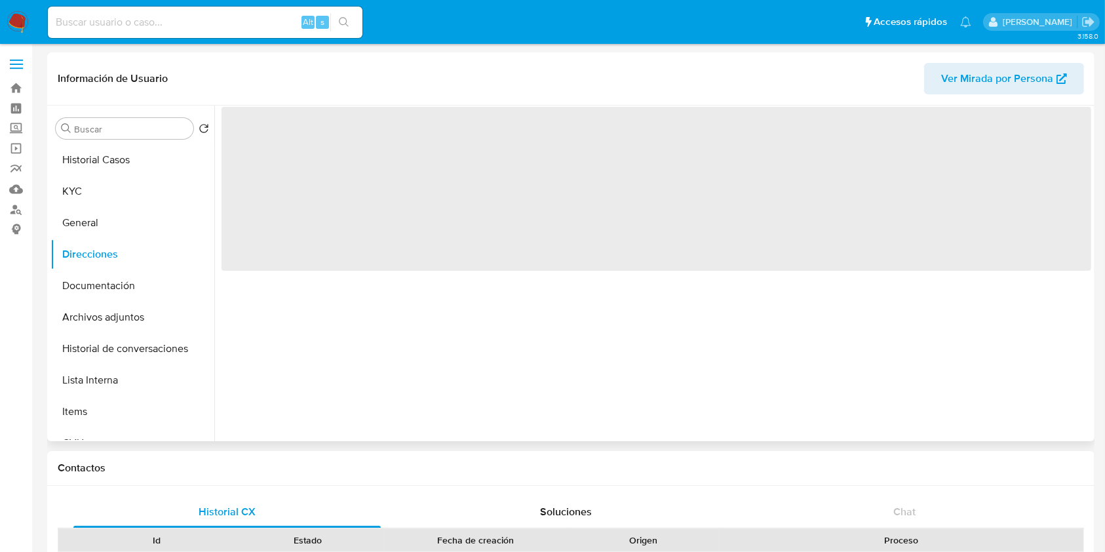
scroll to position [0, 0]
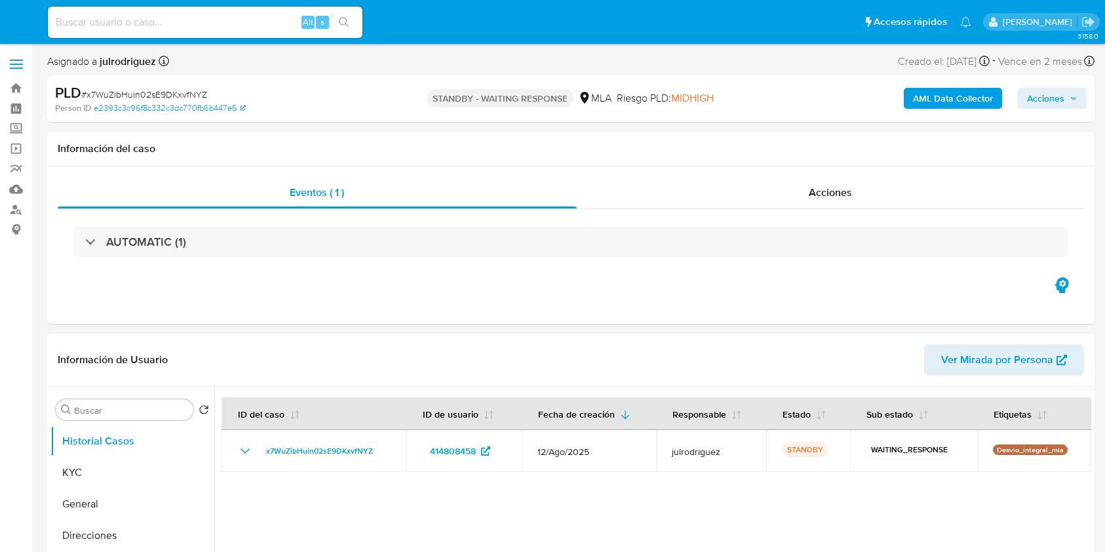
select select "10"
click at [242, 24] on input at bounding box center [205, 22] width 315 height 17
paste input "cf9msws6LXAV1pKm7Nce50FN"
type input "cf9msws6LXAV1pKm7Nce50FN"
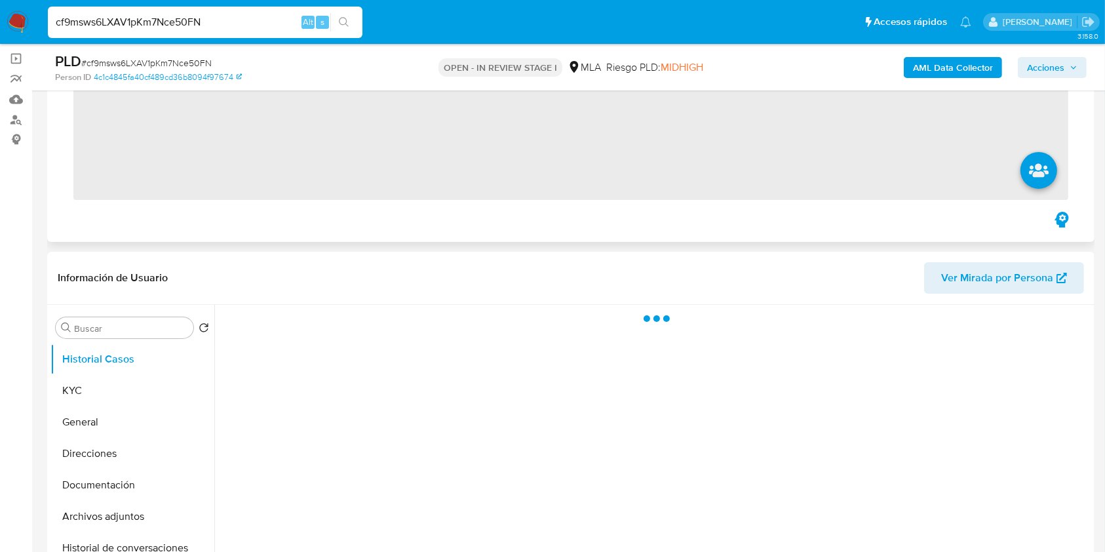
scroll to position [174, 0]
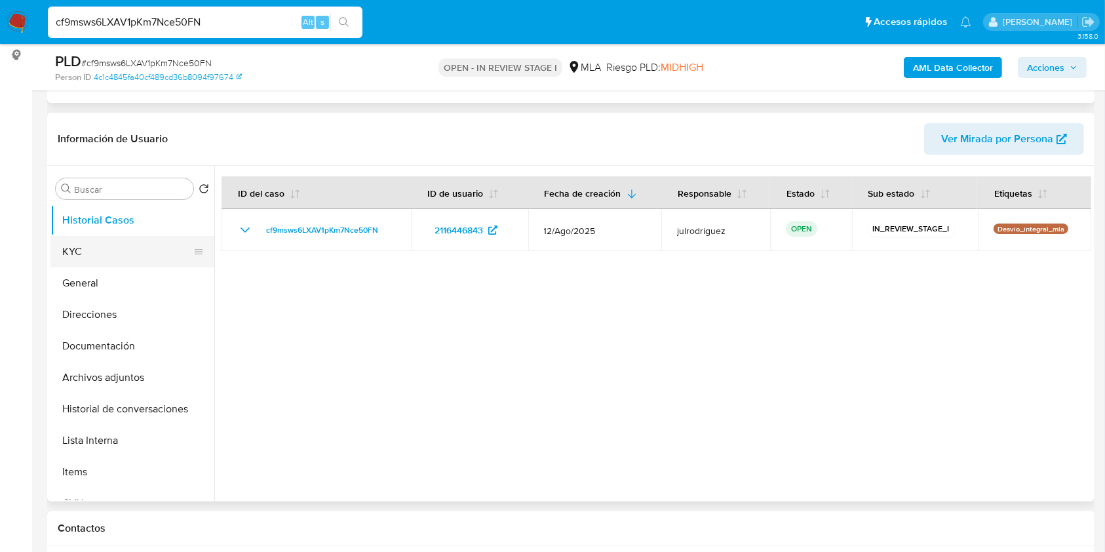
click at [108, 256] on button "KYC" at bounding box center [126, 251] width 153 height 31
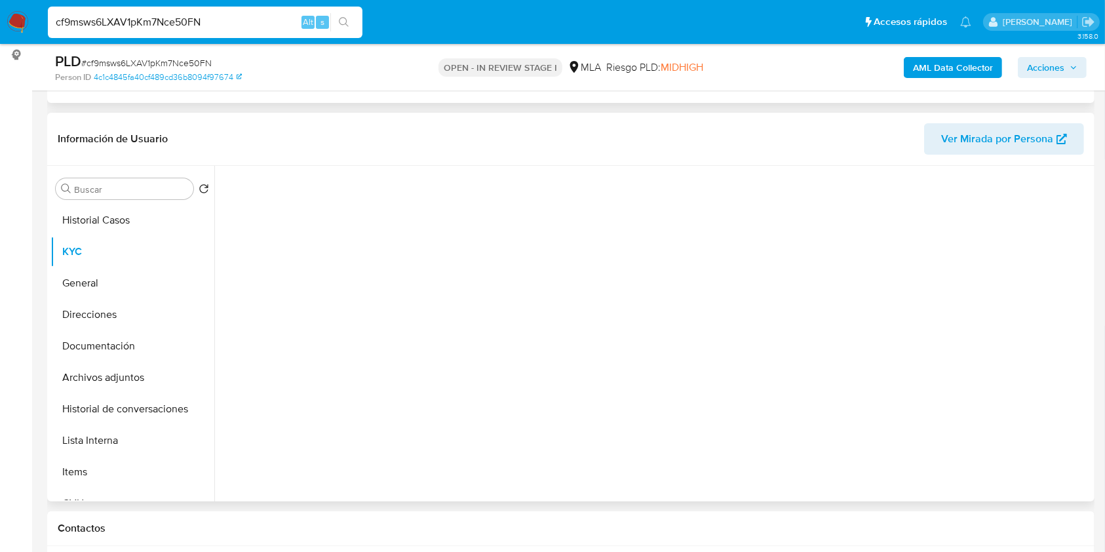
select select "10"
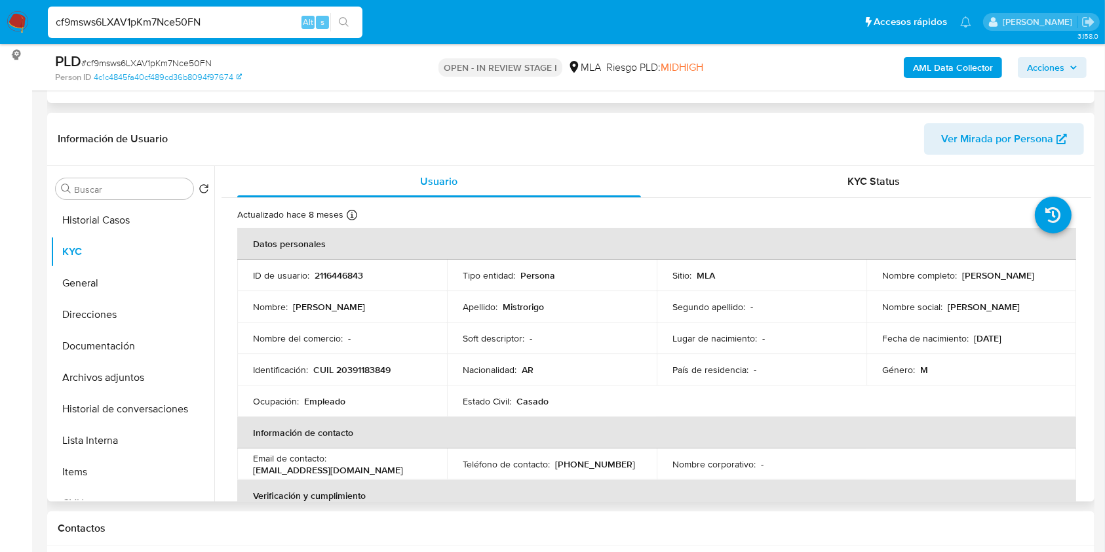
drag, startPoint x: 960, startPoint y: 275, endPoint x: 1065, endPoint y: 274, distance: 104.9
click at [1065, 274] on td "Nombre completo : [PERSON_NAME]" at bounding box center [972, 275] width 210 height 31
copy p "[PERSON_NAME]"
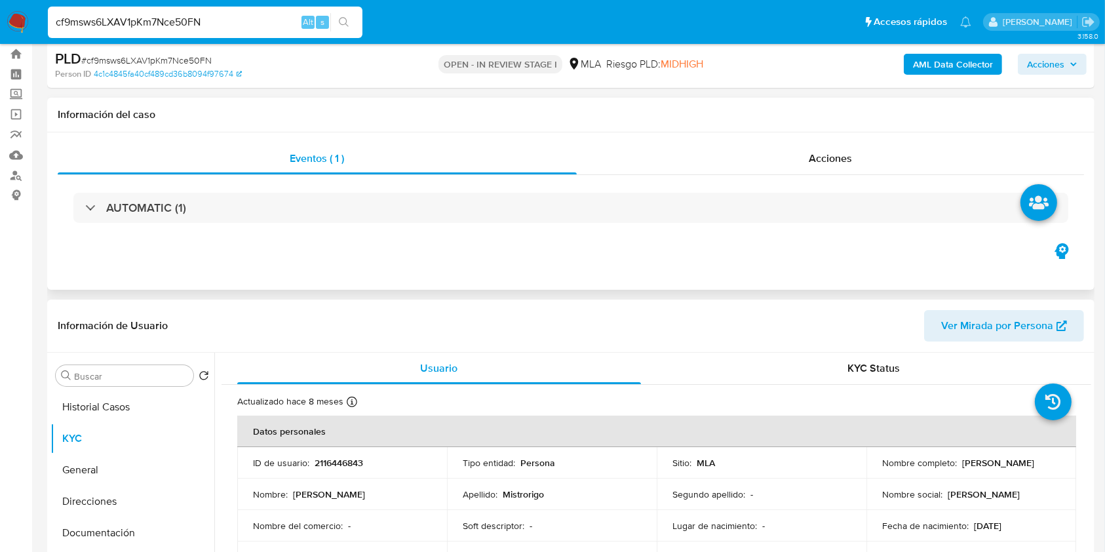
scroll to position [87, 0]
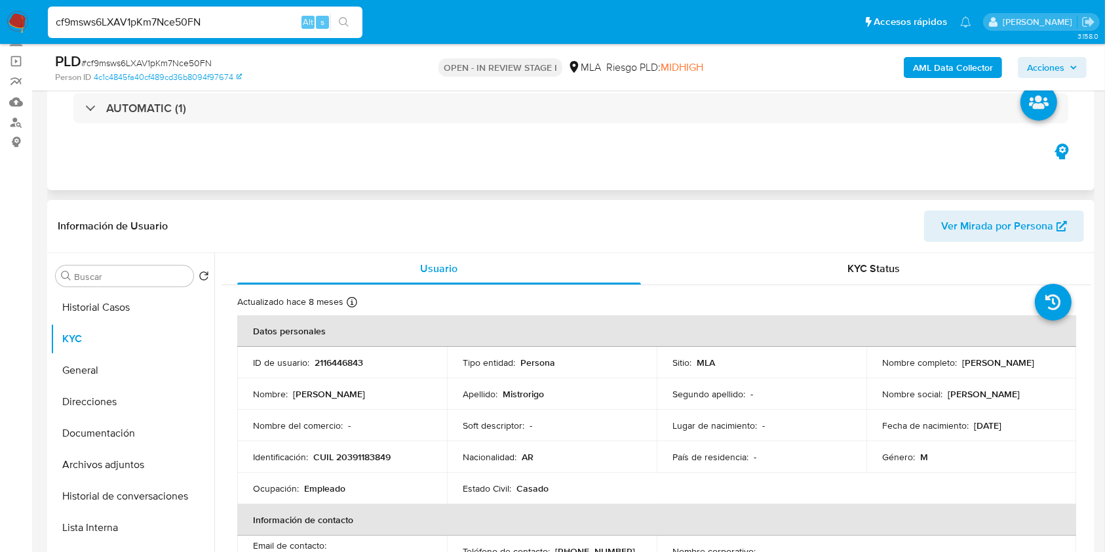
click at [357, 359] on p "2116446843" at bounding box center [339, 363] width 49 height 12
copy p "2116446843"
click at [157, 62] on span "# cf9msws6LXAV1pKm7Nce50FN" at bounding box center [146, 62] width 130 height 13
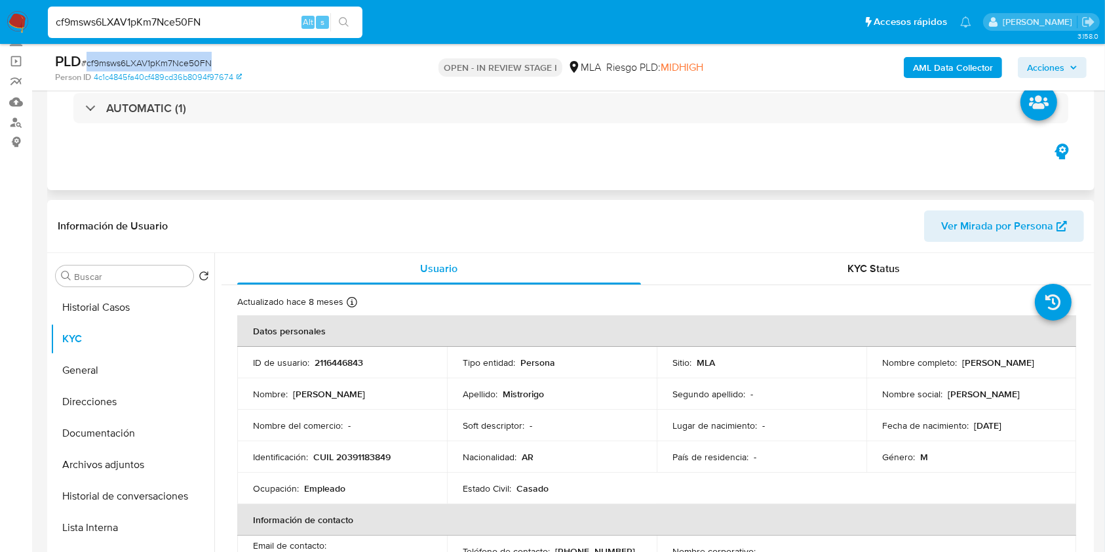
copy span "cf9msws6LXAV1pKm7Nce50FN"
click at [60, 438] on button "Documentación" at bounding box center [126, 433] width 153 height 31
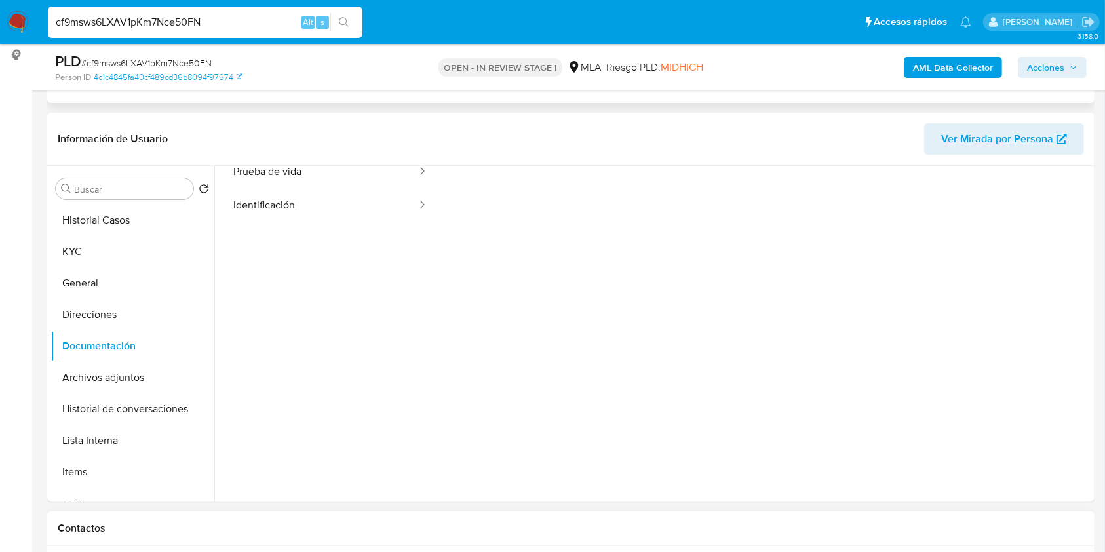
scroll to position [106, 0]
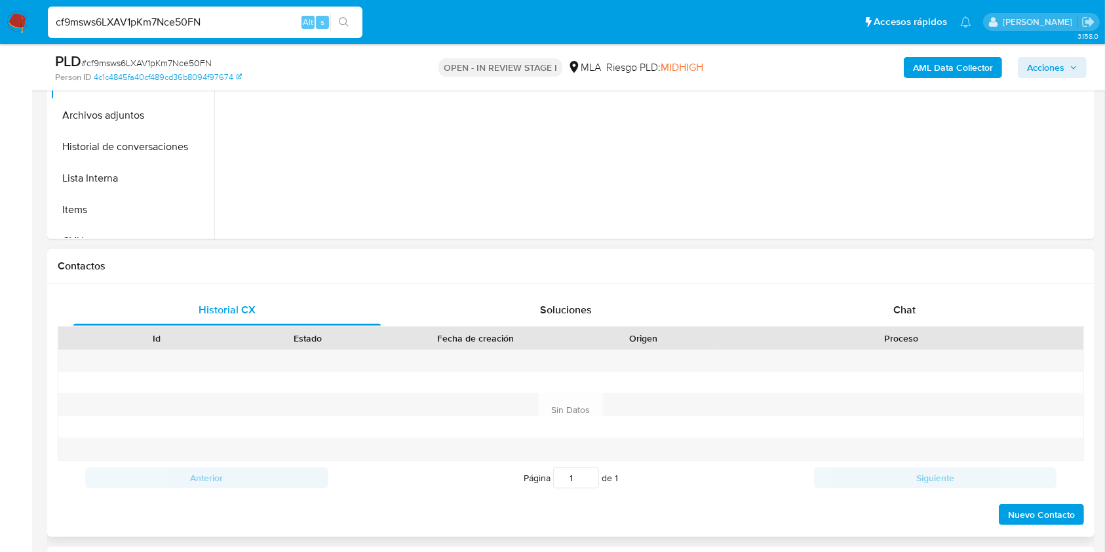
drag, startPoint x: 871, startPoint y: 316, endPoint x: 860, endPoint y: 327, distance: 15.3
click at [872, 316] on div "Chat" at bounding box center [905, 309] width 308 height 31
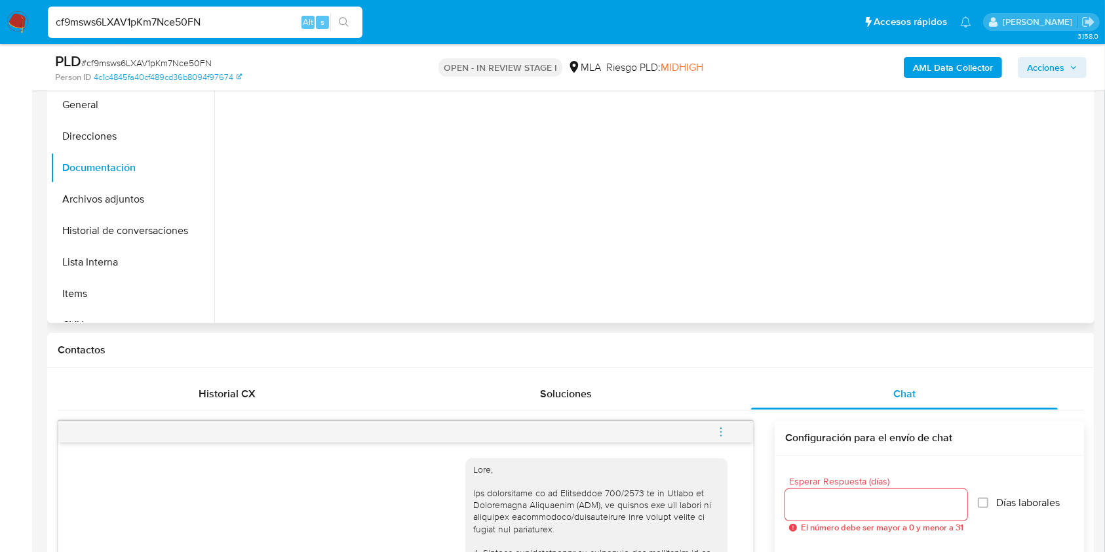
scroll to position [262, 0]
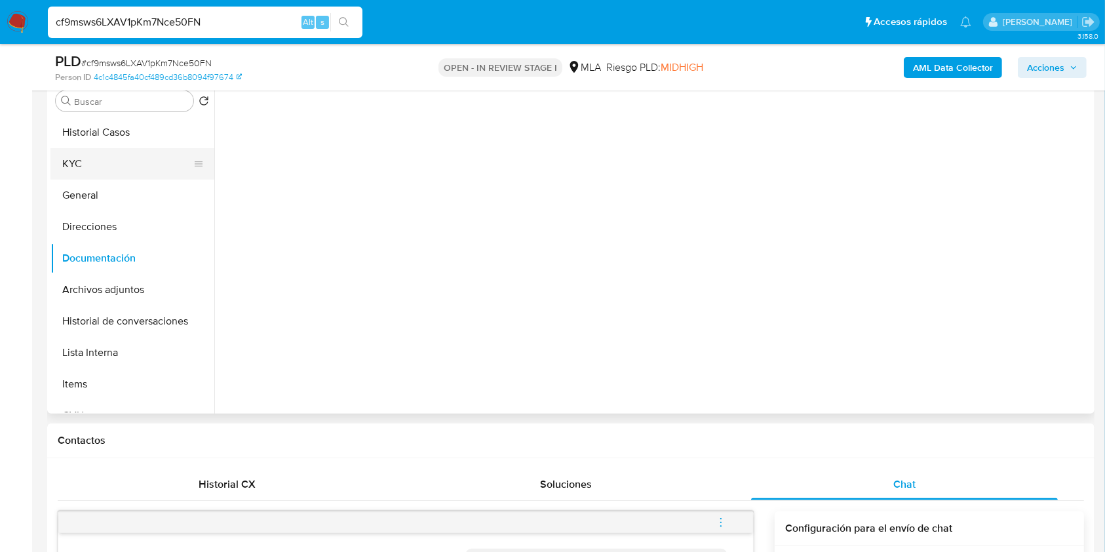
click at [66, 170] on button "KYC" at bounding box center [126, 163] width 153 height 31
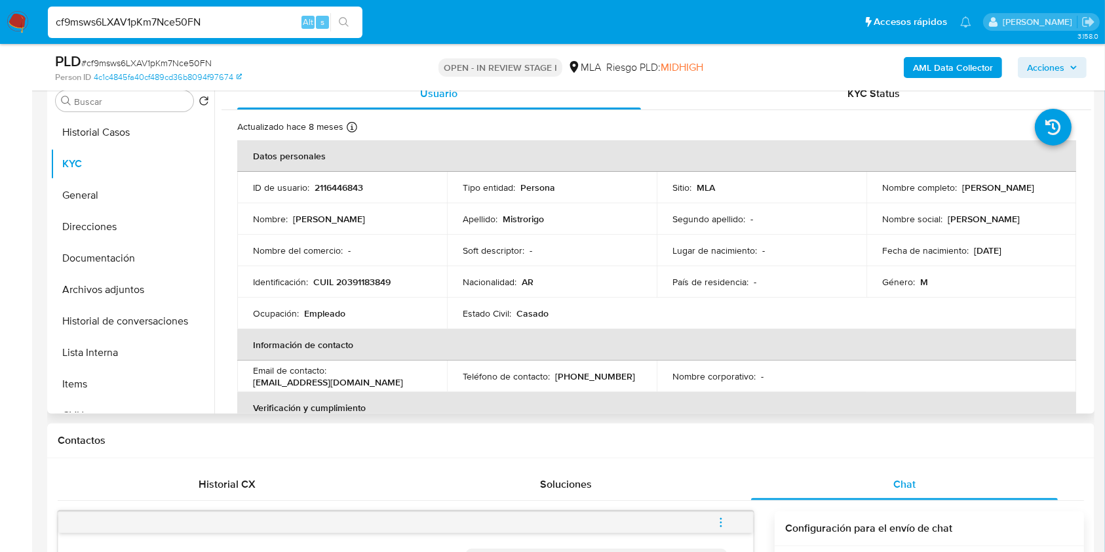
click at [370, 278] on p "CUIL 20391183849" at bounding box center [351, 282] width 77 height 12
drag, startPoint x: 370, startPoint y: 275, endPoint x: 352, endPoint y: 283, distance: 20.2
click at [352, 283] on p "CUIL 20391183849" at bounding box center [351, 282] width 77 height 12
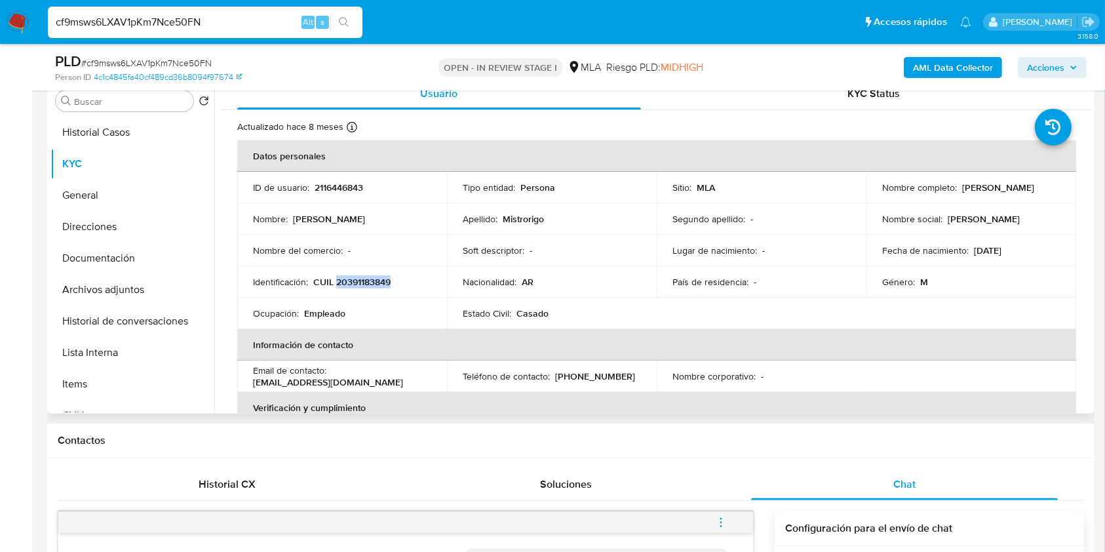
copy p "20391183849"
click at [353, 186] on p "2116446843" at bounding box center [339, 188] width 49 height 12
copy p "2116446843"
drag, startPoint x: 958, startPoint y: 185, endPoint x: 1070, endPoint y: 186, distance: 112.1
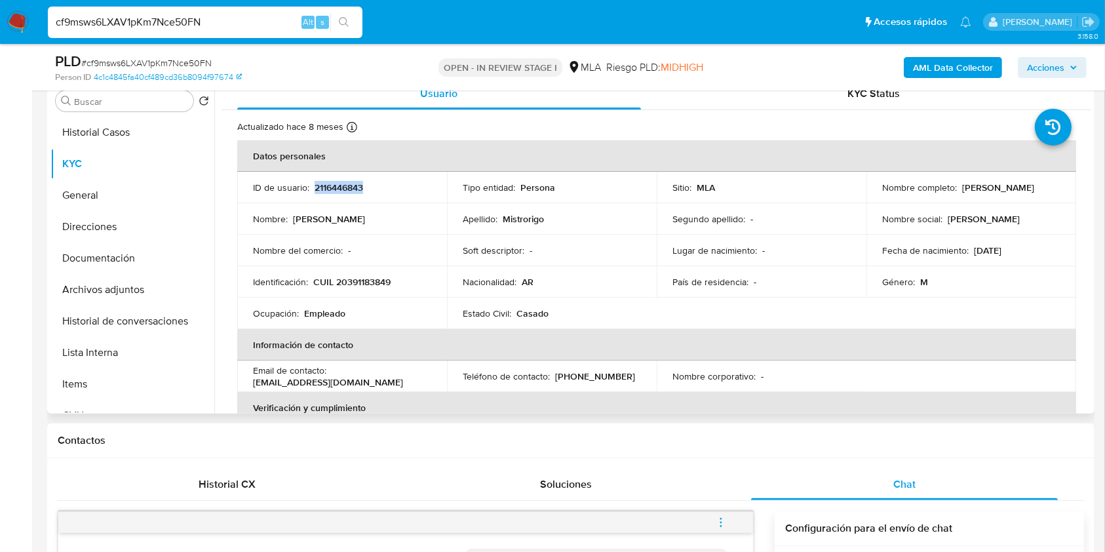
click at [1070, 186] on td "Nombre completo : [PERSON_NAME]" at bounding box center [972, 187] width 210 height 31
copy p "[PERSON_NAME]"
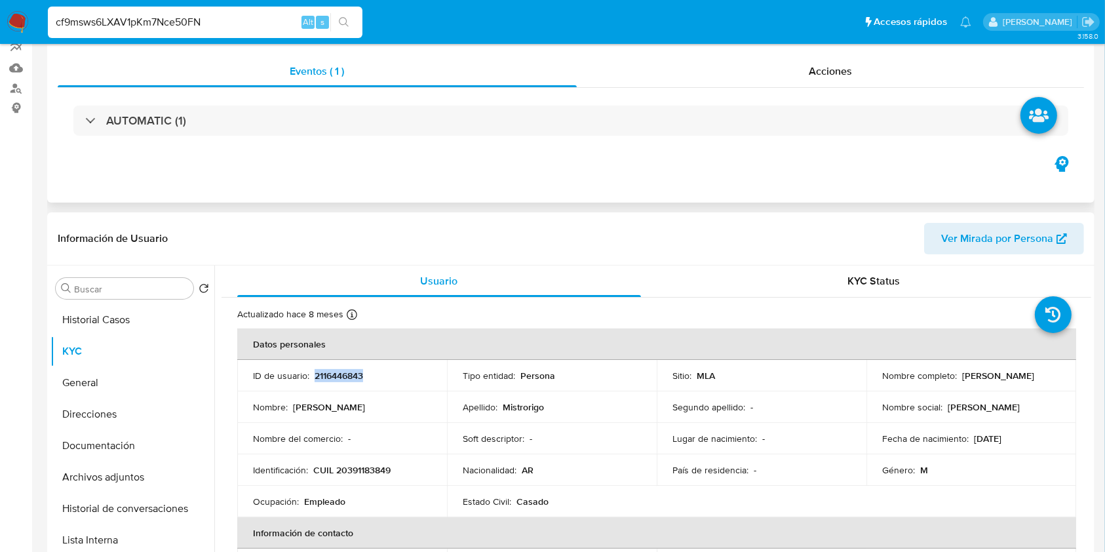
scroll to position [174, 0]
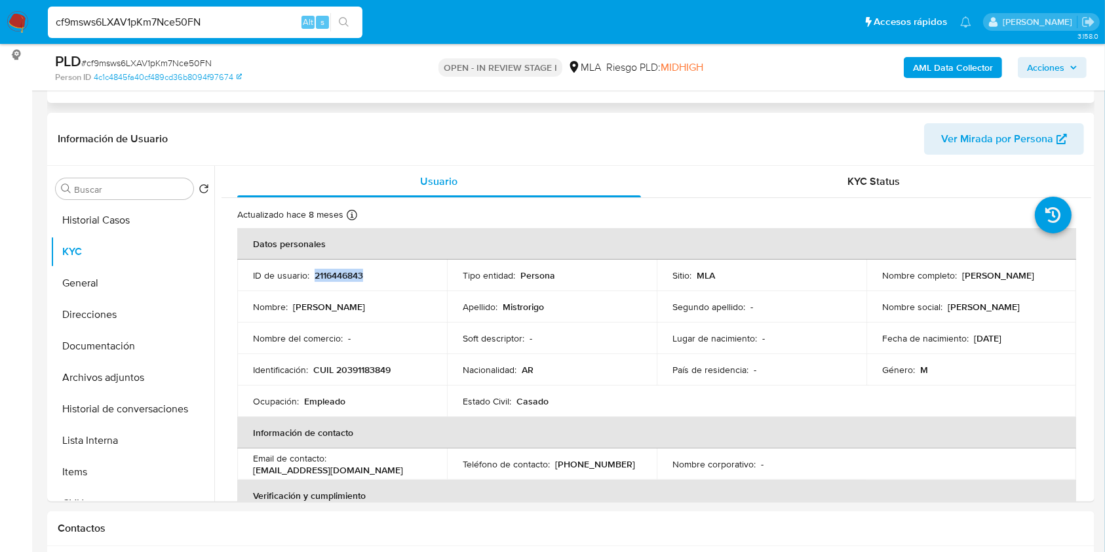
copy p "[PERSON_NAME]"
click at [361, 359] on td "Identificación : CUIL 20391183849" at bounding box center [342, 369] width 210 height 31
click at [361, 364] on p "CUIL 20391183849" at bounding box center [351, 370] width 77 height 12
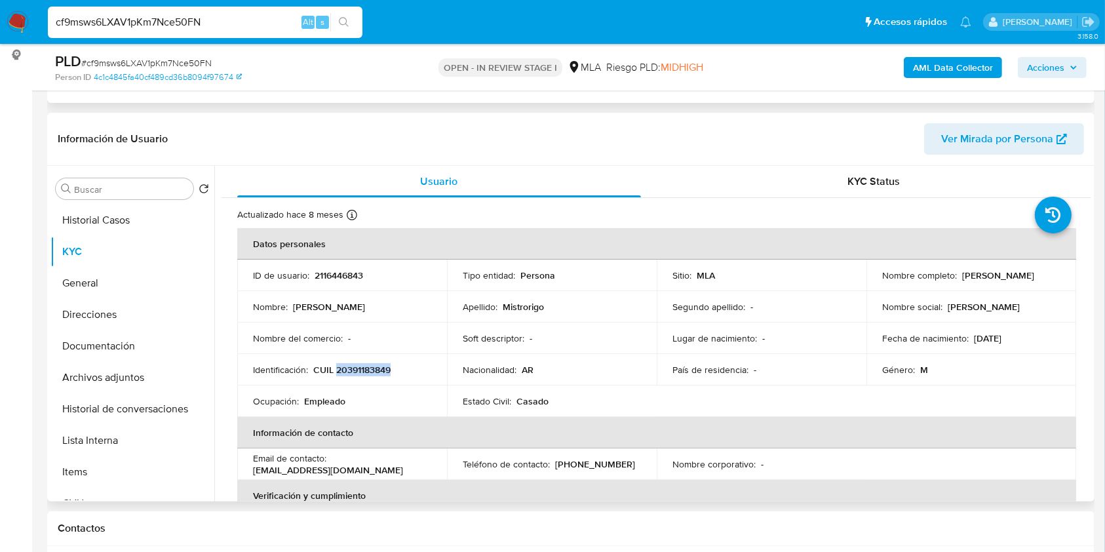
click at [361, 364] on p "CUIL 20391183849" at bounding box center [351, 370] width 77 height 12
copy p "20391183849"
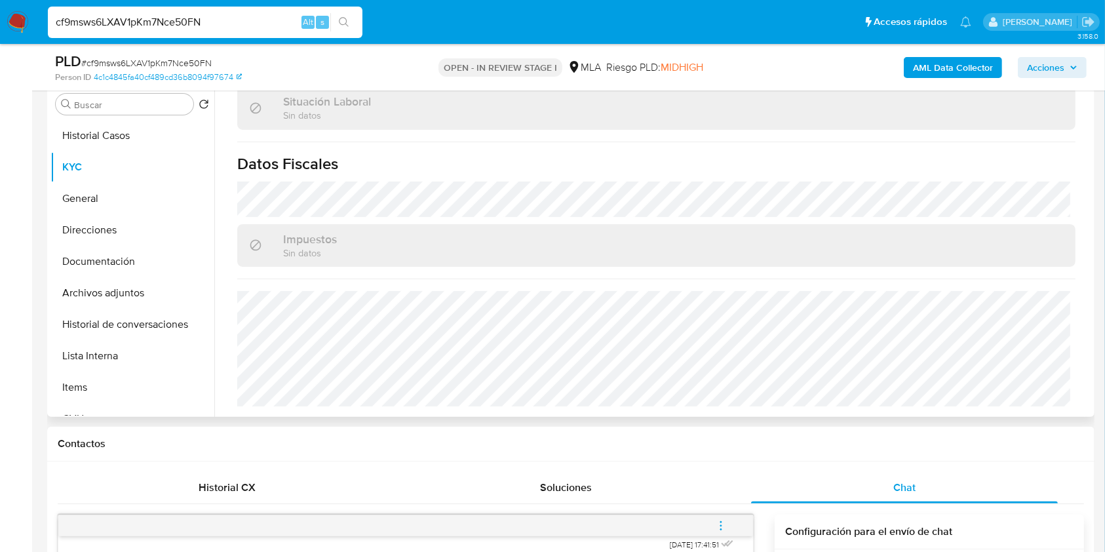
scroll to position [262, 0]
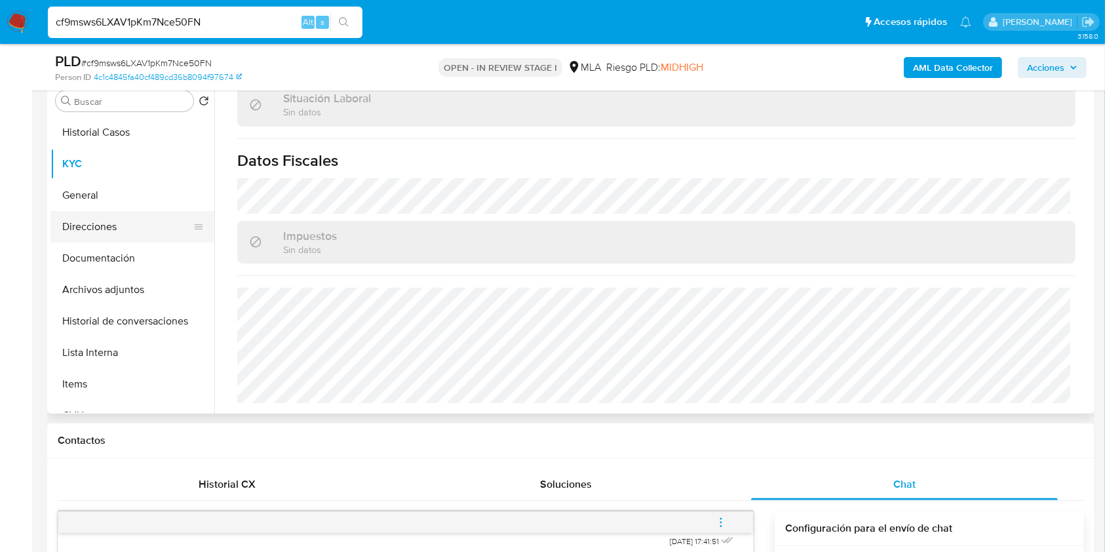
drag, startPoint x: 141, startPoint y: 226, endPoint x: 172, endPoint y: 232, distance: 32.0
click at [141, 226] on button "Direcciones" at bounding box center [126, 226] width 153 height 31
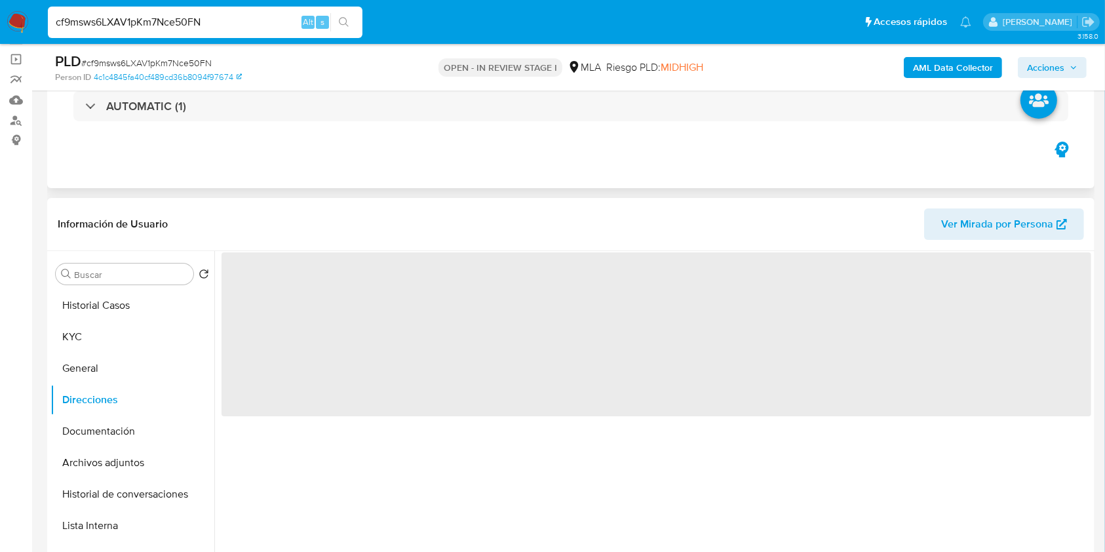
scroll to position [87, 0]
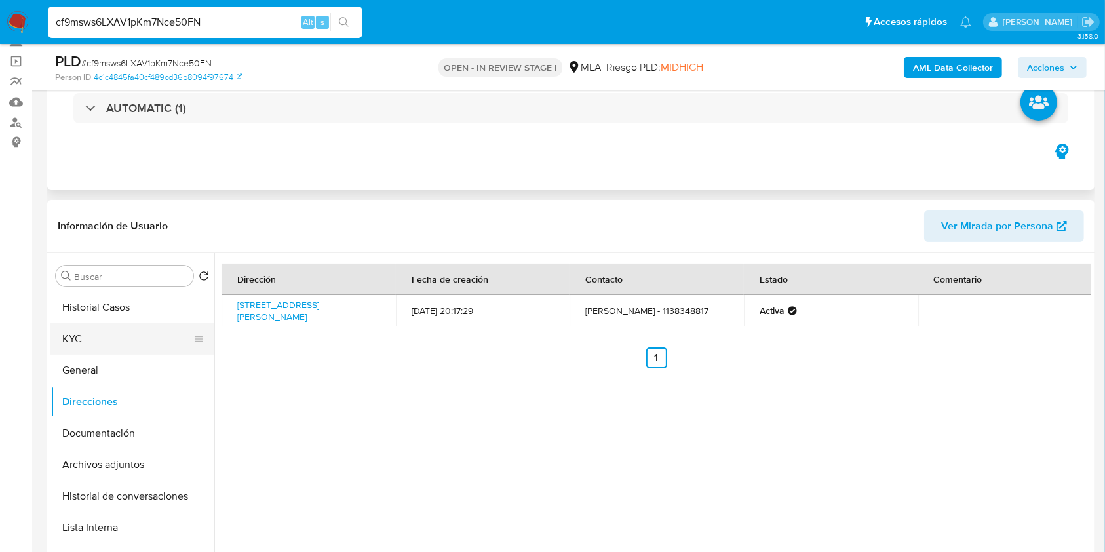
drag, startPoint x: 121, startPoint y: 328, endPoint x: 162, endPoint y: 330, distance: 41.4
click at [121, 328] on button "KYC" at bounding box center [126, 338] width 153 height 31
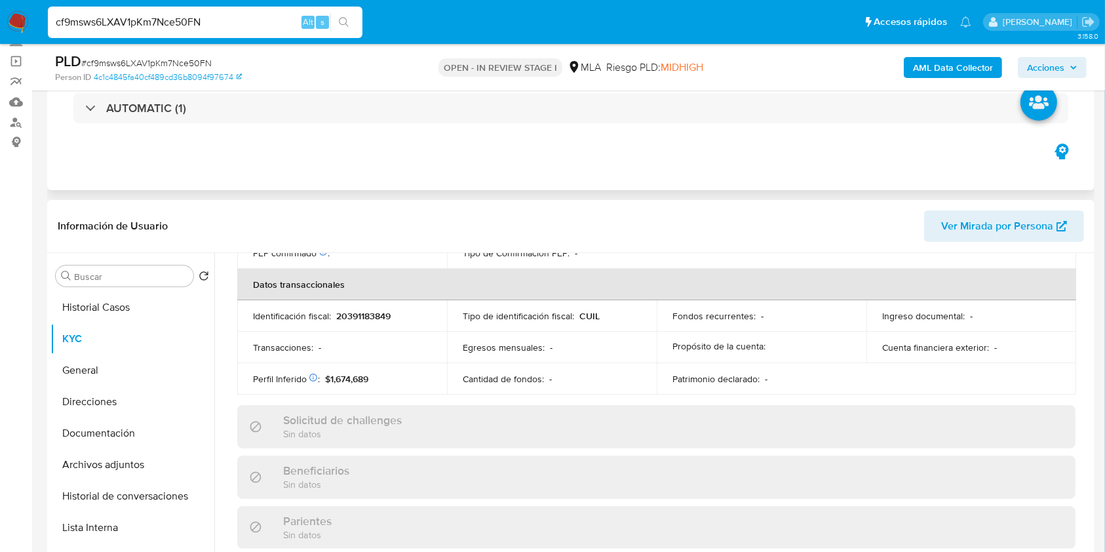
scroll to position [690, 0]
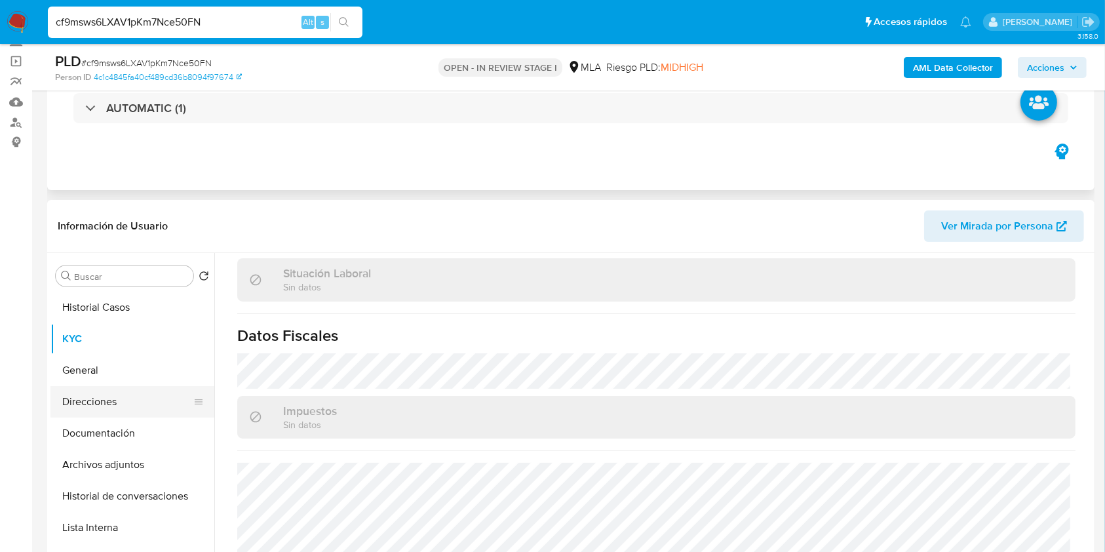
click at [114, 395] on button "Direcciones" at bounding box center [126, 401] width 153 height 31
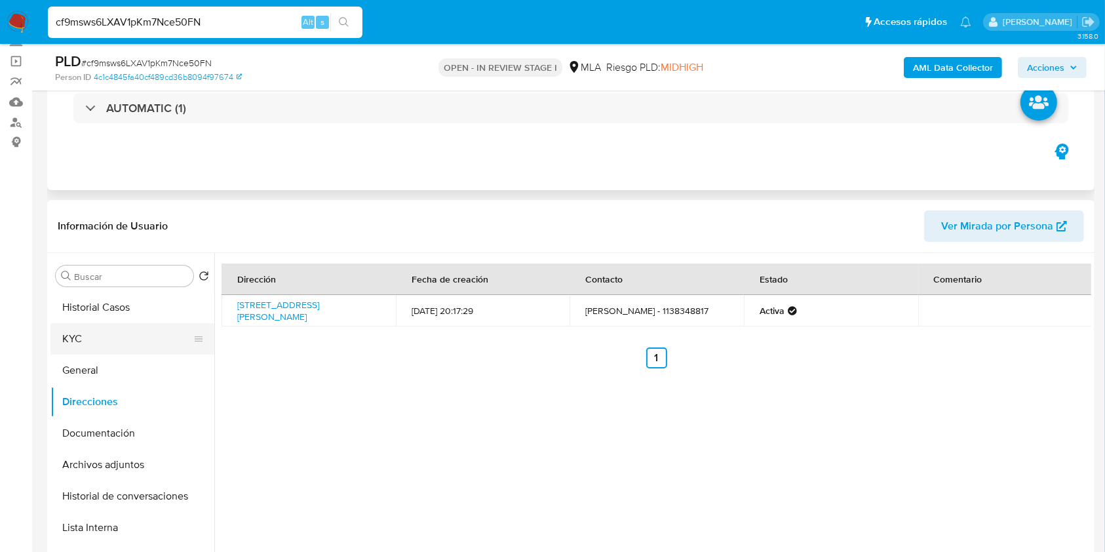
drag, startPoint x: 102, startPoint y: 333, endPoint x: 152, endPoint y: 349, distance: 52.9
click at [101, 333] on button "KYC" at bounding box center [126, 338] width 153 height 31
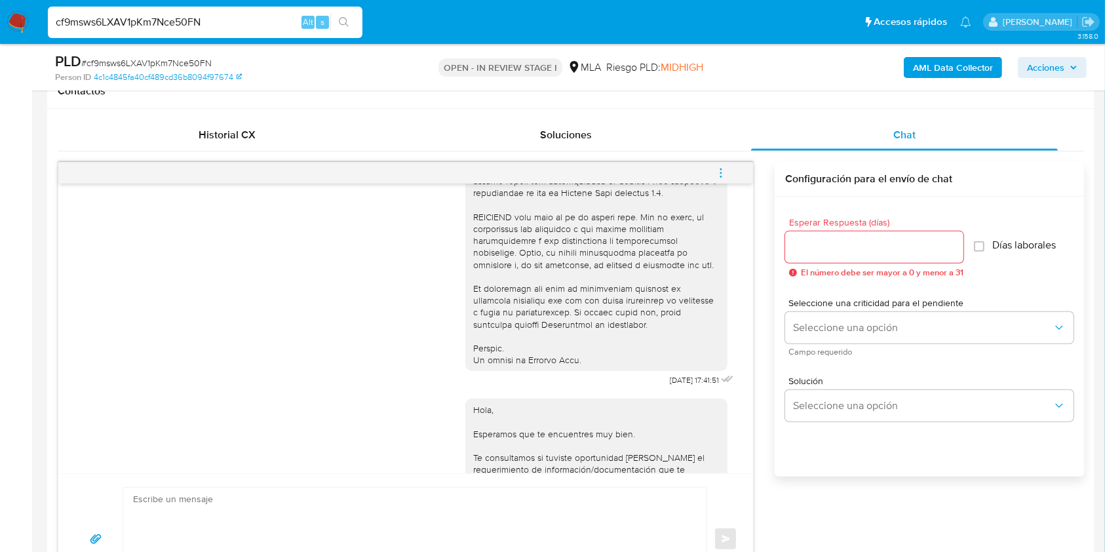
scroll to position [485, 0]
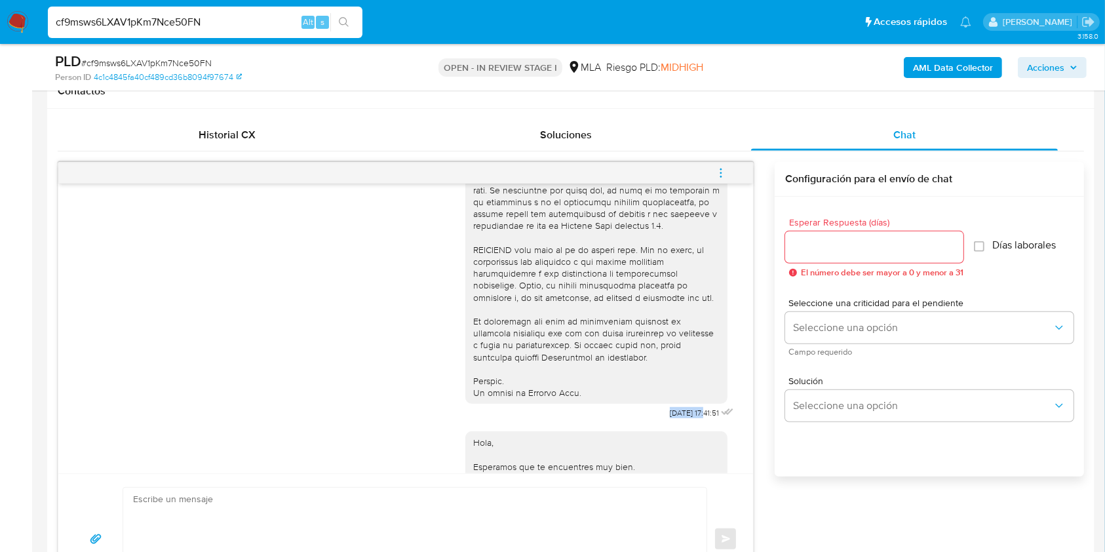
drag, startPoint x: 639, startPoint y: 435, endPoint x: 679, endPoint y: 434, distance: 39.3
click at [679, 423] on div "[DATE] 17:41:51" at bounding box center [601, 64] width 271 height 718
copy span "[DATE]"
click at [66, 378] on div "[DATE] 17:41:51 Hola, Esperamos que te encuentres muy bien. Te consultamos si t…" at bounding box center [405, 329] width 695 height 290
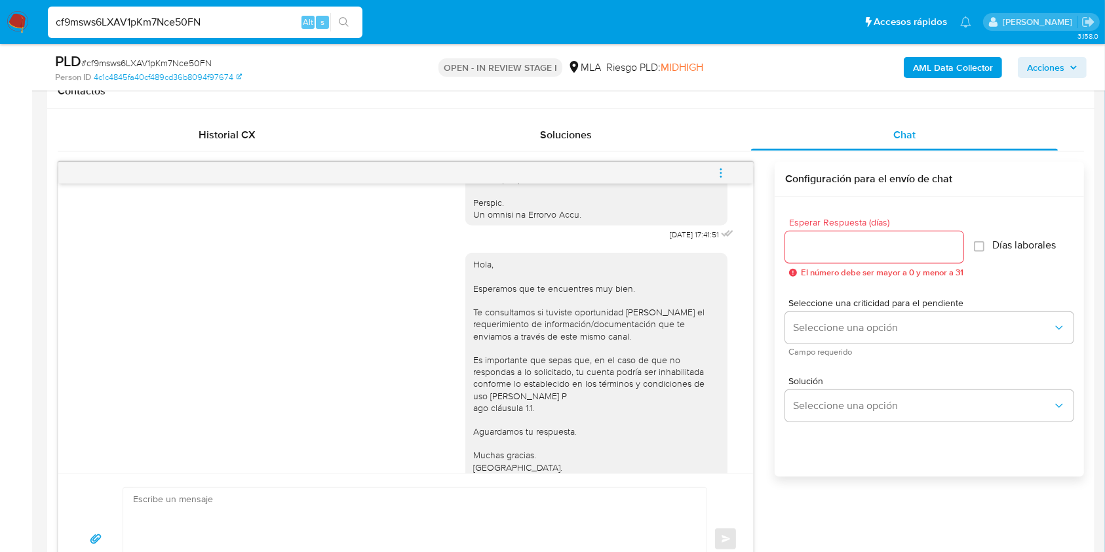
scroll to position [741, 0]
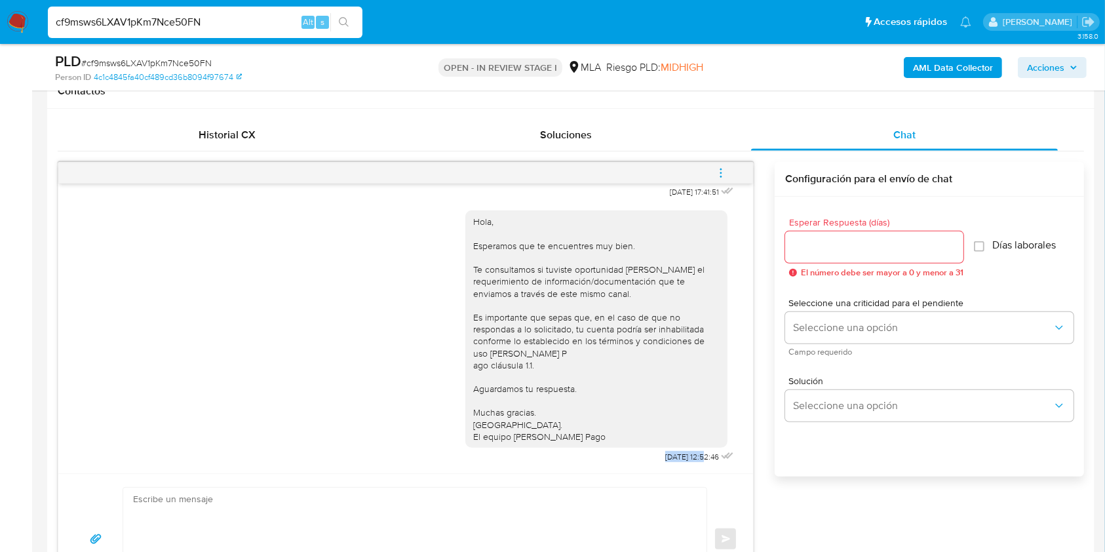
drag, startPoint x: 650, startPoint y: 456, endPoint x: 677, endPoint y: 459, distance: 26.4
click at [677, 459] on div "Hola, Esperamos que te encuentres muy bien. Te consultamos si tuviste oportunid…" at bounding box center [601, 333] width 271 height 265
click at [725, 167] on icon "menu-action" at bounding box center [721, 173] width 12 height 12
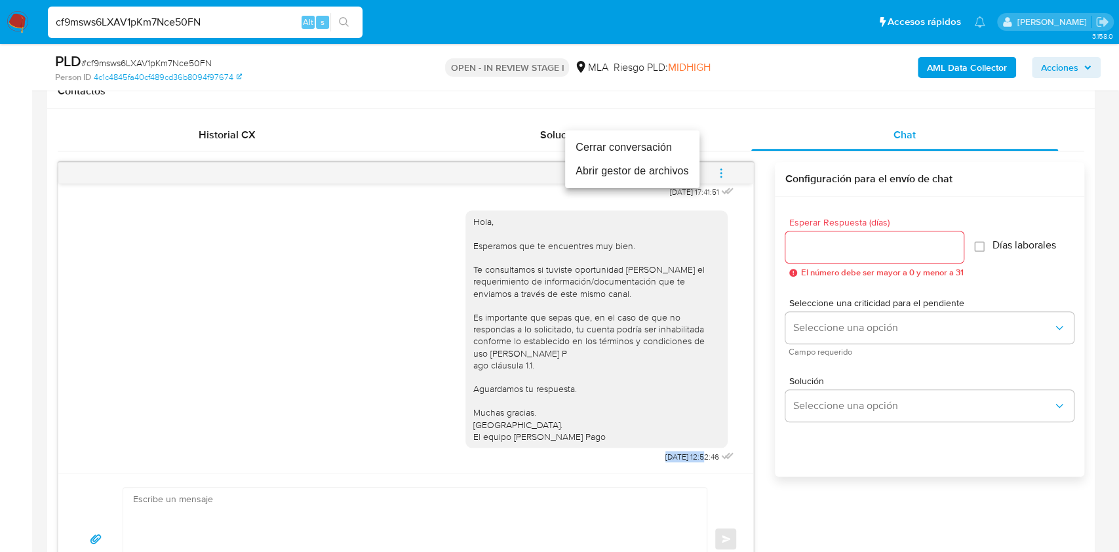
click at [584, 148] on li "Cerrar conversación" at bounding box center [632, 148] width 134 height 24
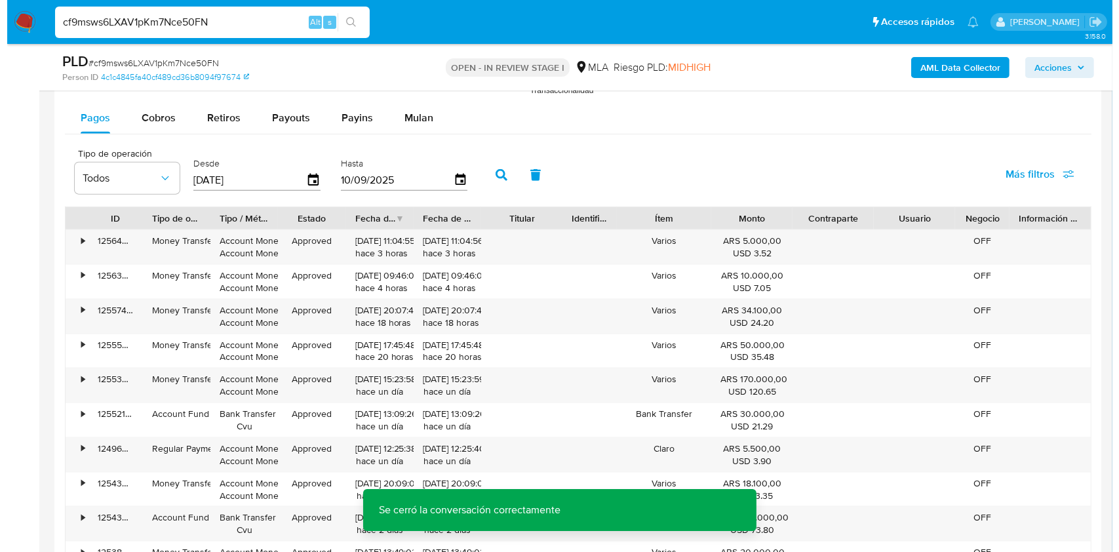
scroll to position [2404, 0]
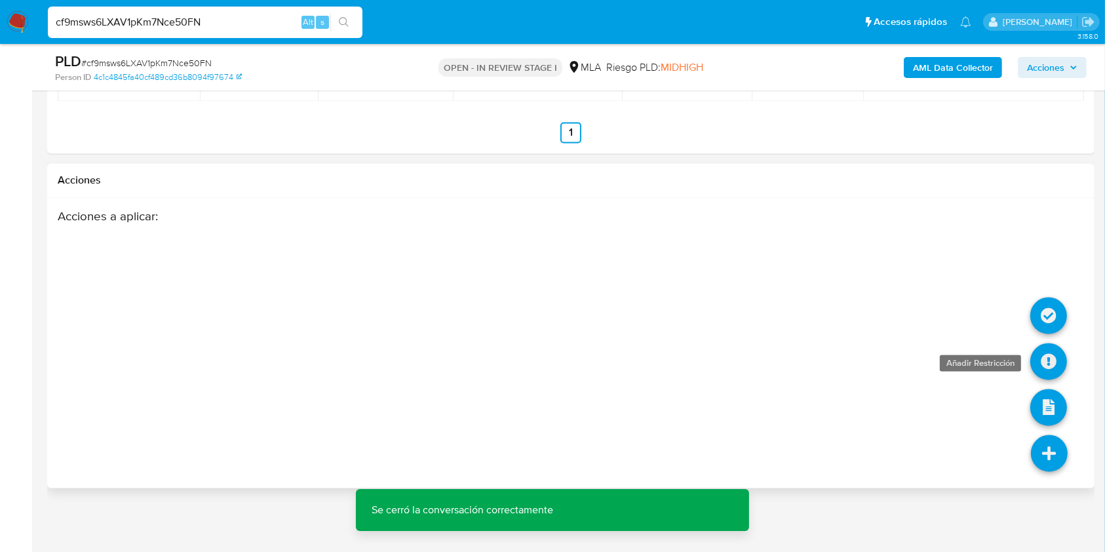
click at [1044, 367] on icon at bounding box center [1049, 362] width 37 height 37
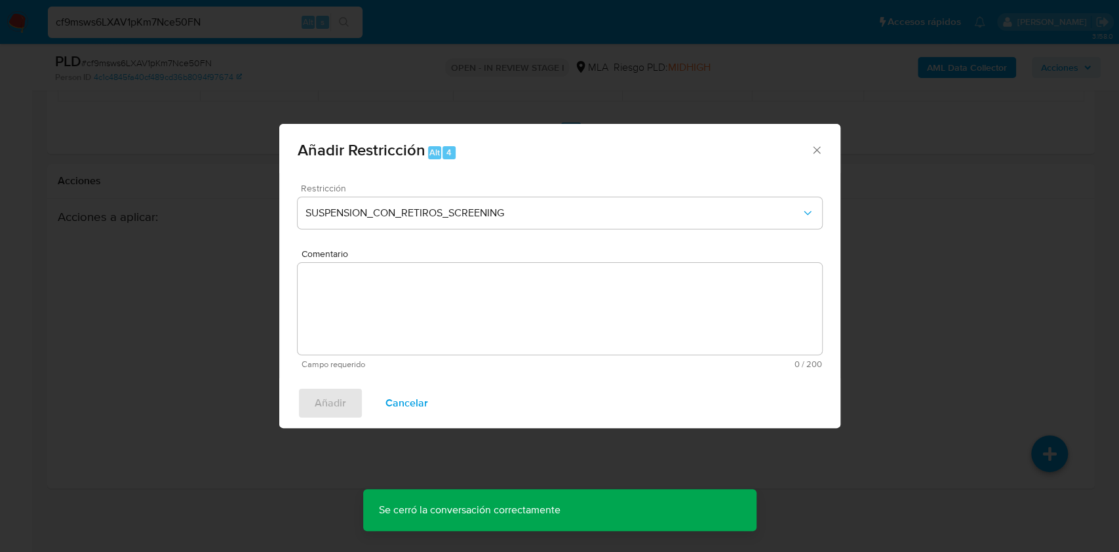
click at [451, 195] on div "Restricción SUSPENSION_CON_RETIROS_SCREENING" at bounding box center [560, 215] width 525 height 62
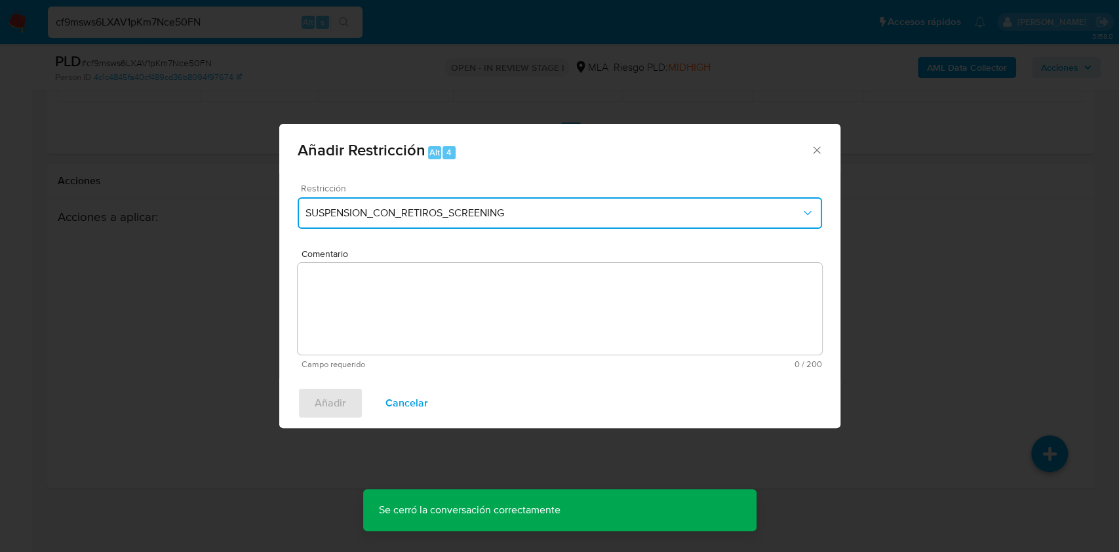
click at [455, 212] on span "SUSPENSION_CON_RETIROS_SCREENING" at bounding box center [554, 213] width 496 height 13
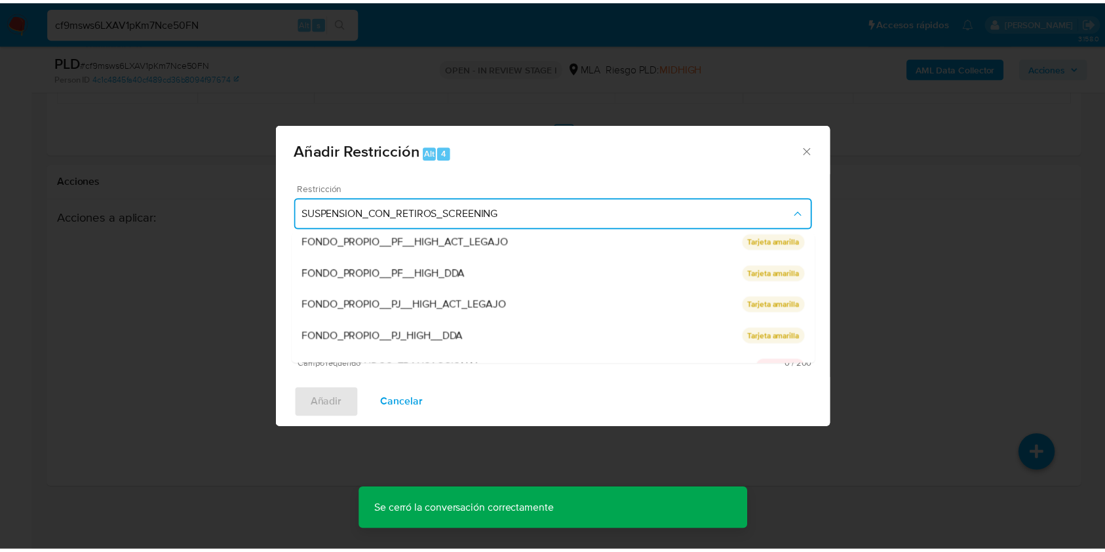
scroll to position [278, 0]
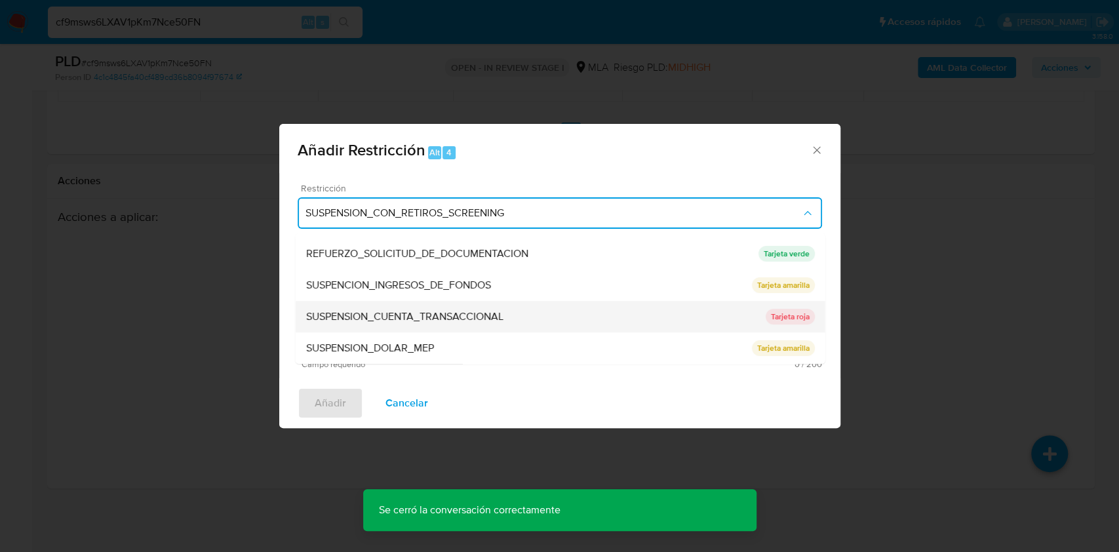
click at [415, 312] on span "SUSPENSION_CUENTA_TRANSACCIONAL" at bounding box center [404, 316] width 197 height 13
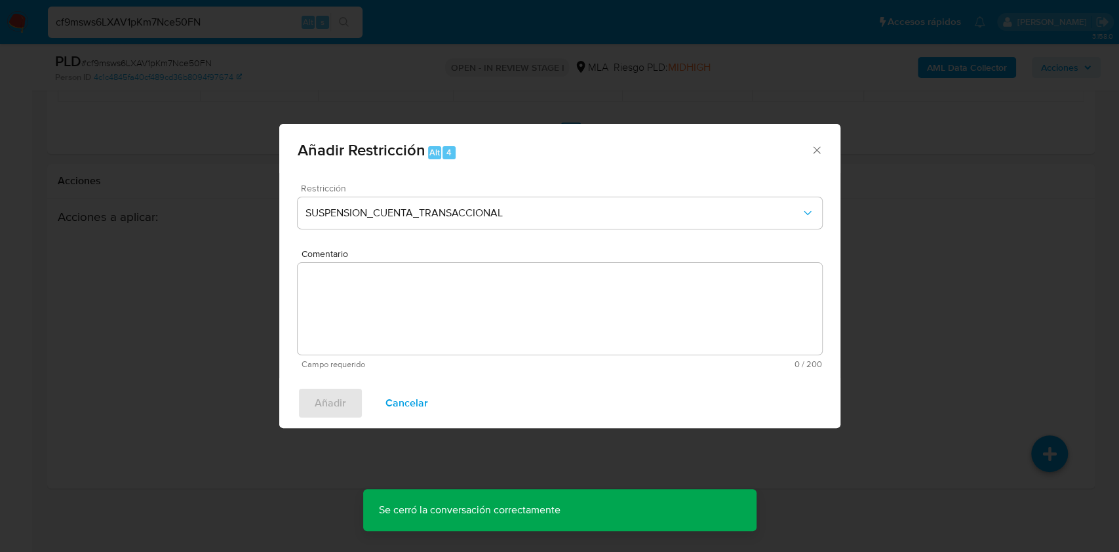
click at [483, 296] on textarea "Comentario" at bounding box center [560, 309] width 525 height 92
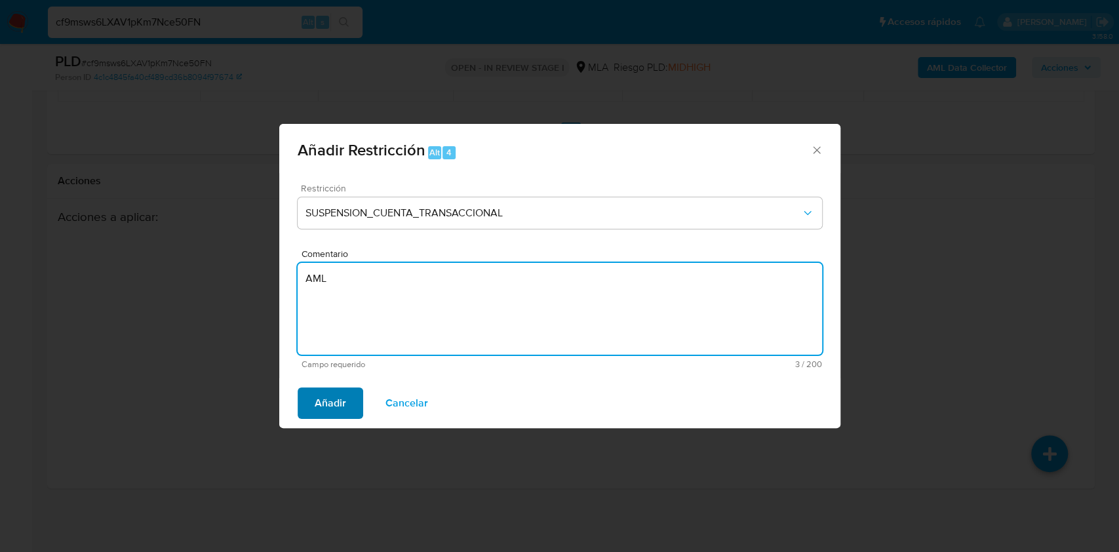
type textarea "AML"
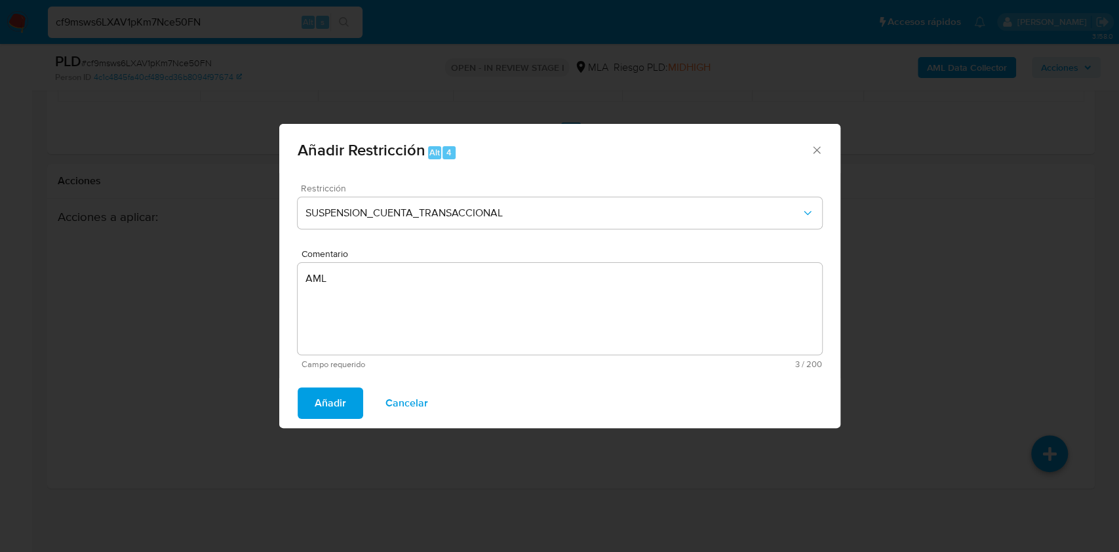
click at [342, 395] on span "Añadir" at bounding box center [330, 403] width 31 height 29
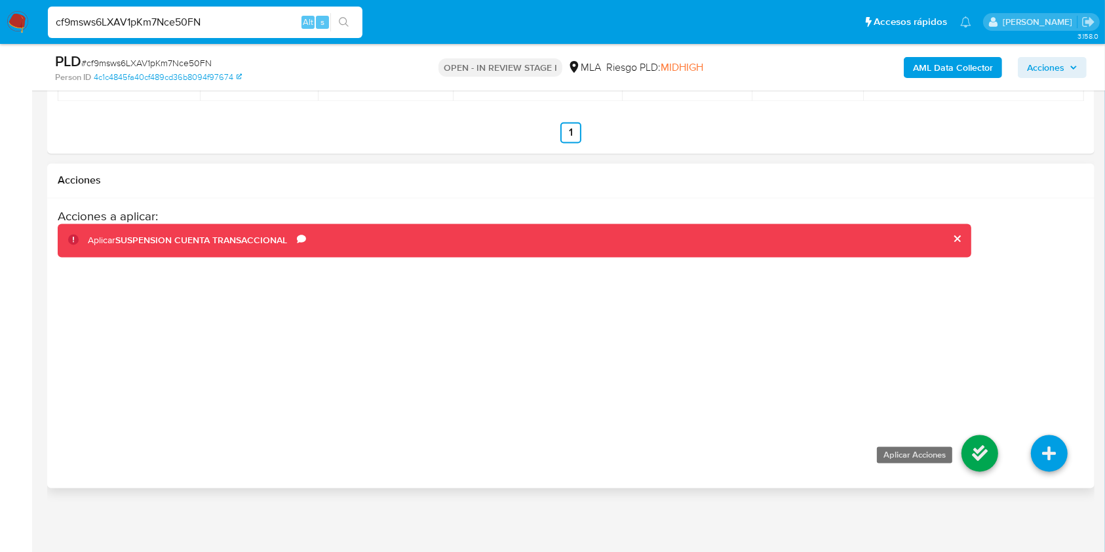
click at [963, 443] on icon at bounding box center [980, 453] width 37 height 37
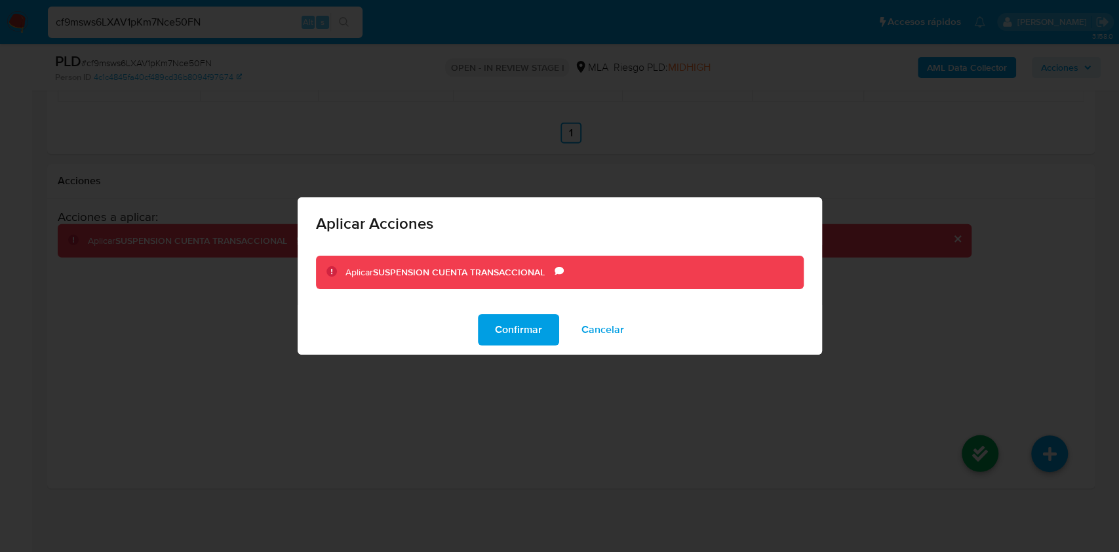
click at [530, 313] on div "Confirmar Cancelar" at bounding box center [560, 330] width 525 height 50
click at [526, 326] on span "Confirmar" at bounding box center [518, 329] width 47 height 29
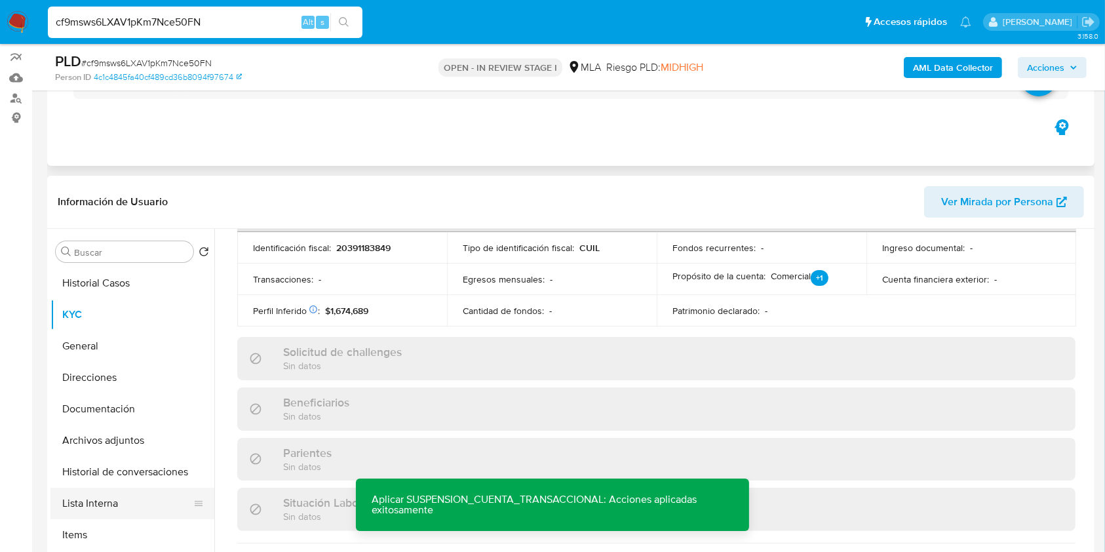
scroll to position [262, 0]
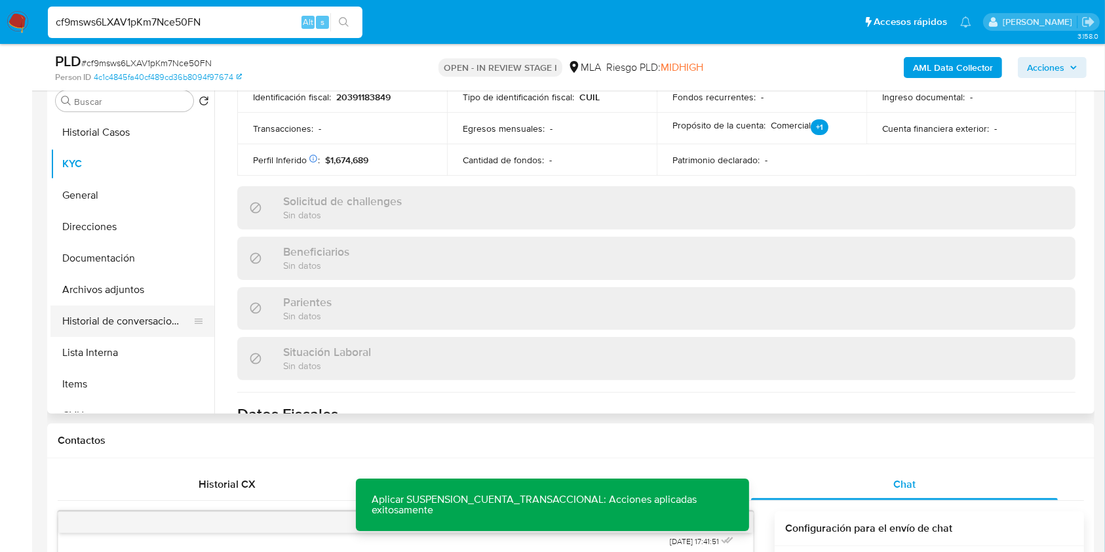
click at [122, 327] on button "Historial de conversaciones" at bounding box center [126, 321] width 153 height 31
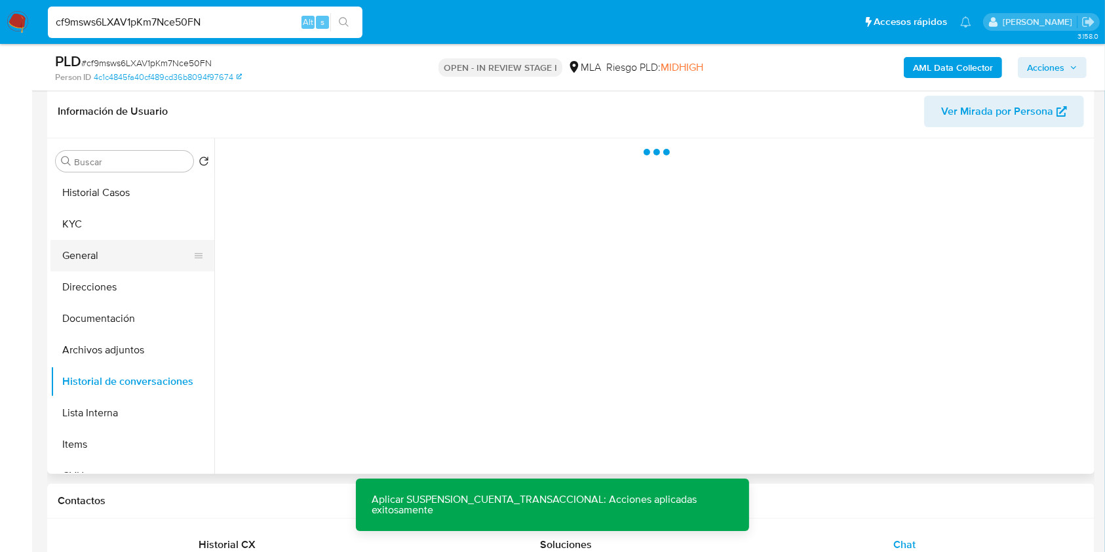
scroll to position [174, 0]
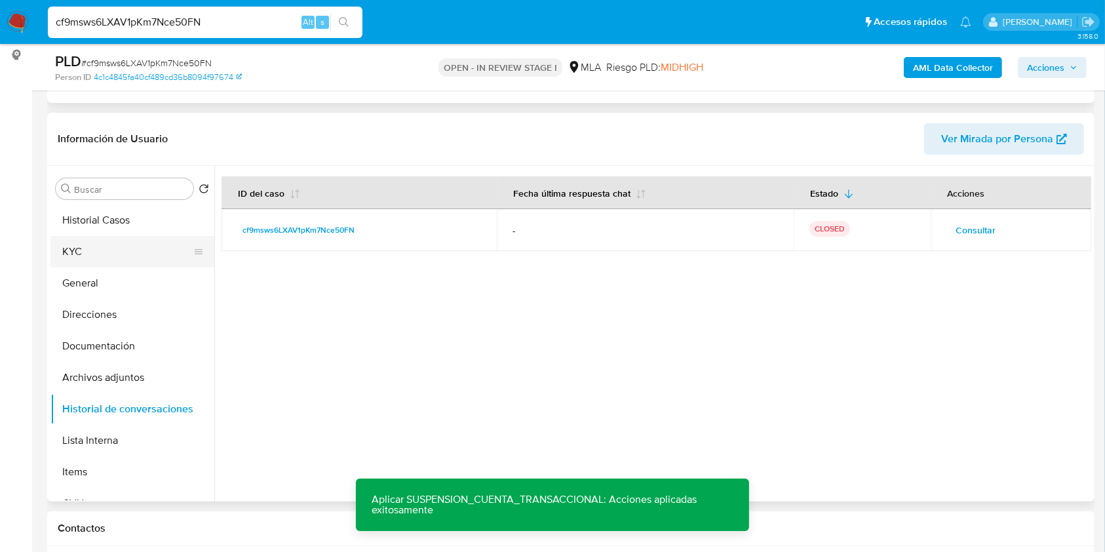
click at [89, 247] on button "KYC" at bounding box center [126, 251] width 153 height 31
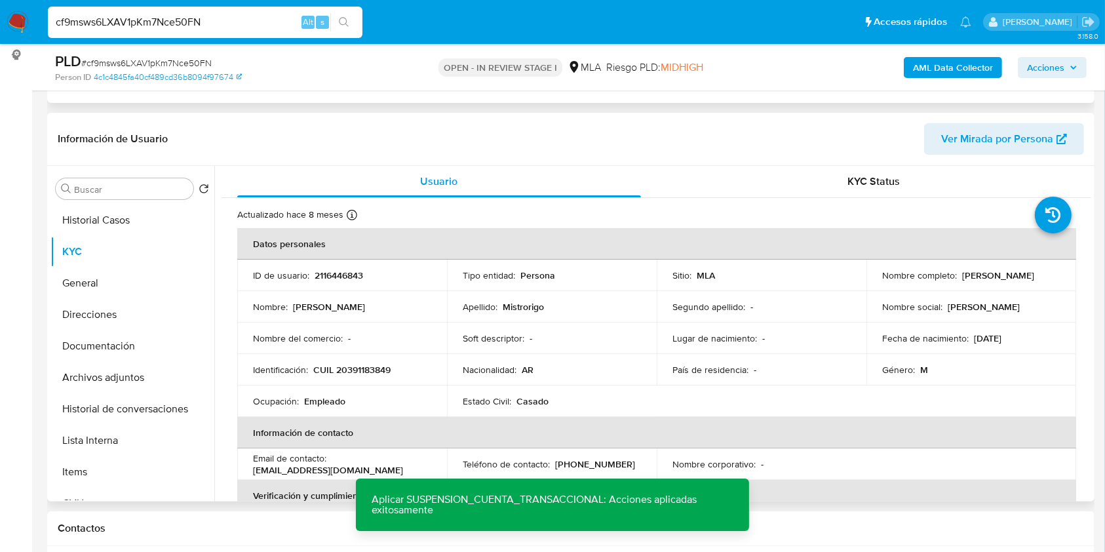
click at [346, 277] on p "2116446843" at bounding box center [339, 275] width 49 height 12
click at [166, 65] on span "# cf9msws6LXAV1pKm7Nce50FN" at bounding box center [146, 62] width 130 height 13
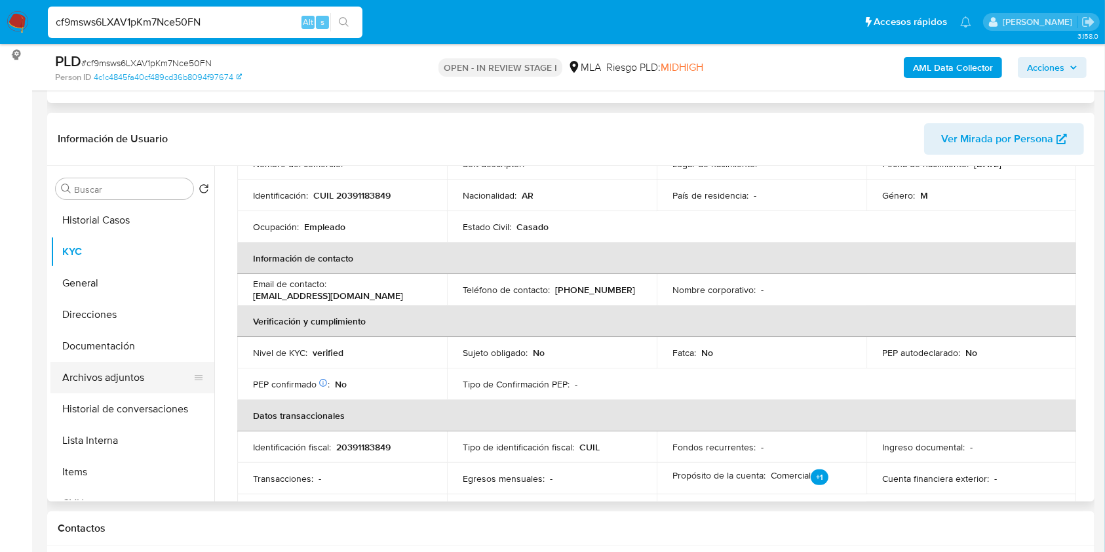
click at [132, 370] on button "Archivos adjuntos" at bounding box center [126, 377] width 153 height 31
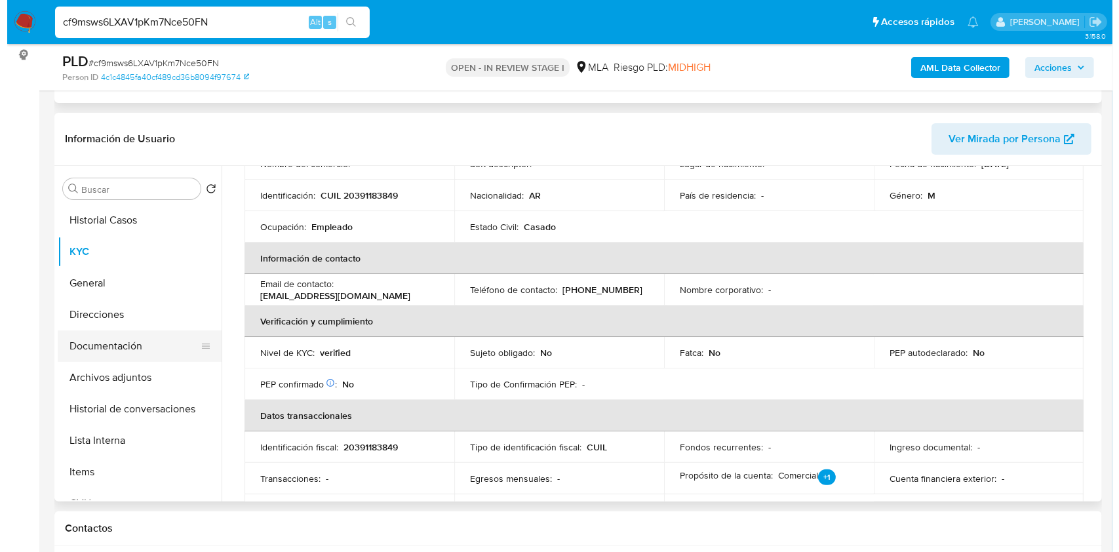
scroll to position [0, 0]
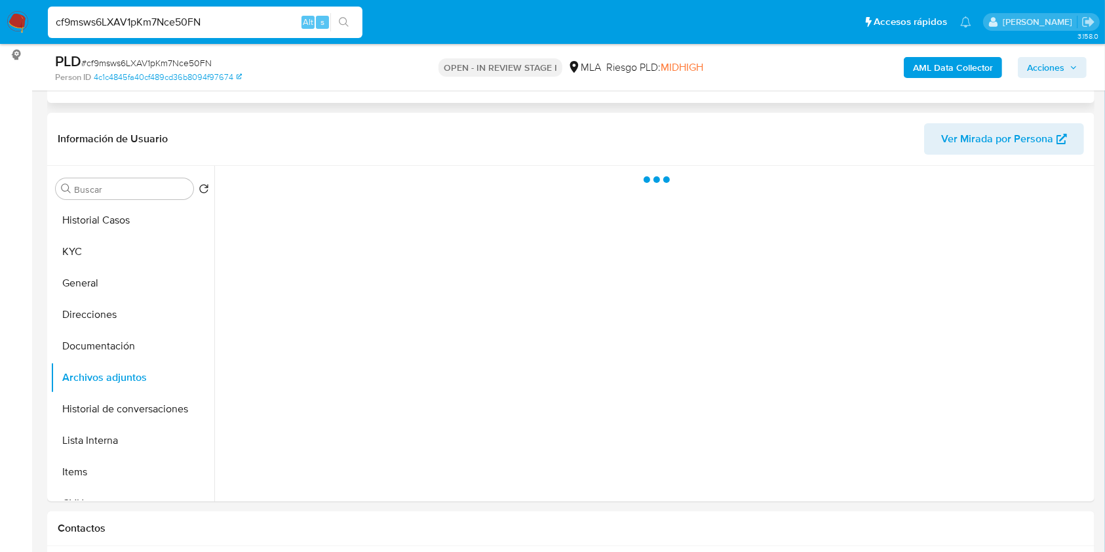
click at [933, 66] on b "AML Data Collector" at bounding box center [953, 67] width 80 height 21
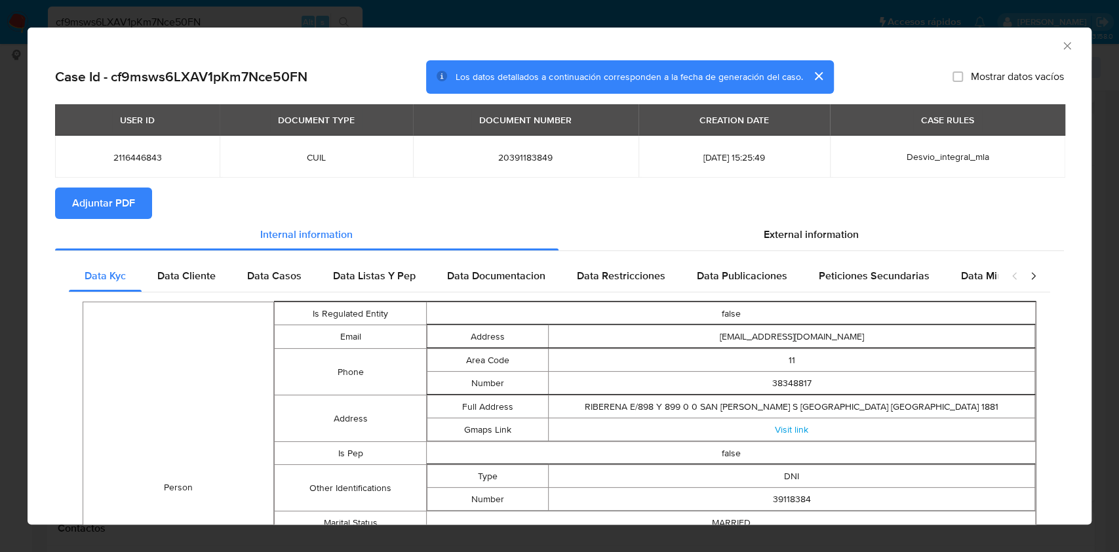
click at [133, 199] on span "Adjuntar PDF" at bounding box center [103, 203] width 63 height 29
click at [1061, 42] on icon "Cerrar ventana" at bounding box center [1067, 45] width 13 height 13
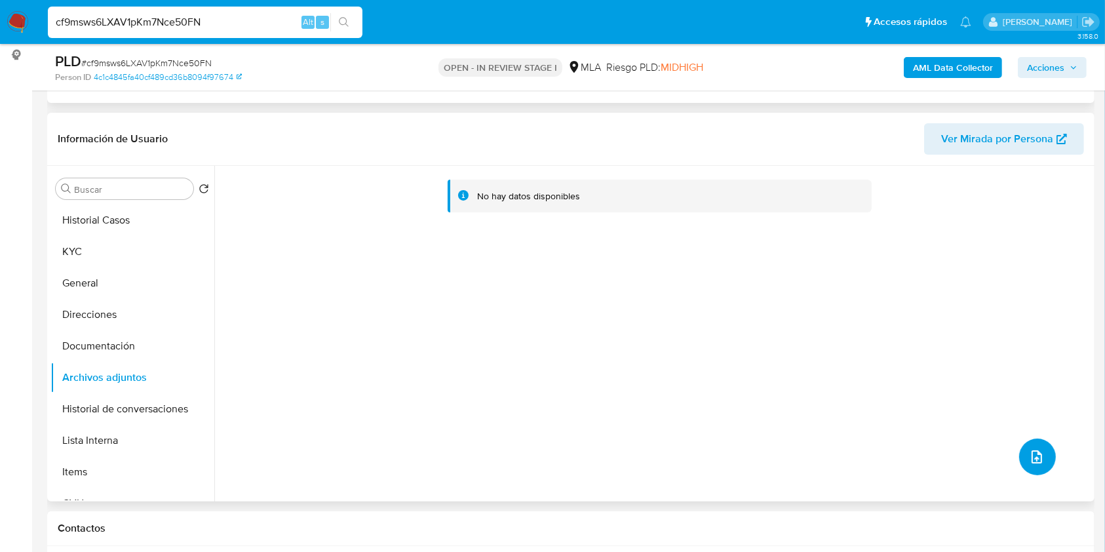
click at [1025, 443] on button "upload-file" at bounding box center [1038, 457] width 37 height 37
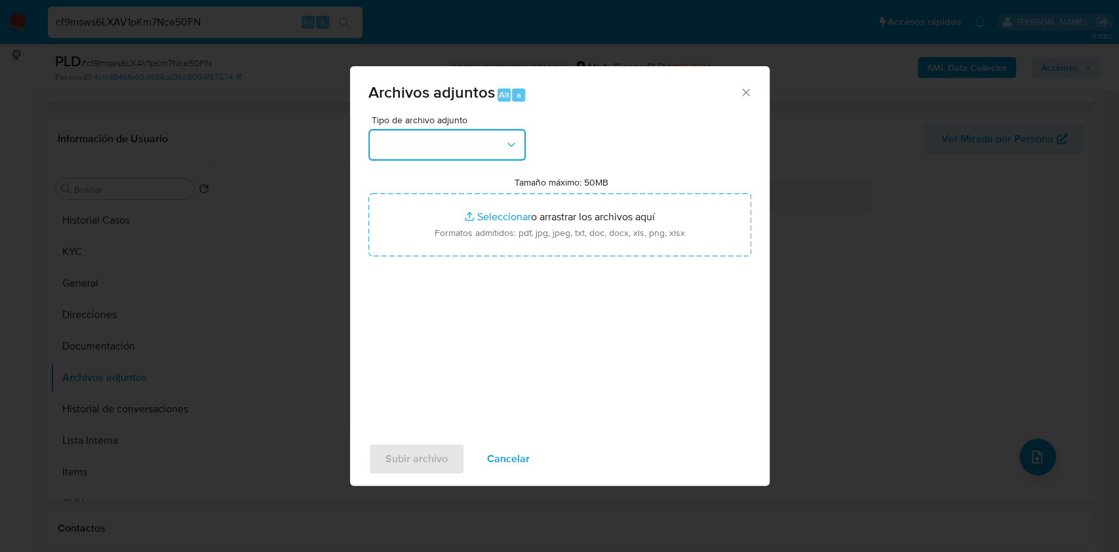
click at [441, 134] on button "button" at bounding box center [446, 144] width 157 height 31
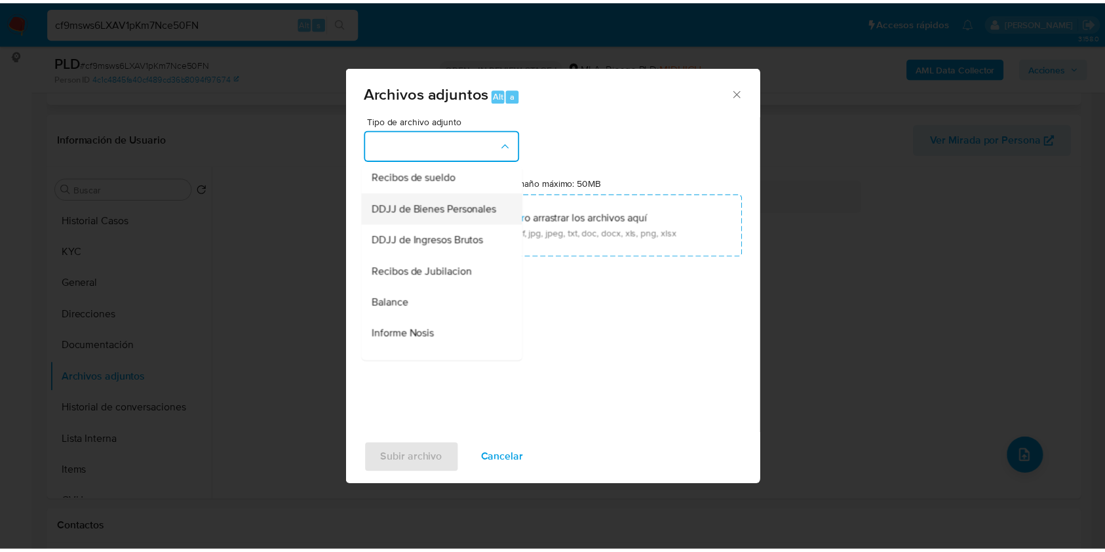
scroll to position [262, 0]
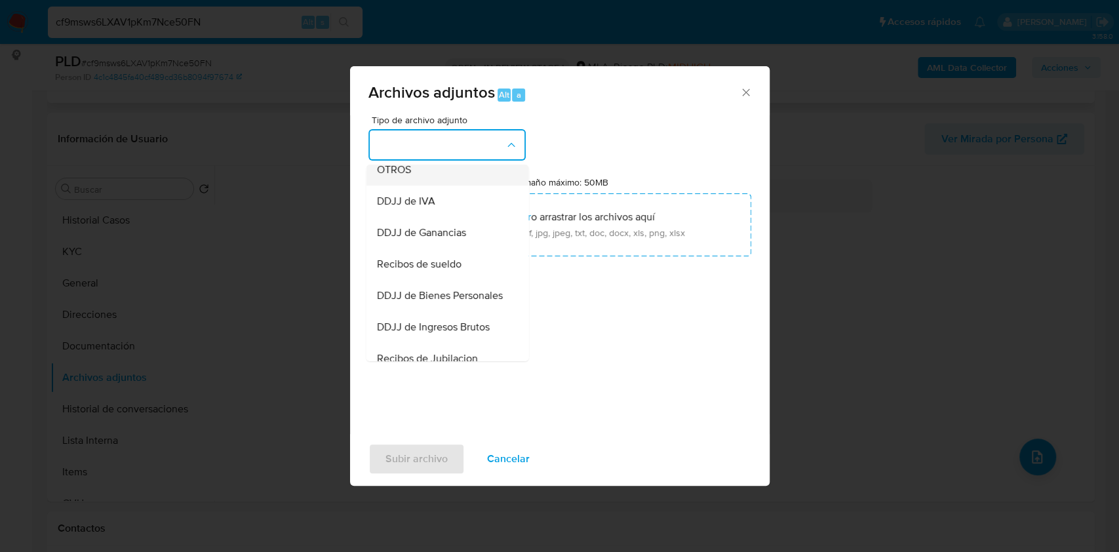
click at [409, 176] on span "OTROS" at bounding box center [393, 169] width 34 height 13
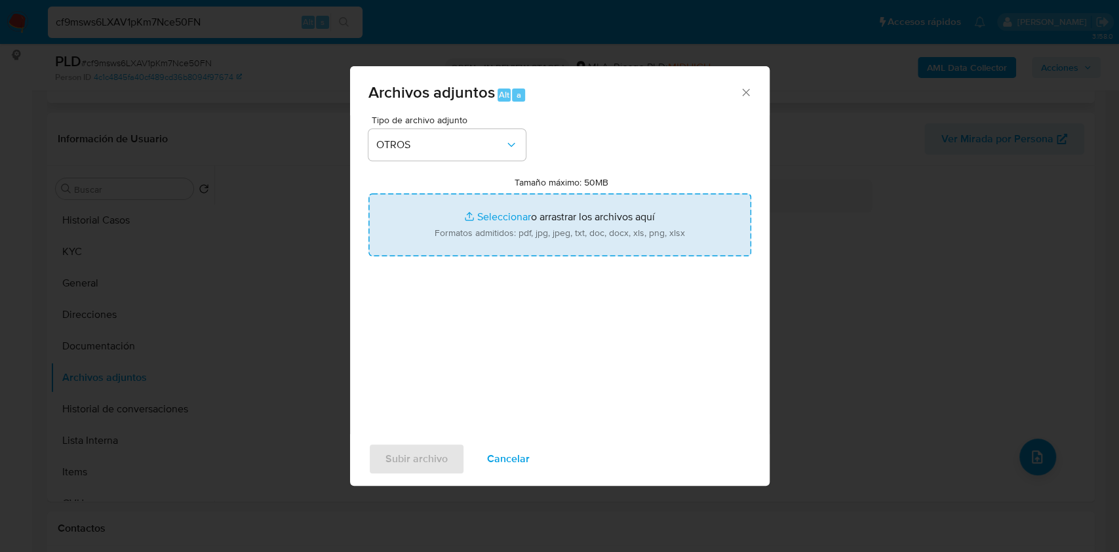
click at [453, 218] on input "Tamaño máximo: 50MB Seleccionar archivos" at bounding box center [559, 224] width 383 height 63
type input "C:\fakepath\Movimientos - 2116446843 - cf9msws6LXAV1pKm7Nce50FN.xlsx"
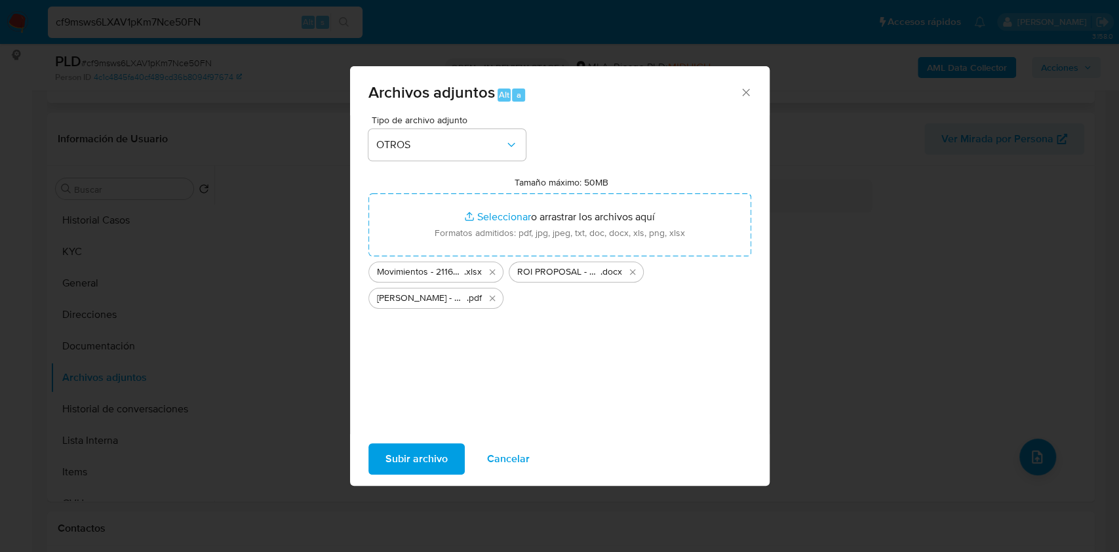
click at [437, 458] on span "Subir archivo" at bounding box center [417, 459] width 62 height 29
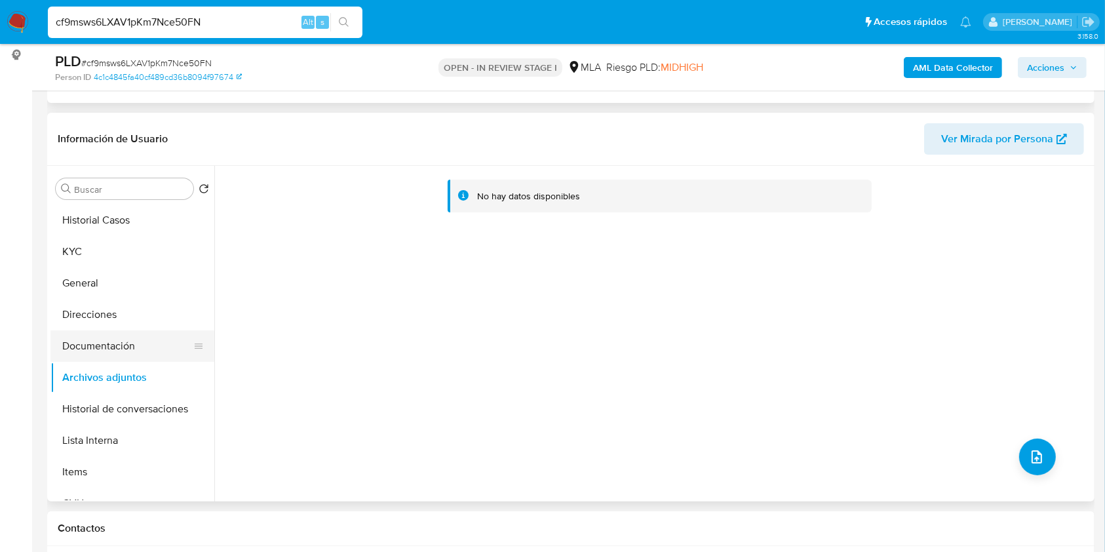
click at [131, 333] on button "Documentación" at bounding box center [126, 345] width 153 height 31
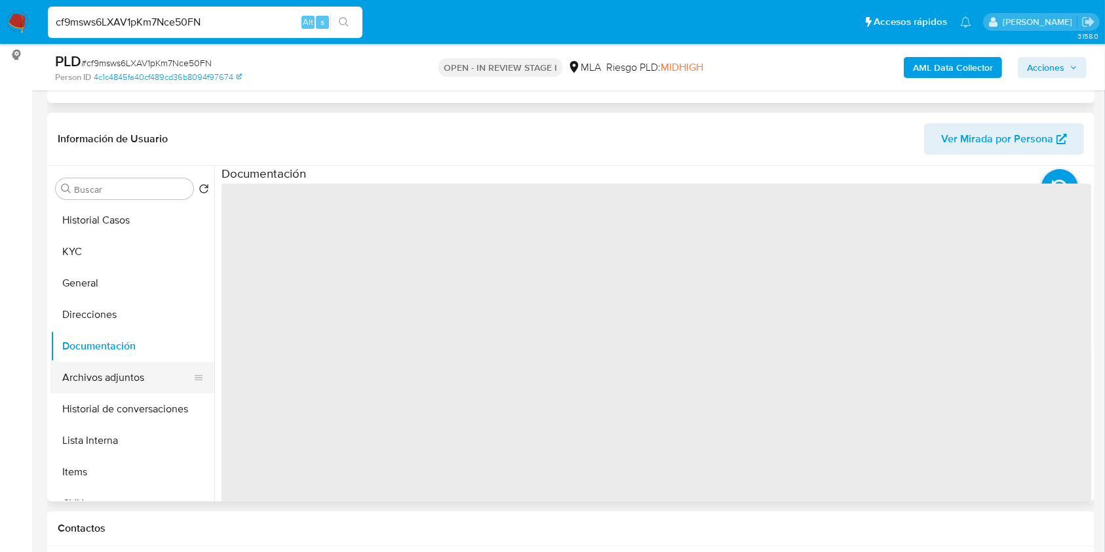
click at [129, 368] on button "Archivos adjuntos" at bounding box center [126, 377] width 153 height 31
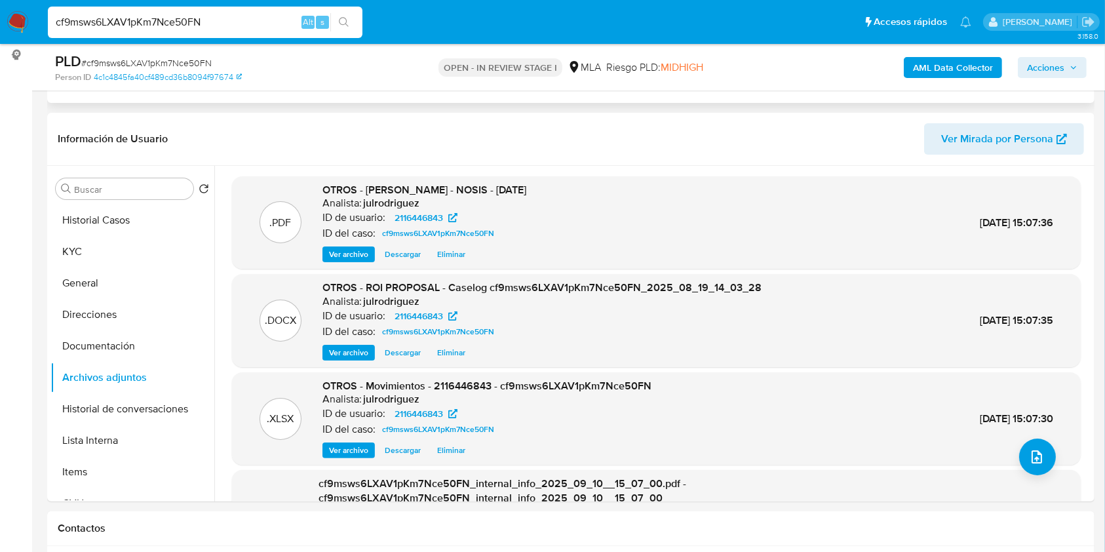
click at [1043, 66] on span "Acciones" at bounding box center [1045, 67] width 37 height 21
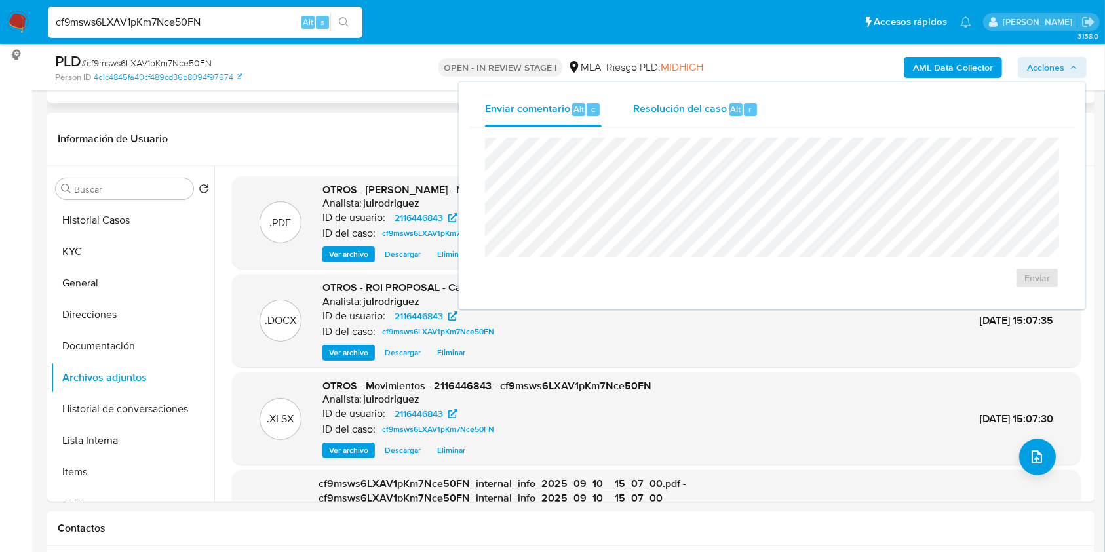
click at [722, 108] on span "Resolución del caso" at bounding box center [680, 108] width 94 height 15
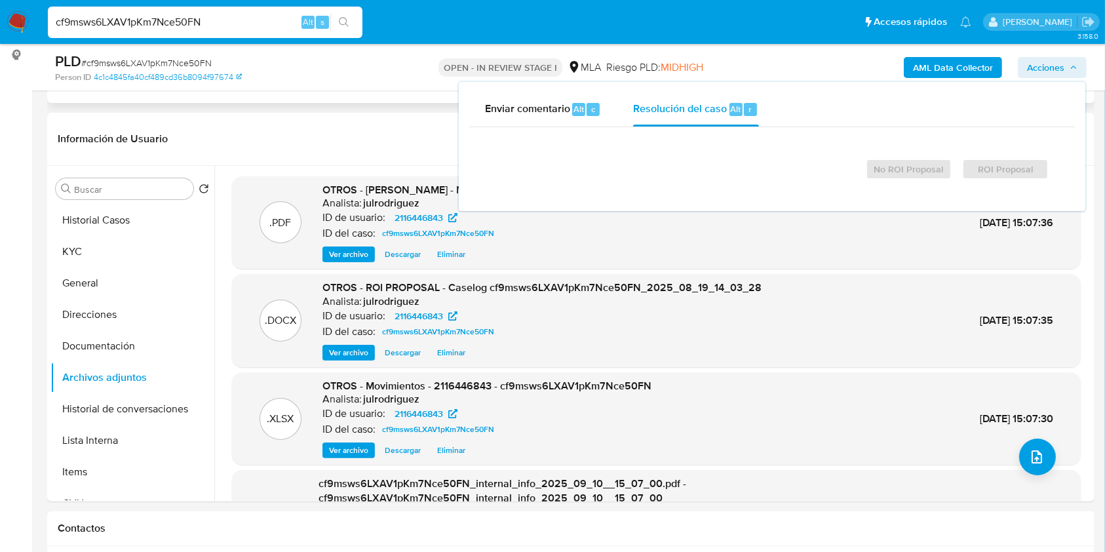
click at [707, 148] on div at bounding box center [772, 148] width 553 height 0
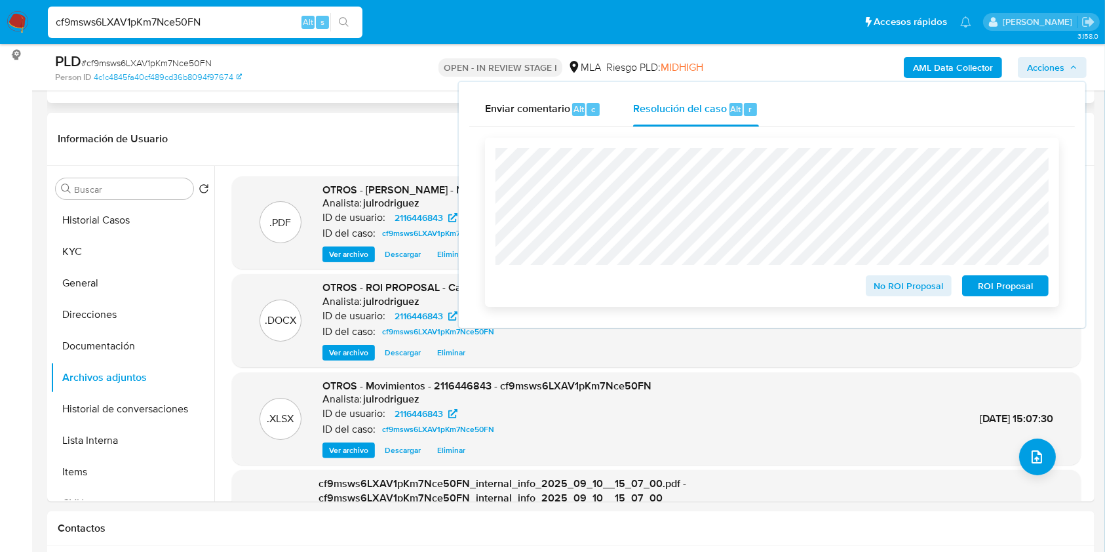
click at [983, 285] on span "ROI Proposal" at bounding box center [1006, 286] width 68 height 18
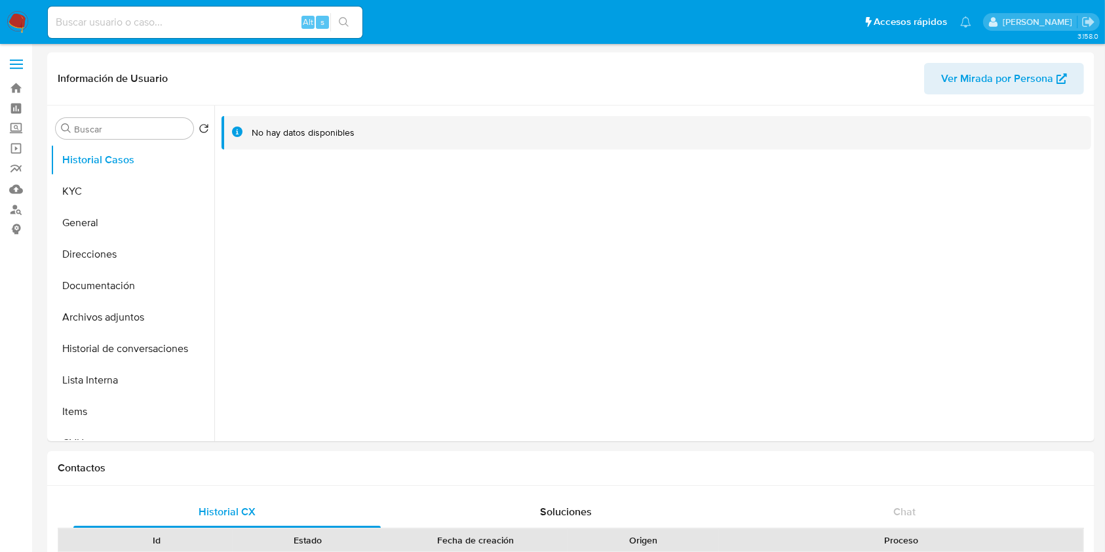
select select "10"
click at [133, 188] on button "KYC" at bounding box center [126, 191] width 153 height 31
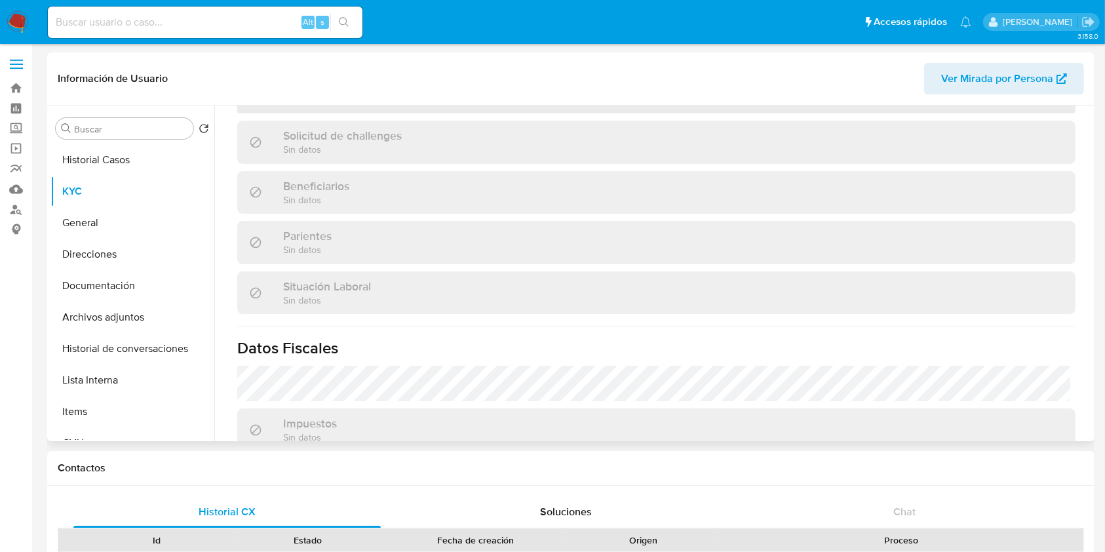
scroll to position [393, 0]
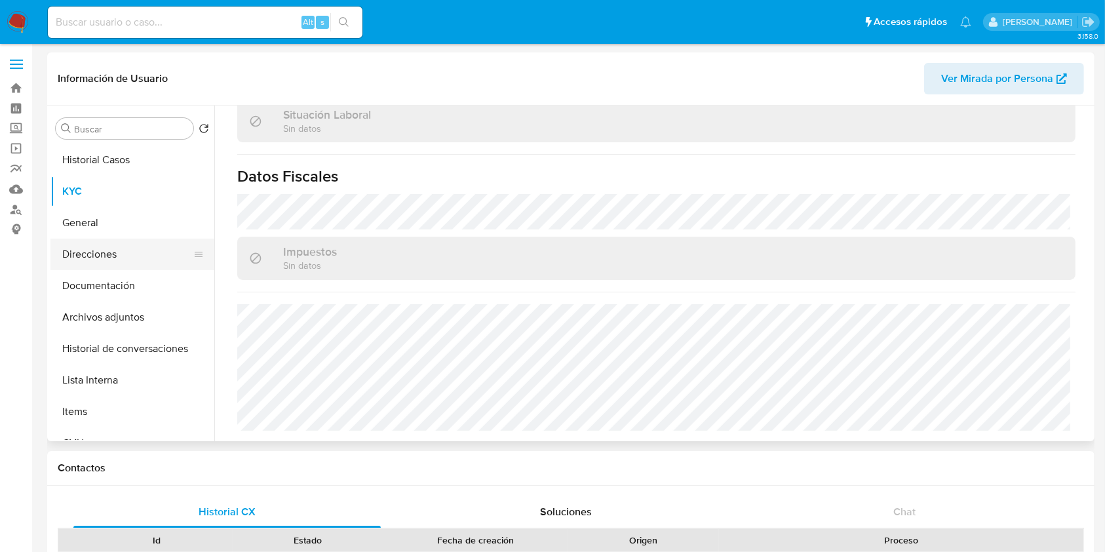
click at [129, 245] on button "Direcciones" at bounding box center [126, 254] width 153 height 31
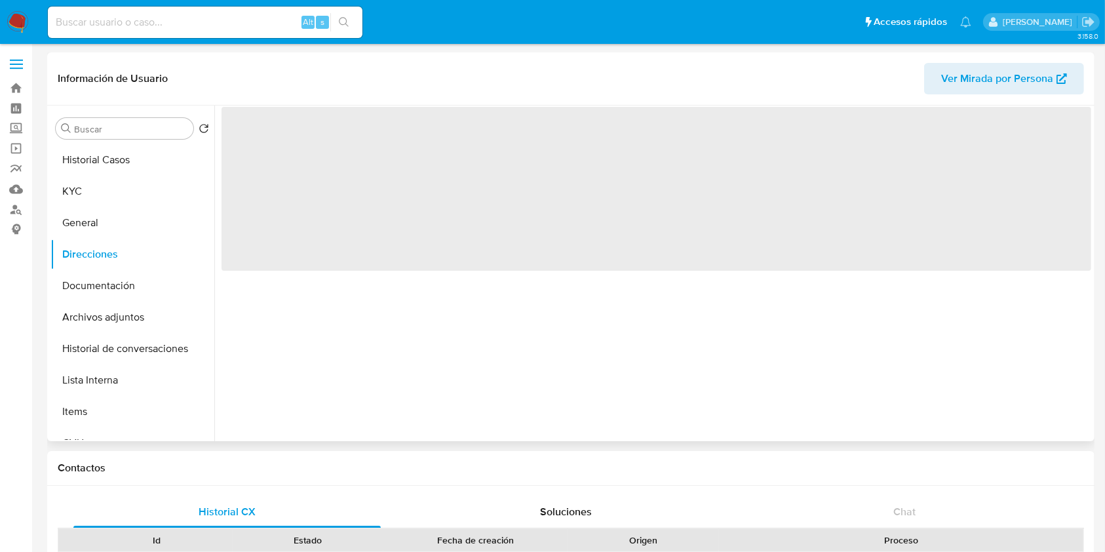
scroll to position [0, 0]
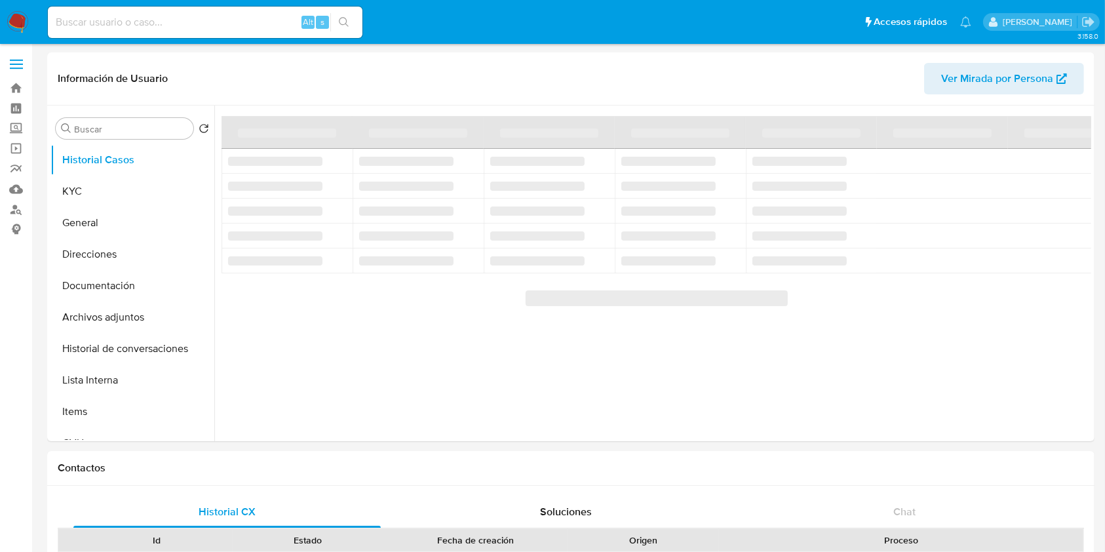
select select "10"
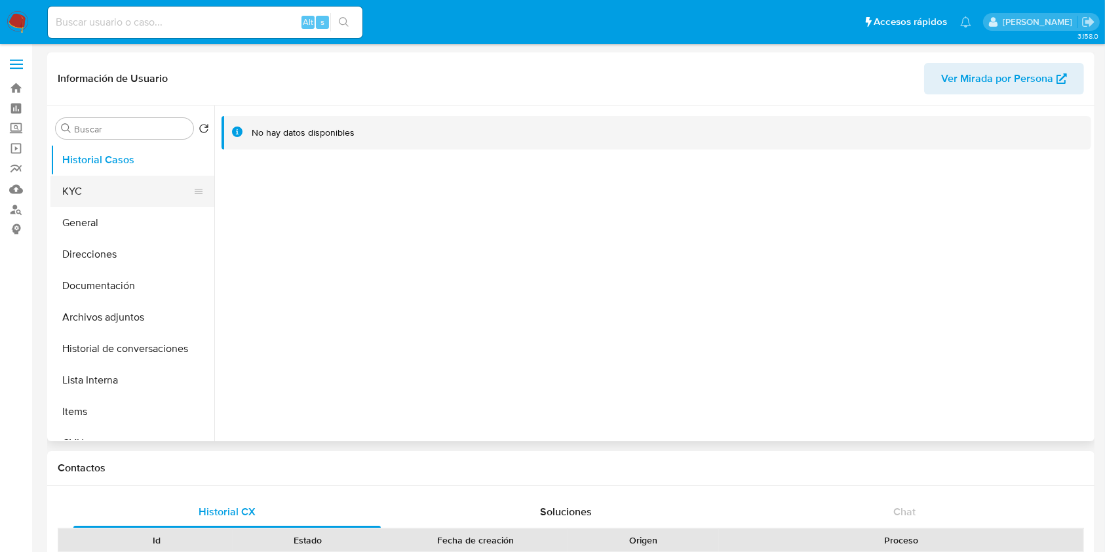
click at [83, 184] on button "KYC" at bounding box center [126, 191] width 153 height 31
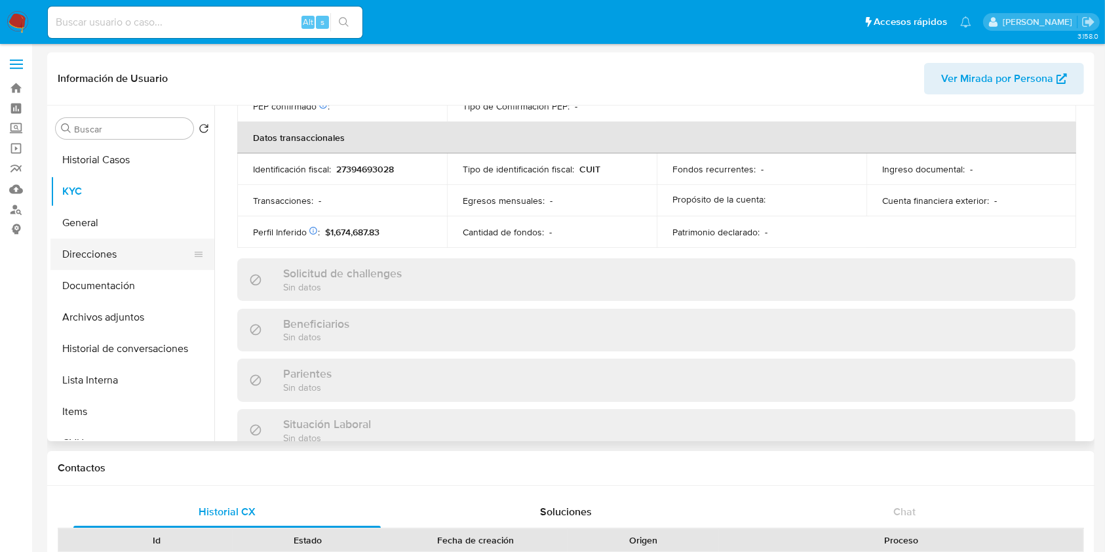
scroll to position [690, 0]
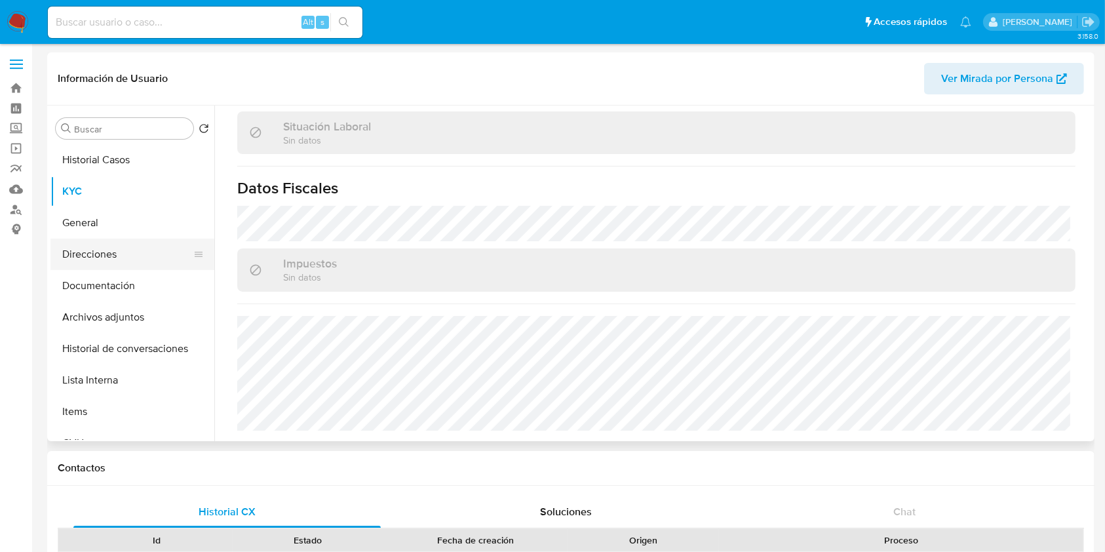
click at [104, 258] on button "Direcciones" at bounding box center [126, 254] width 153 height 31
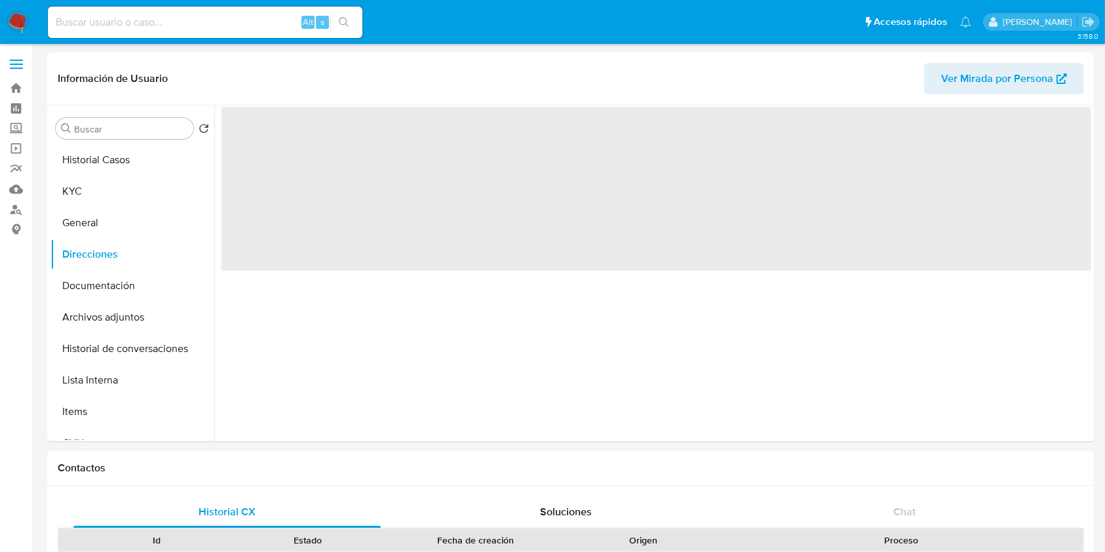
scroll to position [0, 0]
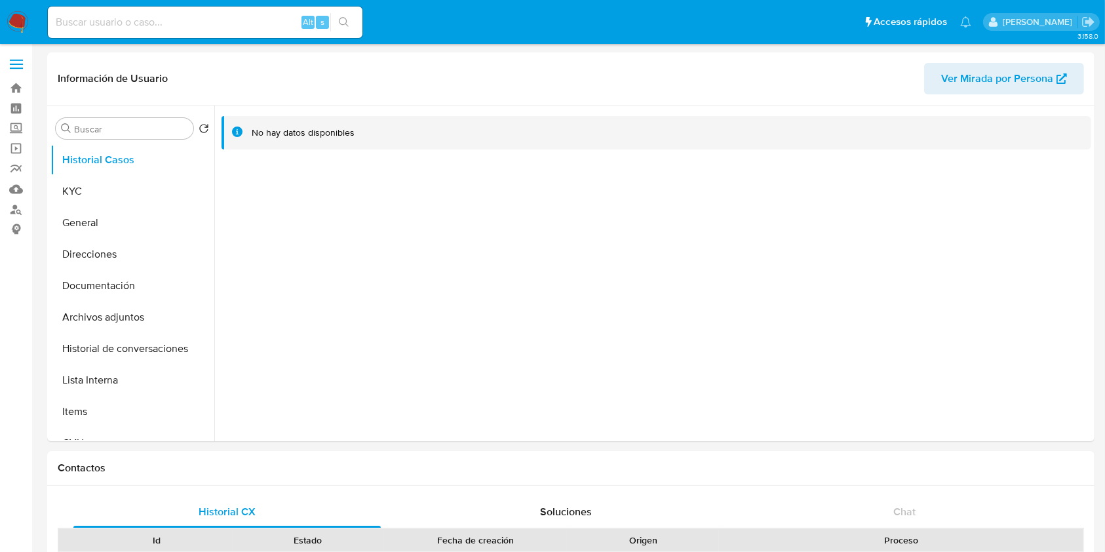
select select "10"
click at [139, 194] on button "KYC" at bounding box center [126, 191] width 153 height 31
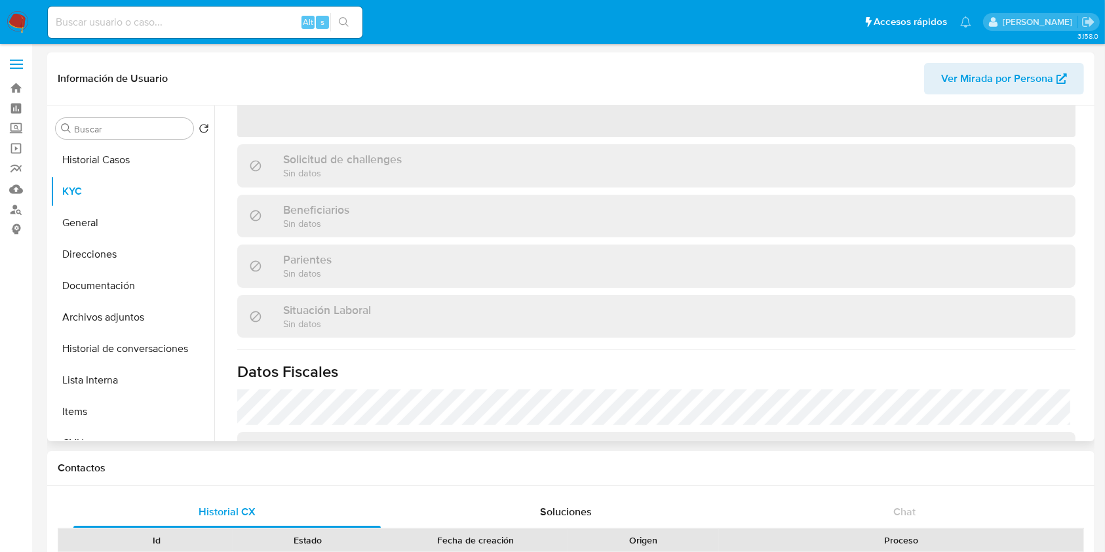
scroll to position [414, 0]
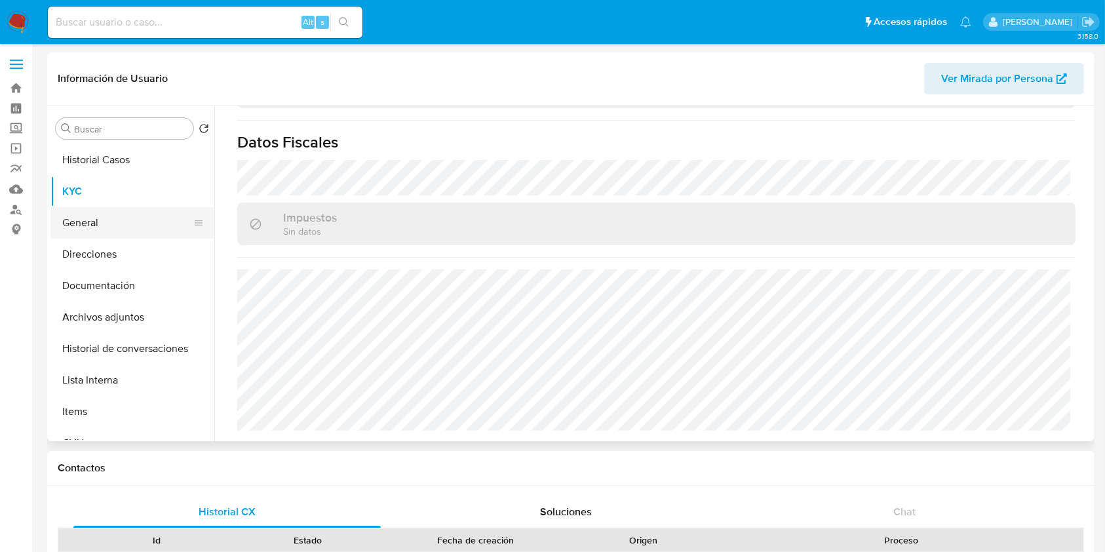
click at [111, 225] on button "General" at bounding box center [126, 222] width 153 height 31
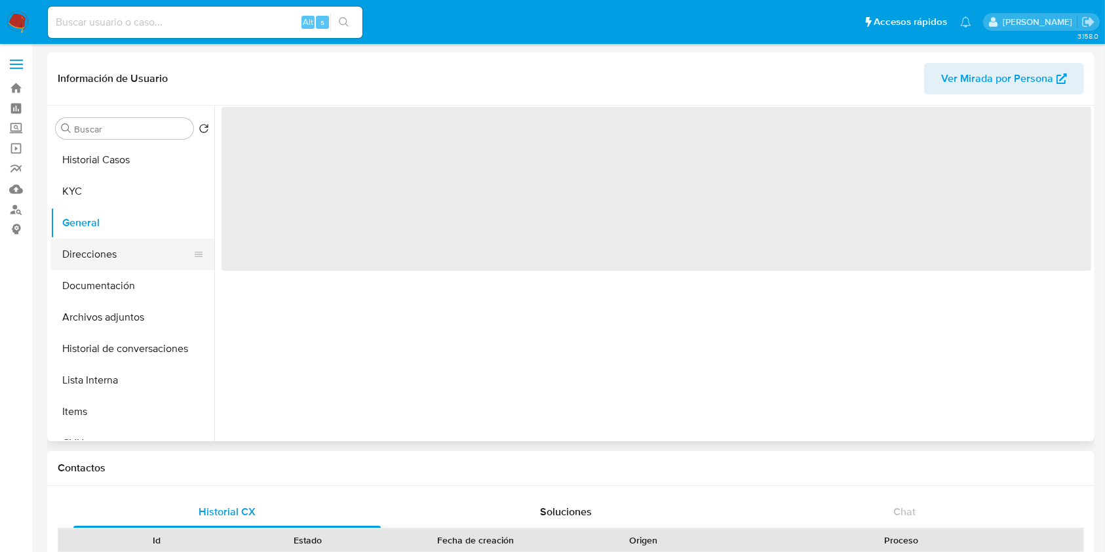
scroll to position [0, 0]
click at [104, 248] on button "Direcciones" at bounding box center [126, 254] width 153 height 31
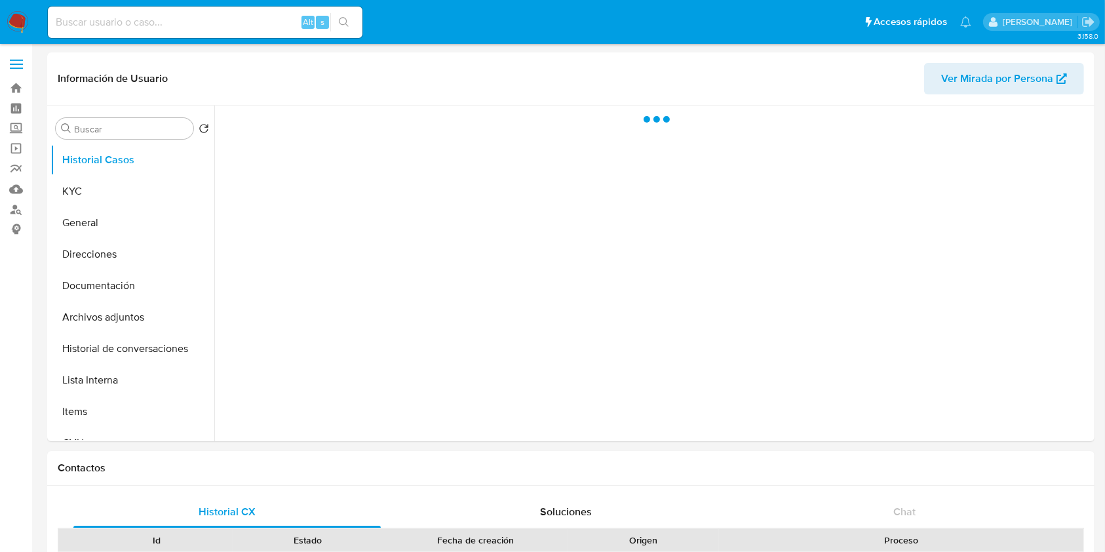
select select "10"
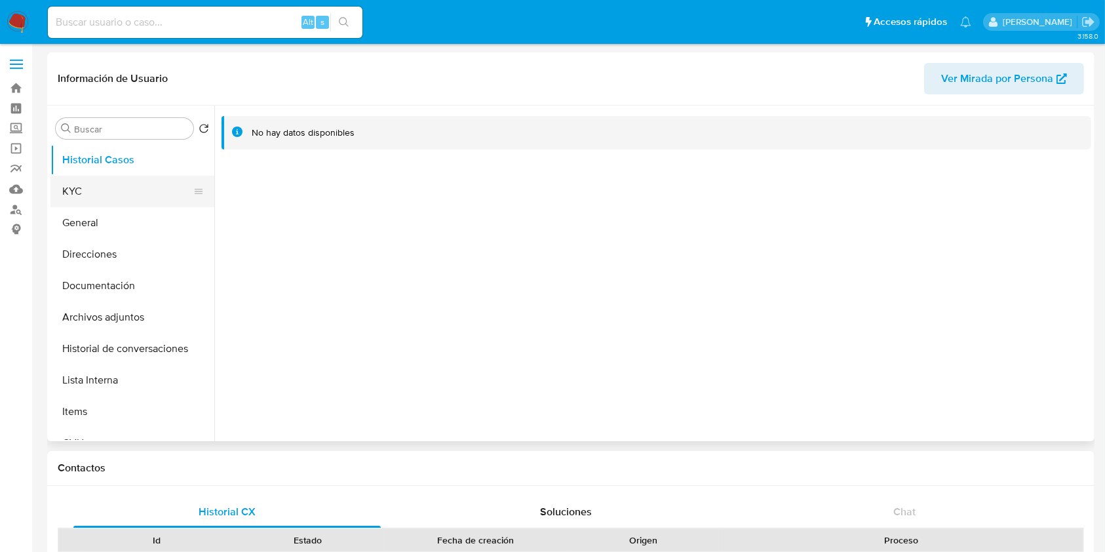
click at [94, 187] on button "KYC" at bounding box center [126, 191] width 153 height 31
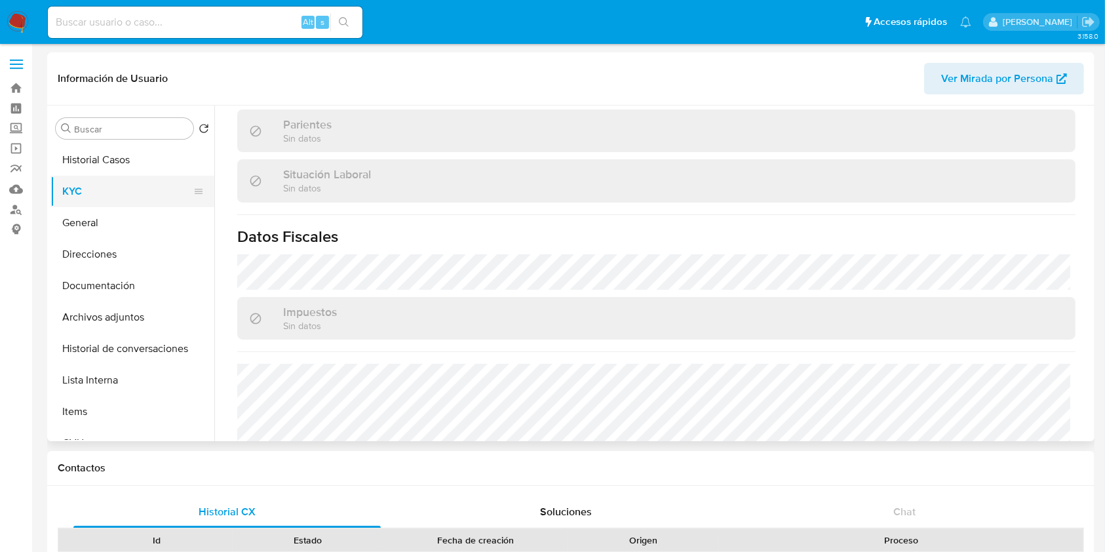
scroll to position [380, 0]
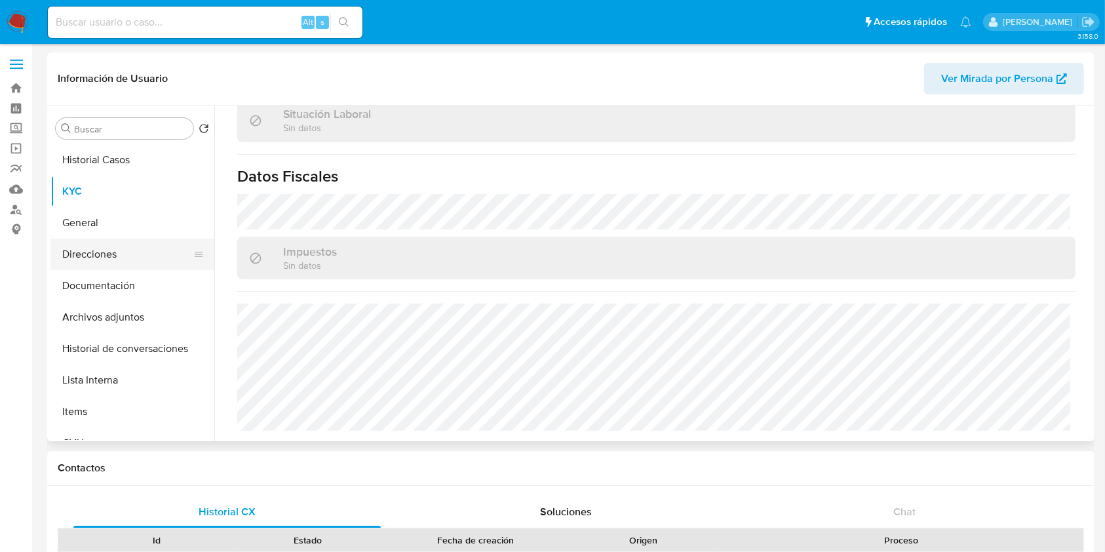
click at [98, 245] on button "Direcciones" at bounding box center [126, 254] width 153 height 31
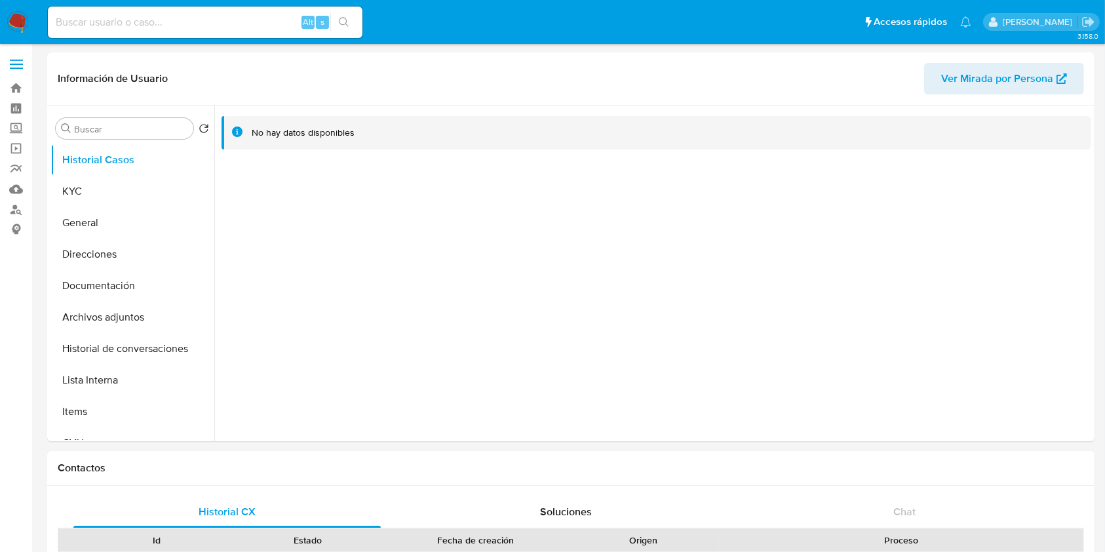
select select "10"
click at [106, 182] on button "KYC" at bounding box center [126, 191] width 153 height 31
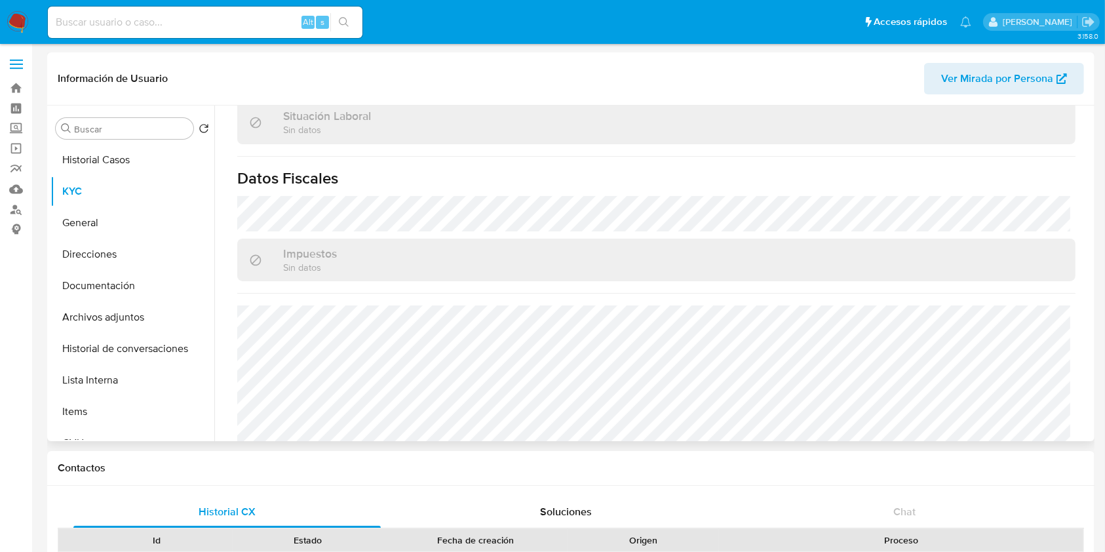
scroll to position [406, 0]
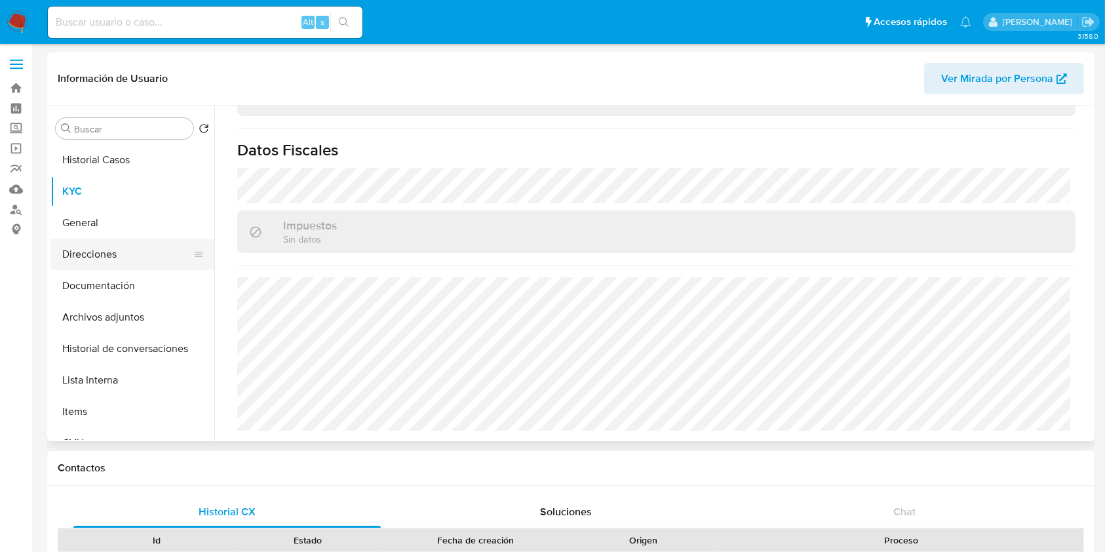
click at [73, 248] on button "Direcciones" at bounding box center [126, 254] width 153 height 31
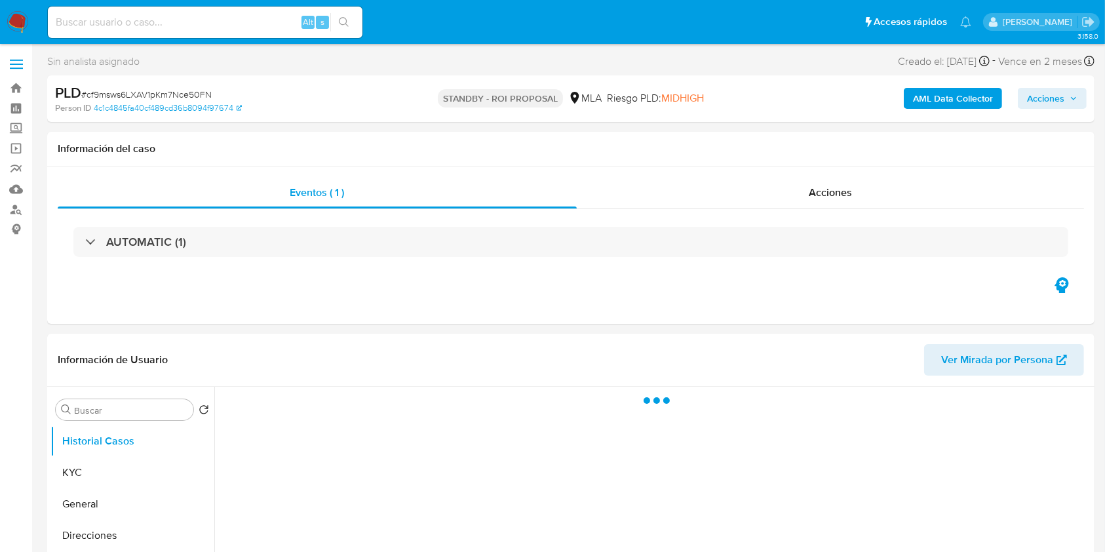
select select "10"
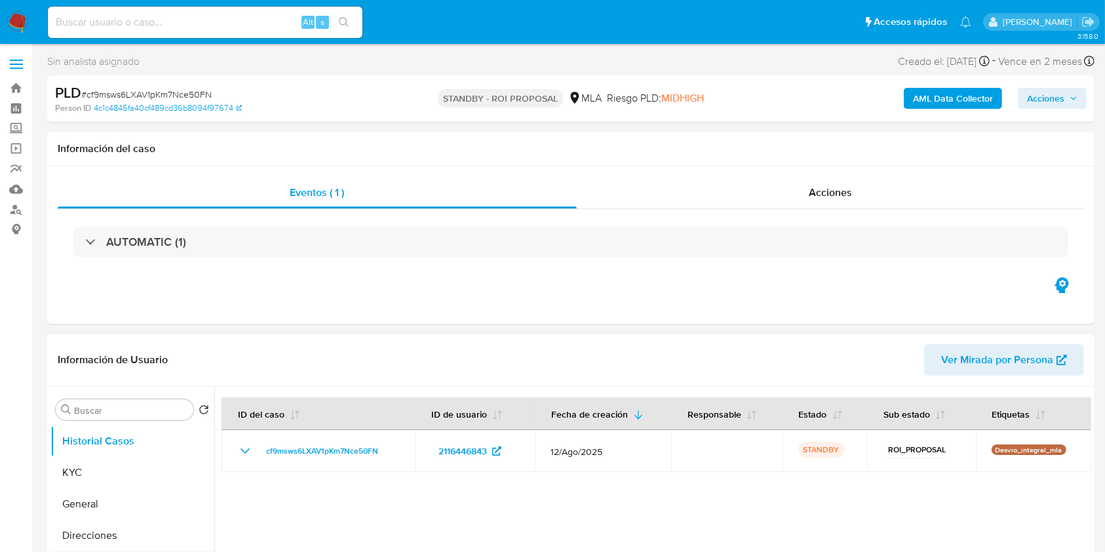
scroll to position [87, 0]
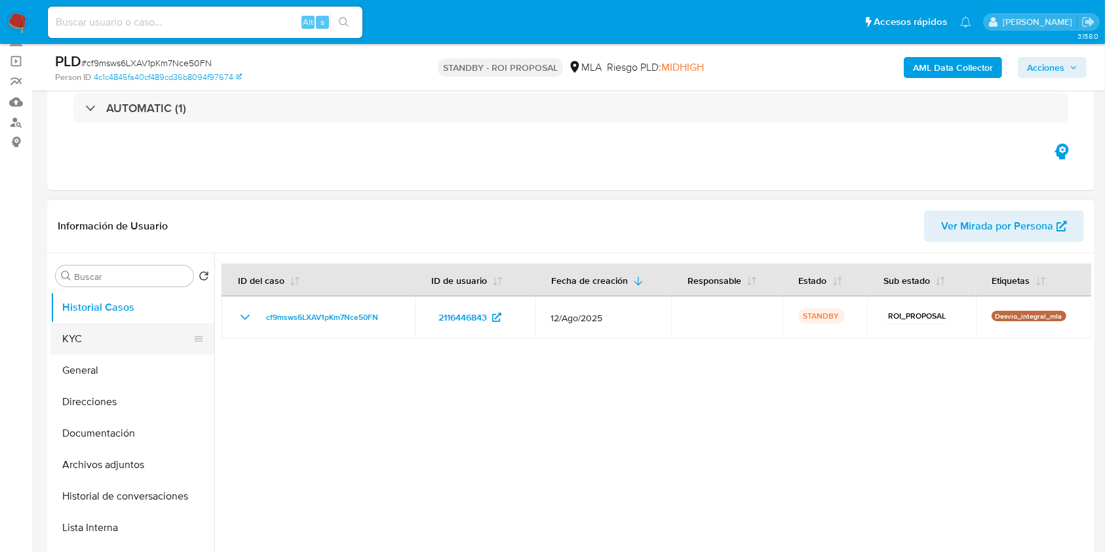
click at [83, 344] on button "KYC" at bounding box center [126, 338] width 153 height 31
